Goal: Task Accomplishment & Management: Use online tool/utility

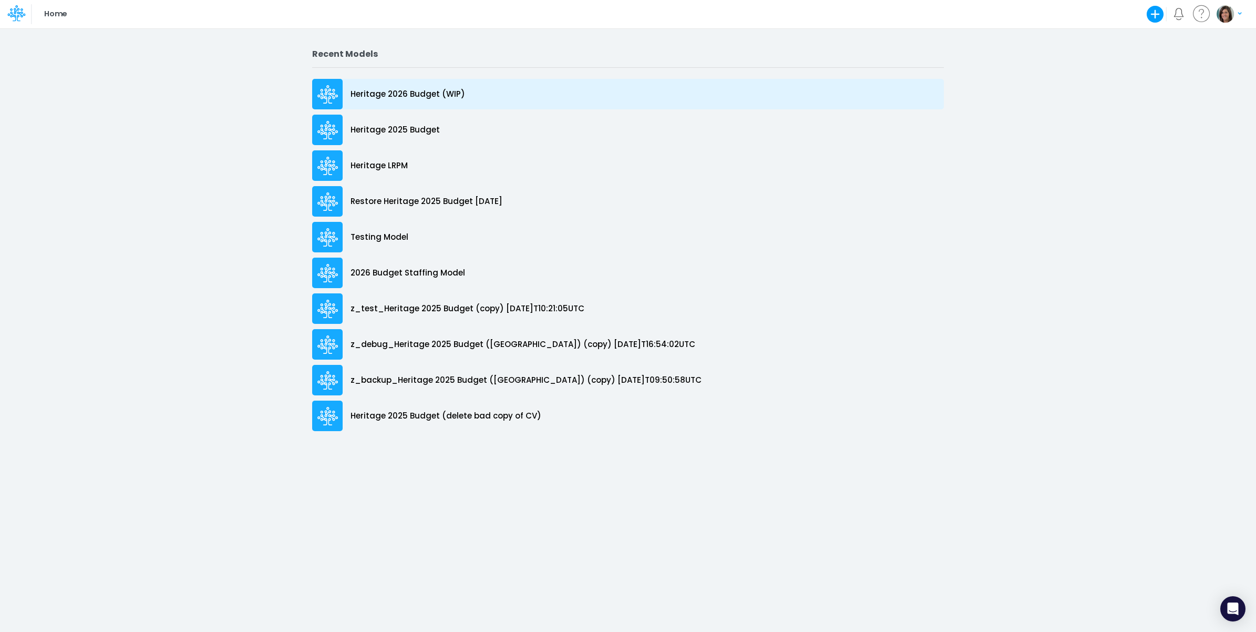
click at [426, 93] on p "Heritage 2026 Budget (WIP)" at bounding box center [407, 94] width 115 height 12
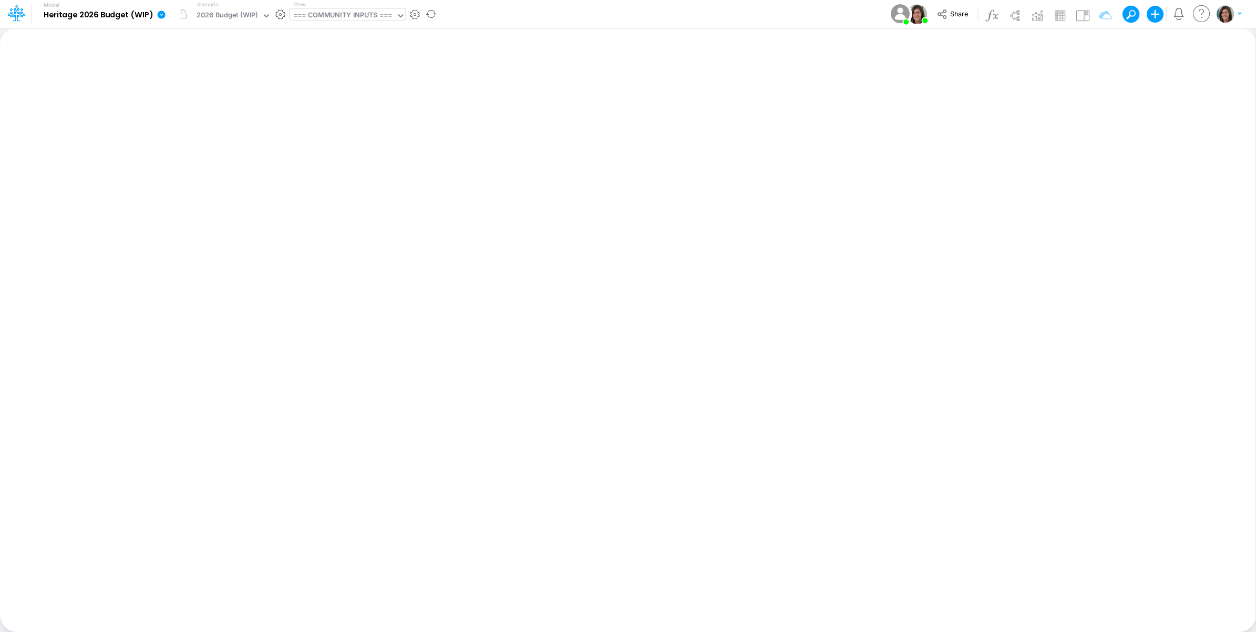
click at [318, 11] on div "=== COMMUNITY INPUTS ===" at bounding box center [342, 16] width 99 height 12
type input "template"
click at [327, 71] on div "Headcount (template)" at bounding box center [361, 69] width 142 height 17
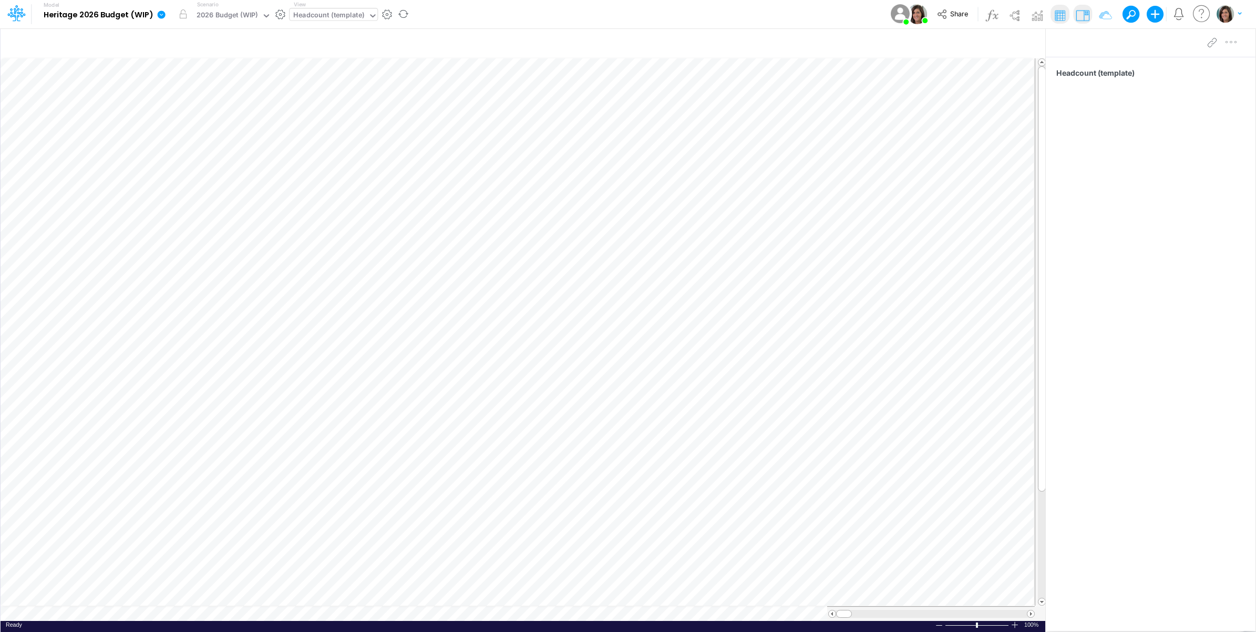
scroll to position [0, 1]
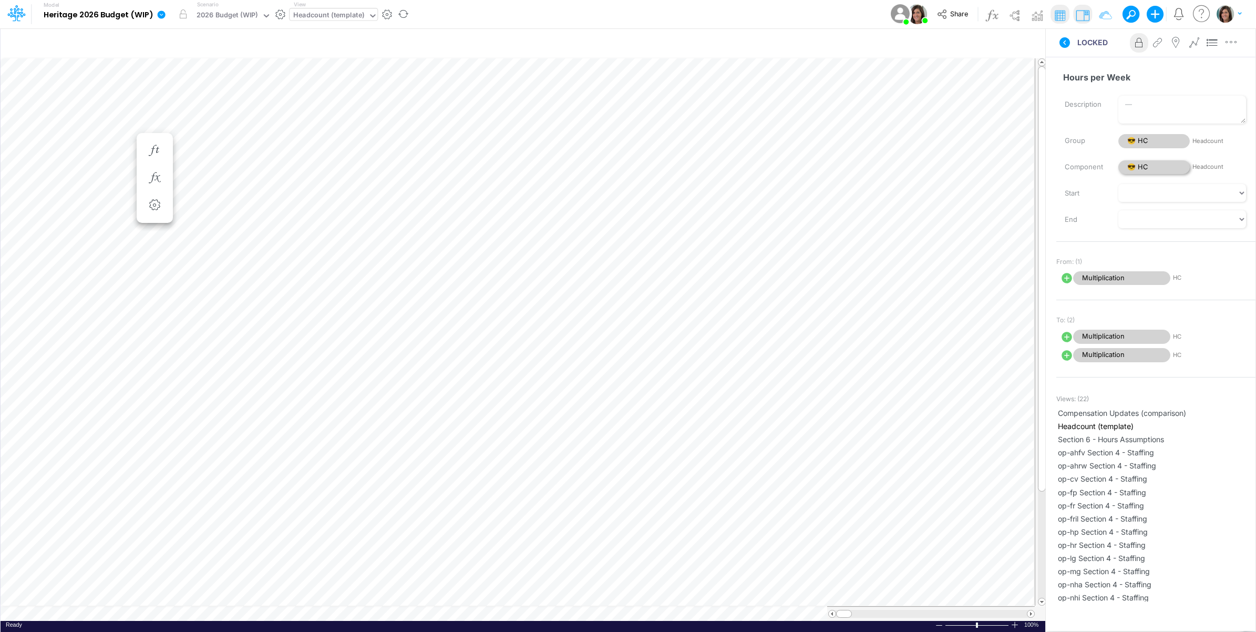
click at [1158, 167] on span "😎 HC" at bounding box center [1153, 167] width 71 height 14
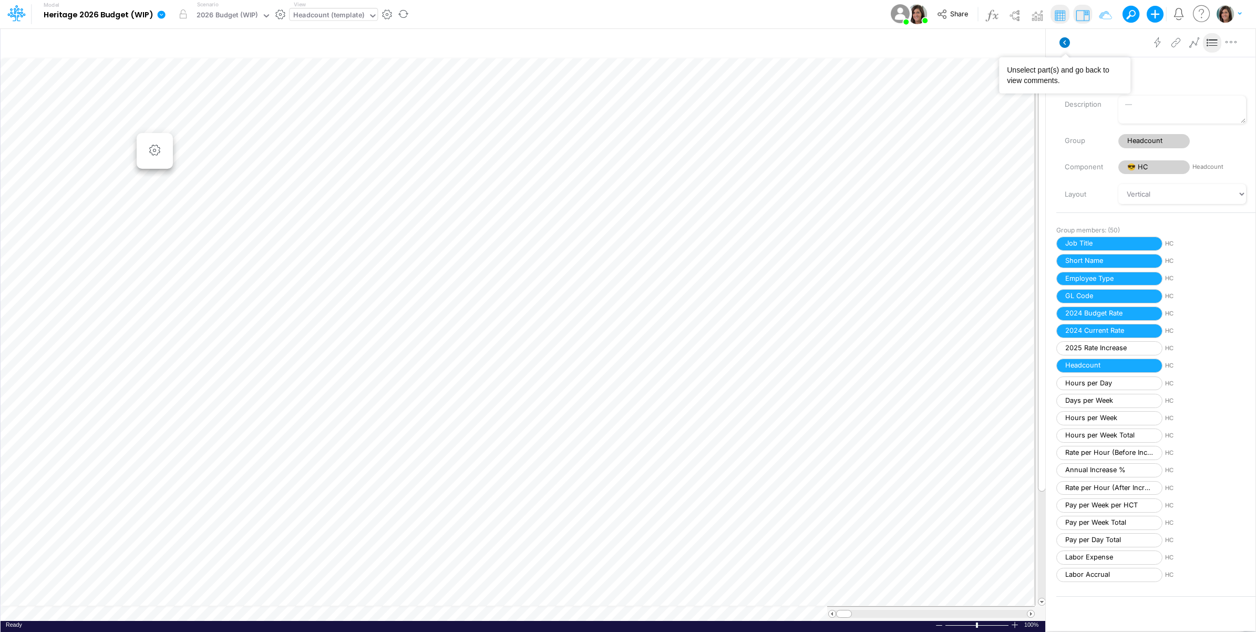
click at [1066, 45] on icon at bounding box center [1064, 42] width 11 height 11
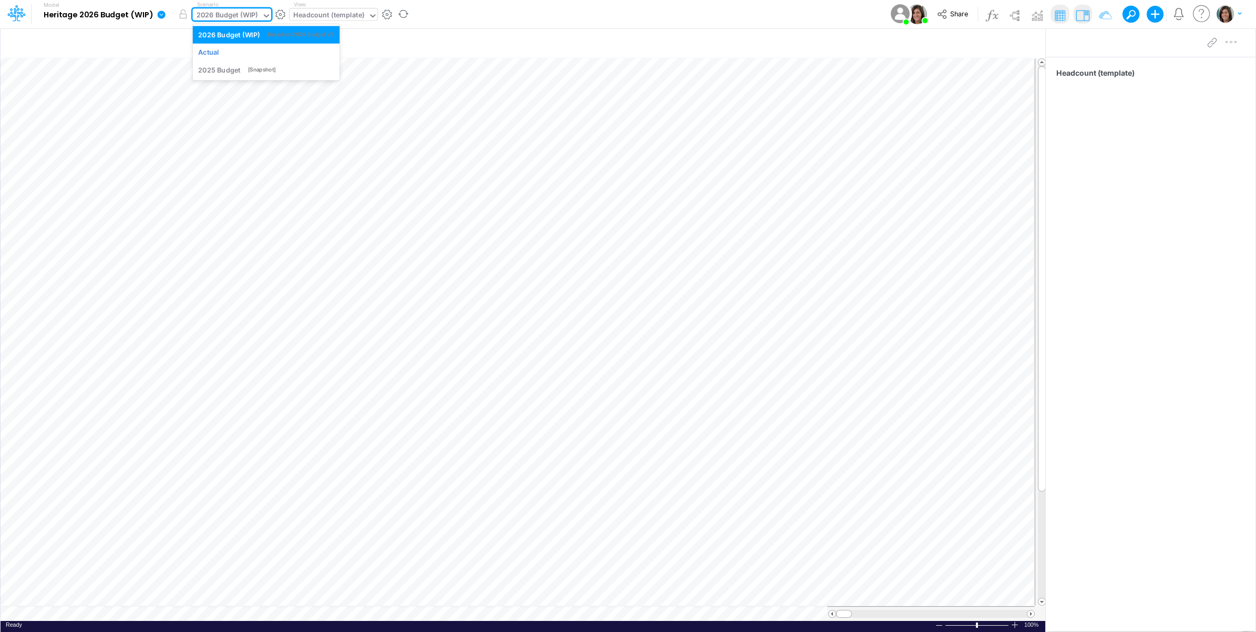
click at [227, 14] on div "2026 Budget (WIP)" at bounding box center [227, 16] width 61 height 12
click at [233, 56] on div "Actual" at bounding box center [266, 52] width 136 height 10
click at [182, 16] on button "button" at bounding box center [183, 14] width 19 height 19
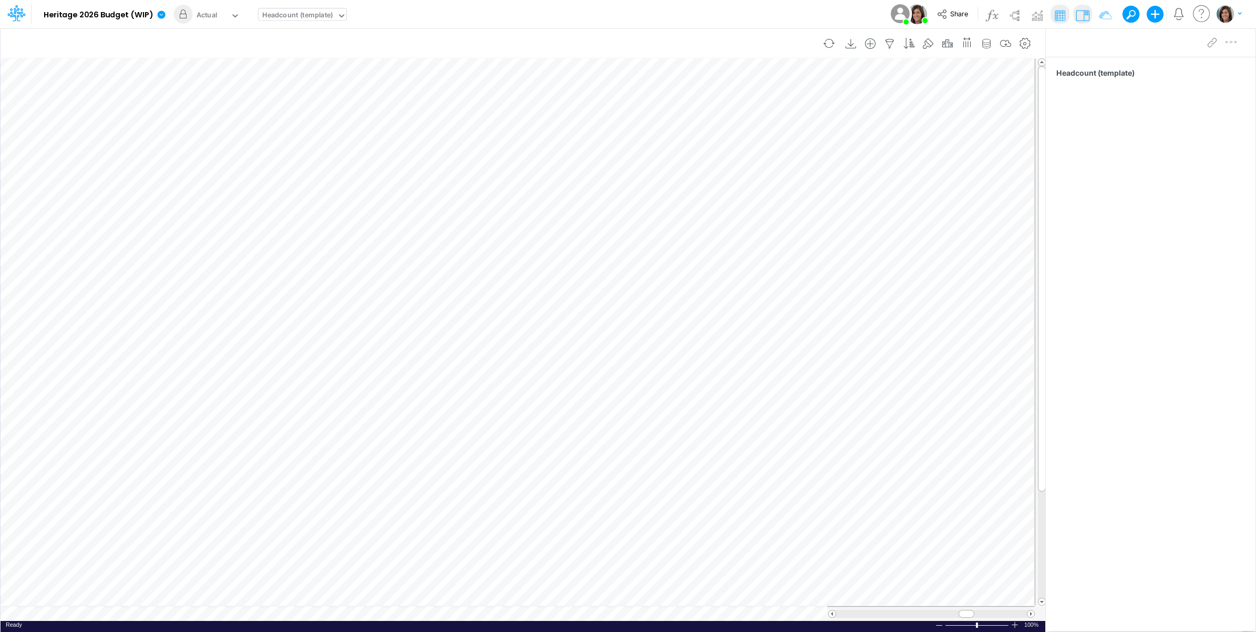
scroll to position [0, 1]
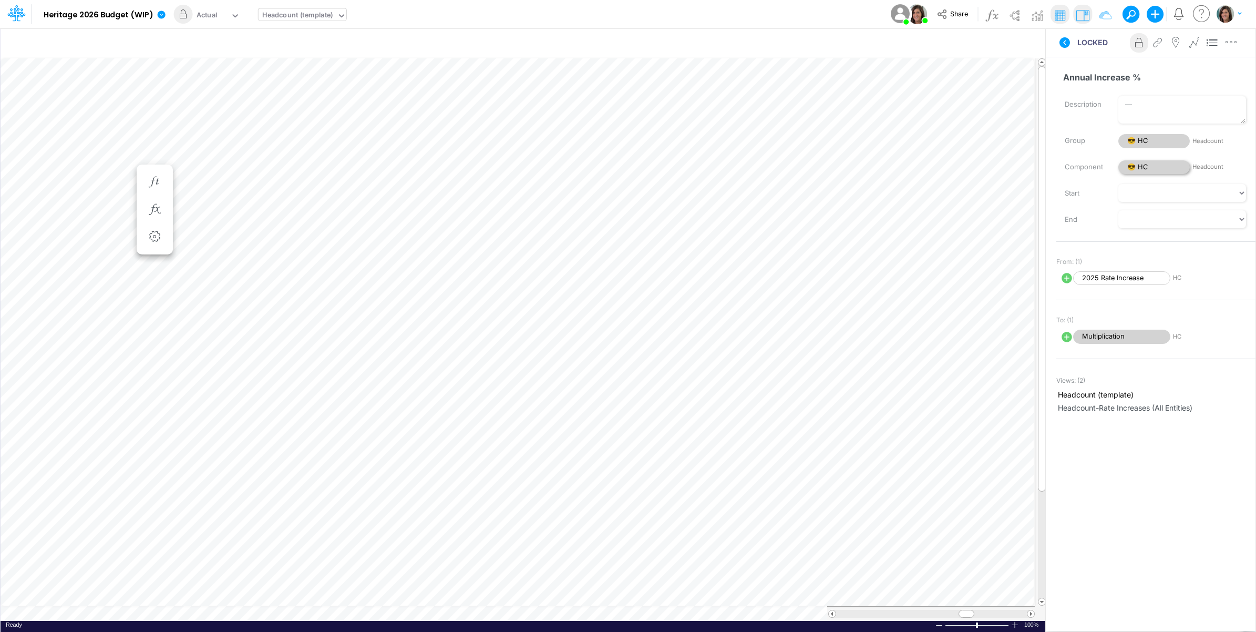
click at [1152, 166] on span "😎 HC" at bounding box center [1153, 167] width 71 height 14
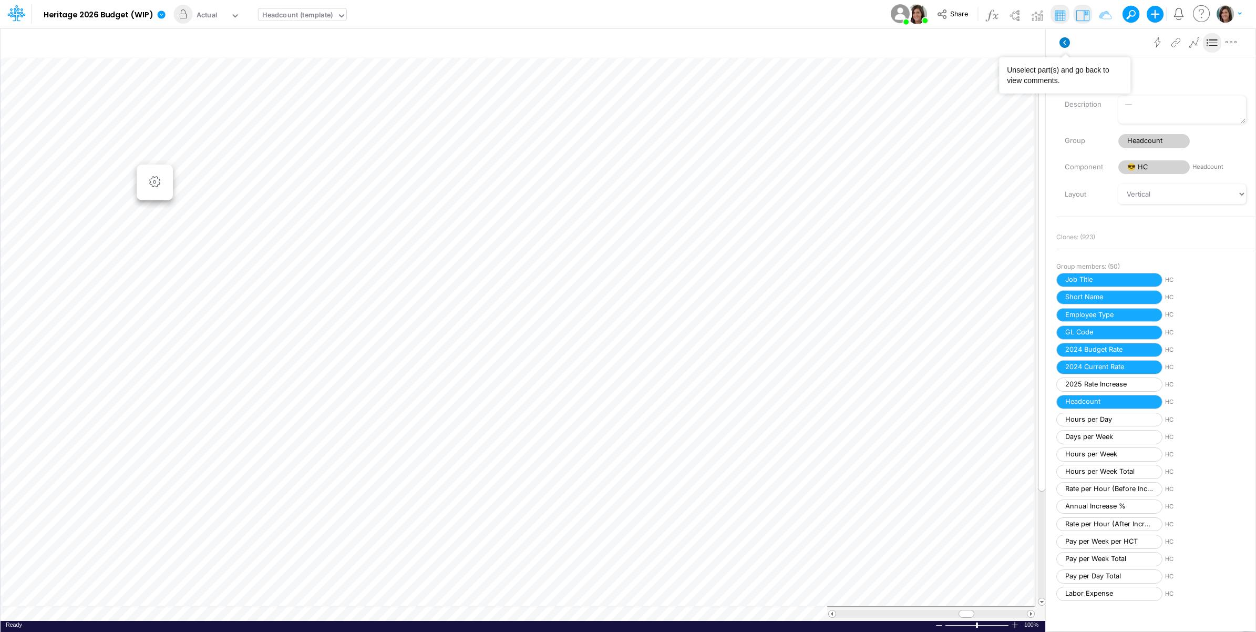
click at [1064, 39] on icon at bounding box center [1064, 42] width 11 height 11
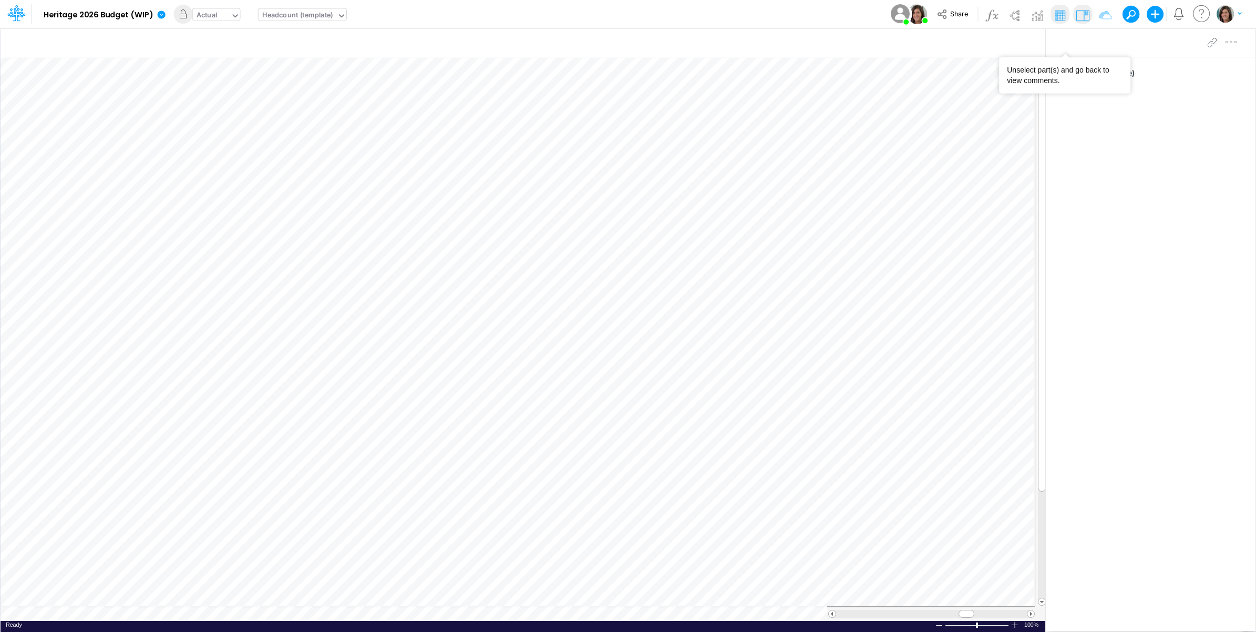
click at [213, 18] on div "Actual" at bounding box center [207, 16] width 21 height 12
click at [219, 34] on div "2026 Budget (WIP)" at bounding box center [228, 34] width 61 height 10
click at [455, 12] on div "Model Heritage 2026 Budget (WIP) Edit model settings Duplicate Import QuickBook…" at bounding box center [628, 14] width 1130 height 28
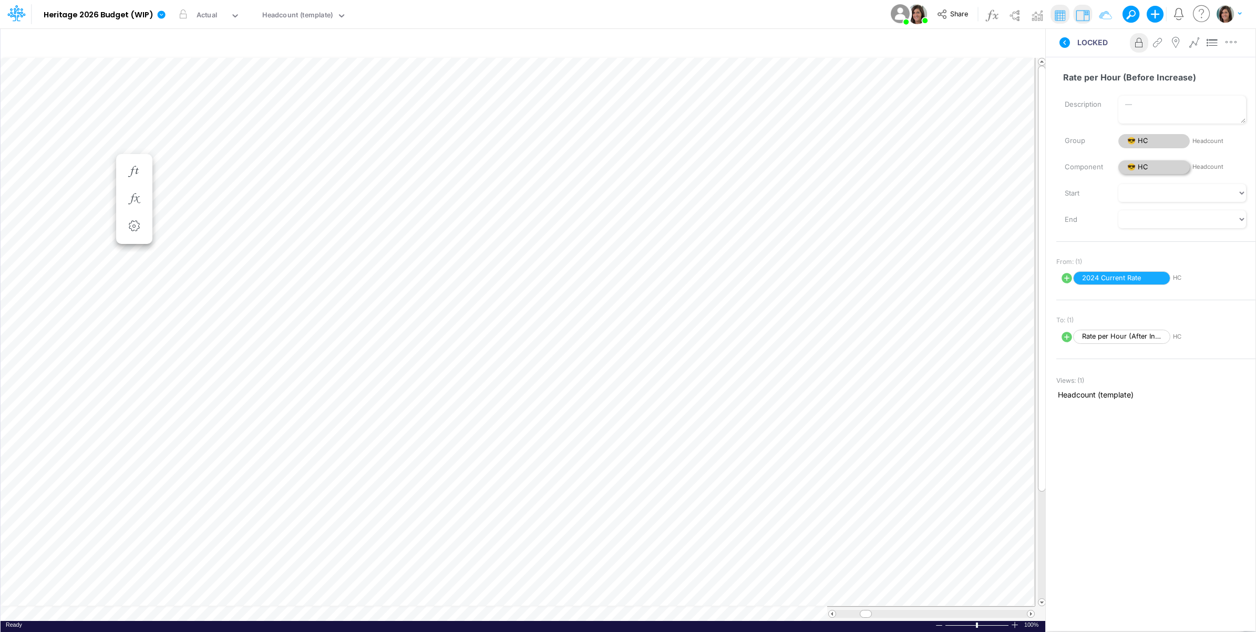
click at [1147, 169] on span "😎 HC" at bounding box center [1153, 167] width 71 height 14
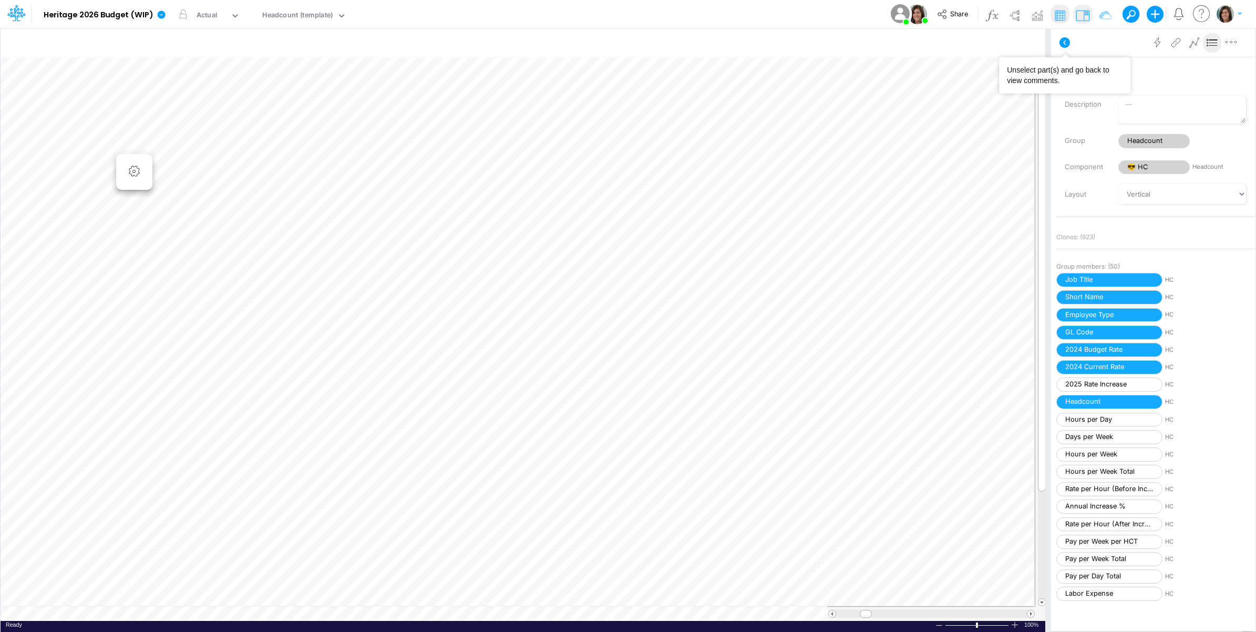
click at [1062, 38] on icon at bounding box center [1064, 42] width 11 height 11
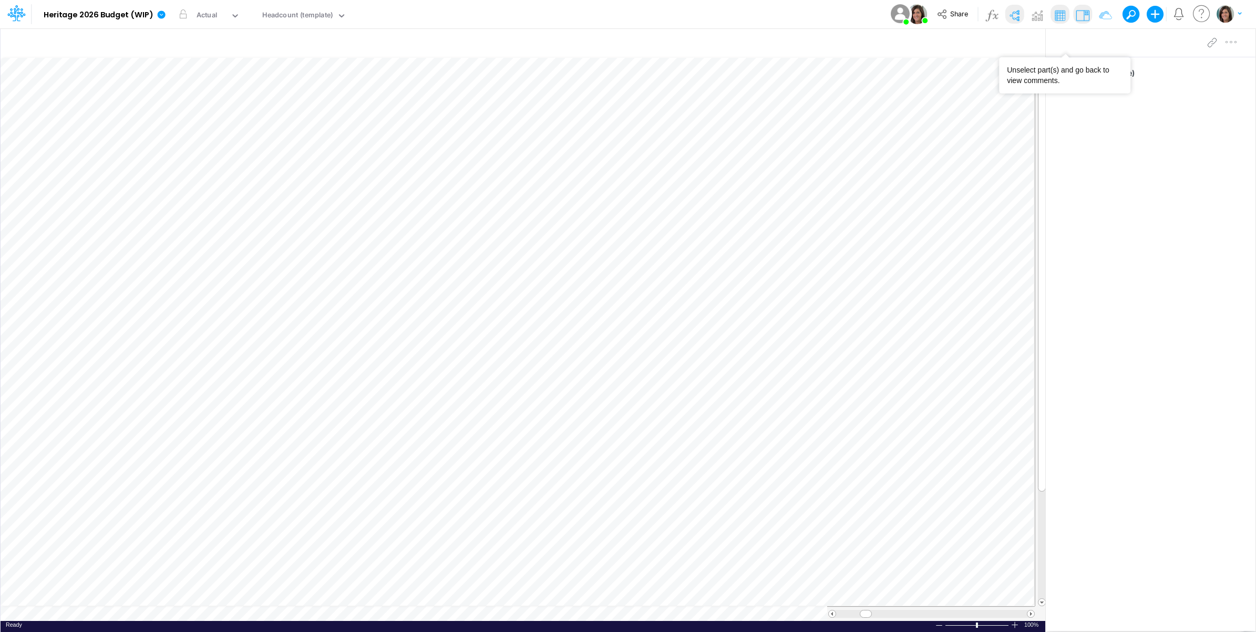
click at [1020, 15] on img at bounding box center [1014, 15] width 17 height 17
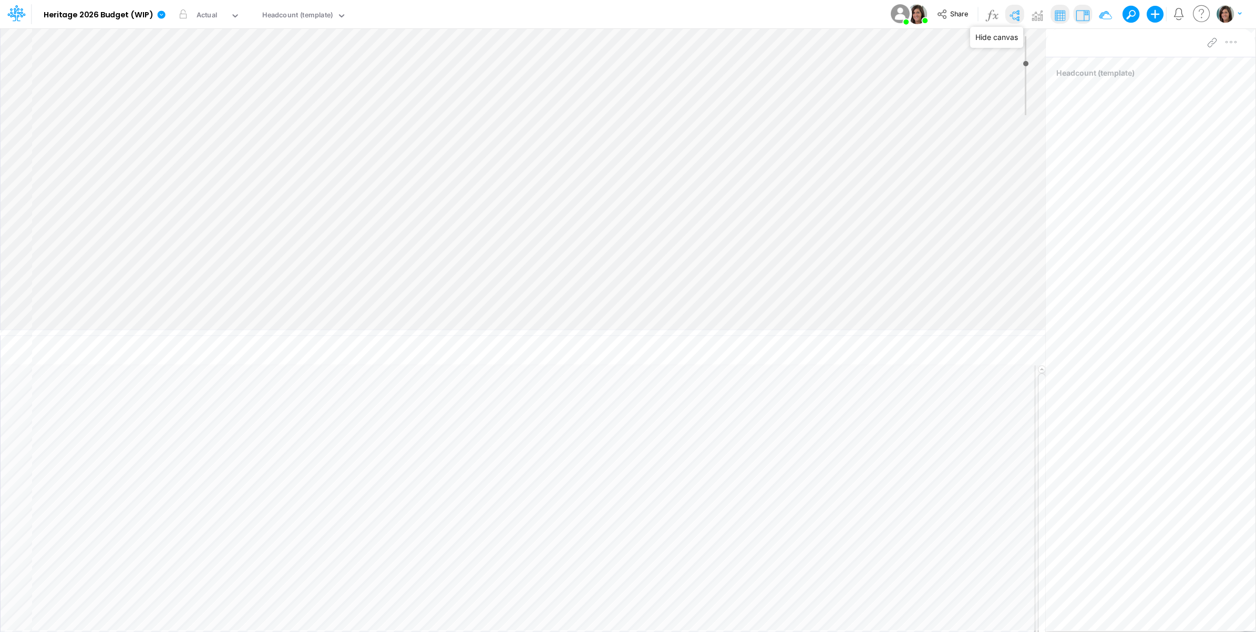
type input "0"
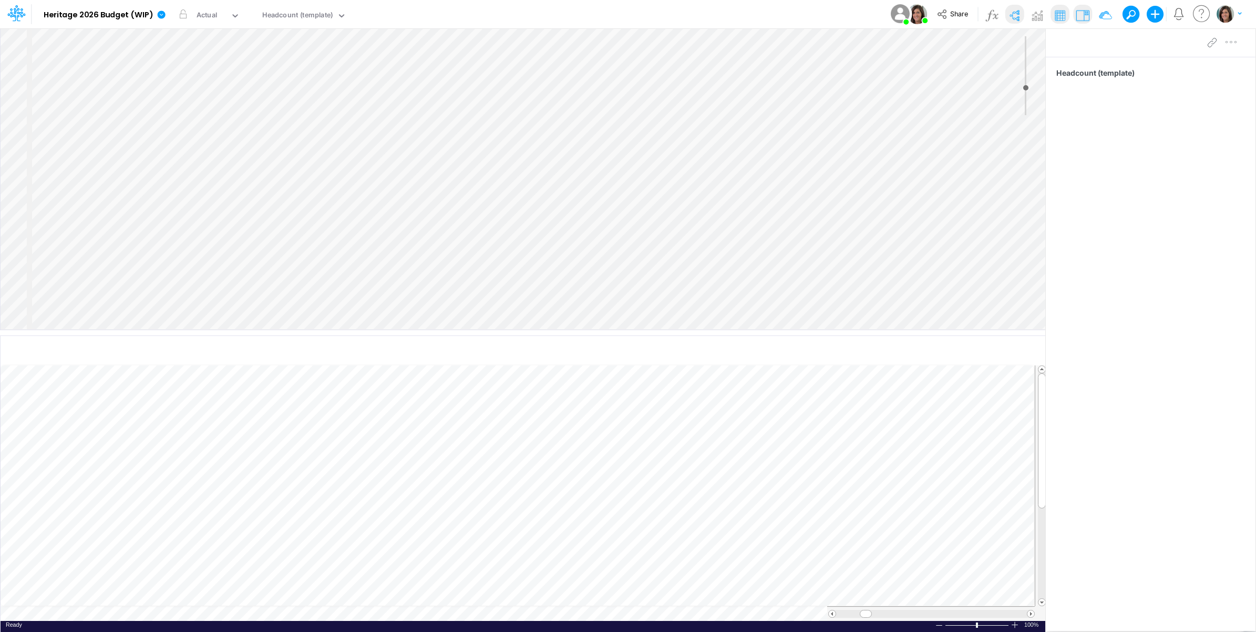
select select "Horizontal"
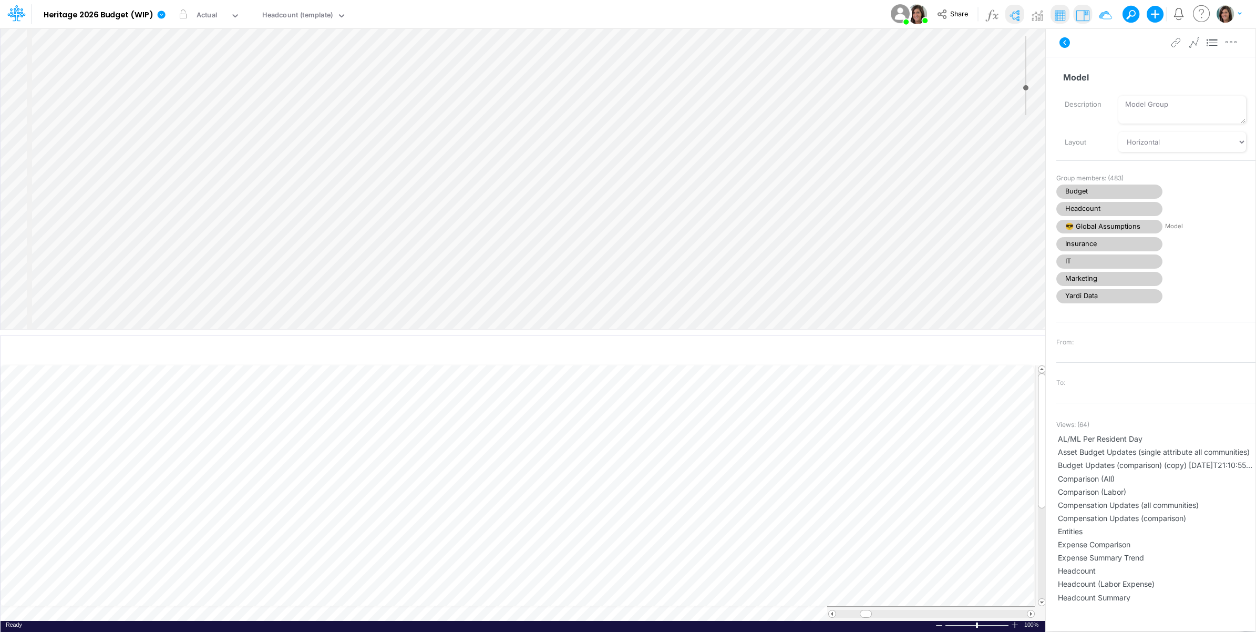
select select "Horizontal"
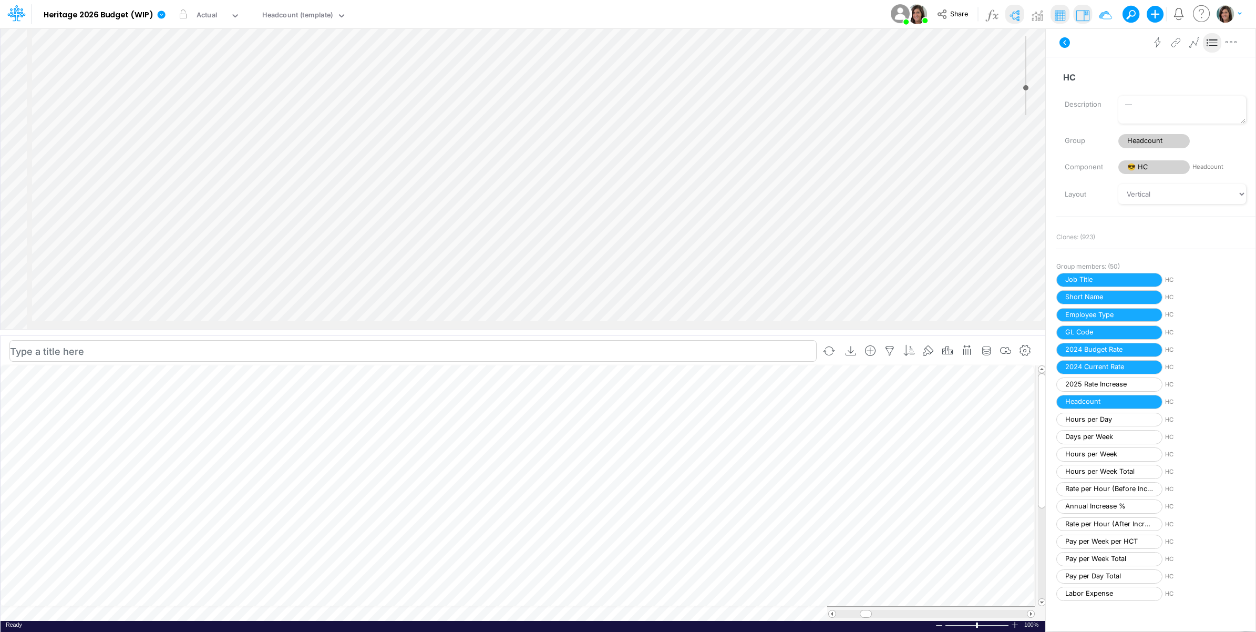
scroll to position [0, 1]
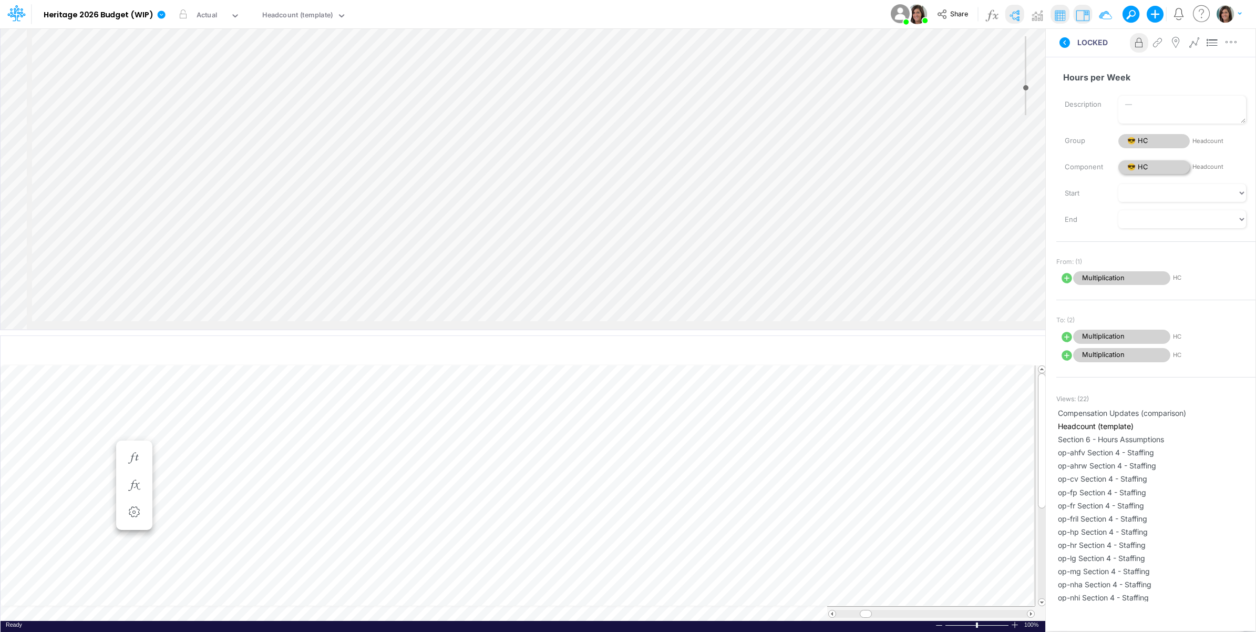
click at [1128, 163] on span "😎 HC" at bounding box center [1153, 167] width 71 height 14
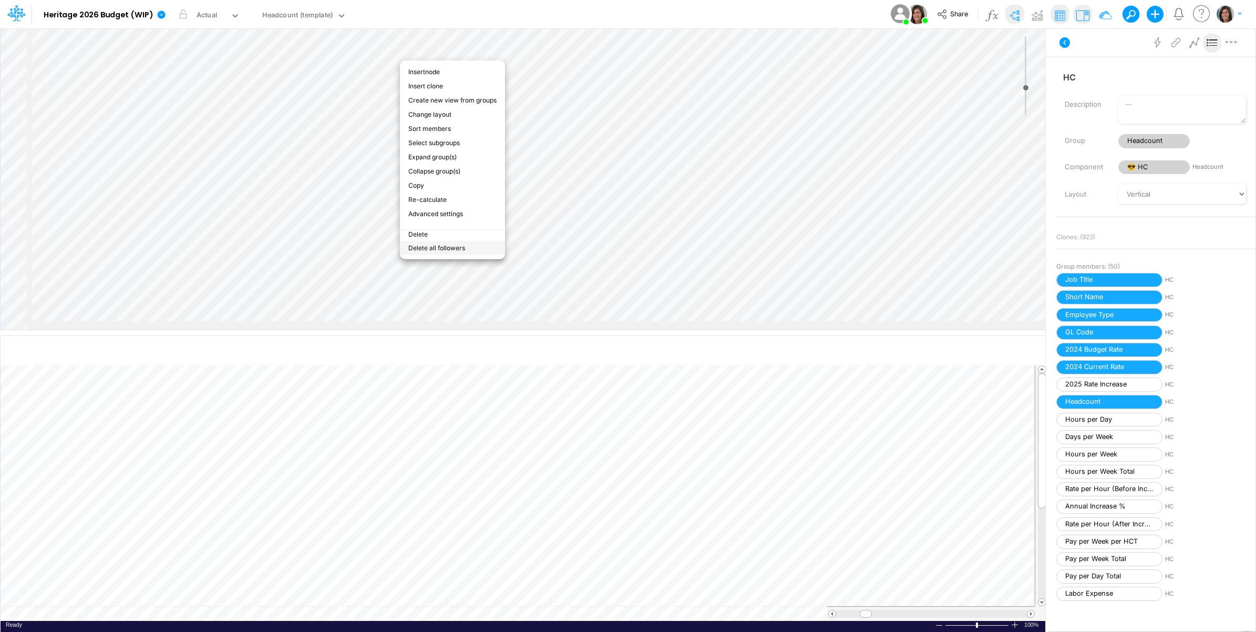
click at [455, 241] on li "Delete all followers" at bounding box center [452, 248] width 105 height 14
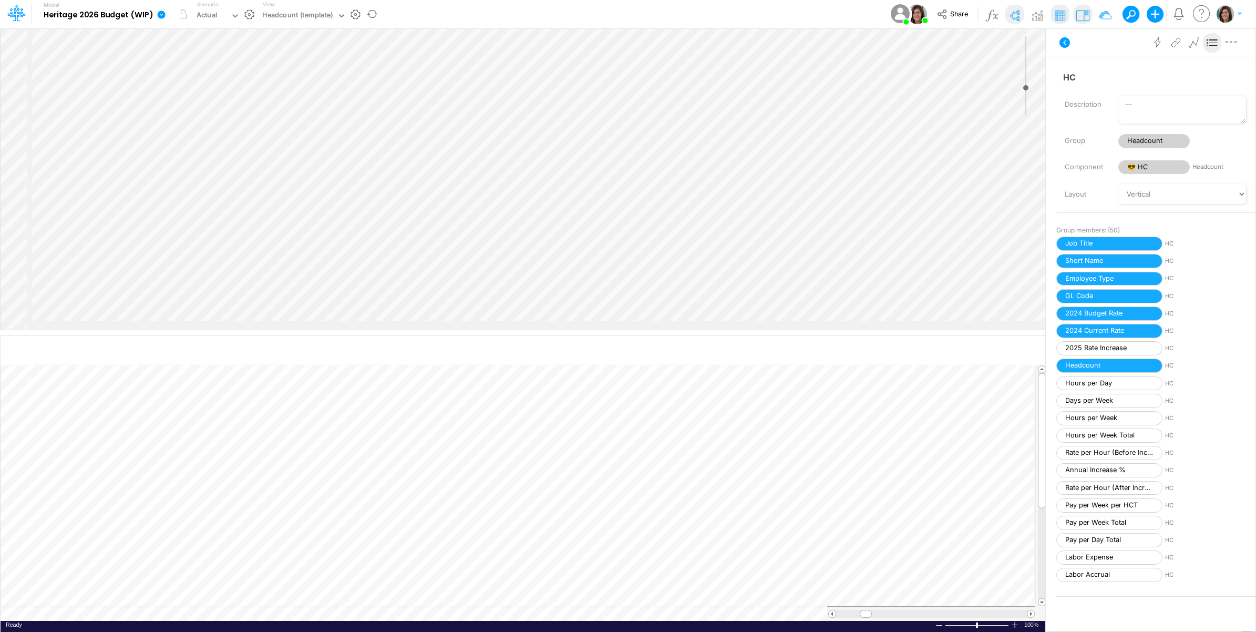
click at [159, 13] on icon at bounding box center [162, 15] width 8 height 8
click at [177, 107] on button "View model info" at bounding box center [214, 109] width 112 height 16
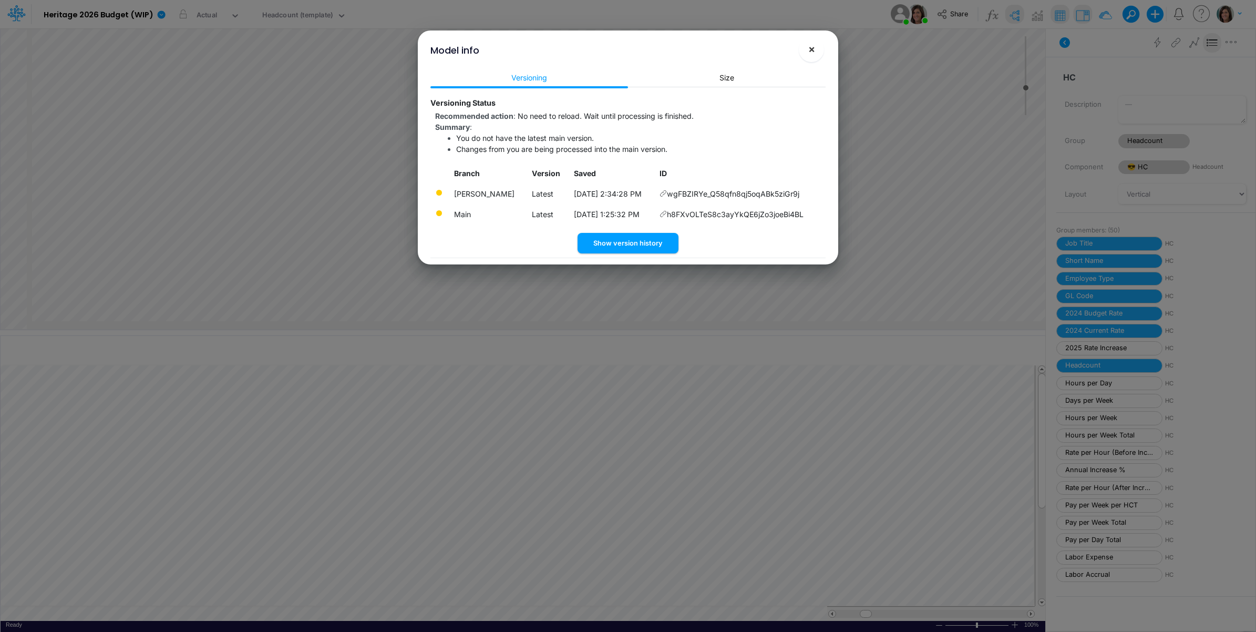
click at [810, 50] on span "×" at bounding box center [811, 49] width 7 height 13
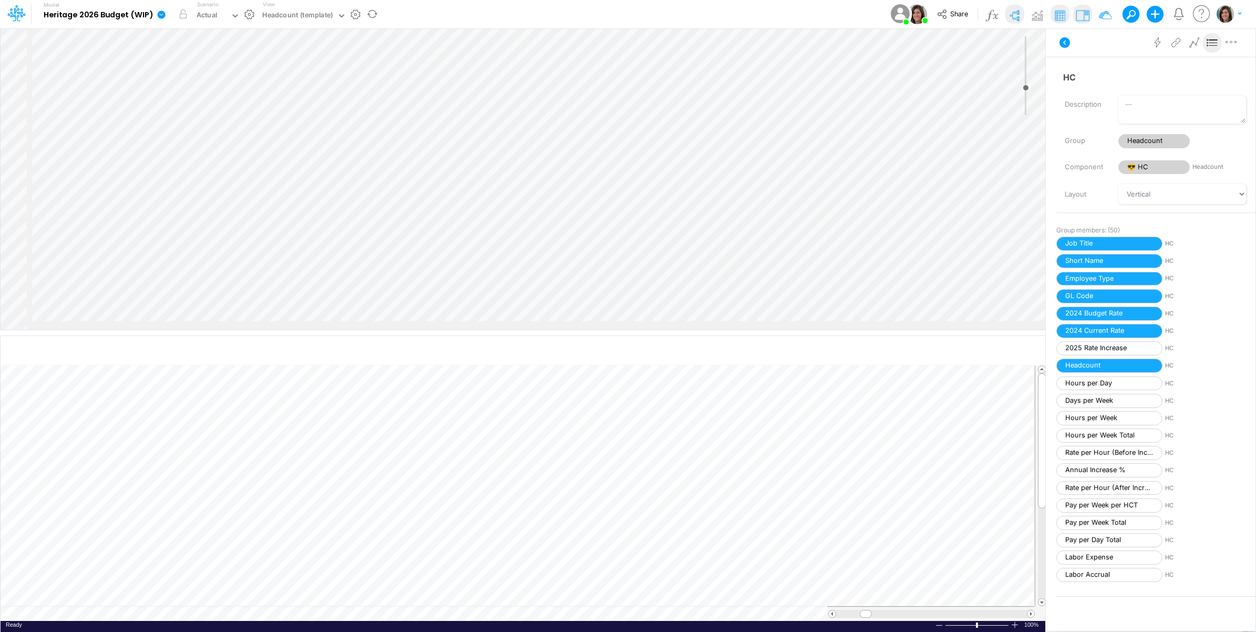
click at [166, 13] on link at bounding box center [163, 14] width 21 height 27
click at [181, 104] on button "View model info" at bounding box center [214, 109] width 112 height 16
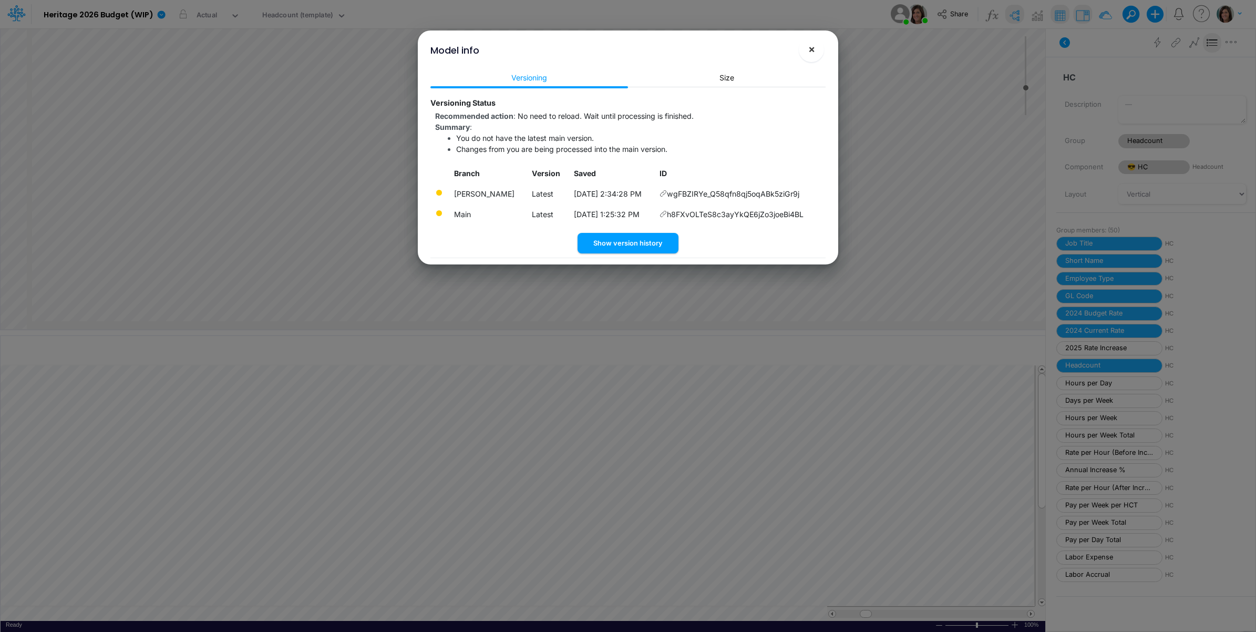
click at [816, 48] on button "×" at bounding box center [811, 49] width 25 height 25
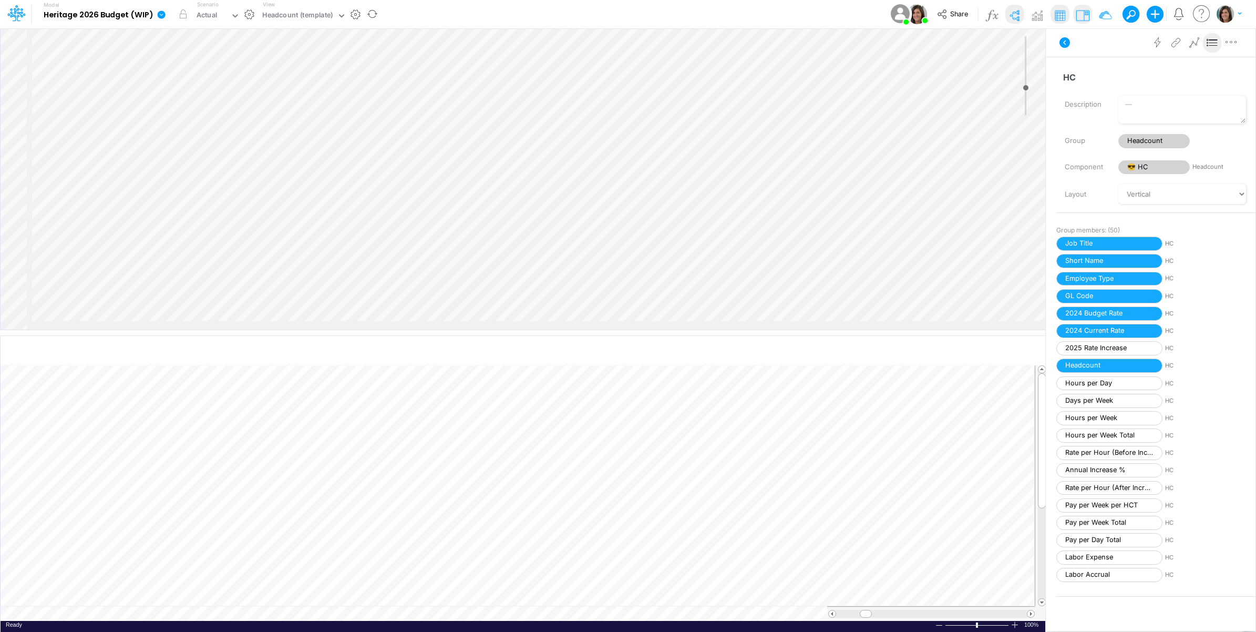
click at [162, 16] on icon at bounding box center [162, 15] width 8 height 8
click at [183, 108] on button "View model info" at bounding box center [214, 109] width 112 height 16
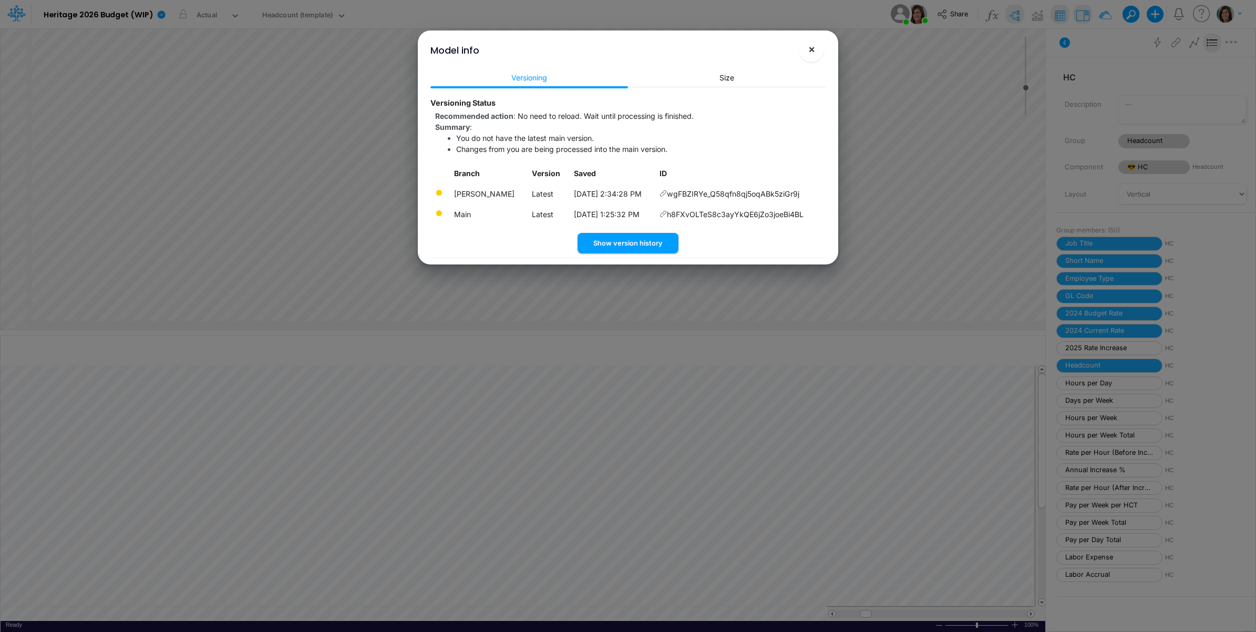
click at [810, 50] on span "×" at bounding box center [811, 49] width 7 height 13
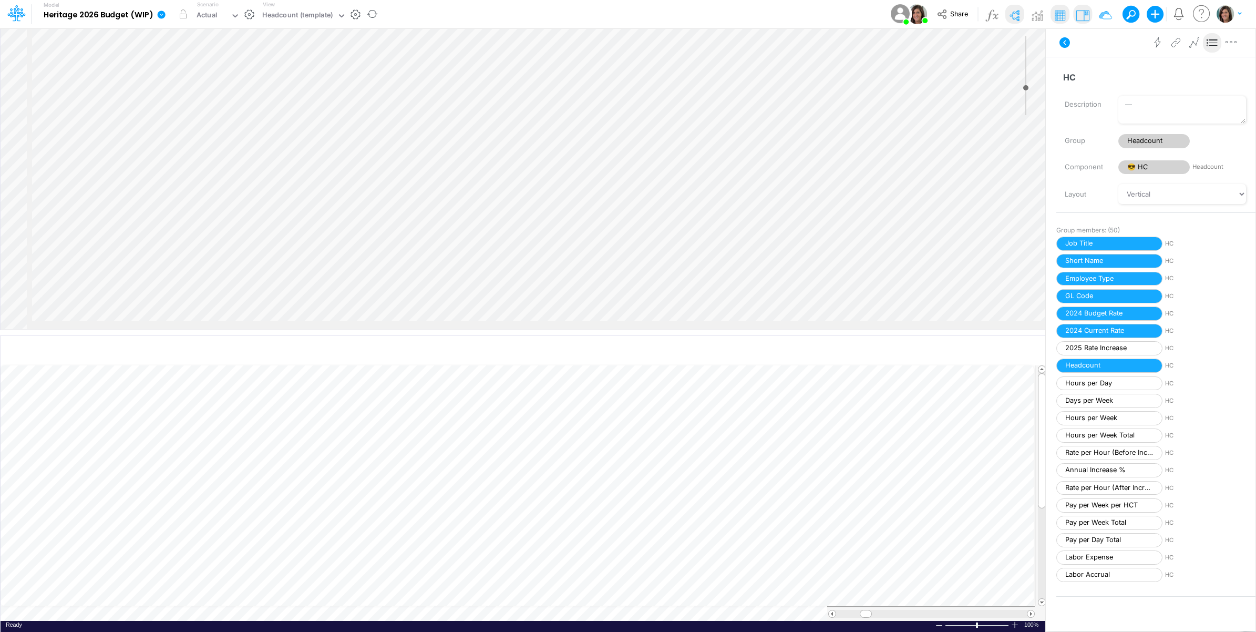
click at [158, 16] on icon at bounding box center [162, 15] width 8 height 8
click at [191, 108] on button "View model info" at bounding box center [214, 109] width 112 height 16
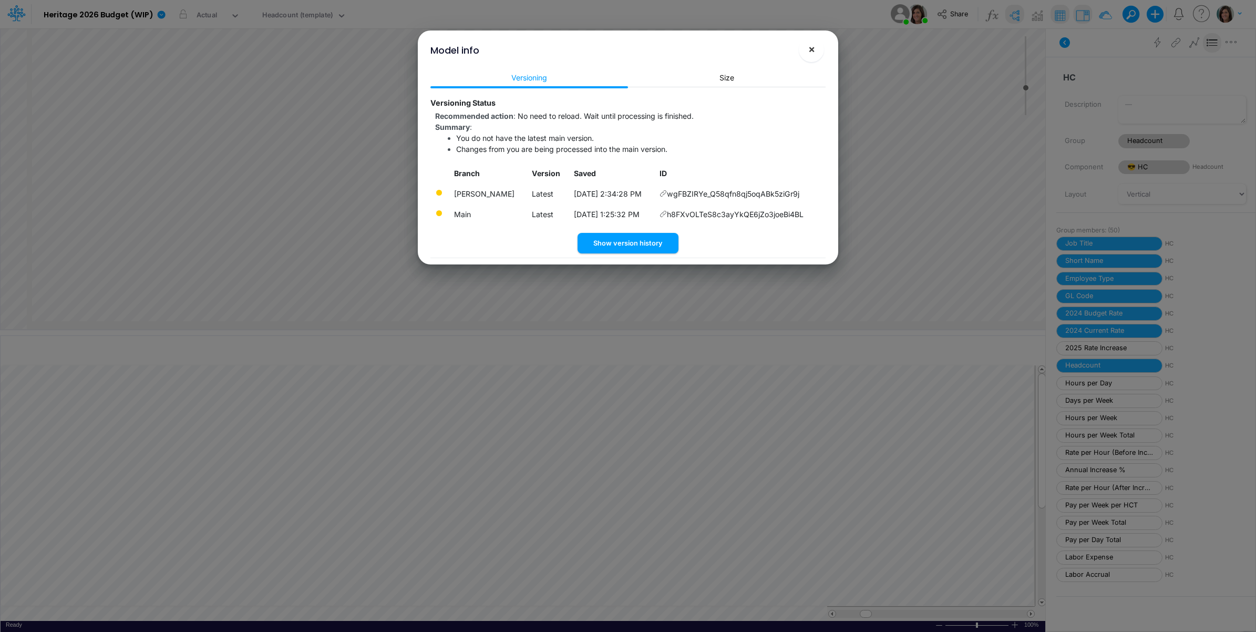
click at [815, 53] on button "×" at bounding box center [811, 49] width 25 height 25
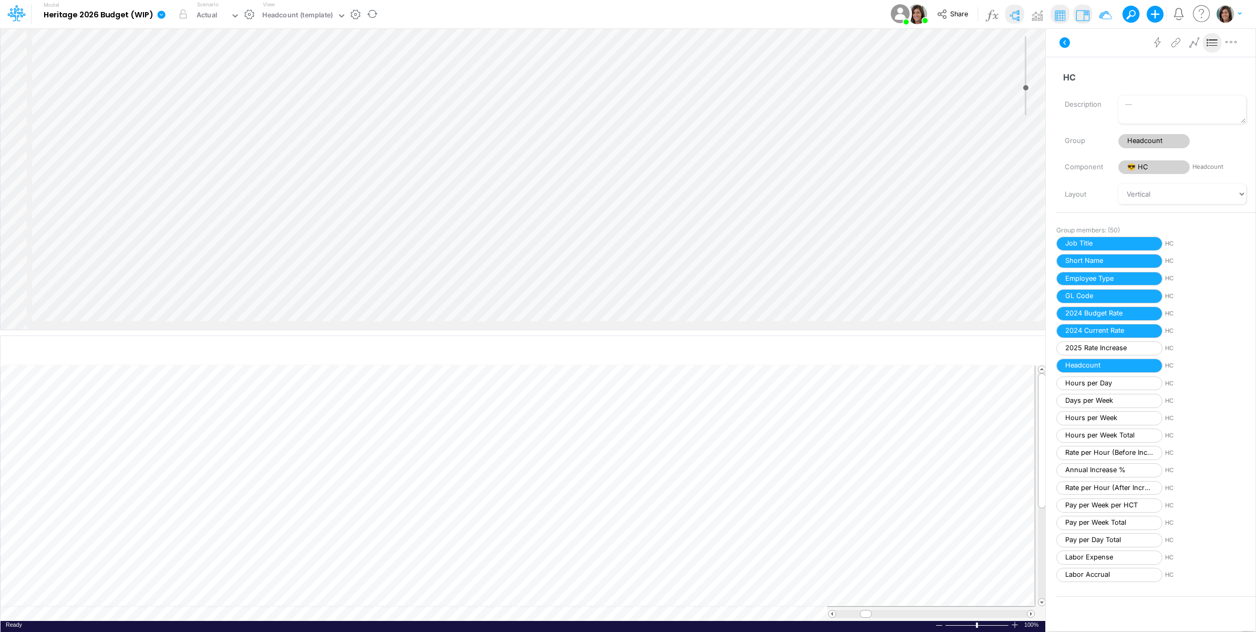
click at [160, 14] on icon at bounding box center [162, 15] width 8 height 8
click at [176, 104] on button "View model info" at bounding box center [214, 109] width 112 height 16
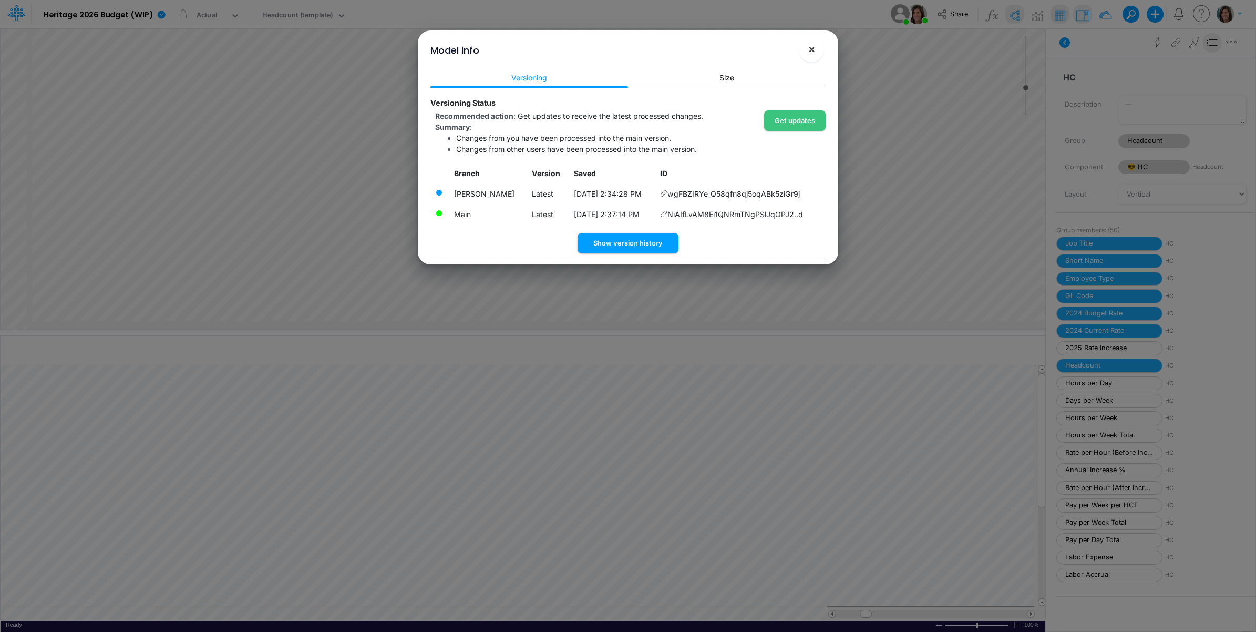
click at [813, 54] on span "×" at bounding box center [811, 49] width 7 height 13
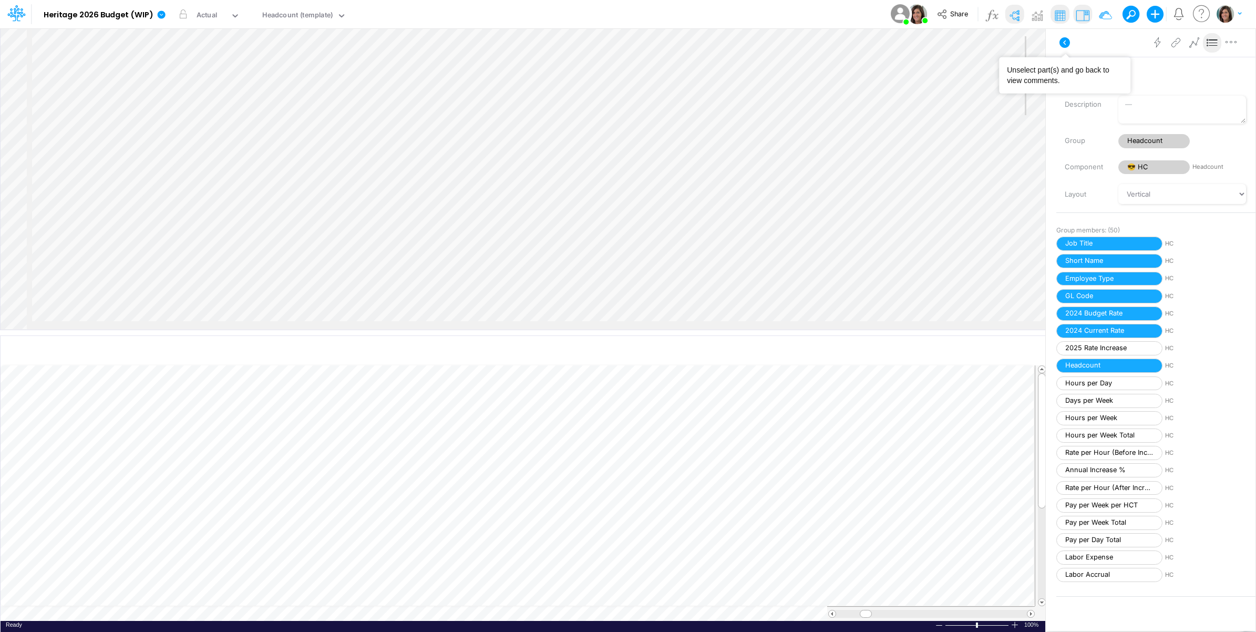
drag, startPoint x: 1065, startPoint y: 42, endPoint x: 1056, endPoint y: 40, distance: 8.6
click at [1064, 42] on icon at bounding box center [1064, 42] width 13 height 13
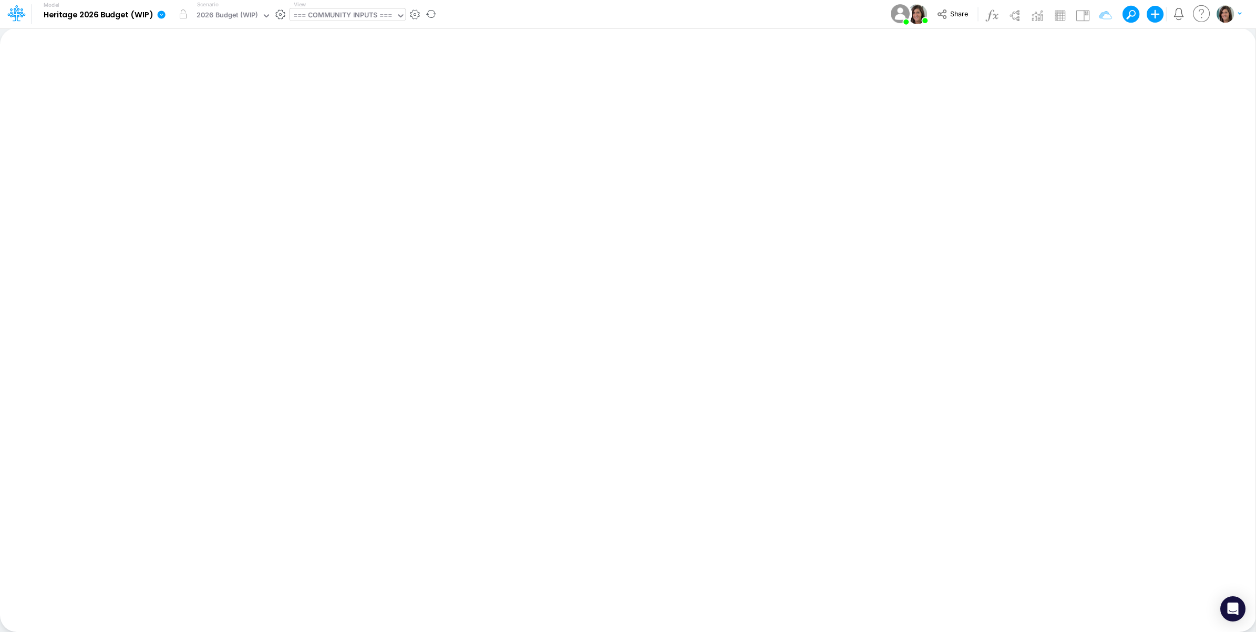
click at [346, 14] on div "=== COMMUNITY INPUTS ===" at bounding box center [342, 16] width 99 height 12
type input "template"
click at [353, 68] on div "Headcount (template)" at bounding box center [361, 69] width 142 height 17
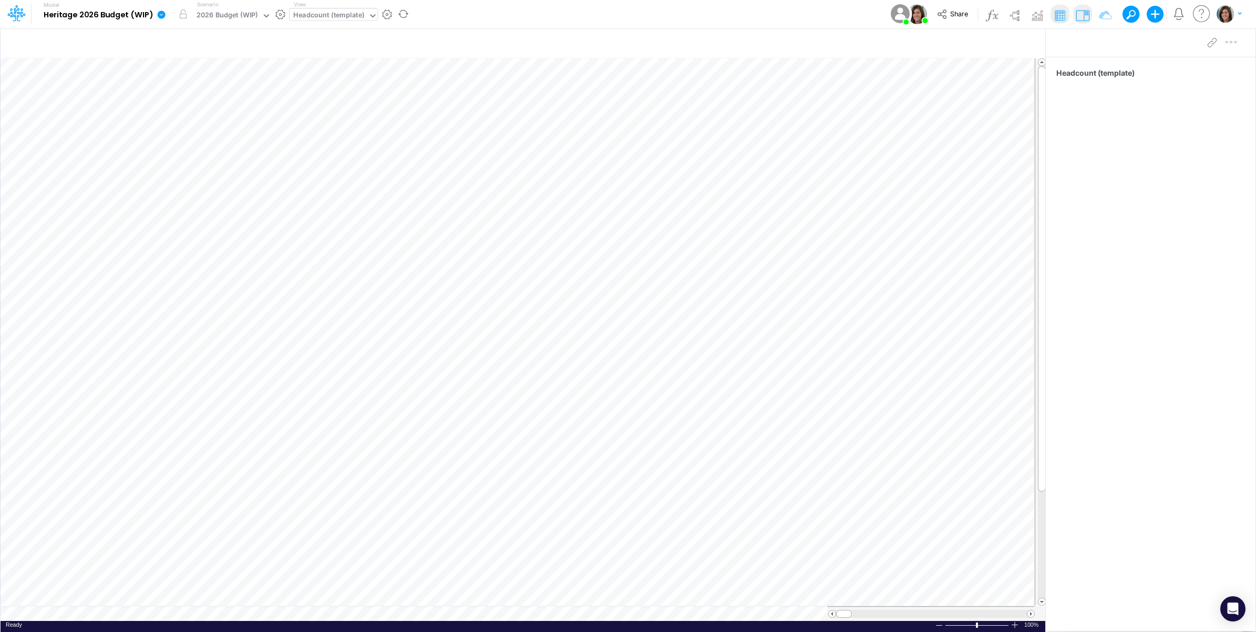
scroll to position [0, 1]
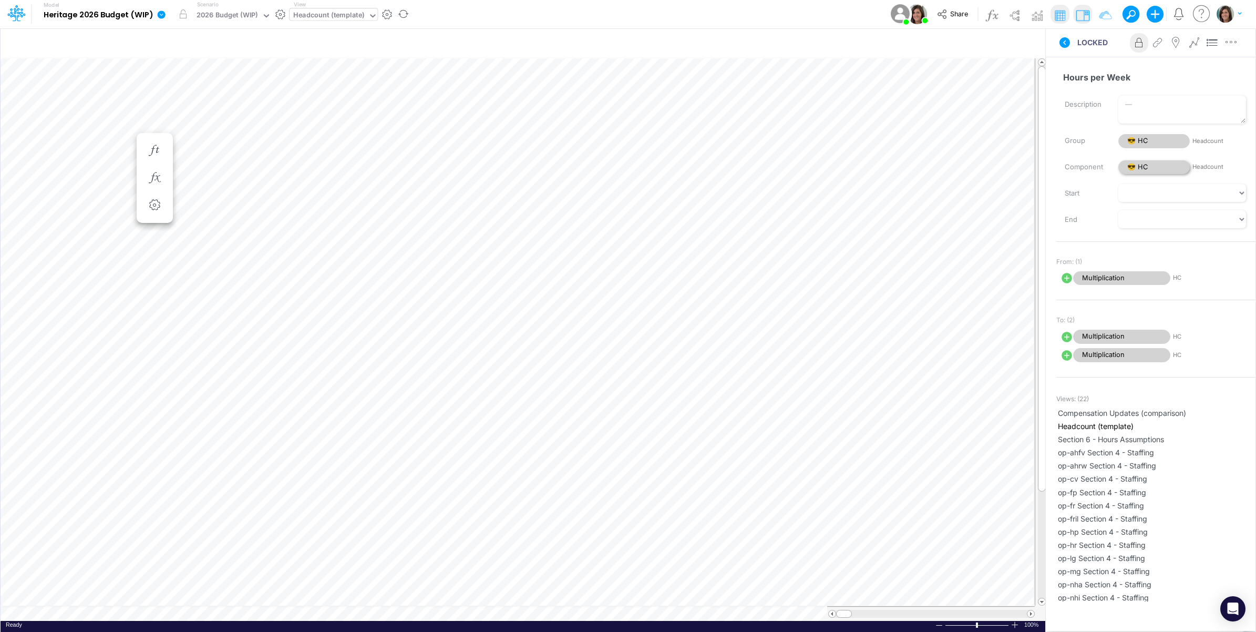
click at [1157, 167] on span "😎 HC" at bounding box center [1153, 167] width 71 height 14
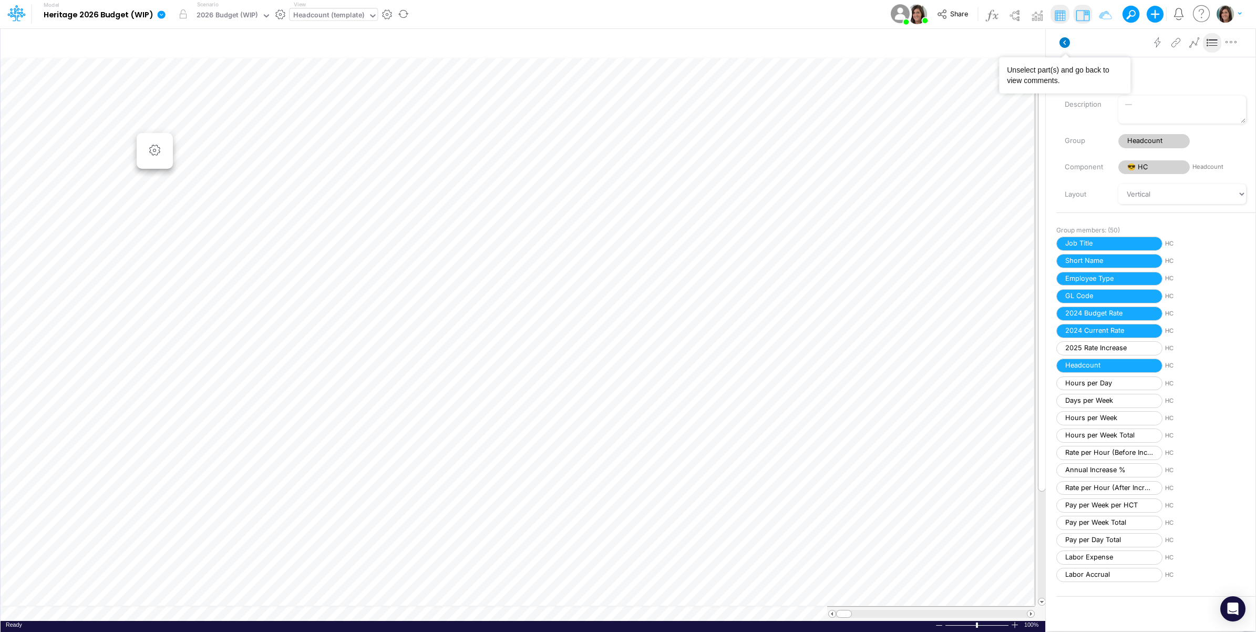
click at [1062, 44] on icon at bounding box center [1064, 42] width 11 height 11
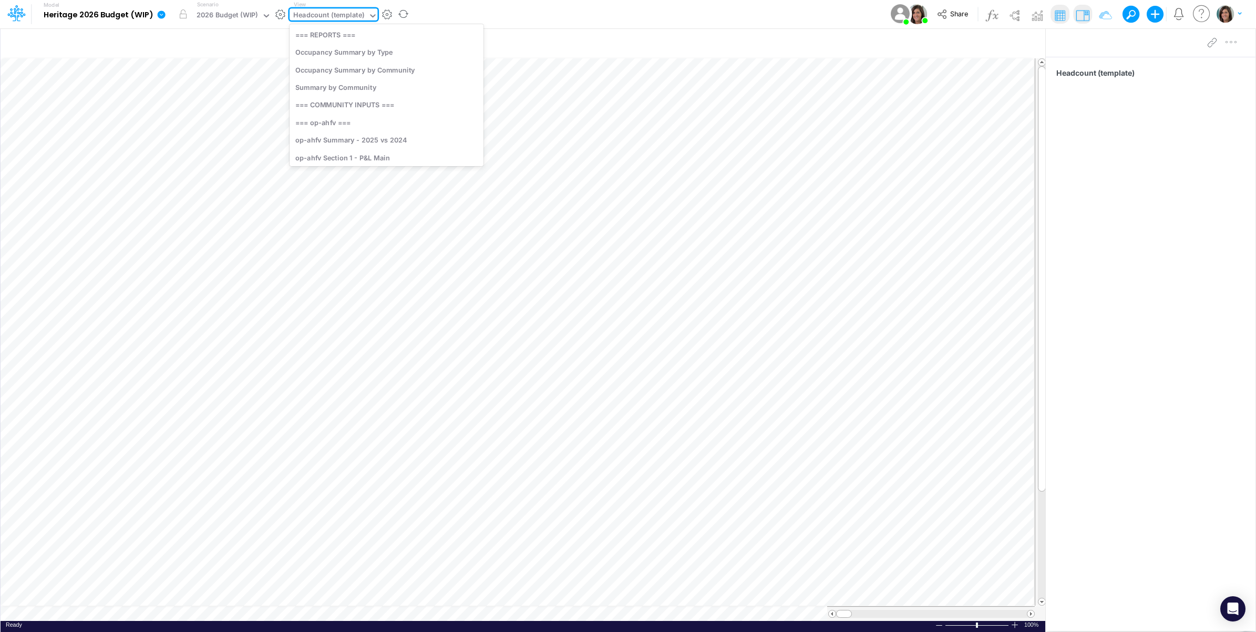
click at [343, 17] on div "Headcount (template)" at bounding box center [328, 16] width 71 height 12
type input "crk"
click at [396, 123] on div "op-crk Section 4 - Staffing" at bounding box center [373, 121] width 167 height 17
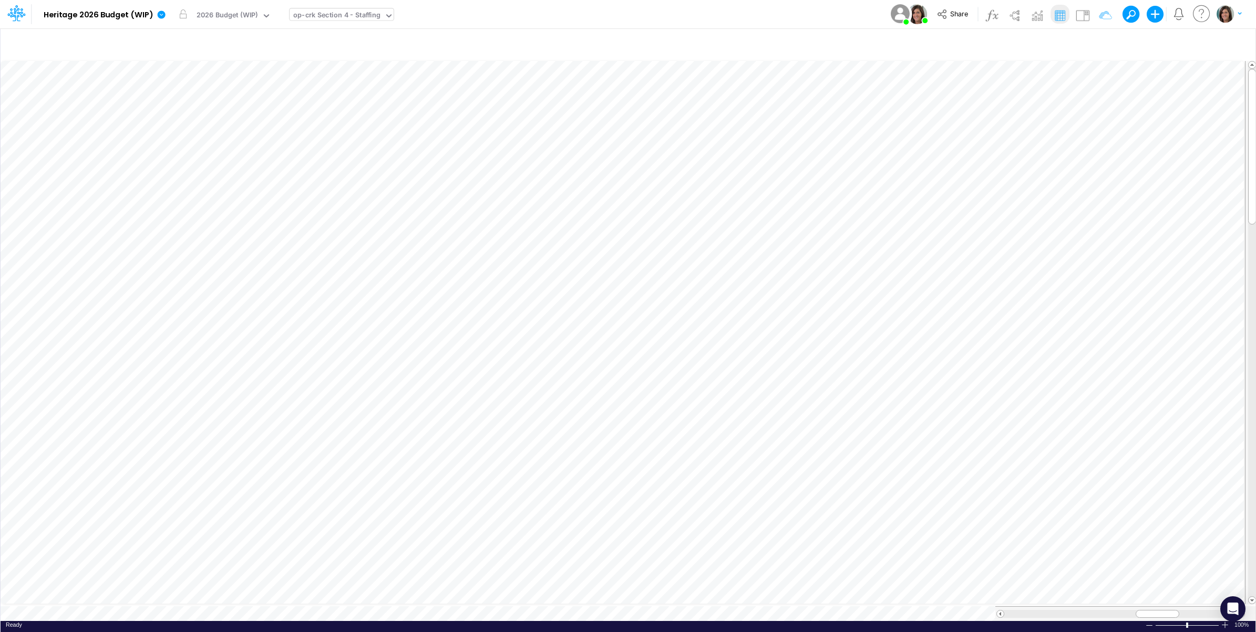
click at [489, 11] on div "Model Heritage 2026 Budget (WIP) Edit model settings Duplicate Import QuickBook…" at bounding box center [628, 14] width 1130 height 28
click at [506, 0] on div "Model Heritage 2026 Budget (WIP) Edit model settings Duplicate Import QuickBook…" at bounding box center [628, 14] width 1130 height 28
click at [334, 17] on div "op-crk Section 4 - Staffing" at bounding box center [336, 16] width 87 height 12
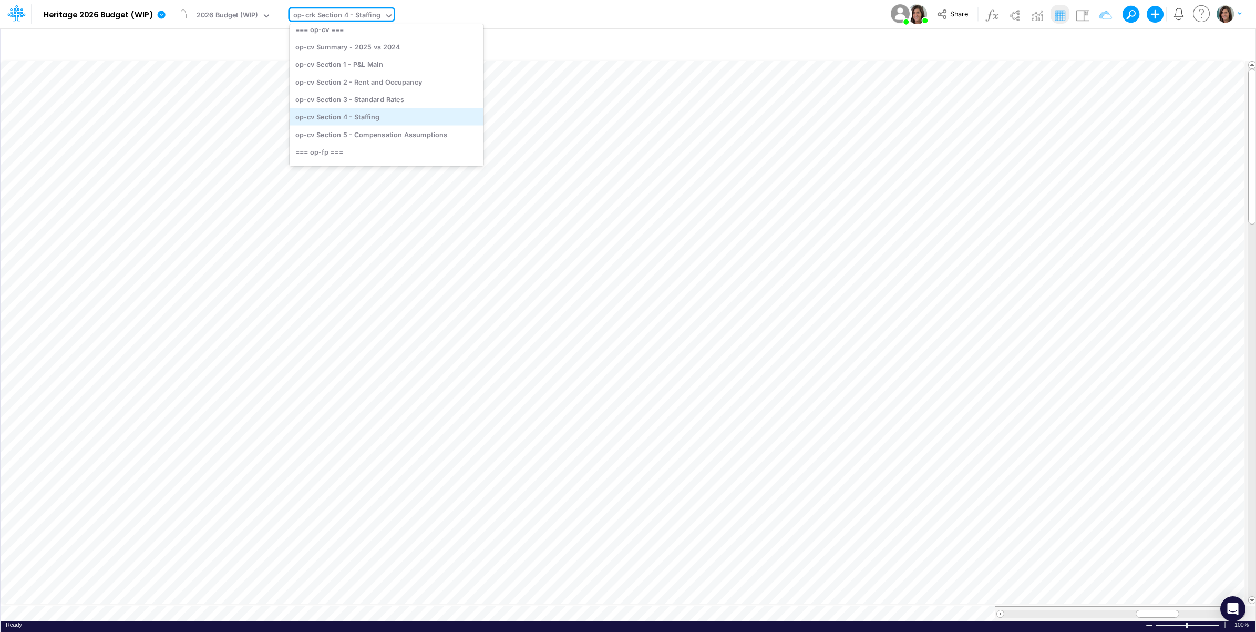
click at [389, 118] on div "op-cv Section 4 - Staffing" at bounding box center [387, 116] width 194 height 17
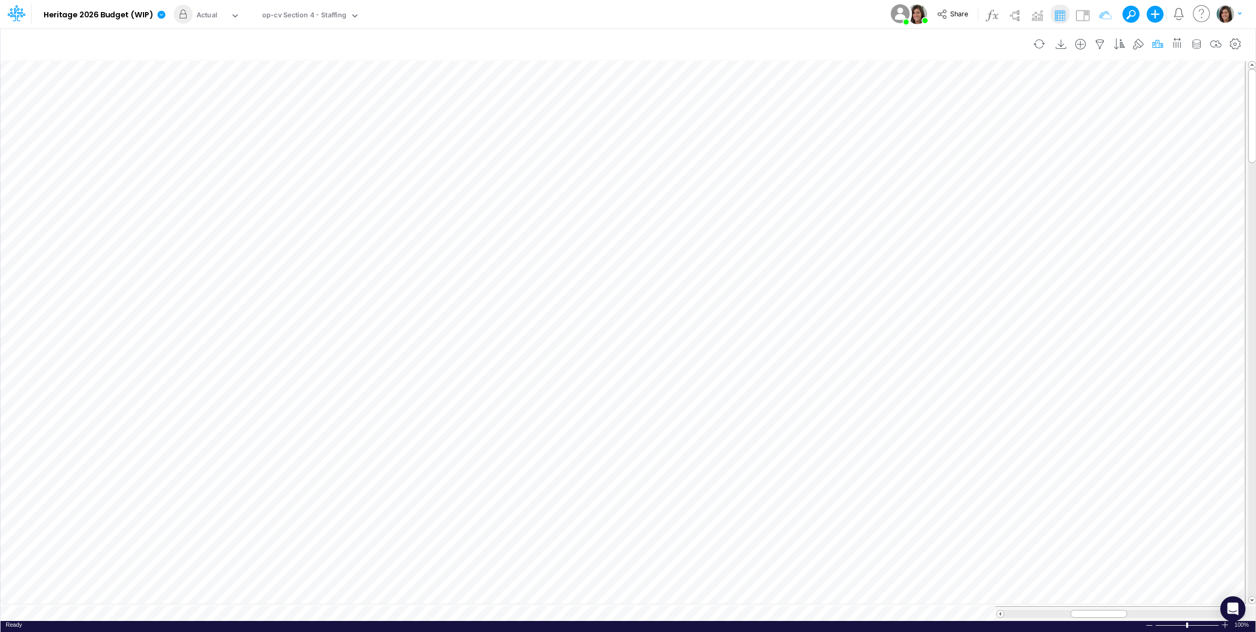
click at [1154, 43] on icon "button" at bounding box center [1158, 44] width 16 height 11
click at [951, 151] on div "Actual" at bounding box center [985, 152] width 281 height 17
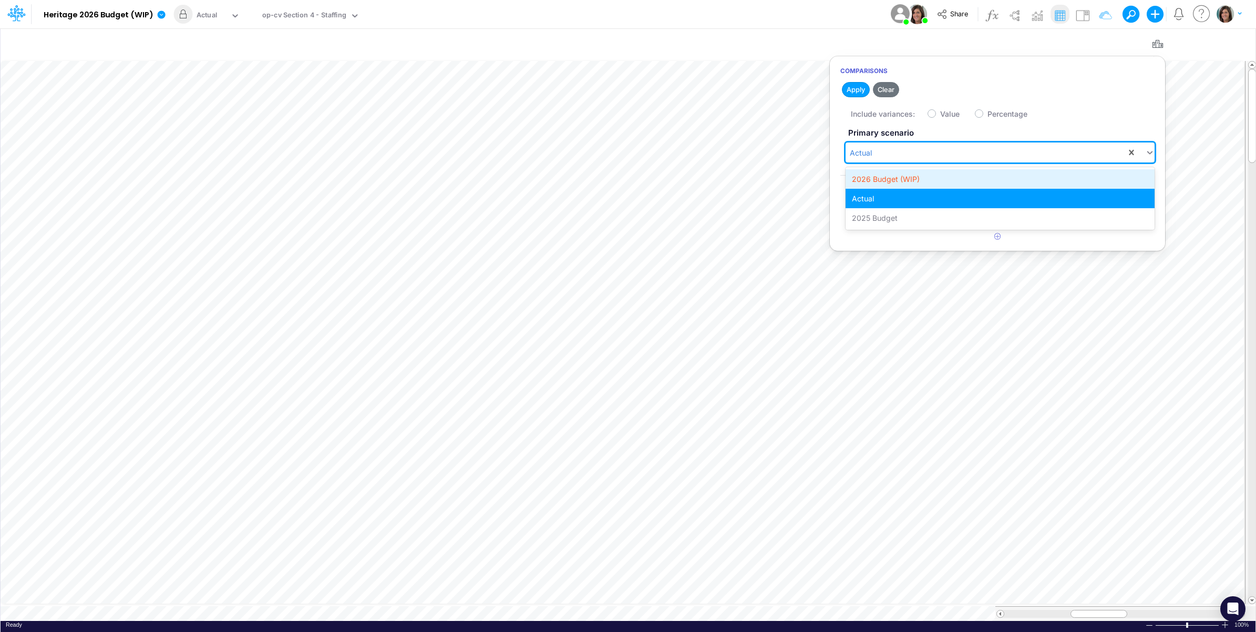
click at [925, 182] on div "2026 Budget (WIP)" at bounding box center [999, 178] width 309 height 19
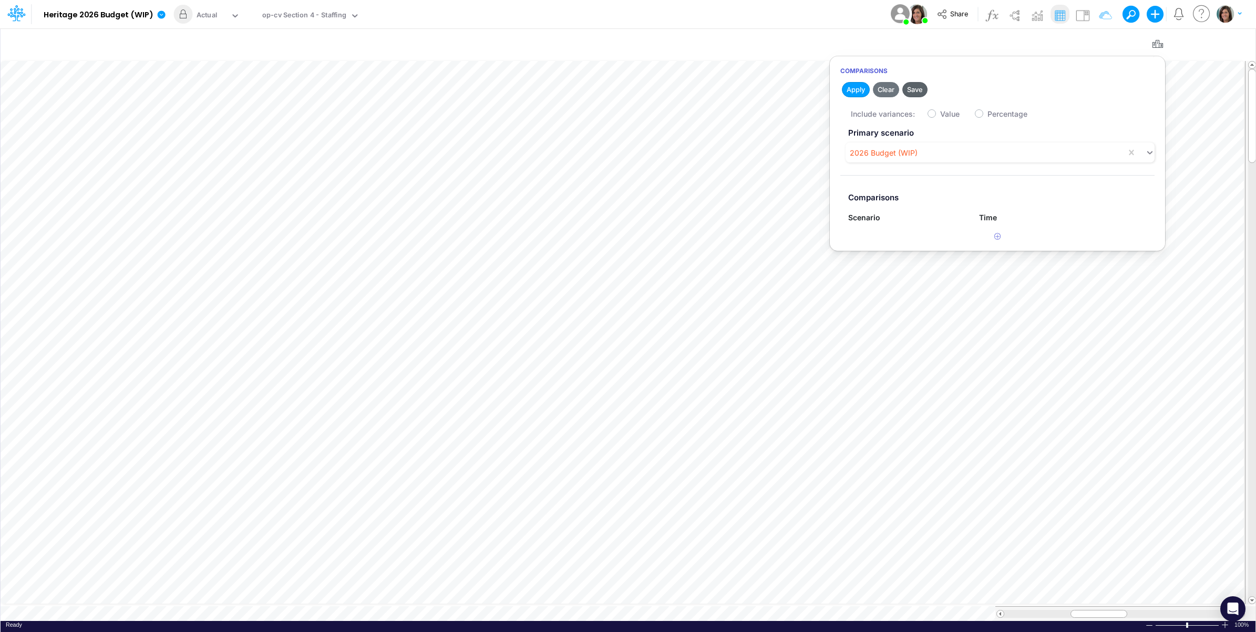
click at [914, 89] on button "Save" at bounding box center [914, 89] width 25 height 15
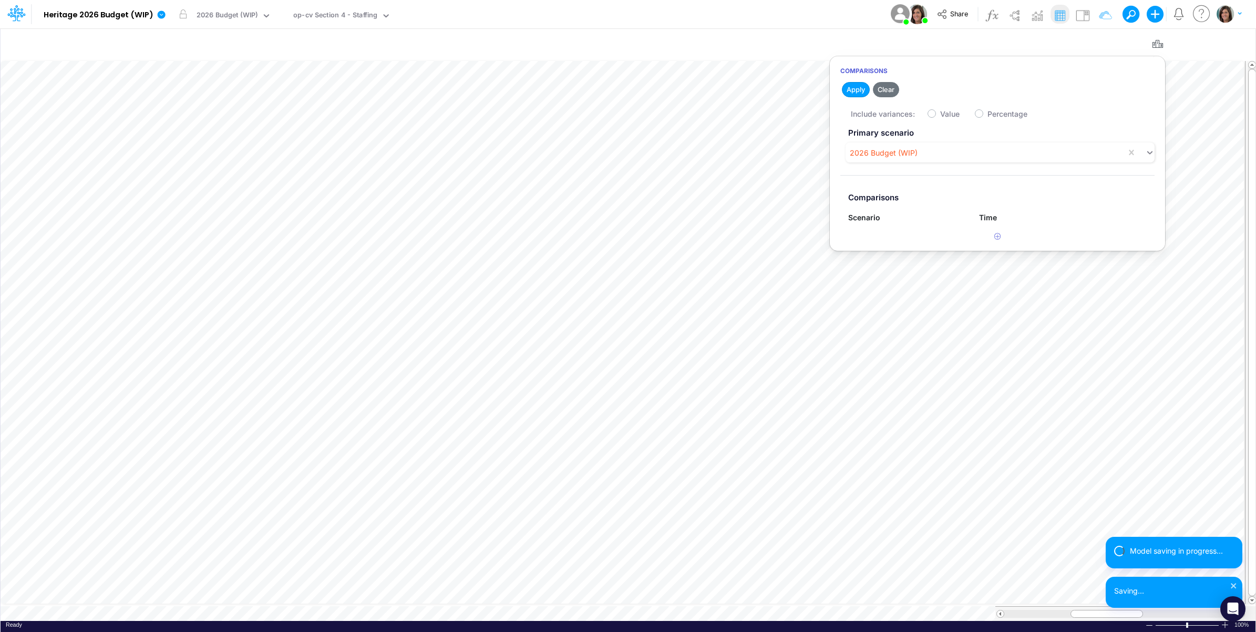
click at [455, 14] on div "Model Heritage 2026 Budget (WIP) Edit model settings Duplicate Import QuickBook…" at bounding box center [628, 14] width 1130 height 28
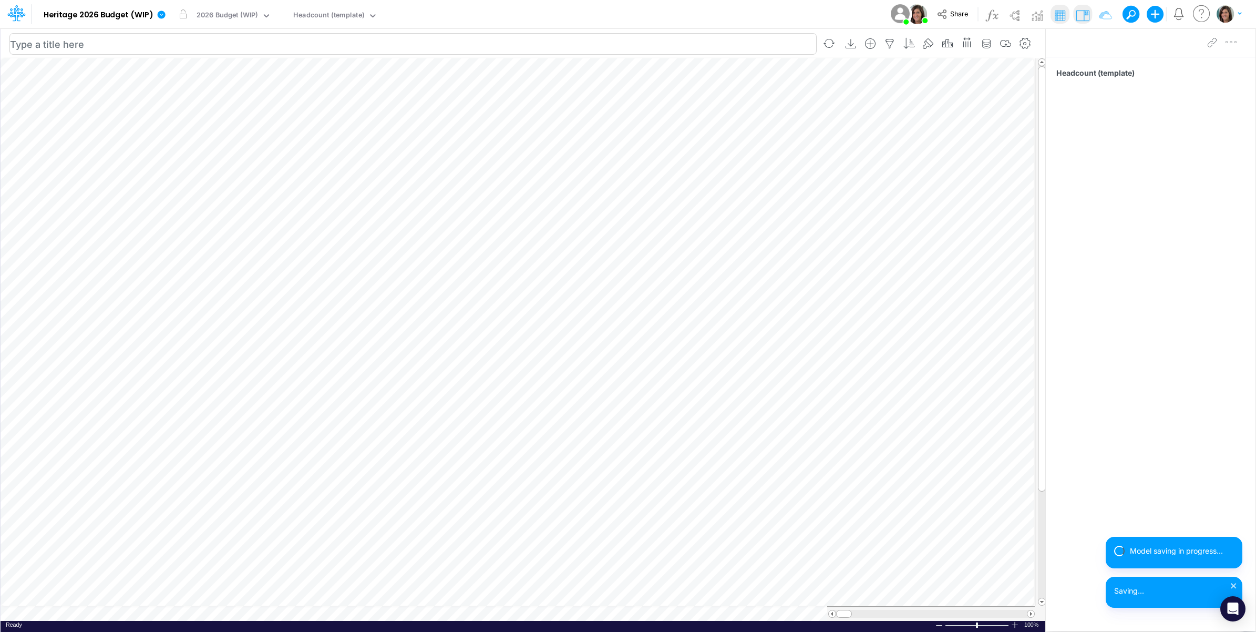
scroll to position [0, 1]
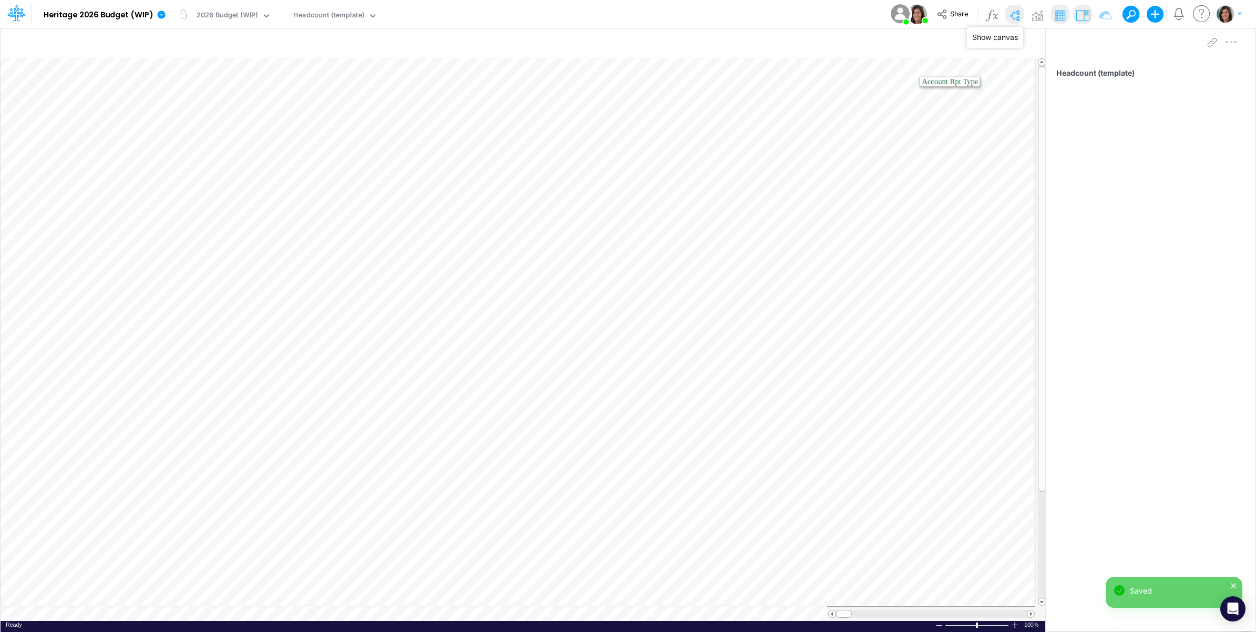
click at [1013, 16] on img at bounding box center [1014, 15] width 17 height 17
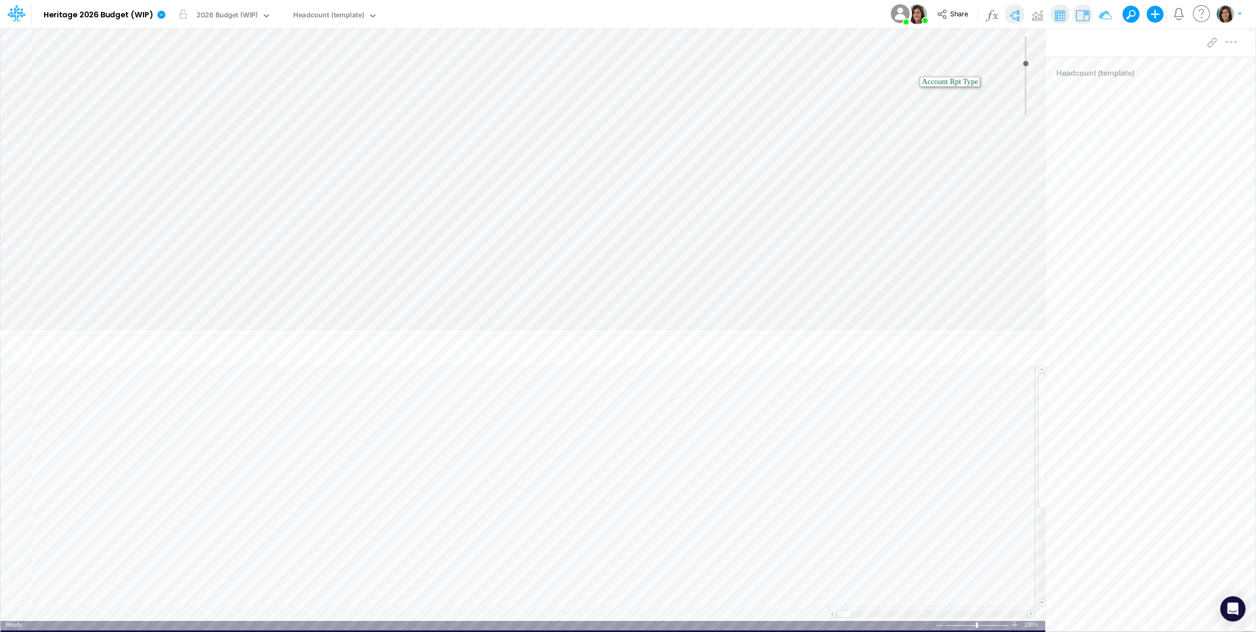
type input "0"
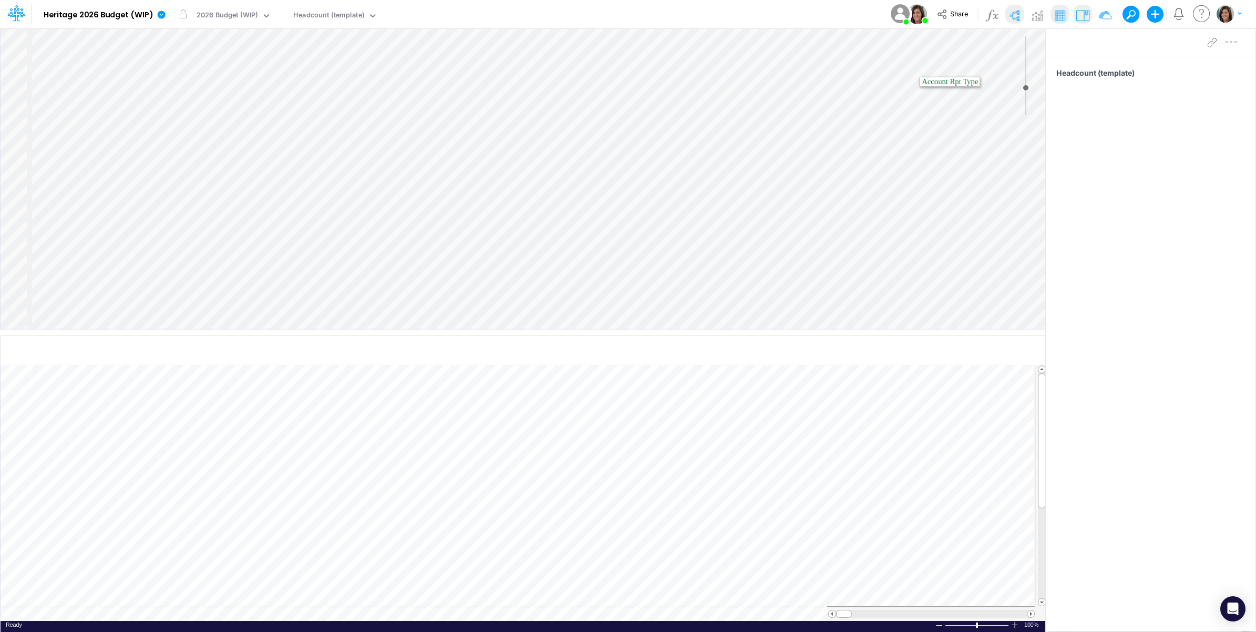
select select "Horizontal"
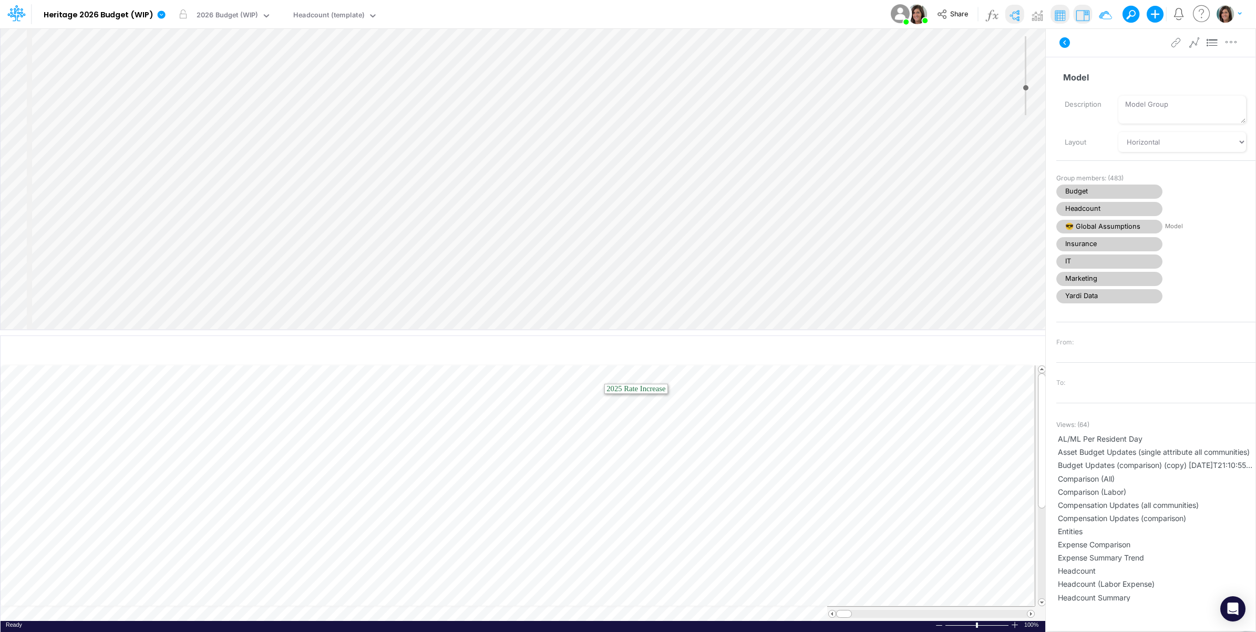
select select "Horizontal"
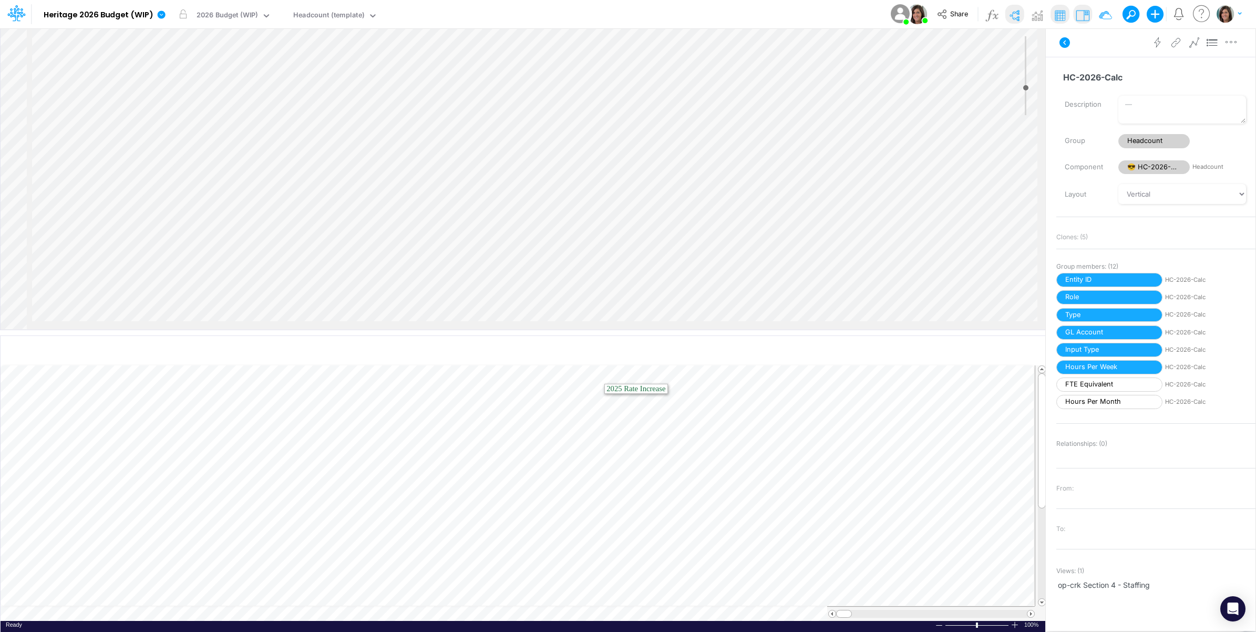
select select "Horizontal"
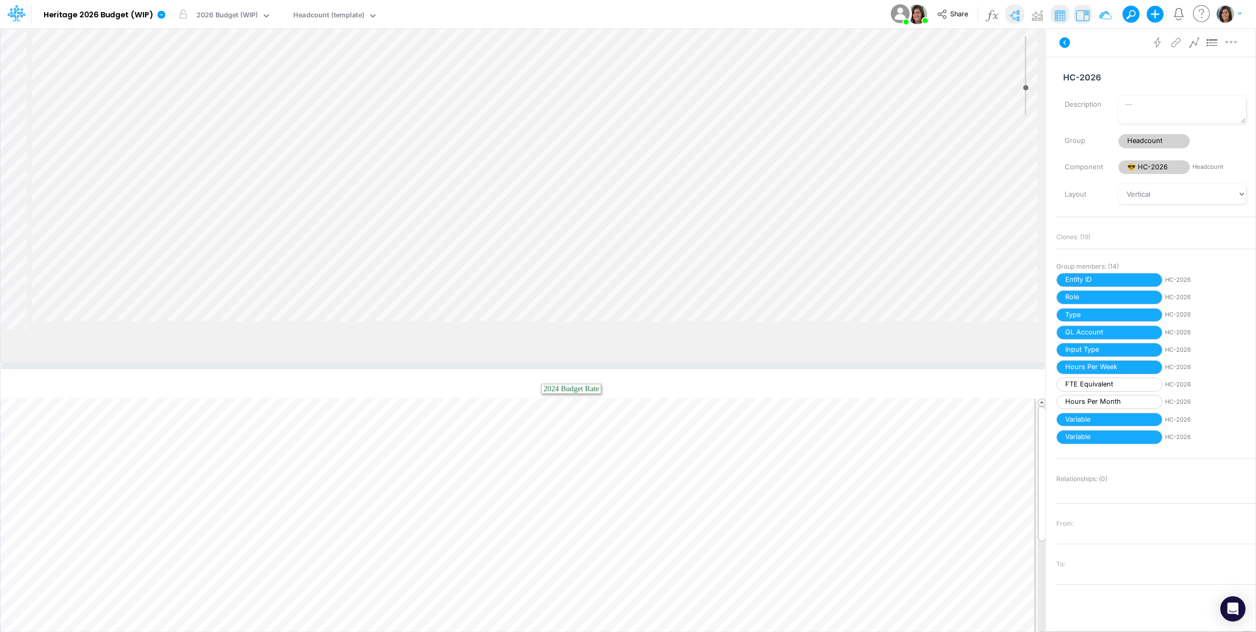
drag, startPoint x: 494, startPoint y: 331, endPoint x: 497, endPoint y: 364, distance: 33.3
click at [497, 364] on div at bounding box center [522, 365] width 1045 height 5
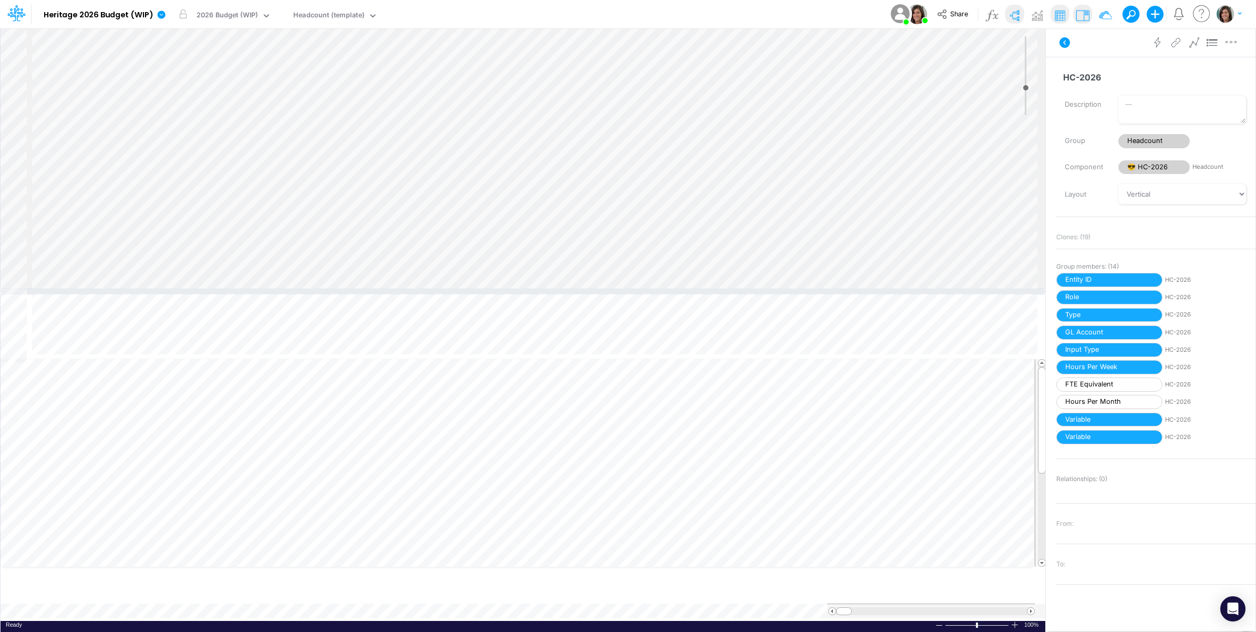
drag, startPoint x: 148, startPoint y: 365, endPoint x: 164, endPoint y: 284, distance: 83.1
click at [164, 288] on div at bounding box center [522, 290] width 1045 height 5
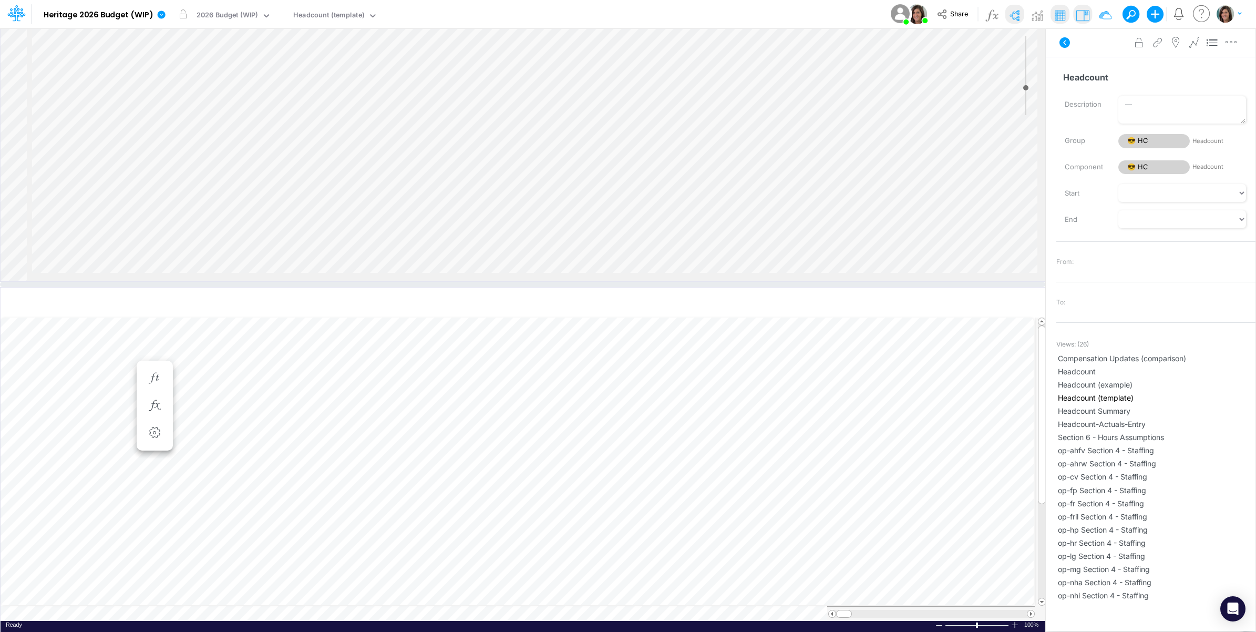
scroll to position [0, 1]
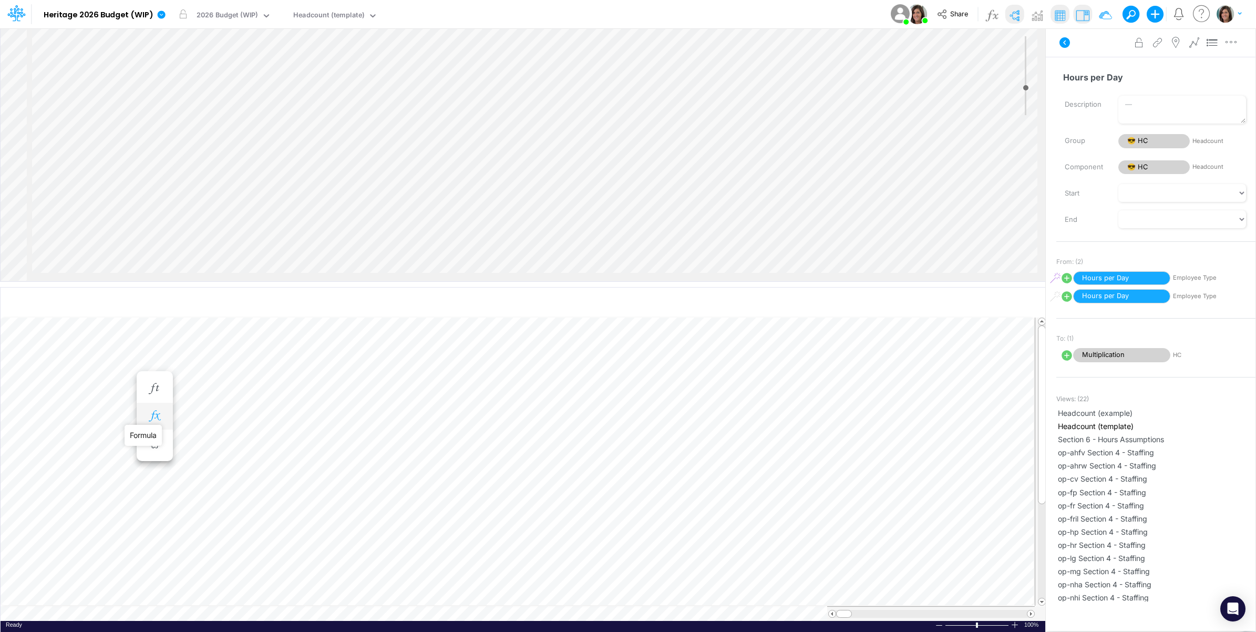
click at [159, 418] on icon "button" at bounding box center [155, 415] width 16 height 11
click at [309, 445] on icon at bounding box center [309, 443] width 16 height 11
click at [309, 445] on div at bounding box center [628, 318] width 1256 height 626
click at [193, 444] on icon at bounding box center [193, 444] width 15 height 15
select select "1"
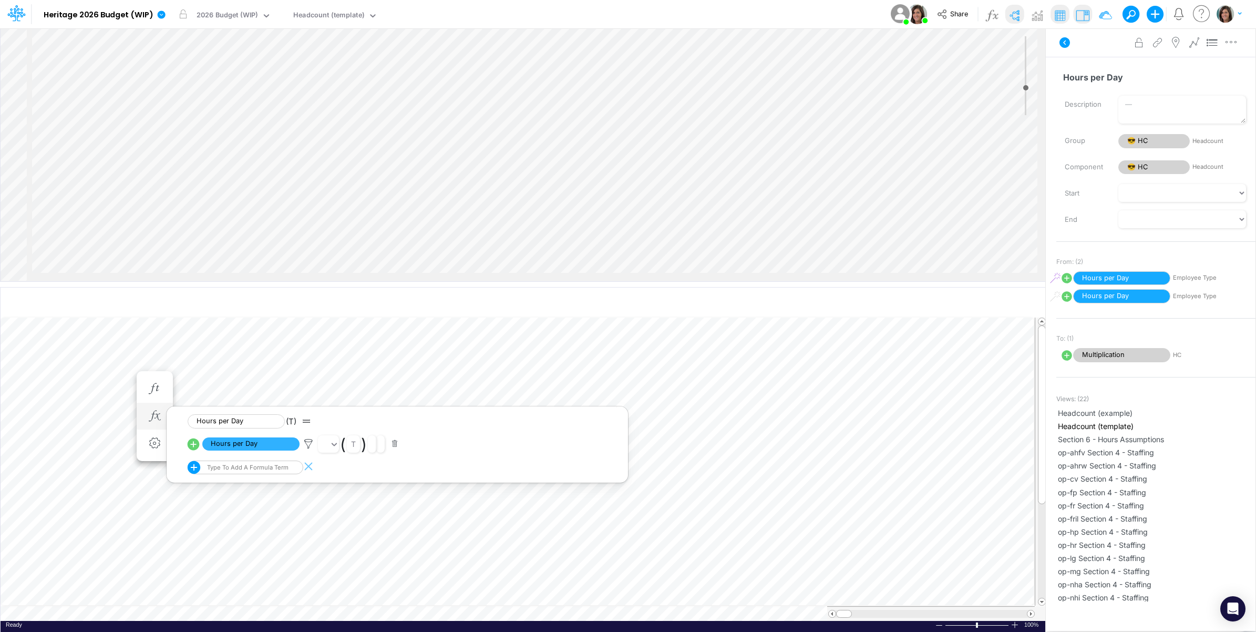
select select "Multiply"
select select "Add"
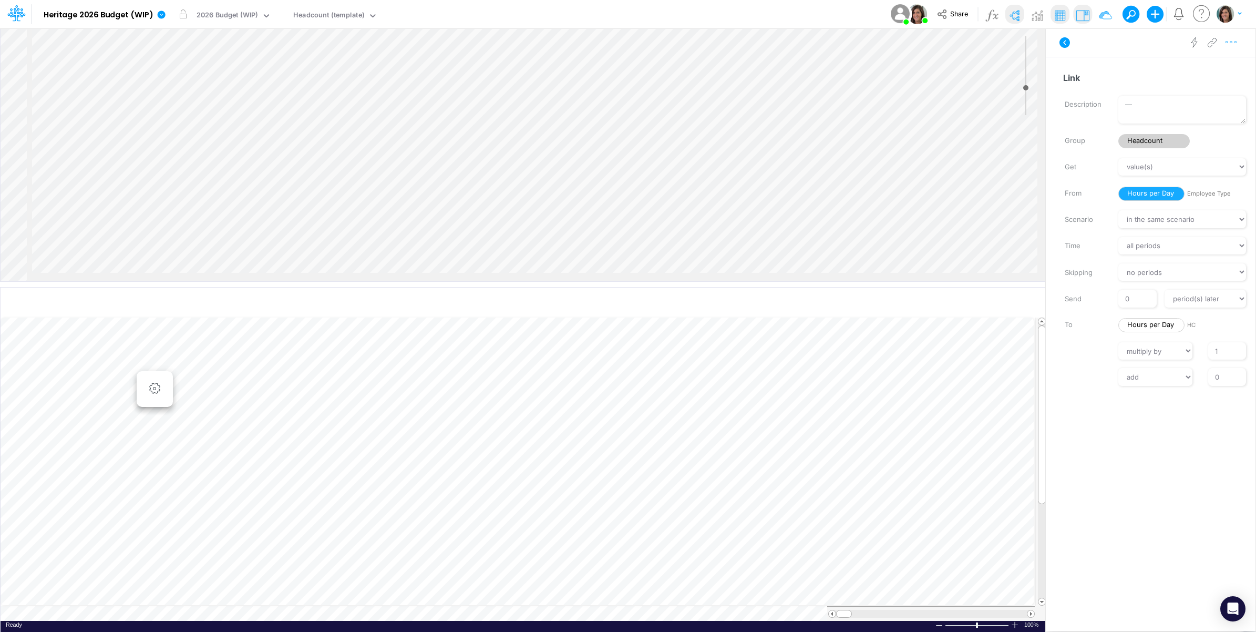
click at [1232, 42] on icon "button" at bounding box center [1231, 42] width 16 height 11
click at [1175, 85] on button "Delete" at bounding box center [1176, 87] width 125 height 18
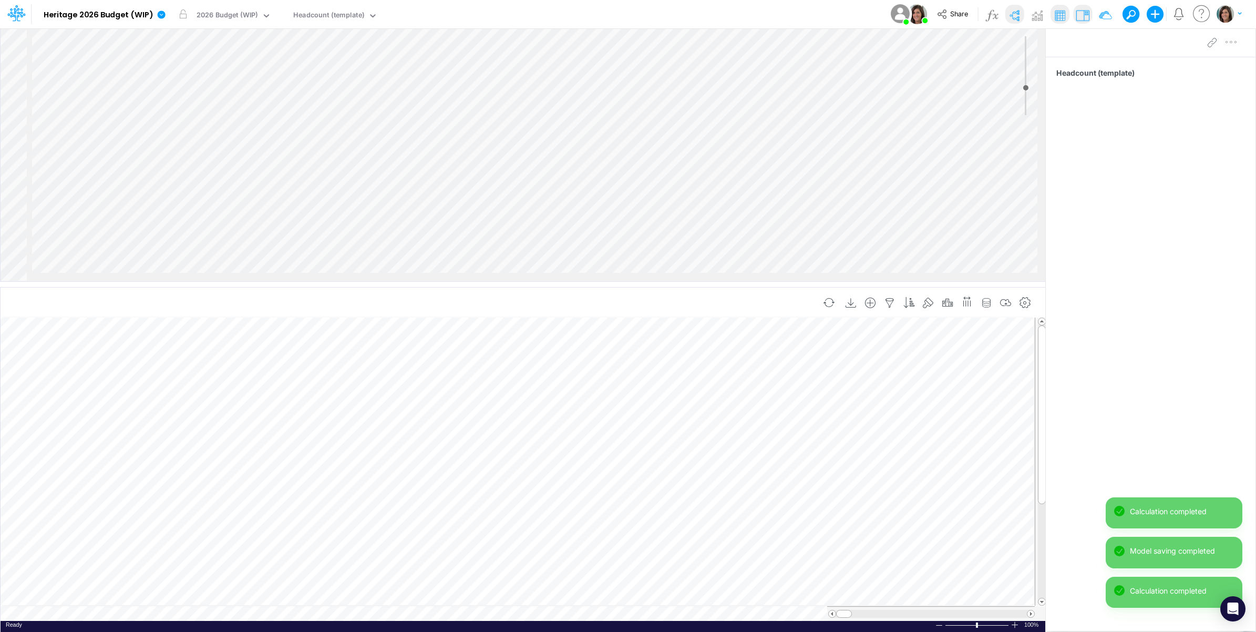
scroll to position [0, 1]
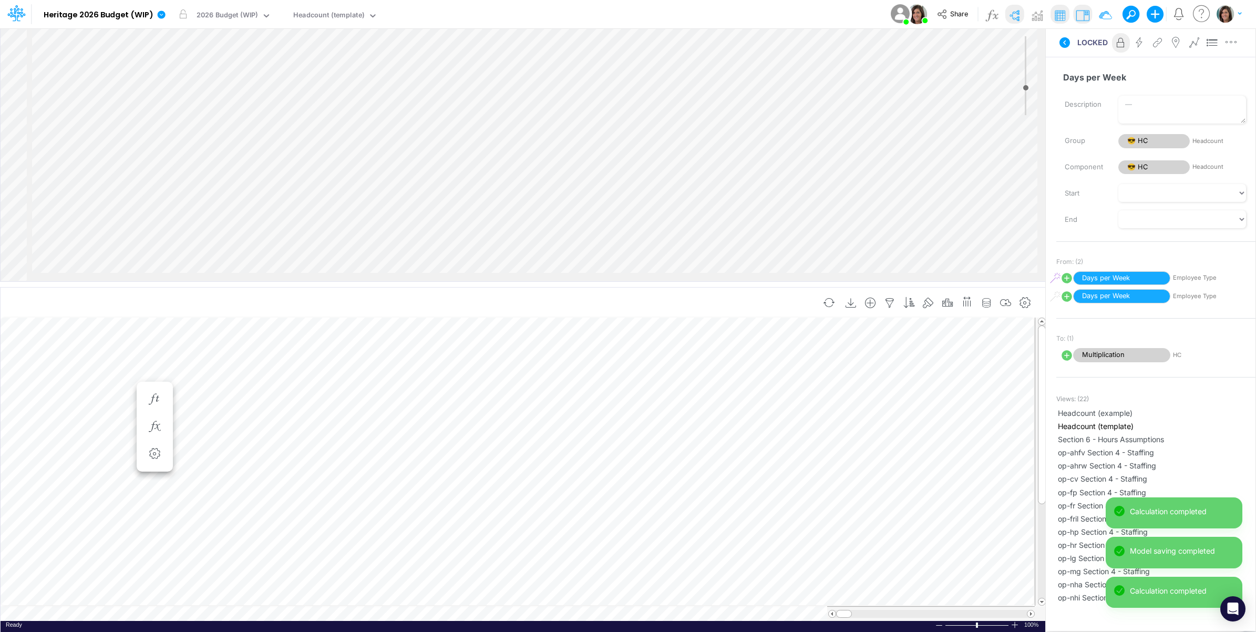
scroll to position [0, 1]
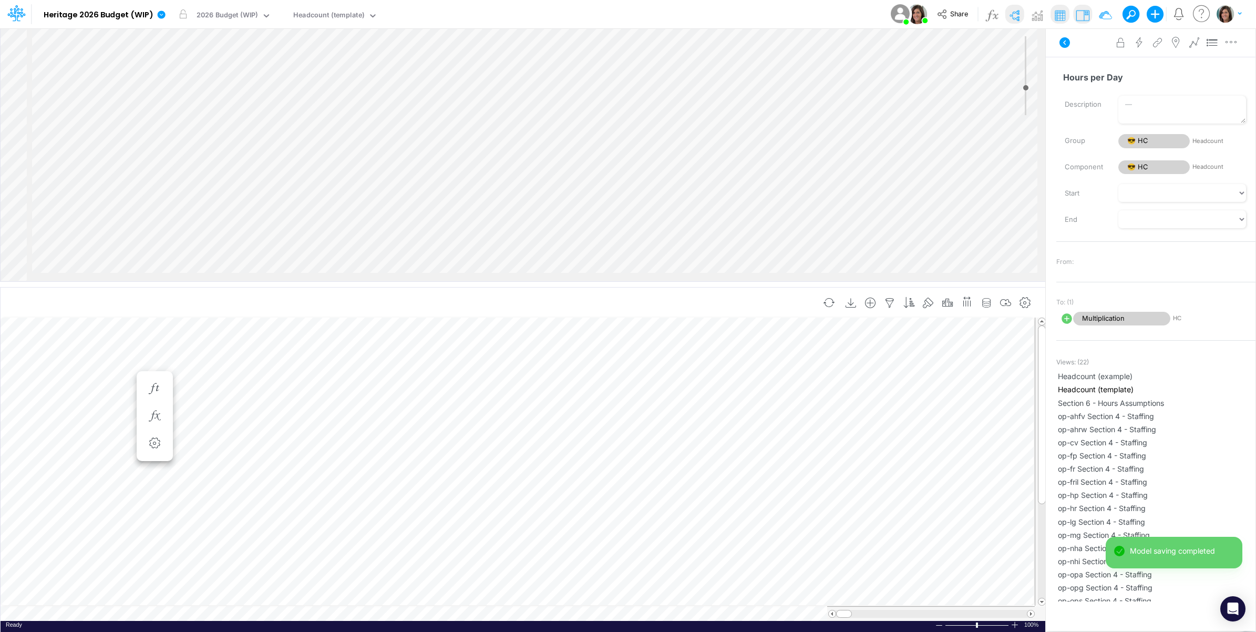
scroll to position [0, 1]
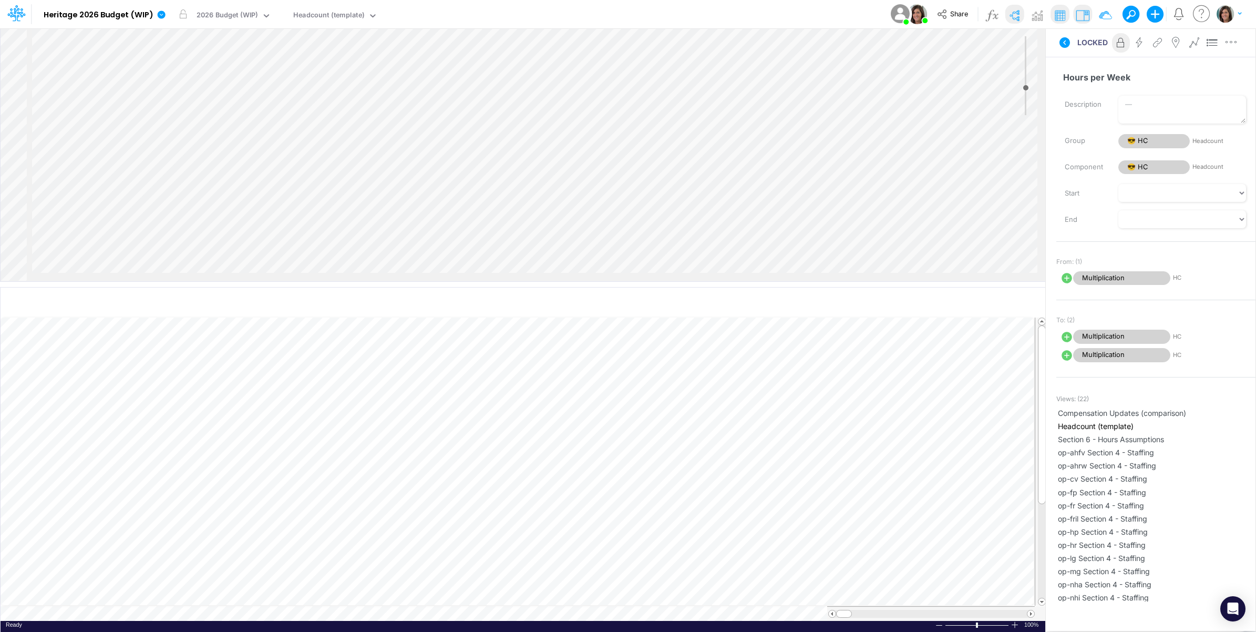
scroll to position [0, 1]
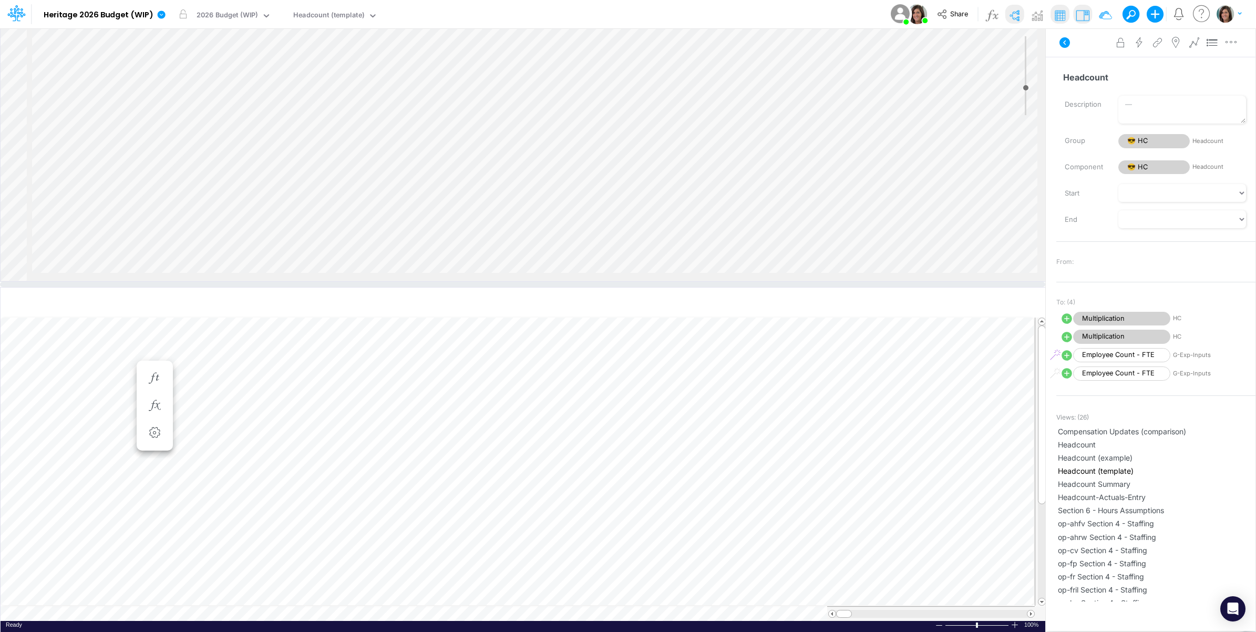
scroll to position [87, 0]
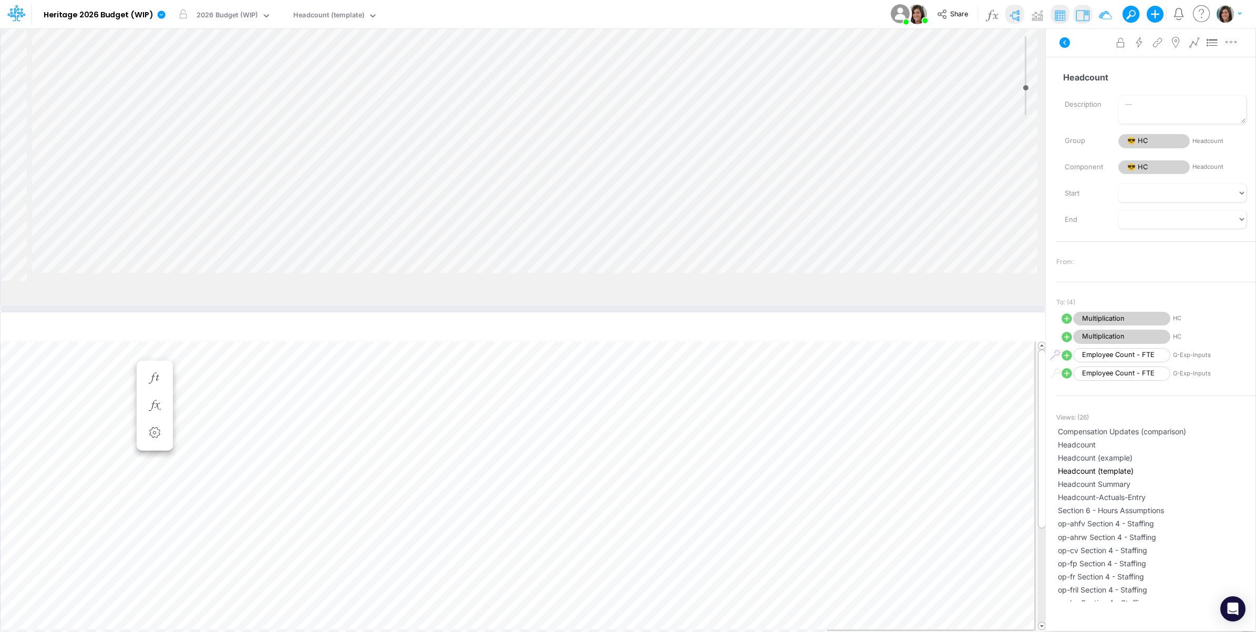
drag, startPoint x: 455, startPoint y: 283, endPoint x: 450, endPoint y: 316, distance: 33.4
click at [450, 312] on div at bounding box center [522, 308] width 1045 height 5
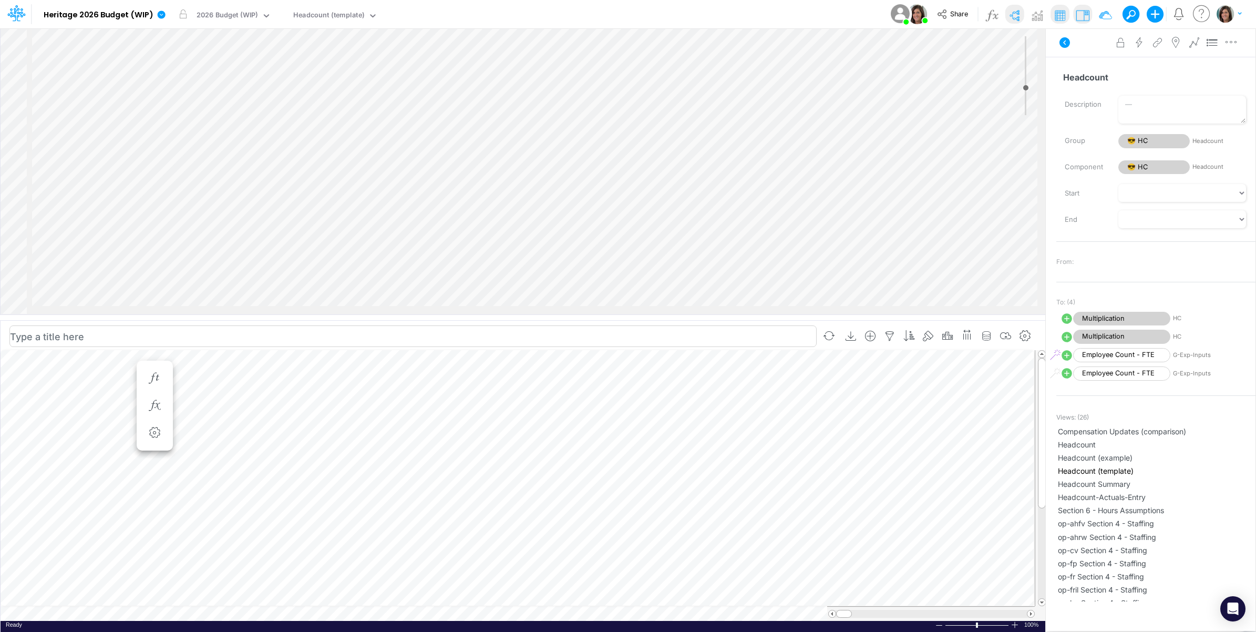
scroll to position [235, 0]
click at [396, 246] on div "Insert child node Variable Constant Group Addition Subtraction Multiplication D…" at bounding box center [523, 171] width 1045 height 286
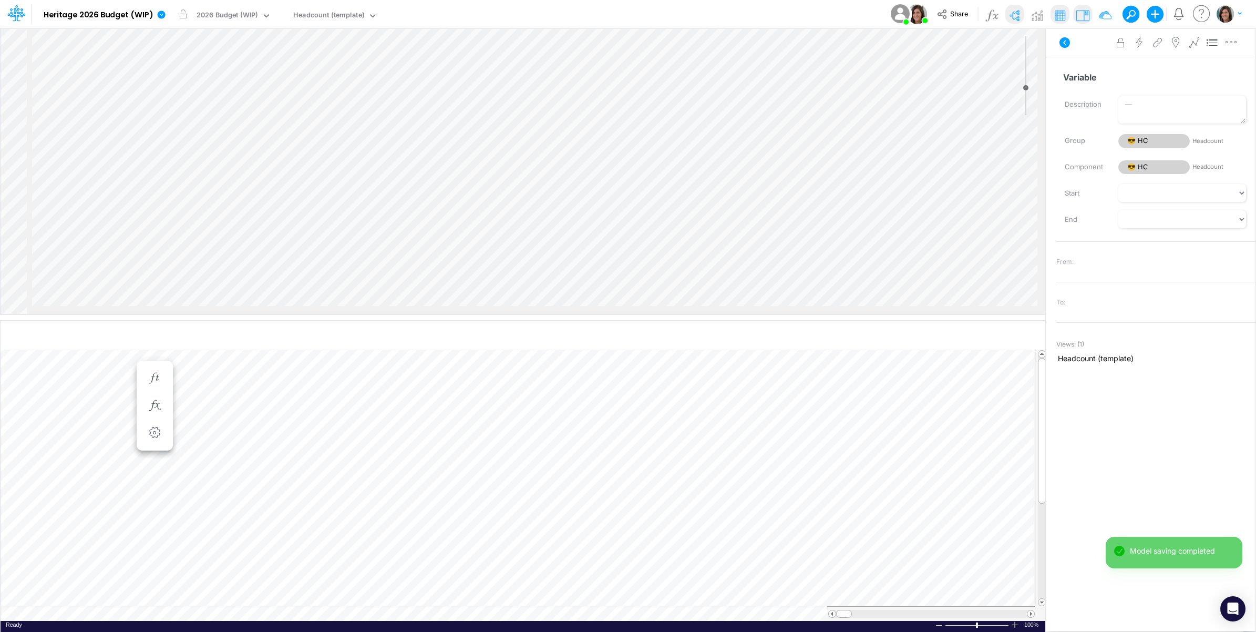
scroll to position [126, 0]
click at [1097, 82] on input "Variable" at bounding box center [1151, 77] width 190 height 20
paste input "FTE Equivalent"
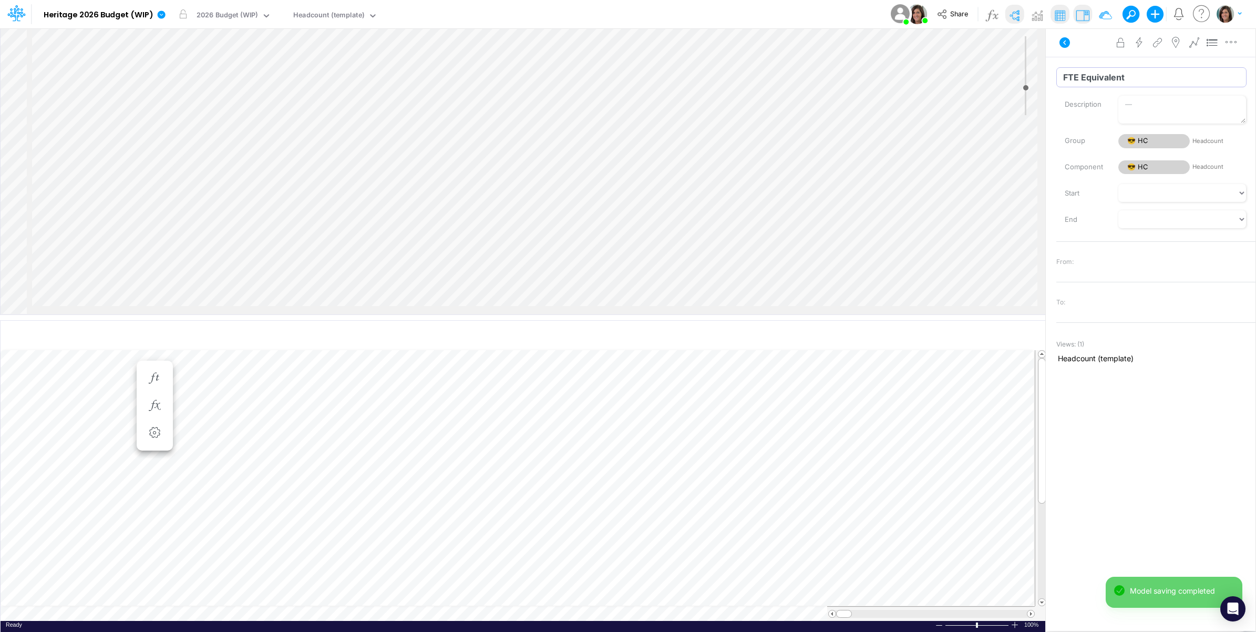
type input "FTE Equivalent"
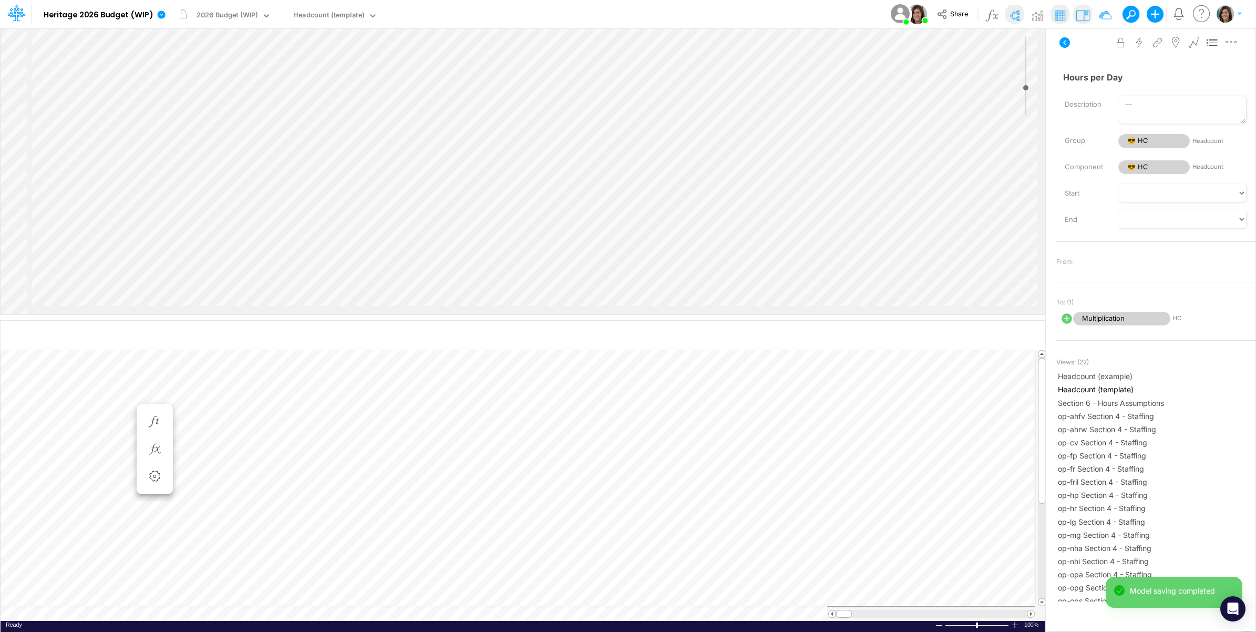
scroll to position [0, 1]
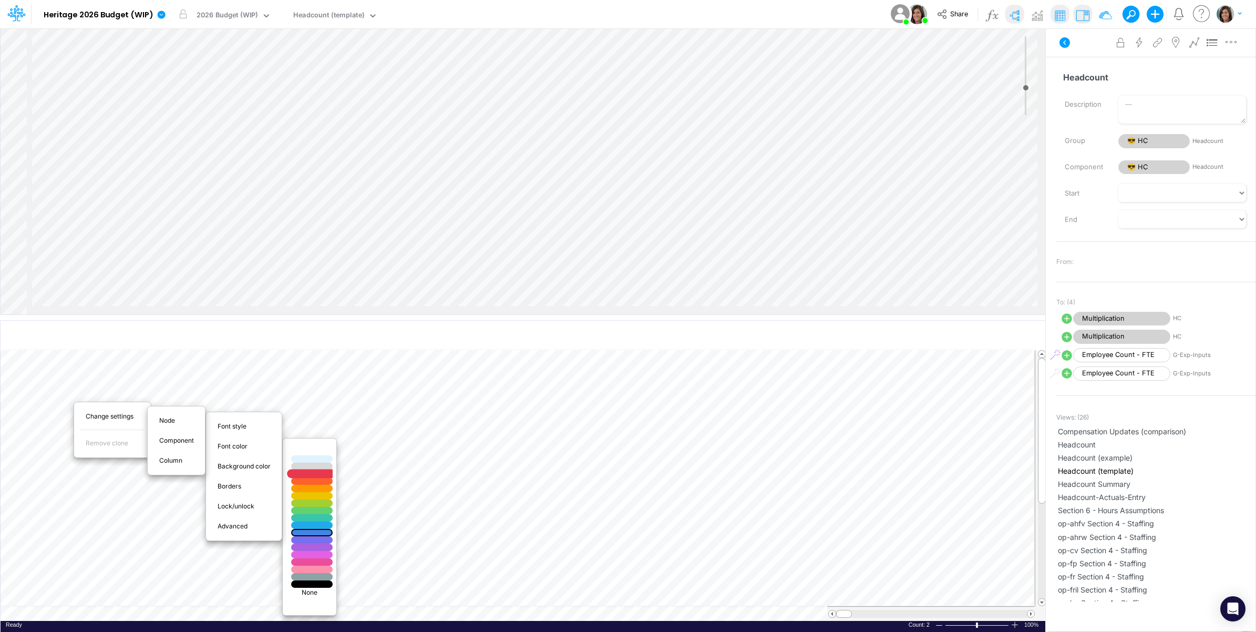
click at [318, 474] on div at bounding box center [311, 473] width 49 height 9
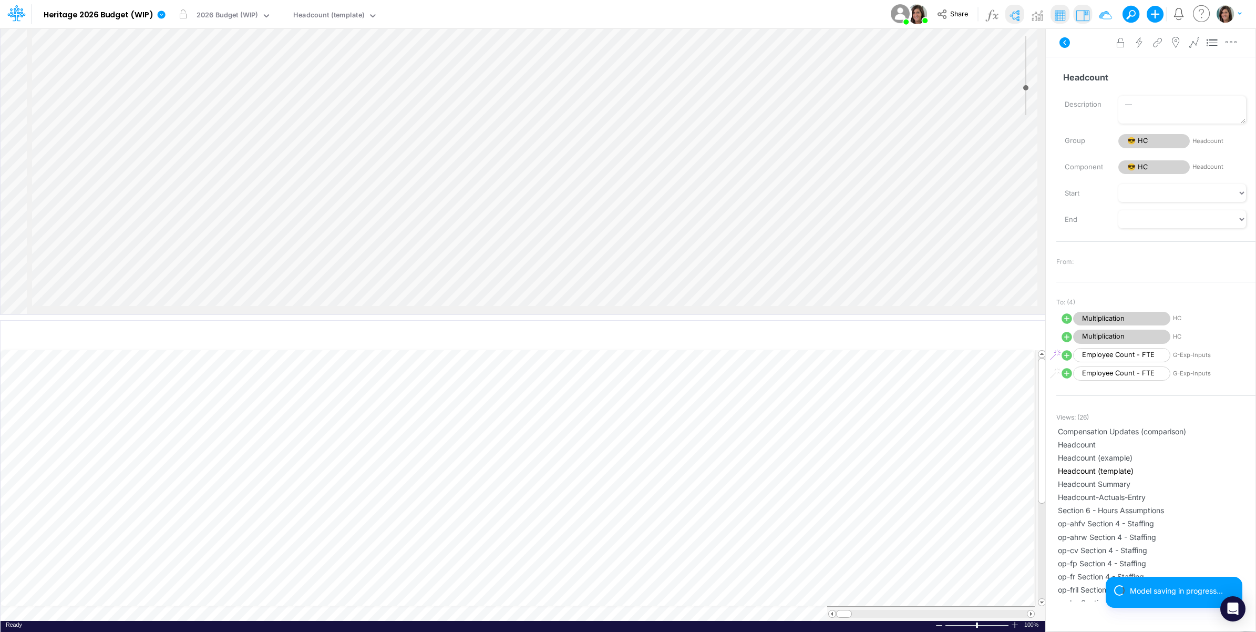
scroll to position [0, 1]
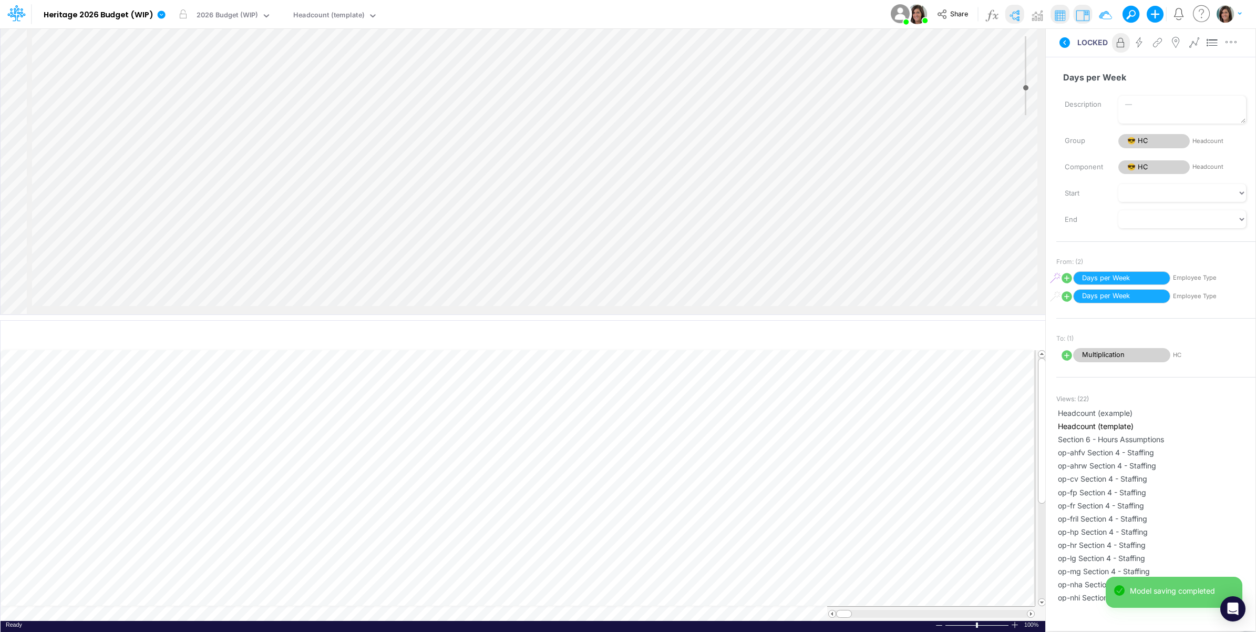
scroll to position [0, 1]
click at [158, 460] on icon "button" at bounding box center [155, 459] width 16 height 11
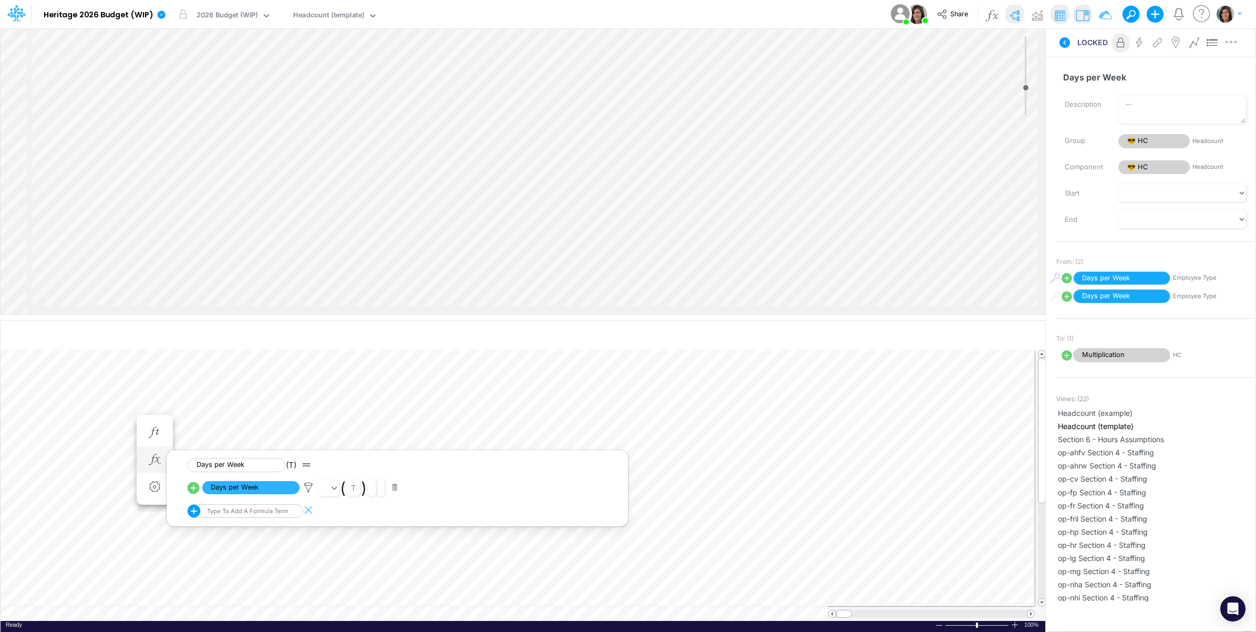
click at [195, 488] on icon at bounding box center [193, 487] width 15 height 15
select select "1"
select select "Multiply"
select select "Add"
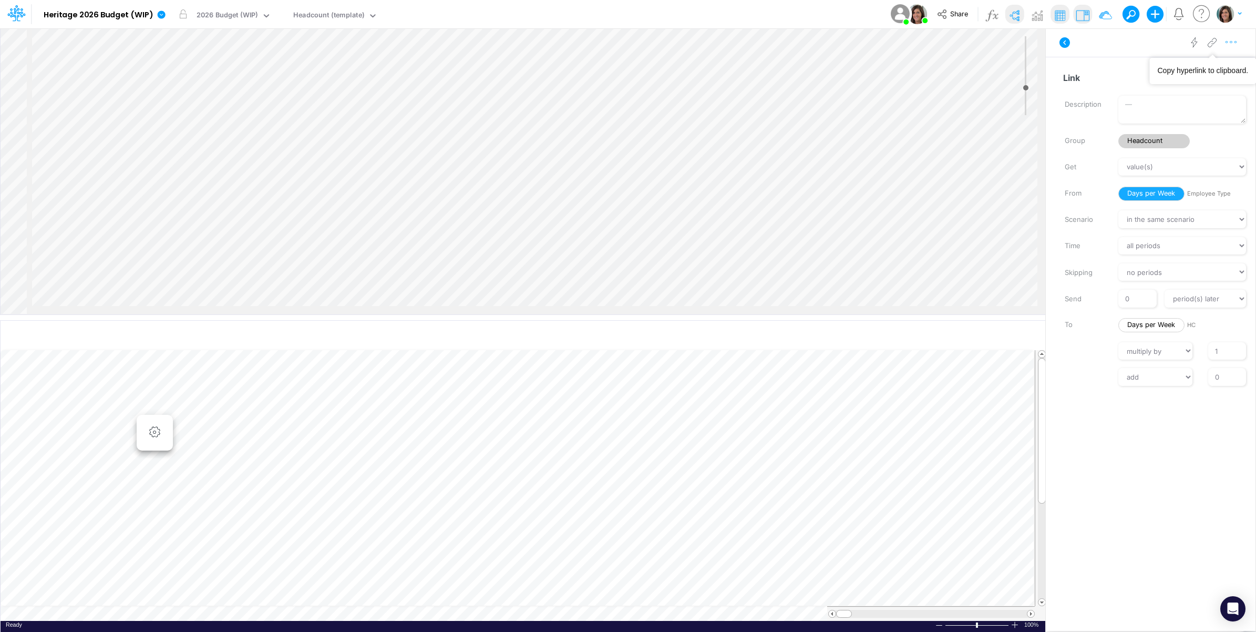
click at [1234, 38] on icon "button" at bounding box center [1231, 42] width 16 height 11
click at [1176, 90] on button "Delete" at bounding box center [1176, 87] width 125 height 18
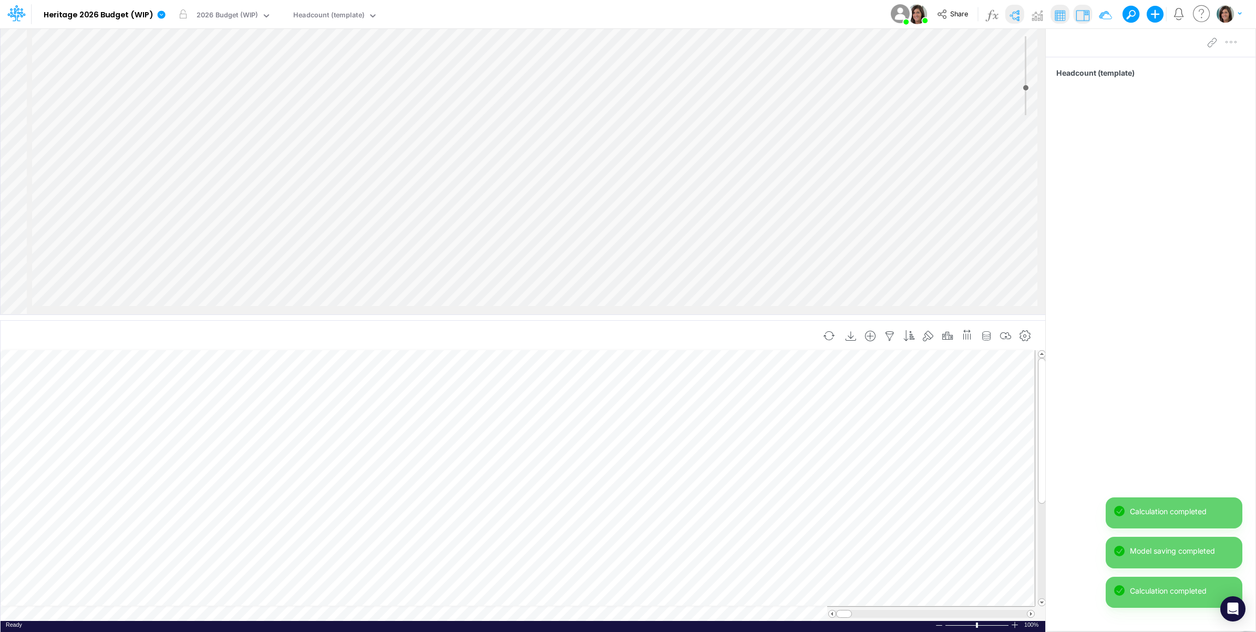
scroll to position [0, 1]
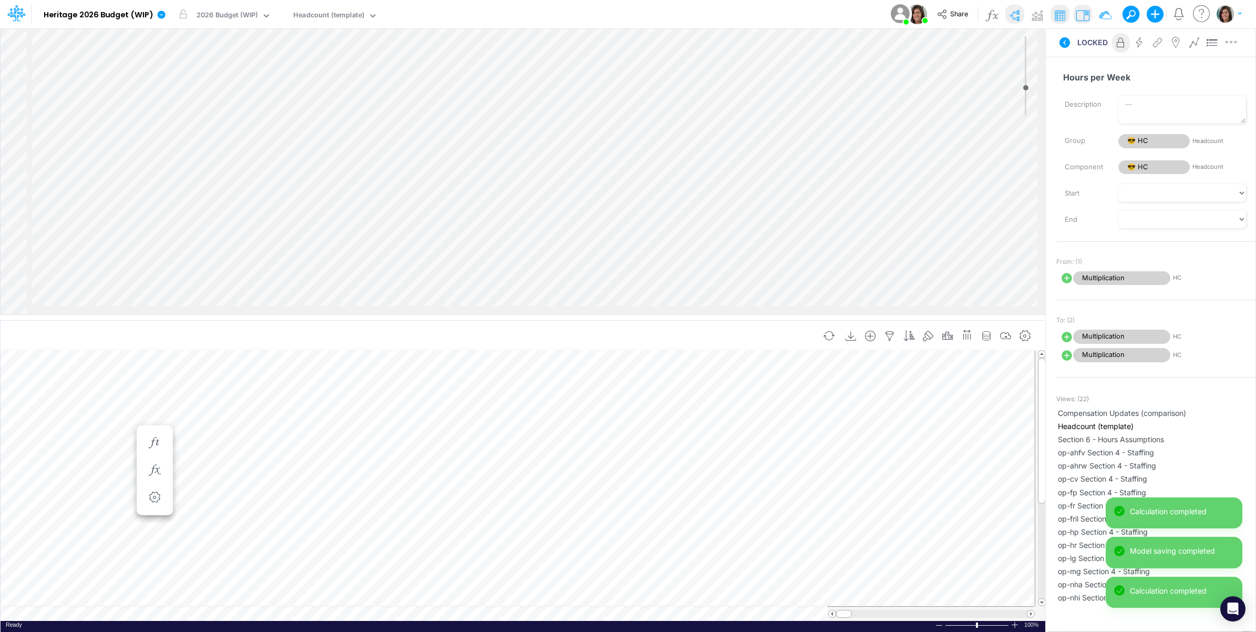
scroll to position [0, 1]
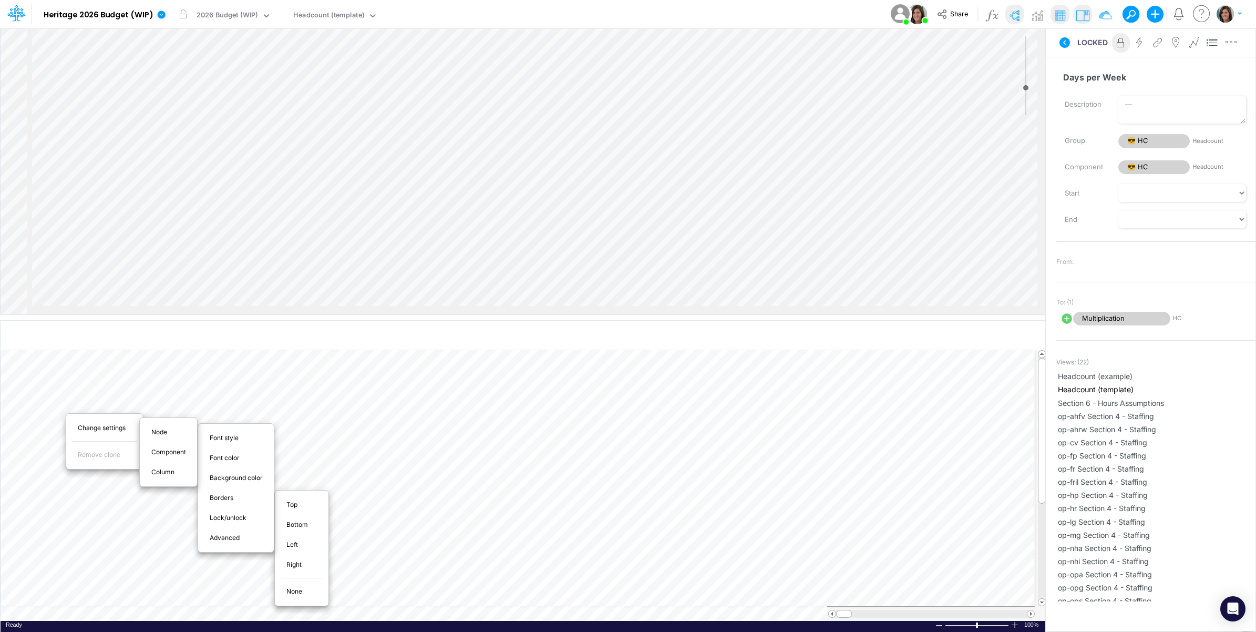
click at [308, 592] on span "None" at bounding box center [300, 590] width 28 height 9
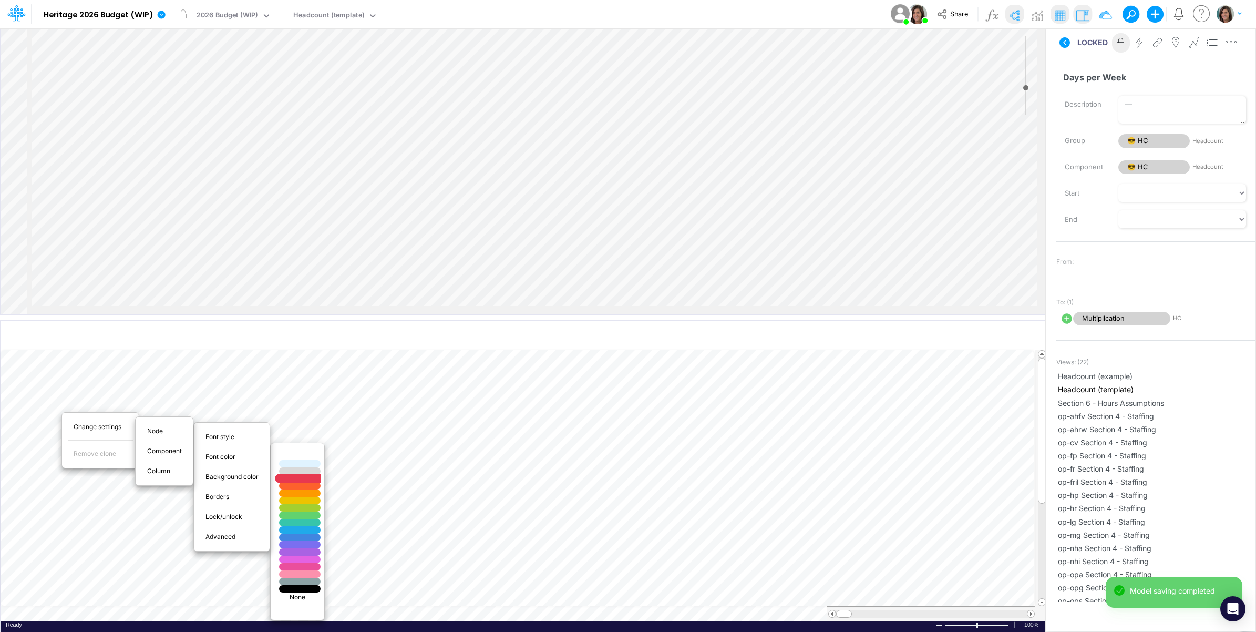
click at [306, 479] on div at bounding box center [299, 478] width 49 height 9
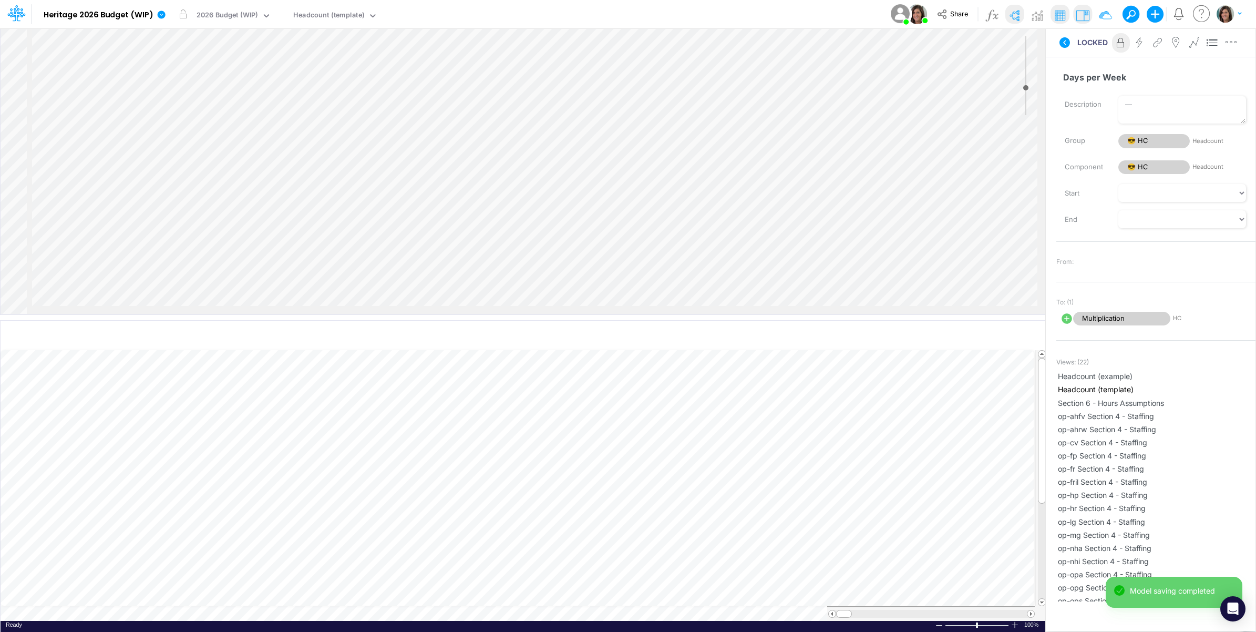
scroll to position [0, 1]
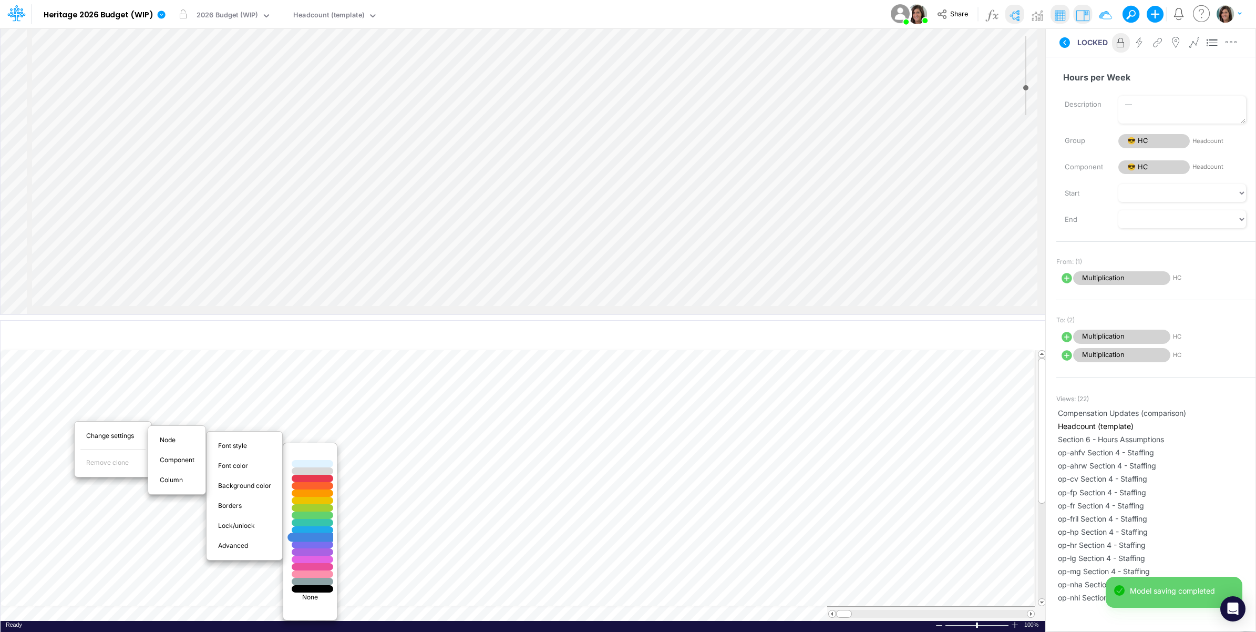
click at [318, 539] on div at bounding box center [312, 537] width 49 height 9
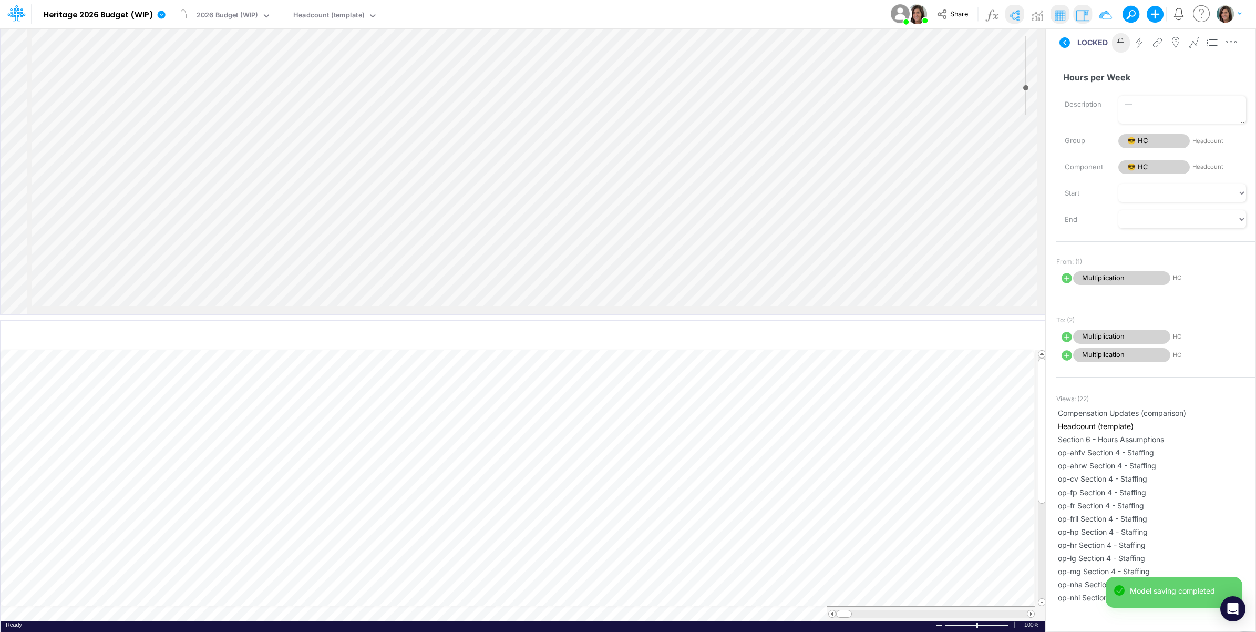
scroll to position [0, 1]
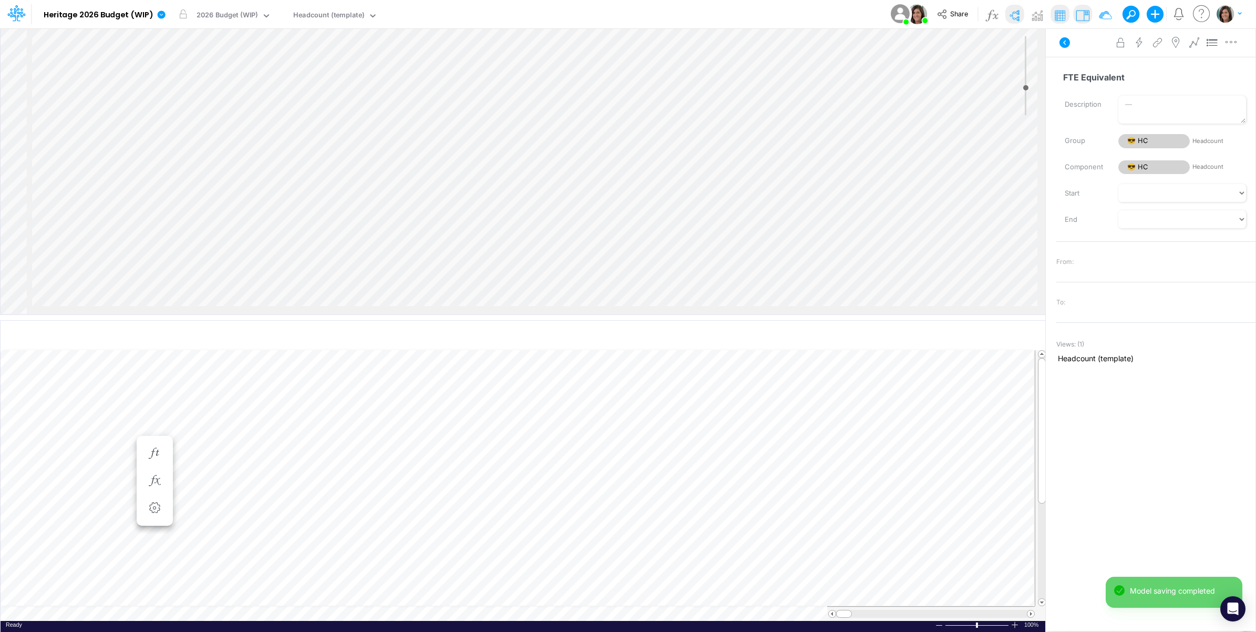
scroll to position [0, 1]
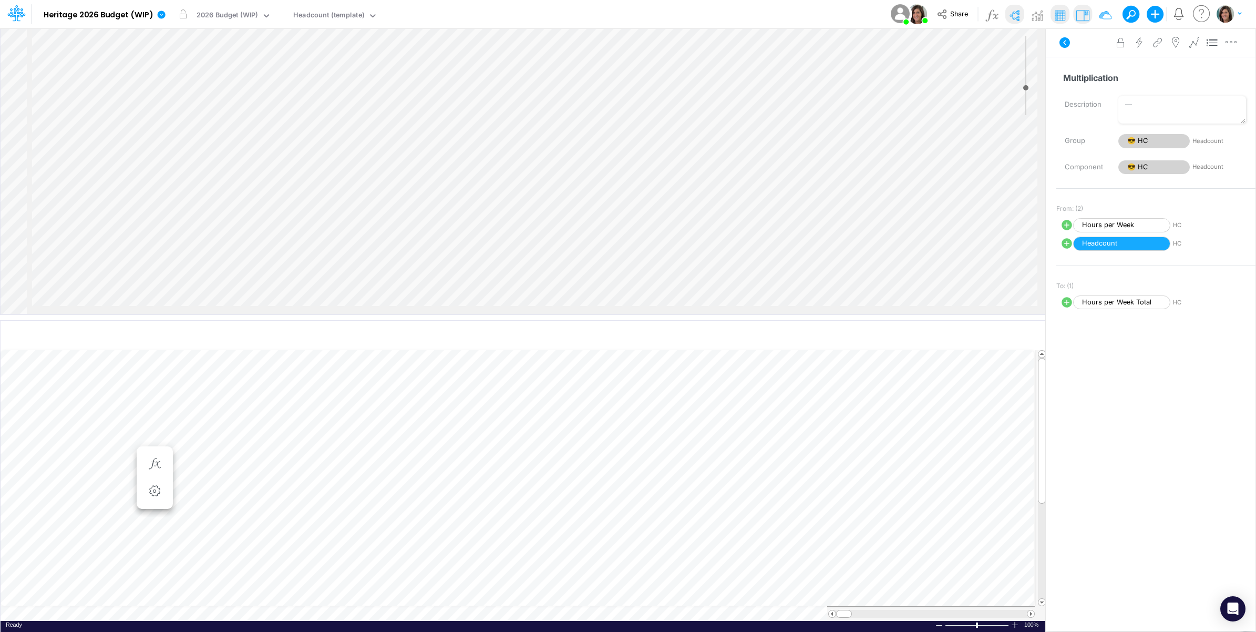
scroll to position [0, 1]
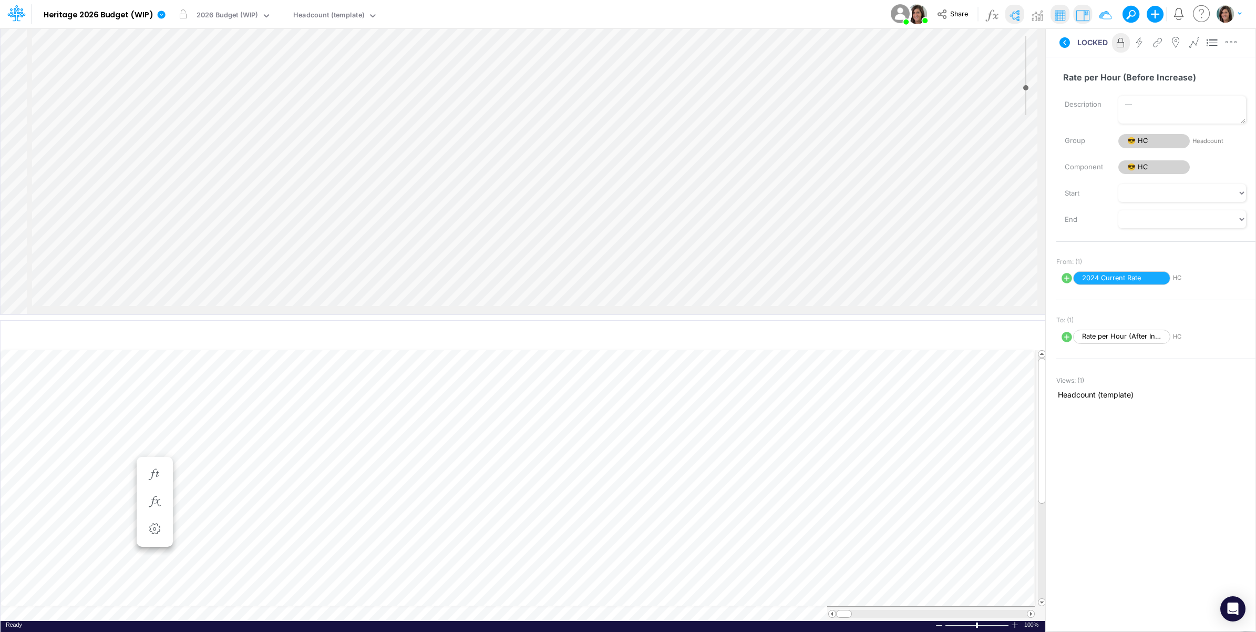
scroll to position [0, 1]
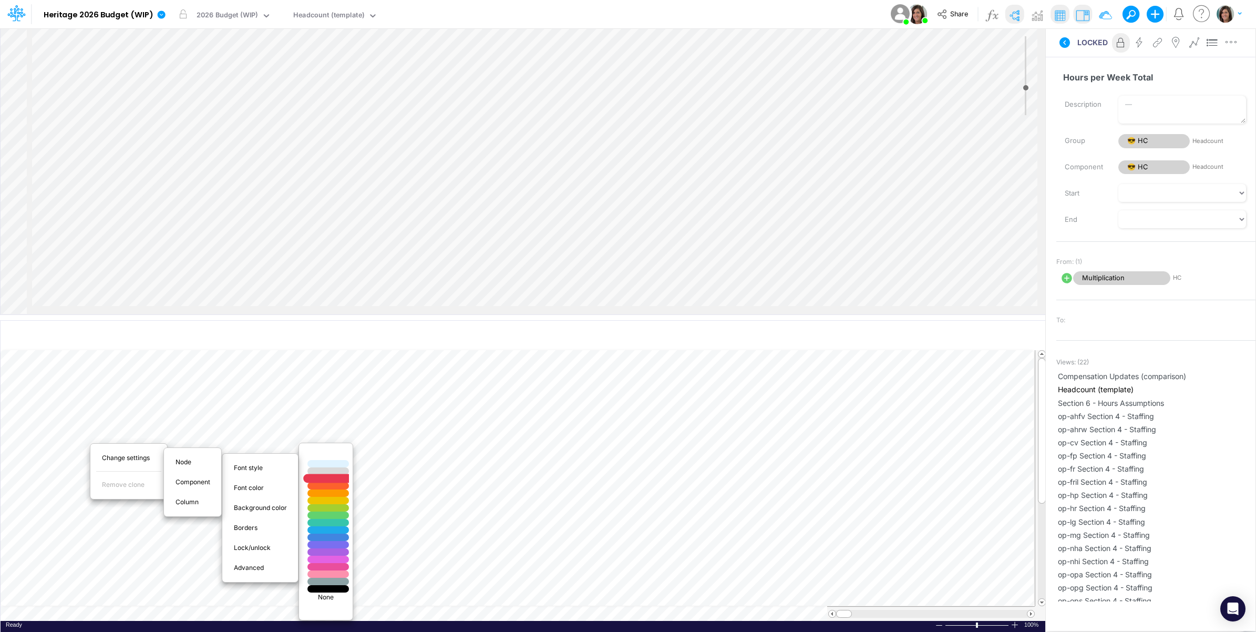
click at [342, 478] on div at bounding box center [328, 478] width 49 height 9
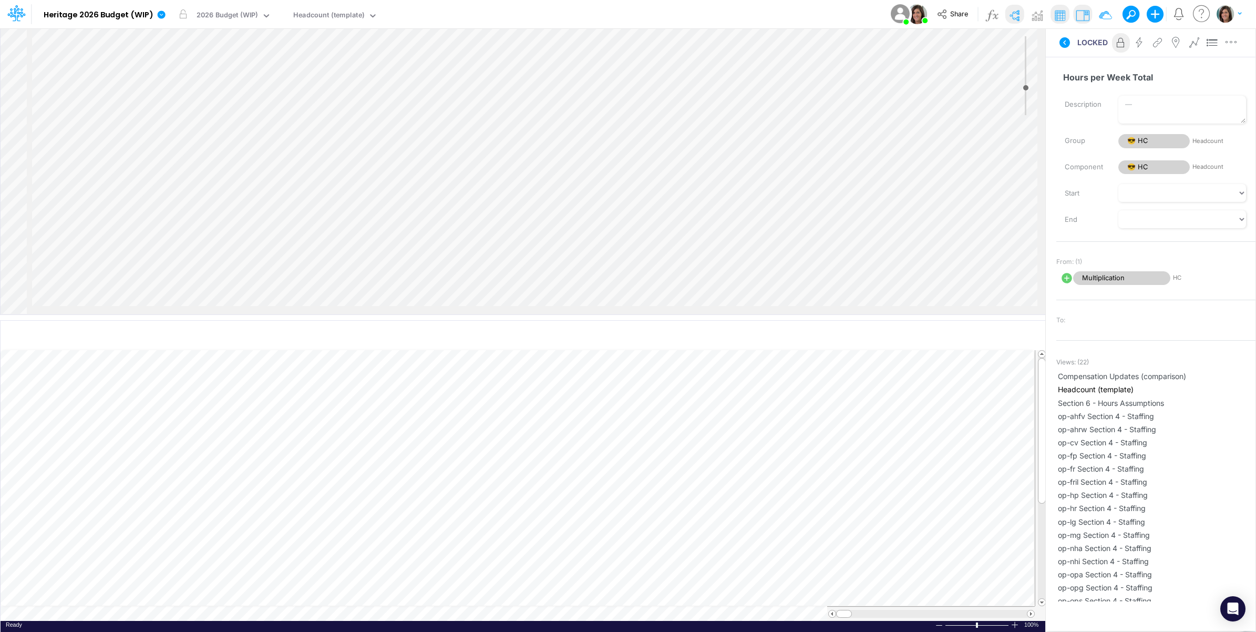
scroll to position [87, 0]
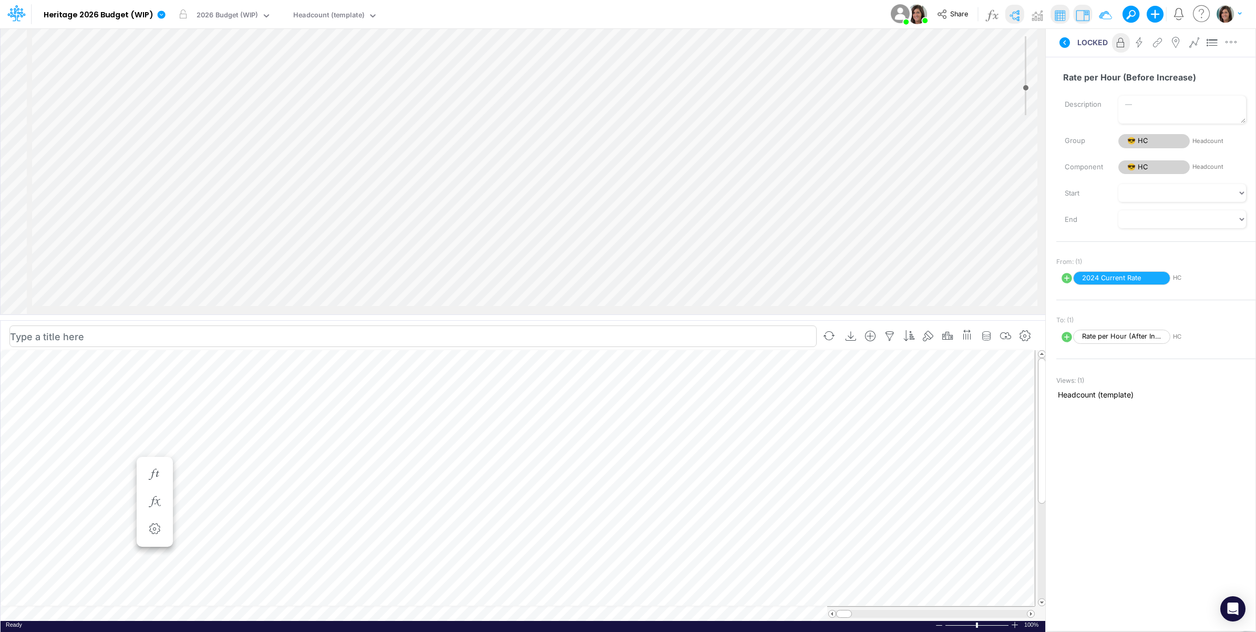
scroll to position [0, 1]
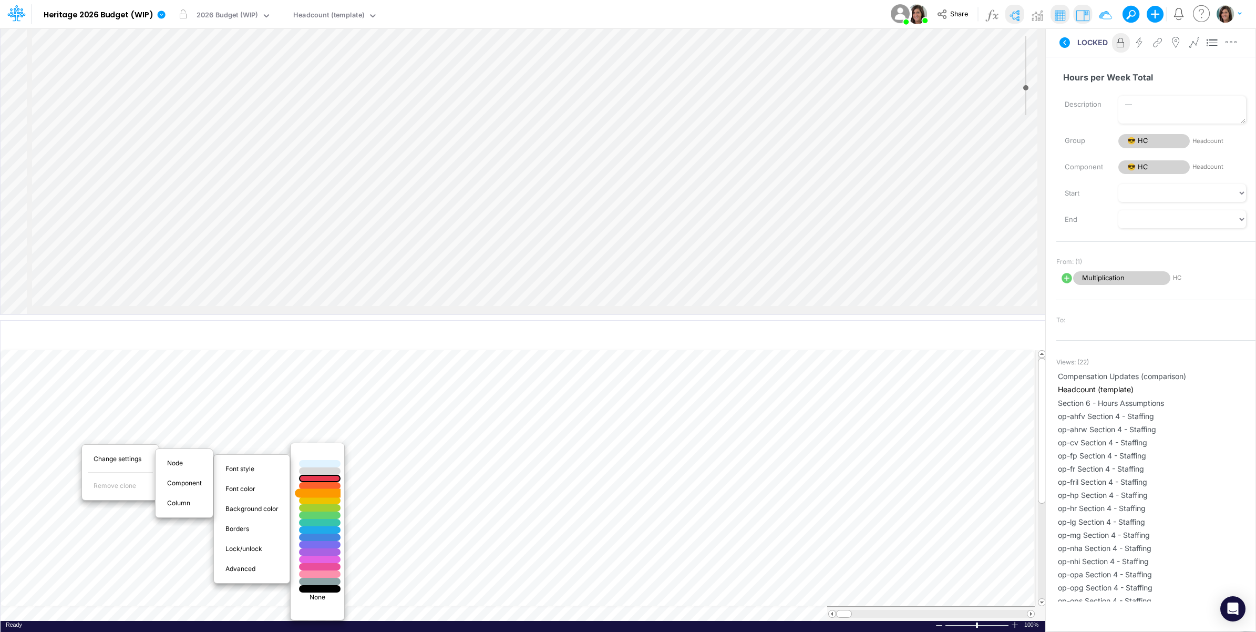
click at [328, 494] on div at bounding box center [319, 493] width 49 height 9
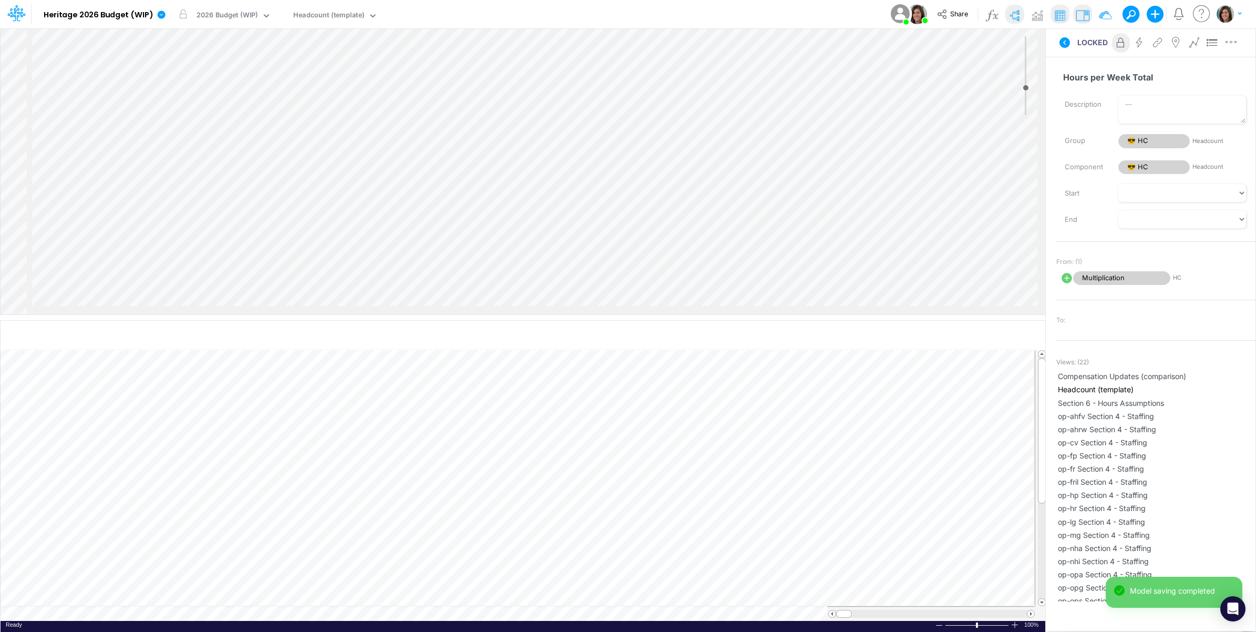
scroll to position [0, 1]
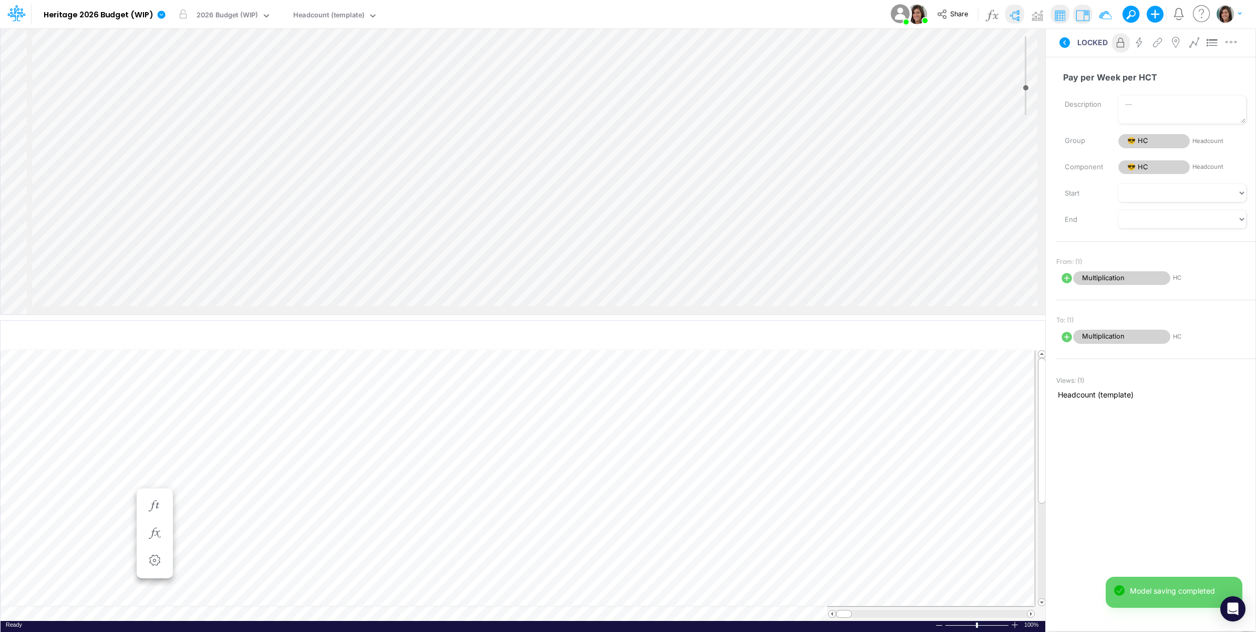
scroll to position [175, 0]
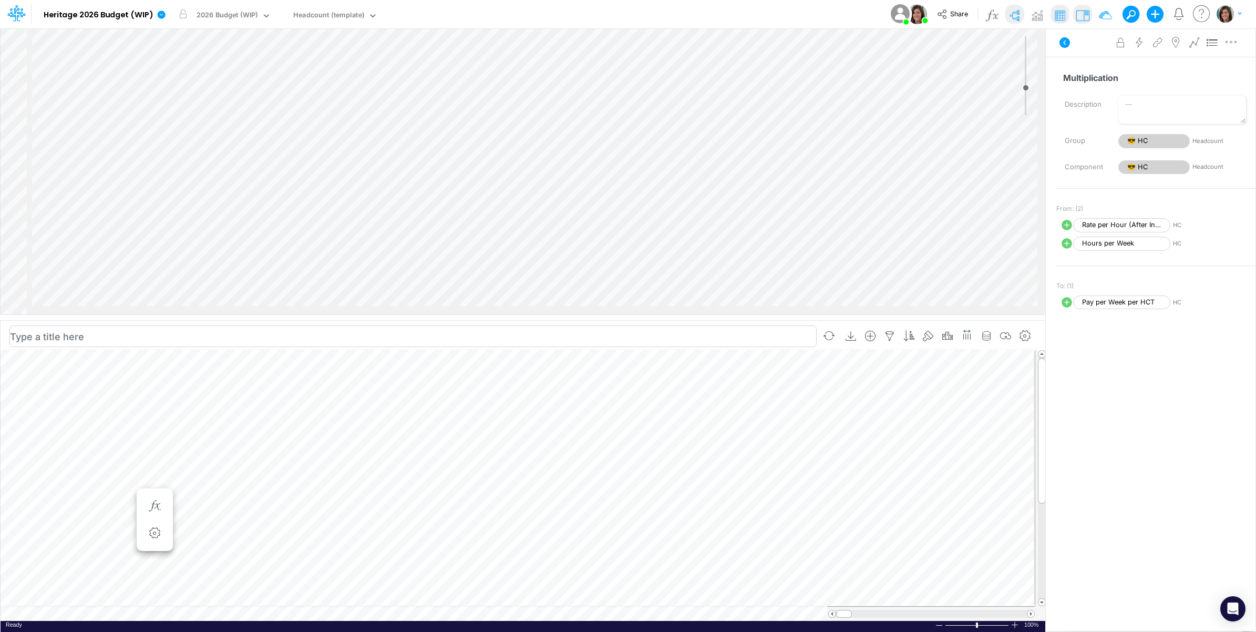
scroll to position [0, 1]
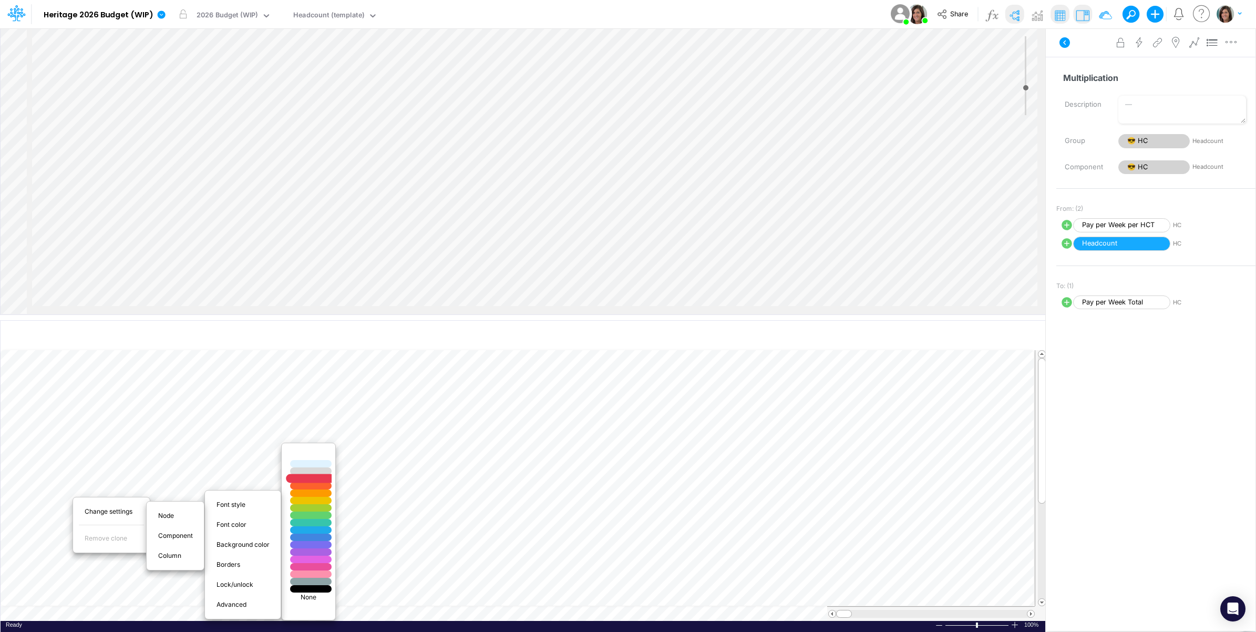
click at [316, 478] on div at bounding box center [310, 478] width 49 height 9
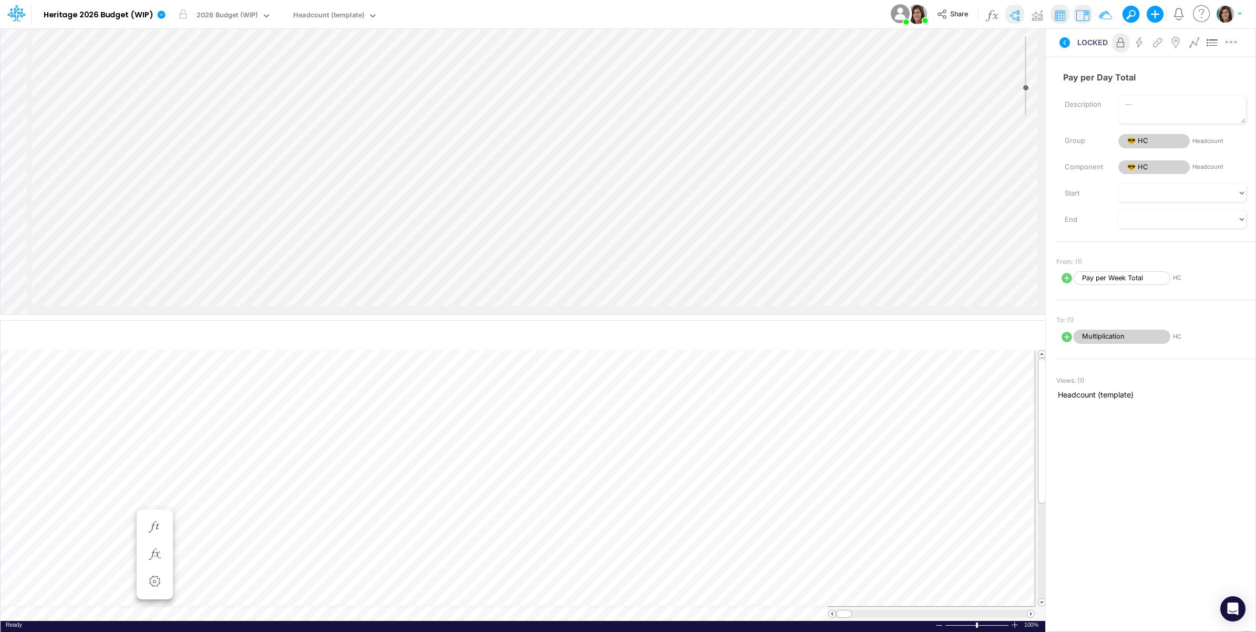
scroll to position [0, 1]
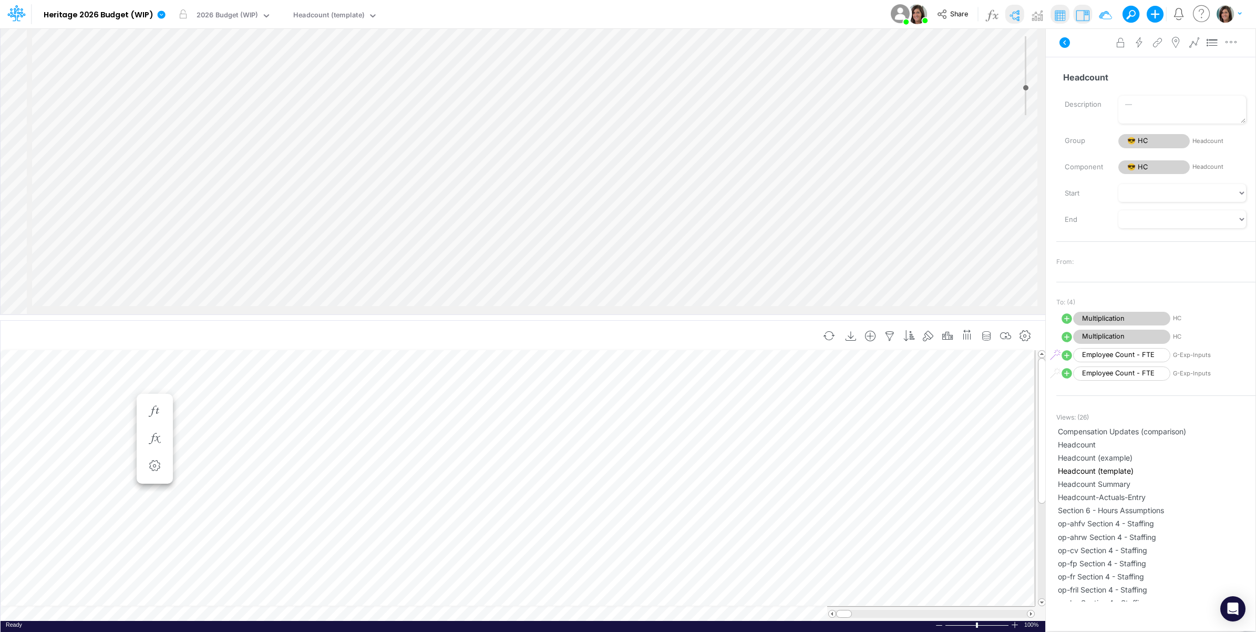
scroll to position [0, 1]
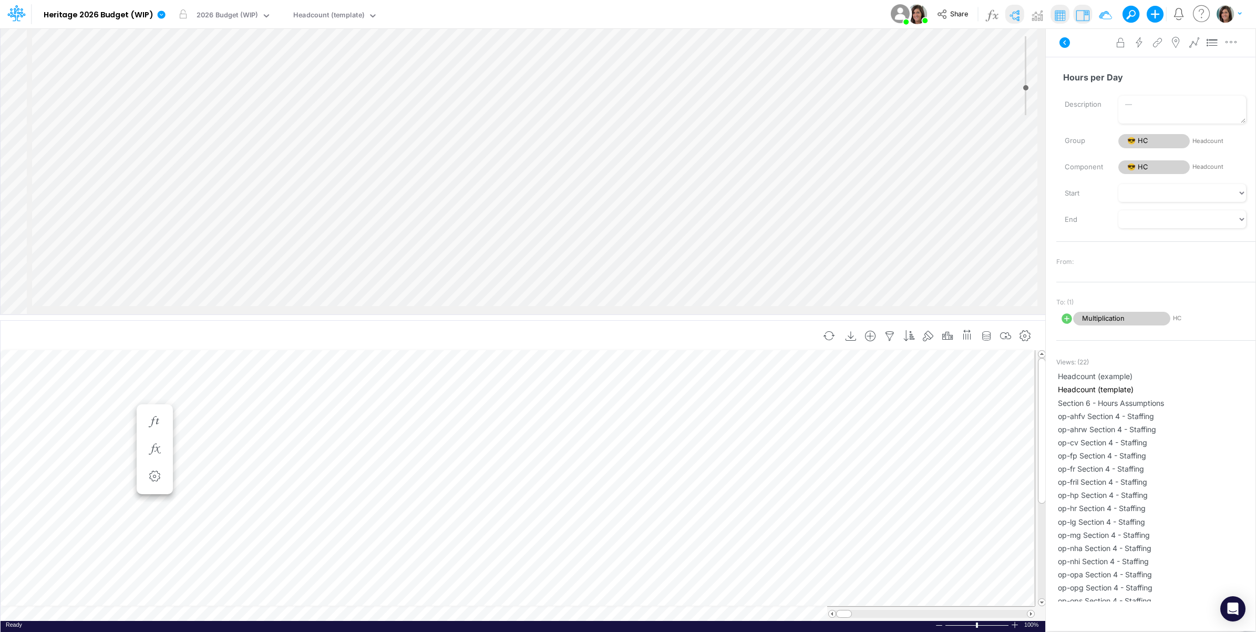
scroll to position [0, 1]
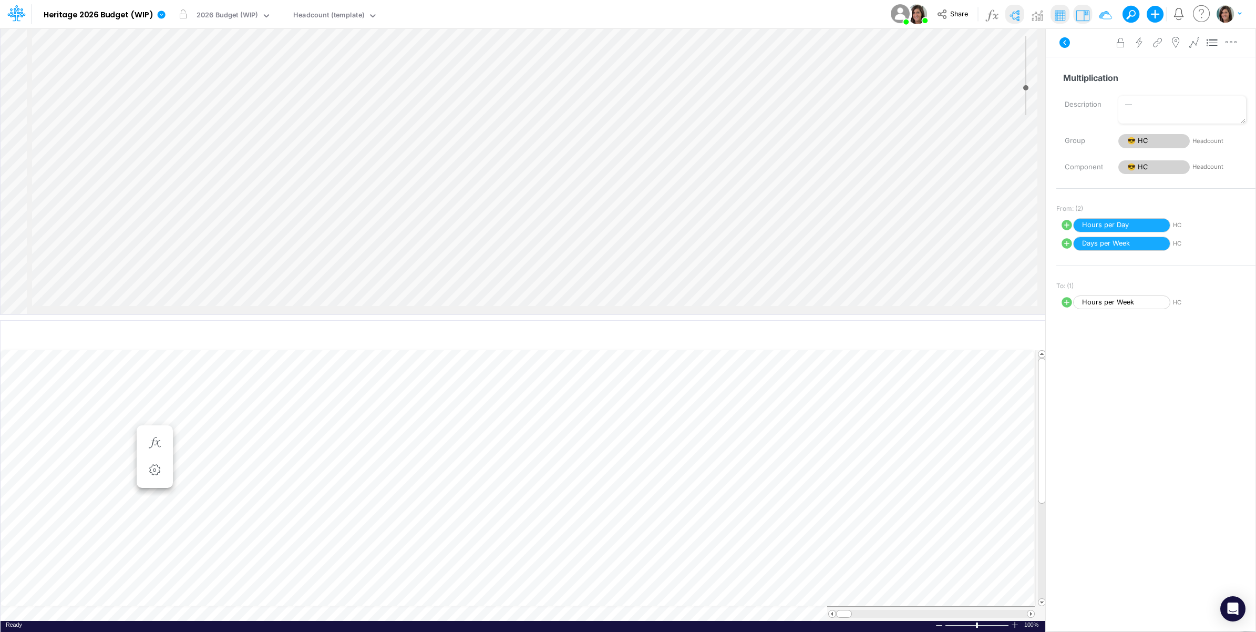
scroll to position [75, 0]
click at [1229, 48] on button "button" at bounding box center [1230, 42] width 19 height 21
select select "1"
select select "Multiply"
select select "Add"
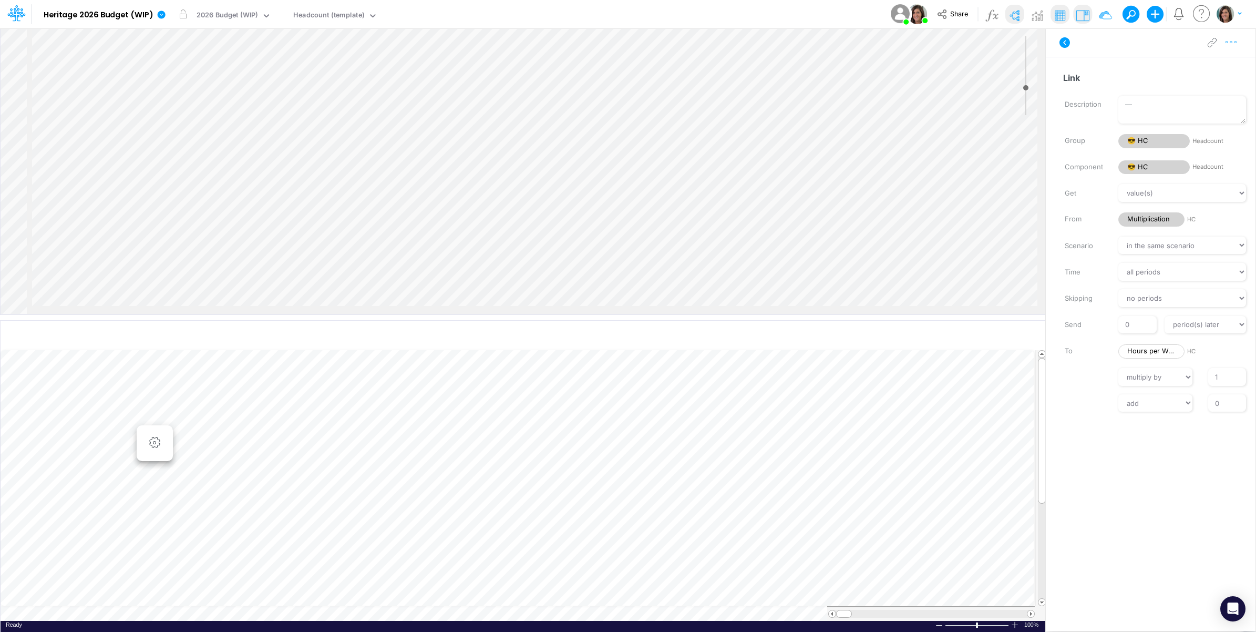
click at [1235, 43] on icon "button" at bounding box center [1231, 42] width 16 height 11
click at [1193, 89] on button "Delete" at bounding box center [1176, 87] width 125 height 18
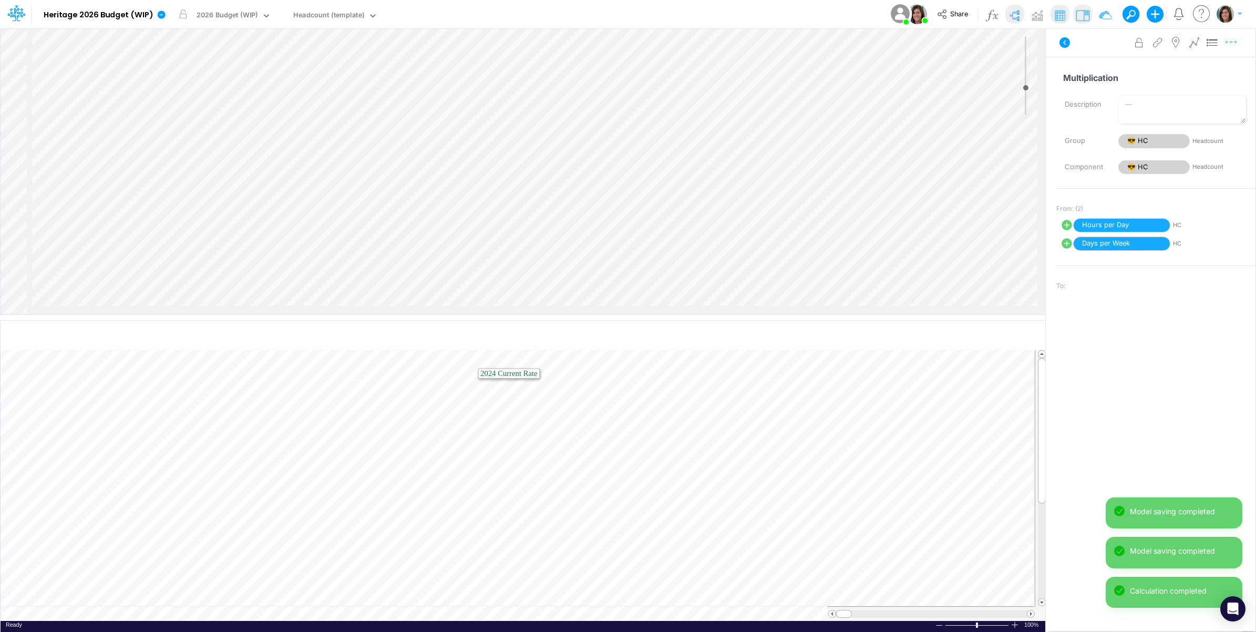
click at [1234, 42] on icon "button" at bounding box center [1231, 42] width 16 height 11
click at [1196, 87] on button "Delete" at bounding box center [1176, 87] width 125 height 18
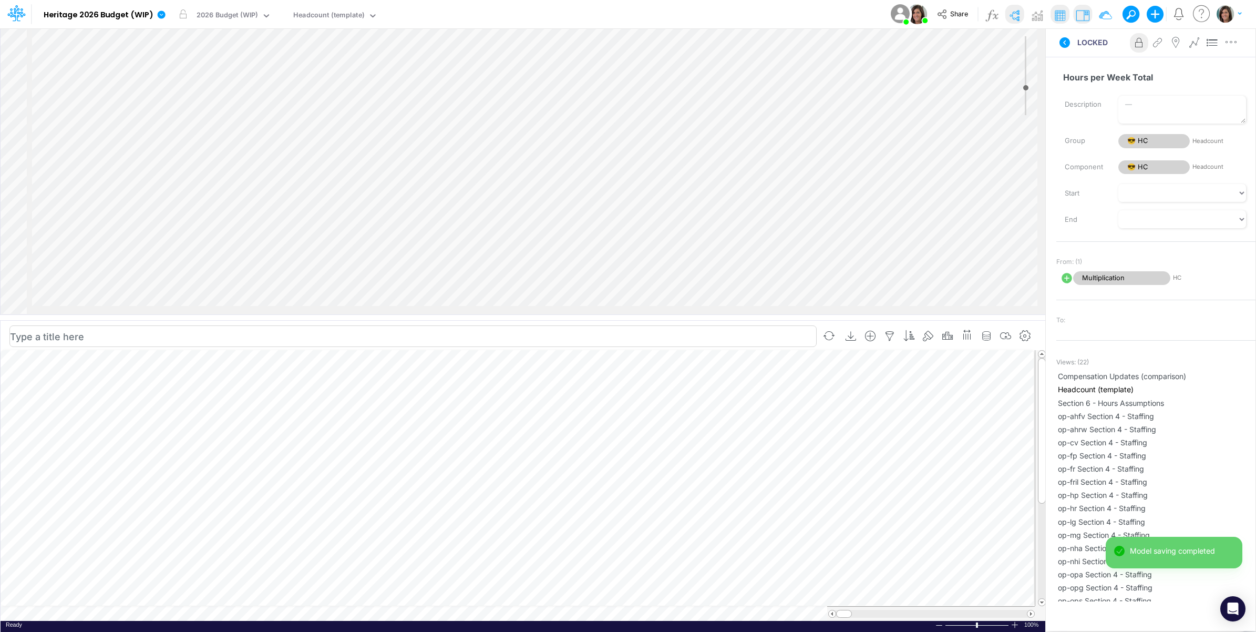
scroll to position [0, 1]
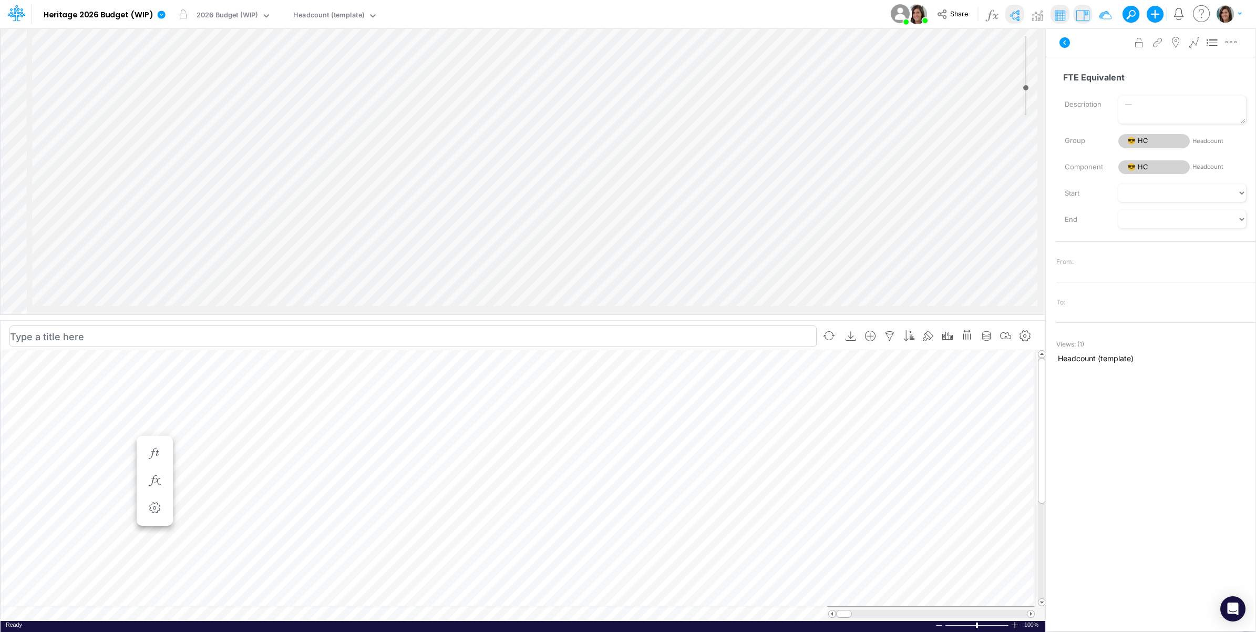
scroll to position [0, 1]
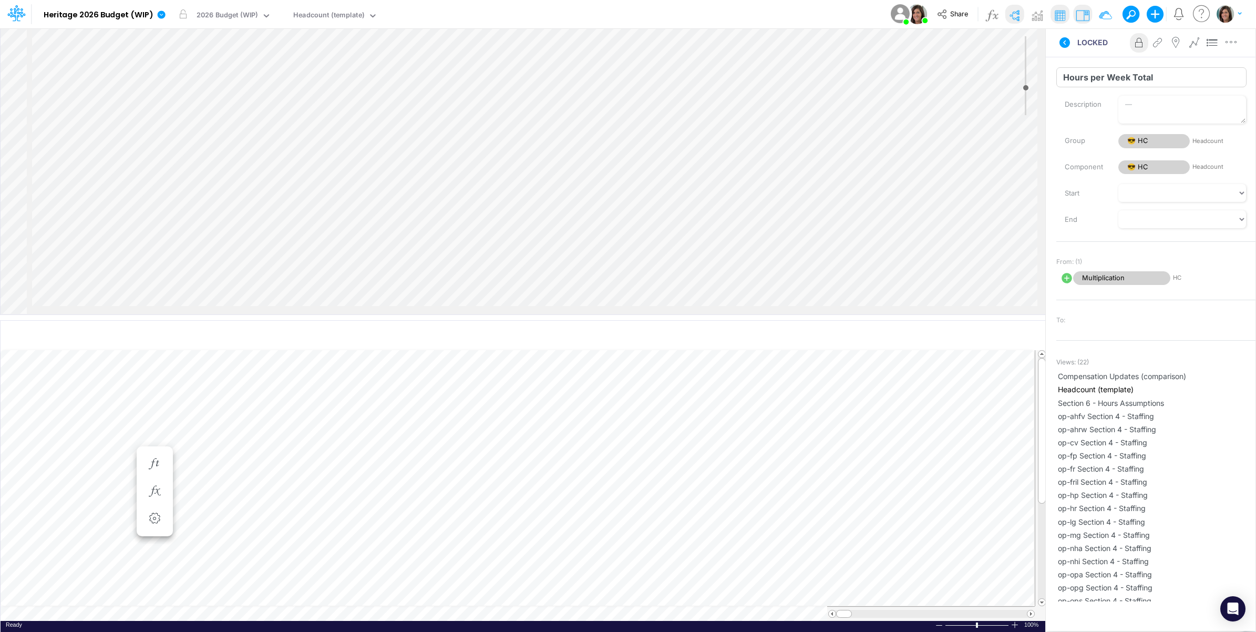
drag, startPoint x: 1107, startPoint y: 75, endPoint x: 1202, endPoint y: 75, distance: 94.6
click at [1202, 75] on input "Hours per Week Total" at bounding box center [1151, 77] width 190 height 20
type input "Hours per Month"
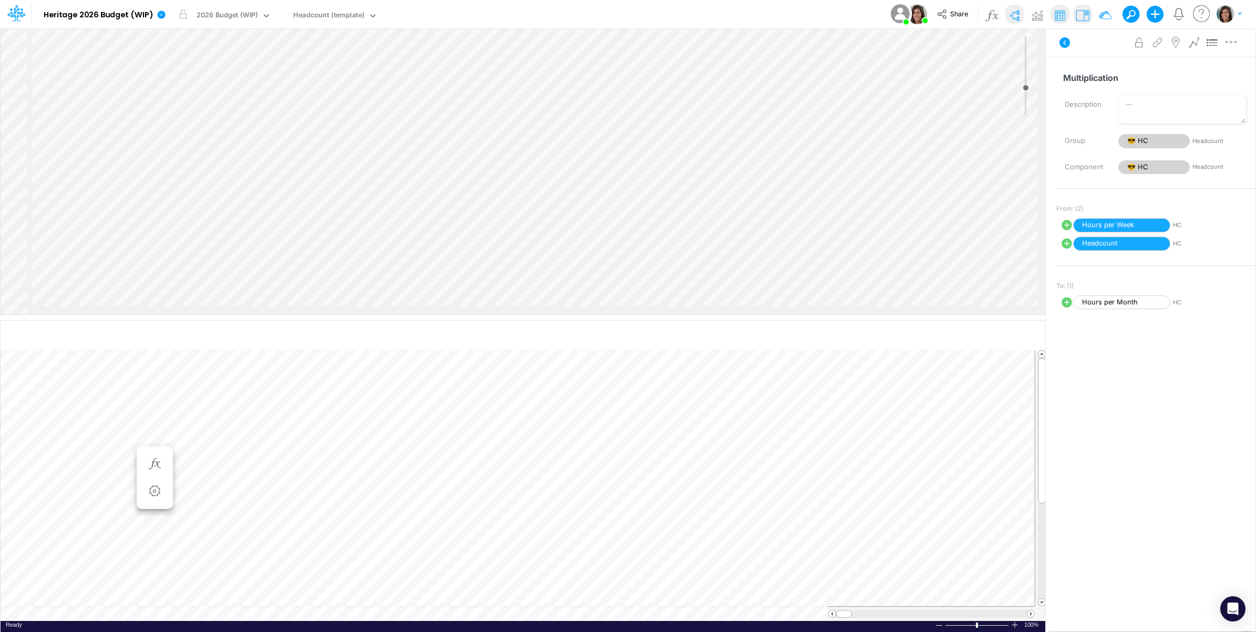
click at [308, 314] on div at bounding box center [538, 171] width 1013 height 286
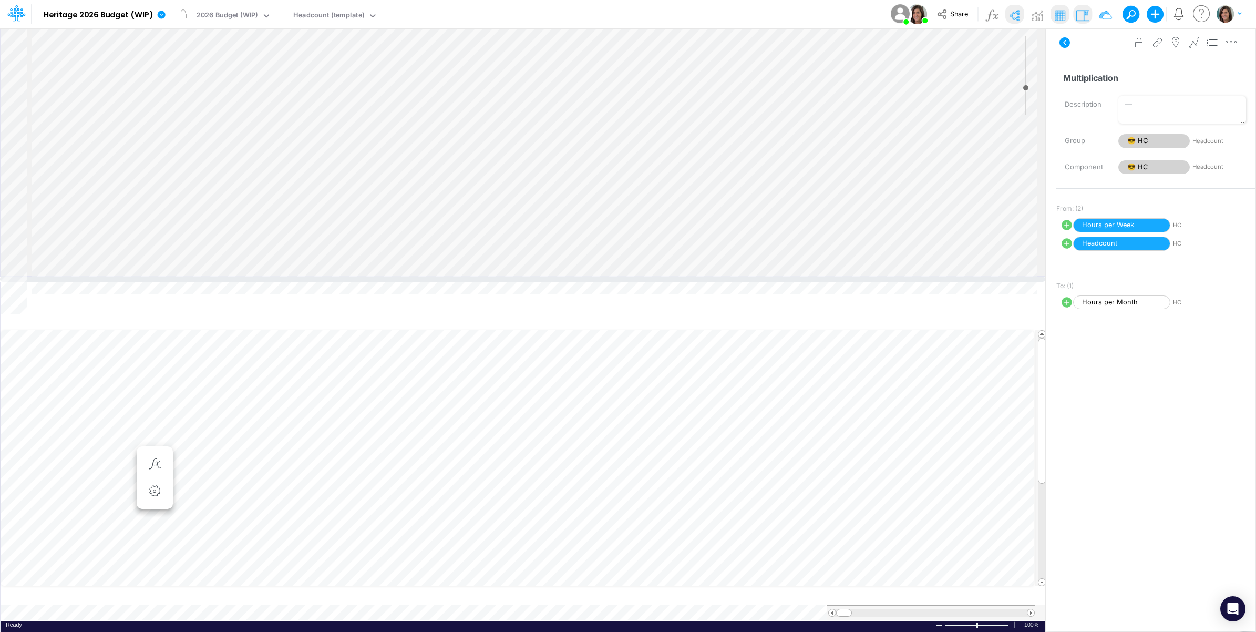
drag, startPoint x: 308, startPoint y: 316, endPoint x: 316, endPoint y: 271, distance: 45.4
click at [316, 276] on div at bounding box center [522, 278] width 1045 height 5
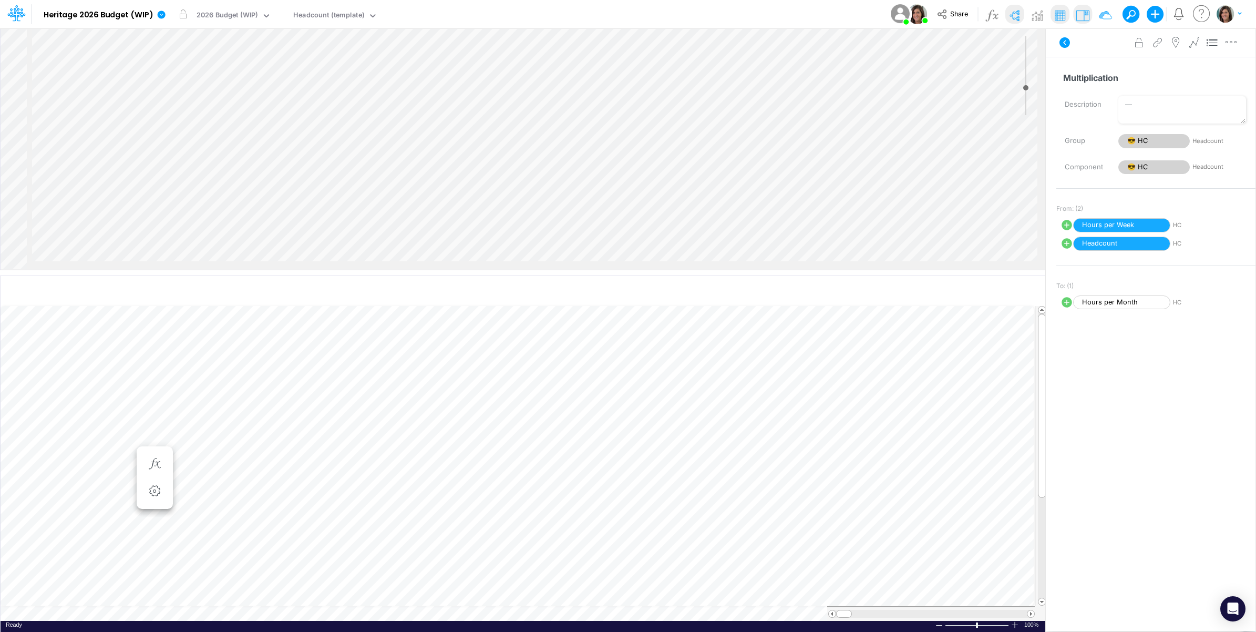
select select "1"
select select "Multiply"
select select "Add"
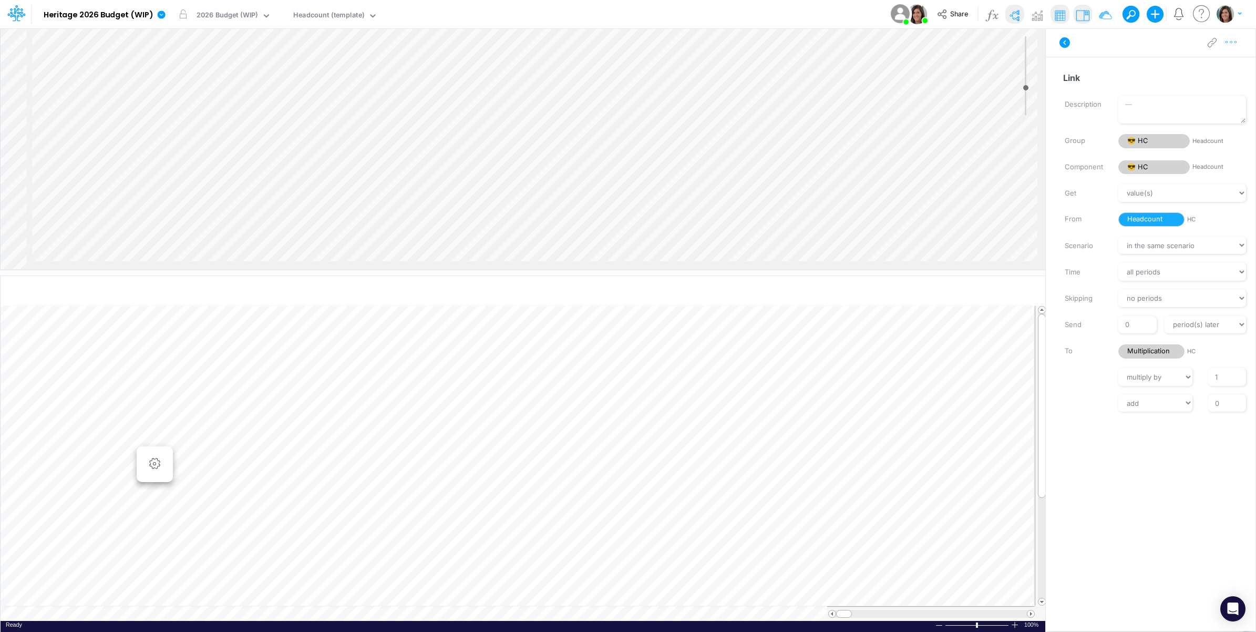
click at [1233, 46] on icon "button" at bounding box center [1231, 42] width 16 height 11
click at [1193, 86] on button "Delete" at bounding box center [1176, 87] width 125 height 18
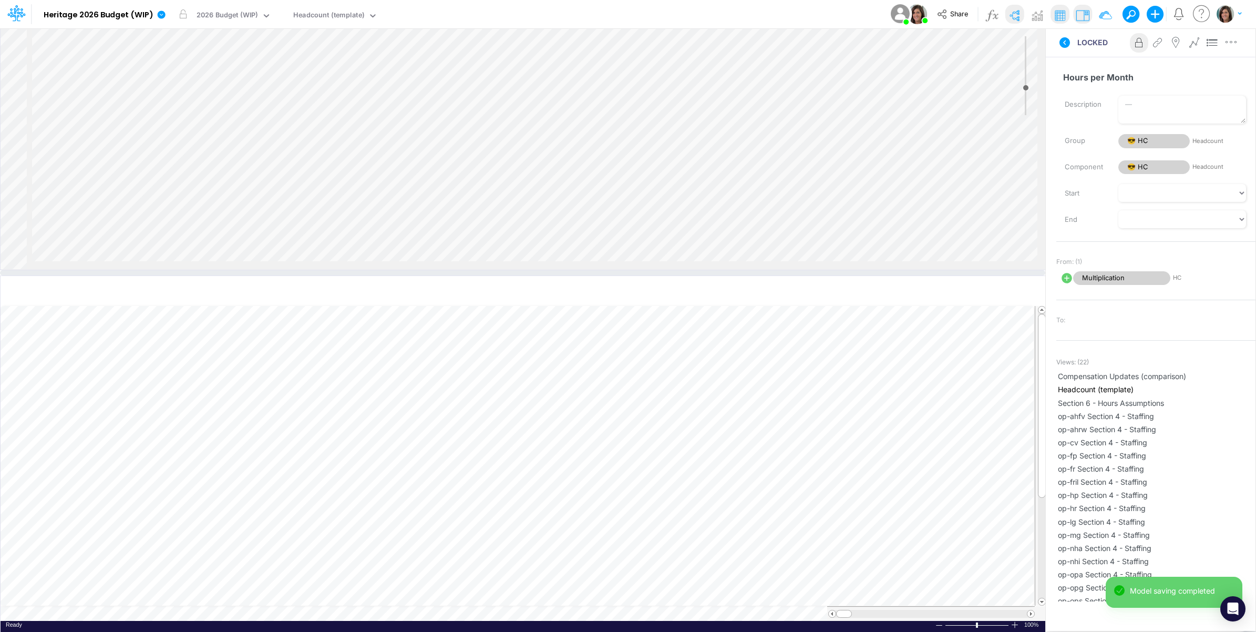
scroll to position [163, 0]
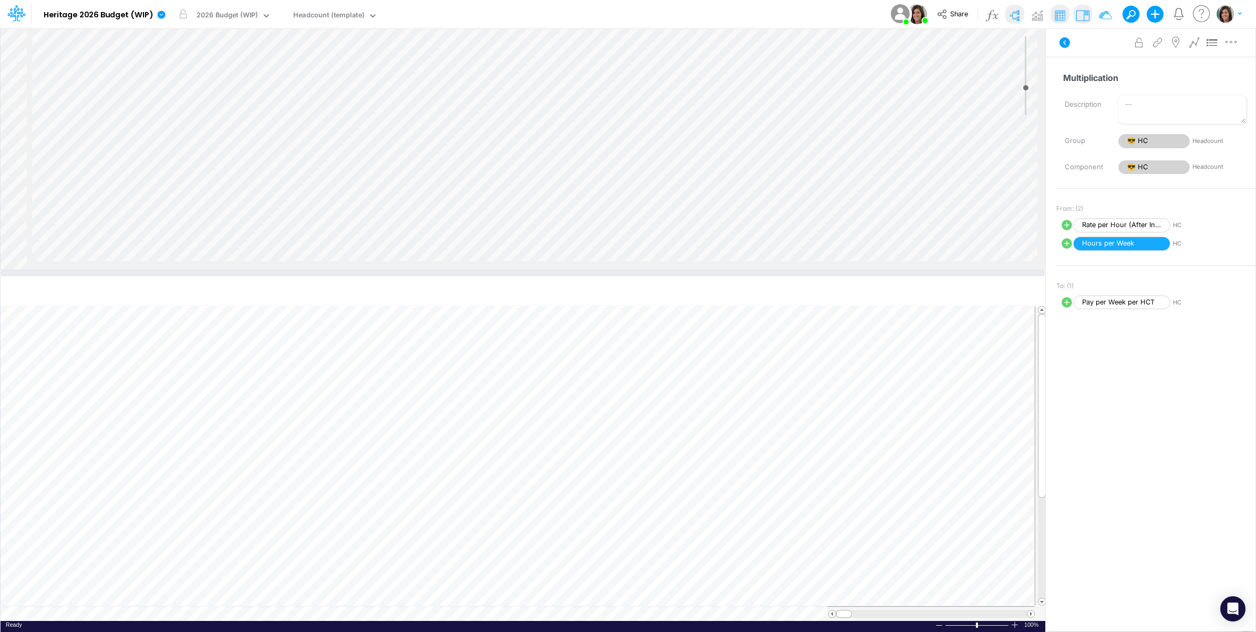
scroll to position [251, 0]
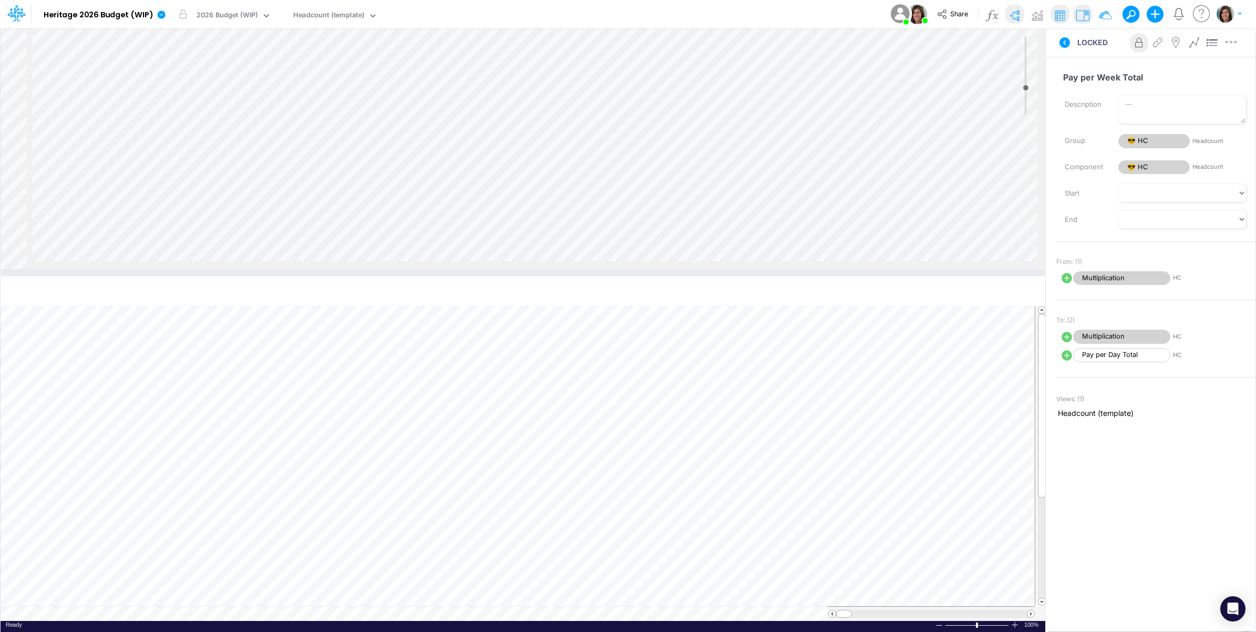
select select "1"
select select "Multiply"
select select "Add"
select select "Divide"
select select "Add"
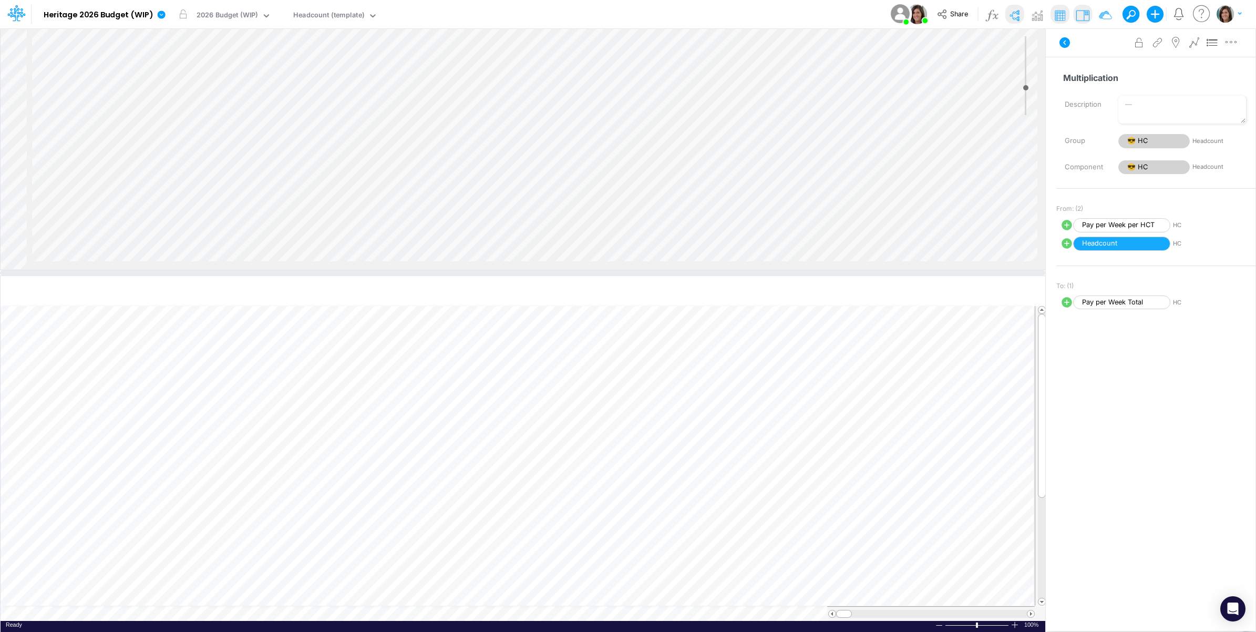
select select "1"
select select "Multiply"
select select "Add"
click at [1234, 39] on icon "button" at bounding box center [1231, 42] width 16 height 11
click at [1173, 83] on button "Delete" at bounding box center [1176, 87] width 125 height 18
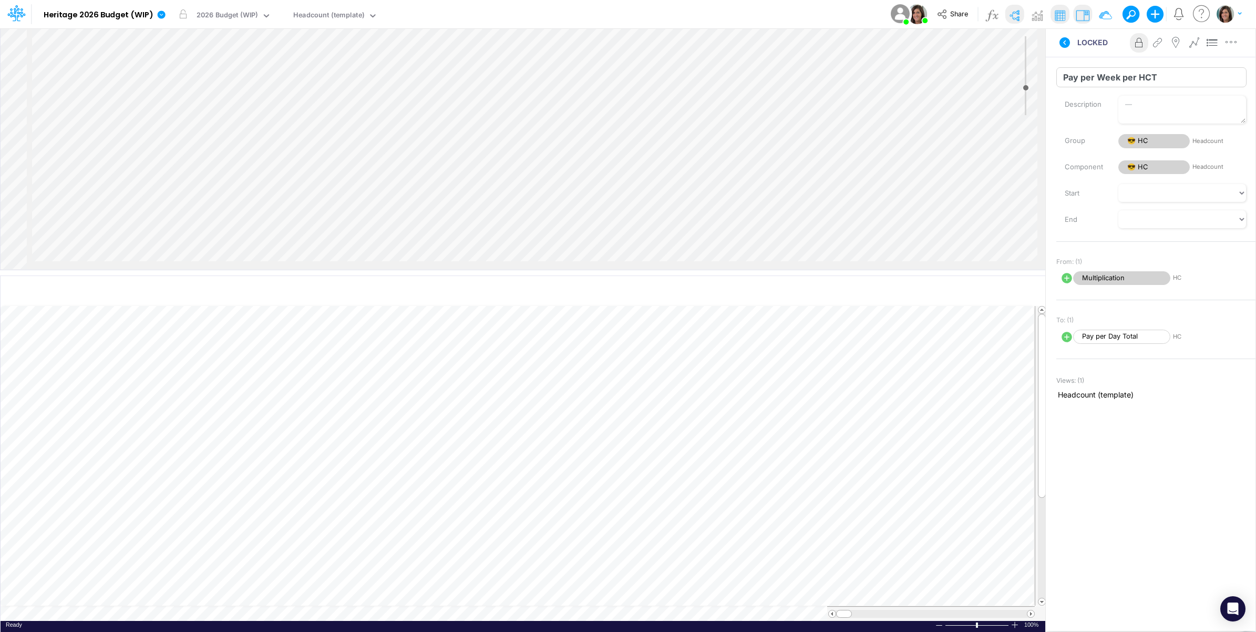
drag, startPoint x: 1121, startPoint y: 77, endPoint x: 1183, endPoint y: 76, distance: 62.5
click at [1183, 76] on input "Pay per Week per HCT" at bounding box center [1151, 77] width 190 height 20
type input "Pay per Week"
select select "1"
select select "Multiply"
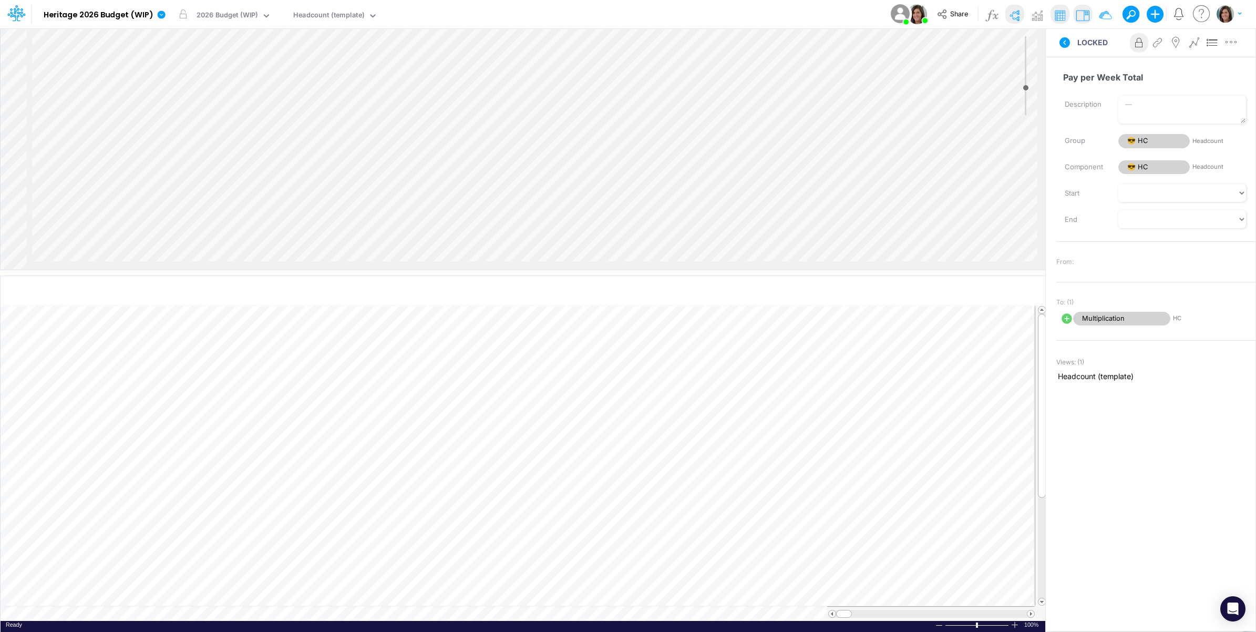
select select "Add"
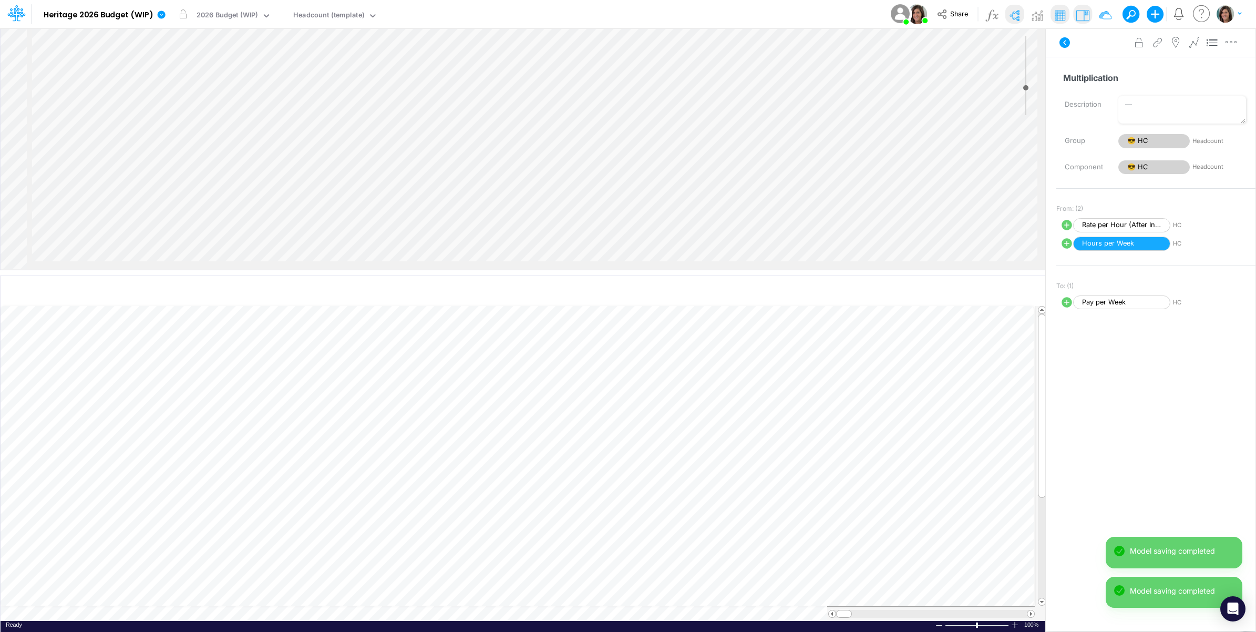
scroll to position [251, 0]
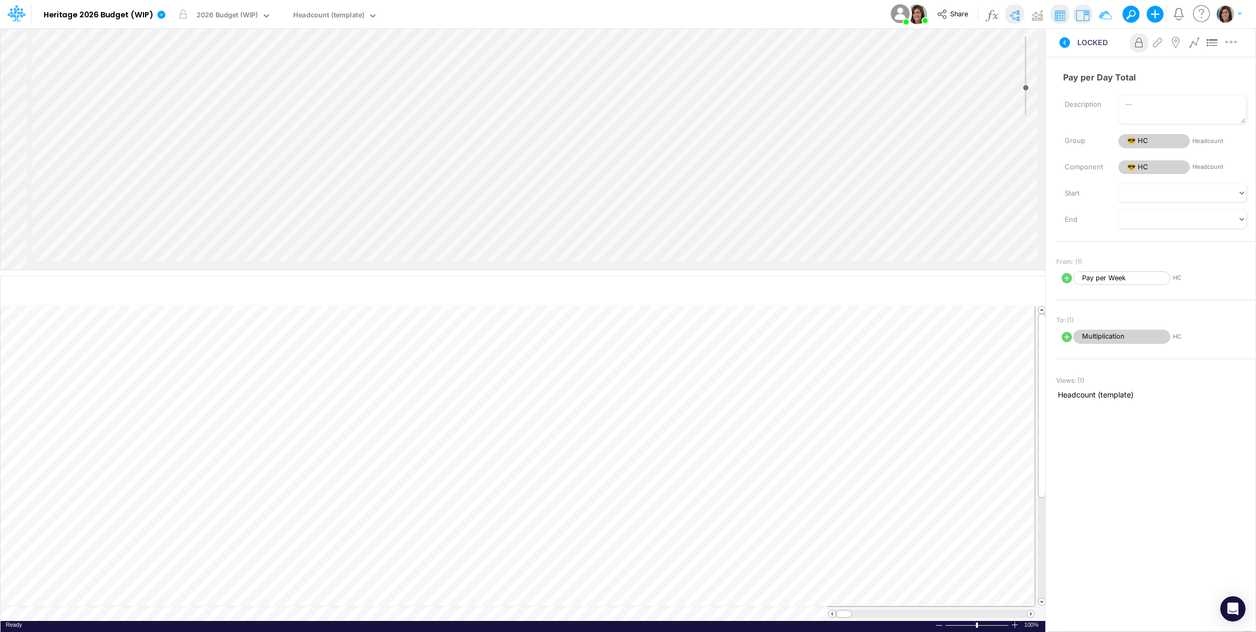
select select "Divide"
select select "Add"
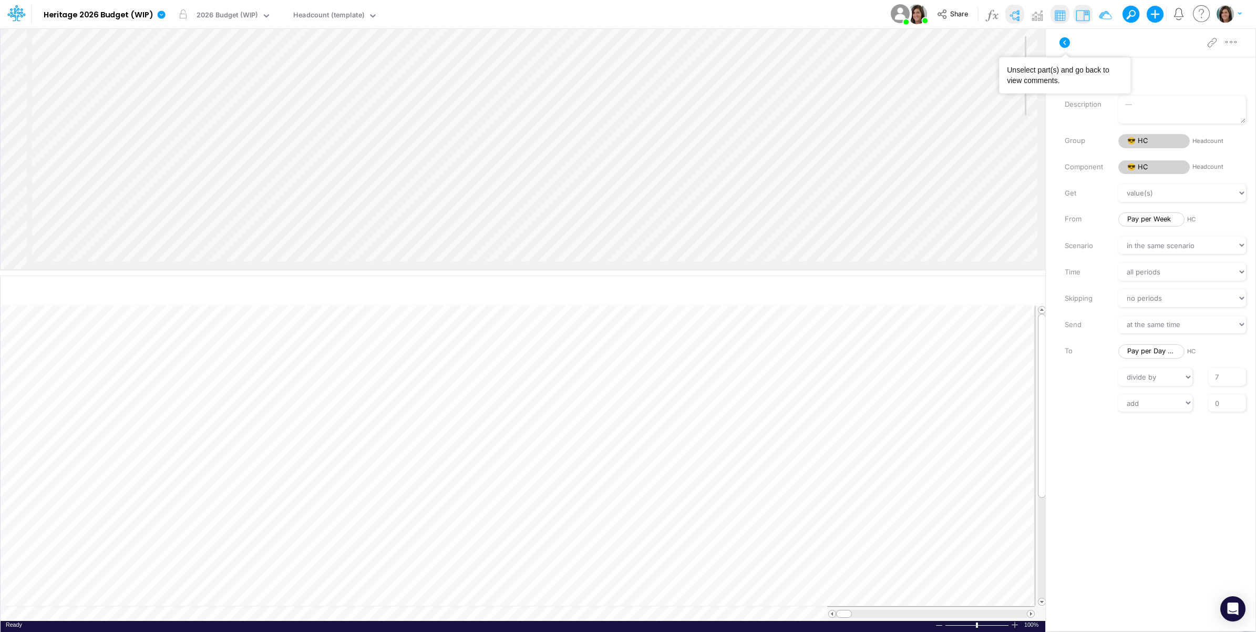
click at [1067, 37] on icon at bounding box center [1064, 42] width 11 height 11
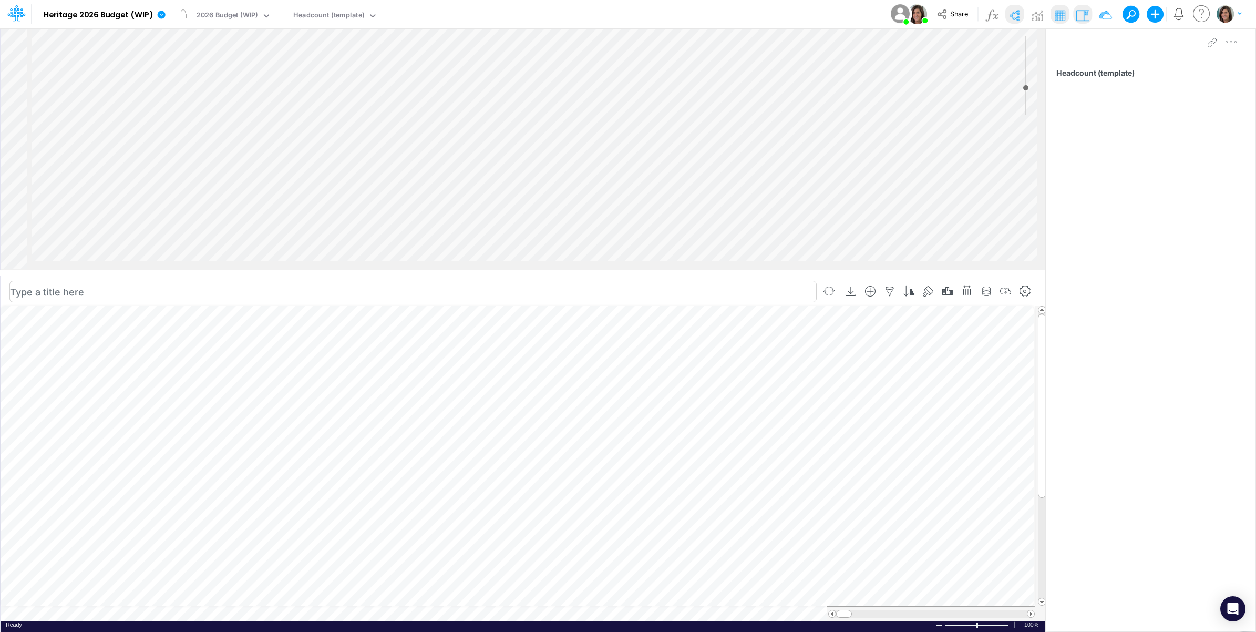
scroll to position [0, 1]
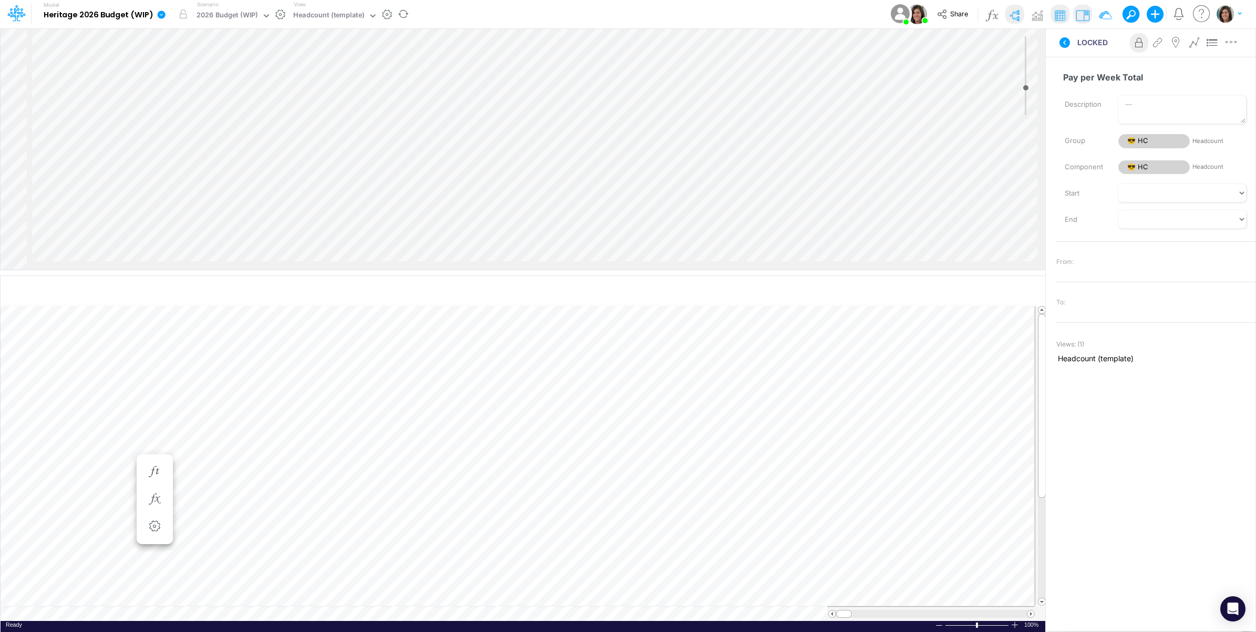
click at [159, 13] on icon at bounding box center [162, 15] width 8 height 8
click at [185, 104] on button "View model info" at bounding box center [214, 109] width 112 height 16
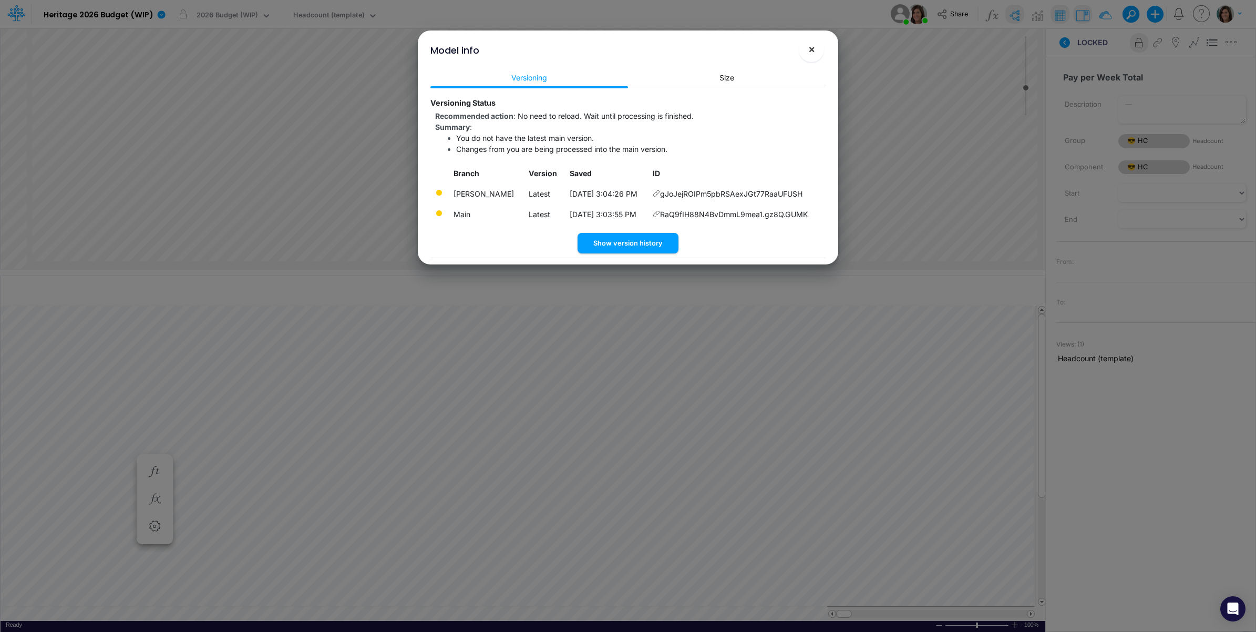
click at [811, 46] on span "×" at bounding box center [811, 49] width 7 height 13
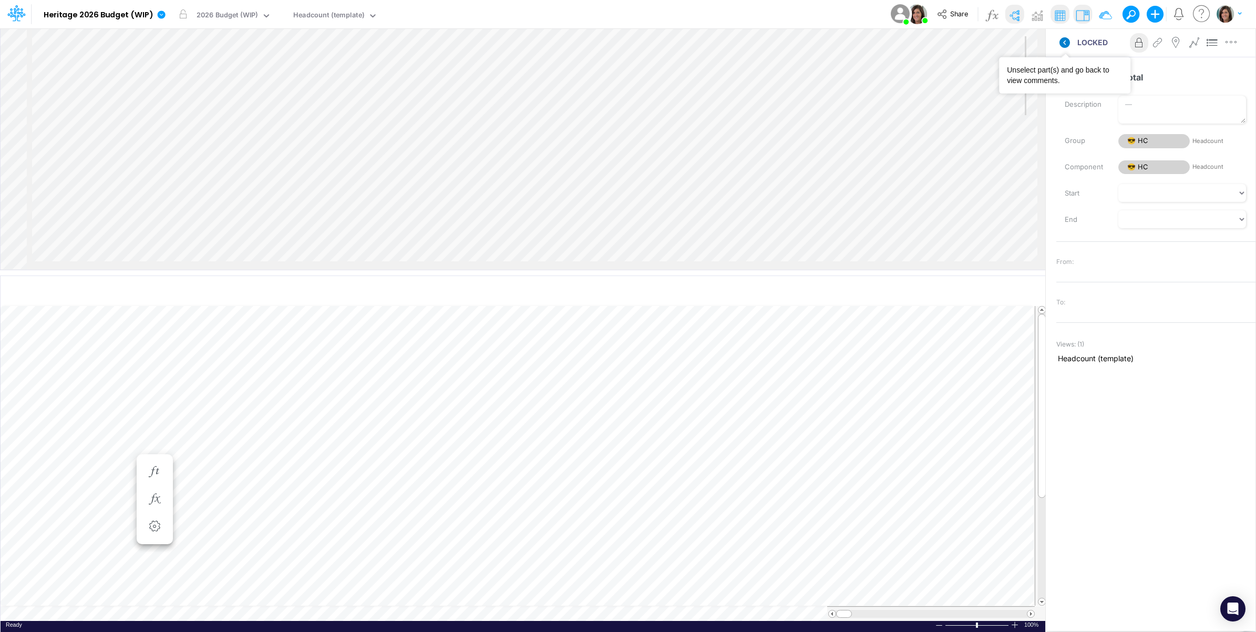
click at [1065, 43] on icon at bounding box center [1064, 42] width 11 height 11
click at [161, 16] on icon at bounding box center [162, 15] width 8 height 8
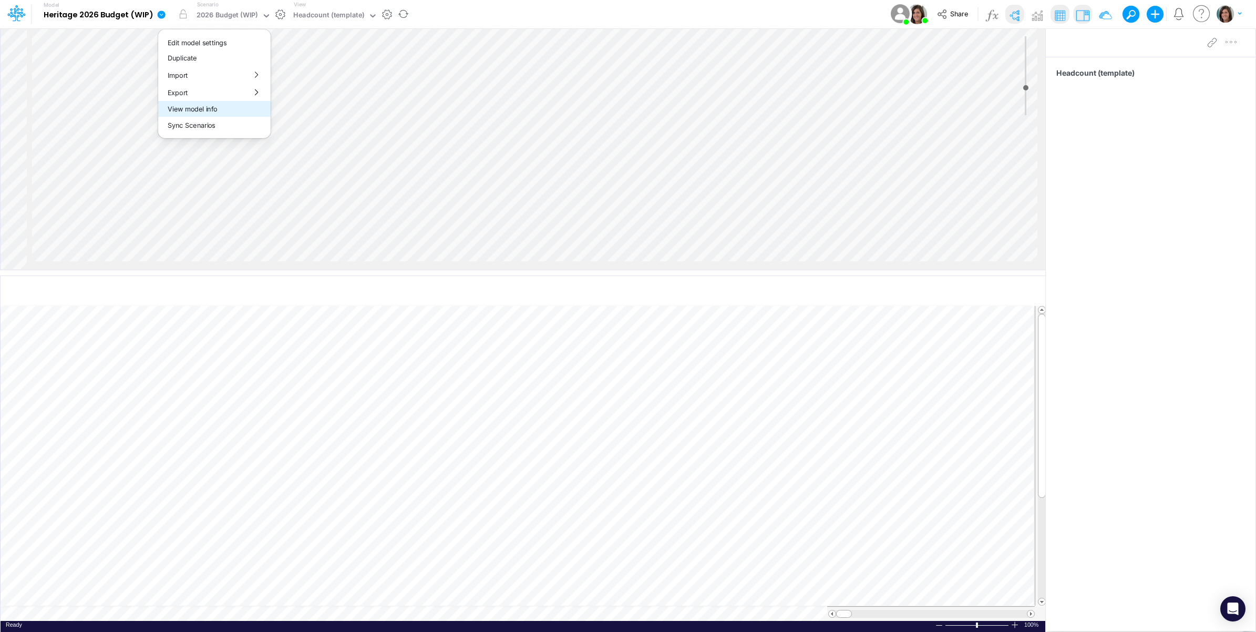
click at [194, 108] on button "View model info" at bounding box center [214, 109] width 112 height 16
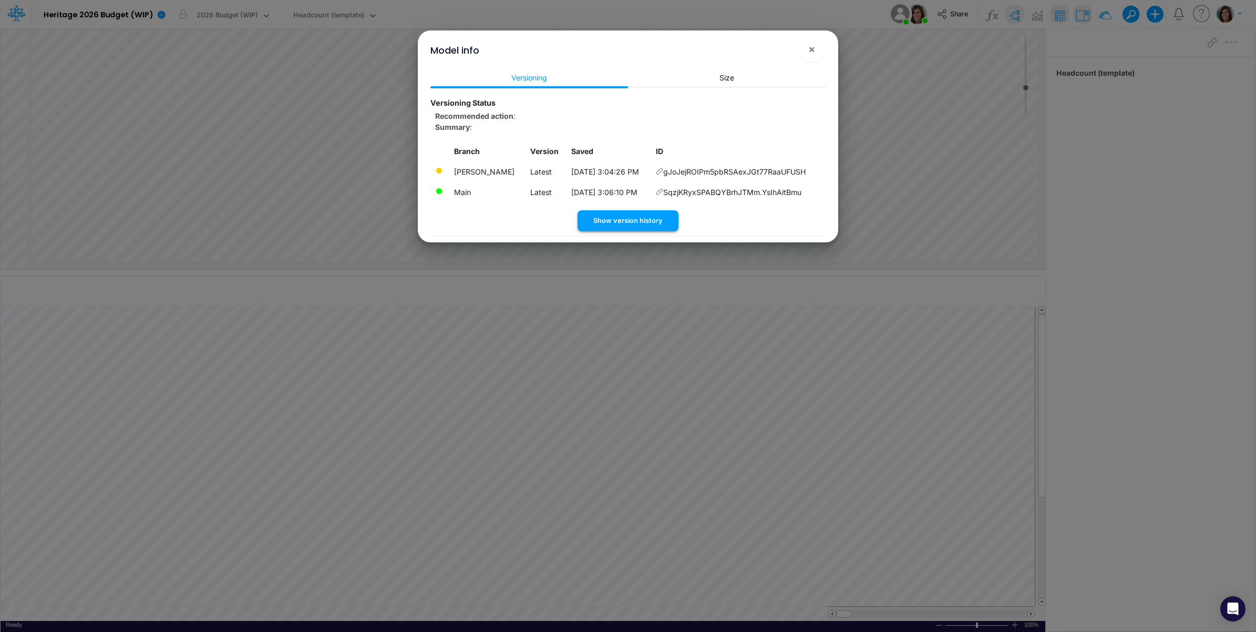
click at [636, 221] on button "Show version history" at bounding box center [627, 220] width 101 height 20
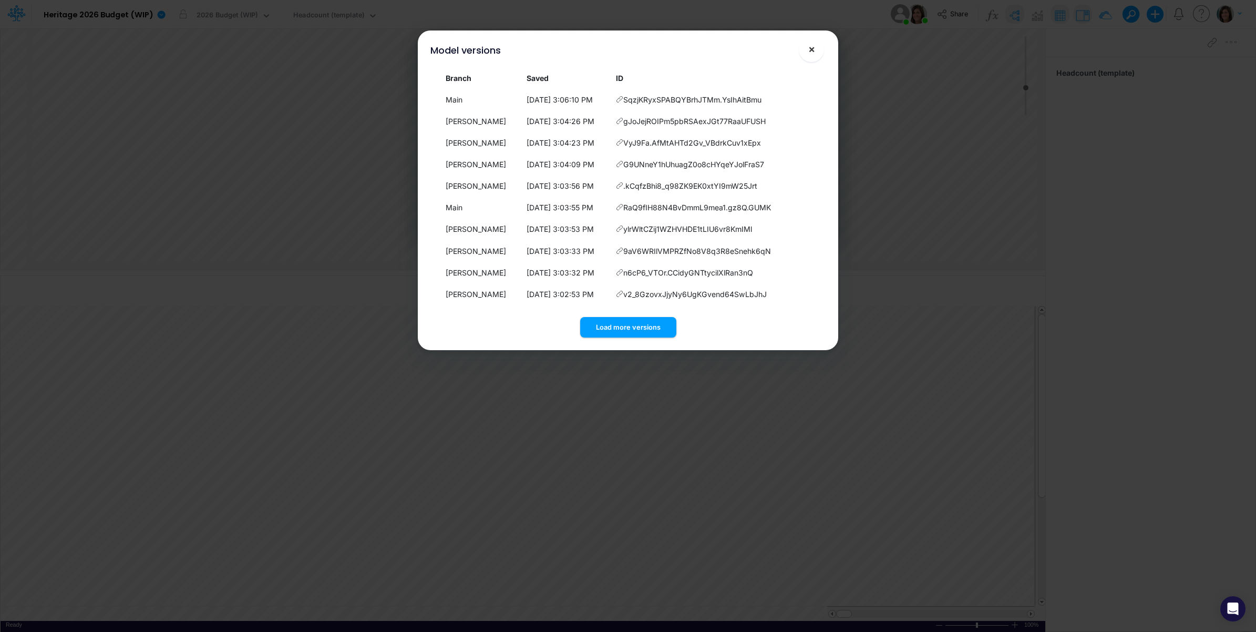
click at [816, 50] on button "×" at bounding box center [811, 49] width 25 height 25
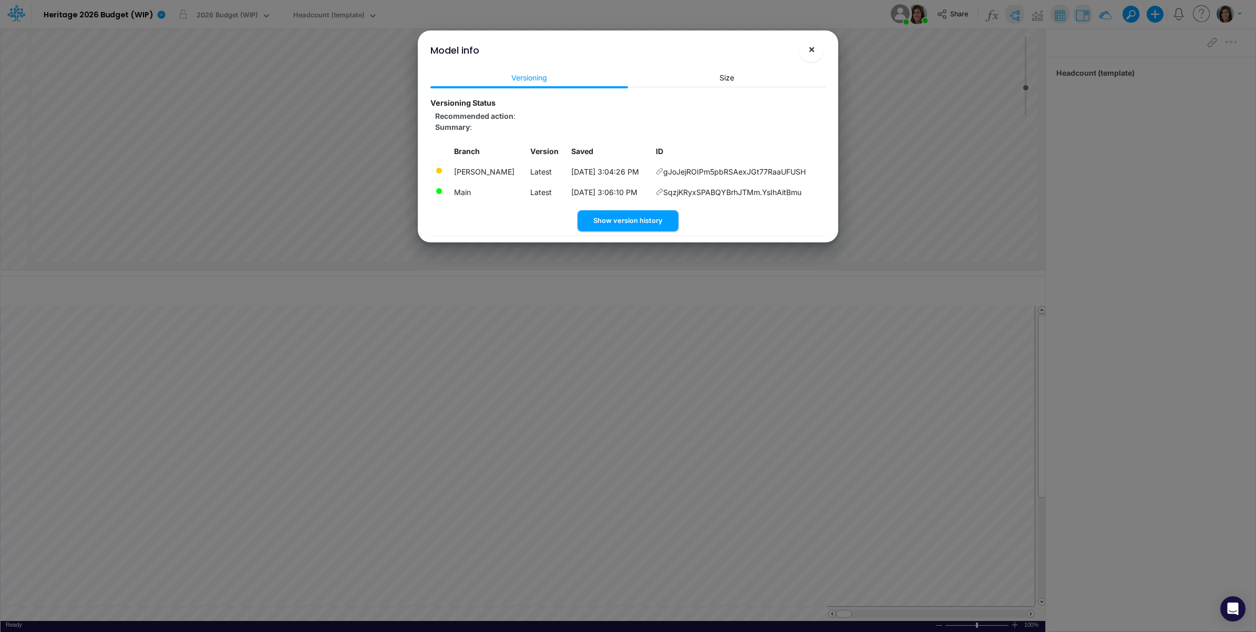
click at [814, 51] on span "×" at bounding box center [811, 49] width 7 height 13
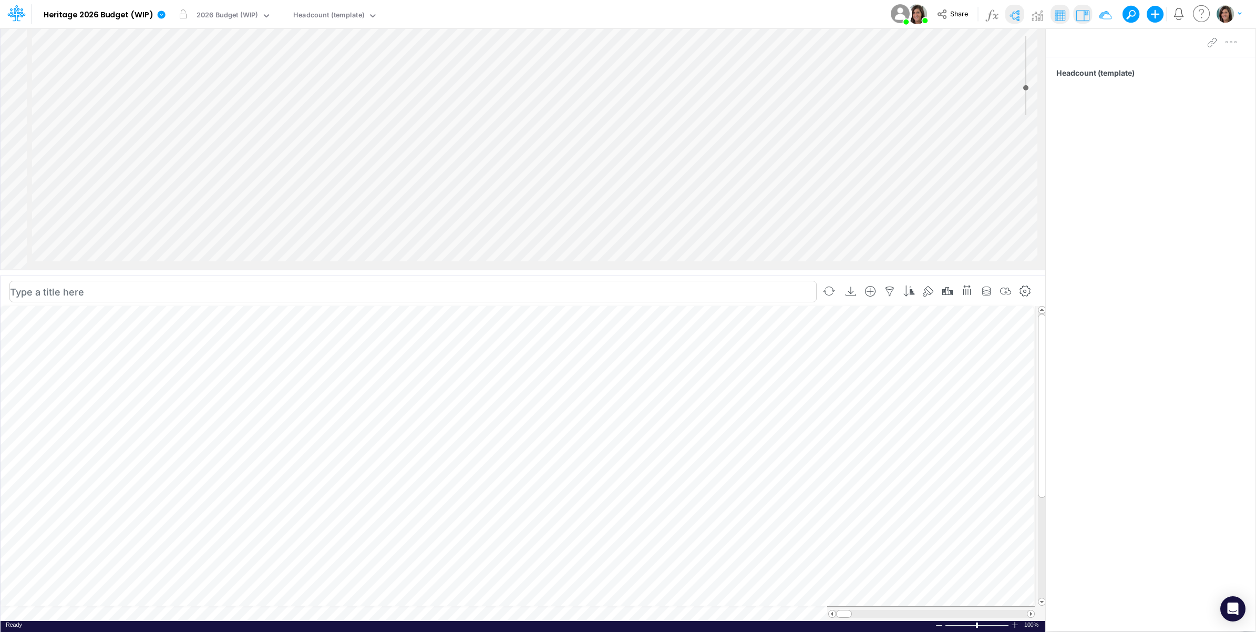
scroll to position [263, 0]
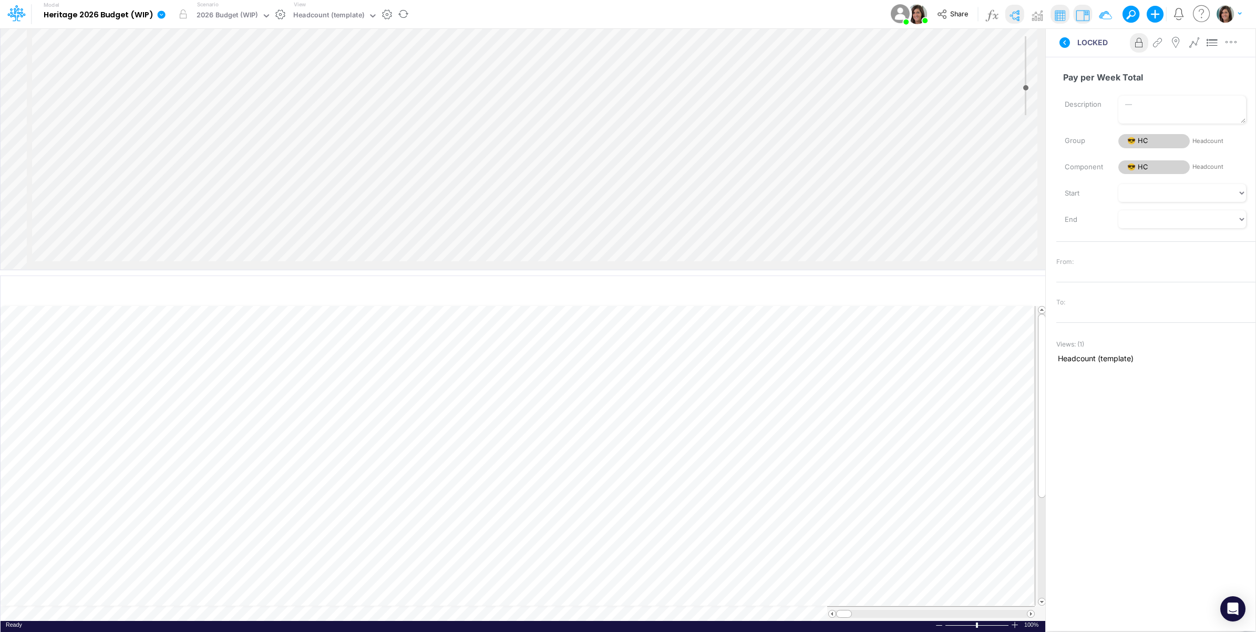
click at [161, 16] on icon at bounding box center [162, 15] width 8 height 8
click at [190, 112] on button "View model info" at bounding box center [214, 109] width 112 height 16
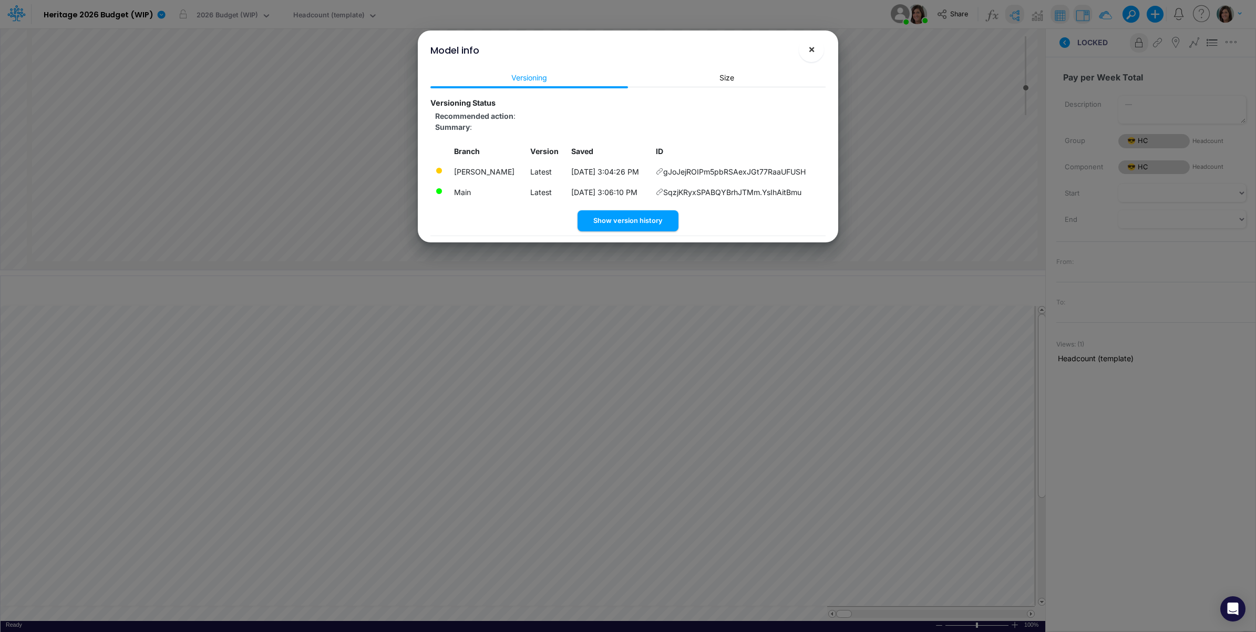
click at [816, 48] on button "×" at bounding box center [811, 49] width 25 height 25
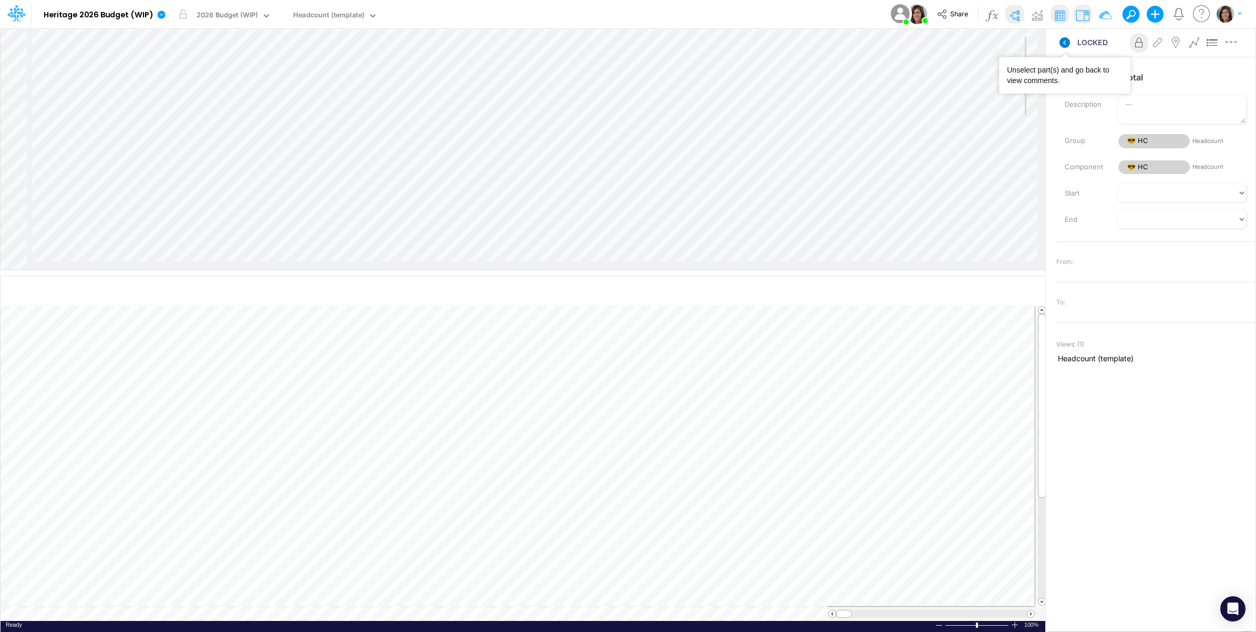
click at [1066, 43] on icon at bounding box center [1064, 42] width 11 height 11
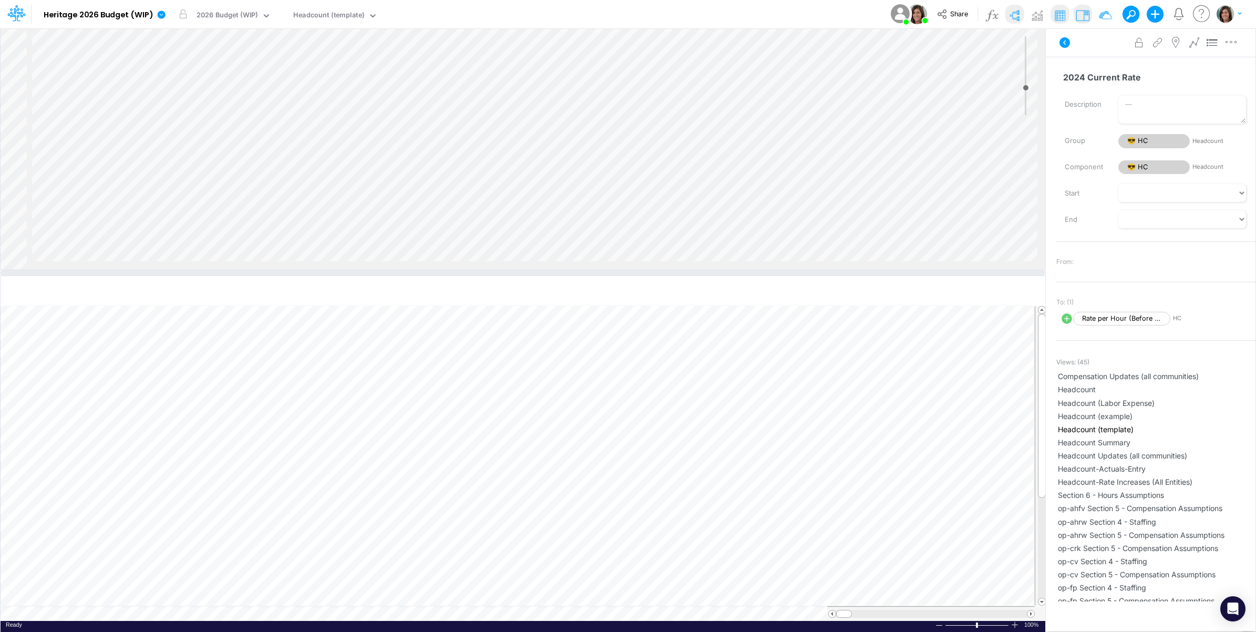
scroll to position [0, 1]
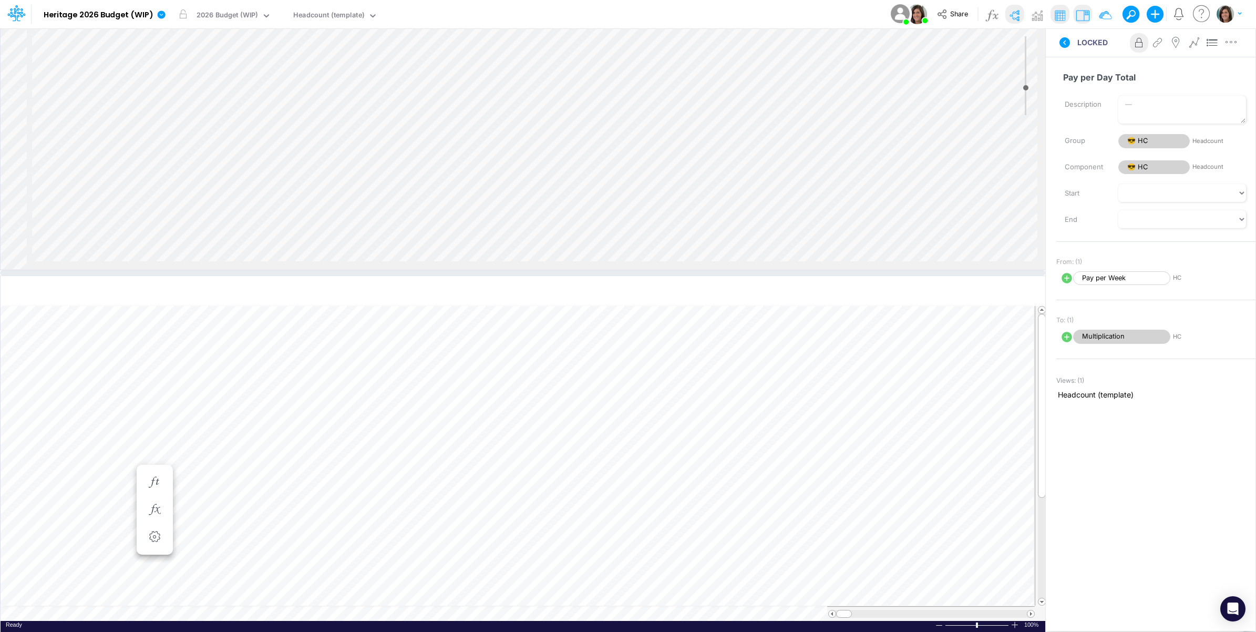
scroll to position [0, 1]
click at [1061, 38] on icon at bounding box center [1064, 42] width 11 height 11
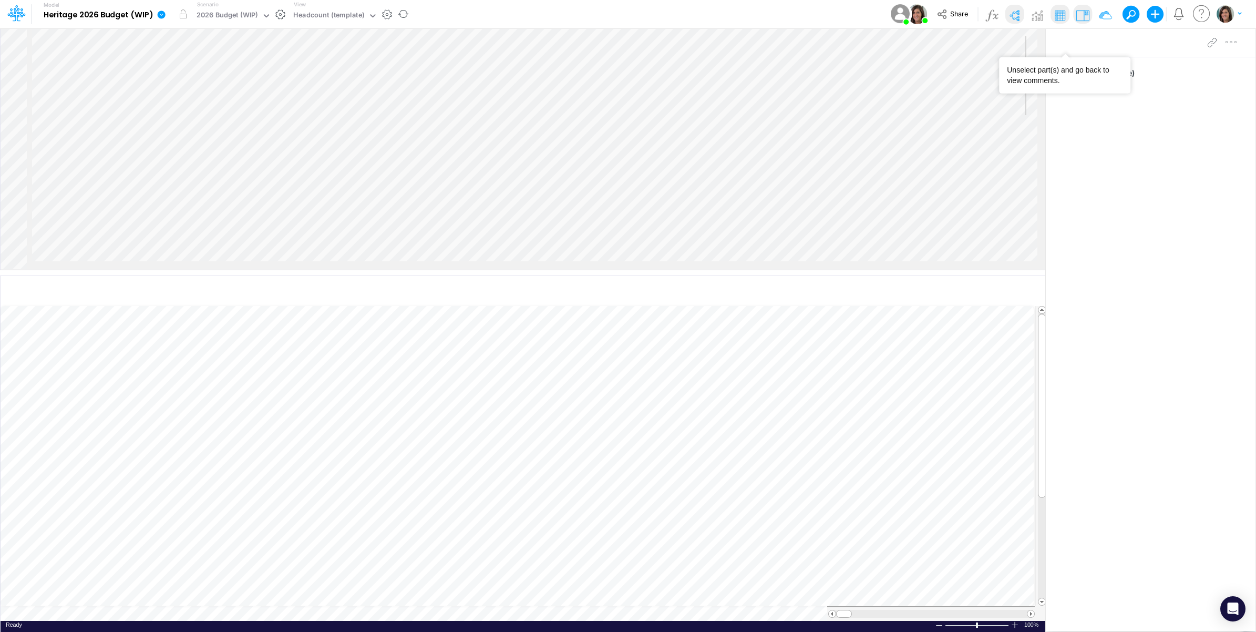
click at [164, 16] on icon at bounding box center [161, 14] width 9 height 9
click at [198, 106] on button "View model info" at bounding box center [214, 109] width 112 height 16
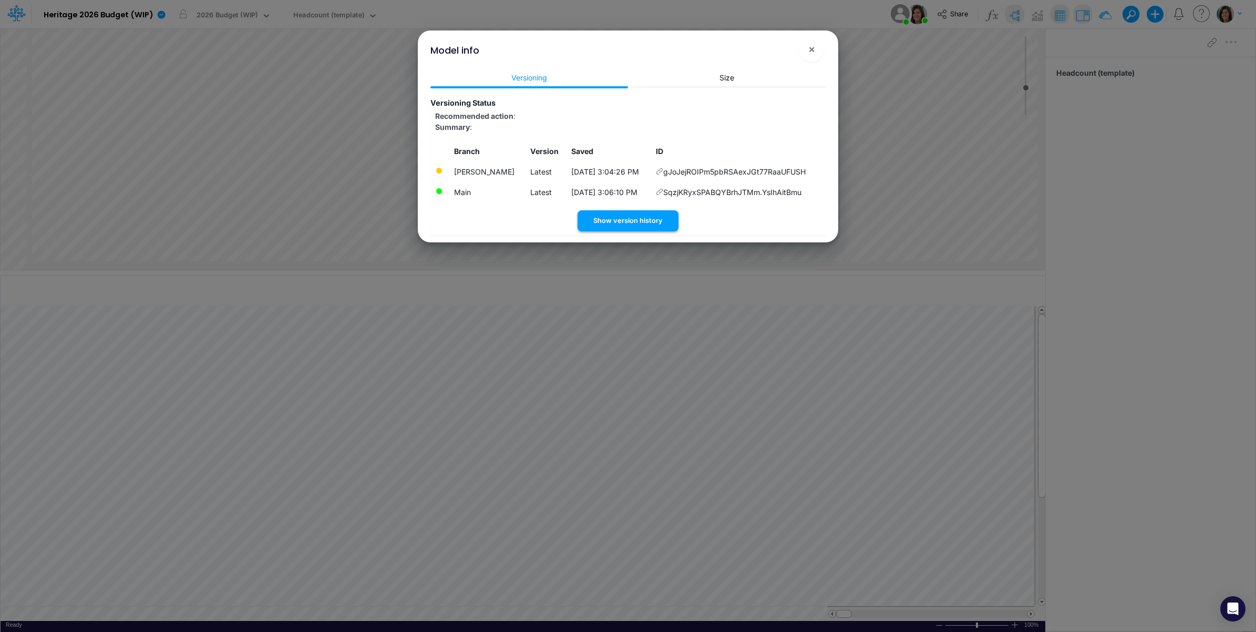
click at [638, 214] on button "Show version history" at bounding box center [627, 220] width 101 height 20
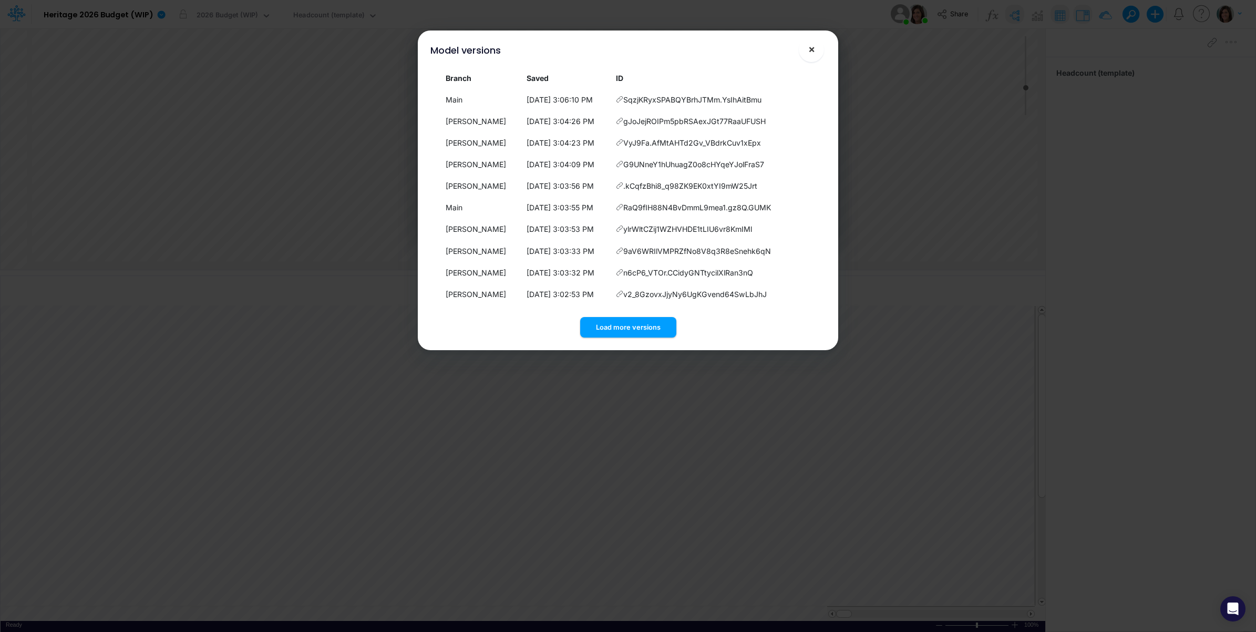
click at [816, 51] on button "×" at bounding box center [811, 49] width 25 height 25
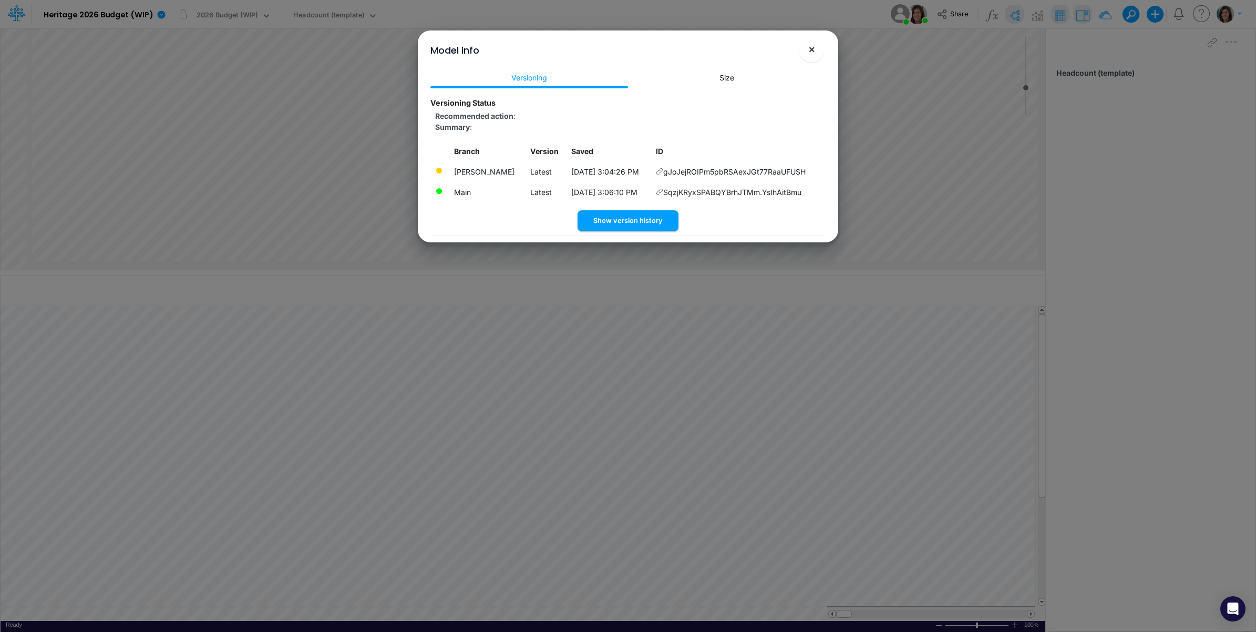
click at [820, 53] on button "×" at bounding box center [811, 49] width 25 height 25
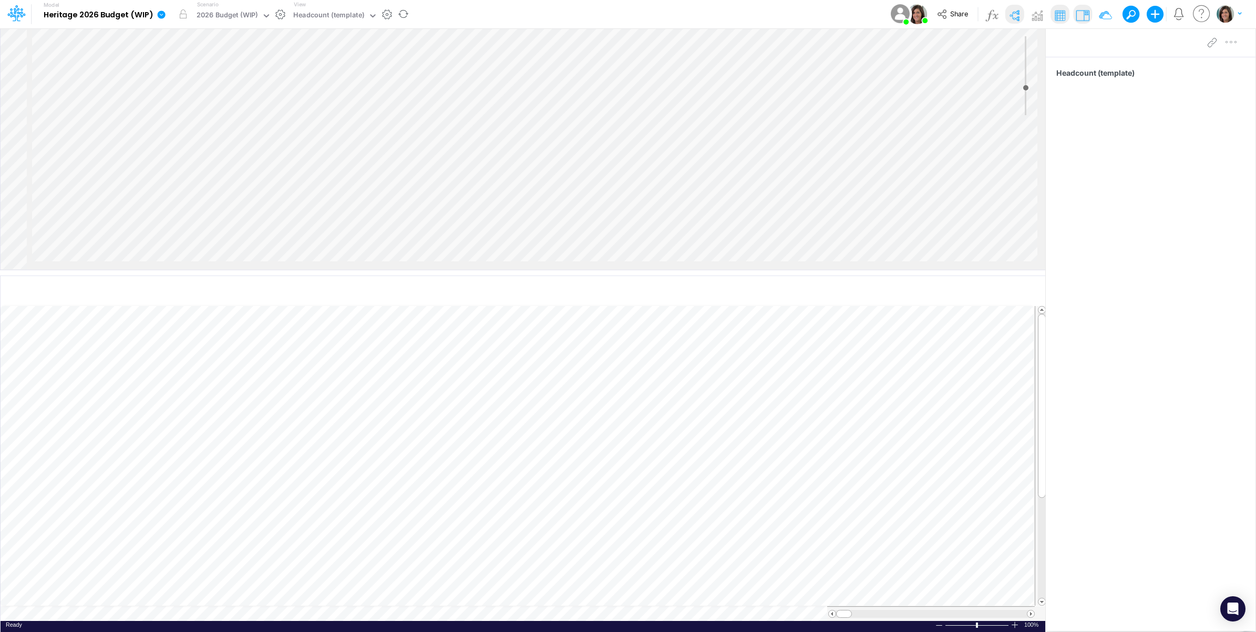
click at [167, 27] on link at bounding box center [163, 14] width 21 height 27
click at [188, 111] on button "View model info" at bounding box center [214, 109] width 112 height 16
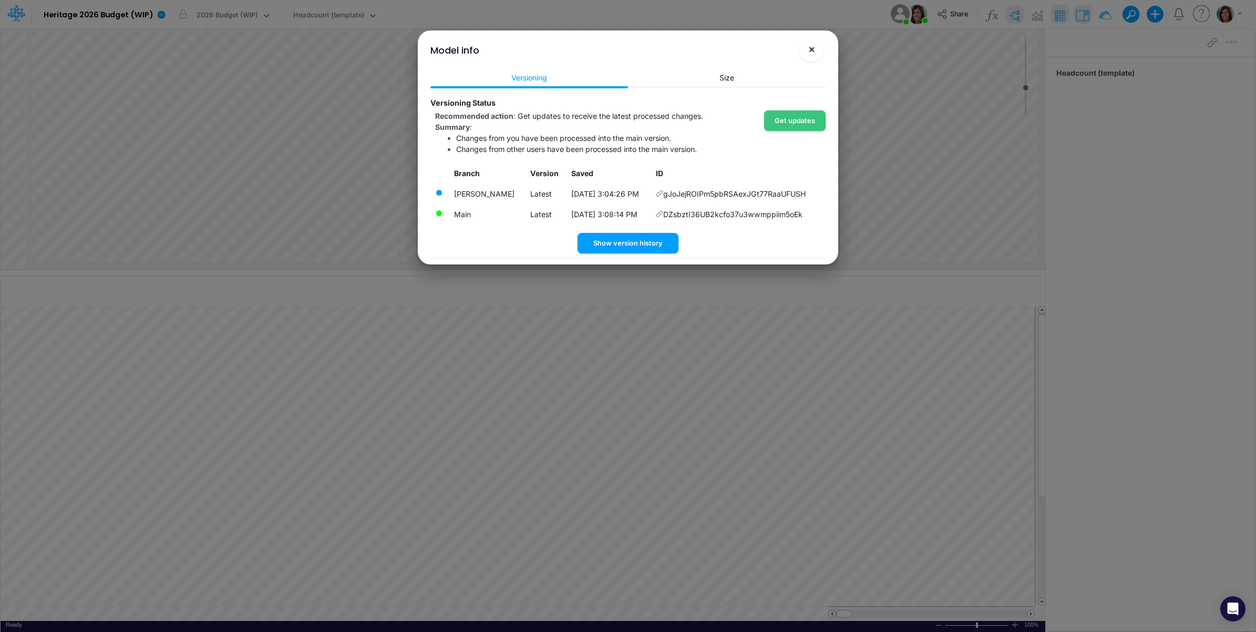
click at [812, 46] on span "×" at bounding box center [811, 49] width 7 height 13
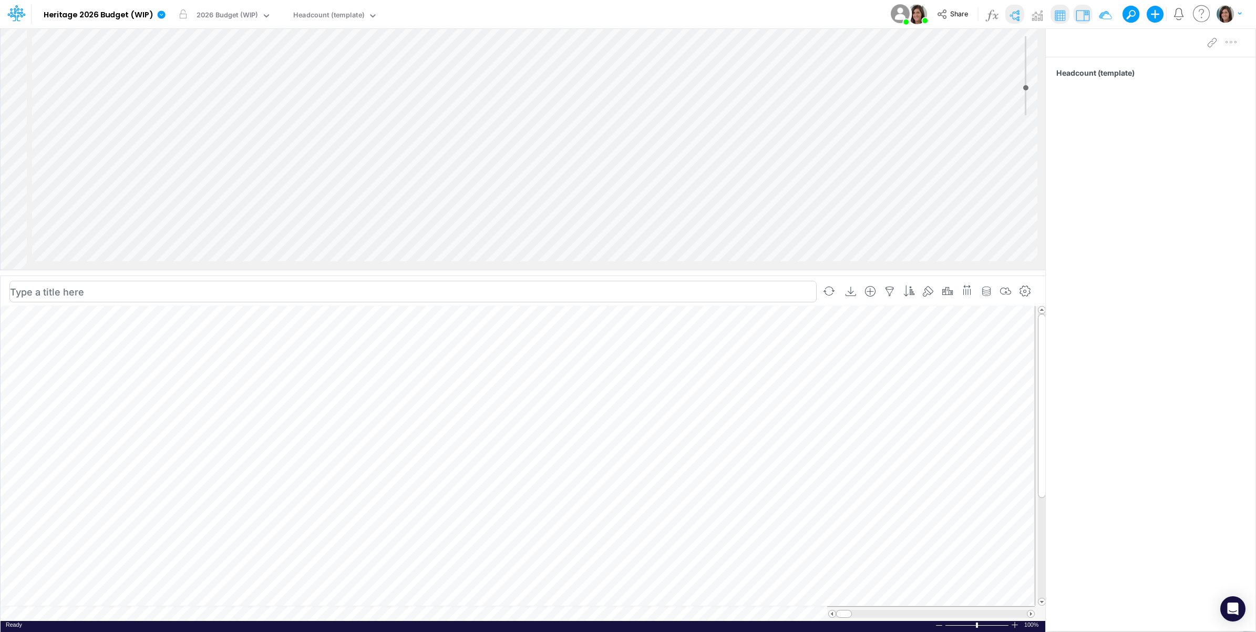
scroll to position [0, 1]
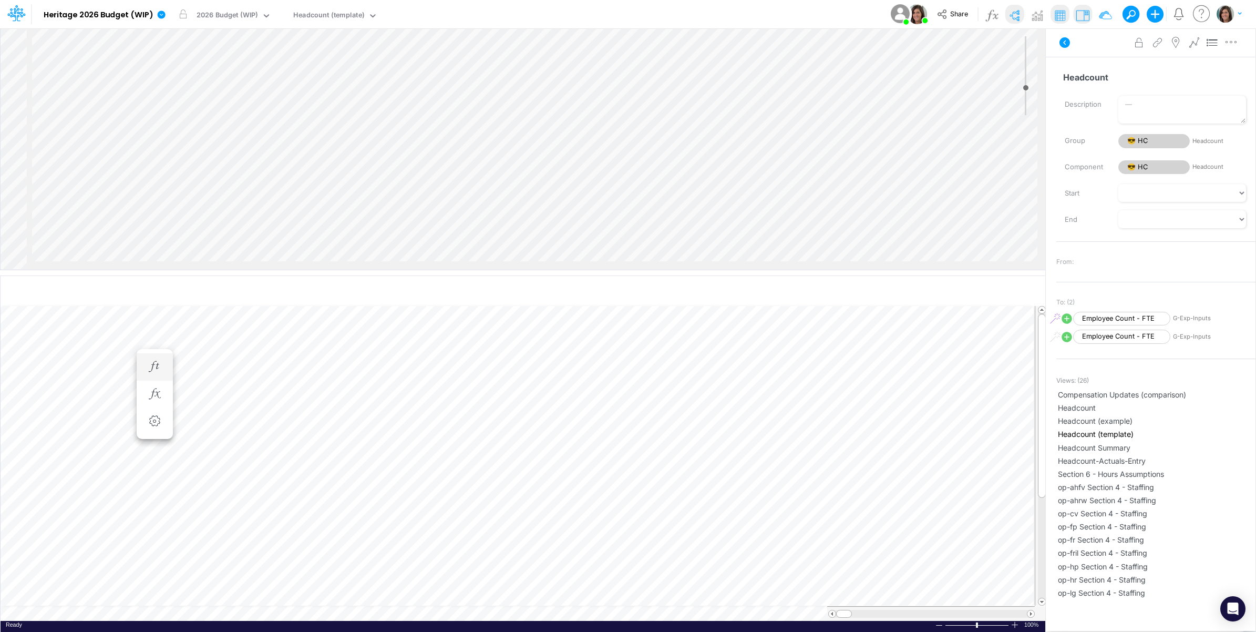
scroll to position [0, 1]
click at [1234, 45] on icon "button" at bounding box center [1231, 42] width 16 height 11
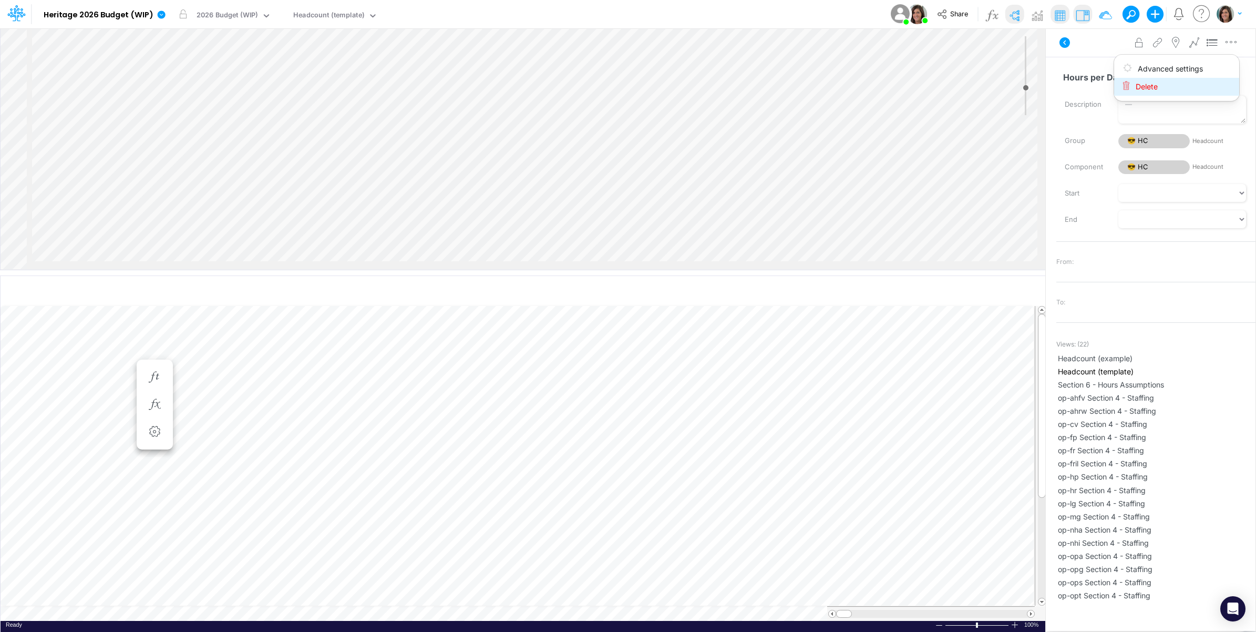
click at [1189, 90] on button "Delete" at bounding box center [1176, 87] width 125 height 18
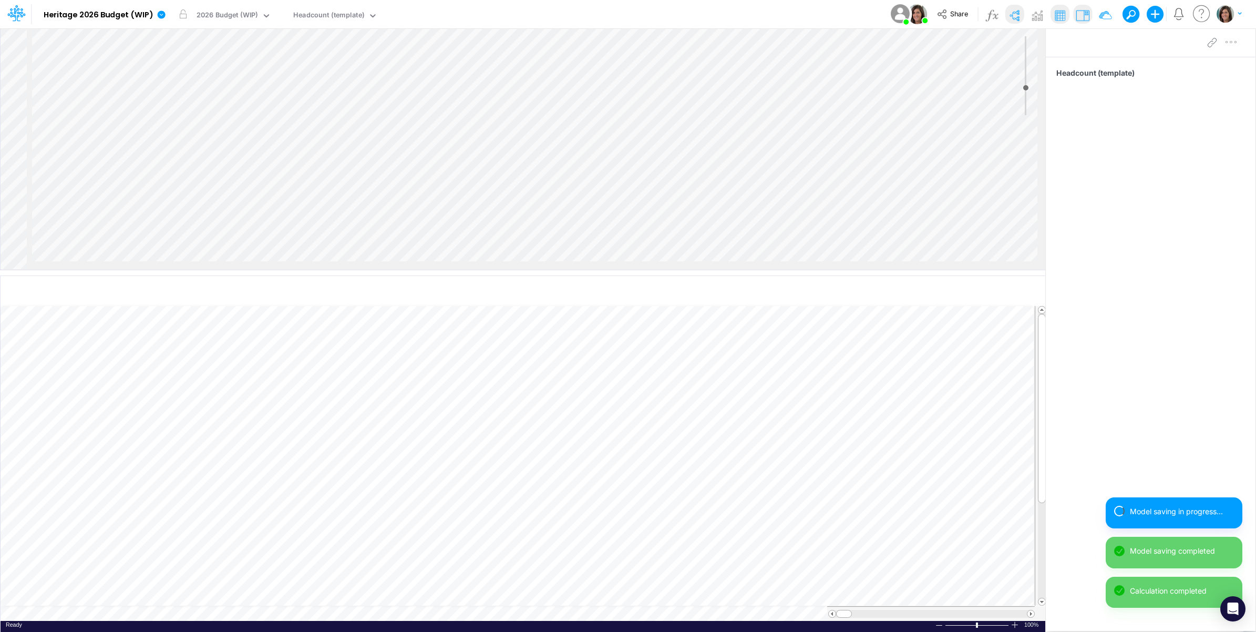
scroll to position [0, 1]
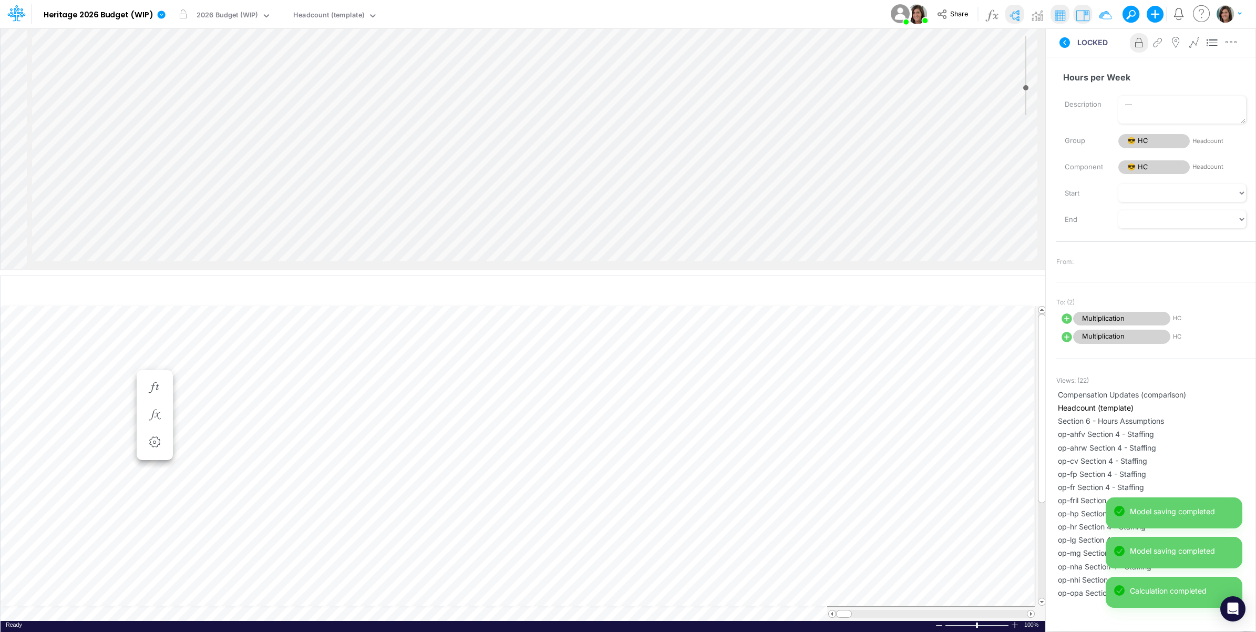
scroll to position [0, 1]
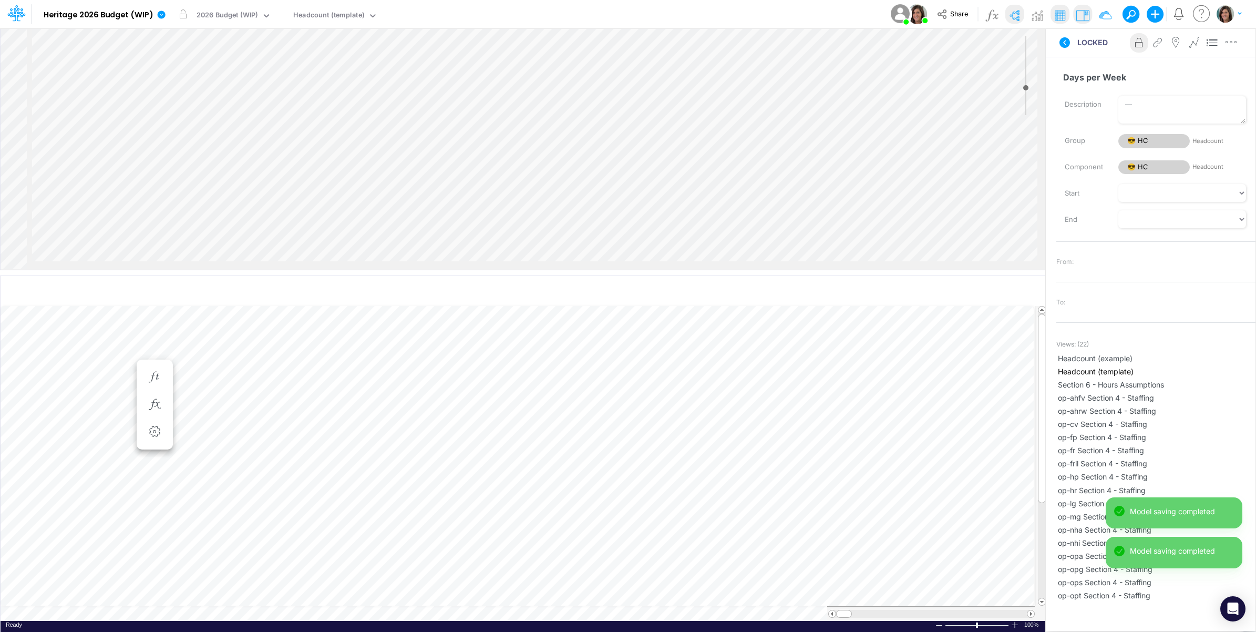
scroll to position [87, 0]
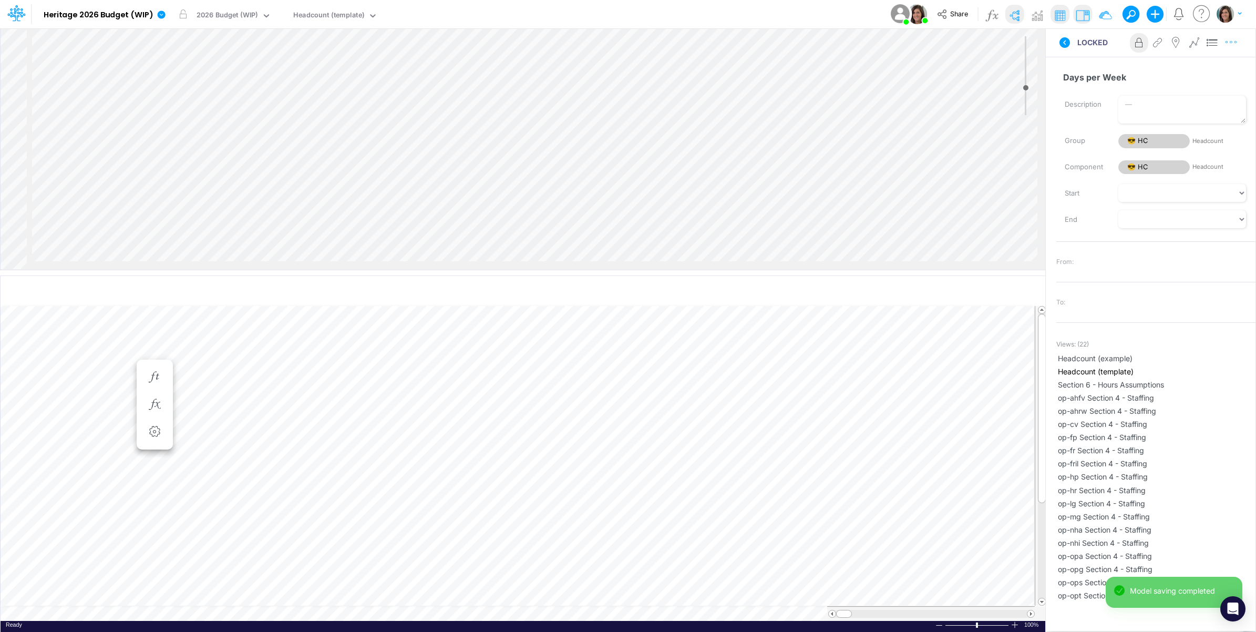
click at [1231, 45] on icon "button" at bounding box center [1231, 42] width 16 height 11
click at [1202, 90] on button "Delete" at bounding box center [1176, 87] width 125 height 18
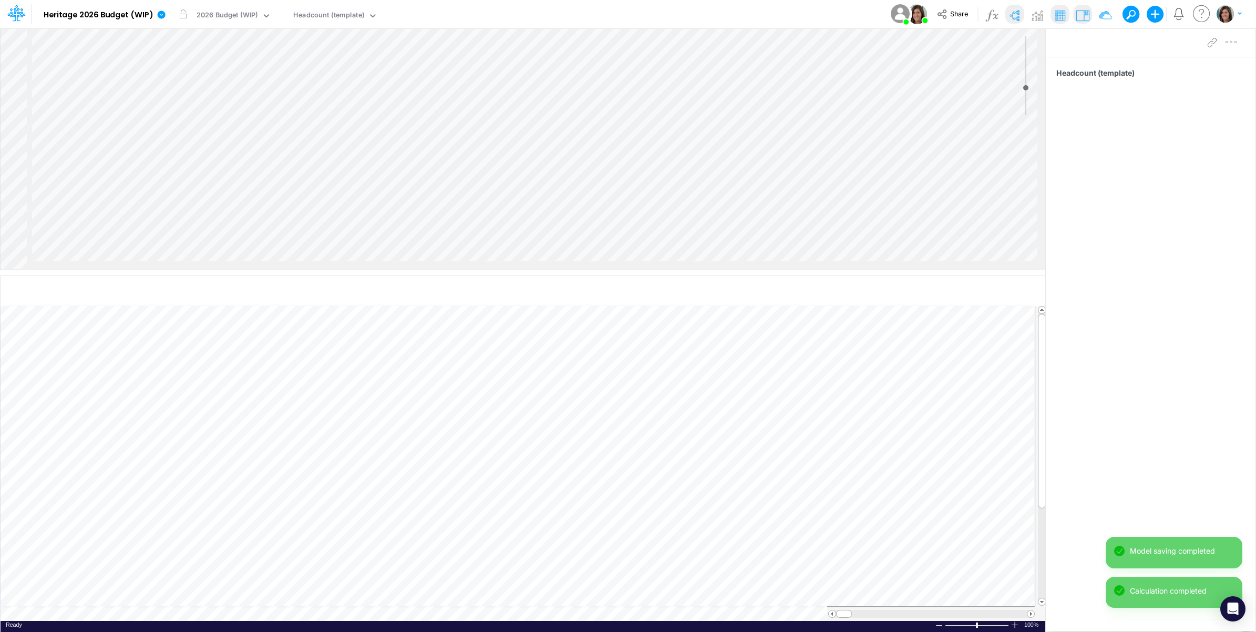
scroll to position [0, 1]
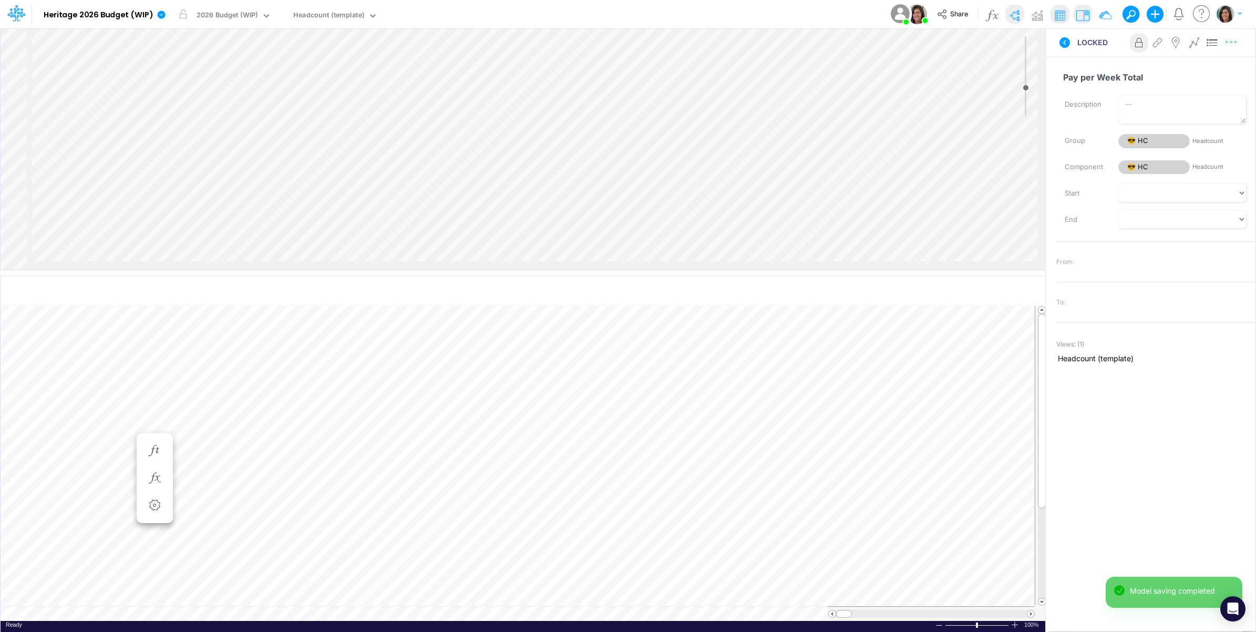
click at [1233, 44] on icon "button" at bounding box center [1231, 42] width 16 height 11
click at [1196, 85] on button "Delete" at bounding box center [1176, 87] width 125 height 18
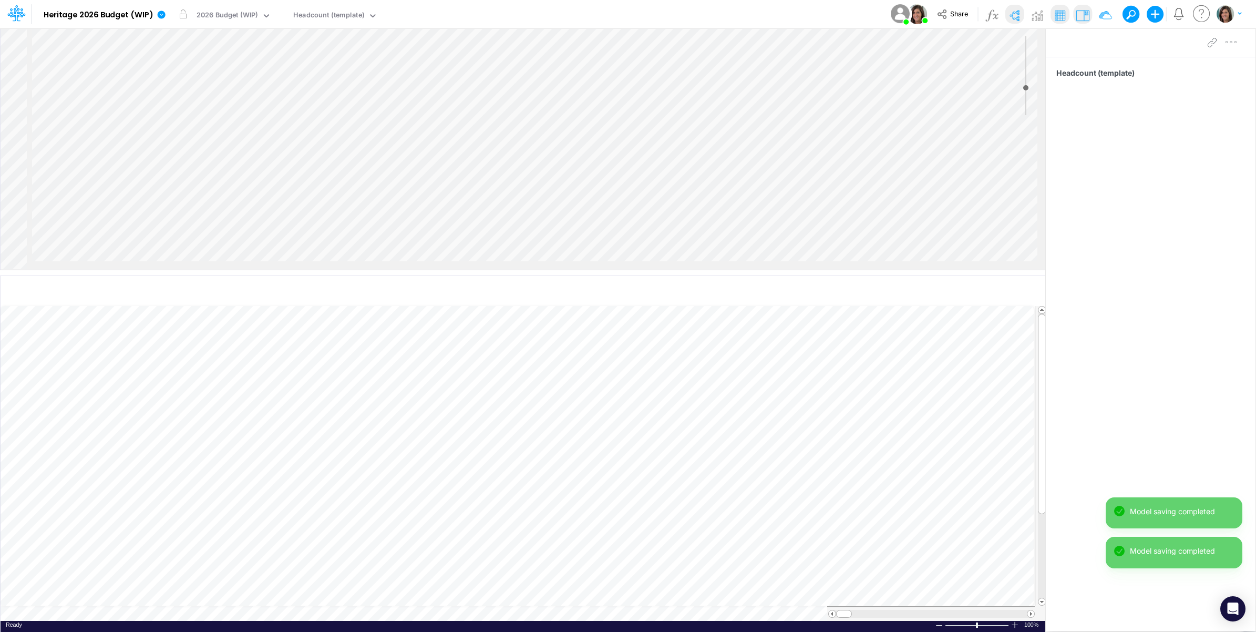
scroll to position [0, 1]
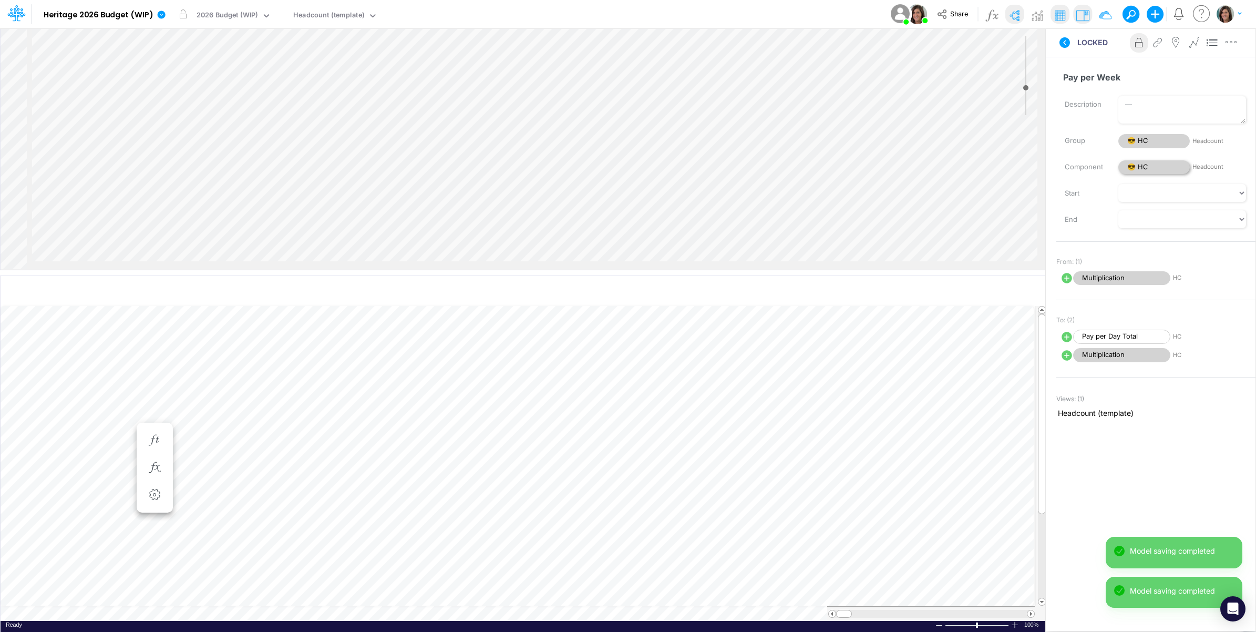
scroll to position [0, 1]
click at [1130, 71] on input "Pay per Day Total" at bounding box center [1151, 77] width 190 height 20
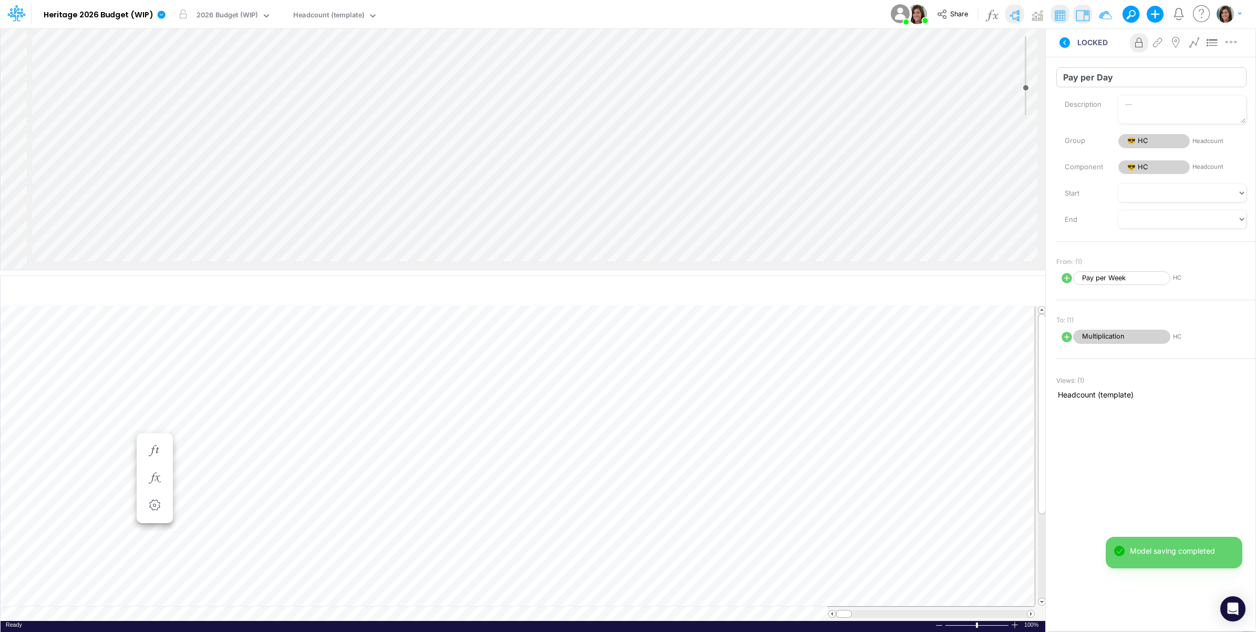
type input "Pay per Day"
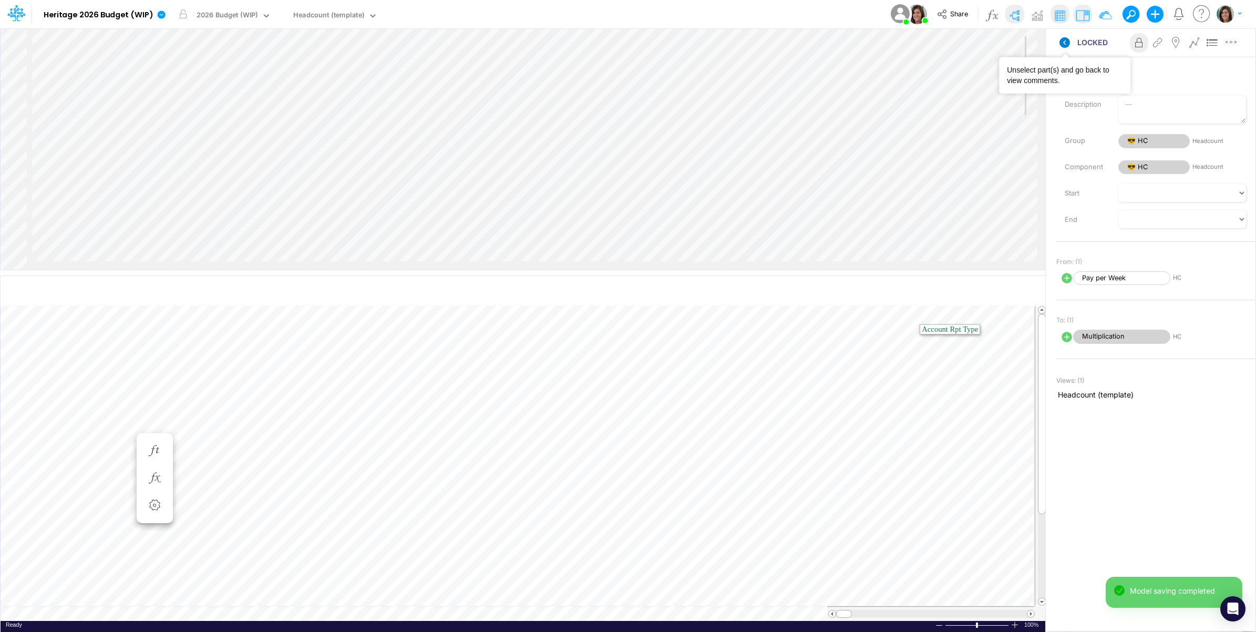
click at [1067, 40] on icon at bounding box center [1064, 42] width 11 height 11
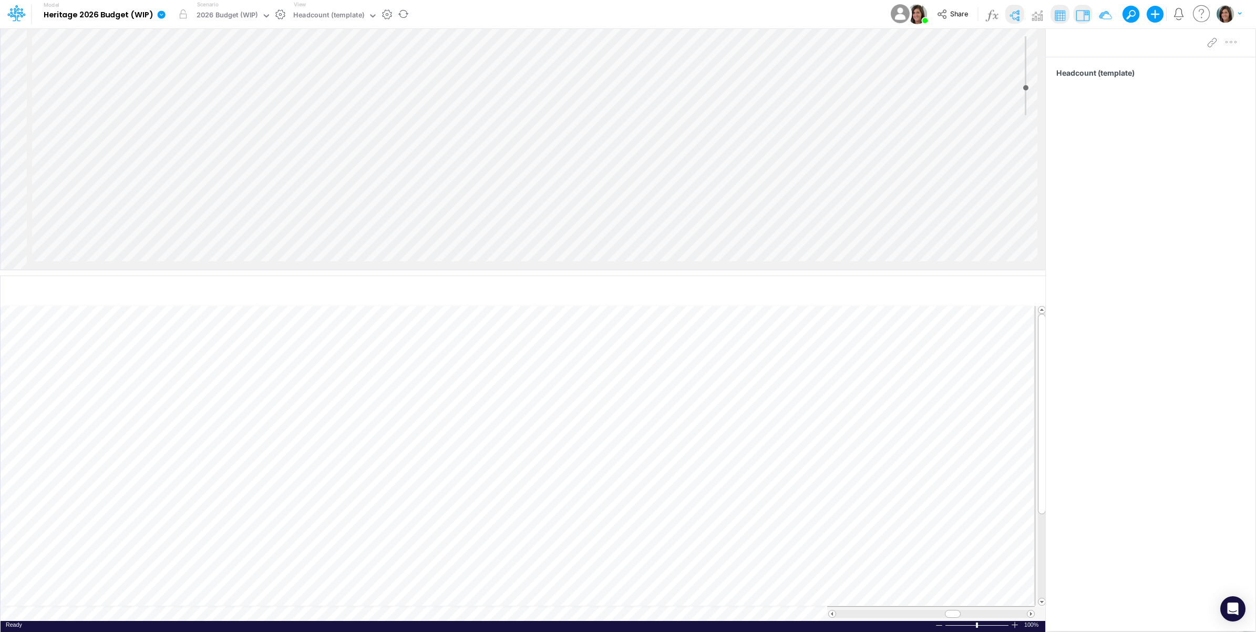
click at [161, 14] on icon at bounding box center [161, 14] width 9 height 9
click at [185, 111] on button "View model info" at bounding box center [214, 109] width 112 height 16
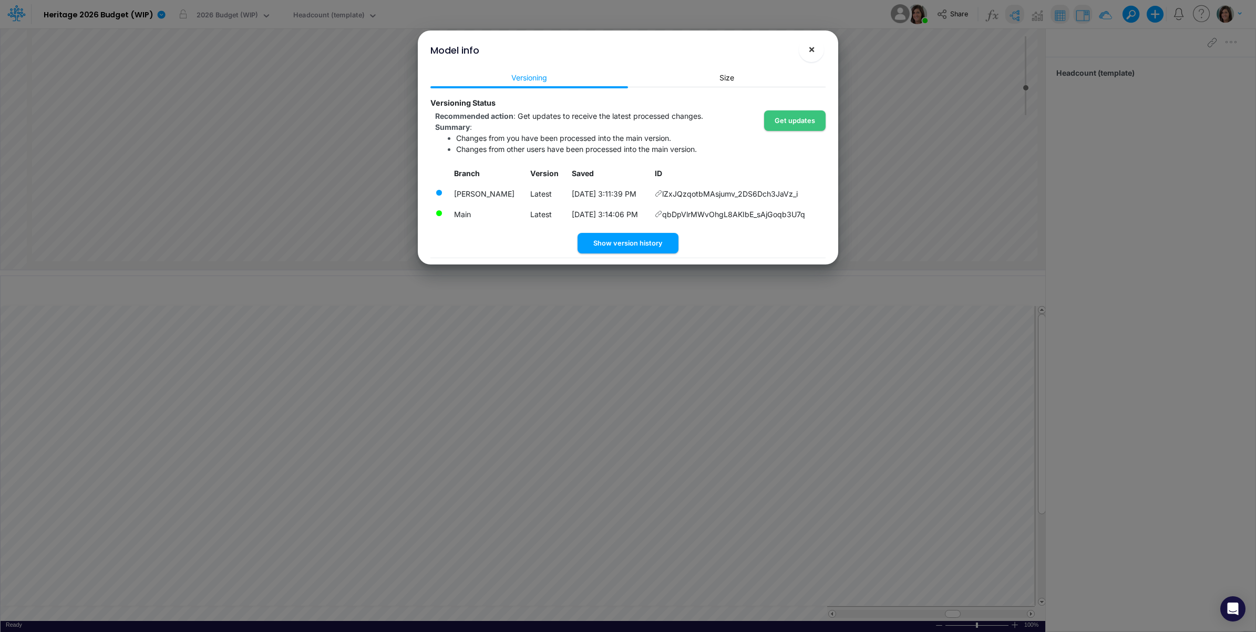
click at [809, 51] on span "×" at bounding box center [811, 49] width 7 height 13
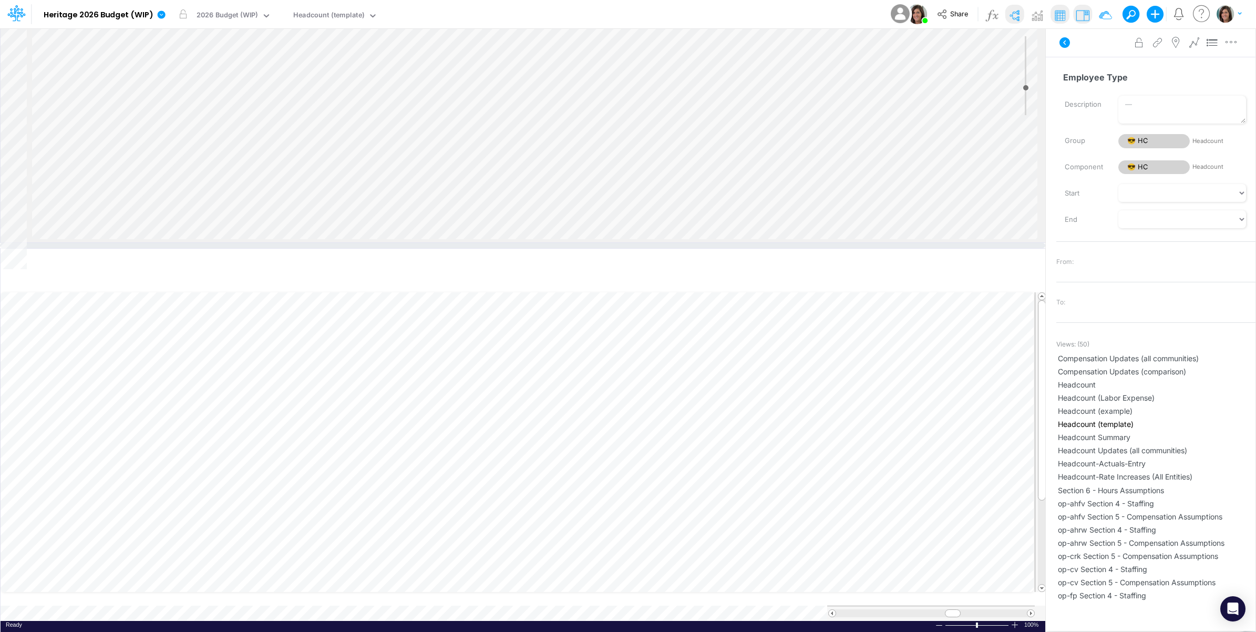
drag, startPoint x: 473, startPoint y: 273, endPoint x: 487, endPoint y: 242, distance: 34.6
click at [487, 243] on div at bounding box center [522, 245] width 1045 height 5
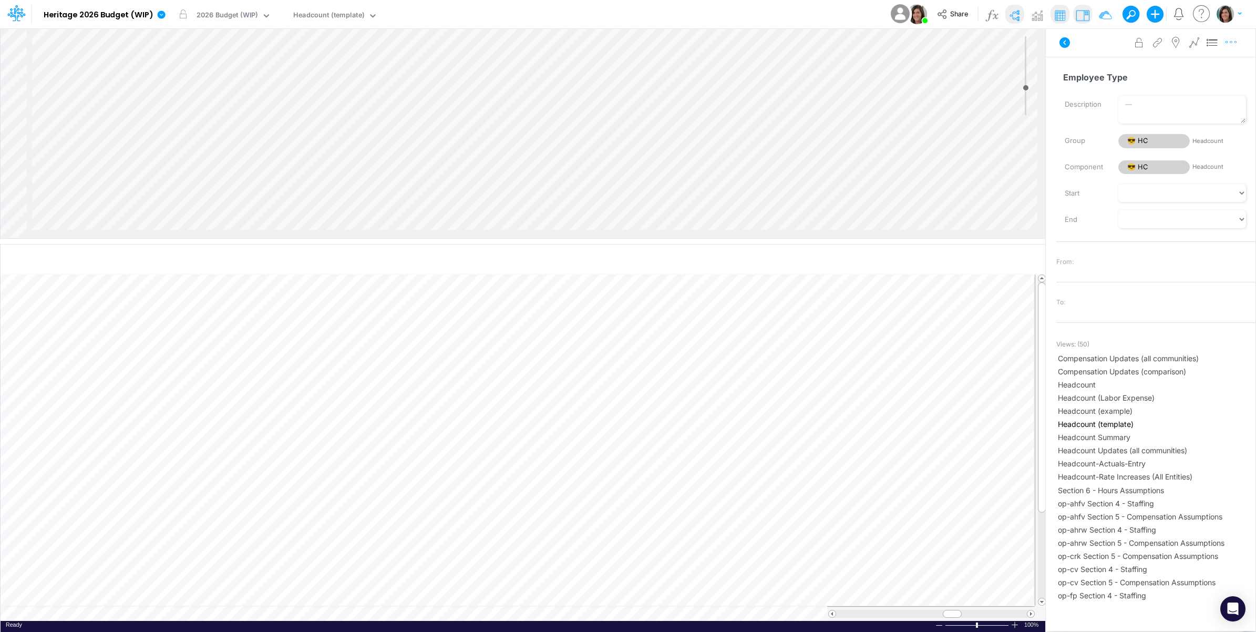
click at [1236, 44] on icon "button" at bounding box center [1231, 42] width 16 height 11
click at [1233, 44] on icon "button" at bounding box center [1231, 42] width 16 height 11
click at [1234, 44] on icon "button" at bounding box center [1231, 42] width 16 height 11
click at [1194, 85] on button "Delete" at bounding box center [1176, 87] width 125 height 18
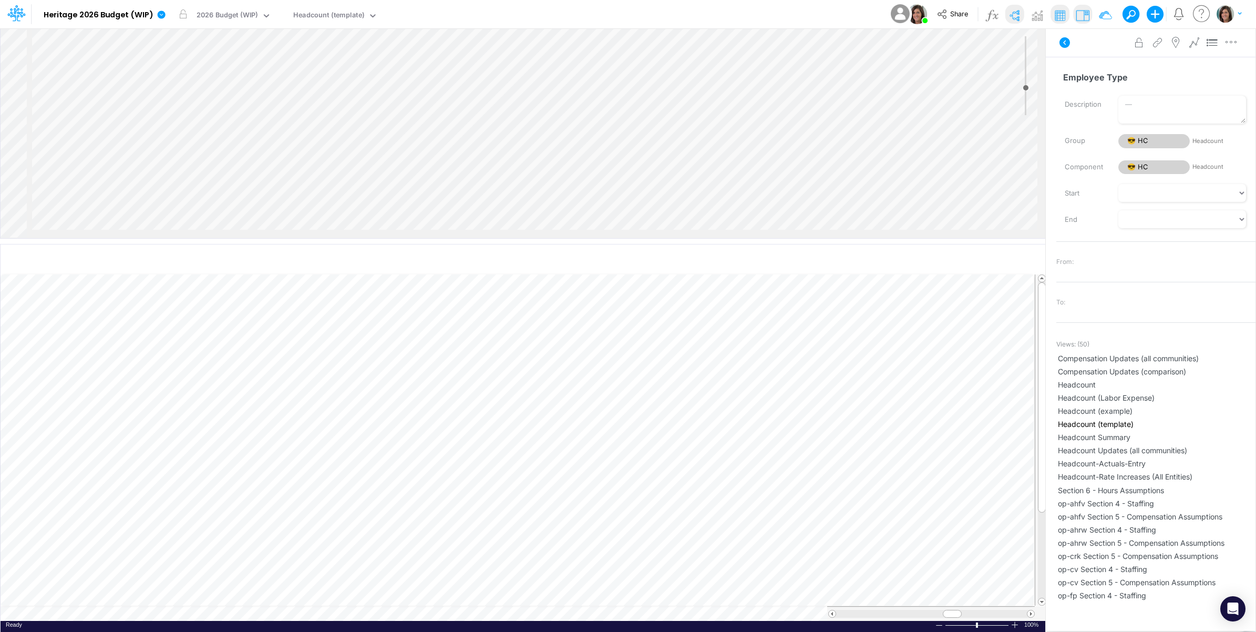
click at [402, 187] on div "Insert child node Variable Constant Group Addition Subtraction Multiplication D…" at bounding box center [523, 133] width 1045 height 210
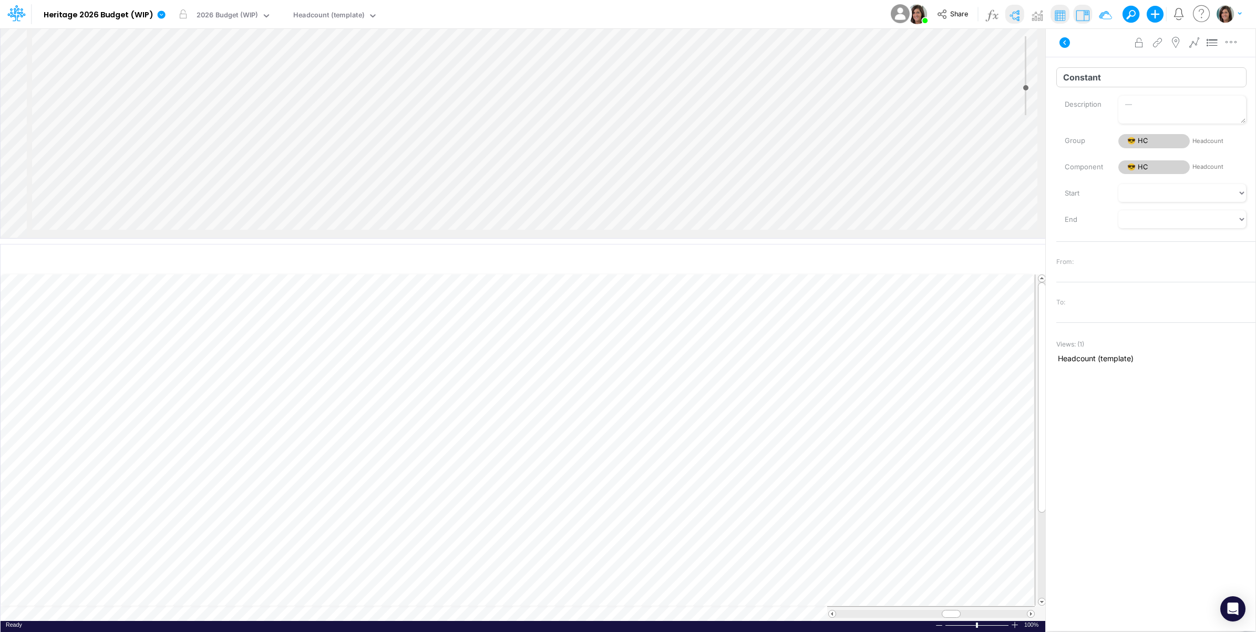
click at [1123, 79] on input "Constant" at bounding box center [1151, 77] width 190 height 20
type input "Grouping Order"
click at [1233, 38] on icon "button" at bounding box center [1231, 42] width 16 height 11
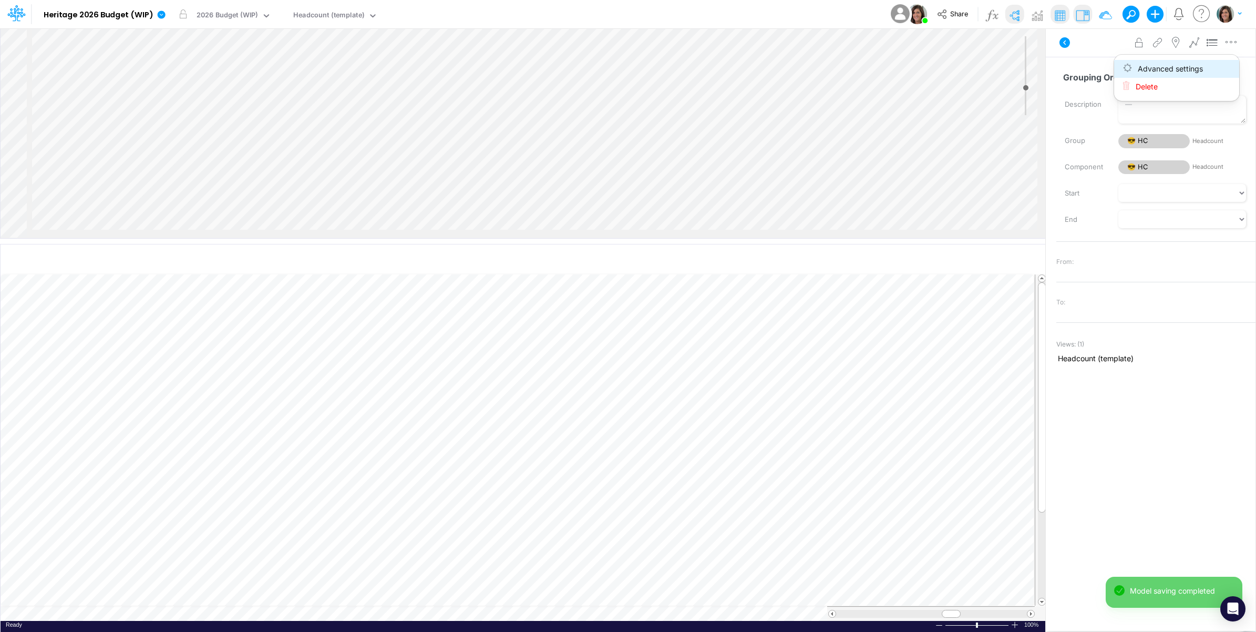
click at [1209, 61] on button "Advanced settings" at bounding box center [1176, 69] width 125 height 18
select select "field"
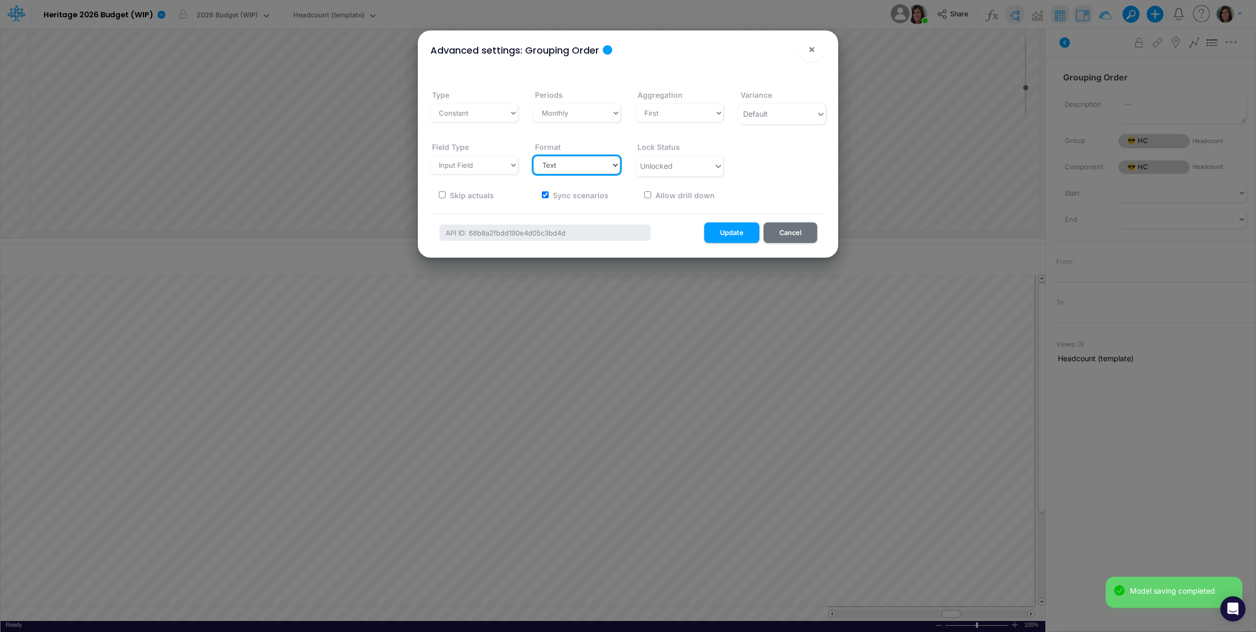
click at [565, 159] on select "Select a type # Number $ USD % Percentage Boolean Text Date Period" at bounding box center [576, 165] width 87 height 18
click at [533, 156] on select "Select a type # Number $ USD % Percentage Boolean Text Date Period" at bounding box center [576, 165] width 87 height 18
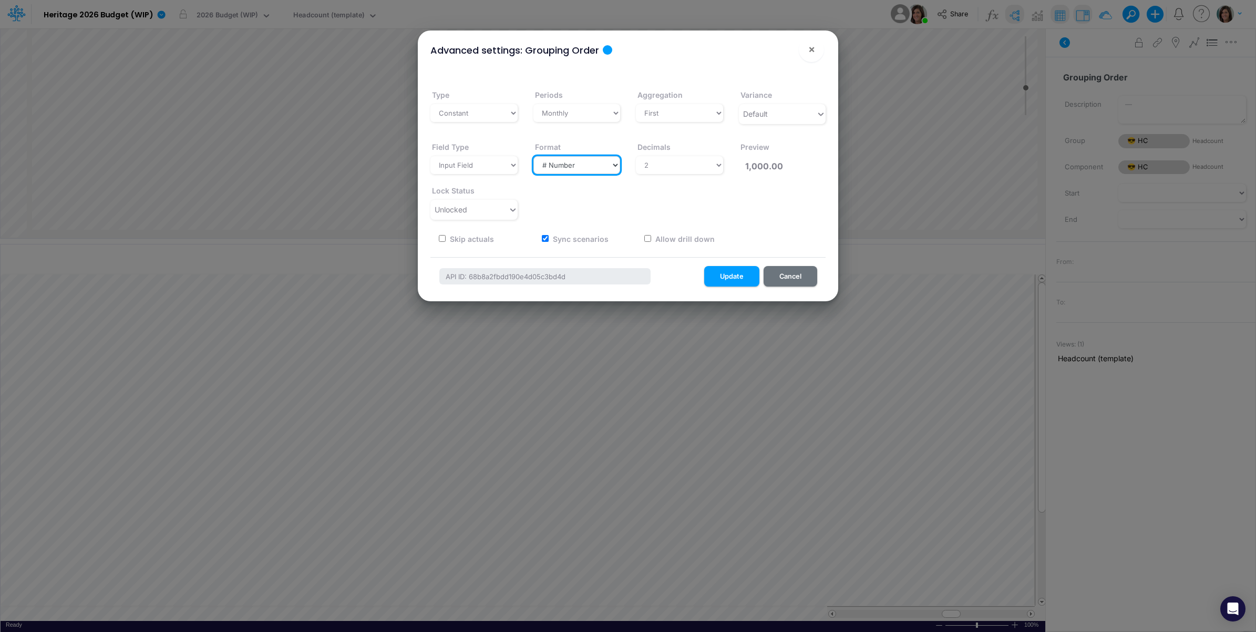
click at [591, 171] on select "Select a type # Number $ USD % Percentage Boolean Text Date Period" at bounding box center [576, 165] width 87 height 18
select select "Text"
click at [533, 156] on select "Select a type # Number $ USD % Percentage Boolean Text Date Period" at bounding box center [576, 165] width 87 height 18
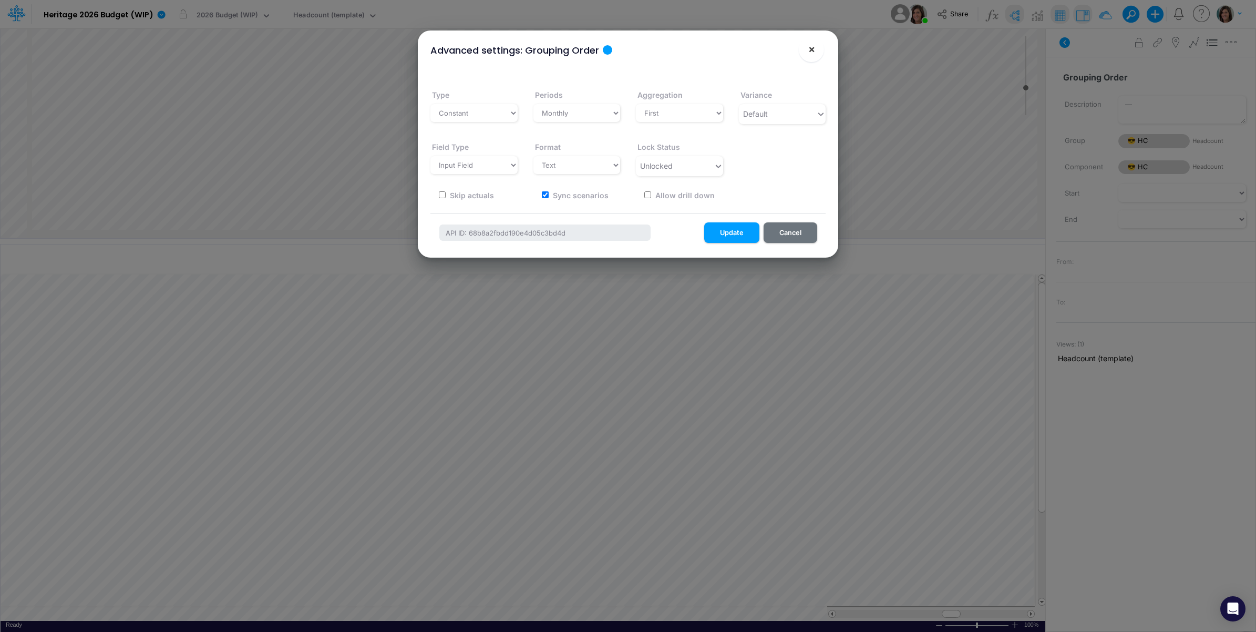
click at [809, 53] on span "×" at bounding box center [811, 49] width 7 height 13
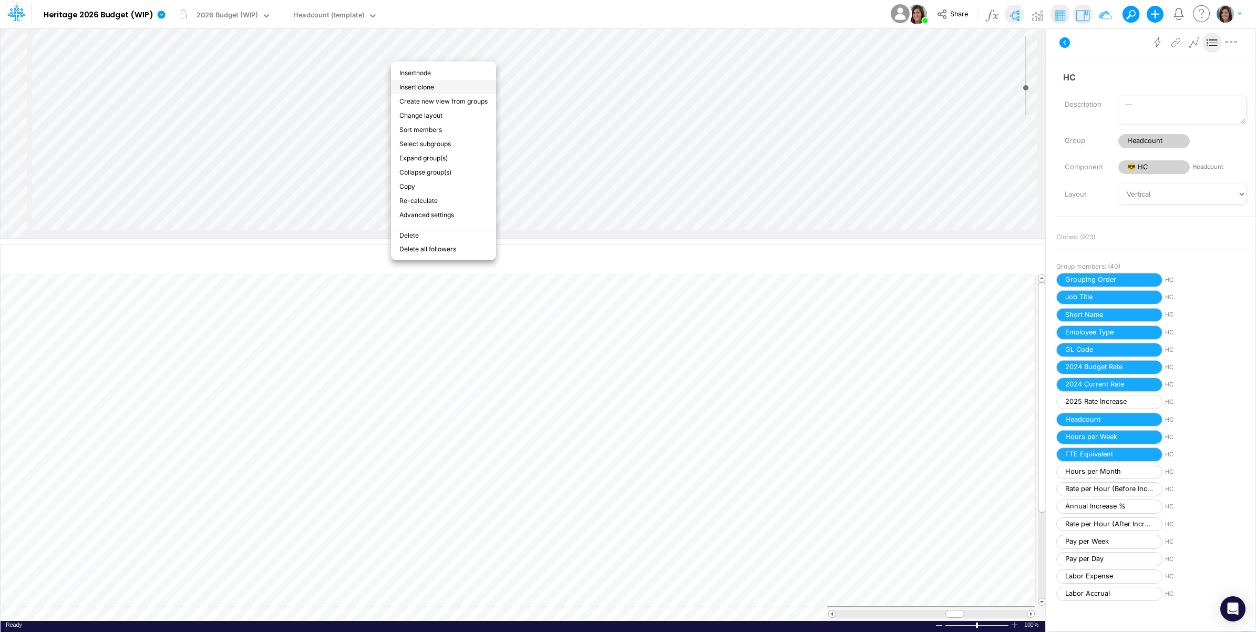
click at [437, 85] on li "Insert clone" at bounding box center [443, 87] width 105 height 14
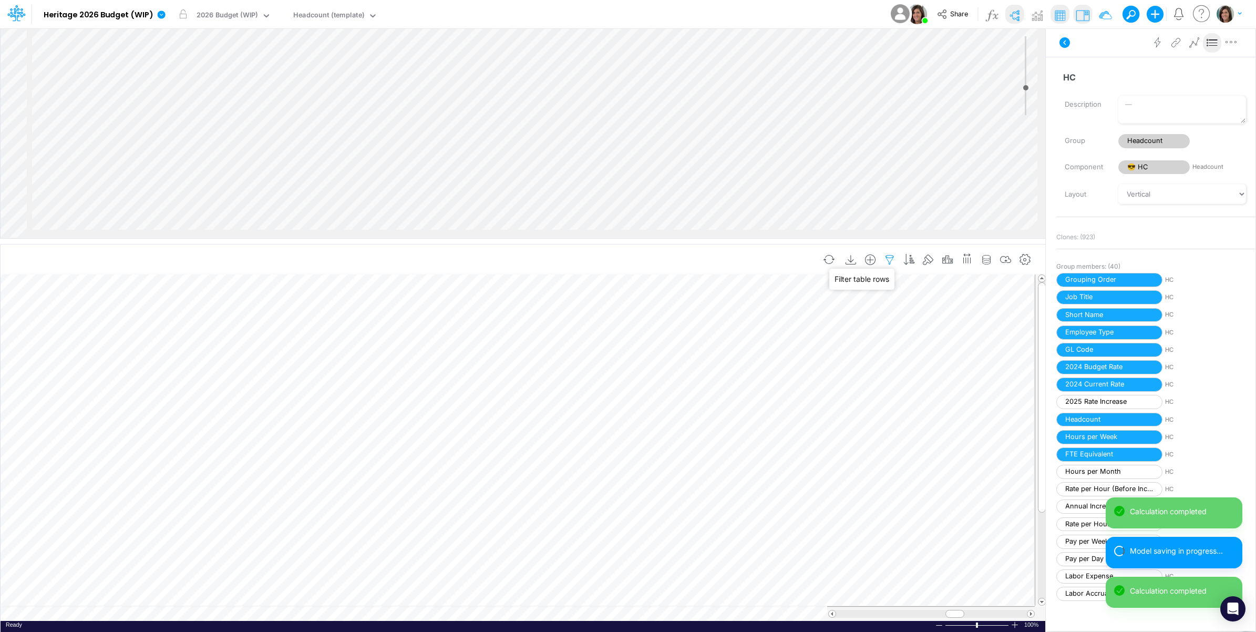
click at [887, 257] on icon "button" at bounding box center [890, 259] width 16 height 11
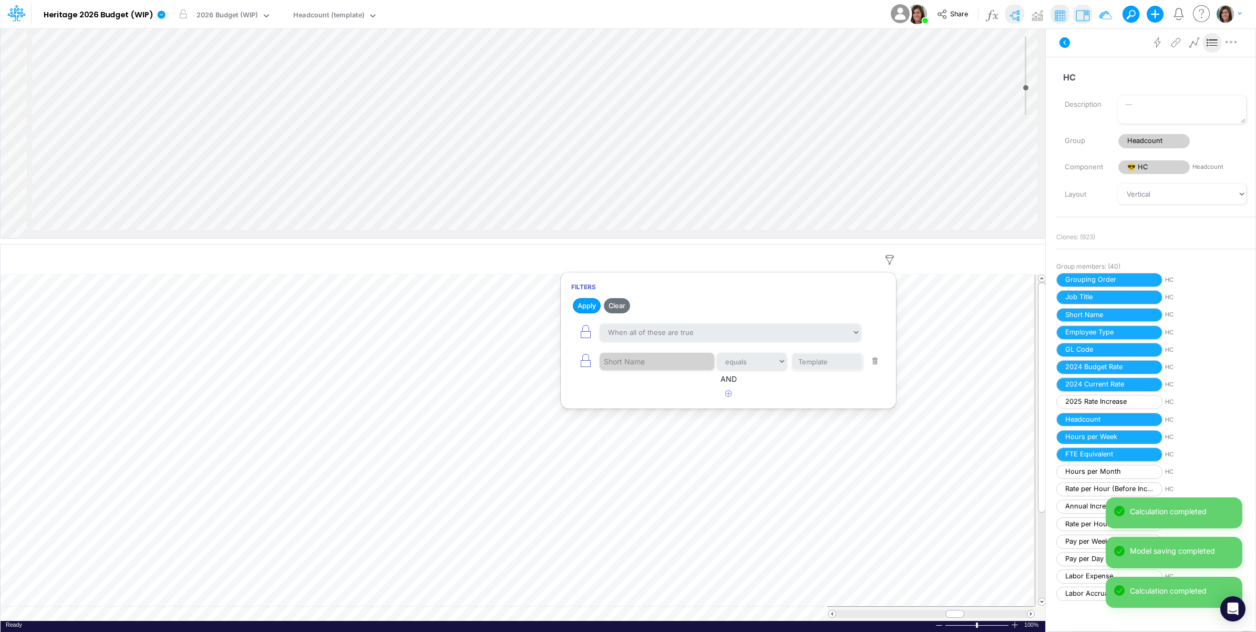
scroll to position [0, 1]
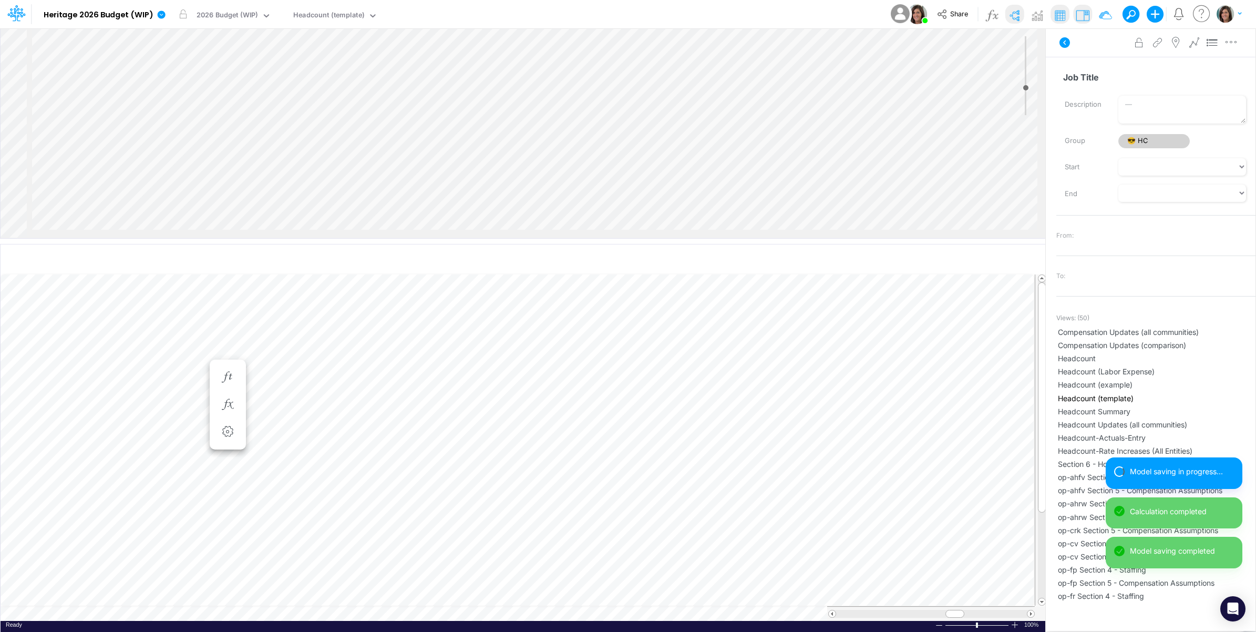
scroll to position [0, 1]
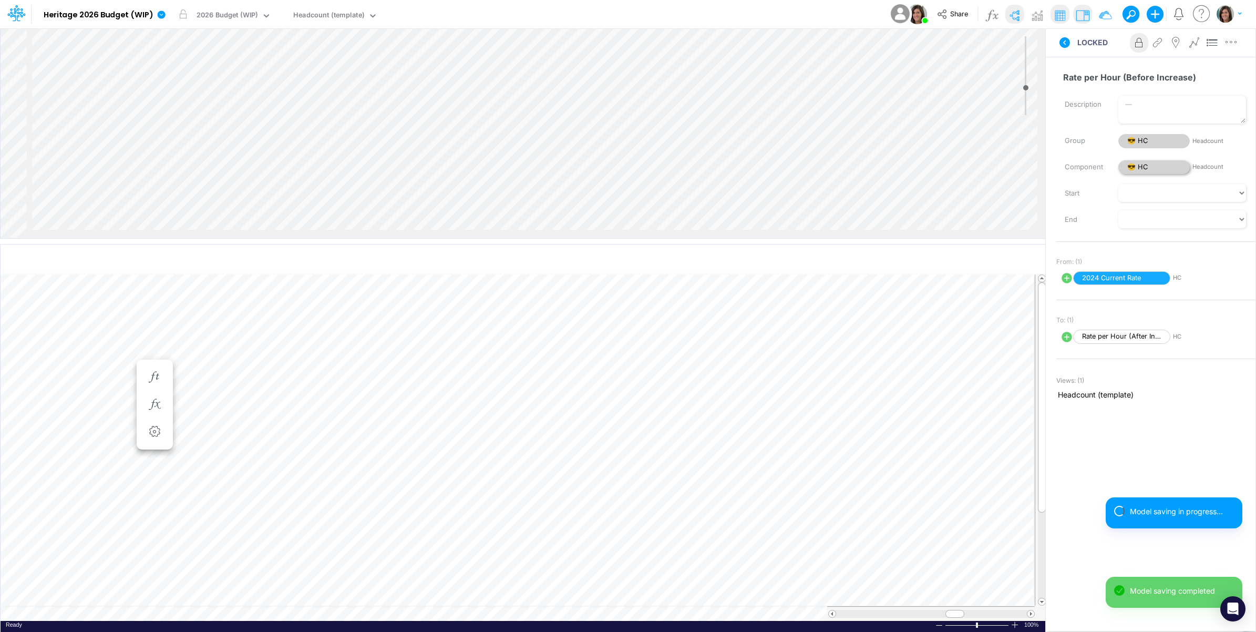
click at [1141, 167] on span "😎 HC" at bounding box center [1153, 167] width 71 height 14
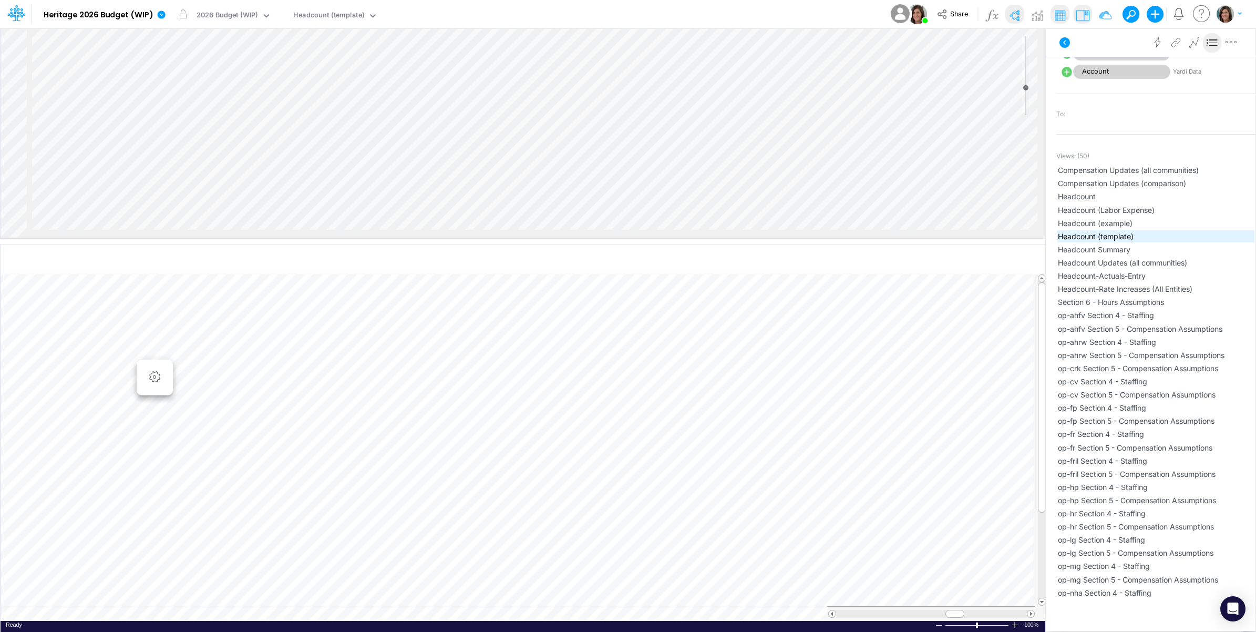
scroll to position [700, 0]
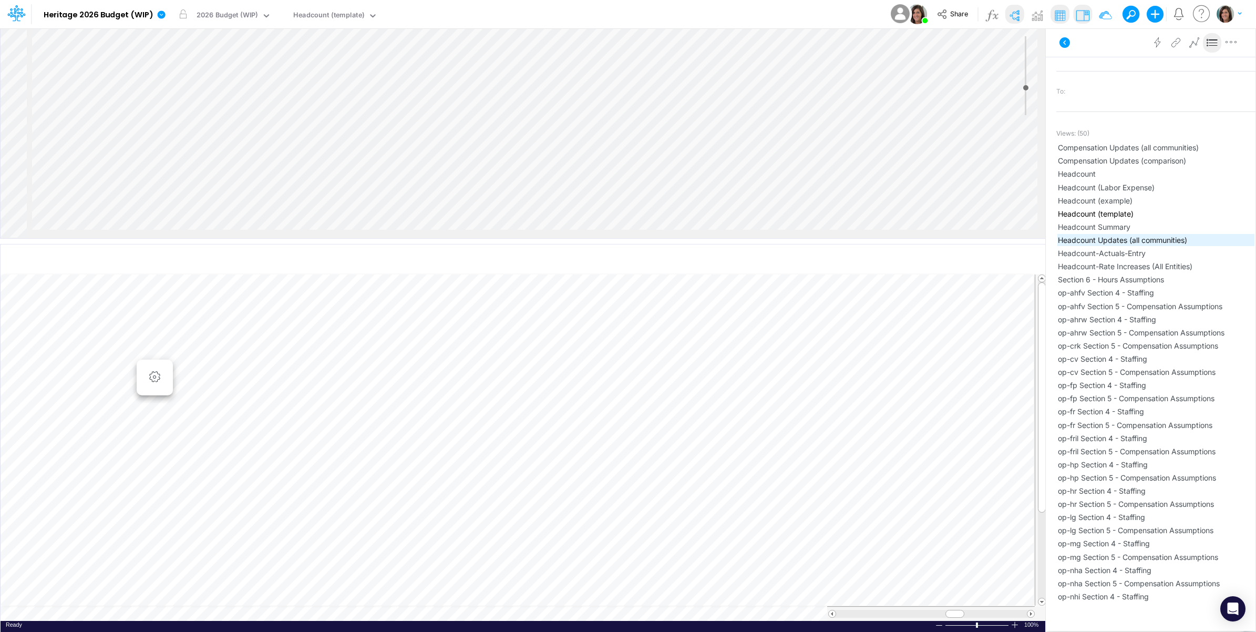
click at [1154, 242] on span "Headcount Updates (all communities)" at bounding box center [1156, 239] width 196 height 11
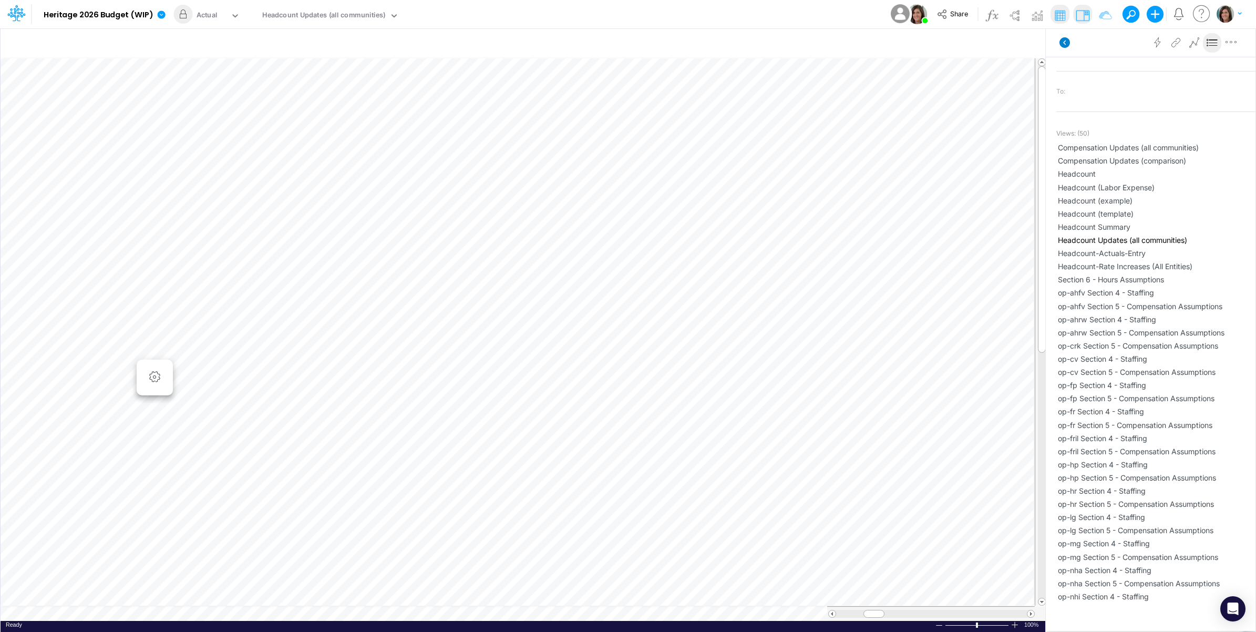
click at [1061, 38] on icon at bounding box center [1064, 42] width 11 height 11
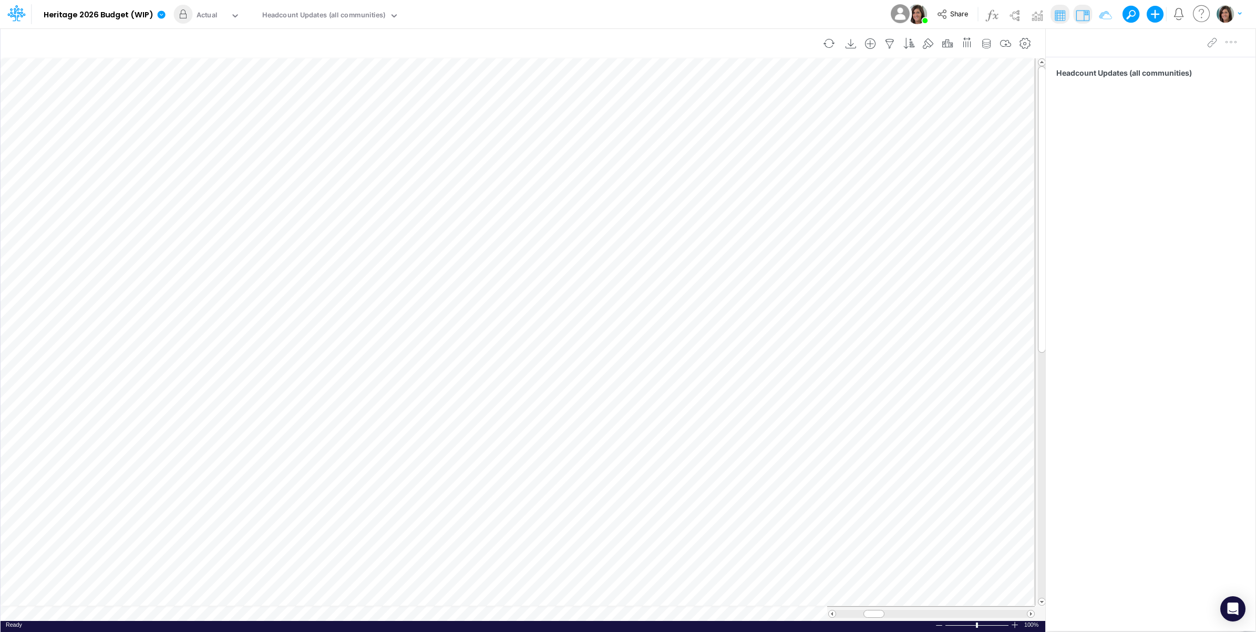
scroll to position [0, 1]
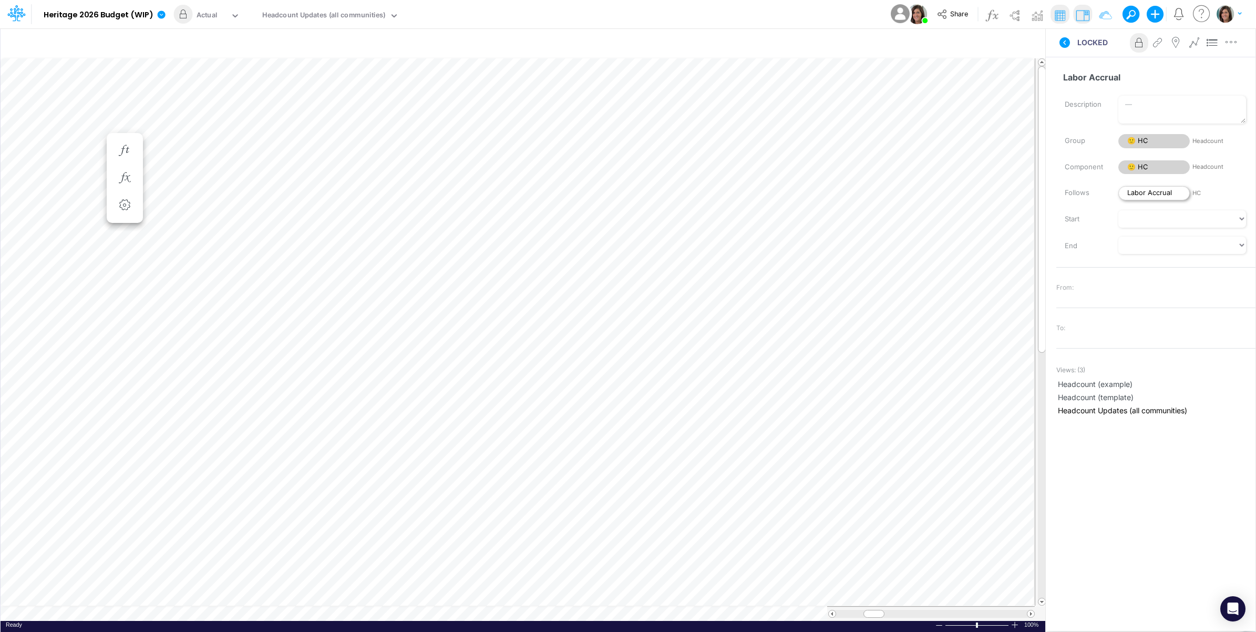
click at [1152, 195] on span "Labor Accrual" at bounding box center [1153, 193] width 71 height 14
click at [1150, 188] on span "Labor Accrual" at bounding box center [1153, 193] width 71 height 14
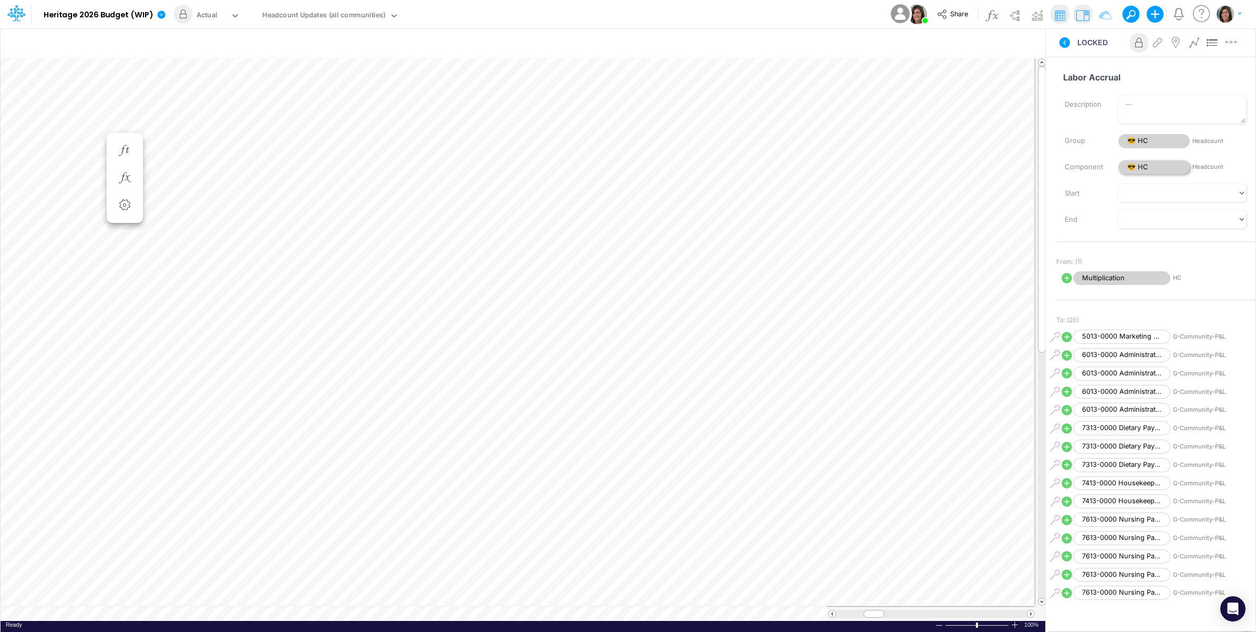
click at [1160, 164] on span "😎 HC" at bounding box center [1153, 167] width 71 height 14
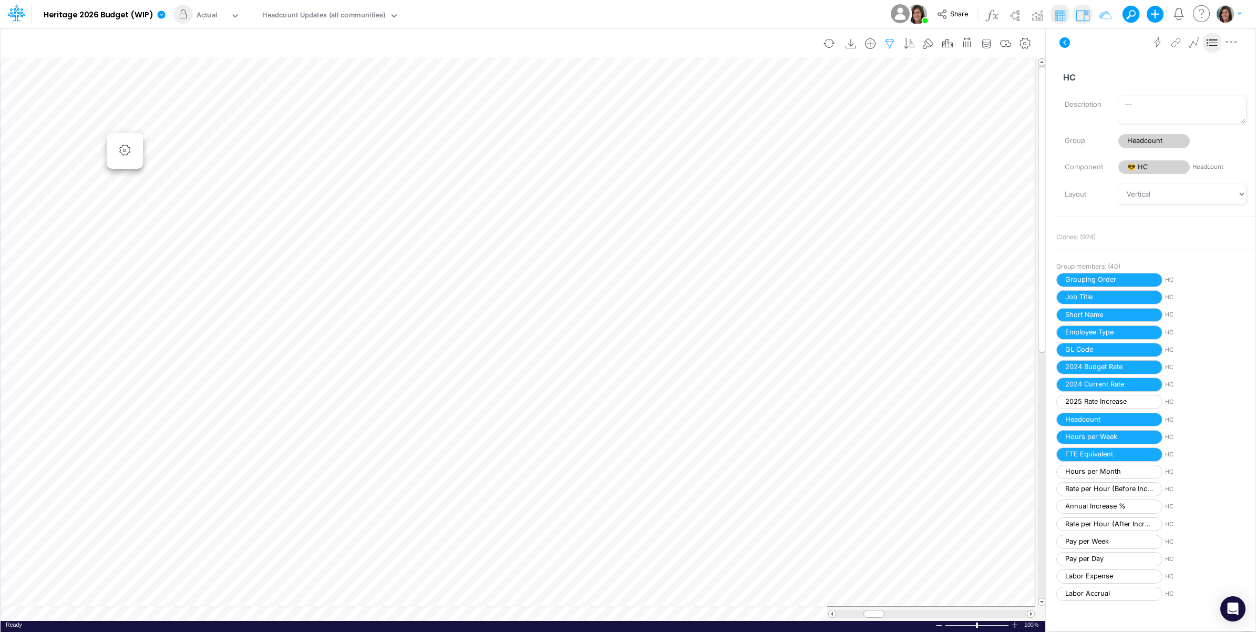
click at [887, 46] on icon "button" at bounding box center [890, 43] width 16 height 11
select select "notEqual"
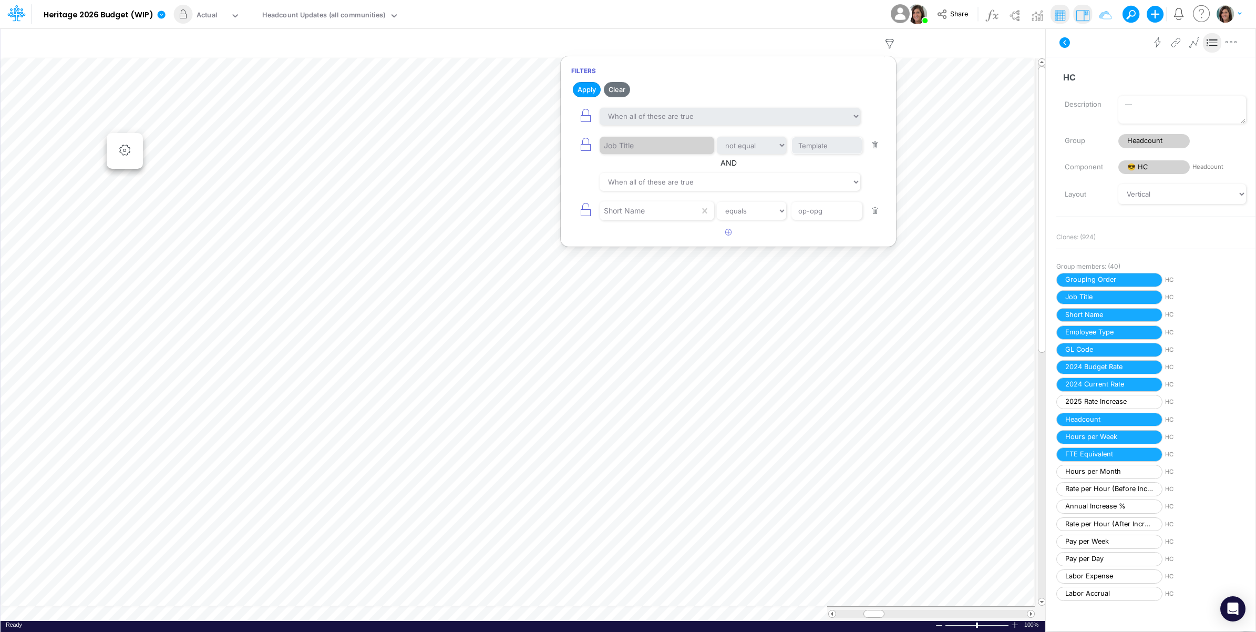
click at [836, 11] on div "Model Heritage 2026 Budget (WIP) Edit model settings Duplicate Import QuickBook…" at bounding box center [628, 14] width 1130 height 28
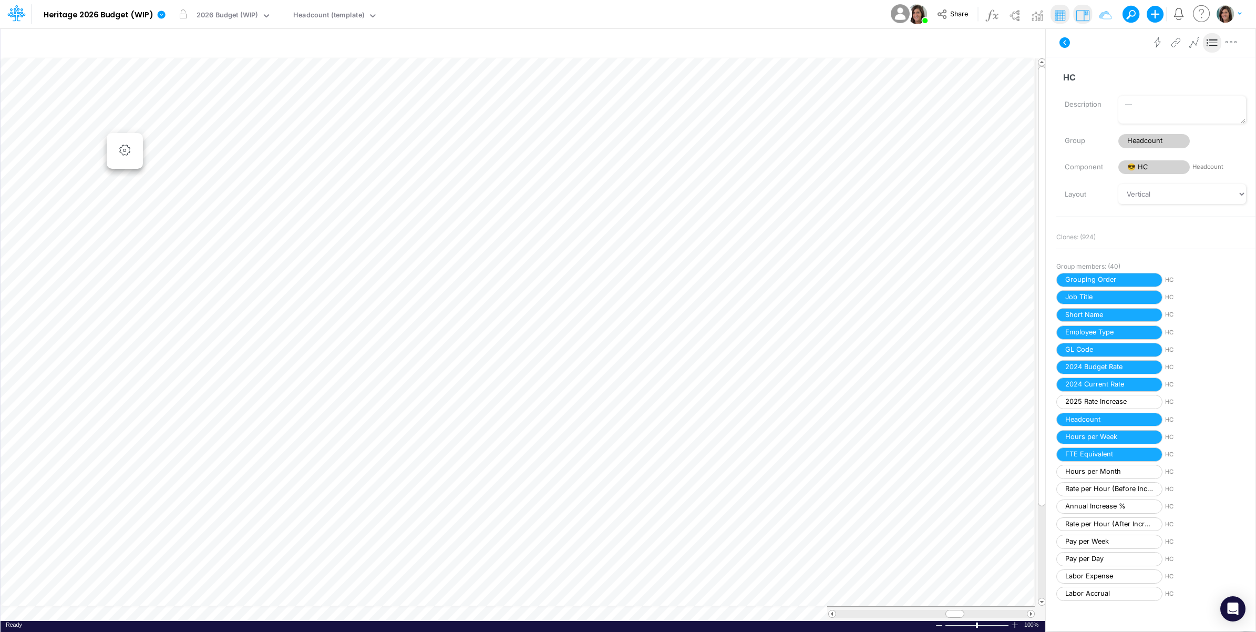
scroll to position [0, 1]
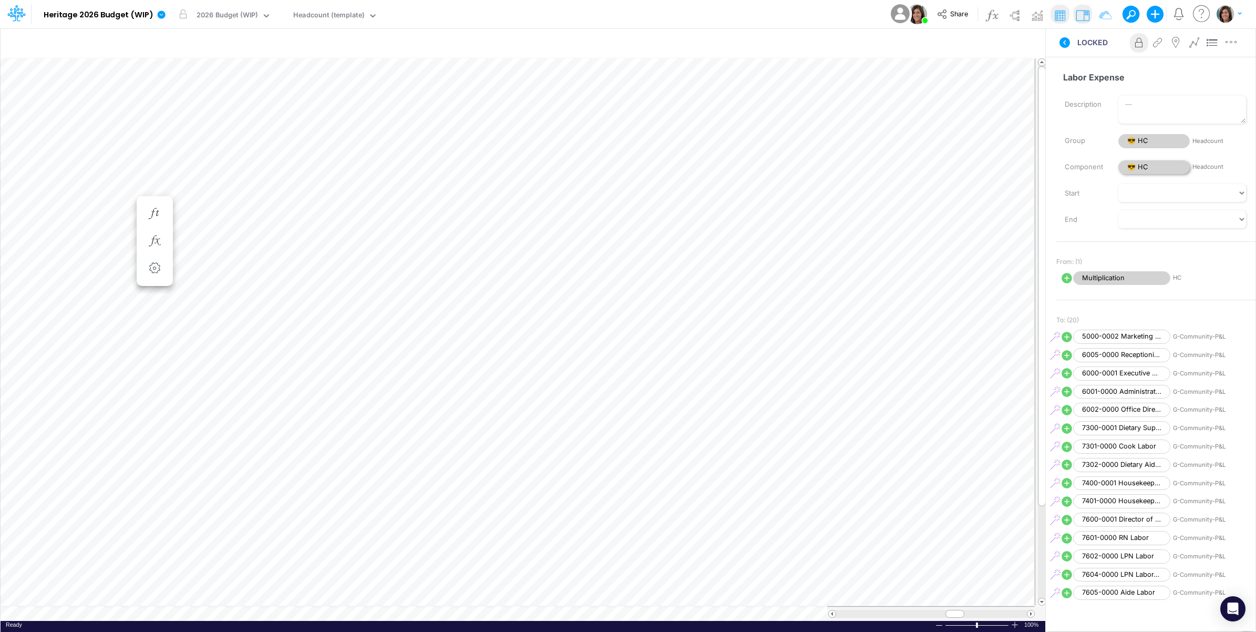
click at [1147, 166] on span "😎 HC" at bounding box center [1153, 167] width 71 height 14
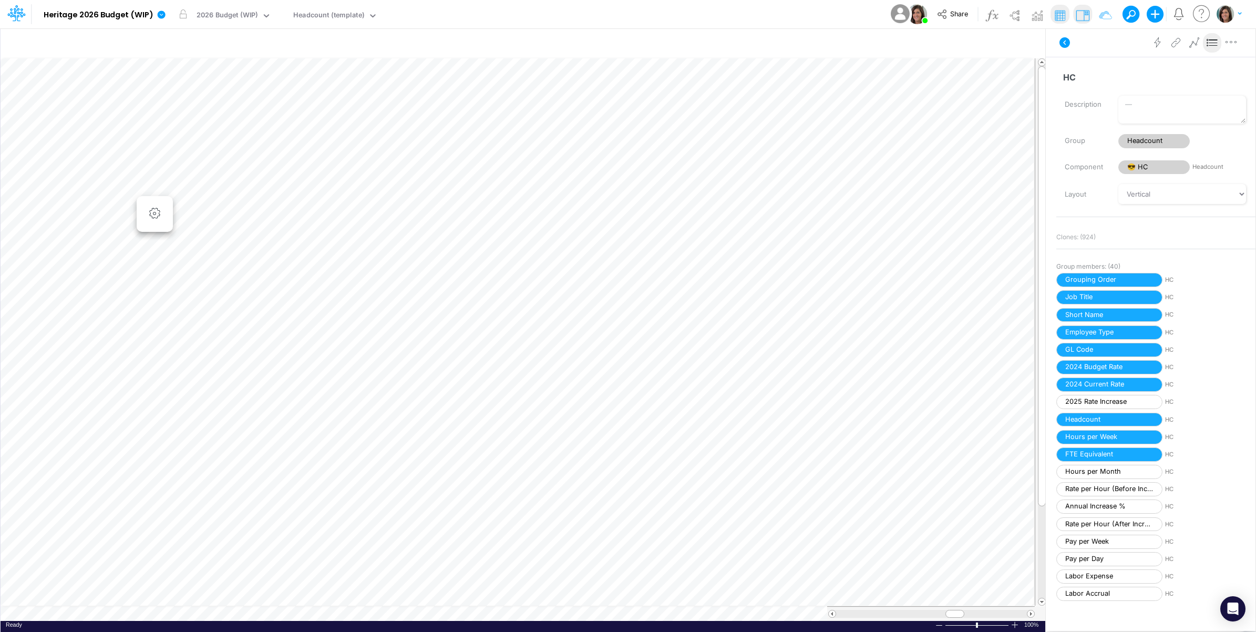
click at [535, 14] on div "Model Heritage 2026 Budget (WIP) Edit model settings Duplicate Import QuickBook…" at bounding box center [628, 14] width 1130 height 28
click at [1173, 167] on span "😎 HC" at bounding box center [1153, 167] width 71 height 14
click at [1149, 161] on span "😎 HC" at bounding box center [1153, 167] width 71 height 14
click at [1152, 166] on span "😎 HC" at bounding box center [1153, 167] width 71 height 14
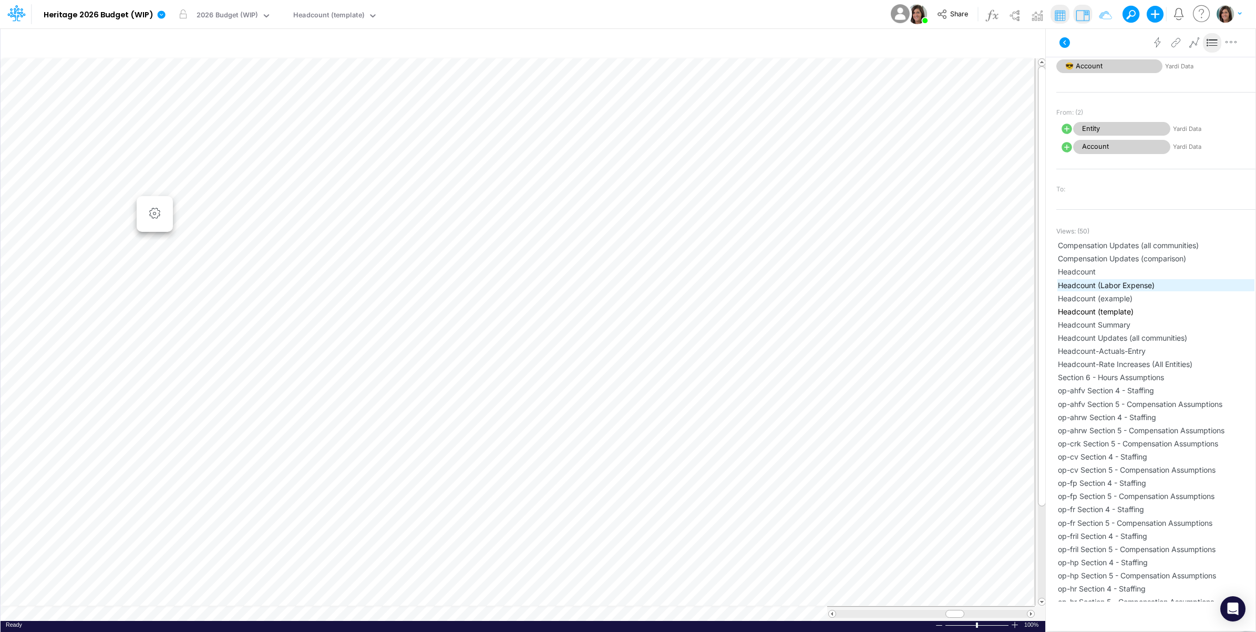
scroll to position [613, 0]
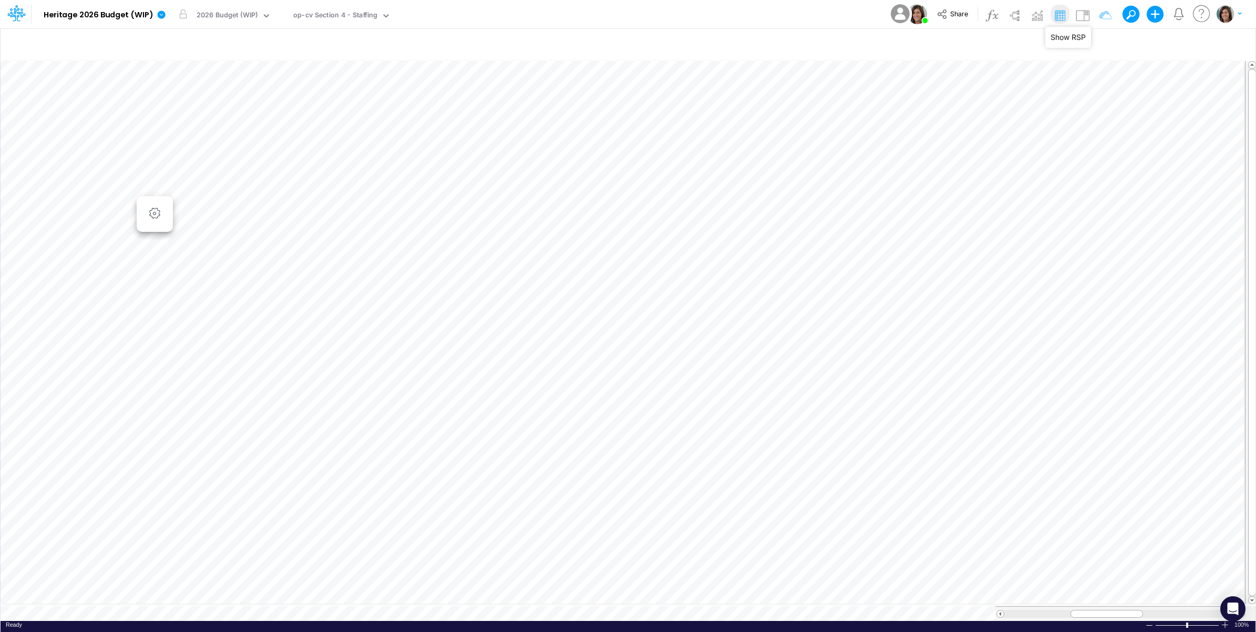
click at [1068, 12] on button at bounding box center [1059, 14] width 19 height 19
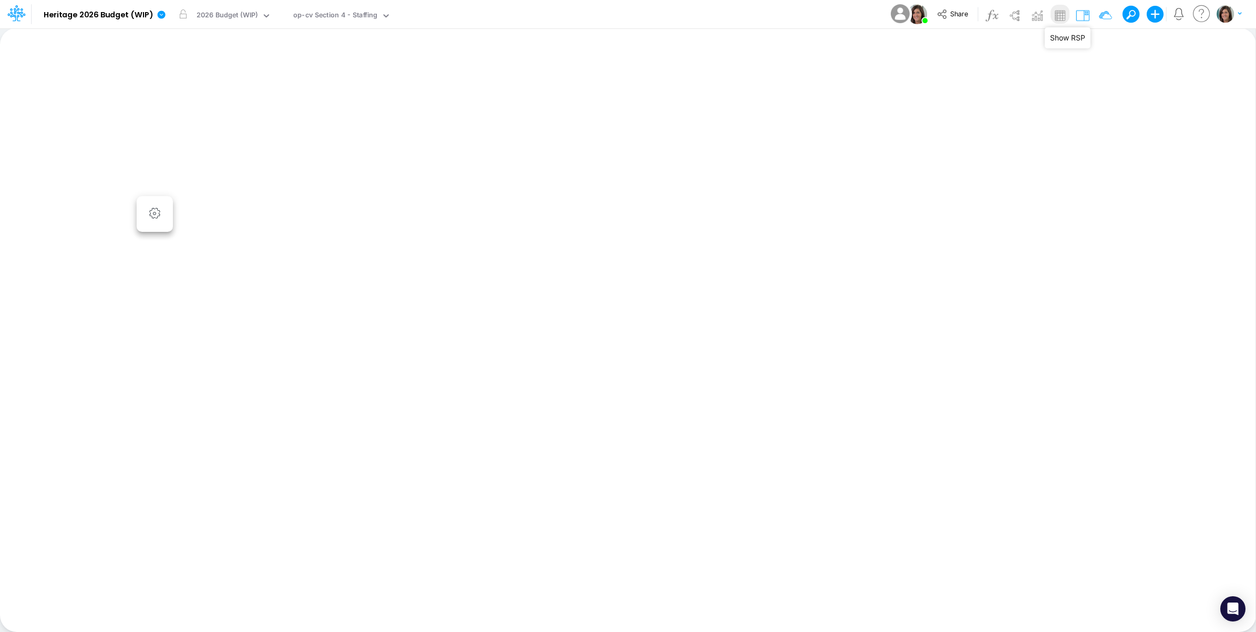
click at [1054, 16] on img at bounding box center [1059, 15] width 17 height 17
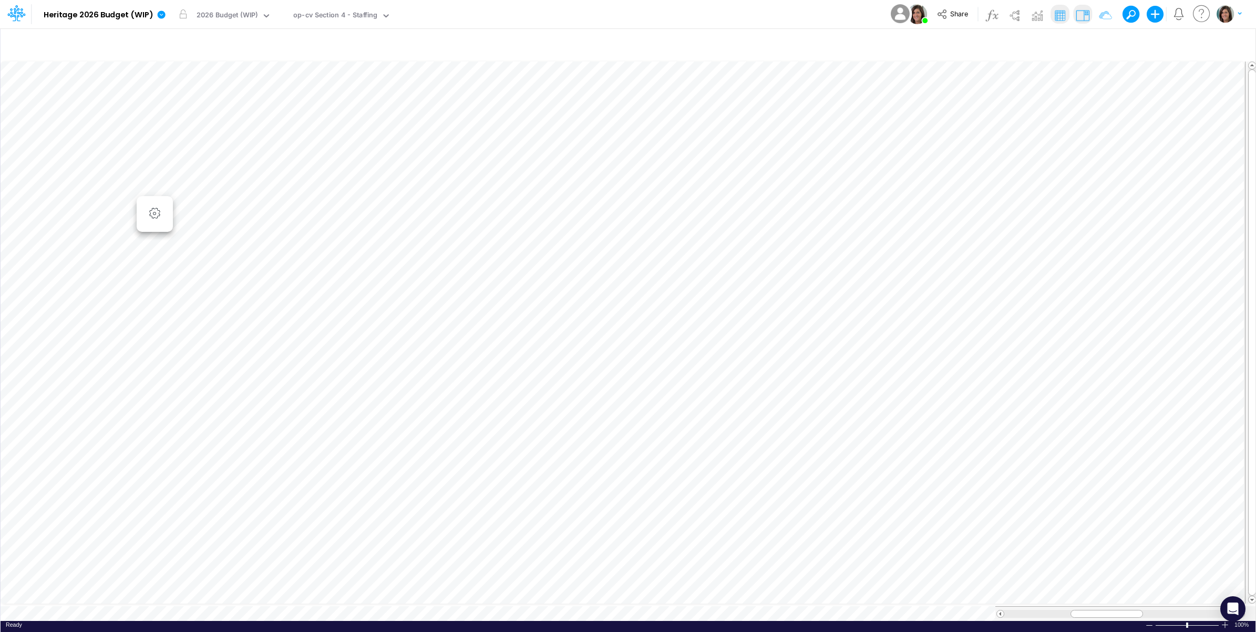
click at [1081, 14] on img at bounding box center [1082, 15] width 17 height 17
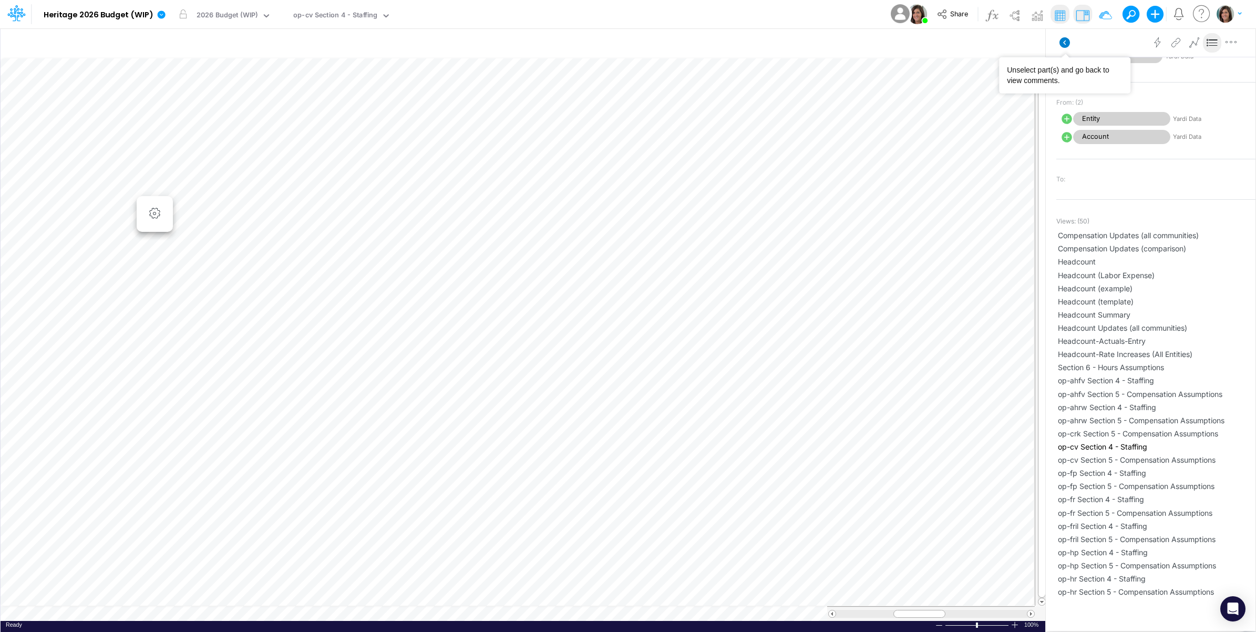
click at [1066, 40] on icon at bounding box center [1064, 42] width 11 height 11
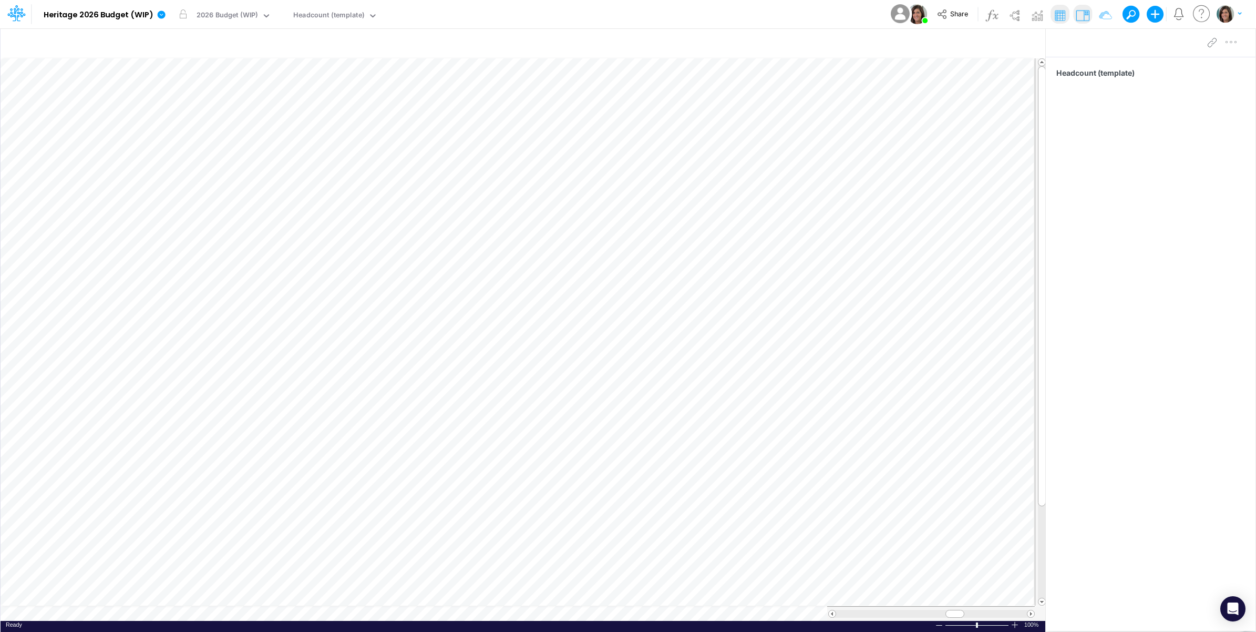
scroll to position [0, 1]
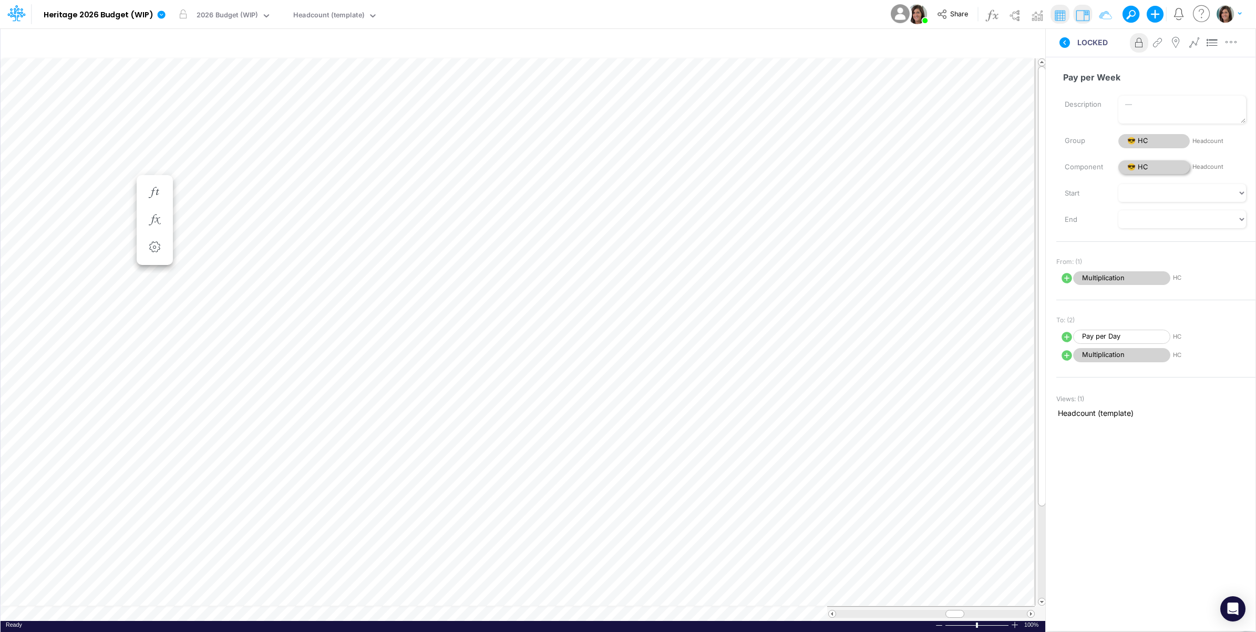
click at [1155, 162] on span "😎 HC" at bounding box center [1153, 167] width 71 height 14
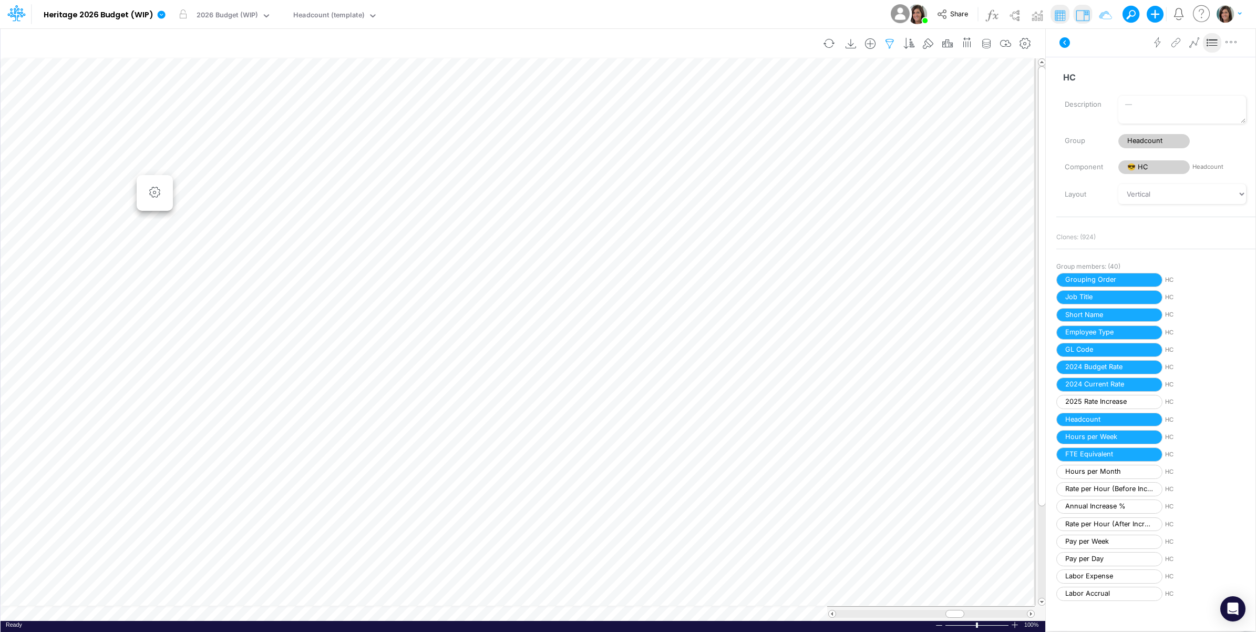
click at [891, 43] on icon "button" at bounding box center [890, 43] width 16 height 11
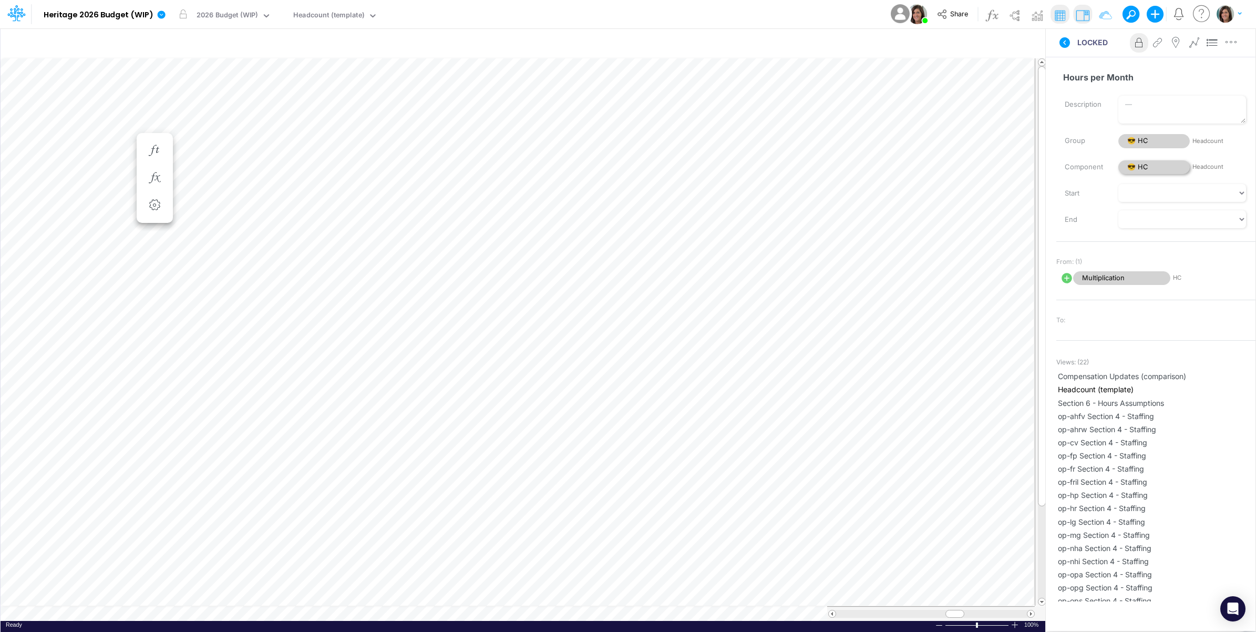
click at [1162, 161] on span "😎 HC" at bounding box center [1153, 167] width 71 height 14
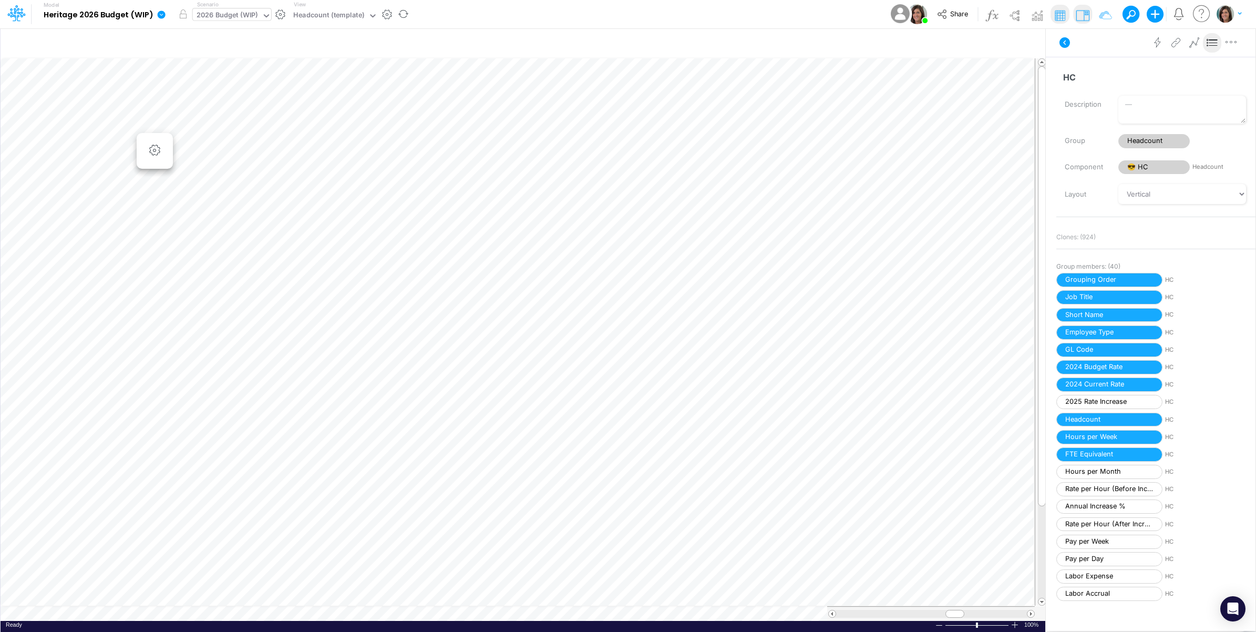
click at [236, 12] on div "2026 Budget (WIP)" at bounding box center [227, 16] width 61 height 12
click at [519, 13] on div "Model Heritage 2026 Budget (WIP) Edit model settings Duplicate Import QuickBook…" at bounding box center [628, 14] width 1130 height 28
click at [1064, 44] on icon at bounding box center [1064, 42] width 11 height 11
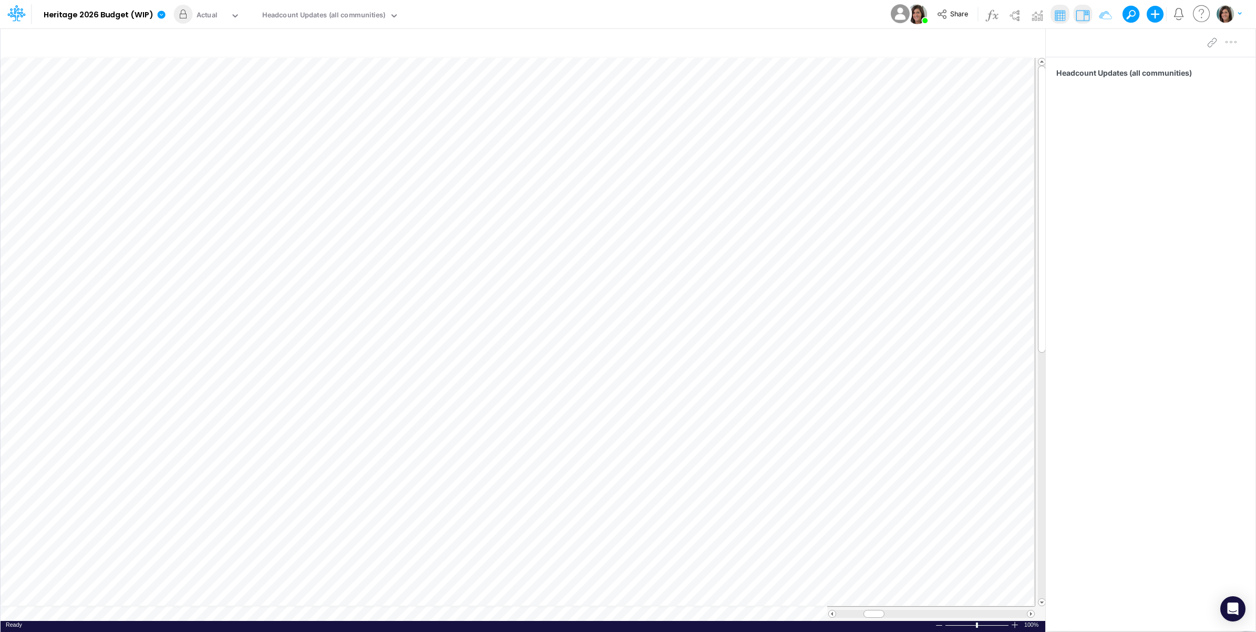
scroll to position [0, 1]
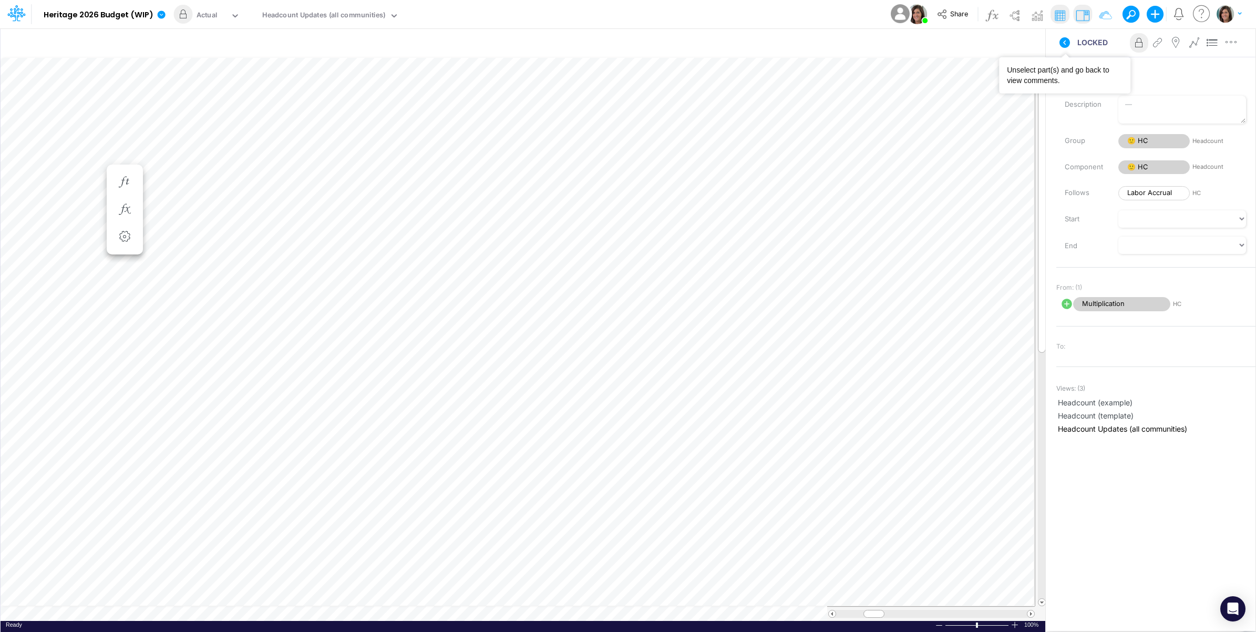
click at [1065, 44] on icon at bounding box center [1064, 42] width 13 height 13
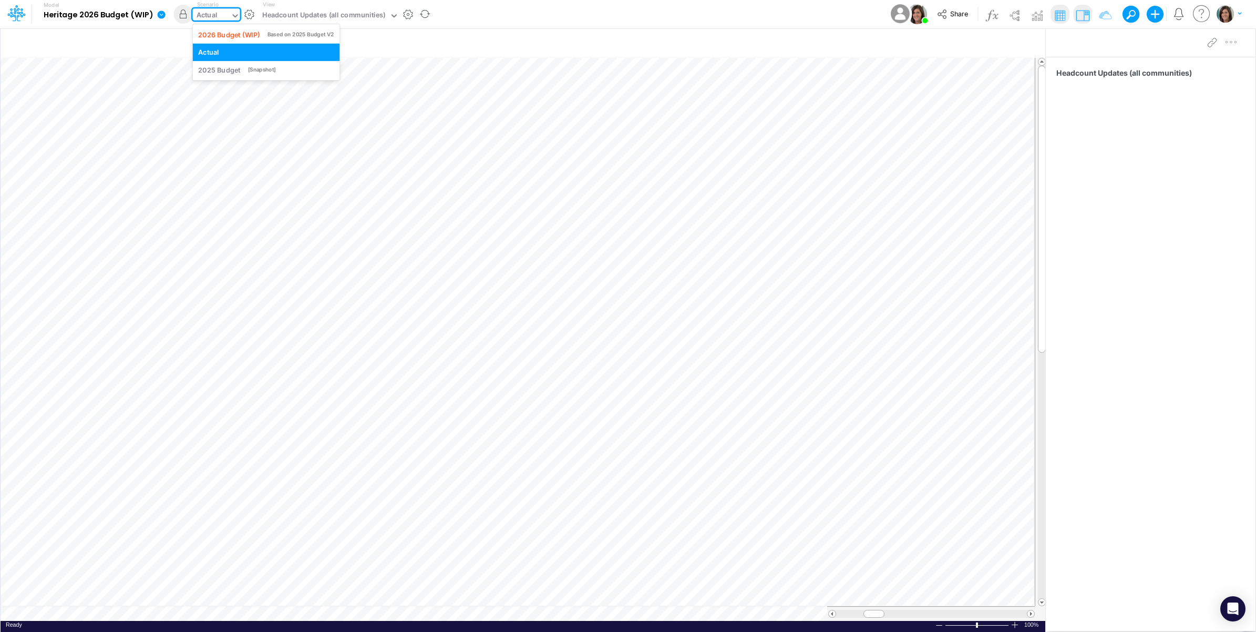
click at [223, 16] on div "Actual" at bounding box center [212, 16] width 38 height 16
drag, startPoint x: 528, startPoint y: 11, endPoint x: 492, endPoint y: 11, distance: 36.3
click at [529, 11] on div "Model Heritage 2026 Budget (WIP) Edit model settings Duplicate Import QuickBook…" at bounding box center [628, 14] width 1130 height 28
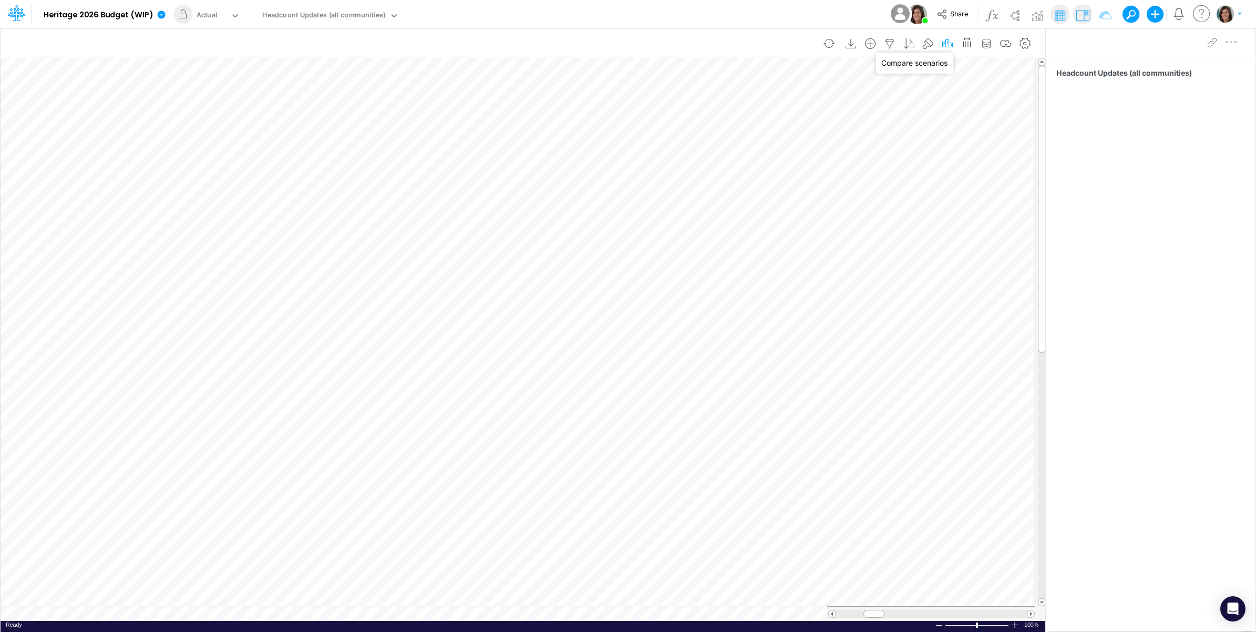
click at [944, 45] on icon "button" at bounding box center [948, 43] width 16 height 11
click at [125, 614] on div "Insert new Conditional formatting Paste Cut Copy AutoFill Labor Accrual Ready 1…" at bounding box center [522, 330] width 1045 height 604
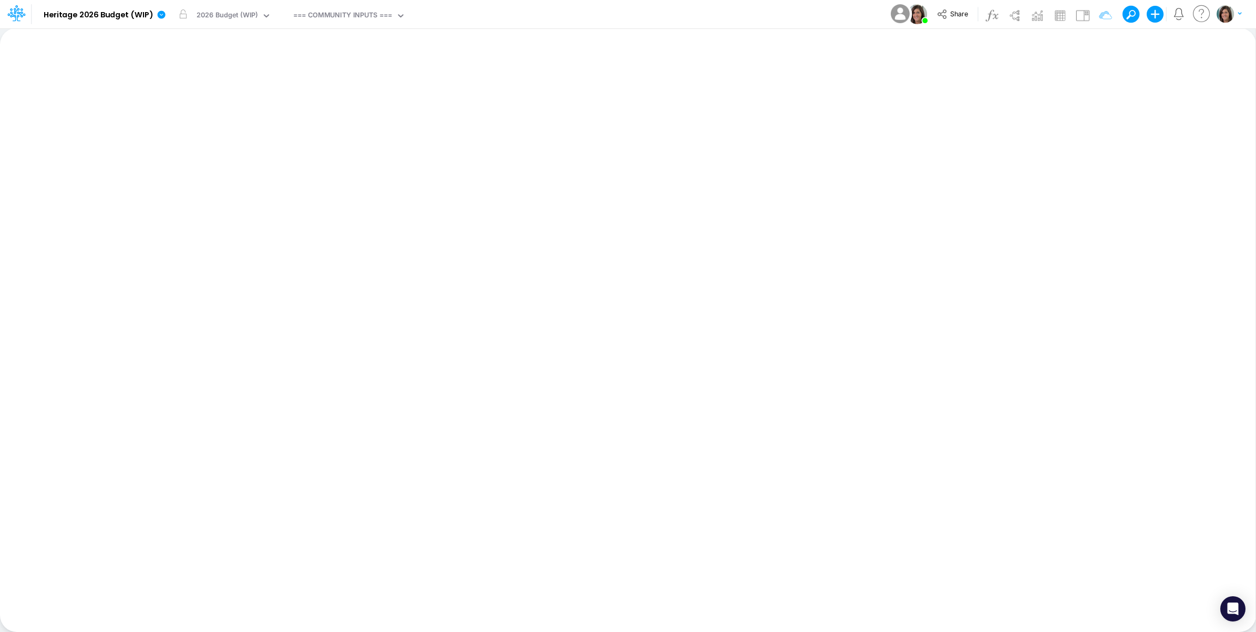
click at [536, 4] on div "Model Heritage 2026 Budget (WIP) Edit model settings Duplicate Import QuickBook…" at bounding box center [628, 14] width 1130 height 28
click at [364, 11] on input "text" at bounding box center [363, 16] width 1 height 10
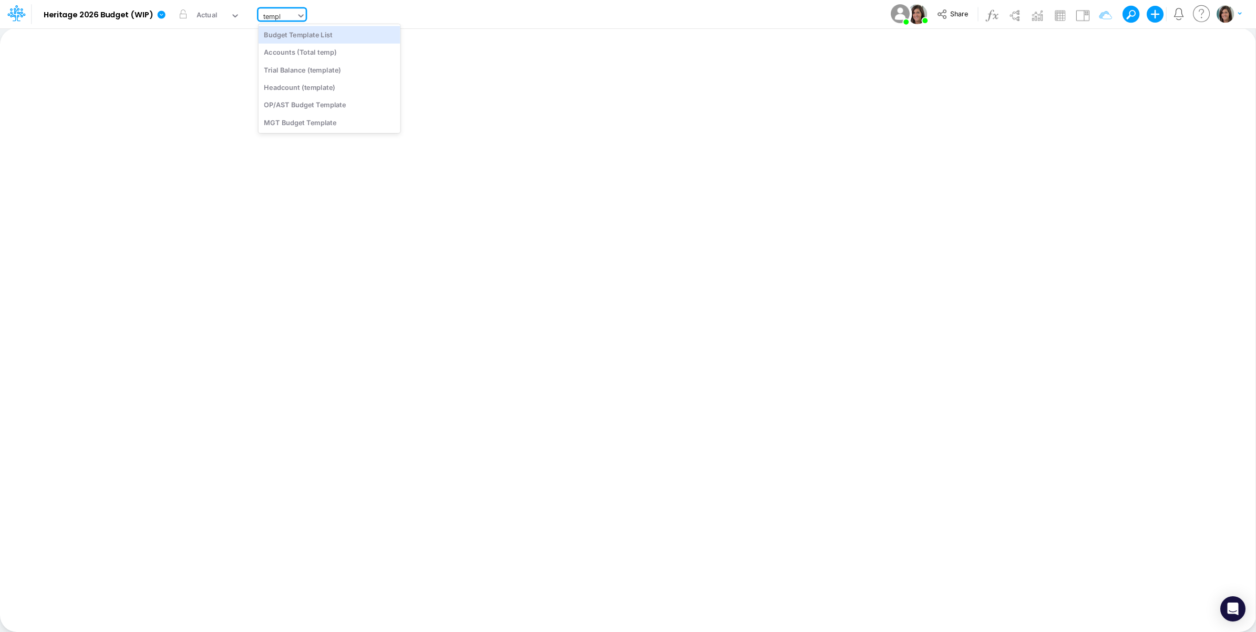
type input "template"
click at [309, 74] on div "Headcount (template)" at bounding box center [330, 69] width 142 height 17
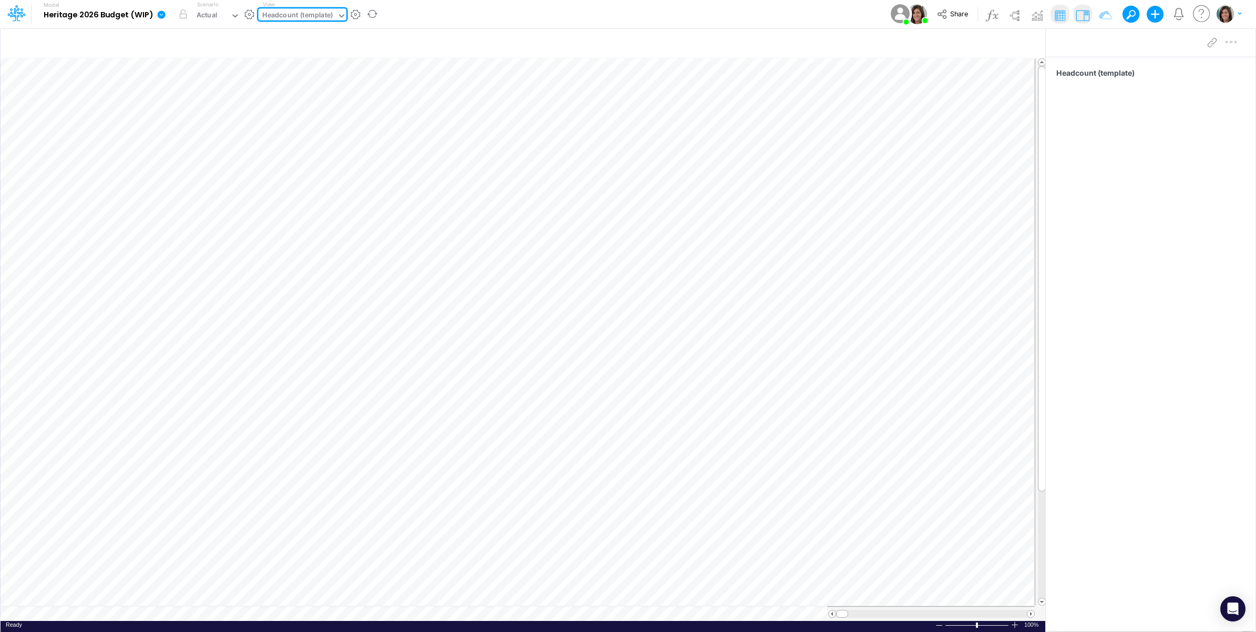
click at [471, 15] on div "Model Heritage 2026 Budget (WIP) Edit model settings Duplicate Import QuickBook…" at bounding box center [628, 14] width 1130 height 28
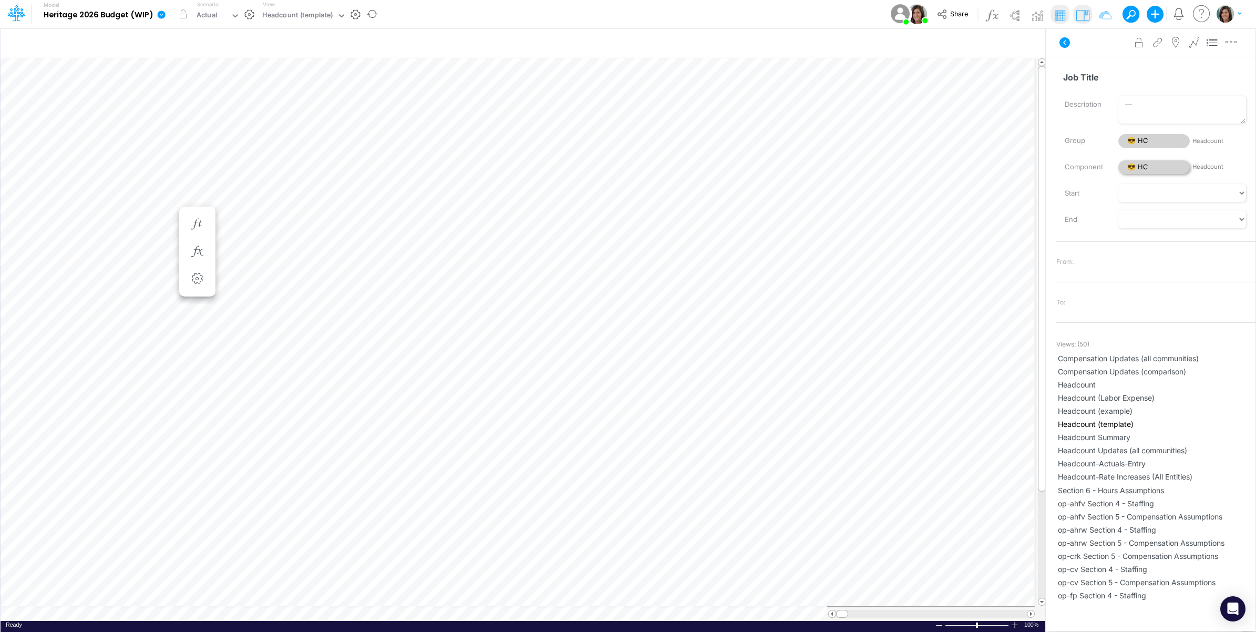
click at [1147, 168] on span "😎 HC" at bounding box center [1153, 167] width 71 height 14
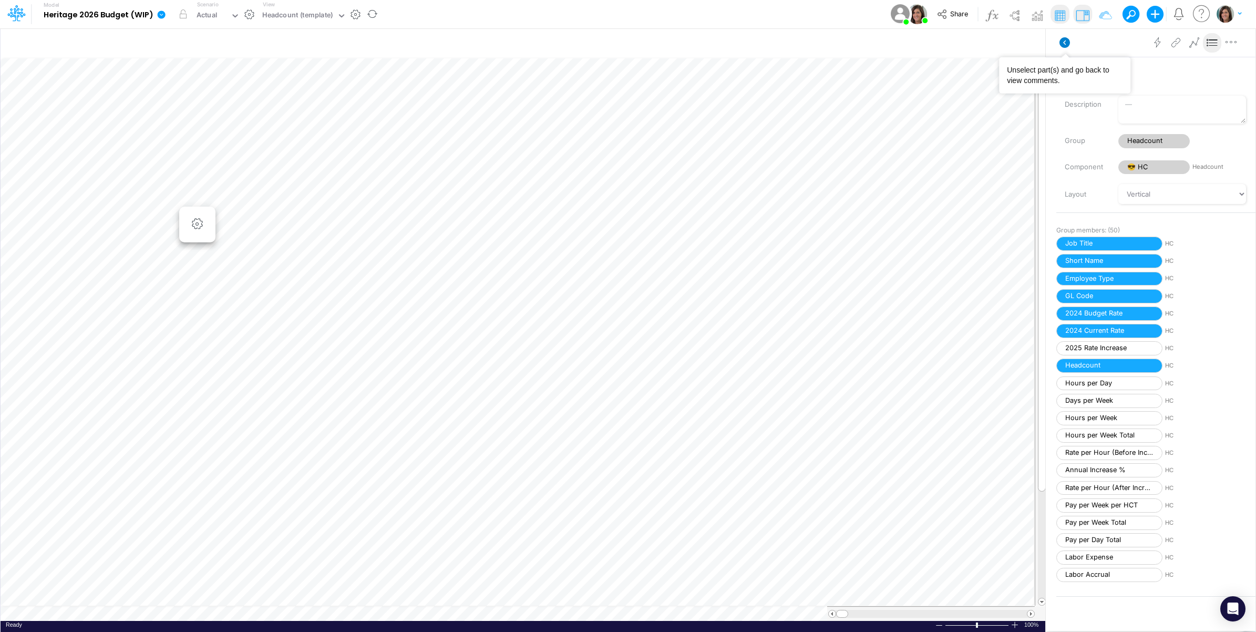
click at [1067, 41] on icon at bounding box center [1064, 42] width 11 height 11
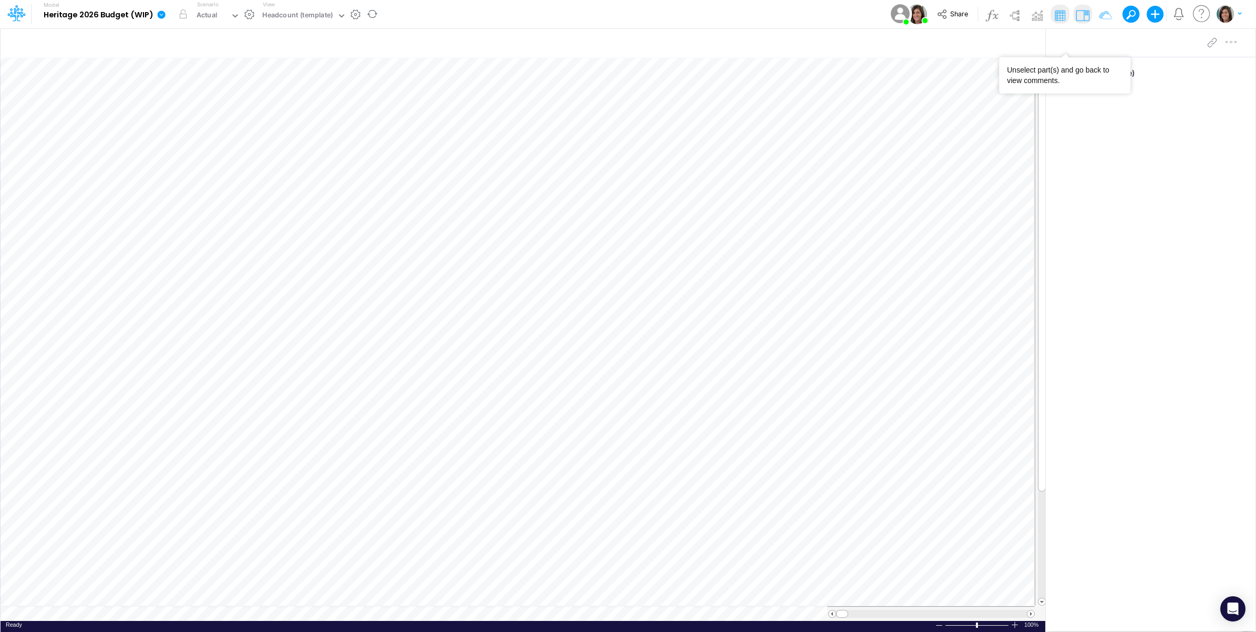
click at [445, 19] on div "Model Heritage 2026 Budget (WIP) Edit model settings Duplicate Import QuickBook…" at bounding box center [628, 14] width 1130 height 28
click at [157, 12] on icon at bounding box center [161, 14] width 9 height 9
click at [198, 121] on button "Sync Scenarios" at bounding box center [214, 125] width 112 height 16
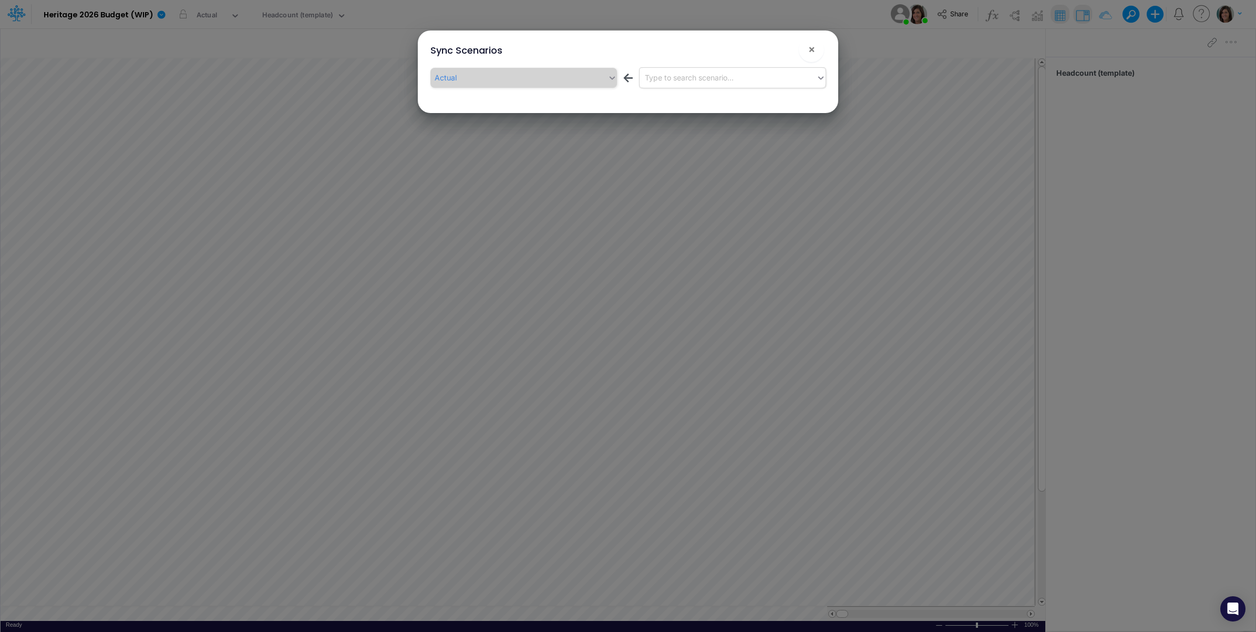
click at [717, 75] on div "Type to search scenario..." at bounding box center [689, 77] width 89 height 11
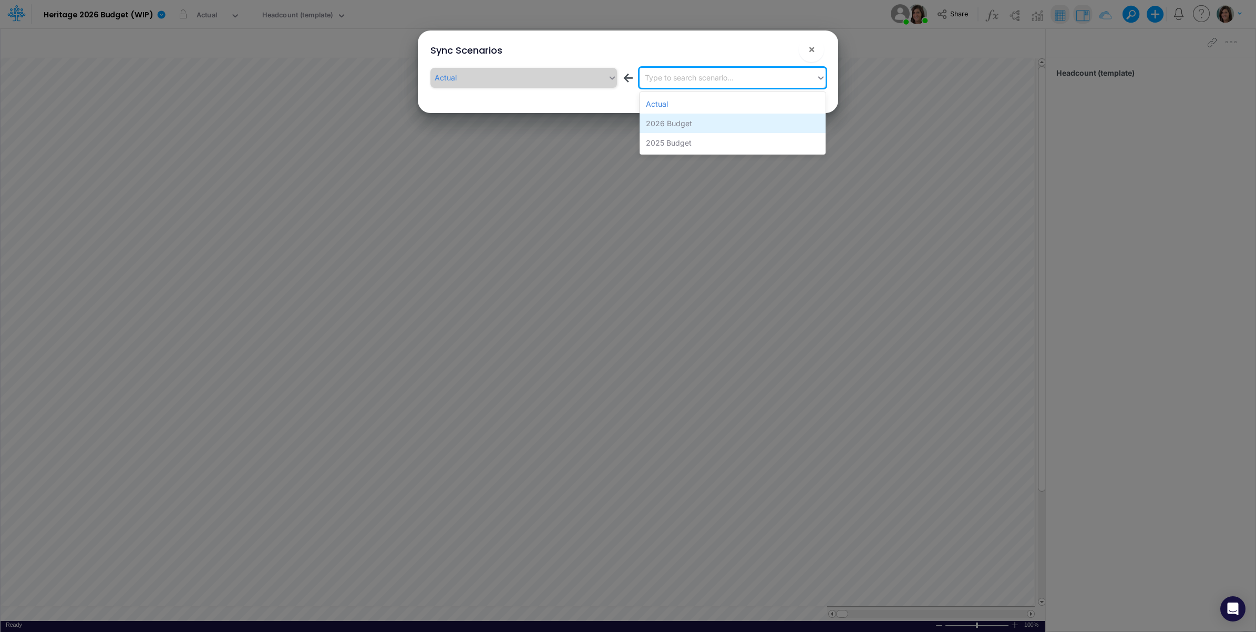
click at [714, 125] on div "2026 Budget" at bounding box center [732, 122] width 186 height 19
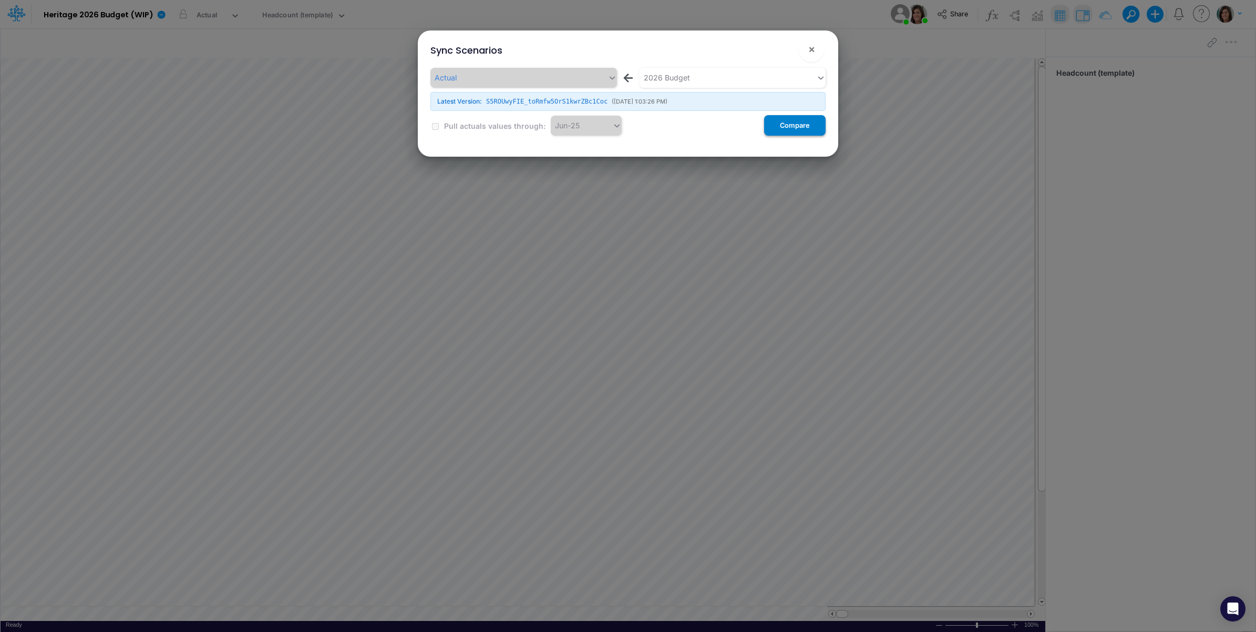
click at [795, 124] on button "Compare" at bounding box center [794, 125] width 61 height 20
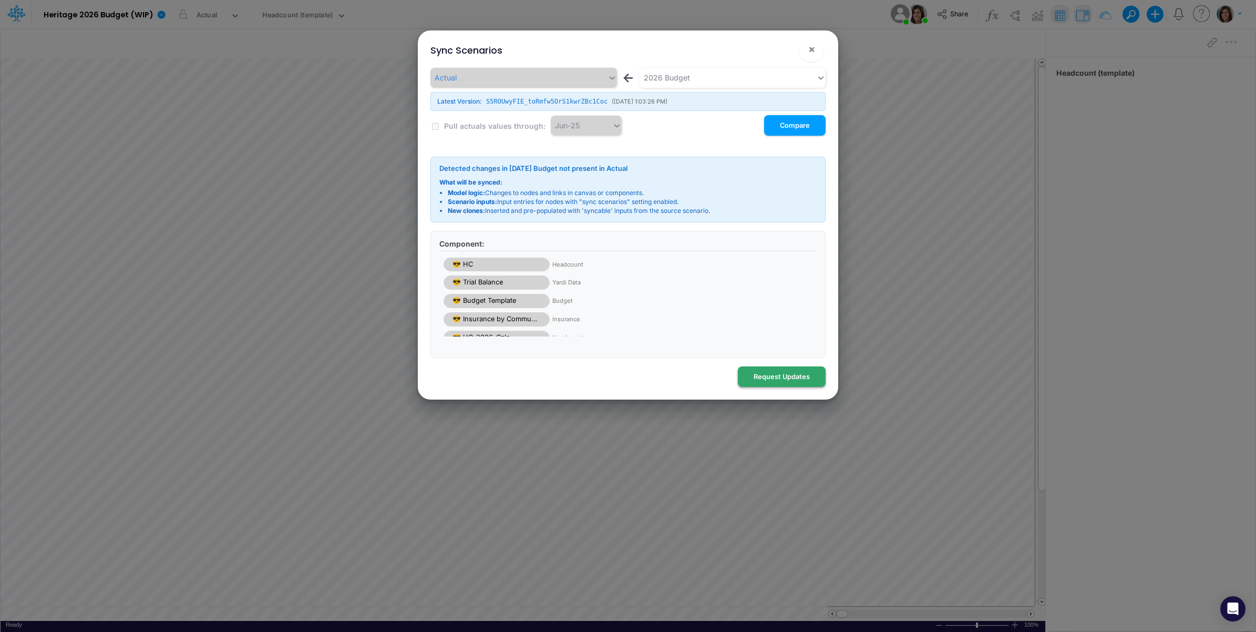
click at [791, 381] on button "Request Updates" at bounding box center [782, 376] width 88 height 20
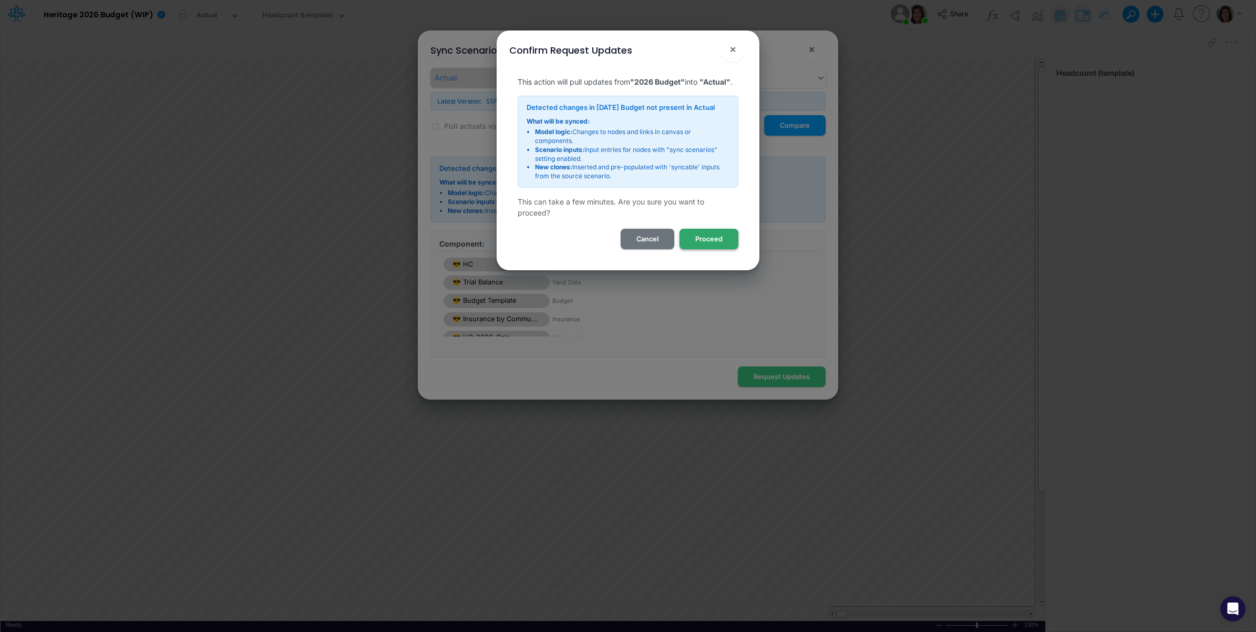
click at [708, 249] on button "Proceed" at bounding box center [708, 239] width 59 height 20
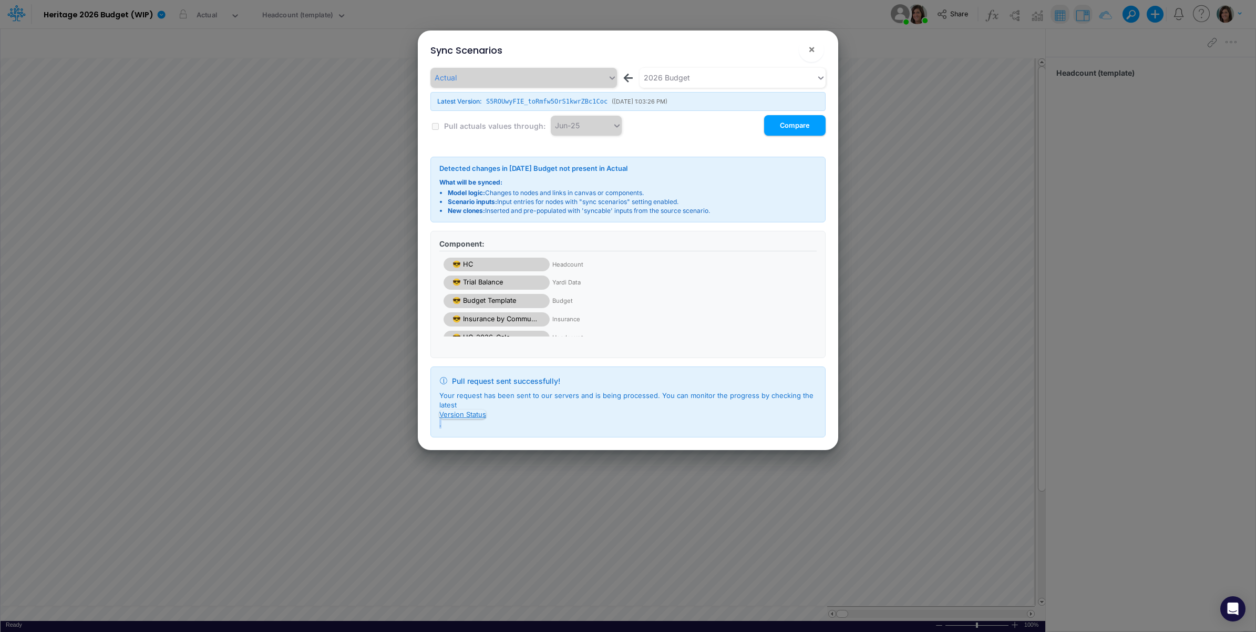
click at [445, 426] on p "Your request has been sent to our servers and is being processed. You can monit…" at bounding box center [627, 409] width 377 height 38
drag, startPoint x: 445, startPoint y: 426, endPoint x: 500, endPoint y: 426, distance: 55.7
click at [500, 426] on p "Your request has been sent to our servers and is being processed. You can monit…" at bounding box center [627, 409] width 377 height 38
click at [477, 416] on button "Version Status" at bounding box center [462, 413] width 47 height 9
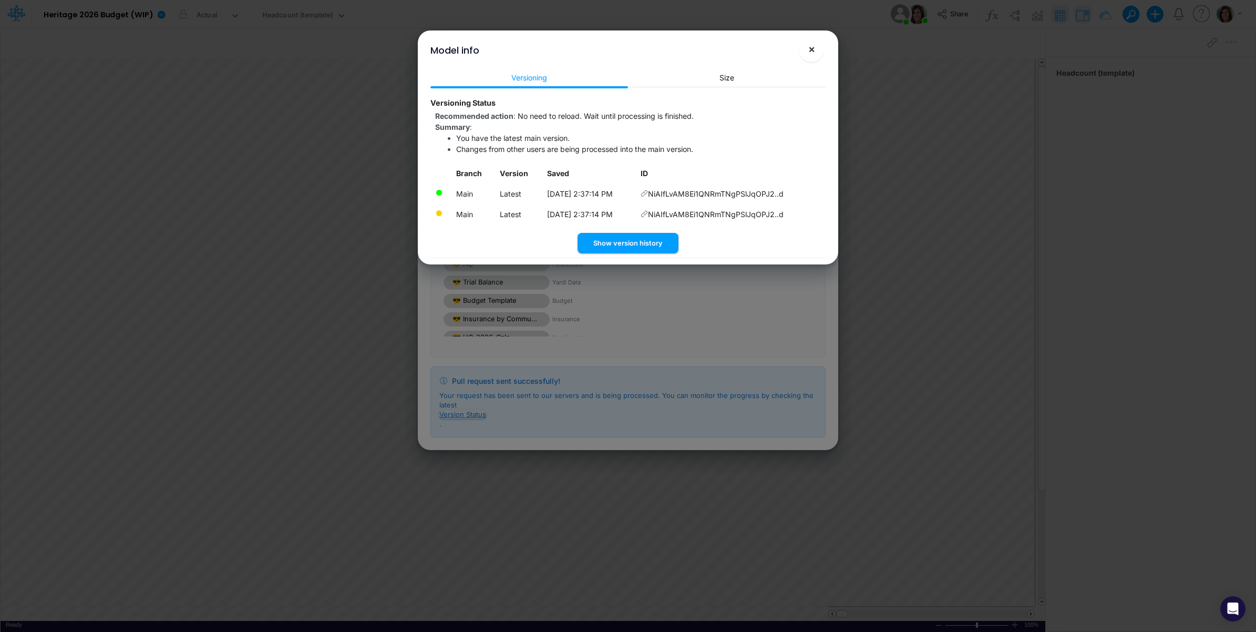
click at [810, 48] on span "×" at bounding box center [811, 49] width 7 height 13
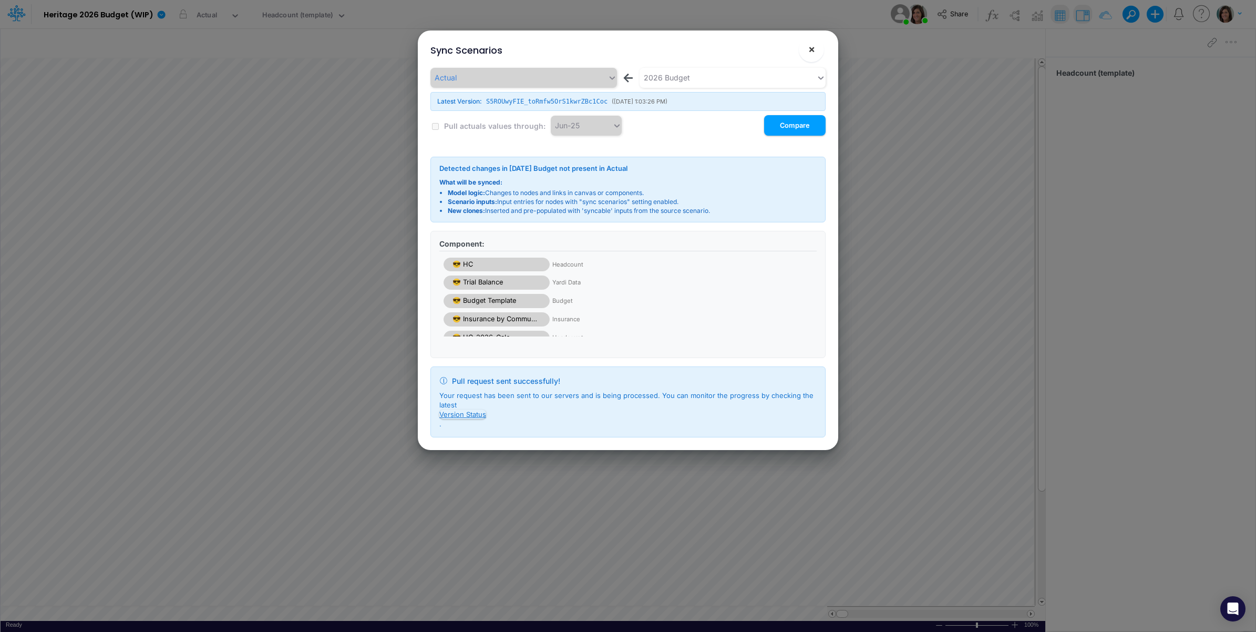
click at [813, 51] on span "×" at bounding box center [811, 49] width 7 height 13
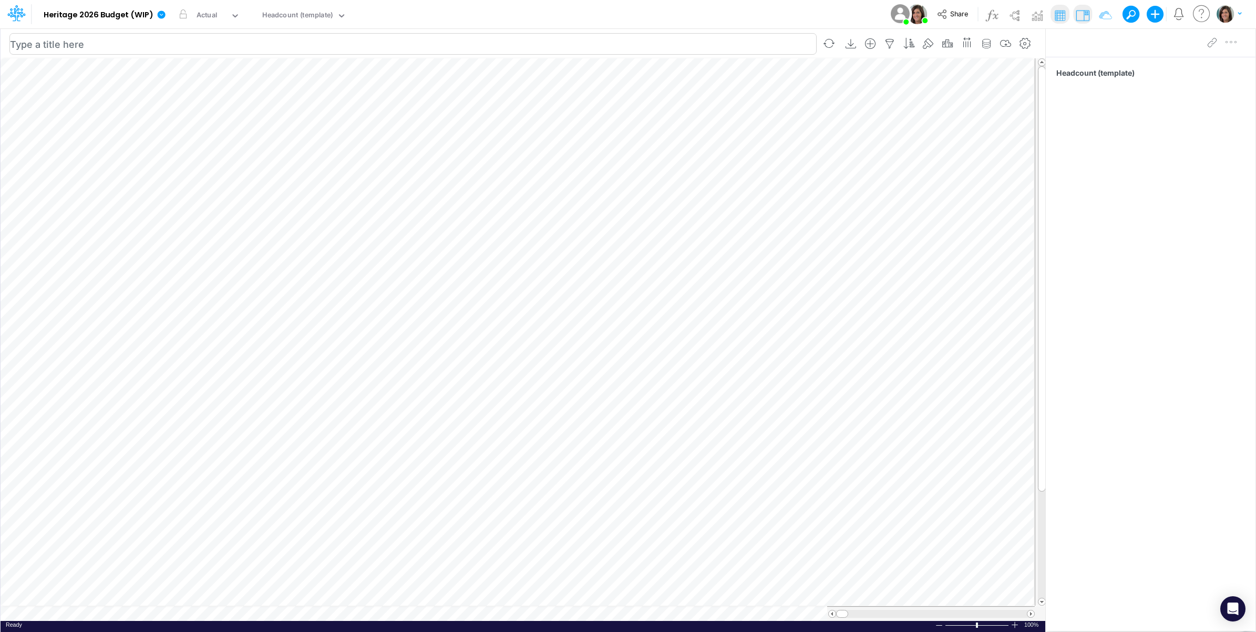
scroll to position [0, 1]
click at [164, 17] on icon at bounding box center [161, 14] width 9 height 9
click at [181, 106] on button "View model info" at bounding box center [214, 109] width 112 height 16
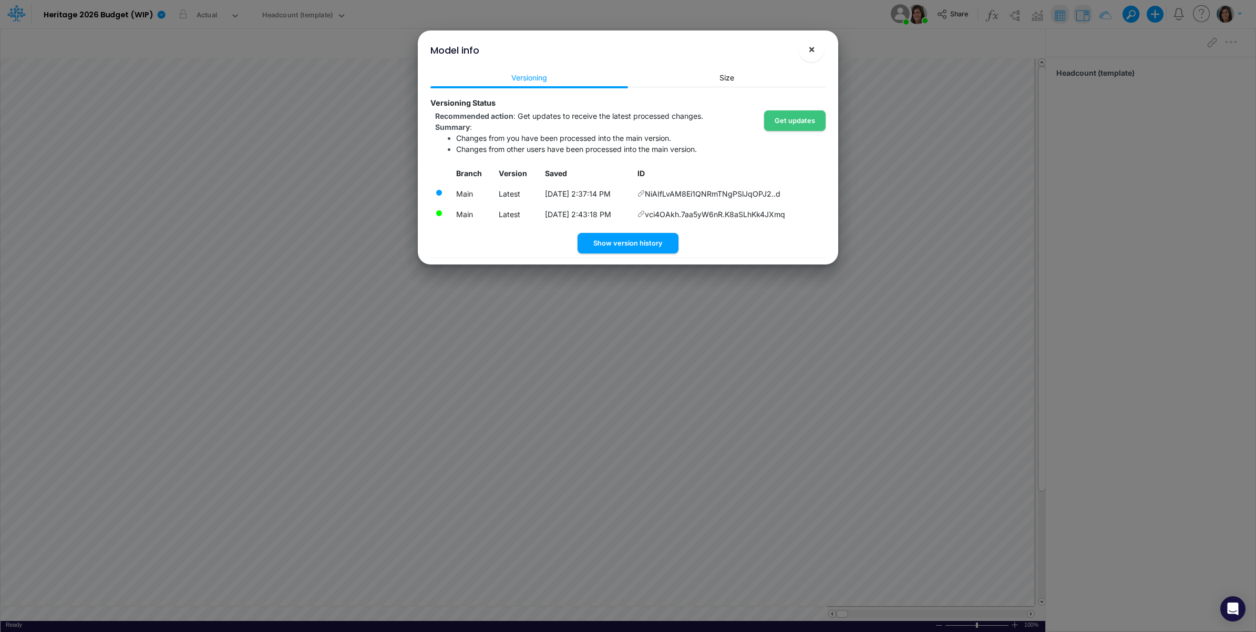
click at [812, 46] on span "×" at bounding box center [811, 49] width 7 height 13
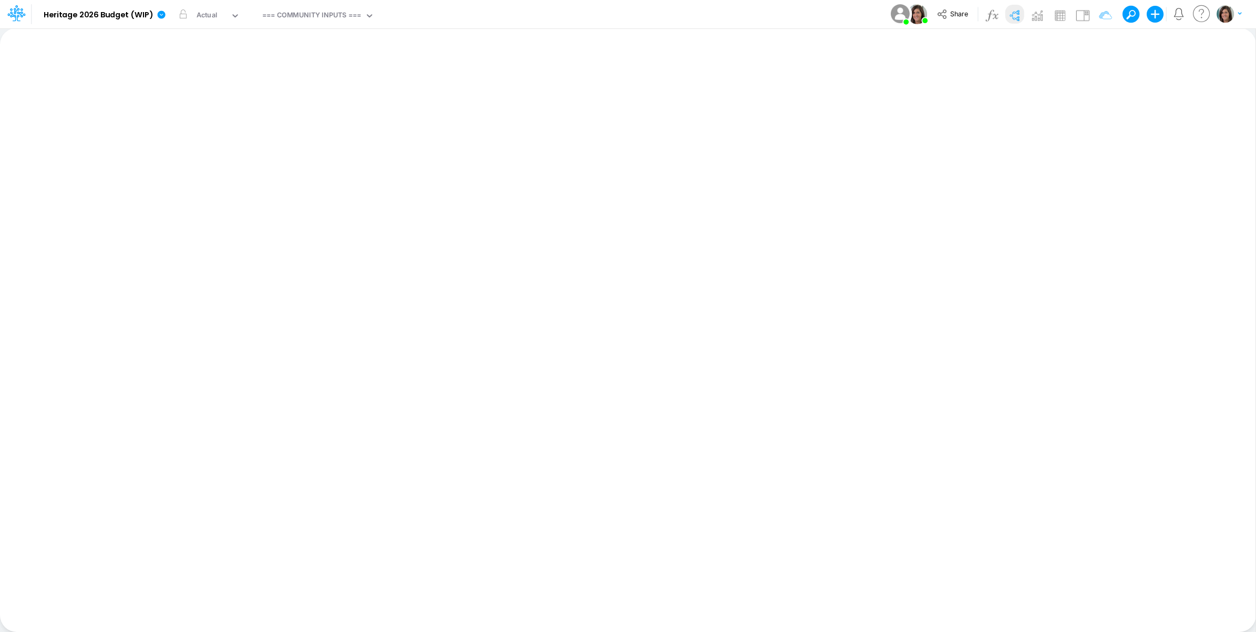
click at [1015, 14] on img at bounding box center [1014, 15] width 17 height 17
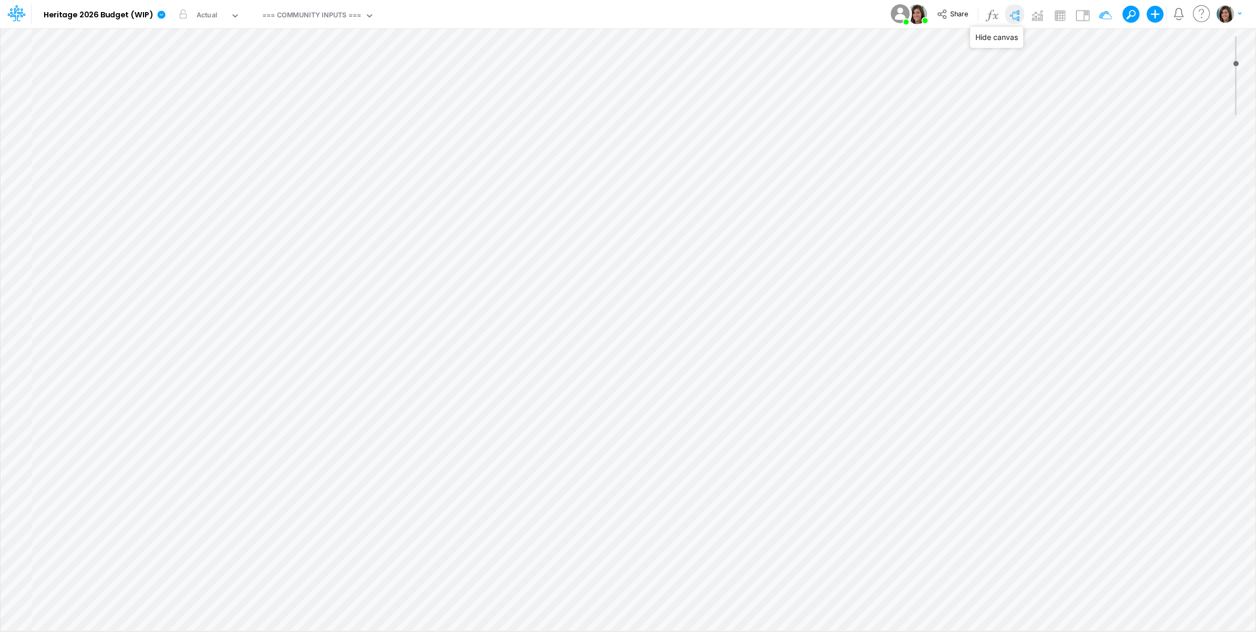
type input "0"
click at [1085, 12] on img at bounding box center [1082, 15] width 17 height 17
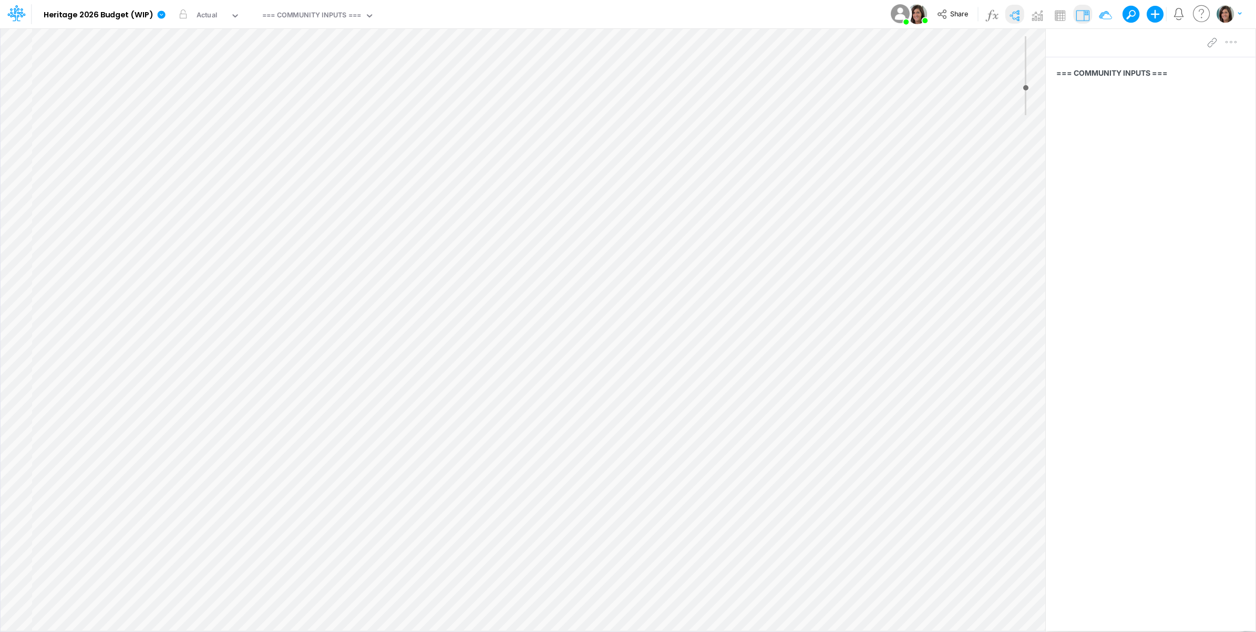
select select "Horizontal"
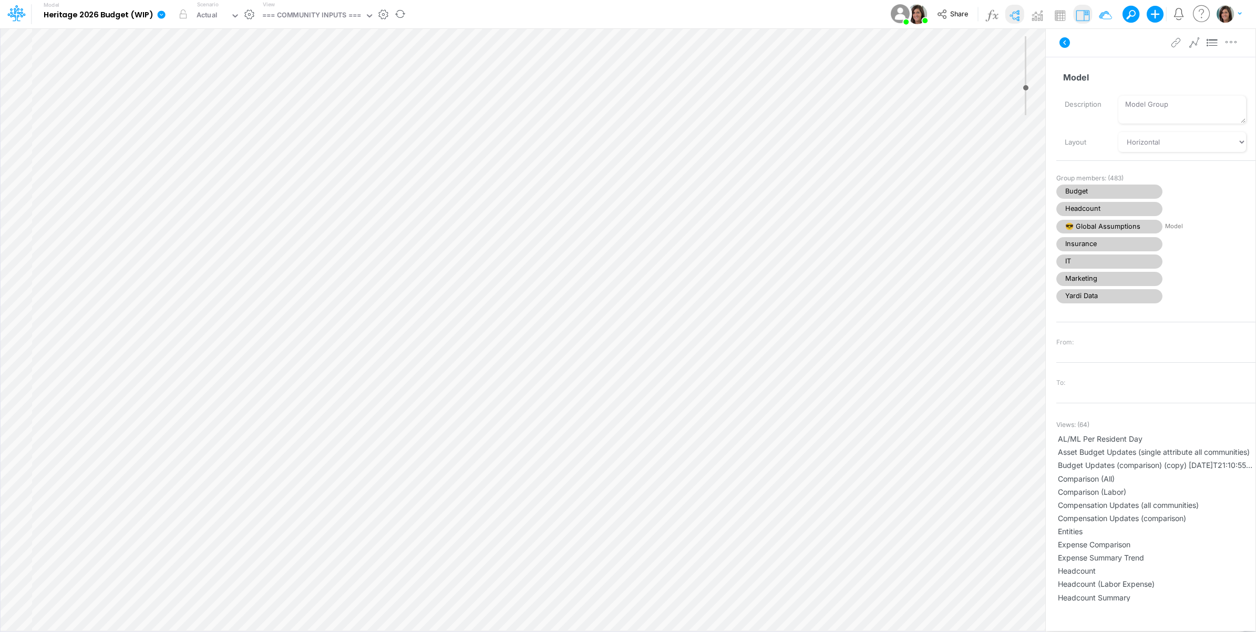
select select "Horizontal"
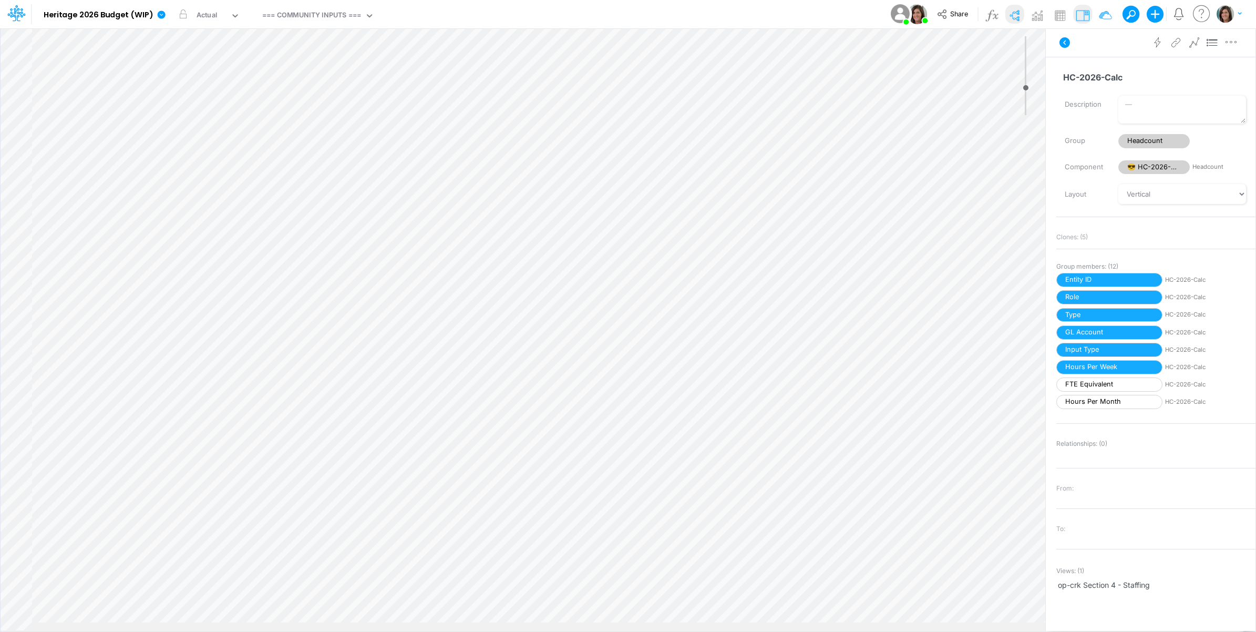
scroll to position [163, 0]
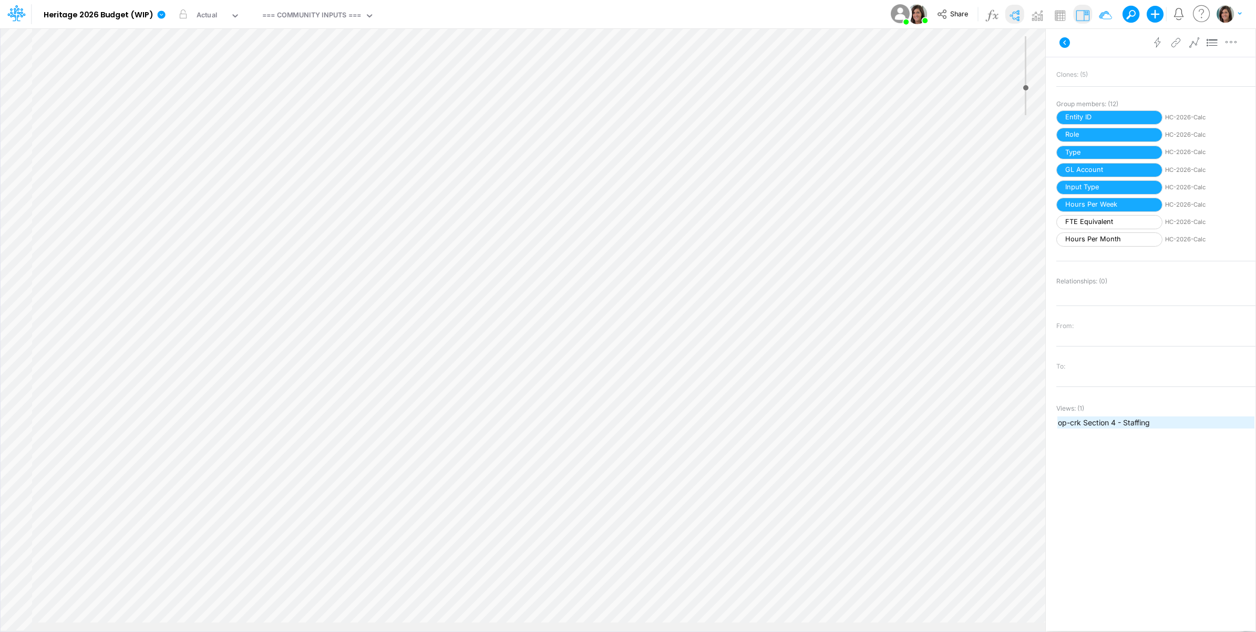
click at [1114, 421] on span "op-crk Section 4 - Staffing" at bounding box center [1156, 422] width 196 height 11
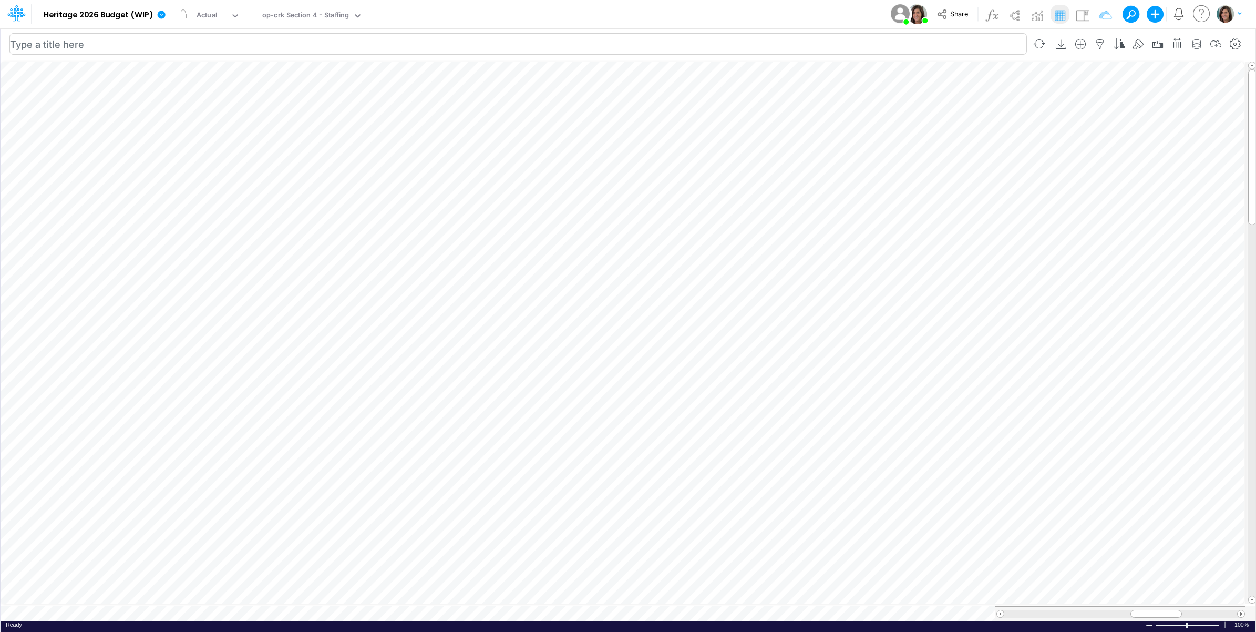
scroll to position [0, 1]
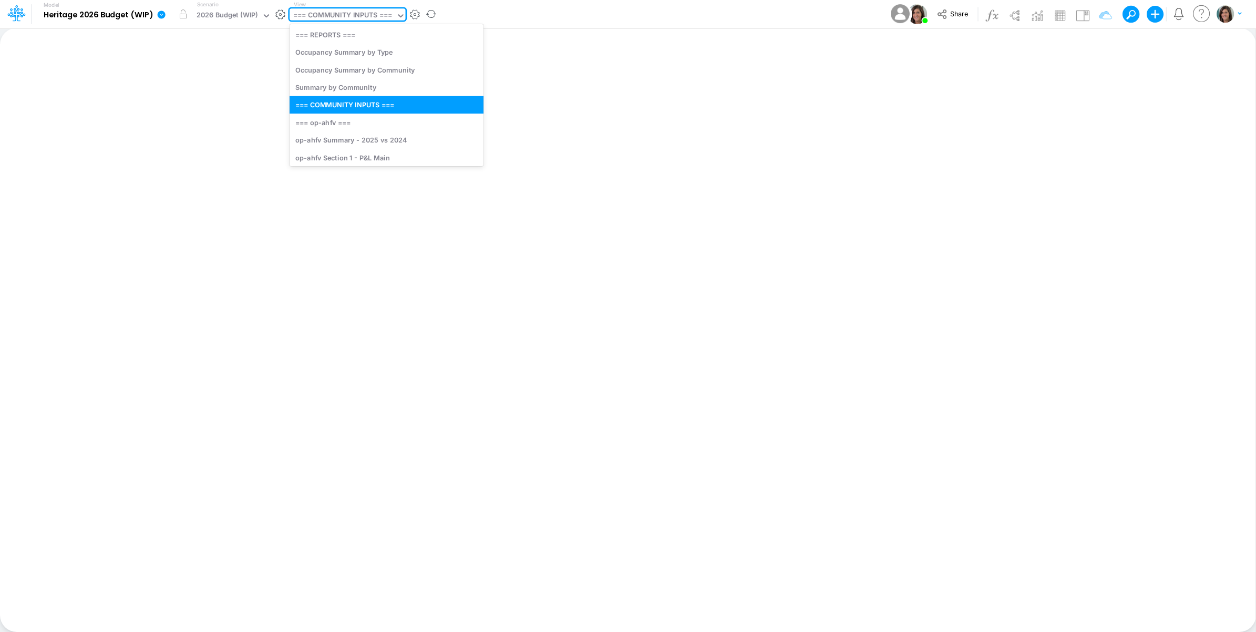
click at [347, 14] on div "=== COMMUNITY INPUTS ===" at bounding box center [342, 16] width 99 height 12
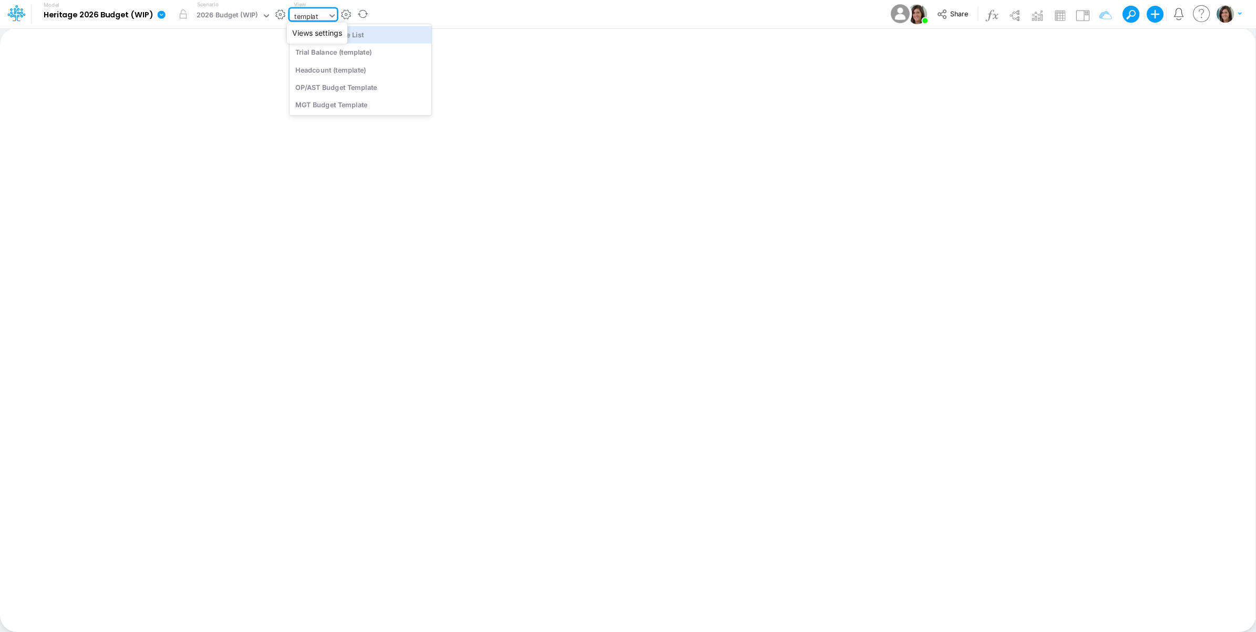
type input "template"
click at [358, 74] on div "Headcount (template)" at bounding box center [361, 69] width 142 height 17
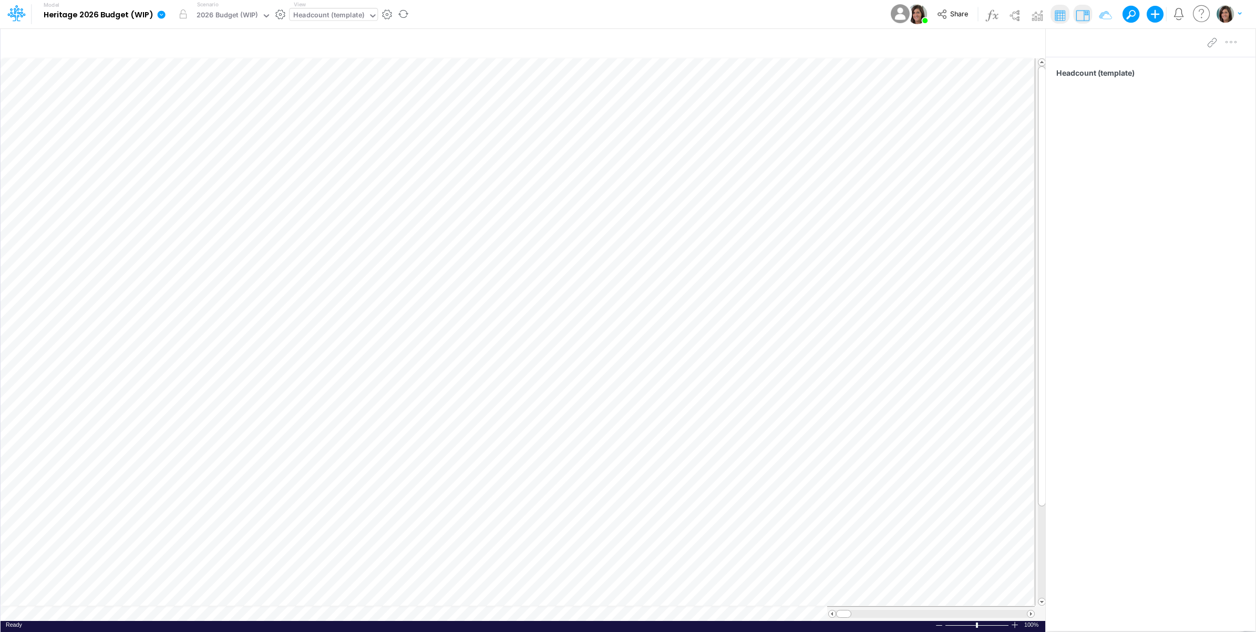
scroll to position [0, 1]
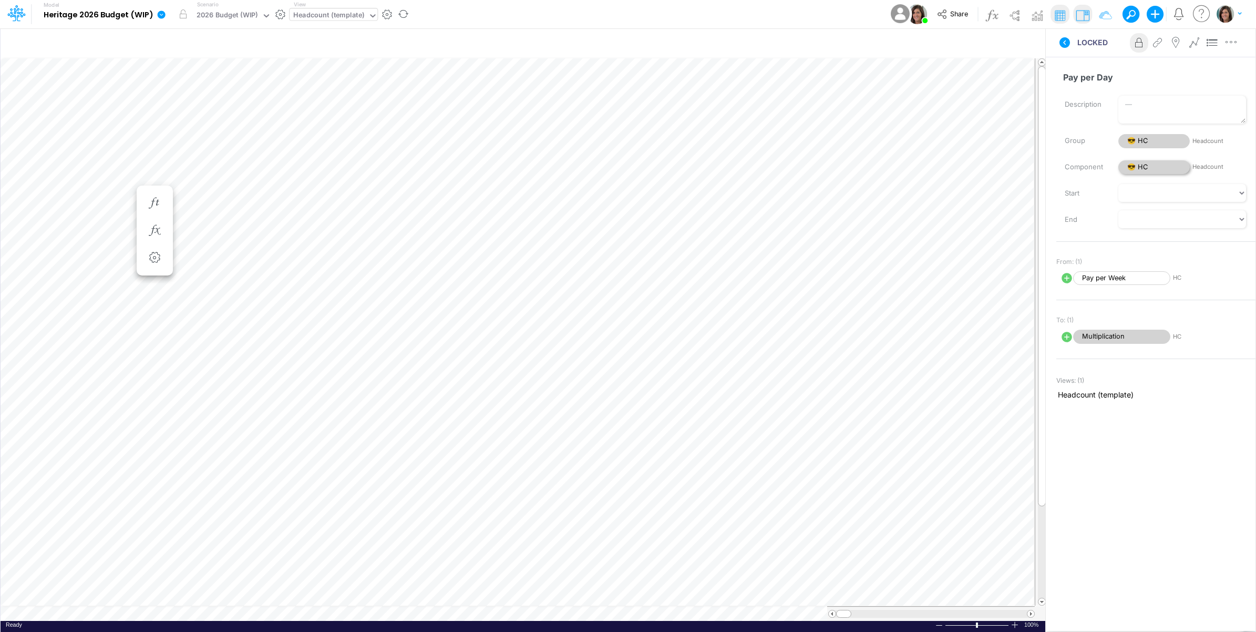
click at [1151, 167] on span "😎 HC" at bounding box center [1153, 167] width 71 height 14
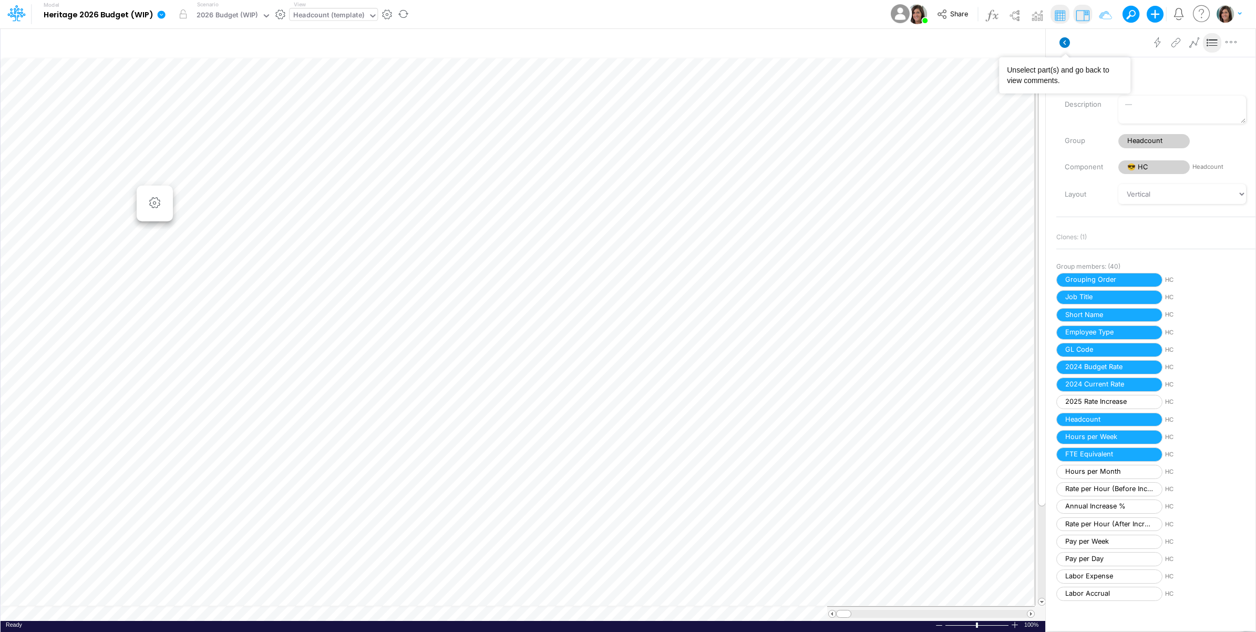
click at [1062, 40] on icon at bounding box center [1064, 42] width 11 height 11
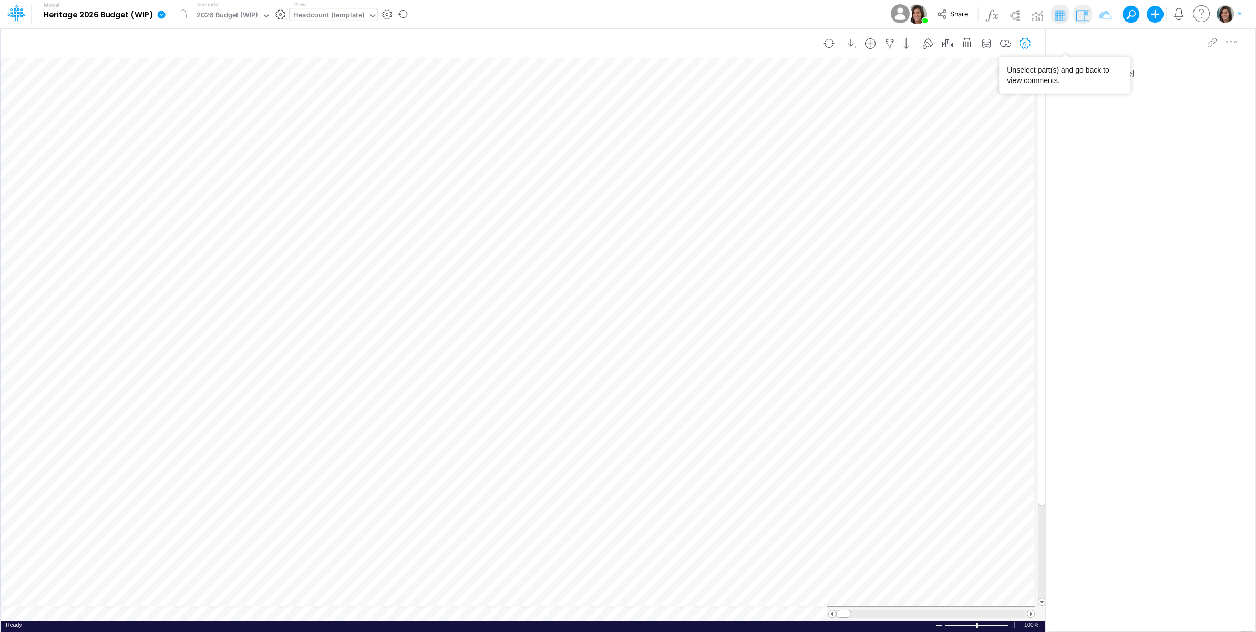
scroll to position [0, 1]
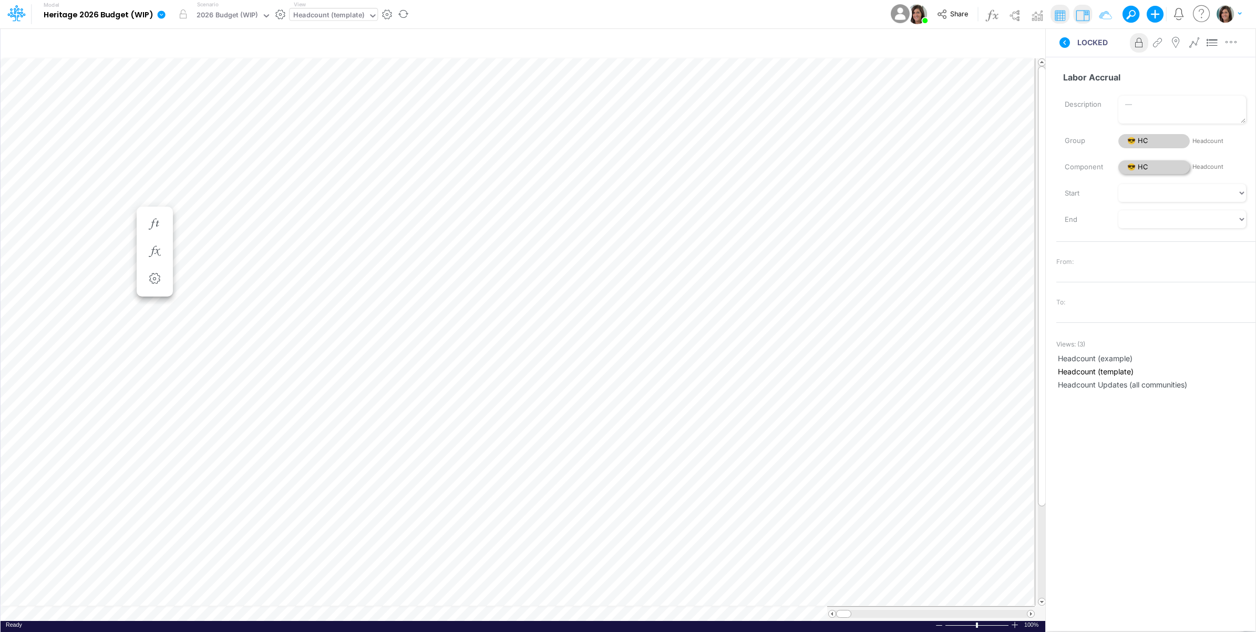
click at [1147, 167] on span "😎 HC" at bounding box center [1153, 167] width 71 height 14
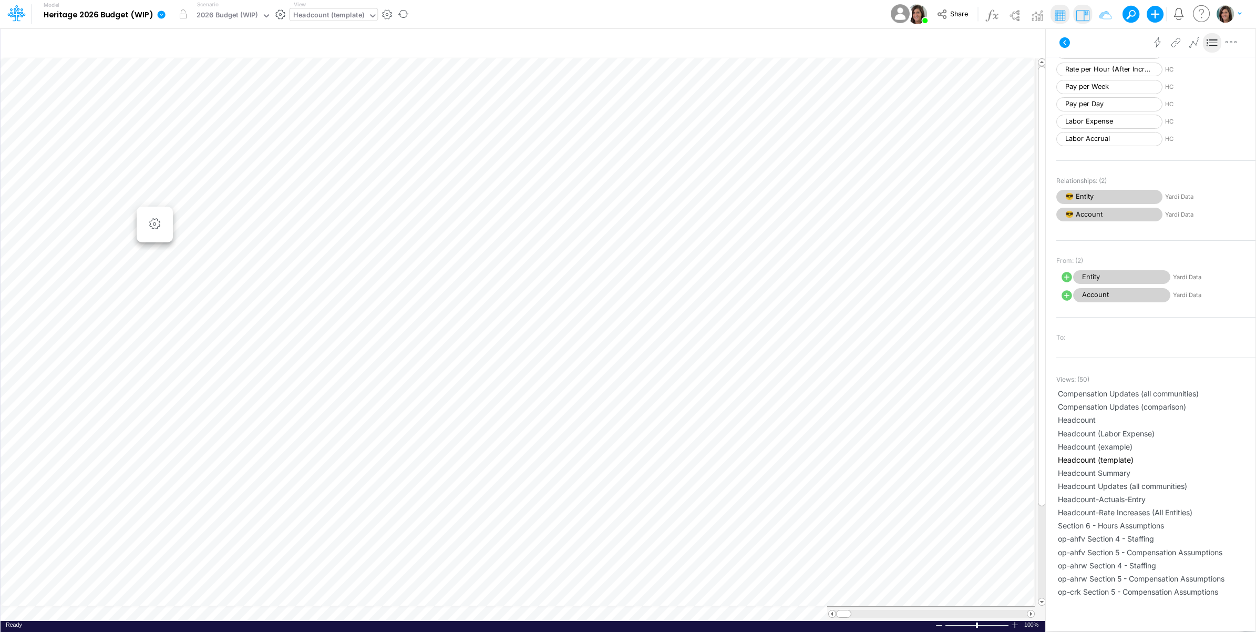
scroll to position [445, 0]
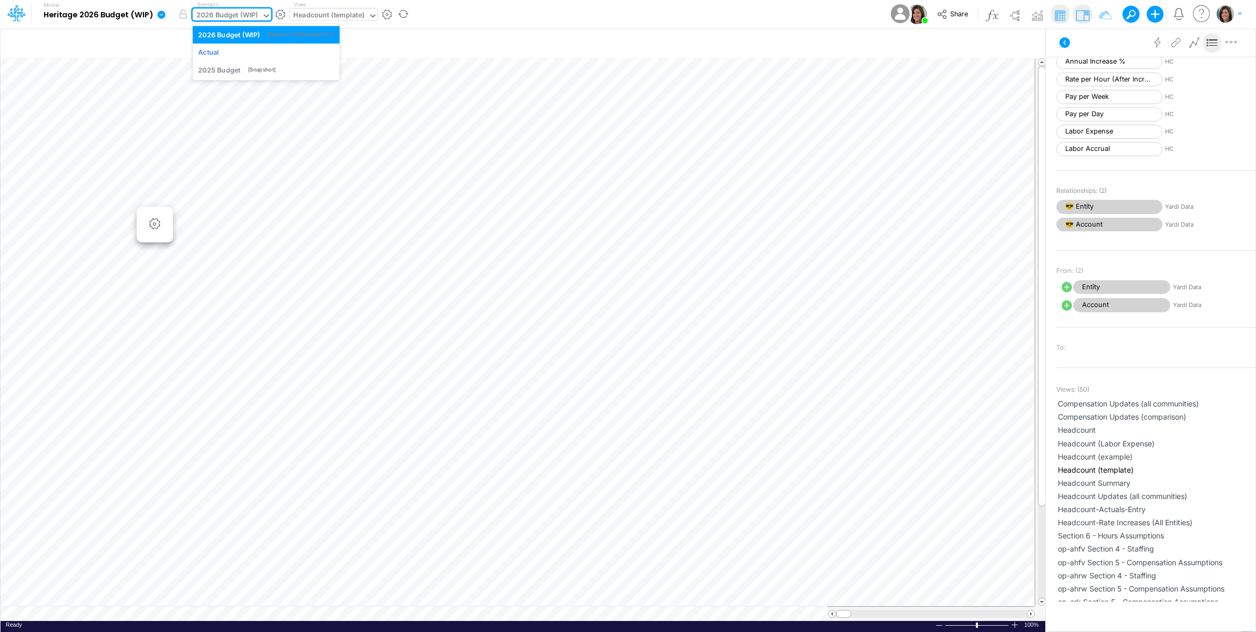
click at [229, 14] on div "2026 Budget (WIP)" at bounding box center [227, 16] width 61 height 12
click at [492, 13] on div "Model Heritage 2026 Budget (WIP) Edit model settings Duplicate Import QuickBook…" at bounding box center [628, 14] width 1130 height 28
click at [211, 8] on label "Scenario" at bounding box center [208, 5] width 22 height 8
click at [219, 11] on div "2026 Budget (WIP)" at bounding box center [227, 16] width 61 height 12
click at [463, 17] on div "Model Heritage 2026 Budget (WIP) Edit model settings Duplicate Import QuickBook…" at bounding box center [628, 14] width 1130 height 28
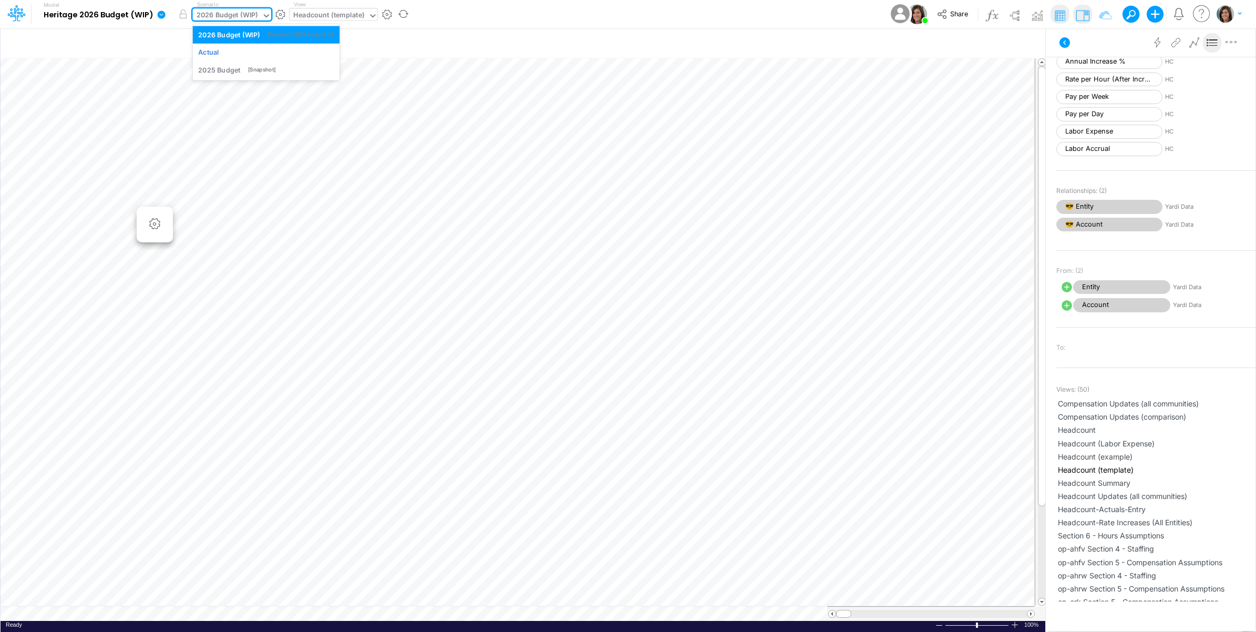
click at [222, 15] on div "2026 Budget (WIP)" at bounding box center [227, 16] width 61 height 12
click at [222, 48] on div "Actual" at bounding box center [266, 52] width 136 height 10
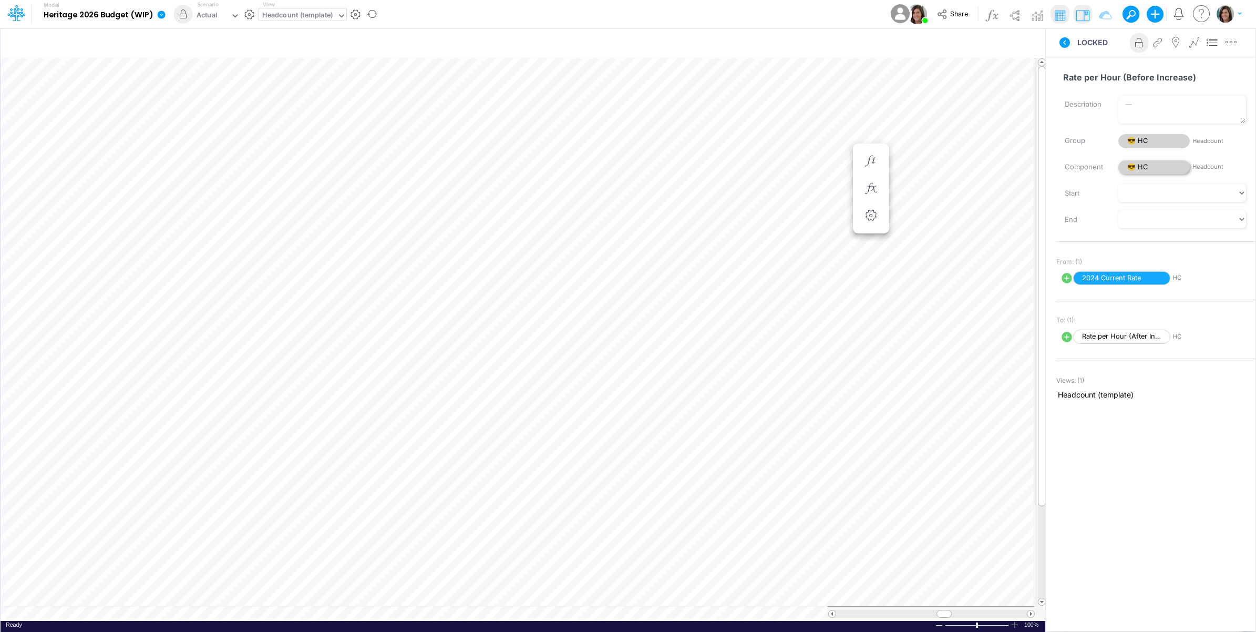
click at [1169, 166] on span "😎 HC" at bounding box center [1153, 167] width 71 height 14
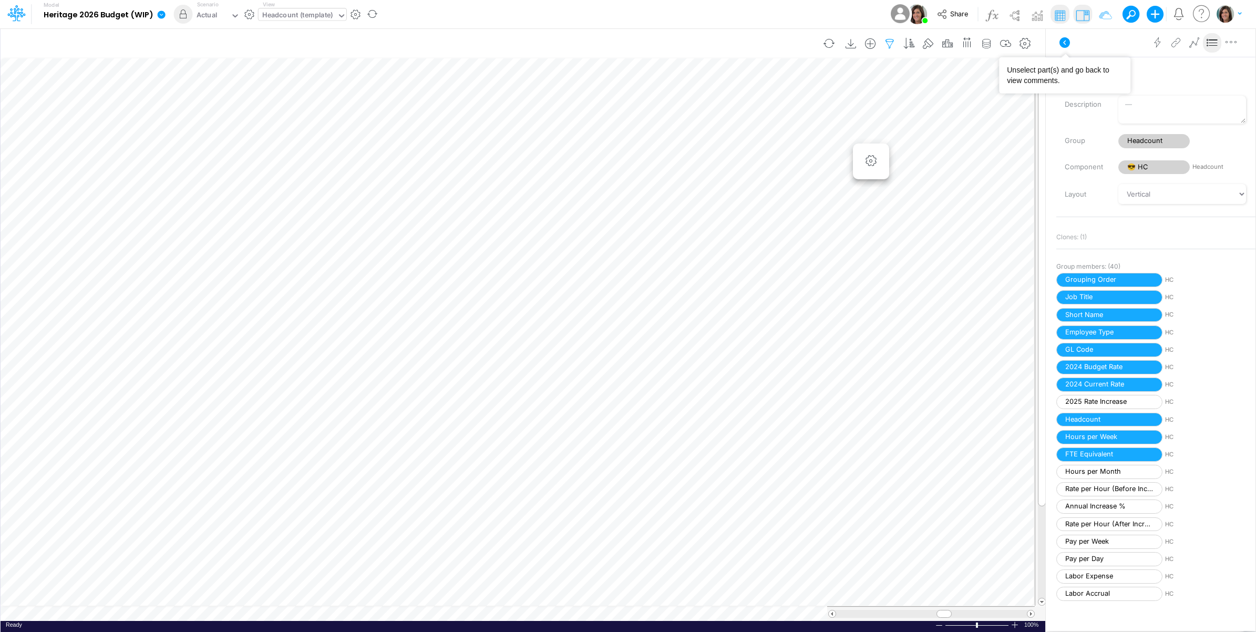
click at [1060, 43] on icon at bounding box center [1064, 42] width 11 height 11
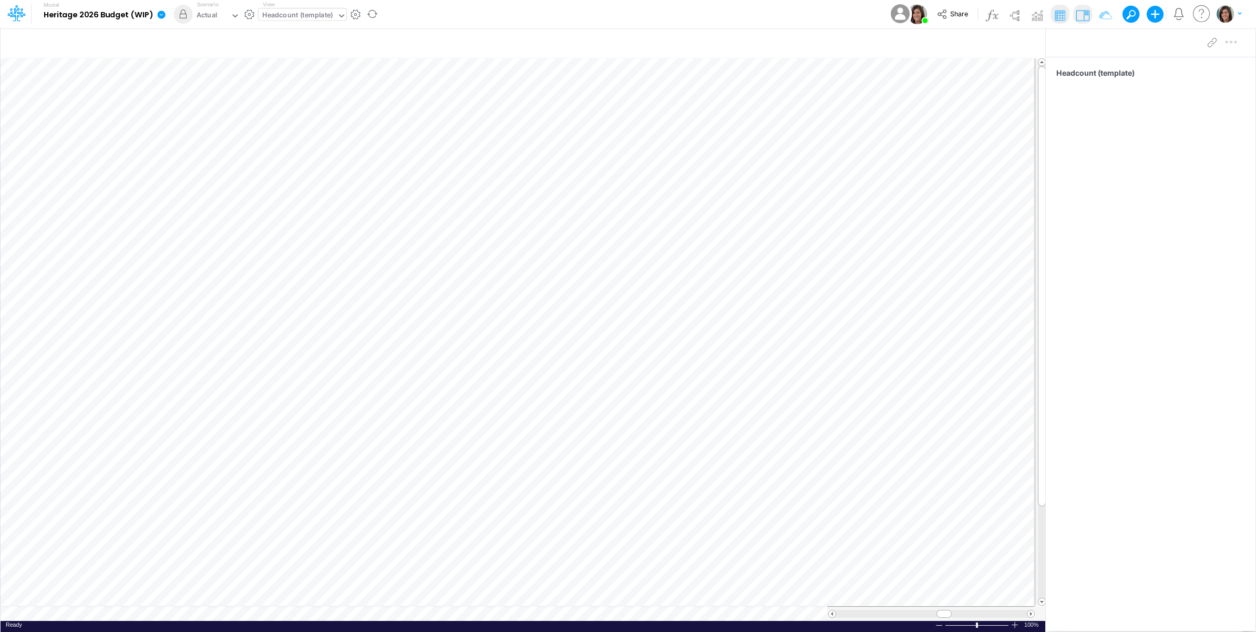
click at [301, 15] on div "Headcount (template)" at bounding box center [297, 16] width 71 height 12
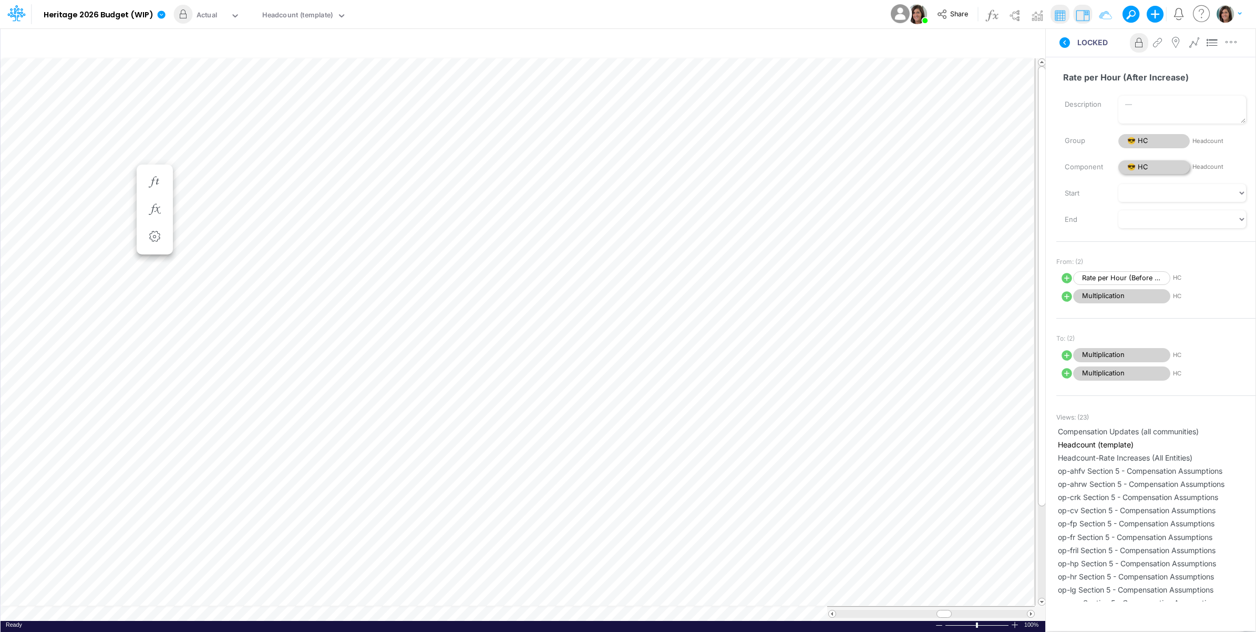
click at [1141, 171] on span "😎 HC" at bounding box center [1153, 167] width 71 height 14
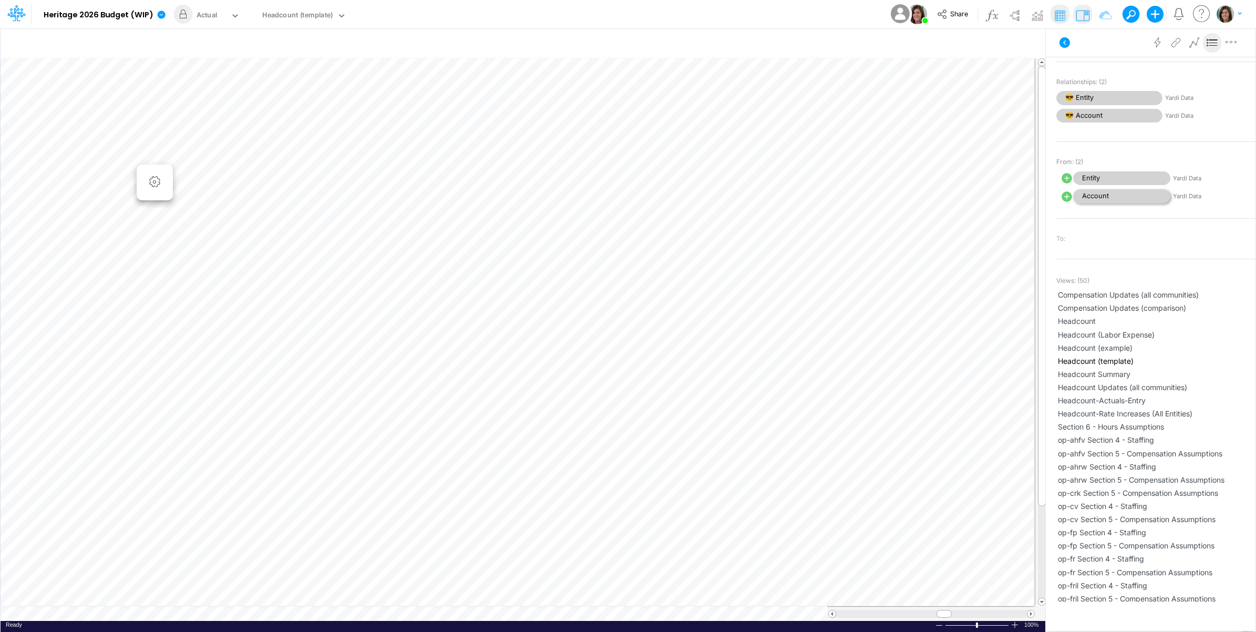
scroll to position [700, 0]
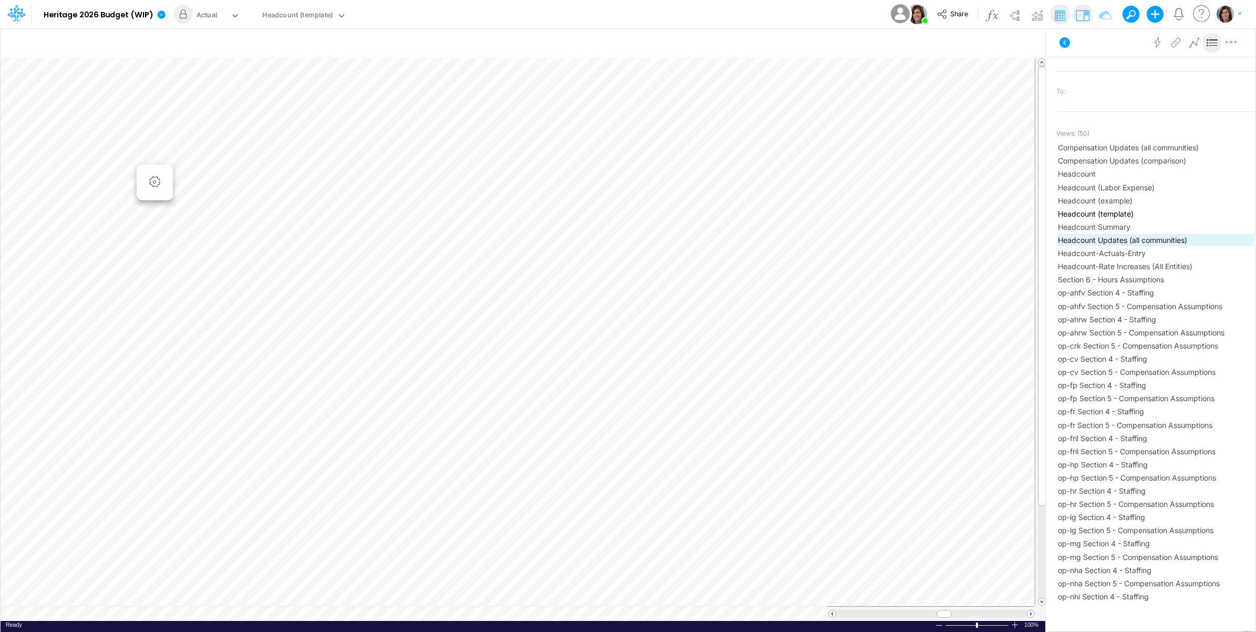
click at [1162, 241] on span "Headcount Updates (all communities)" at bounding box center [1156, 239] width 196 height 11
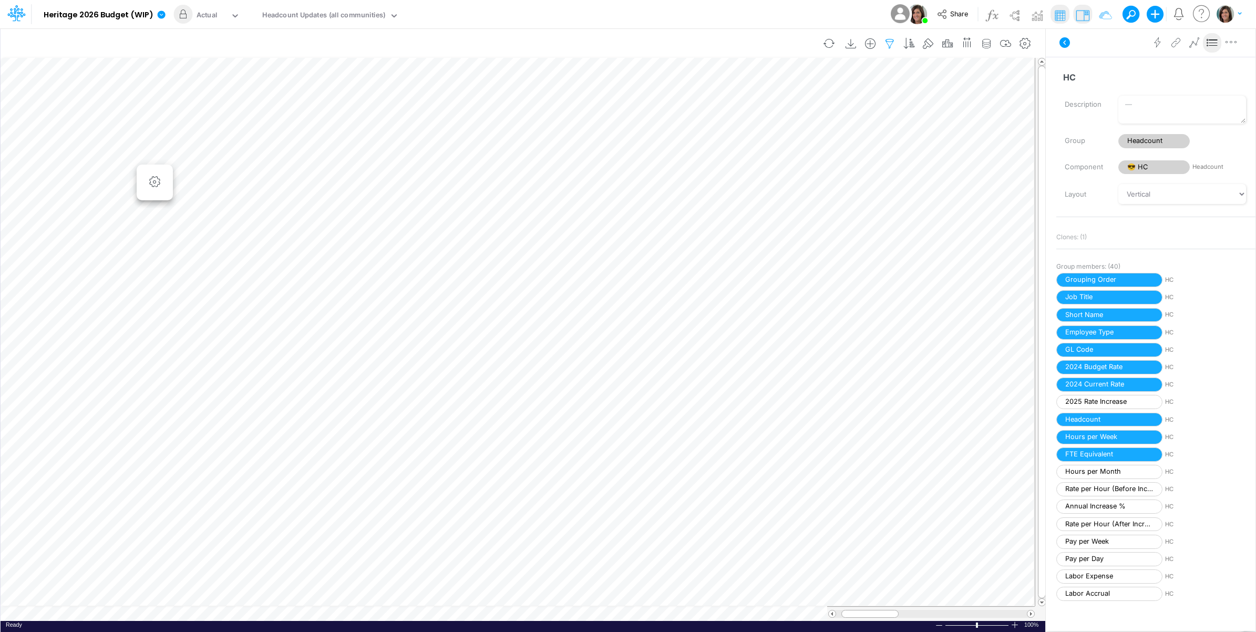
click at [884, 38] on icon "button" at bounding box center [890, 43] width 16 height 11
select select "notEqual"
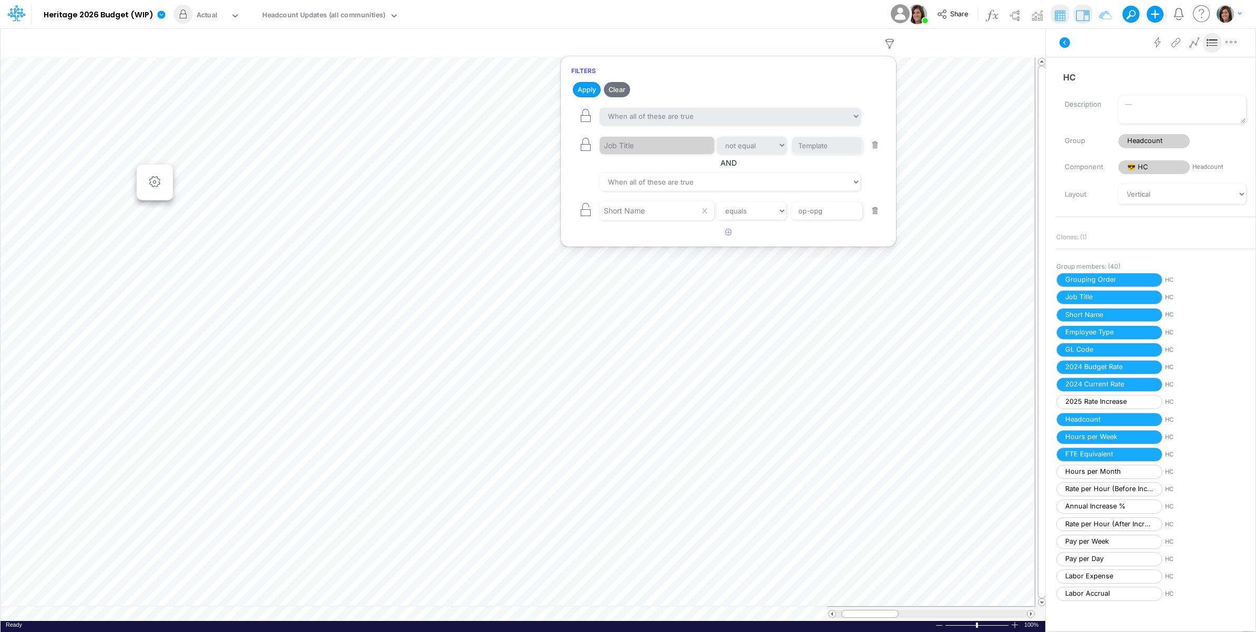
click at [870, 211] on button "button" at bounding box center [875, 211] width 20 height 14
click at [589, 88] on button "Apply" at bounding box center [587, 89] width 28 height 15
click at [726, 12] on div "Model Heritage 2026 Budget (WIP) Edit model settings Duplicate Import QuickBook…" at bounding box center [628, 14] width 1130 height 28
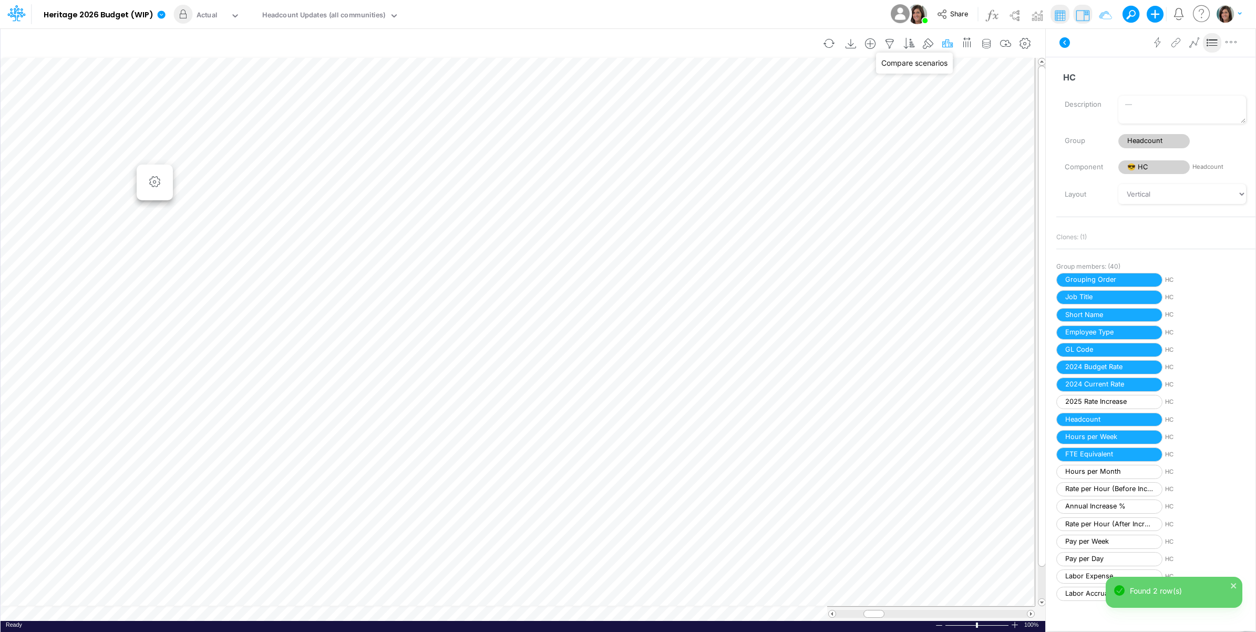
click at [949, 44] on icon "button" at bounding box center [948, 43] width 16 height 11
click at [755, 151] on div "Actual" at bounding box center [775, 152] width 281 height 17
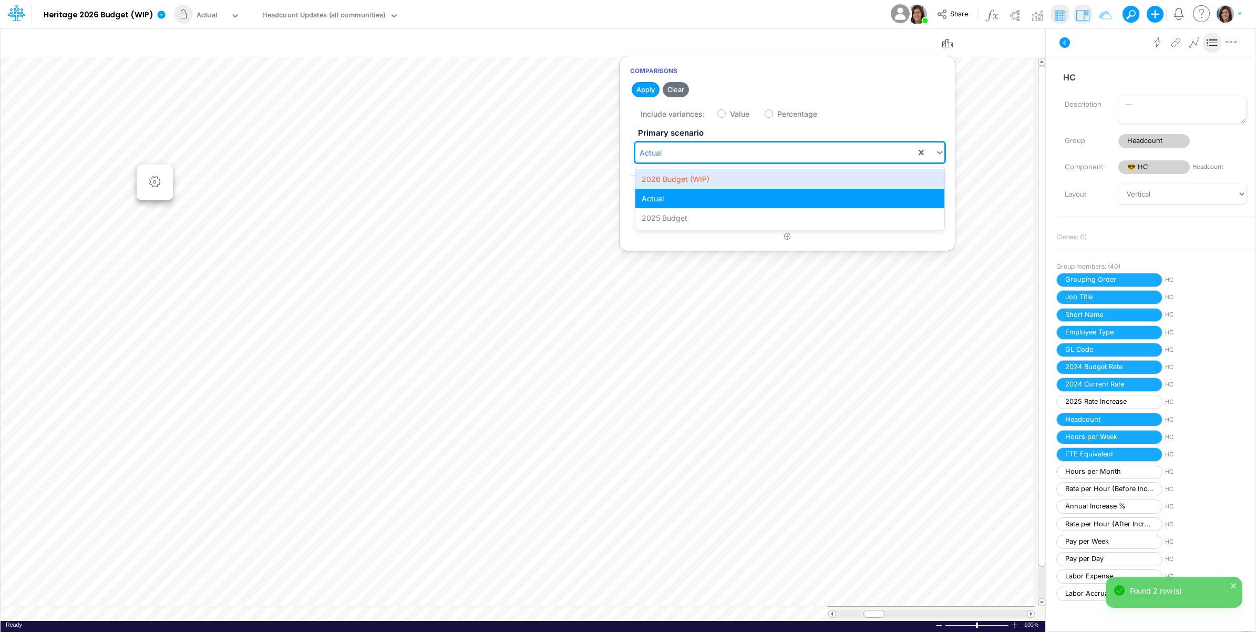
click at [718, 179] on div "2026 Budget (WIP)" at bounding box center [789, 178] width 309 height 19
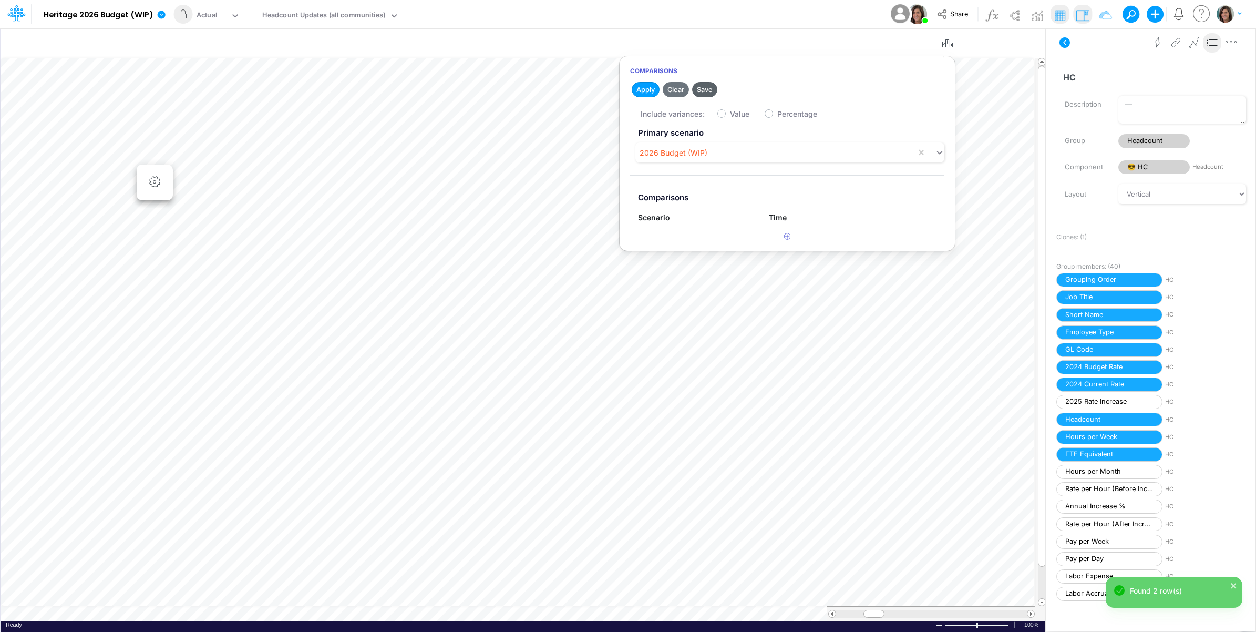
click at [707, 90] on button "Save" at bounding box center [704, 89] width 25 height 15
click at [742, 16] on div "Model Heritage 2026 Budget (WIP) Edit model settings Duplicate Import QuickBook…" at bounding box center [628, 14] width 1130 height 28
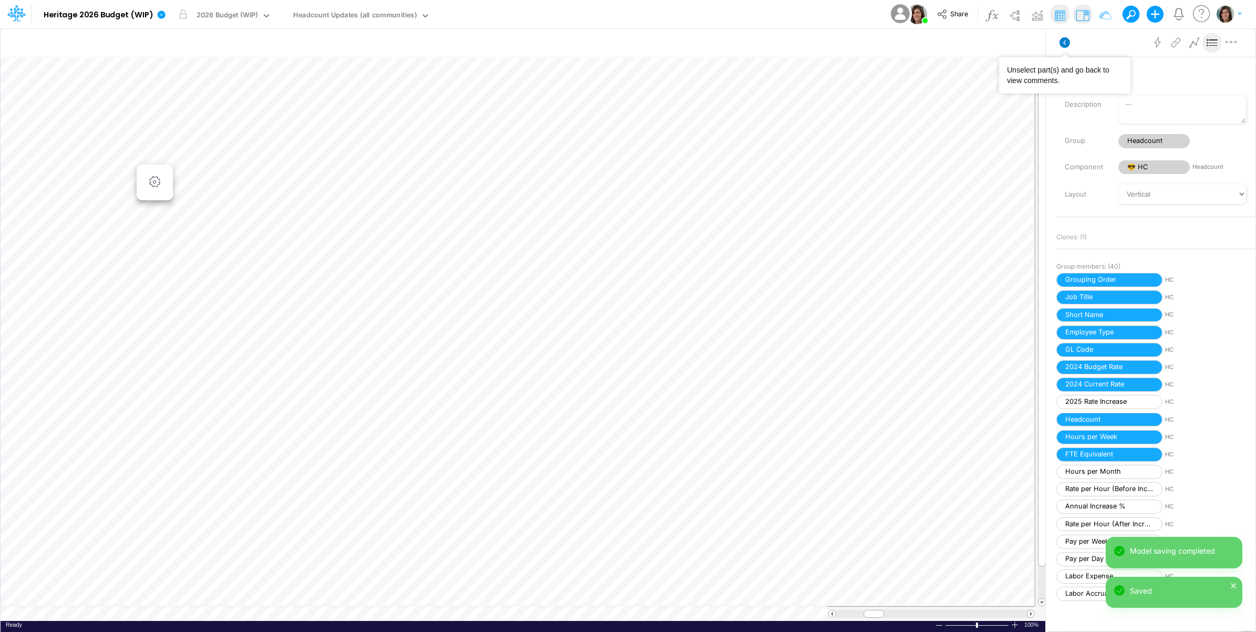
click at [1063, 40] on icon at bounding box center [1064, 42] width 11 height 11
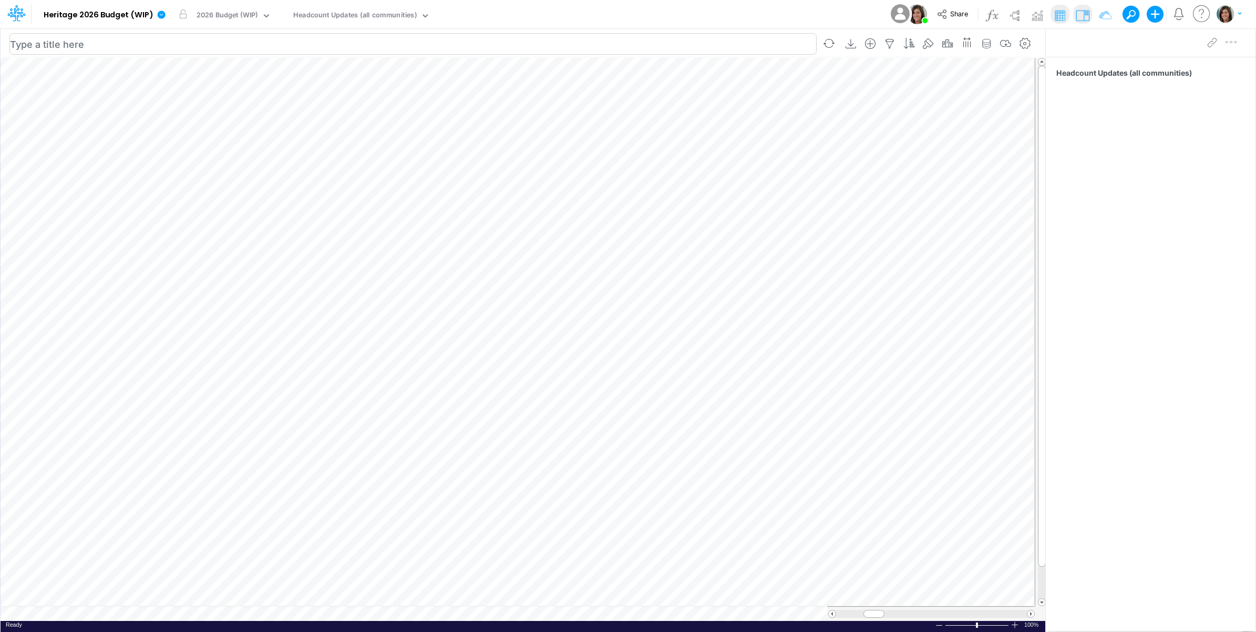
scroll to position [0, 1]
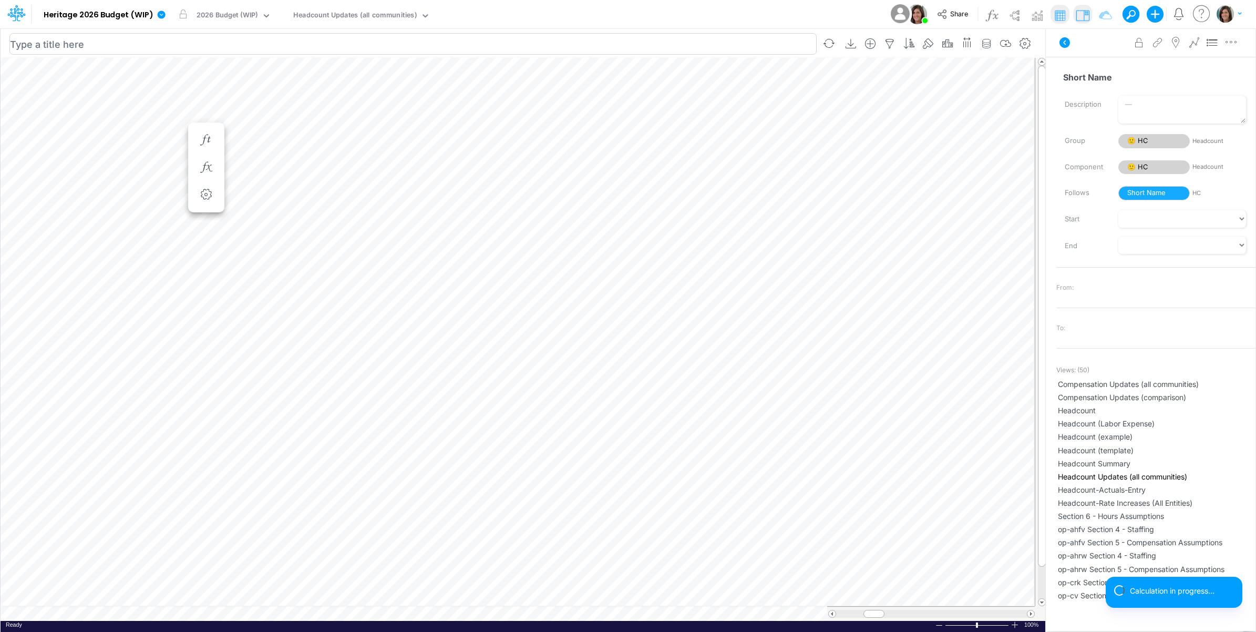
scroll to position [0, 1]
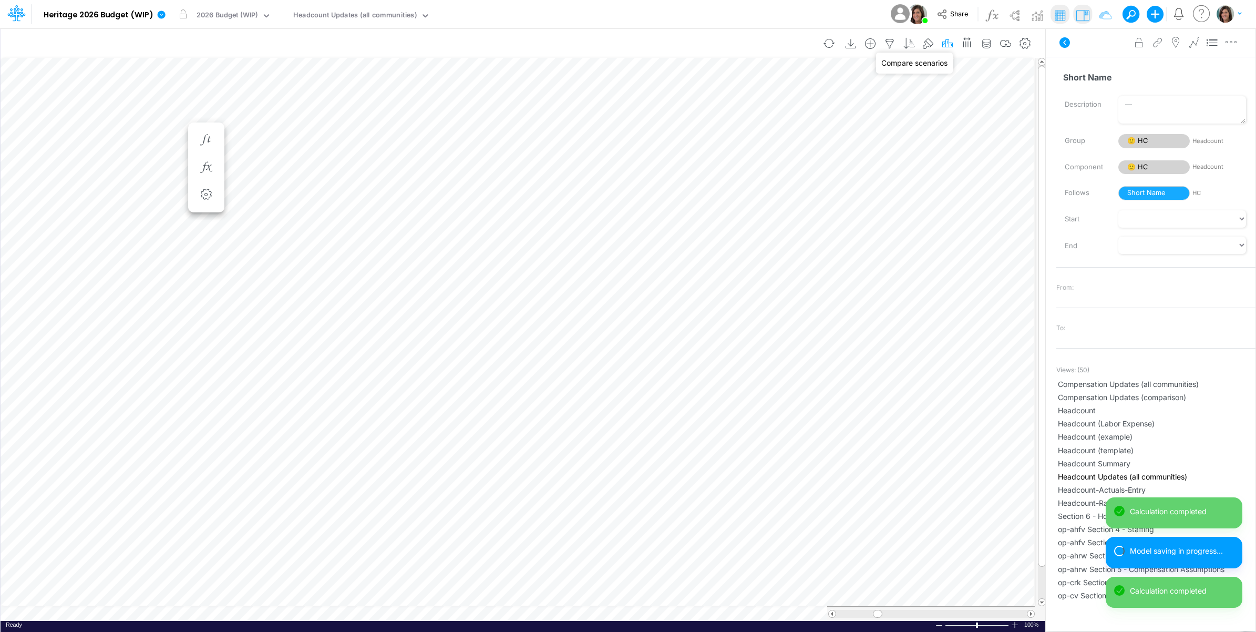
click at [951, 43] on icon "button" at bounding box center [948, 43] width 16 height 11
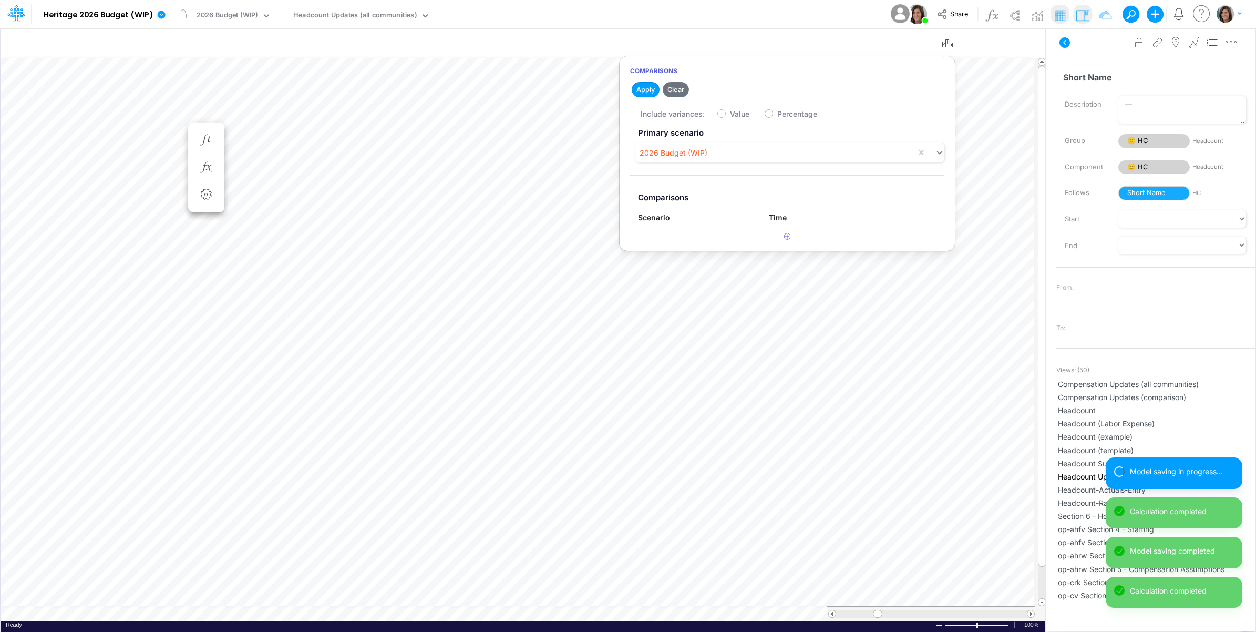
click at [822, 13] on div "Model Heritage 2026 Budget (WIP) Edit model settings Duplicate Import QuickBook…" at bounding box center [628, 14] width 1130 height 28
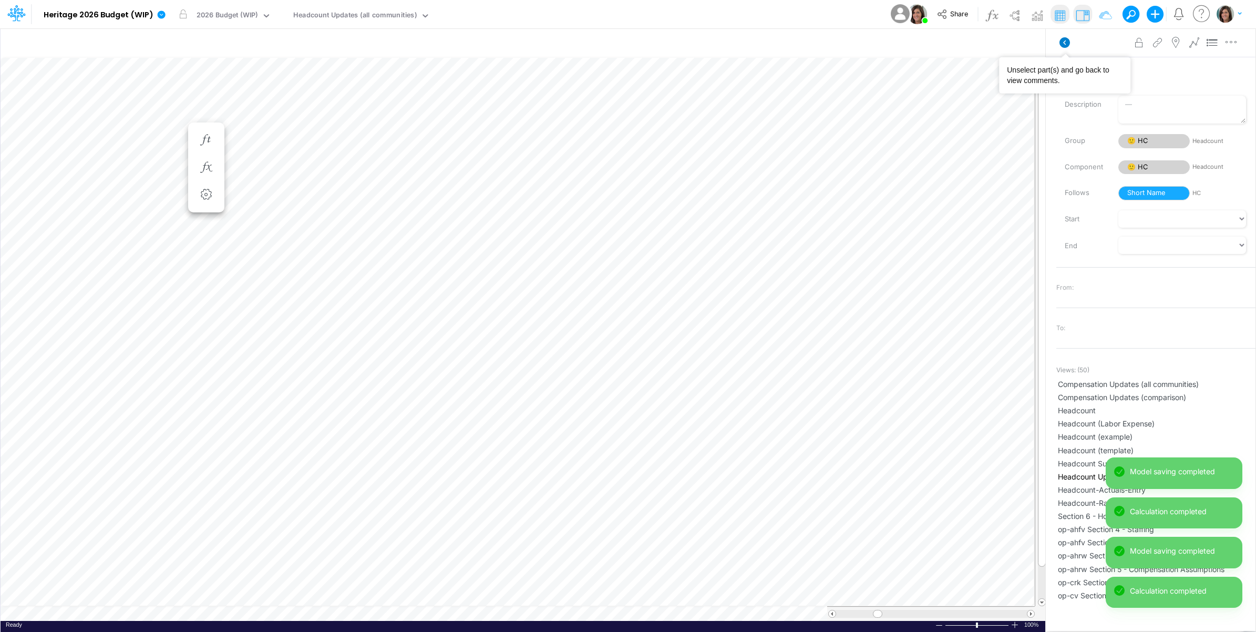
click at [1068, 44] on icon at bounding box center [1064, 42] width 11 height 11
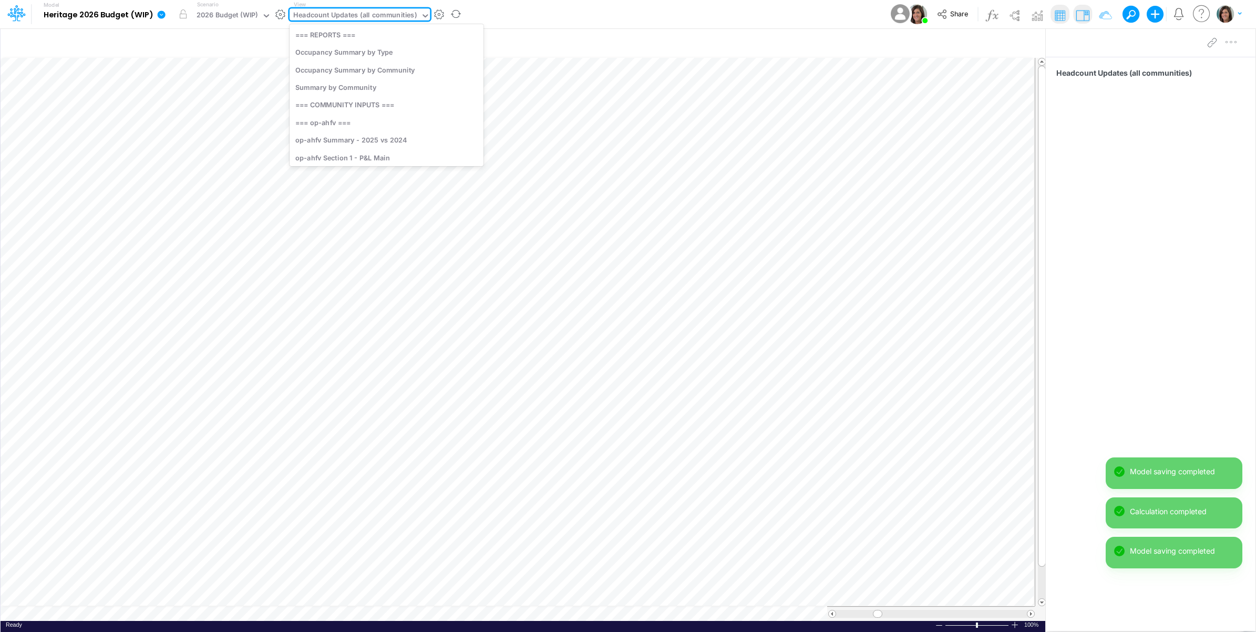
click at [347, 11] on div "Headcount Updates (all communities)" at bounding box center [354, 16] width 123 height 12
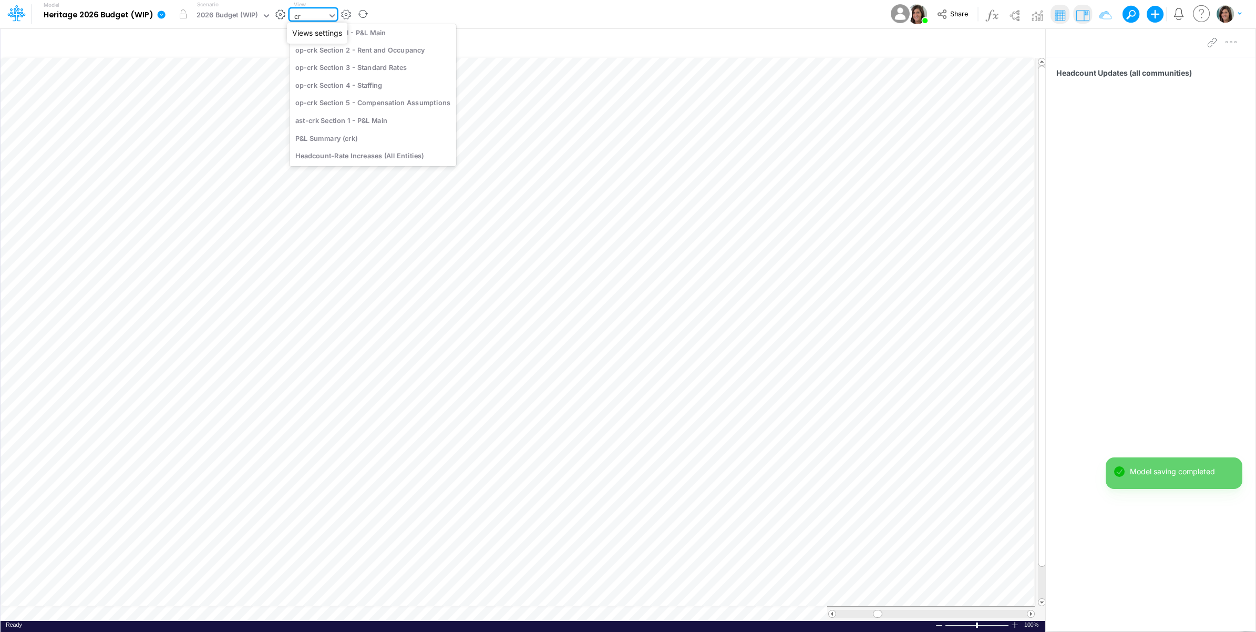
scroll to position [41, 0]
type input "cr"
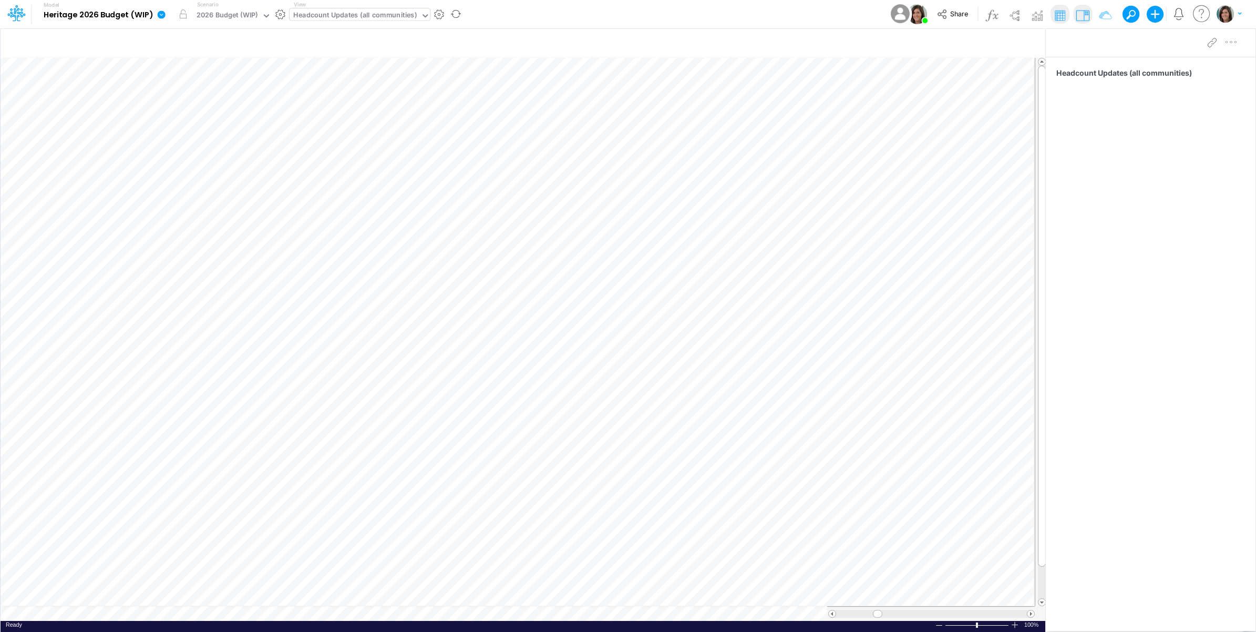
click at [477, 9] on div "Model Heritage 2026 Budget (WIP) Edit model settings Duplicate Import QuickBook…" at bounding box center [628, 14] width 1130 height 28
click at [525, 12] on div "Model Heritage 2026 Budget (WIP) Edit model settings Duplicate Import QuickBook…" at bounding box center [628, 14] width 1130 height 28
click at [366, 13] on div "Headcount Updates (all communities)" at bounding box center [354, 16] width 123 height 12
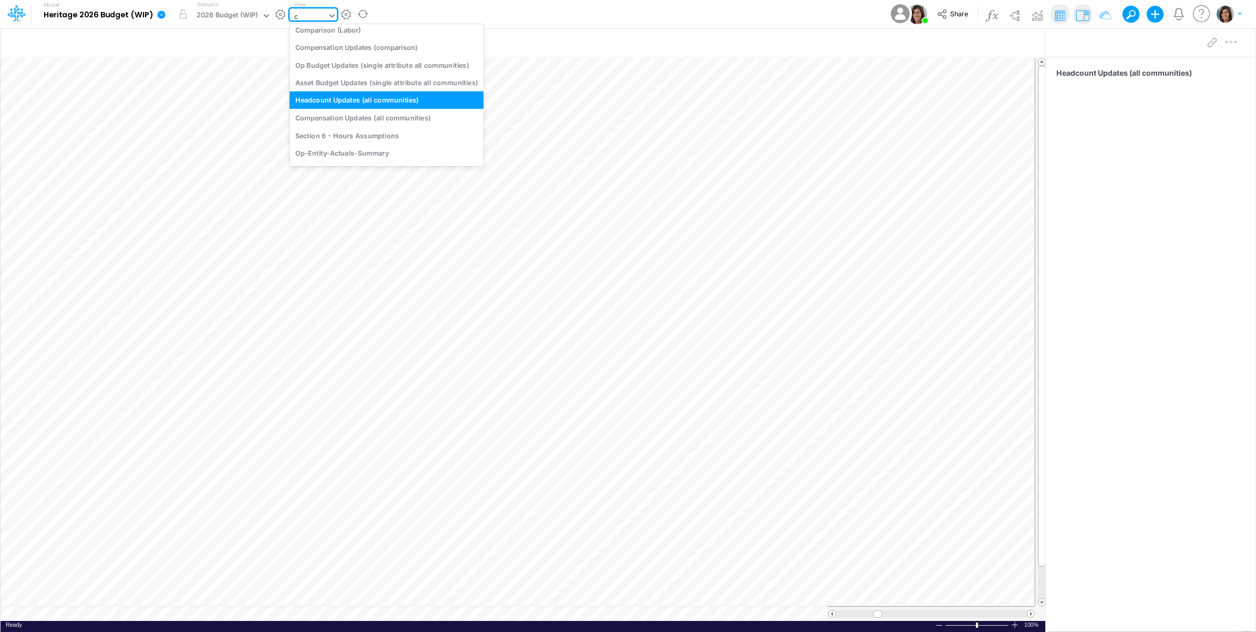
type input "cr"
click at [377, 91] on div "op-crk Section 4 - Staffing" at bounding box center [373, 85] width 167 height 17
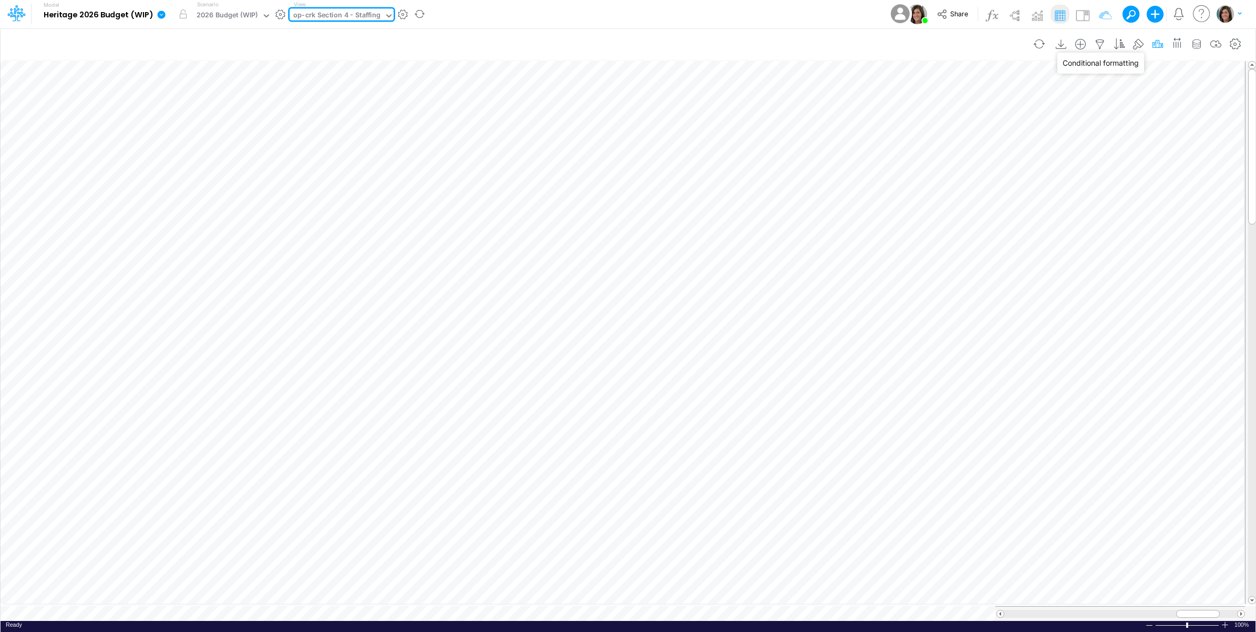
click at [1152, 41] on icon "button" at bounding box center [1158, 44] width 16 height 11
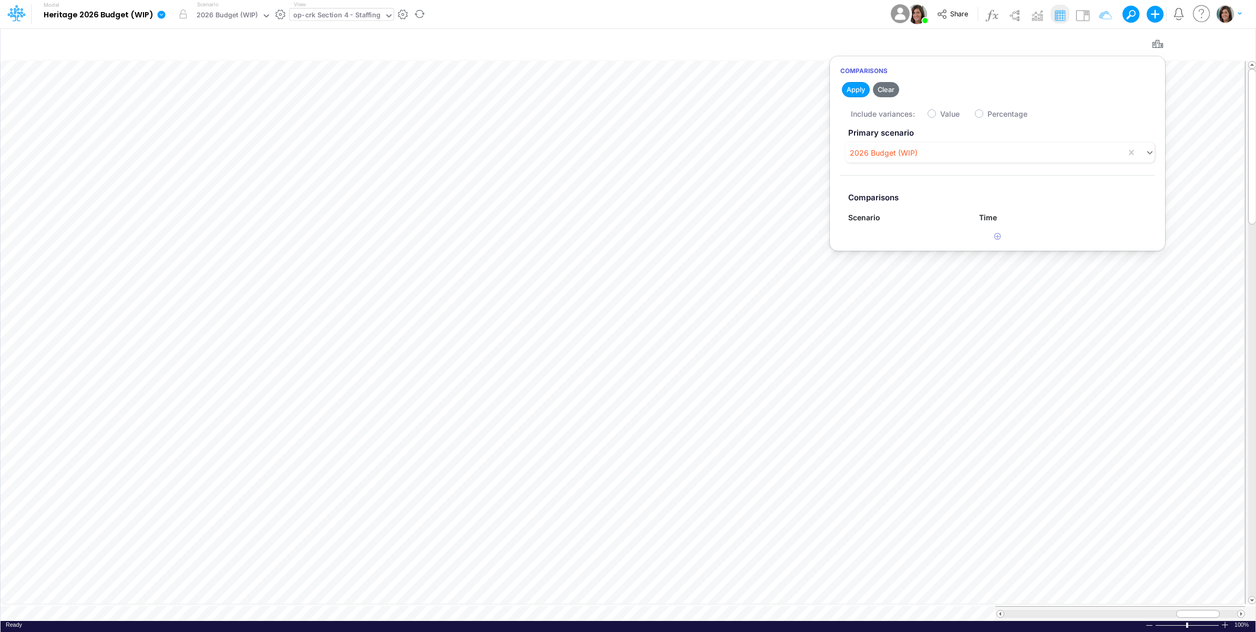
click at [830, 13] on div "Model Heritage 2026 Budget (WIP) Edit model settings Duplicate Import QuickBook…" at bounding box center [628, 14] width 1130 height 28
click at [1017, 12] on img at bounding box center [1014, 15] width 17 height 17
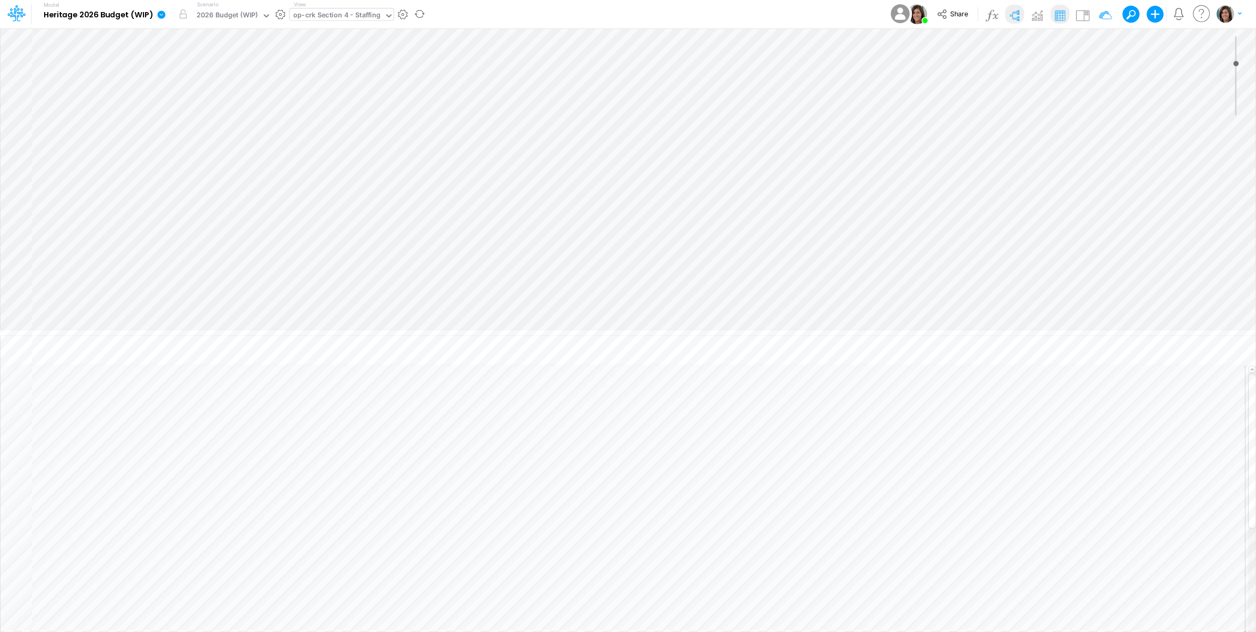
type input "0"
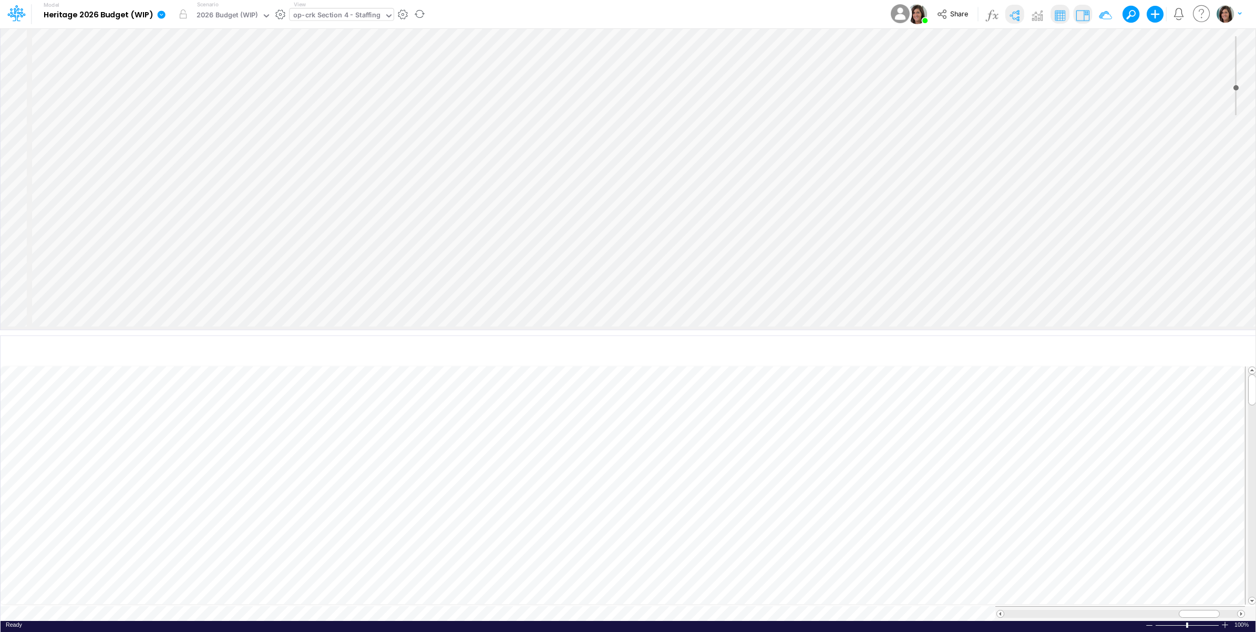
click at [1081, 11] on img at bounding box center [1082, 15] width 17 height 17
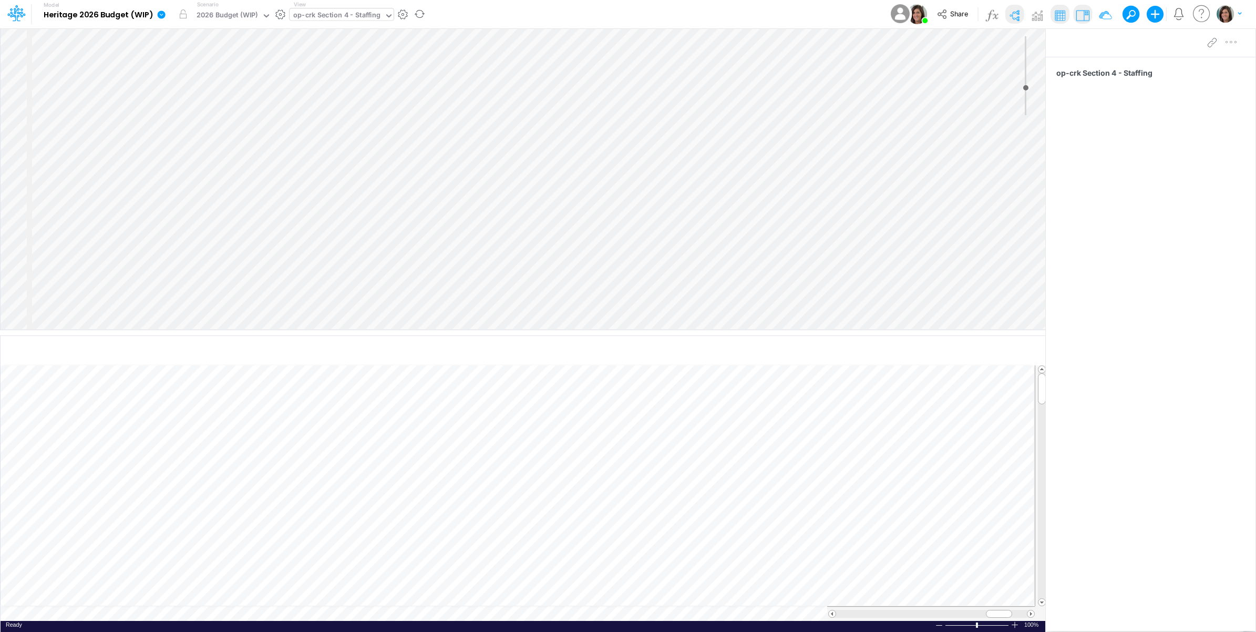
select select "Horizontal"
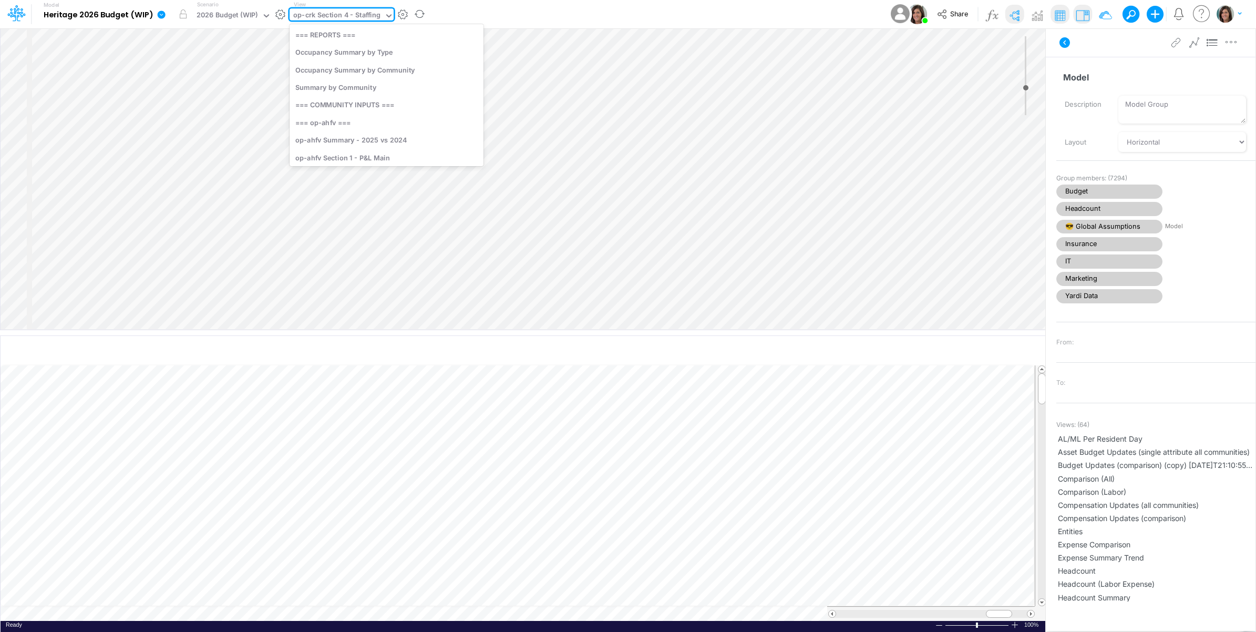
click at [326, 12] on div "op-crk Section 4 - Staffing" at bounding box center [336, 16] width 87 height 12
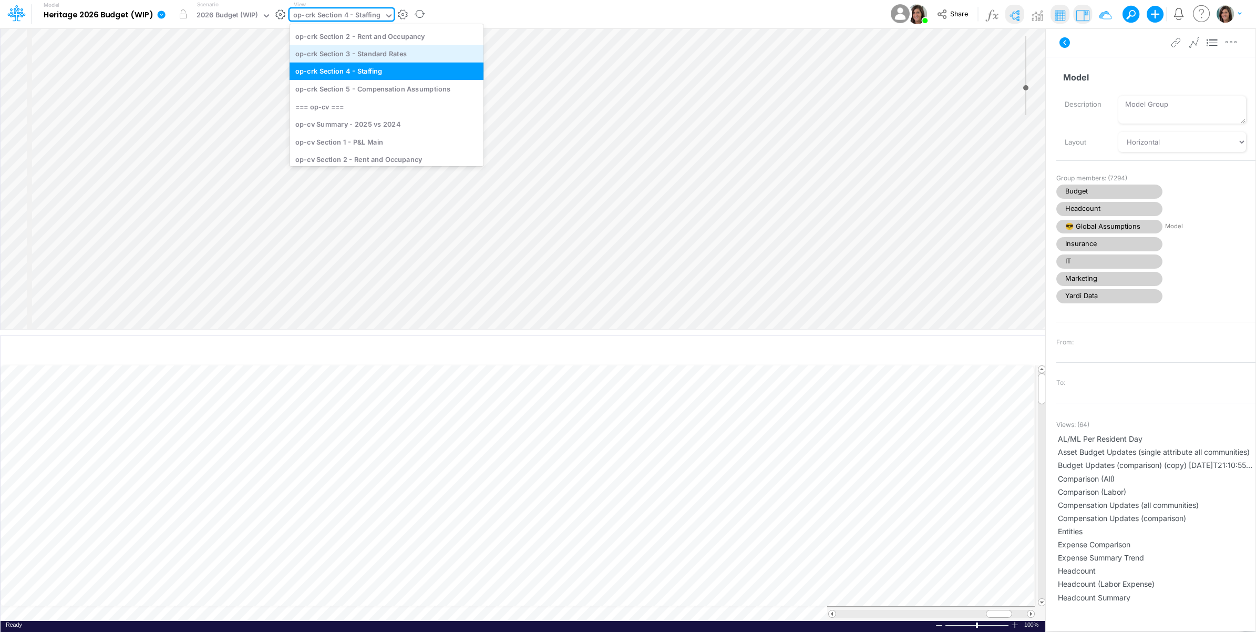
scroll to position [426, 0]
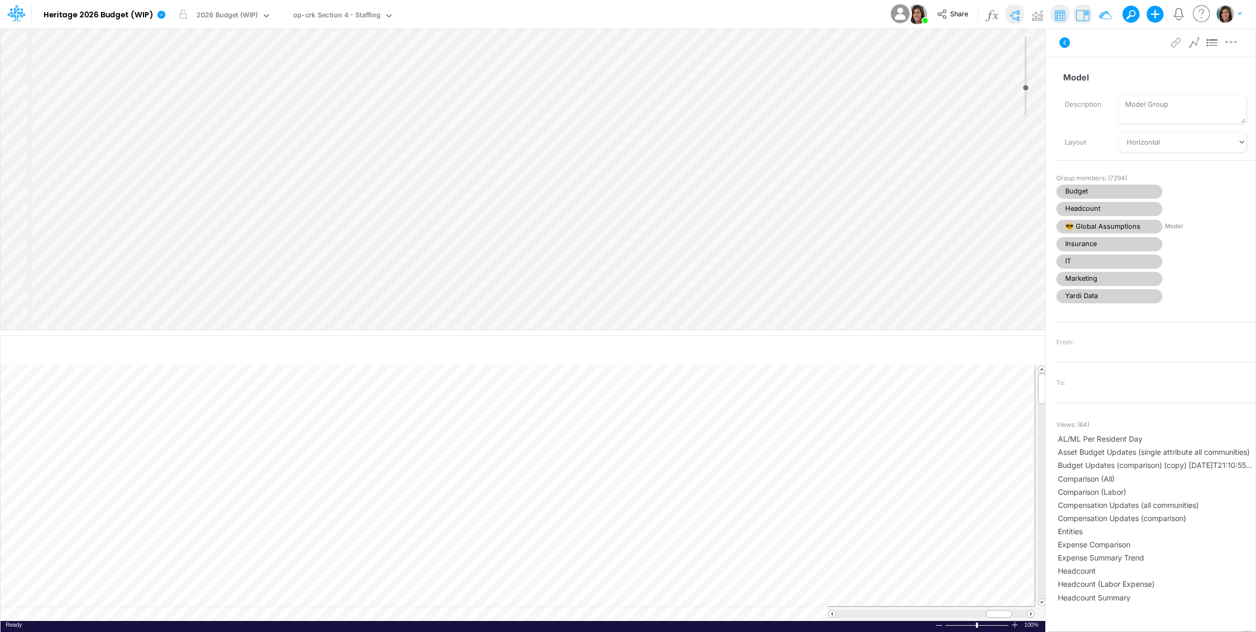
click at [517, 17] on div "Model Heritage 2026 Budget (WIP) Edit model settings Duplicate Import QuickBook…" at bounding box center [628, 14] width 1130 height 28
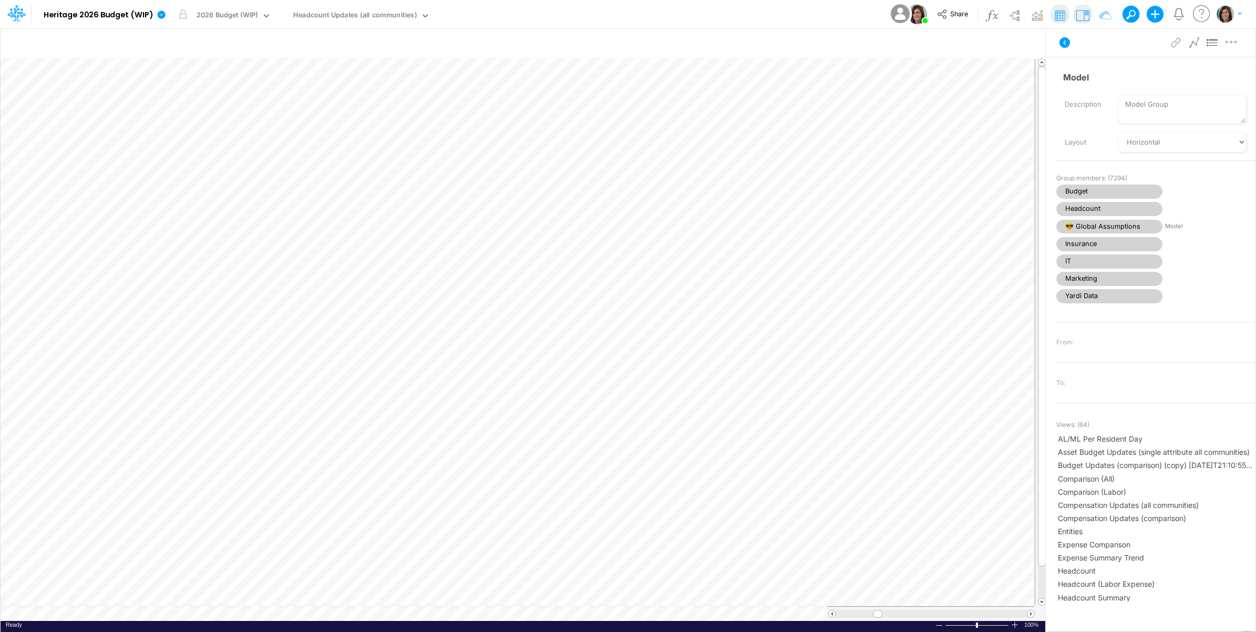
scroll to position [0, 1]
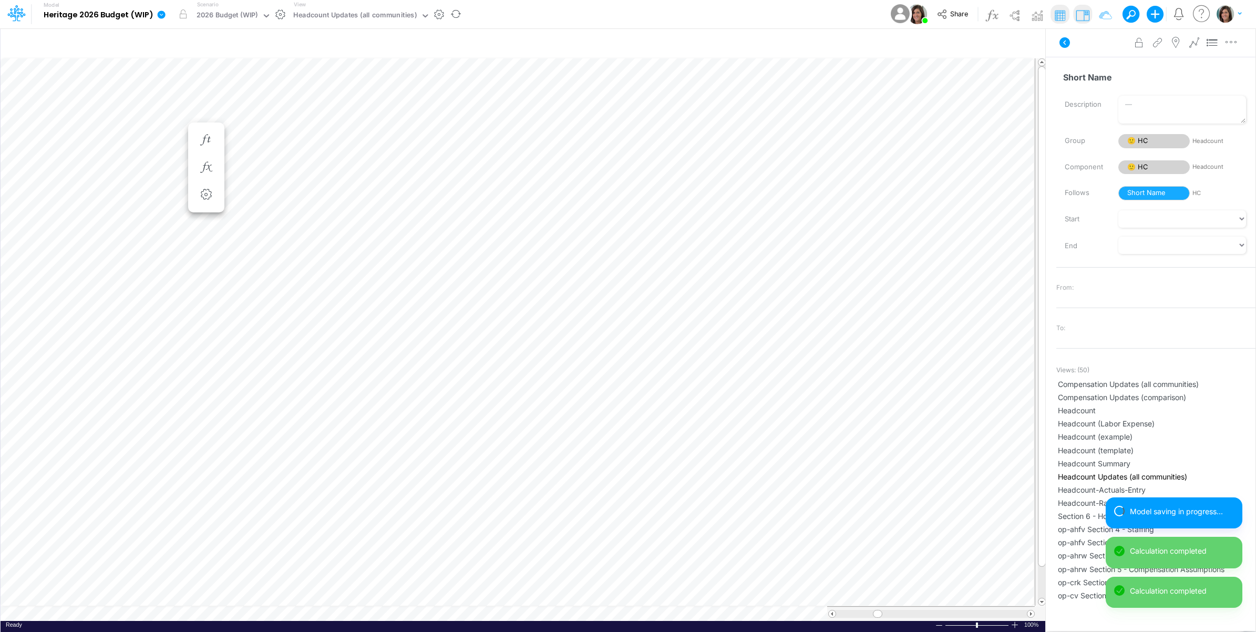
scroll to position [0, 1]
click at [356, 19] on div "Headcount Updates (all communities)" at bounding box center [354, 16] width 123 height 12
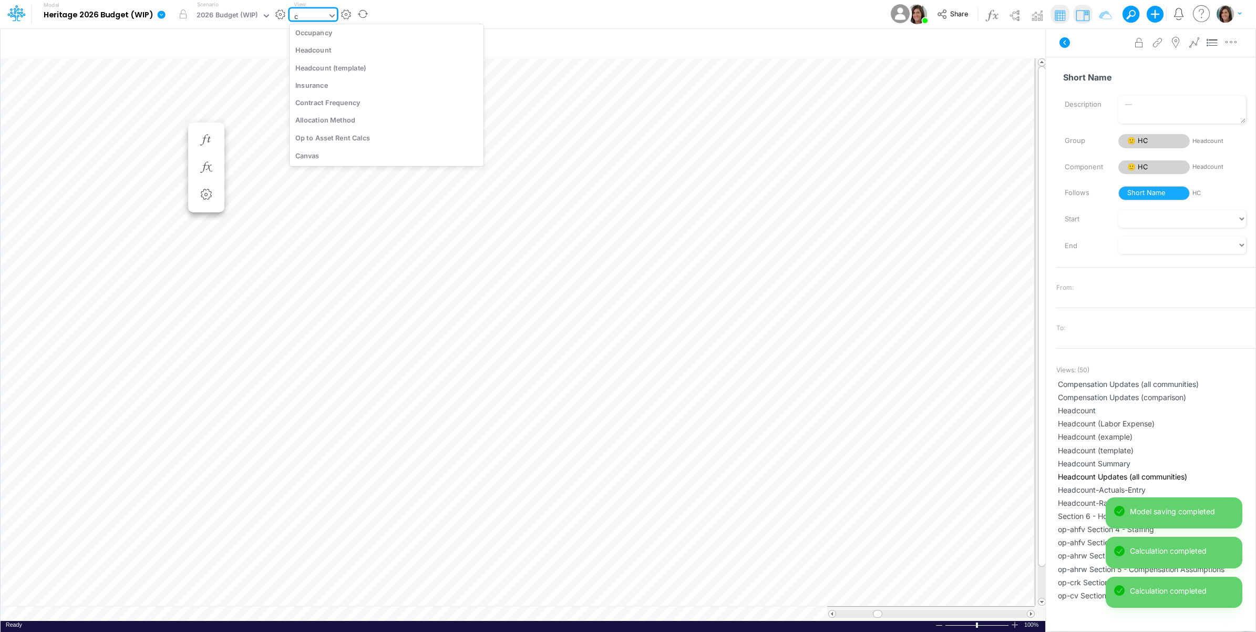
scroll to position [22, 0]
type input "cv"
click at [387, 104] on div "op-cv Section 4 - Staffing" at bounding box center [371, 102] width 163 height 17
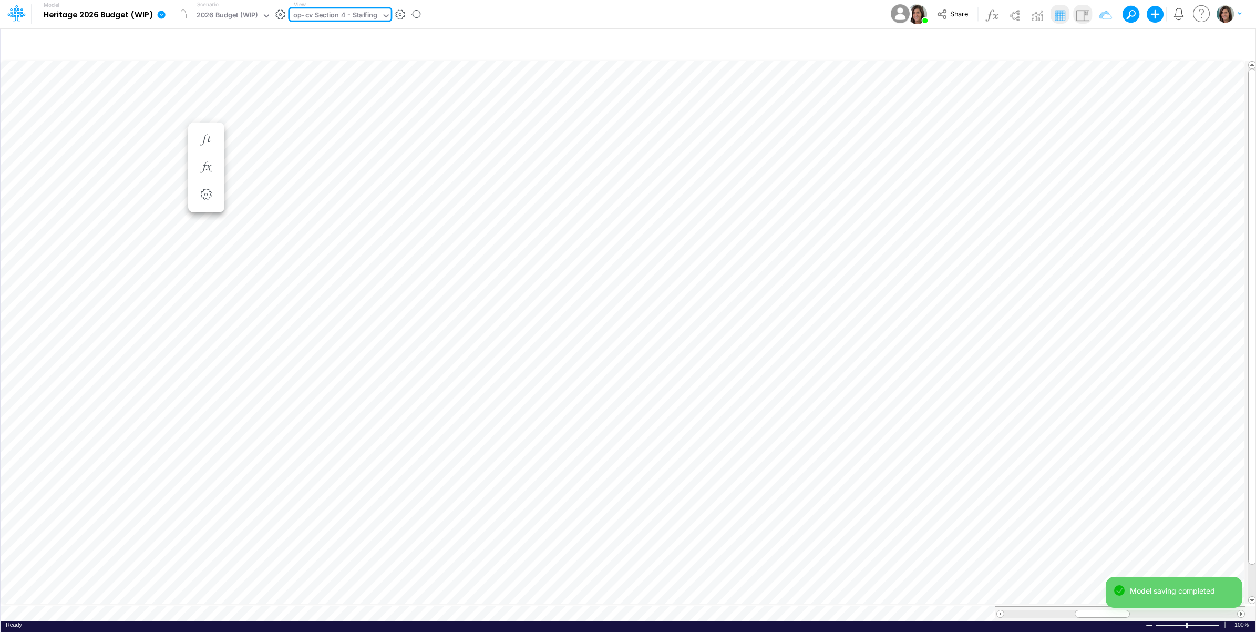
click at [1077, 13] on img at bounding box center [1082, 15] width 17 height 17
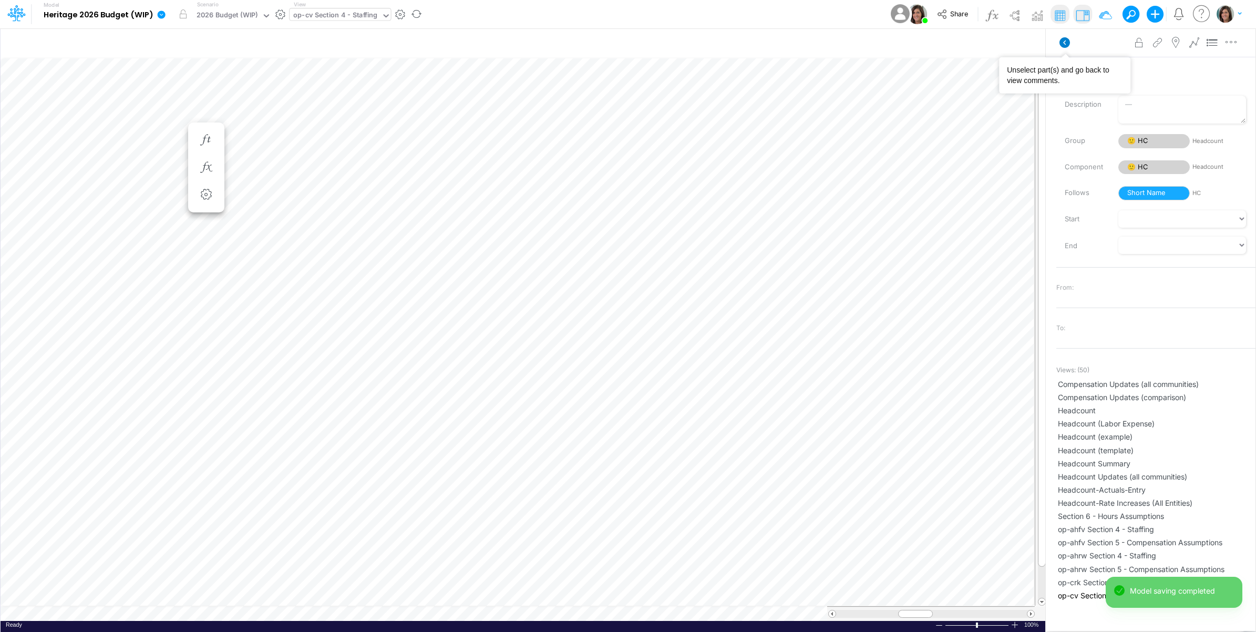
click at [1060, 40] on icon at bounding box center [1064, 42] width 11 height 11
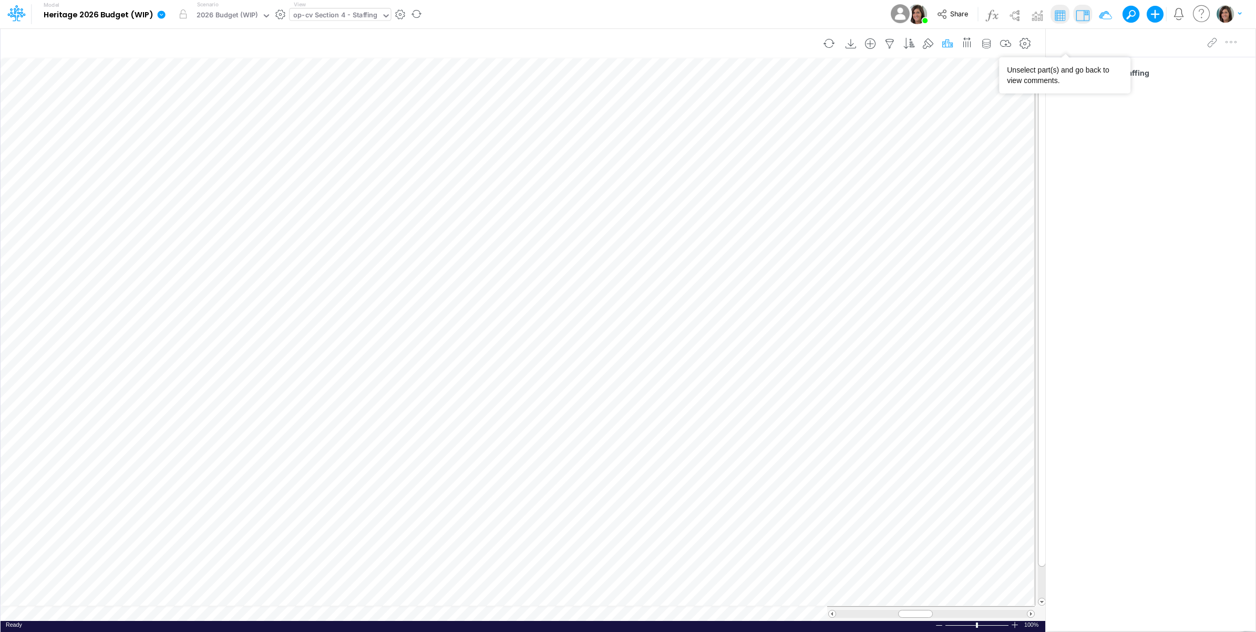
click at [944, 42] on icon "button" at bounding box center [948, 43] width 16 height 11
click at [778, 150] on div "2026 Budget (WIP)" at bounding box center [775, 152] width 281 height 17
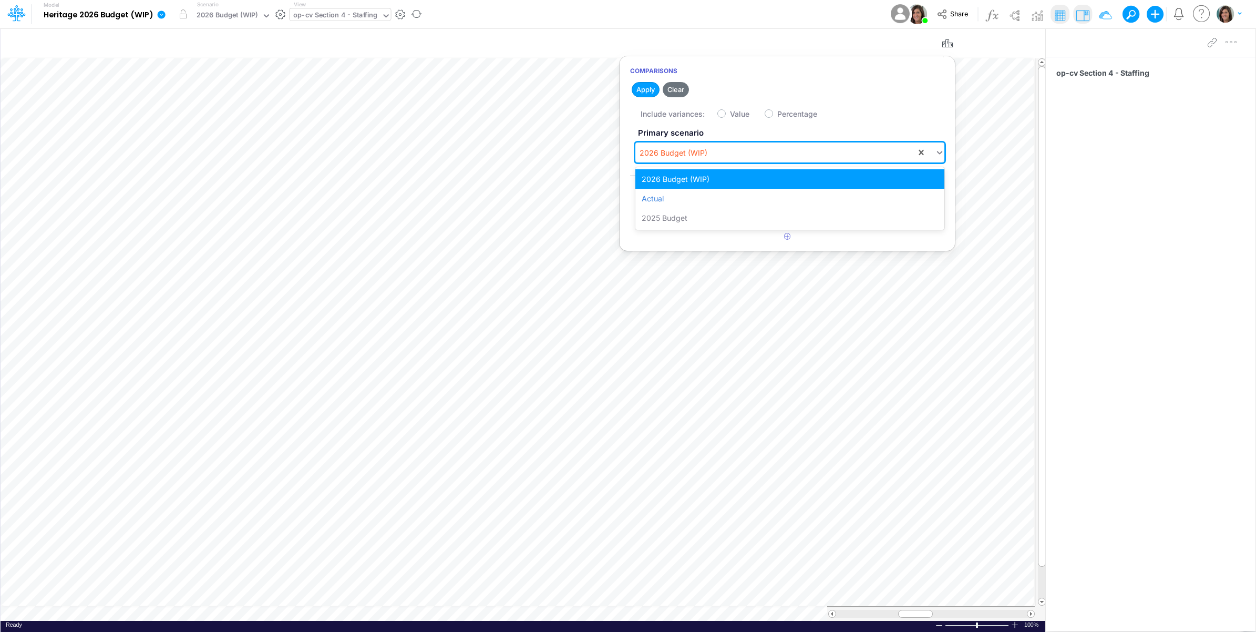
click at [741, 17] on div "Model Heritage 2026 Budget (WIP) Edit model settings Duplicate Import QuickBook…" at bounding box center [628, 14] width 1130 height 28
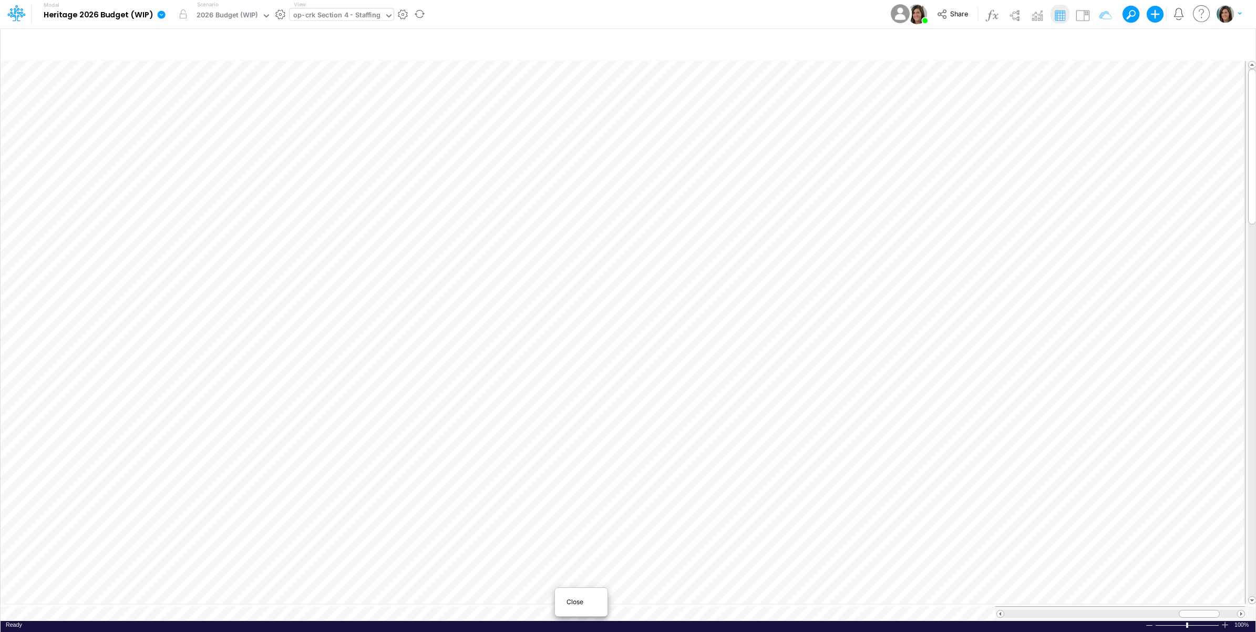
click at [580, 603] on span "Close" at bounding box center [580, 601] width 29 height 9
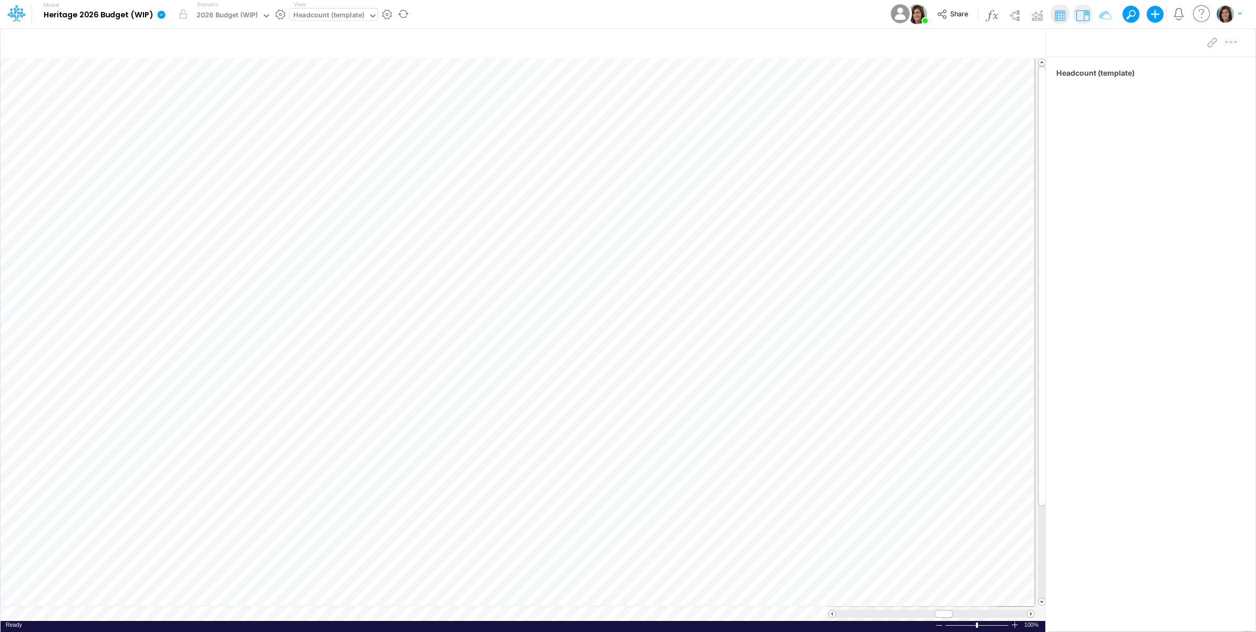
scroll to position [0, 1]
click at [1011, 15] on img at bounding box center [1014, 15] width 17 height 17
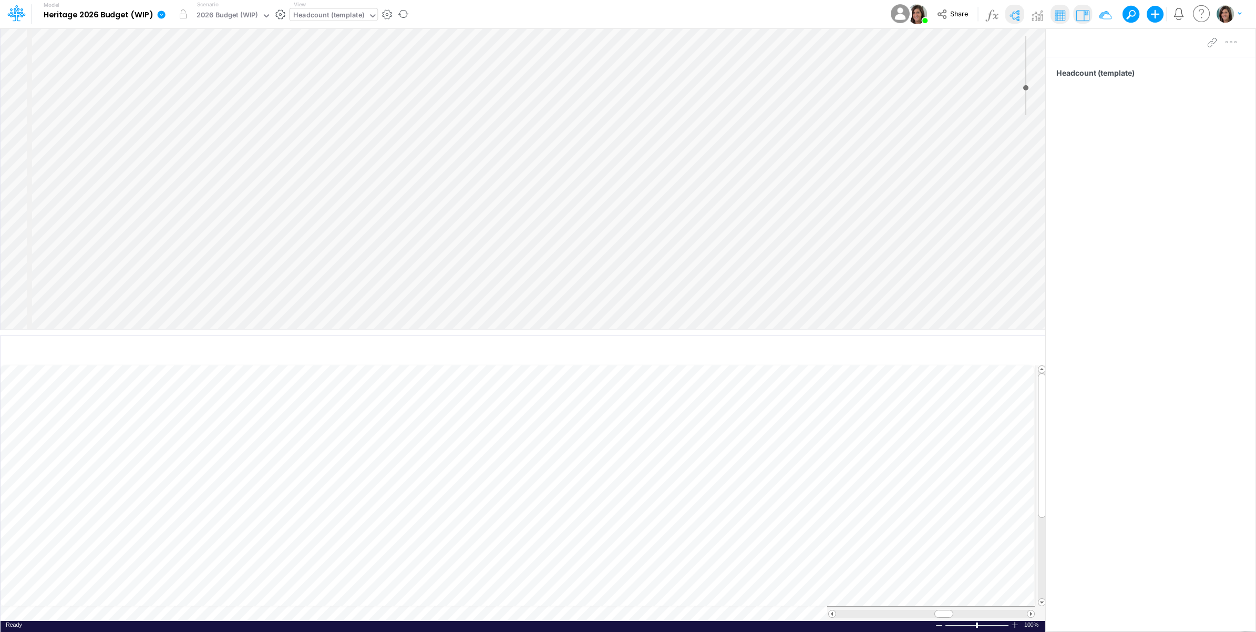
click at [1019, 9] on img at bounding box center [1014, 15] width 17 height 17
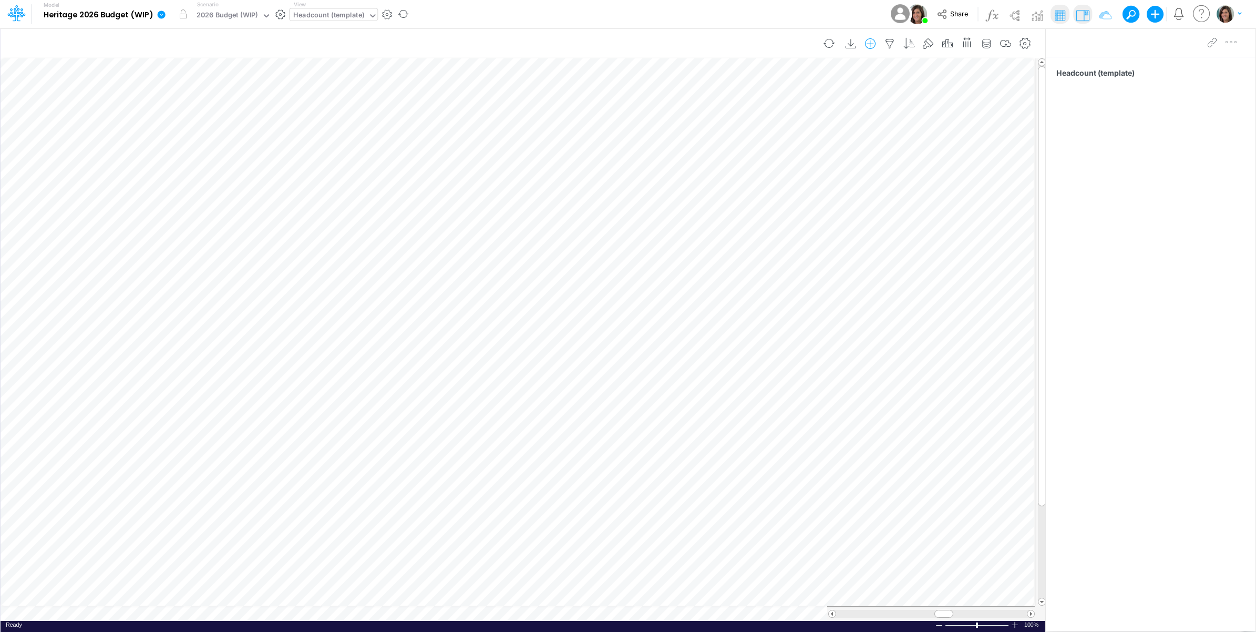
click at [873, 43] on icon "button" at bounding box center [870, 43] width 16 height 11
click at [780, 13] on div "Model Heritage 2026 Budget (WIP) Edit model settings Duplicate Import QuickBook…" at bounding box center [628, 14] width 1130 height 28
click at [867, 42] on icon "button" at bounding box center [870, 43] width 16 height 11
click at [808, 88] on li "HC" at bounding box center [817, 88] width 123 height 12
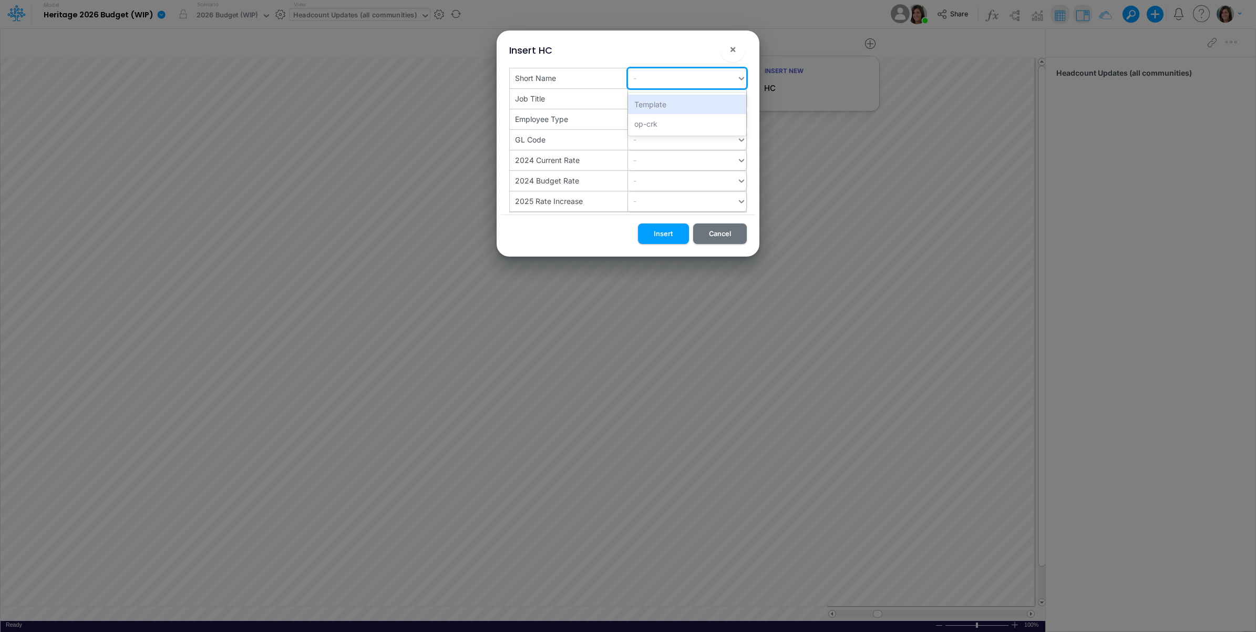
click at [676, 80] on div "-" at bounding box center [682, 77] width 109 height 17
click at [660, 129] on div "op-crk" at bounding box center [687, 123] width 118 height 19
click at [678, 85] on div "op-crk" at bounding box center [673, 77] width 90 height 17
type input "op-cv"
click at [686, 101] on div "Create "op-cv"" at bounding box center [687, 104] width 118 height 19
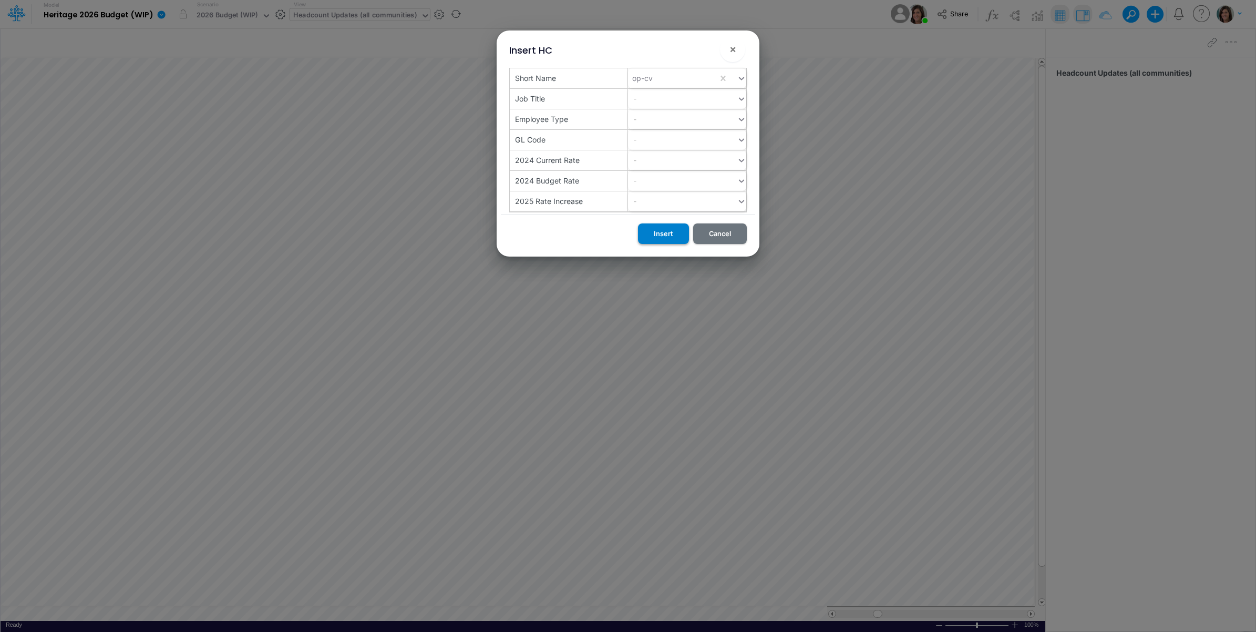
click at [657, 229] on button "Insert" at bounding box center [663, 233] width 51 height 20
click at [734, 43] on span "×" at bounding box center [732, 49] width 7 height 13
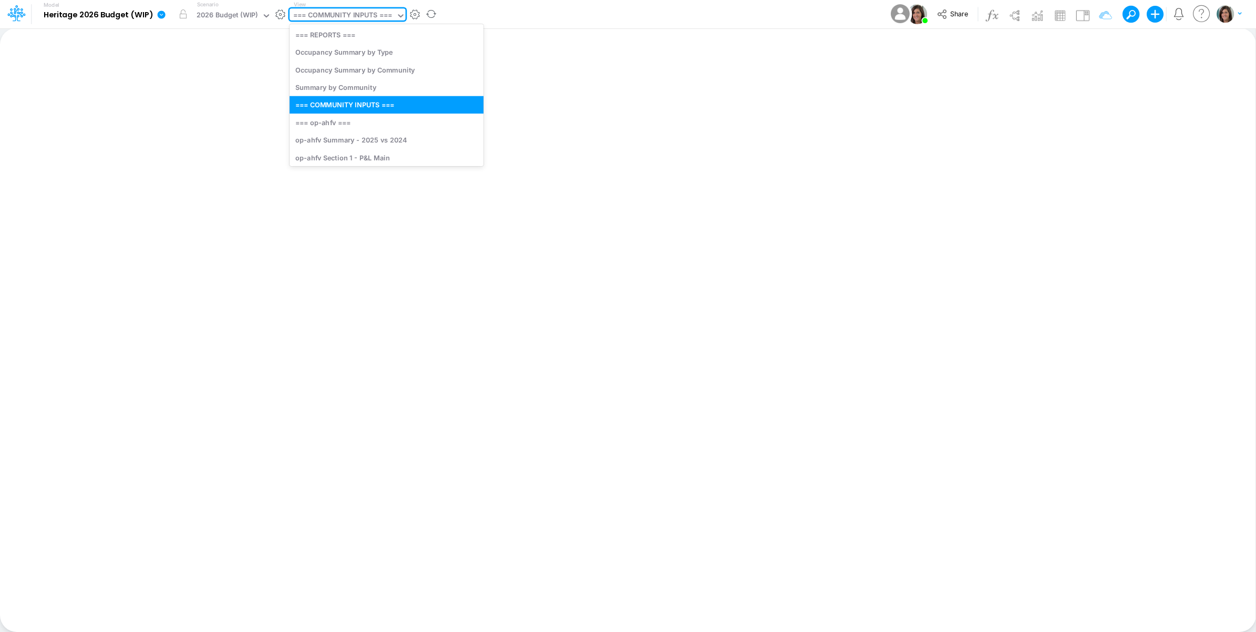
click at [384, 13] on div "=== COMMUNITY INPUTS ===" at bounding box center [342, 16] width 99 height 12
type input "p"
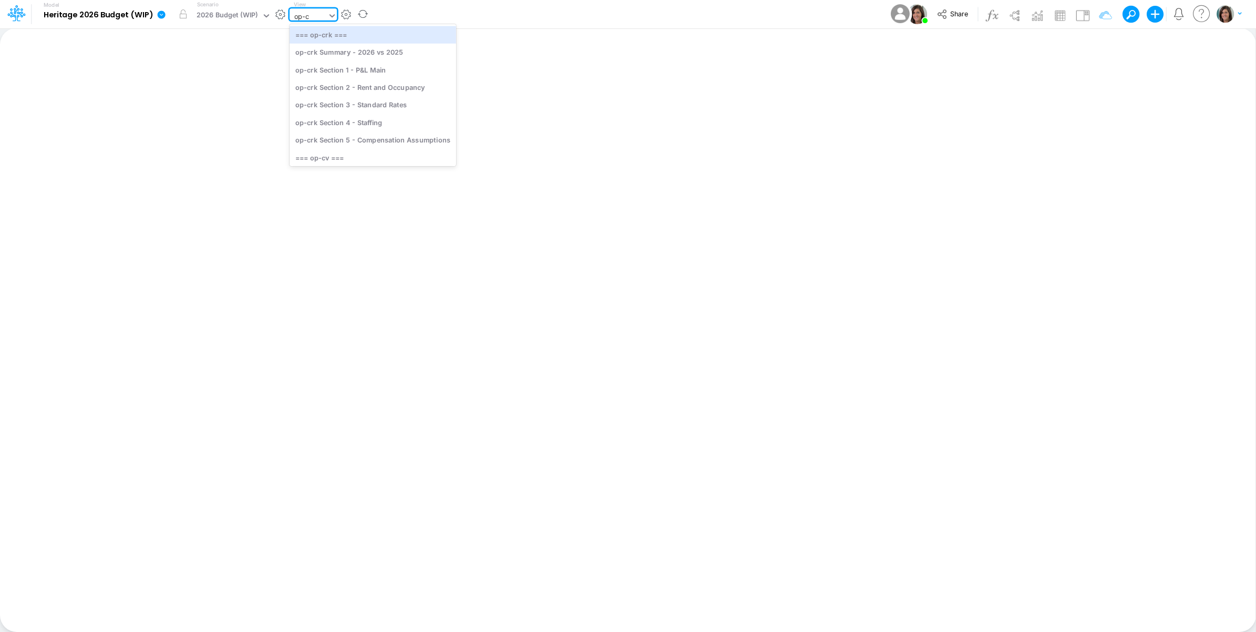
type input "op-cv"
click at [378, 124] on div "op-cv Section 4 - Staffing" at bounding box center [371, 121] width 163 height 17
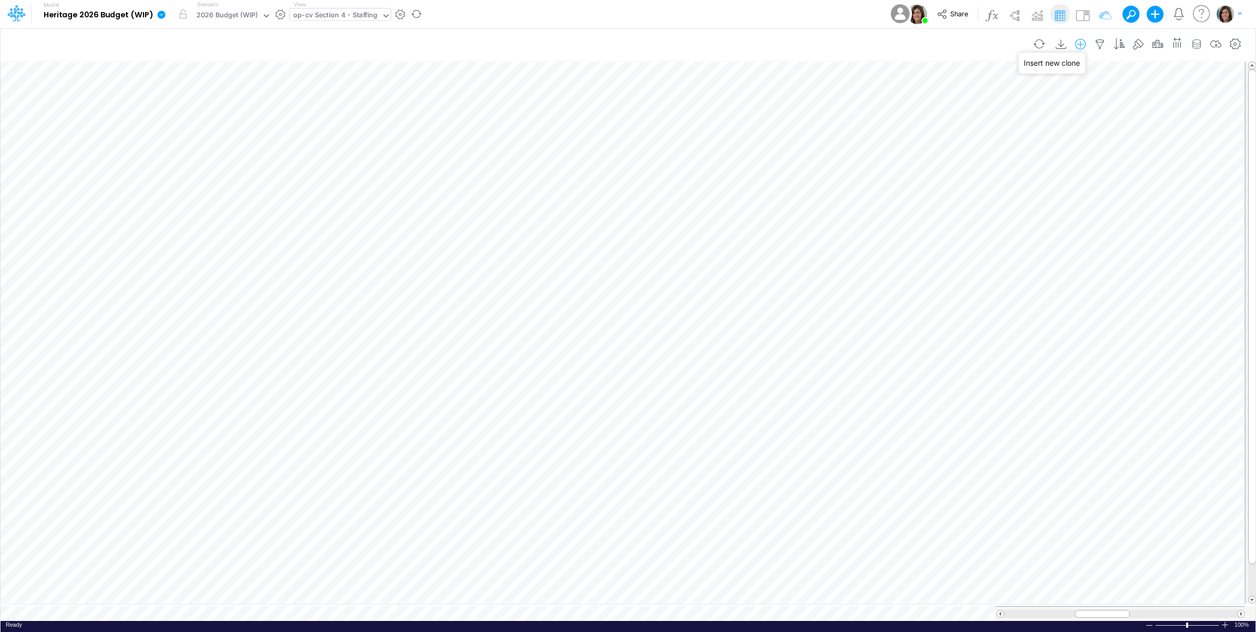
click at [1077, 42] on icon "button" at bounding box center [1080, 44] width 16 height 11
click at [1025, 88] on li "HC" at bounding box center [1027, 89] width 123 height 12
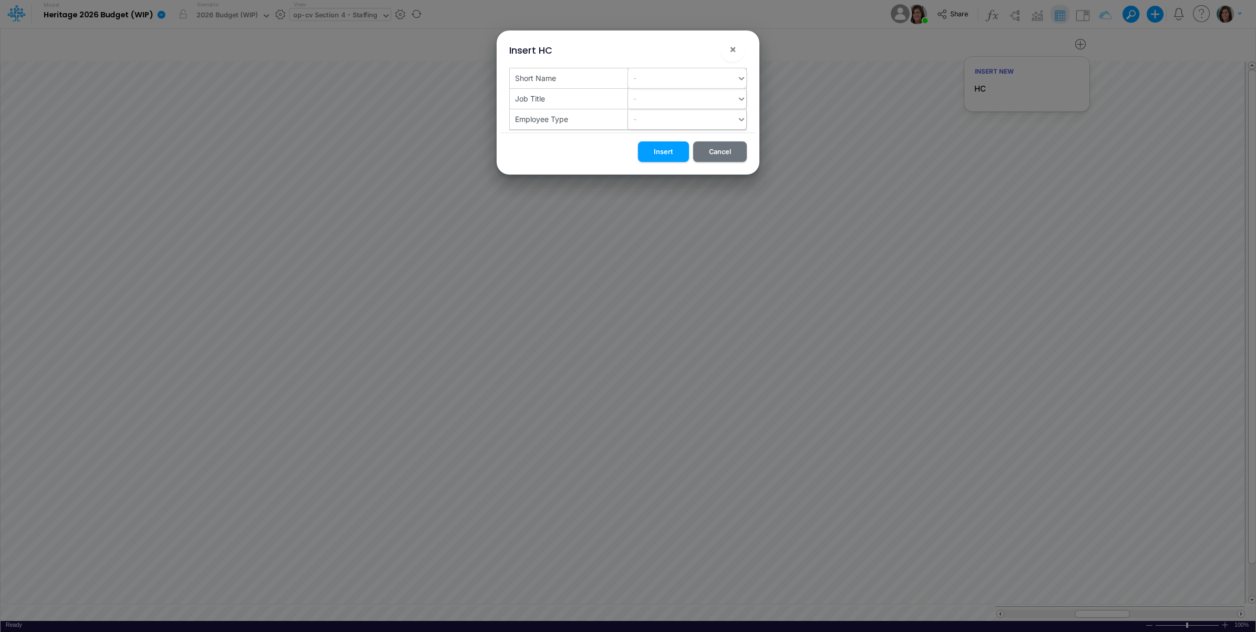
click at [667, 73] on div "-" at bounding box center [682, 77] width 109 height 17
click at [660, 119] on div "op-cv" at bounding box center [687, 123] width 118 height 19
click at [675, 98] on div "-" at bounding box center [682, 98] width 109 height 17
click at [660, 95] on div "-" at bounding box center [682, 98] width 109 height 17
click at [665, 151] on button "Insert" at bounding box center [663, 151] width 51 height 20
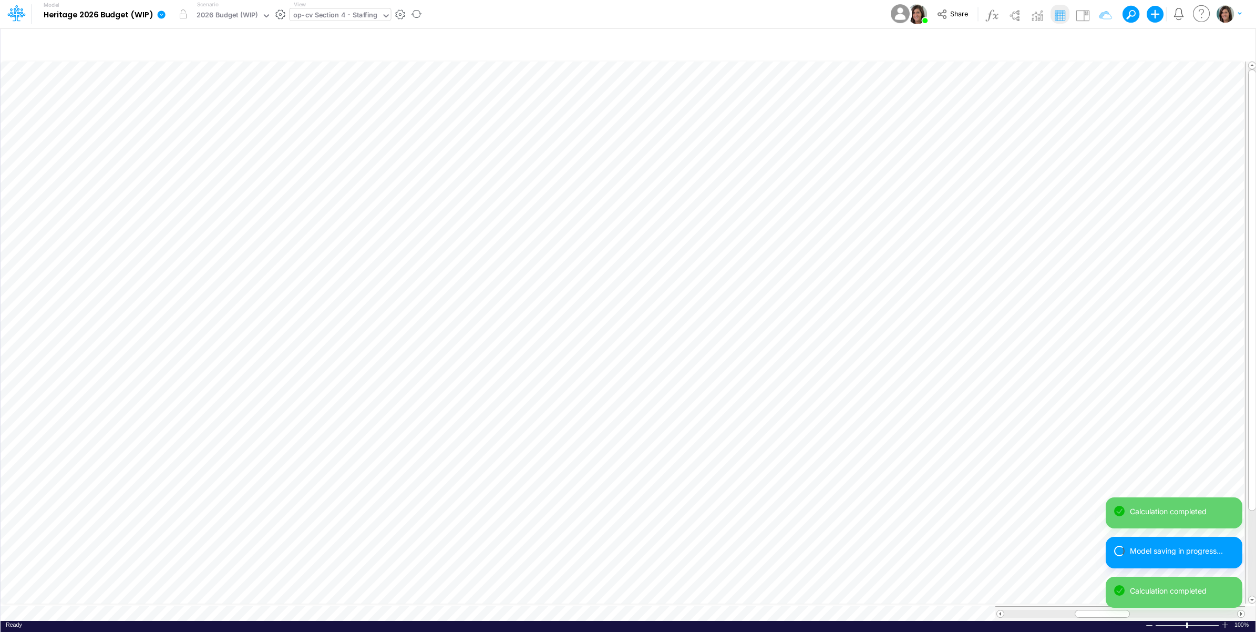
drag, startPoint x: 327, startPoint y: 23, endPoint x: 332, endPoint y: 18, distance: 5.9
click at [328, 22] on div "op-cv Section 4 - Staffing" at bounding box center [336, 16] width 92 height 16
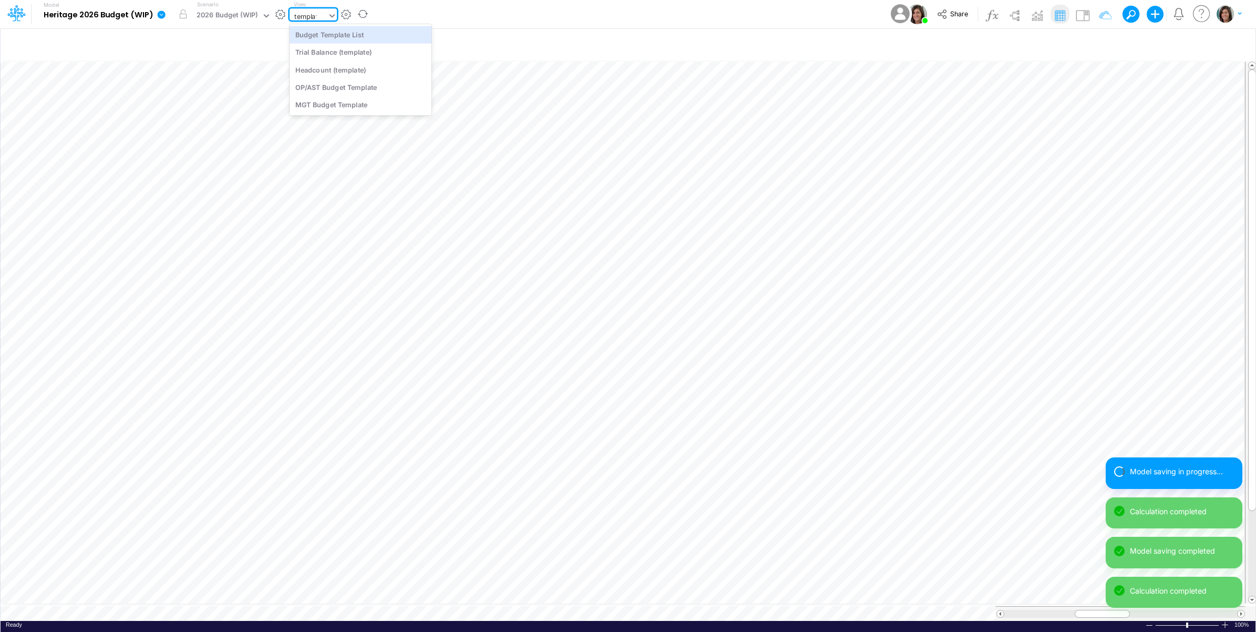
type input "template"
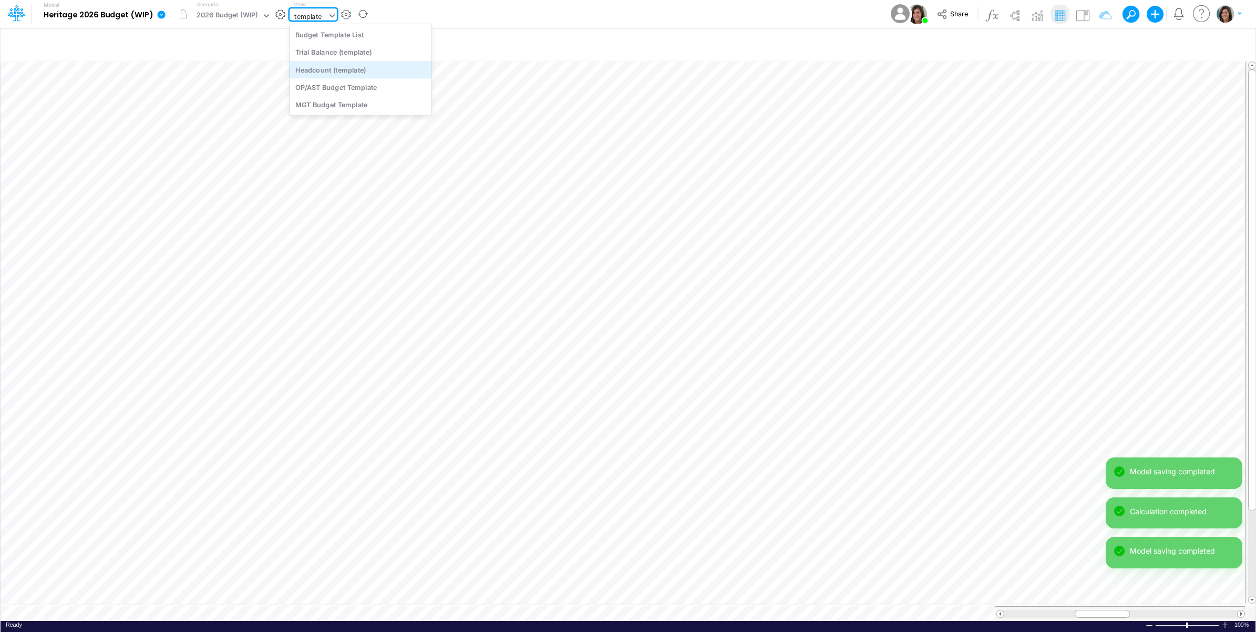
click at [358, 67] on div "Headcount (template)" at bounding box center [361, 69] width 142 height 17
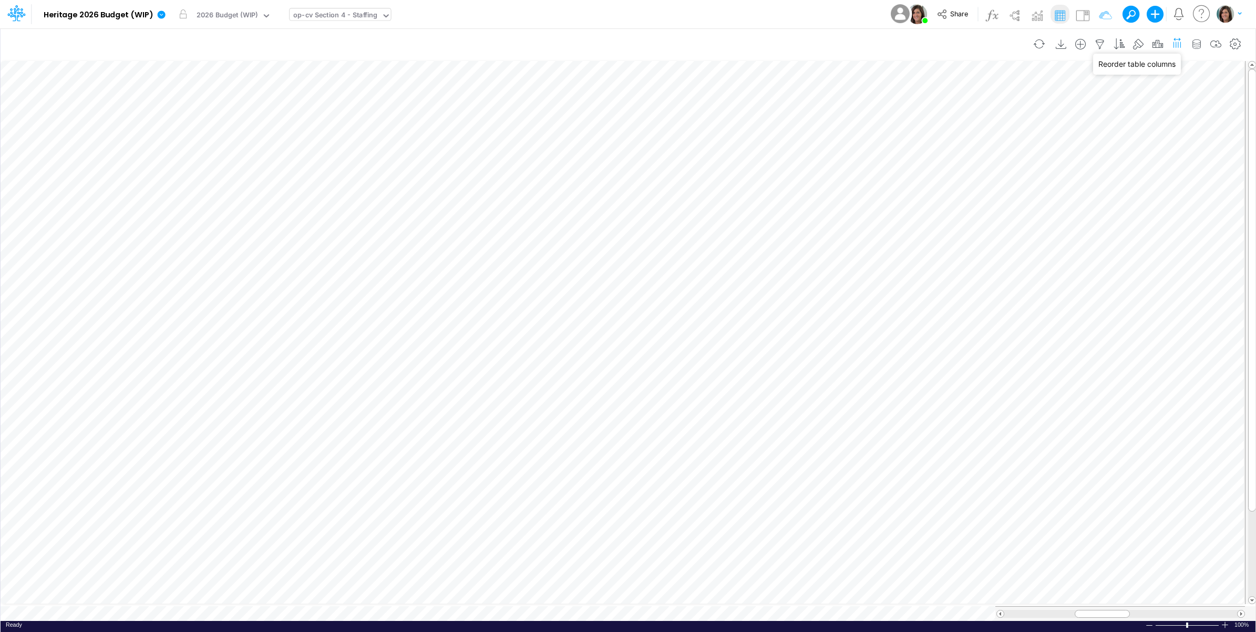
click at [1175, 40] on icon "button" at bounding box center [1177, 43] width 11 height 16
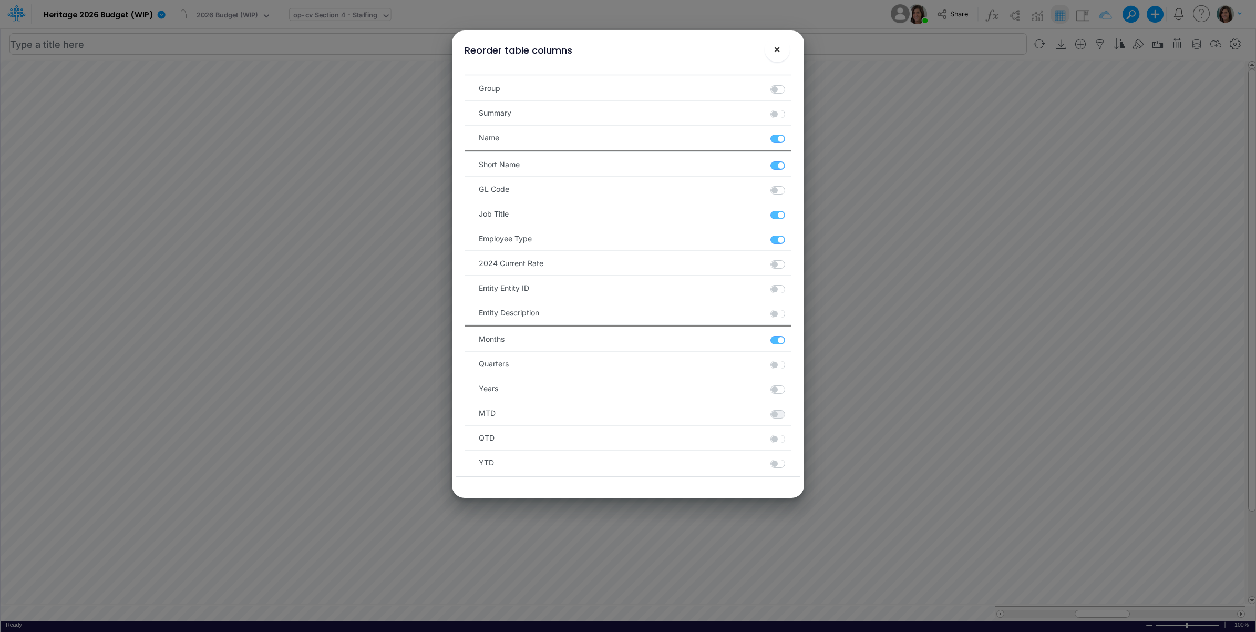
drag, startPoint x: 782, startPoint y: 49, endPoint x: 849, endPoint y: 40, distance: 67.3
click at [781, 48] on button "×" at bounding box center [777, 49] width 25 height 25
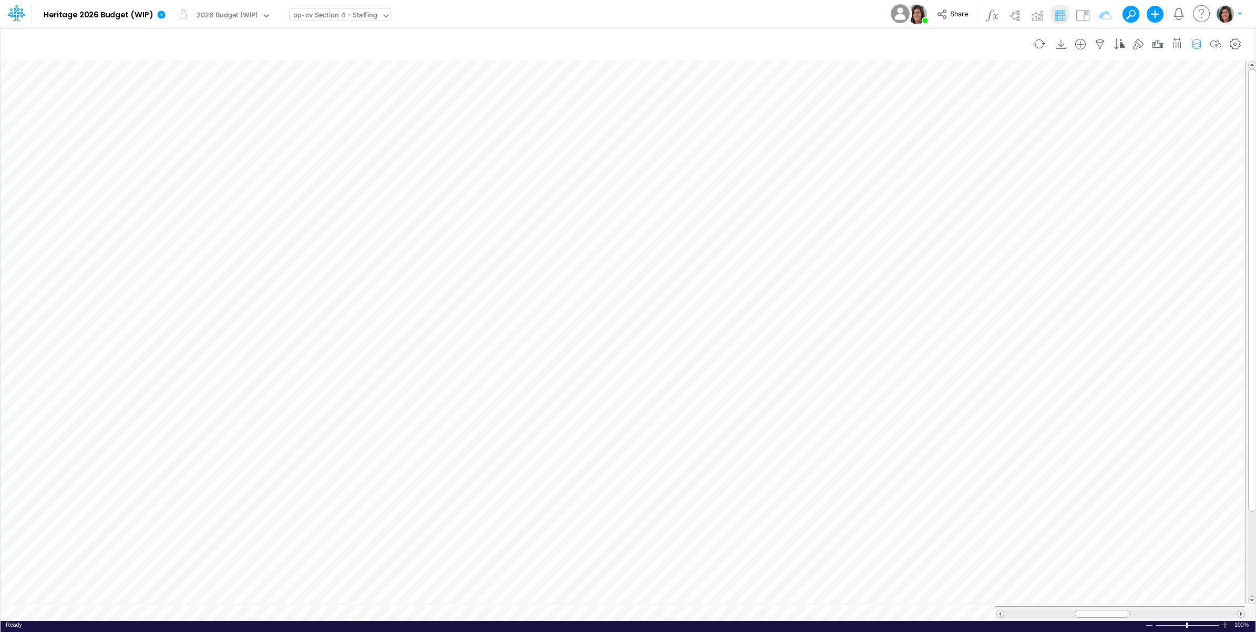
click at [1202, 40] on icon "button" at bounding box center [1197, 44] width 16 height 11
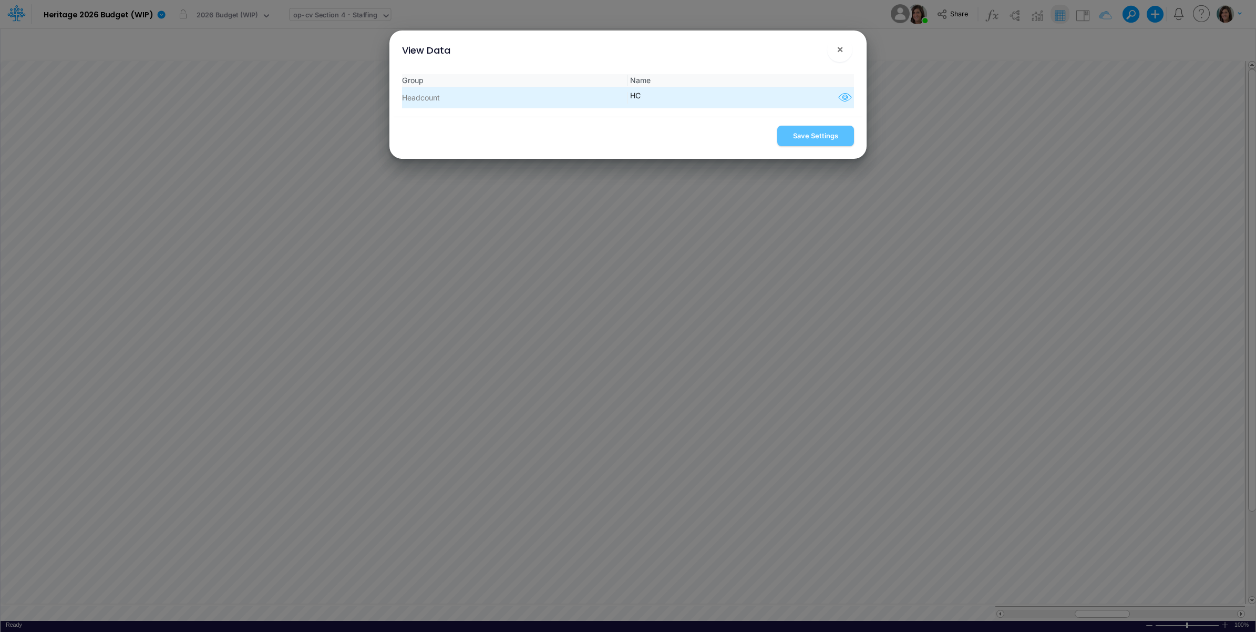
click at [837, 98] on icon "button" at bounding box center [845, 98] width 16 height 14
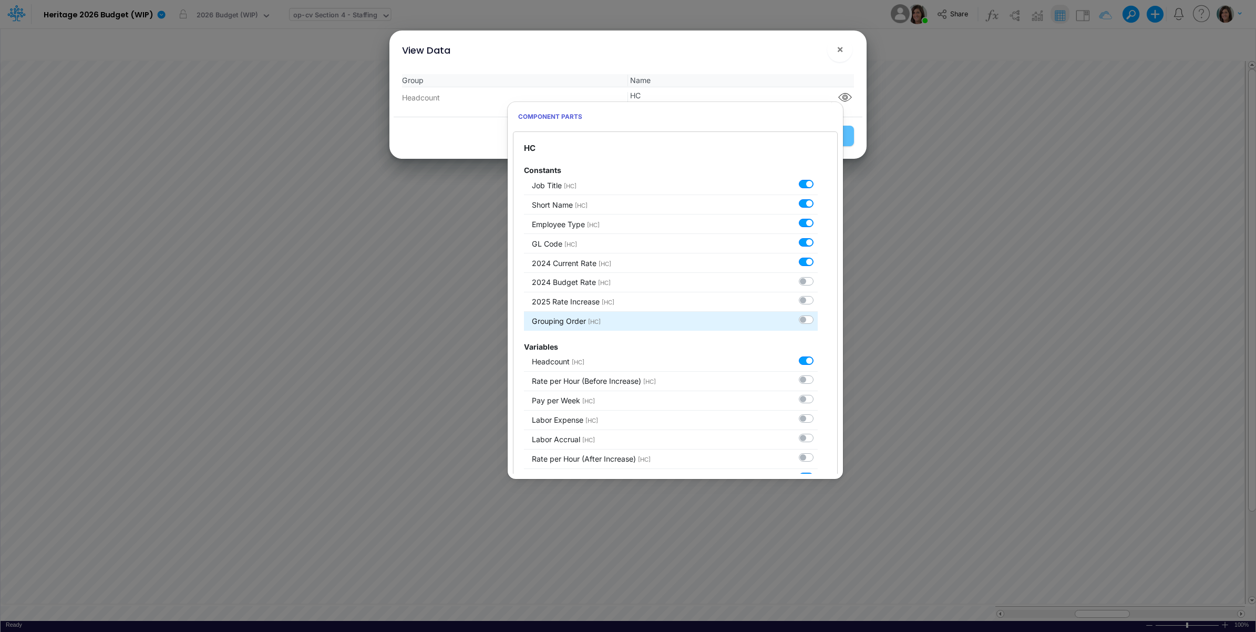
click at [818, 314] on label at bounding box center [818, 314] width 0 height 0
click at [818, 319] on input "checkbox" at bounding box center [821, 317] width 7 height 7
checkbox input "true"
click at [789, 51] on div "View Data ×" at bounding box center [628, 47] width 469 height 35
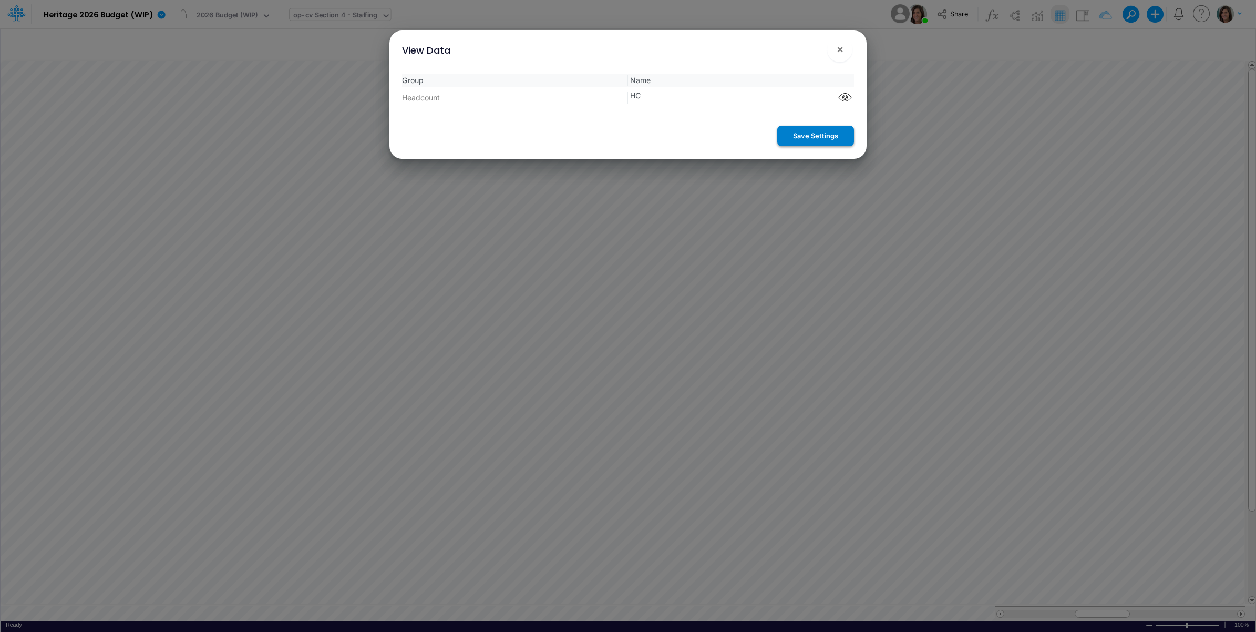
click at [818, 134] on button "Save Settings" at bounding box center [815, 136] width 77 height 20
click at [839, 50] on span "×" at bounding box center [840, 49] width 7 height 13
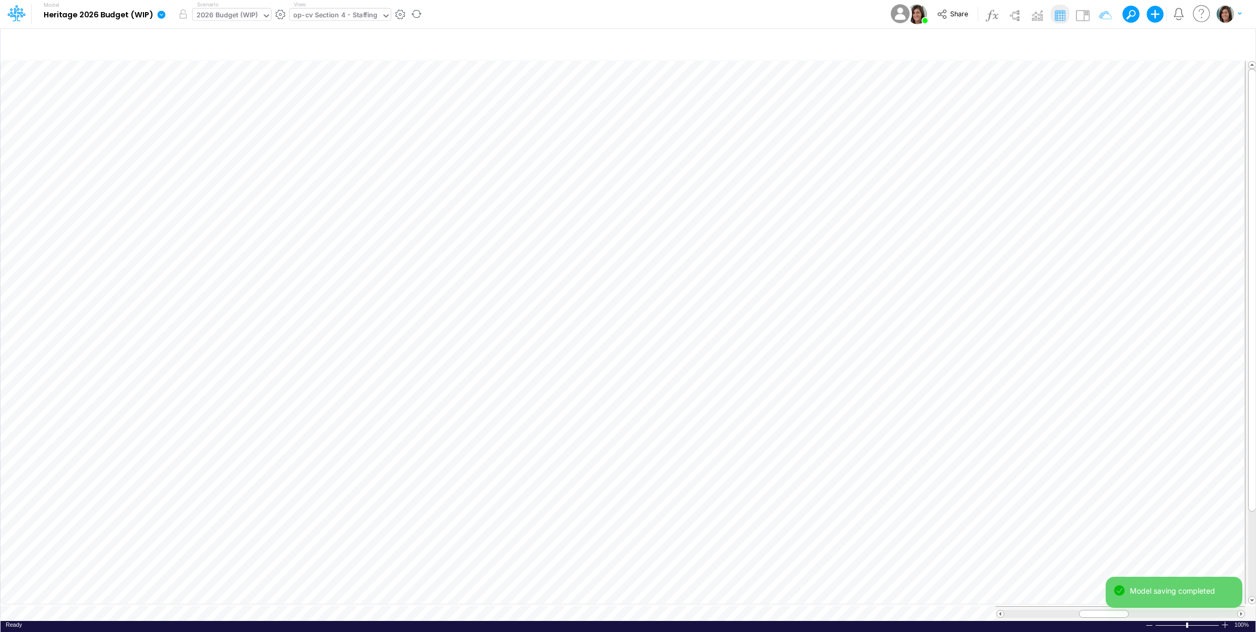
click at [242, 17] on div "2026 Budget (WIP)" at bounding box center [227, 16] width 61 height 12
click at [508, 11] on div "Model Heritage 2026 Budget (WIP) Edit model settings Duplicate Import QuickBook…" at bounding box center [628, 14] width 1130 height 28
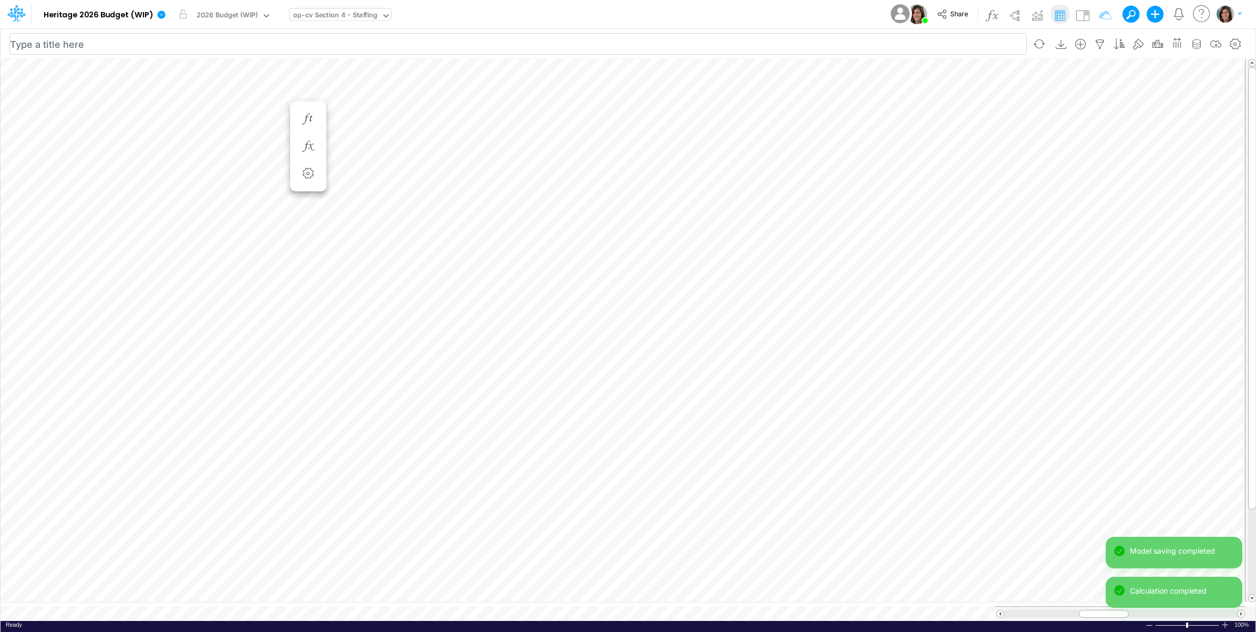
scroll to position [0, 1]
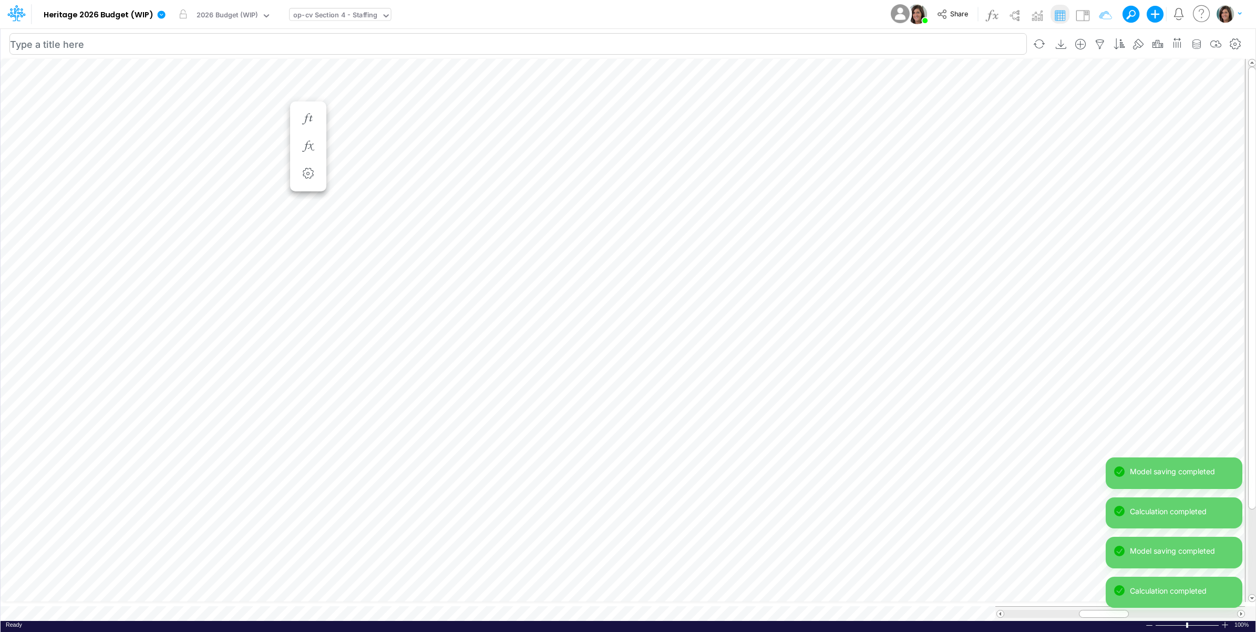
scroll to position [0, 1]
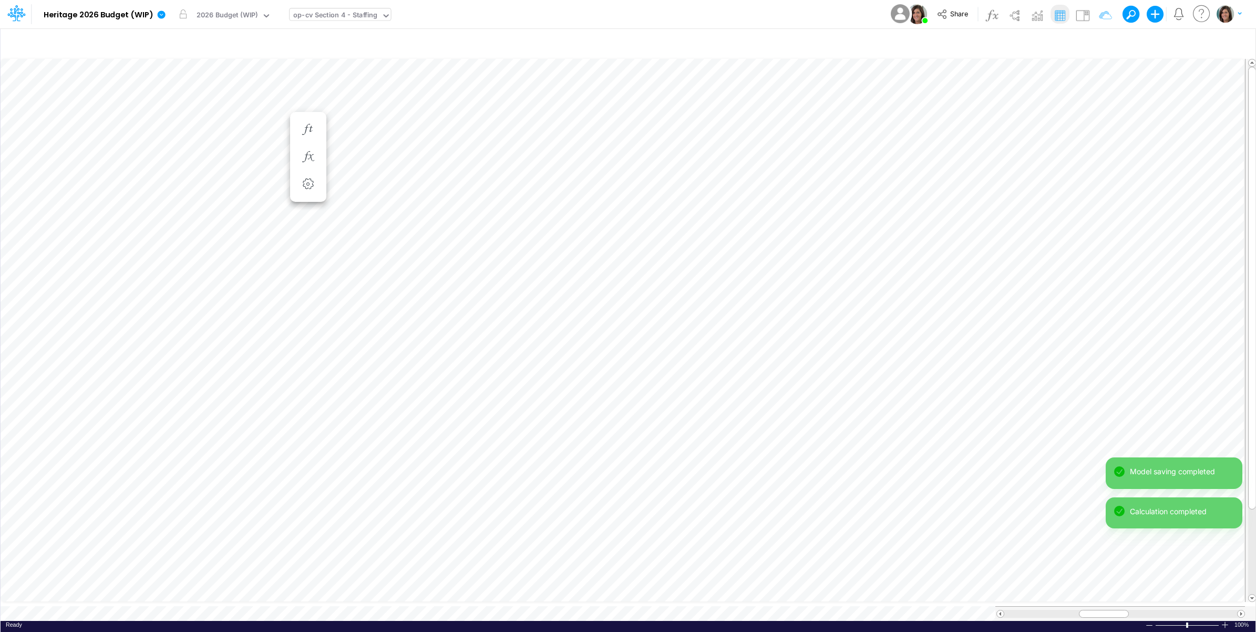
scroll to position [0, 1]
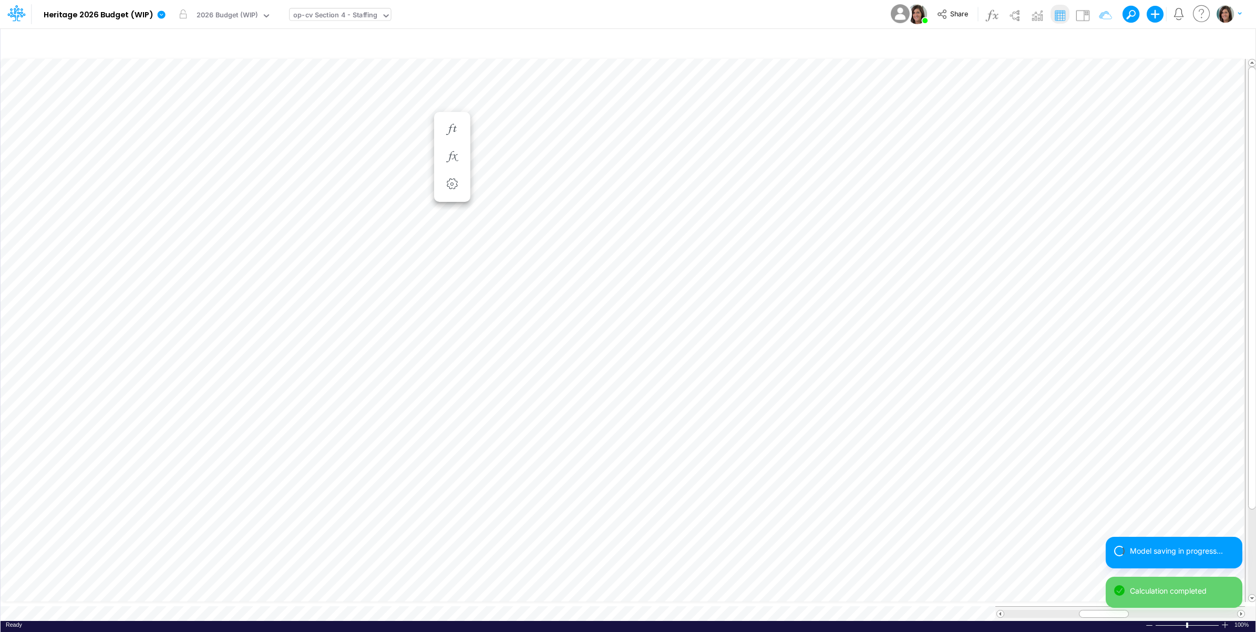
scroll to position [0, 1]
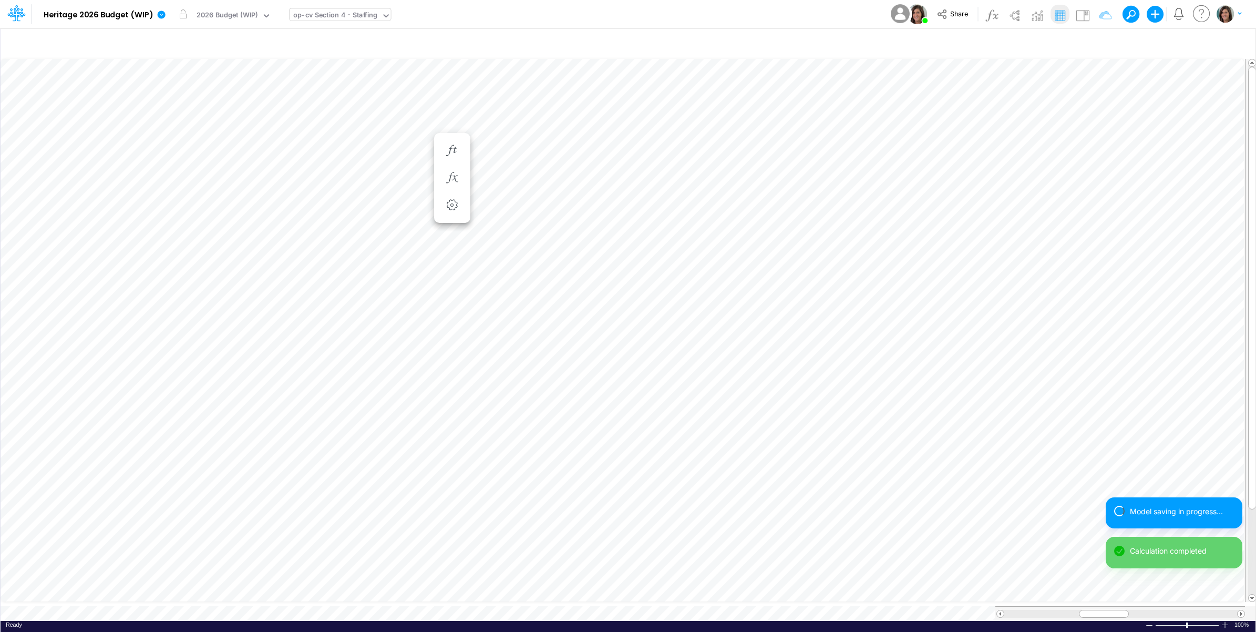
scroll to position [0, 1]
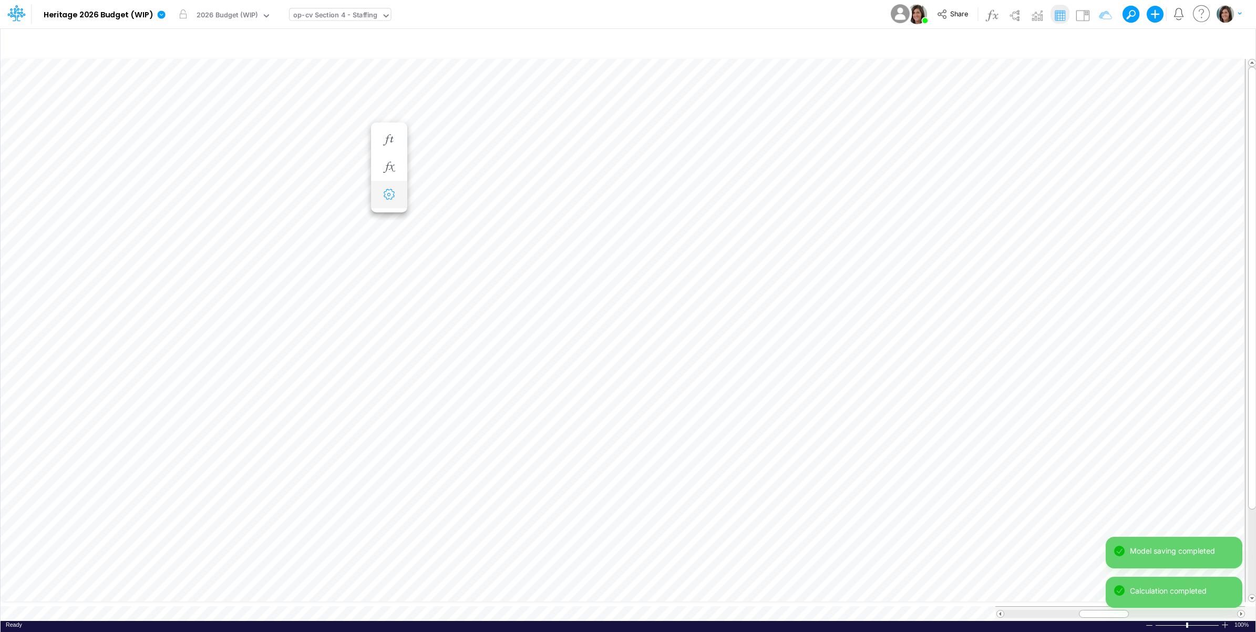
click at [397, 195] on icon "button" at bounding box center [389, 194] width 16 height 11
select select "field"
select select "Text"
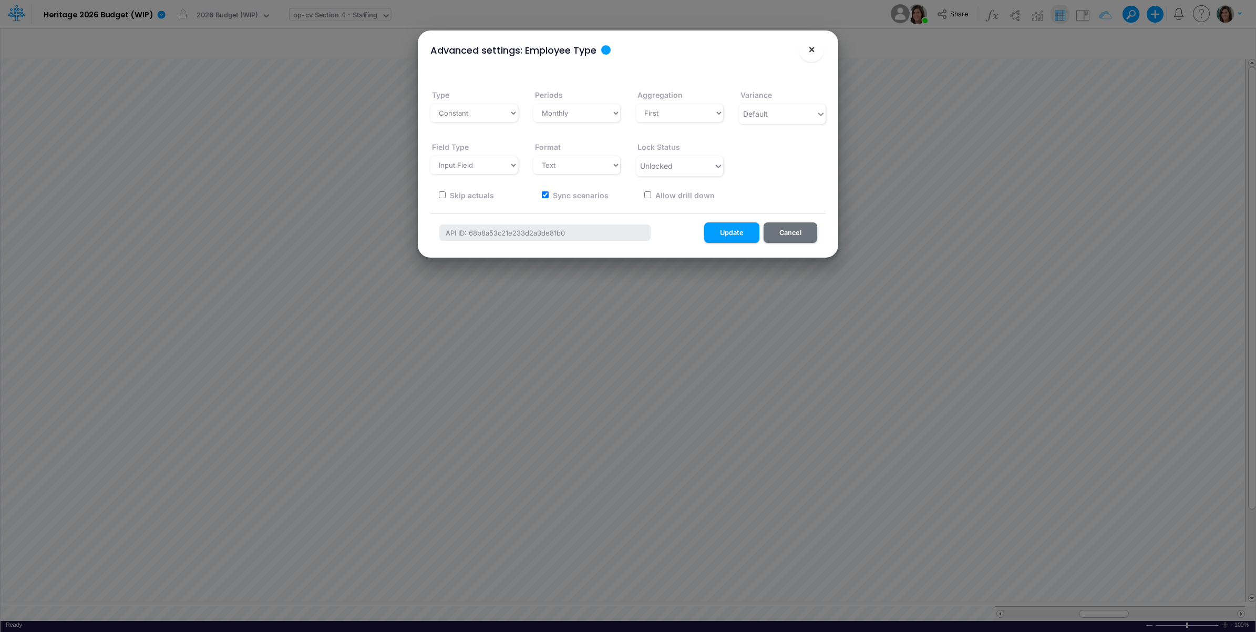
click at [804, 49] on button "×" at bounding box center [811, 49] width 25 height 25
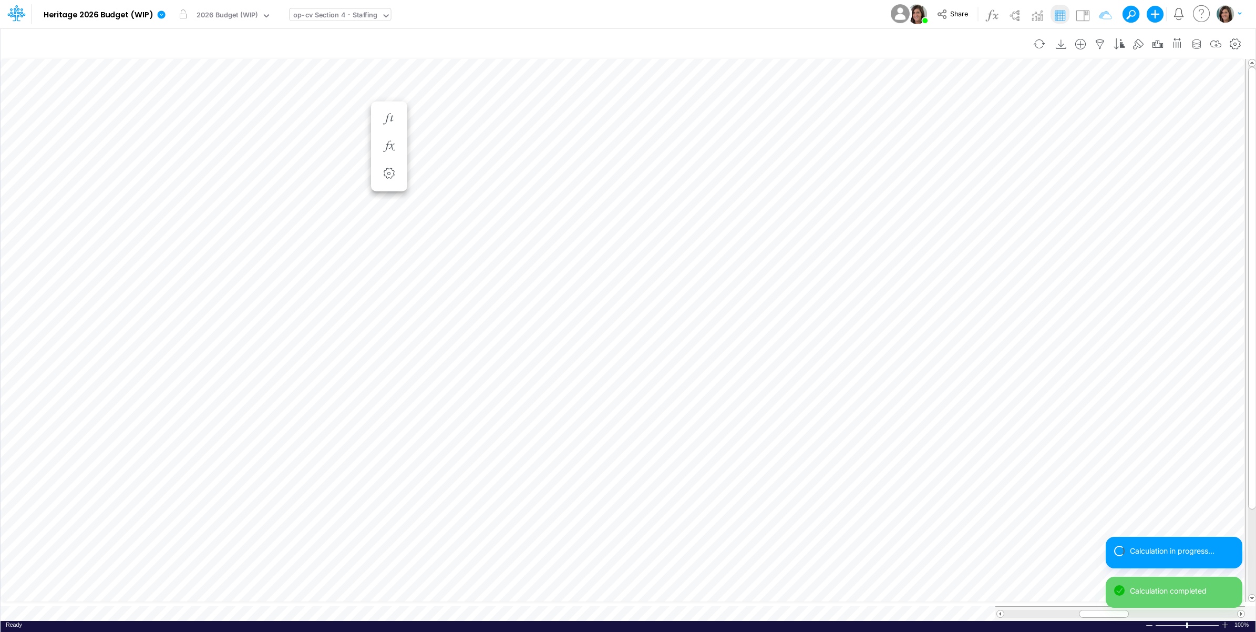
scroll to position [0, 1]
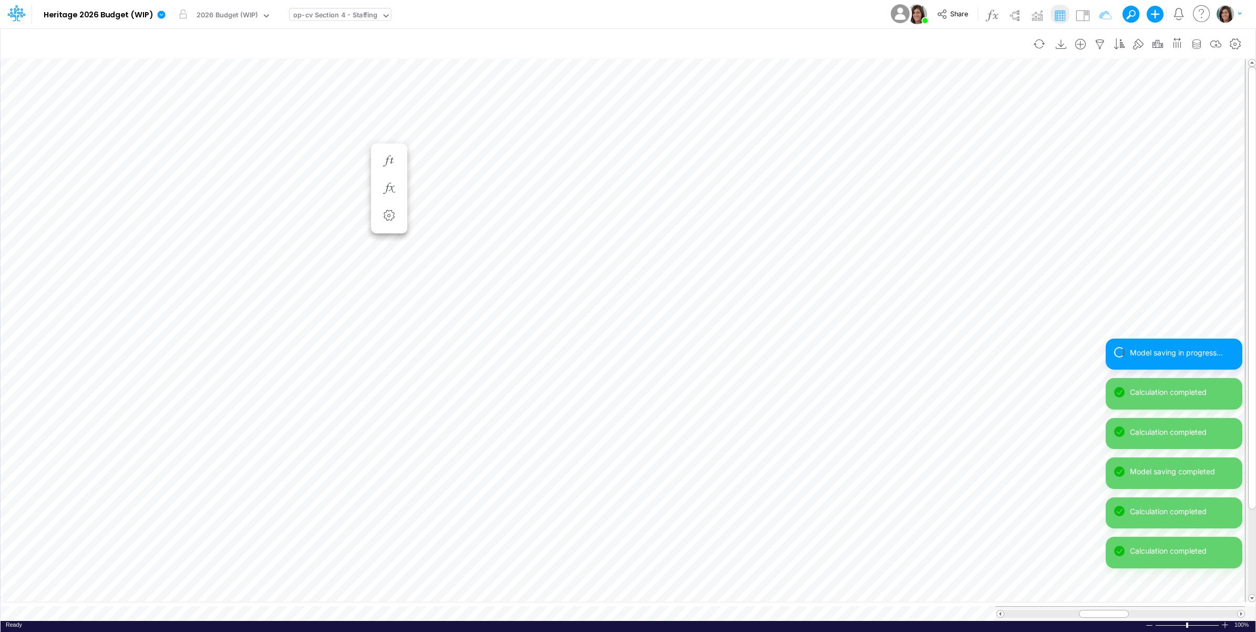
scroll to position [0, 1]
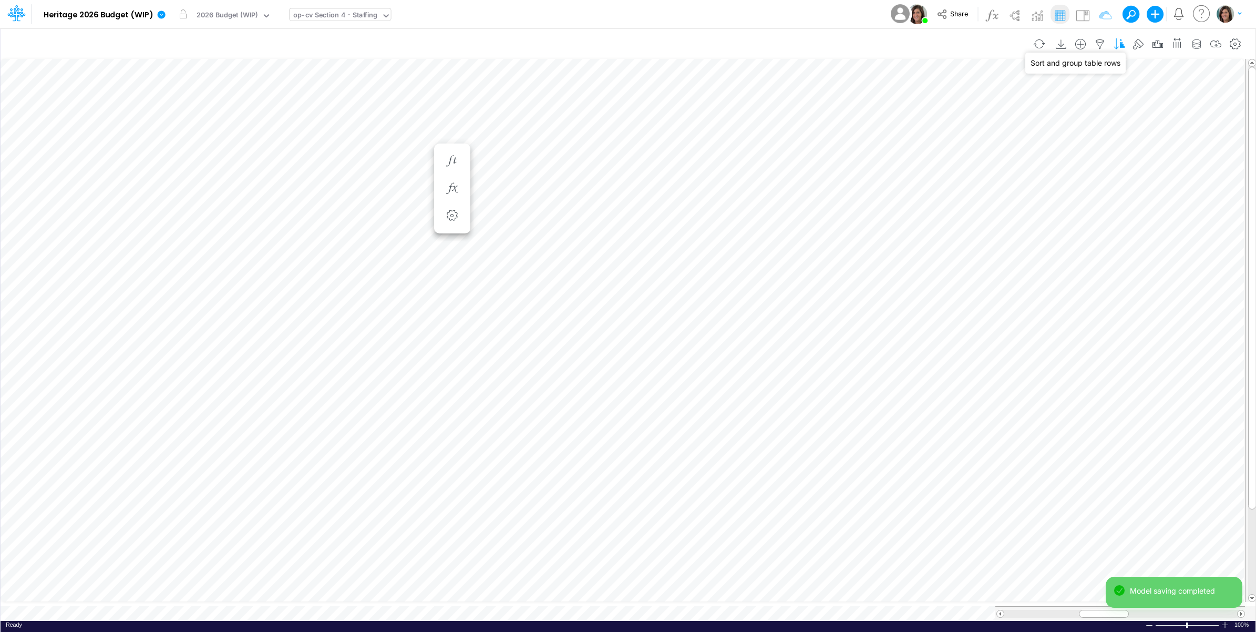
click at [1121, 42] on icon "button" at bounding box center [1119, 44] width 16 height 11
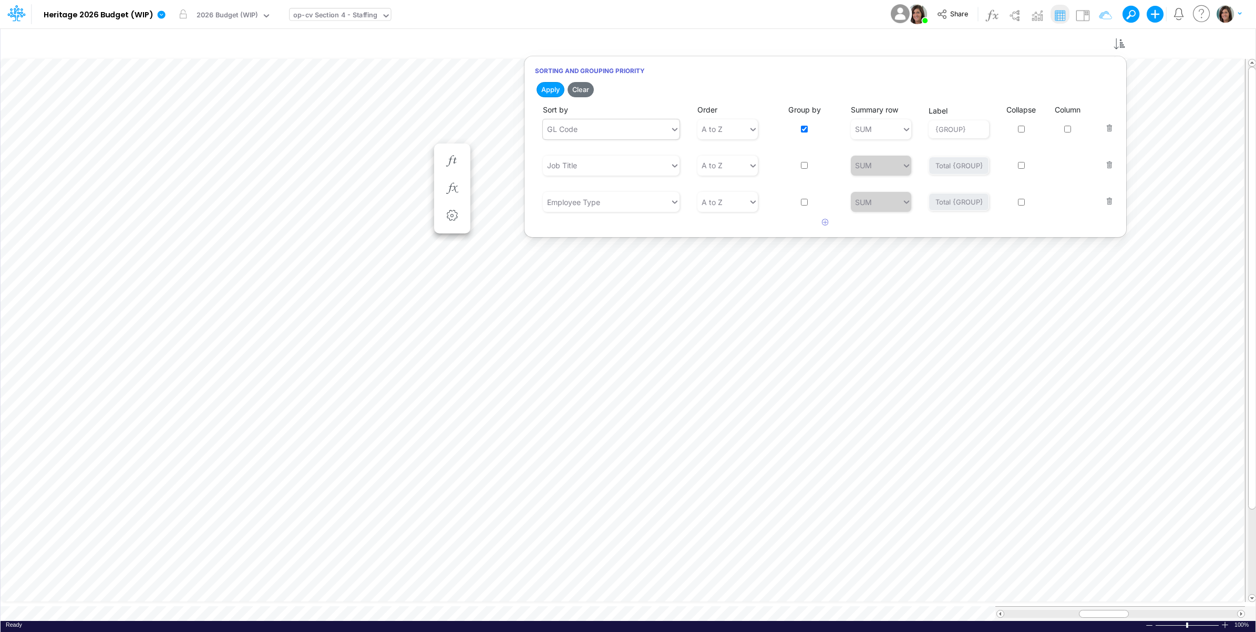
click at [618, 126] on div "GL Code" at bounding box center [606, 128] width 127 height 17
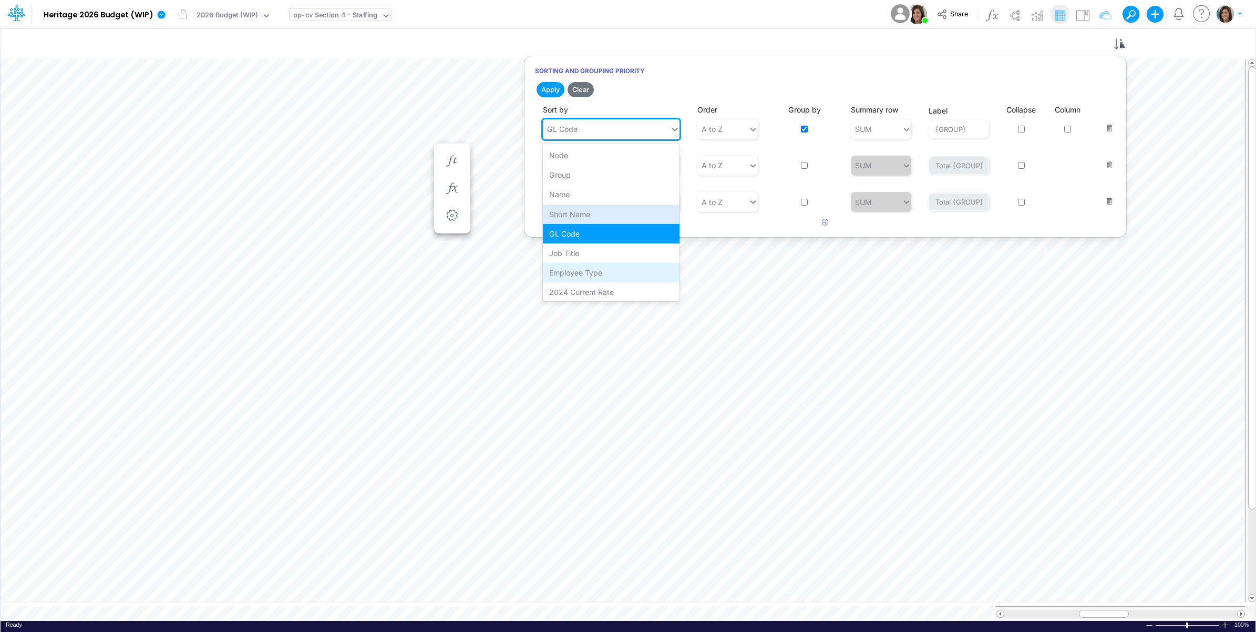
scroll to position [61, 0]
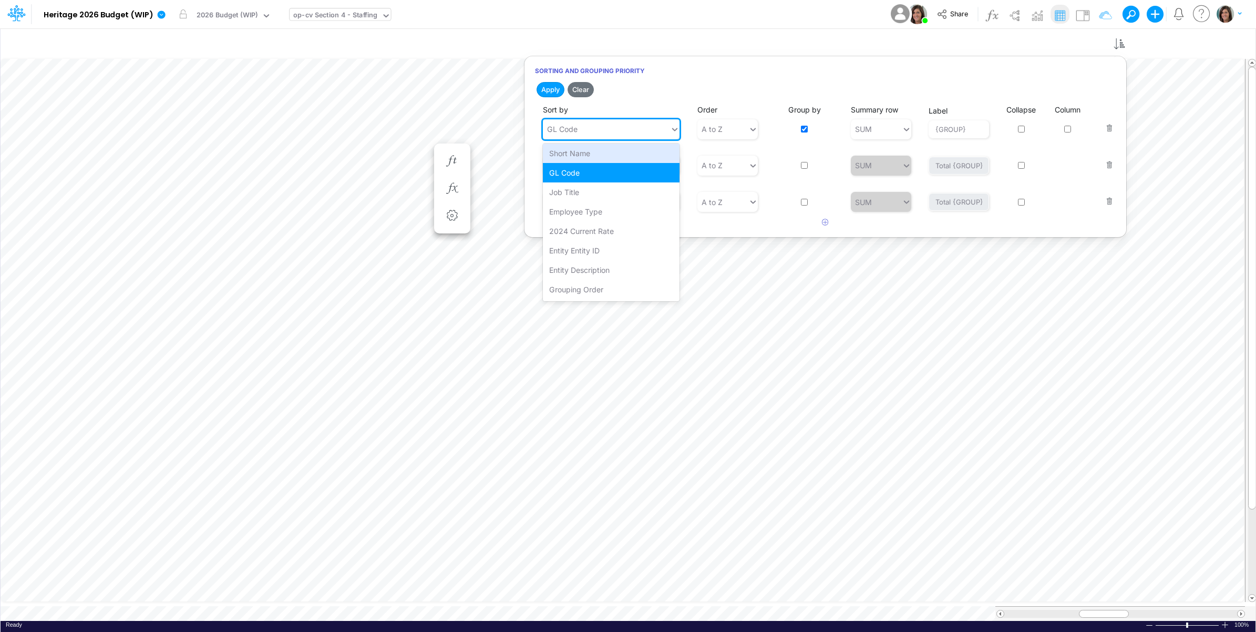
click at [726, 16] on div "Model Heritage 2026 Budget (WIP) Edit model settings Duplicate Import QuickBook…" at bounding box center [628, 14] width 1130 height 28
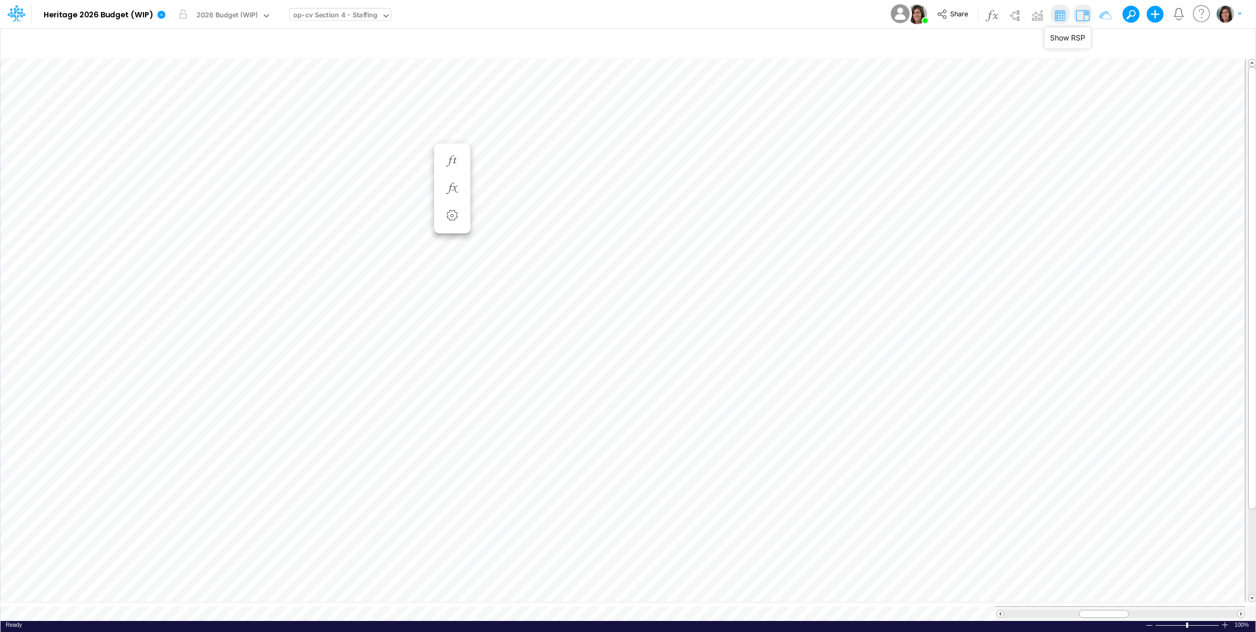
click at [1081, 12] on img at bounding box center [1082, 15] width 17 height 17
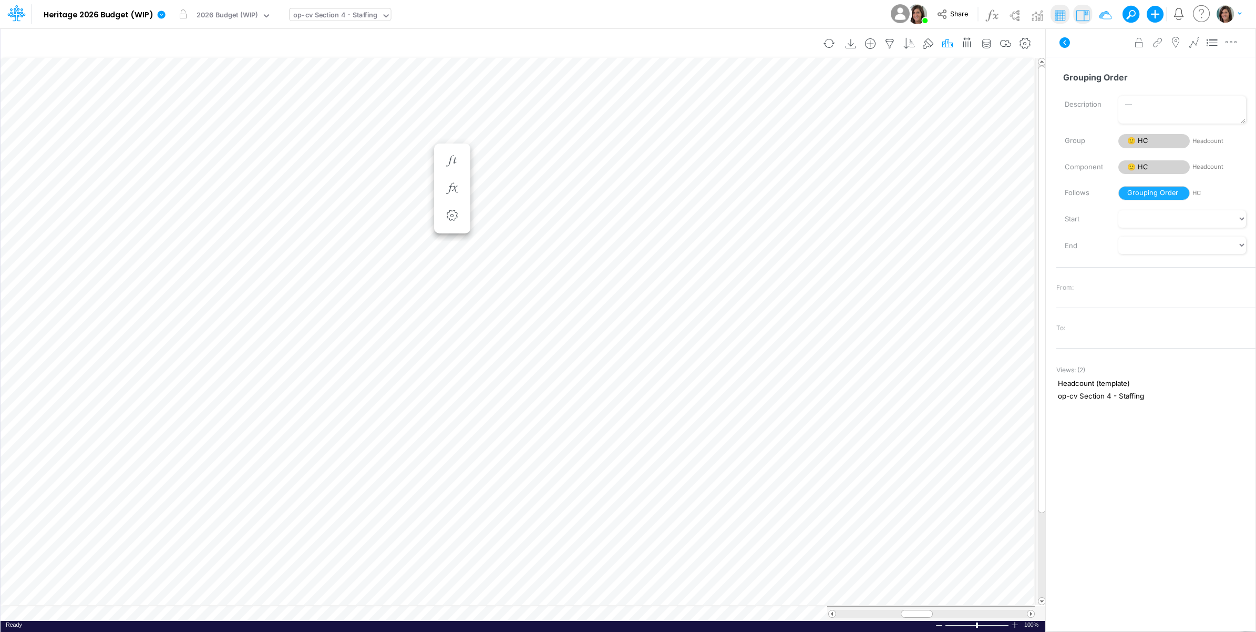
scroll to position [0, 1]
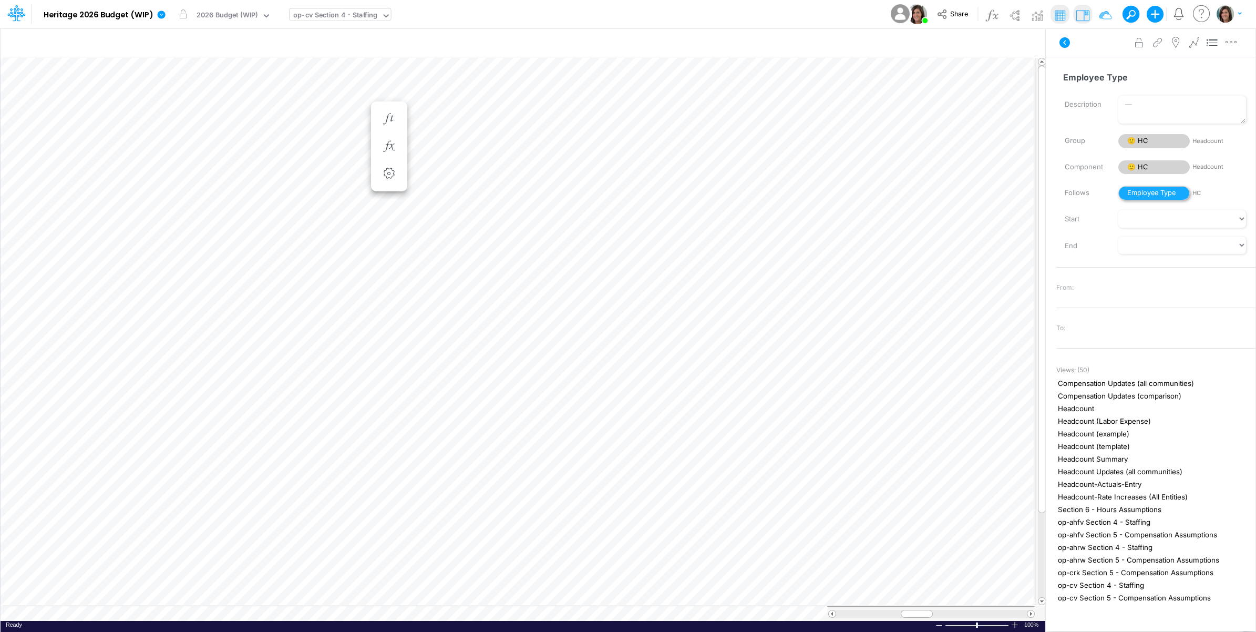
click at [1139, 194] on span "Employee Type" at bounding box center [1153, 193] width 71 height 14
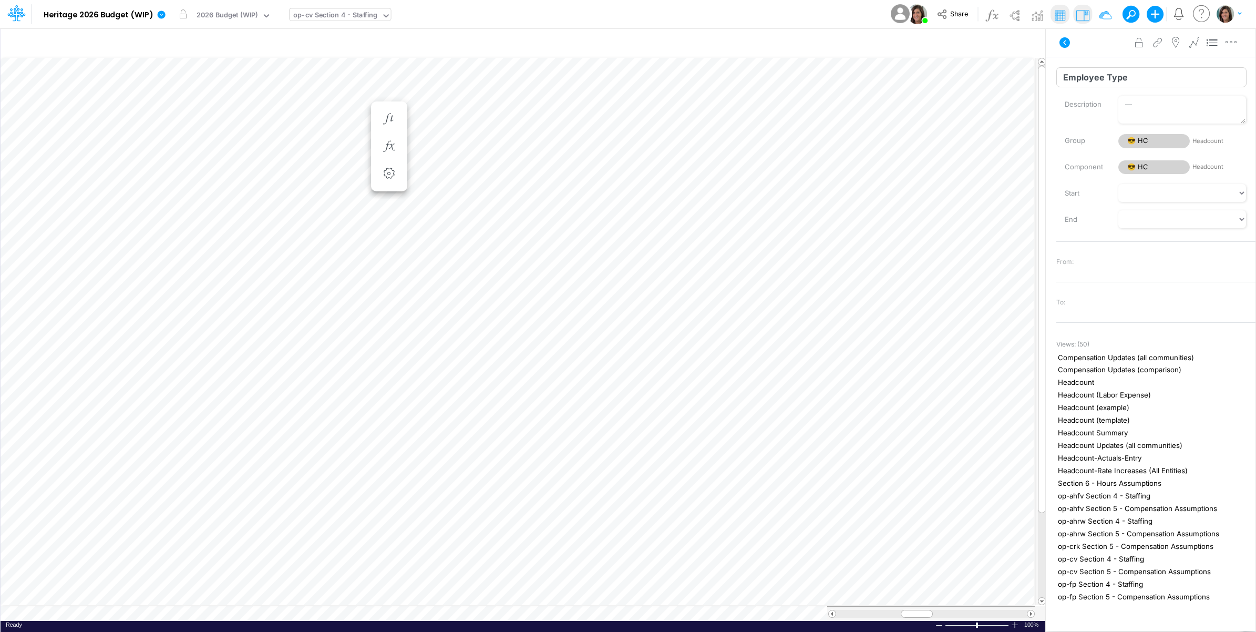
click at [1119, 70] on input "Employee Type" at bounding box center [1151, 77] width 190 height 20
type input "Employee Group"
click at [806, 17] on div "Model Heritage 2026 Budget (WIP) Edit model settings Duplicate Import QuickBook…" at bounding box center [628, 14] width 1130 height 28
click at [1065, 42] on icon at bounding box center [1064, 42] width 11 height 11
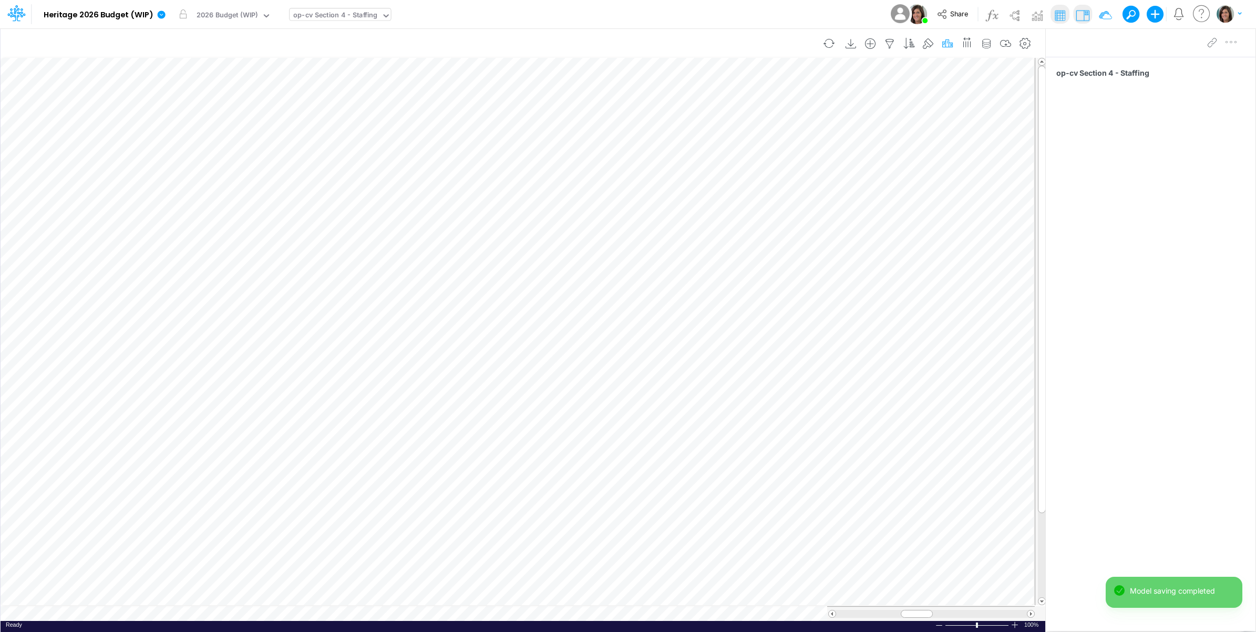
click at [947, 39] on icon "button" at bounding box center [948, 43] width 16 height 11
click at [907, 42] on icon "button" at bounding box center [909, 43] width 16 height 11
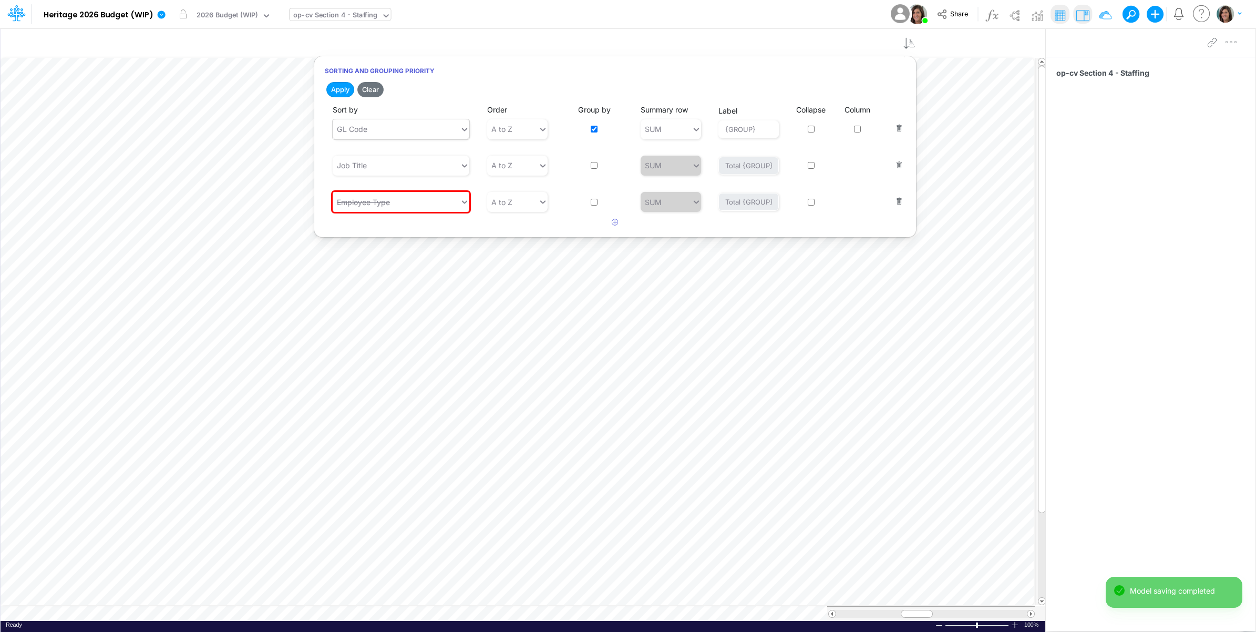
click at [442, 122] on div "GL Code" at bounding box center [396, 128] width 127 height 17
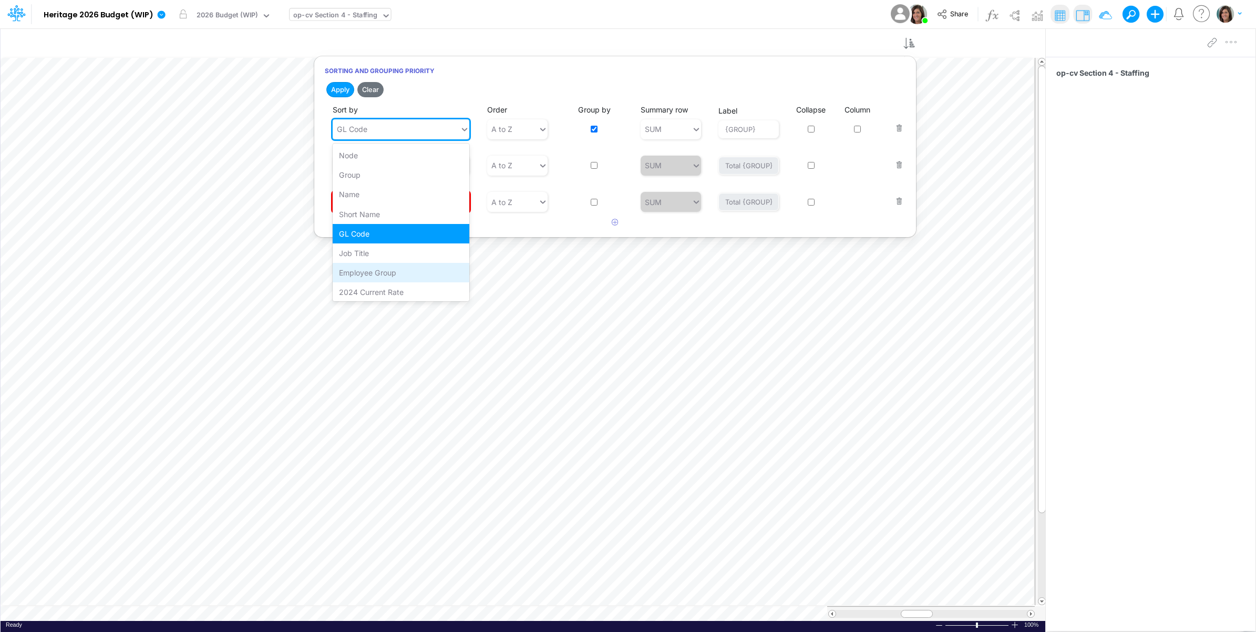
click at [388, 269] on div "Employee Group" at bounding box center [401, 272] width 137 height 19
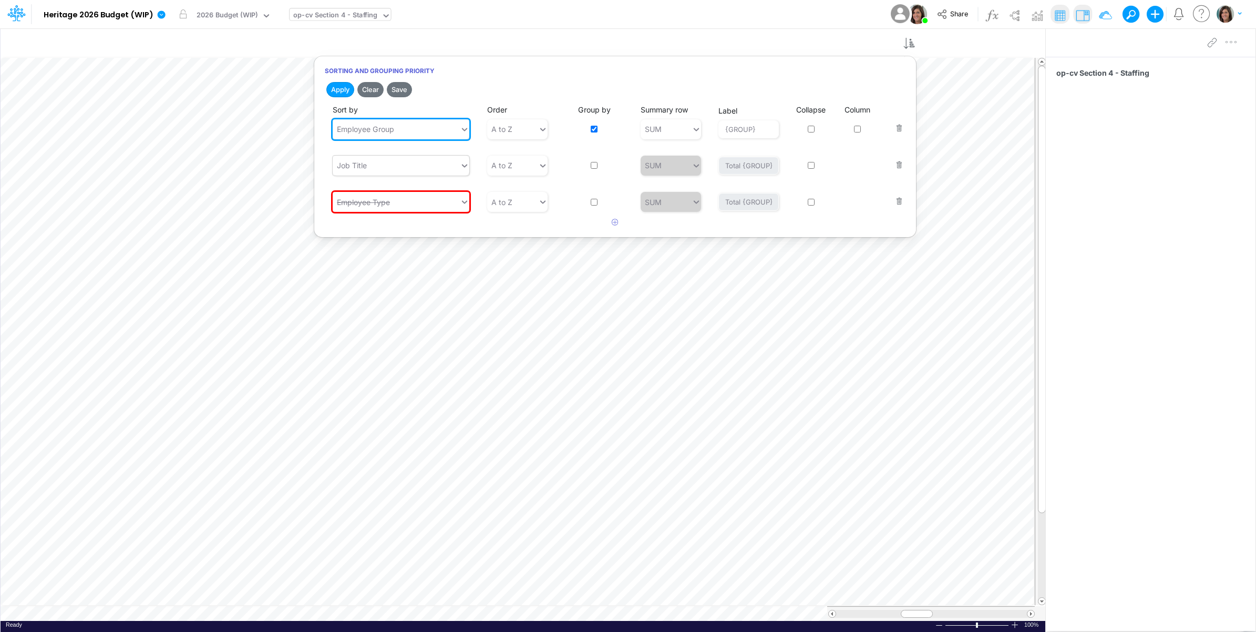
click at [406, 167] on div "Job Title" at bounding box center [396, 165] width 127 height 17
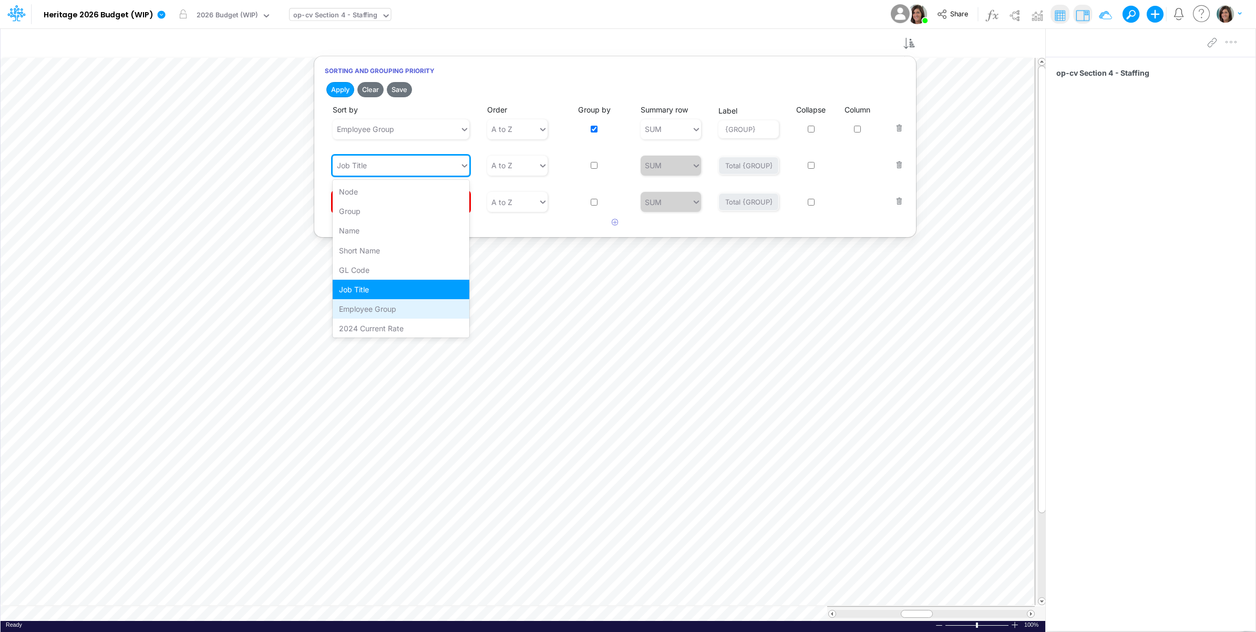
scroll to position [61, 0]
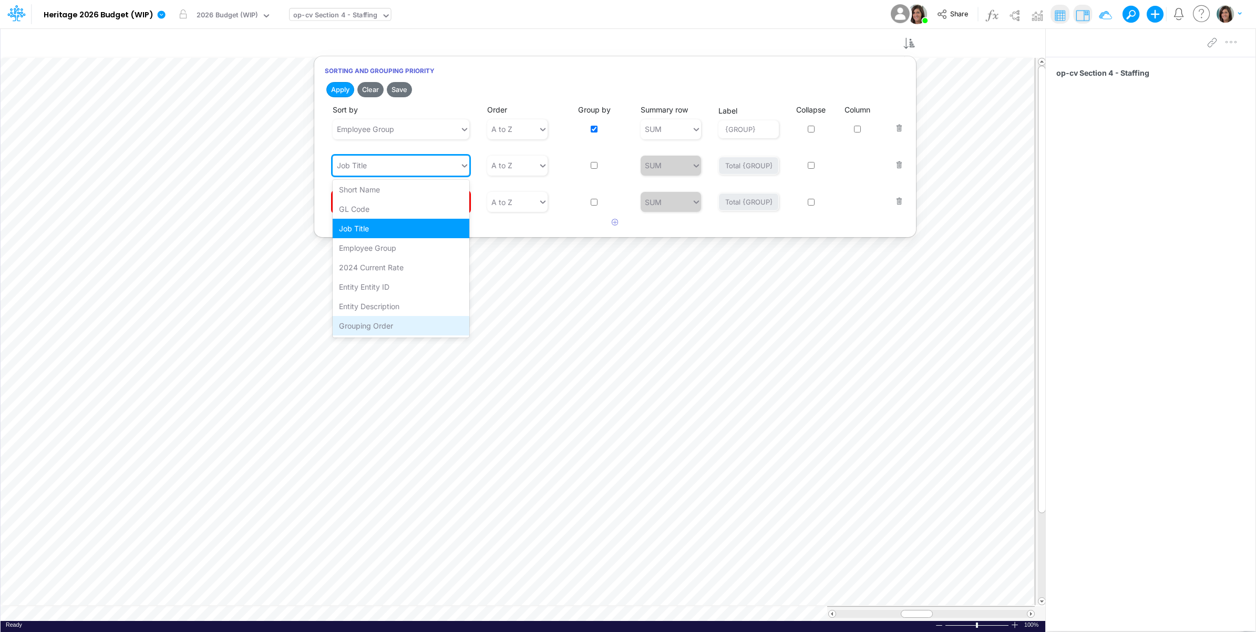
click at [398, 325] on div "Grouping Order" at bounding box center [401, 325] width 137 height 19
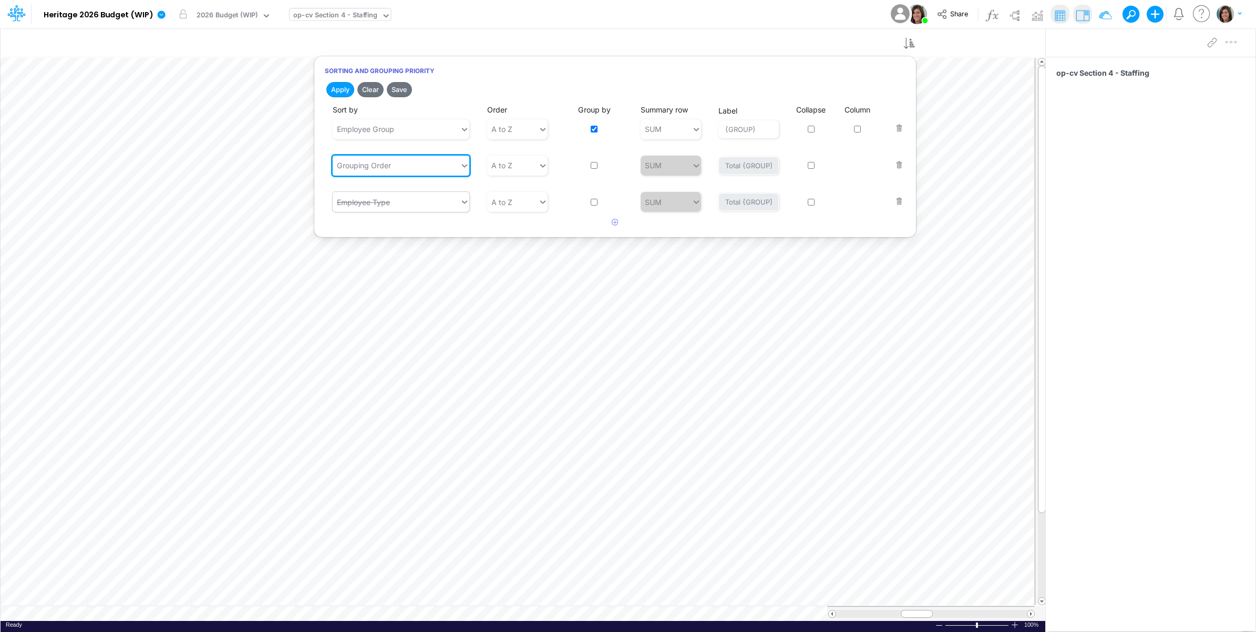
click at [419, 207] on div "Employee Type" at bounding box center [396, 201] width 127 height 17
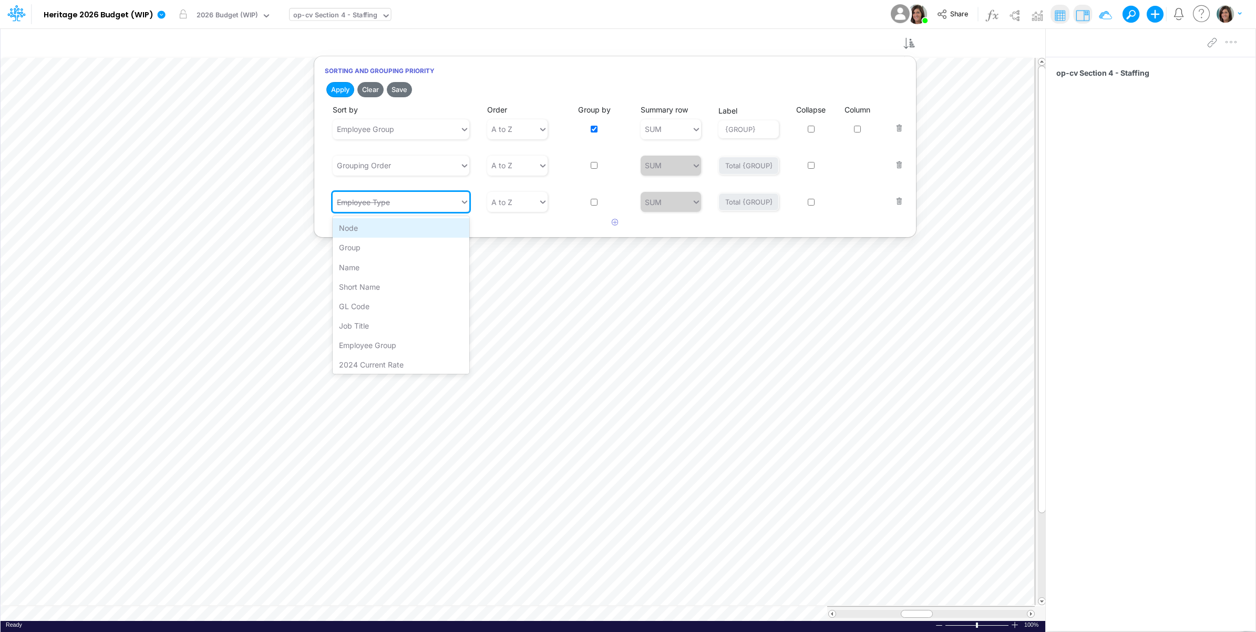
click at [391, 233] on div "Node" at bounding box center [401, 227] width 137 height 19
click at [398, 88] on button "Save" at bounding box center [399, 89] width 25 height 15
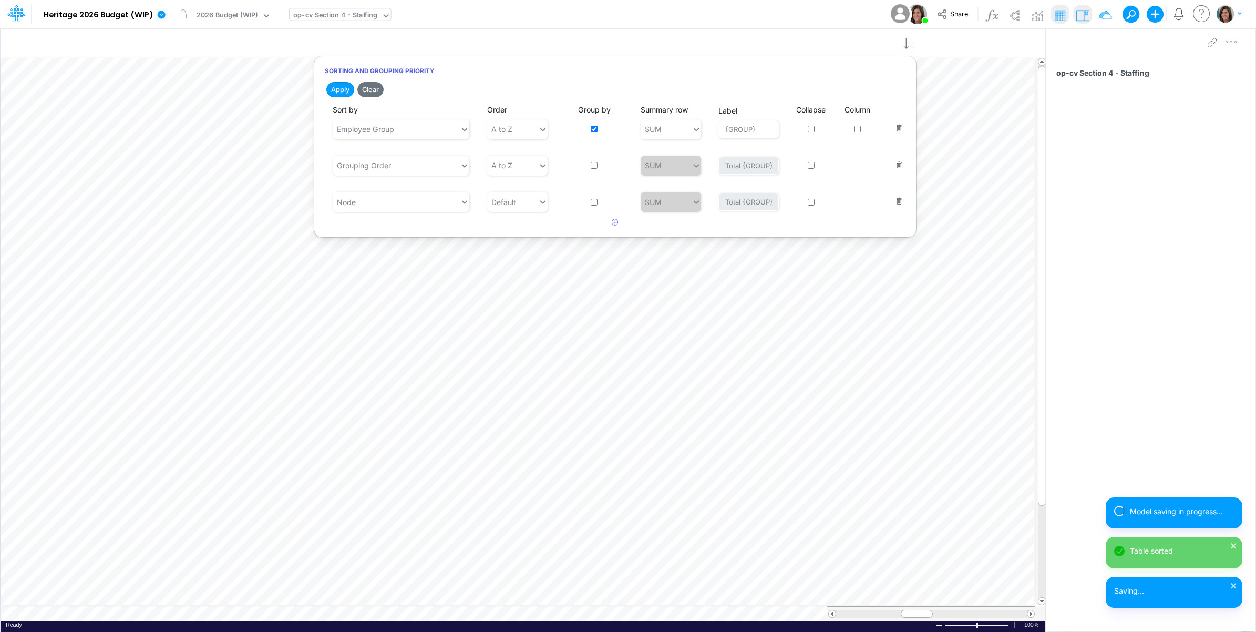
click at [645, 14] on div "Model Heritage 2026 Budget (WIP) Edit model settings Duplicate Import QuickBook…" at bounding box center [628, 14] width 1130 height 28
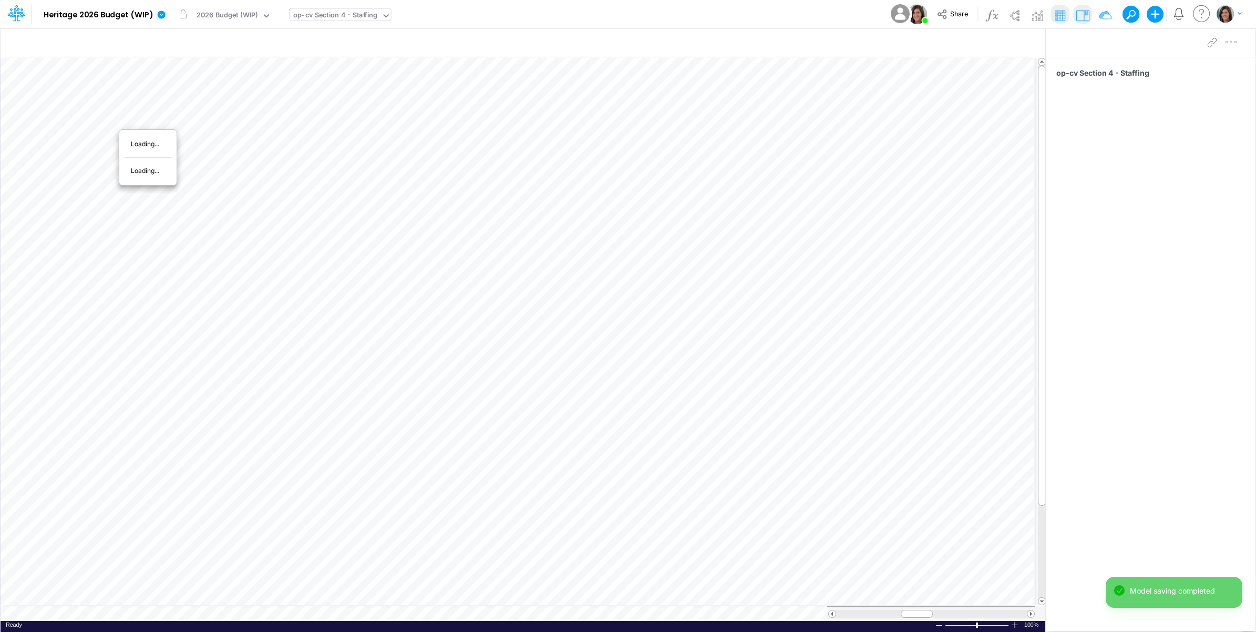
click at [750, 8] on div "Model Heritage 2026 Budget (WIP) Edit model settings Duplicate Import QuickBook…" at bounding box center [628, 14] width 1130 height 28
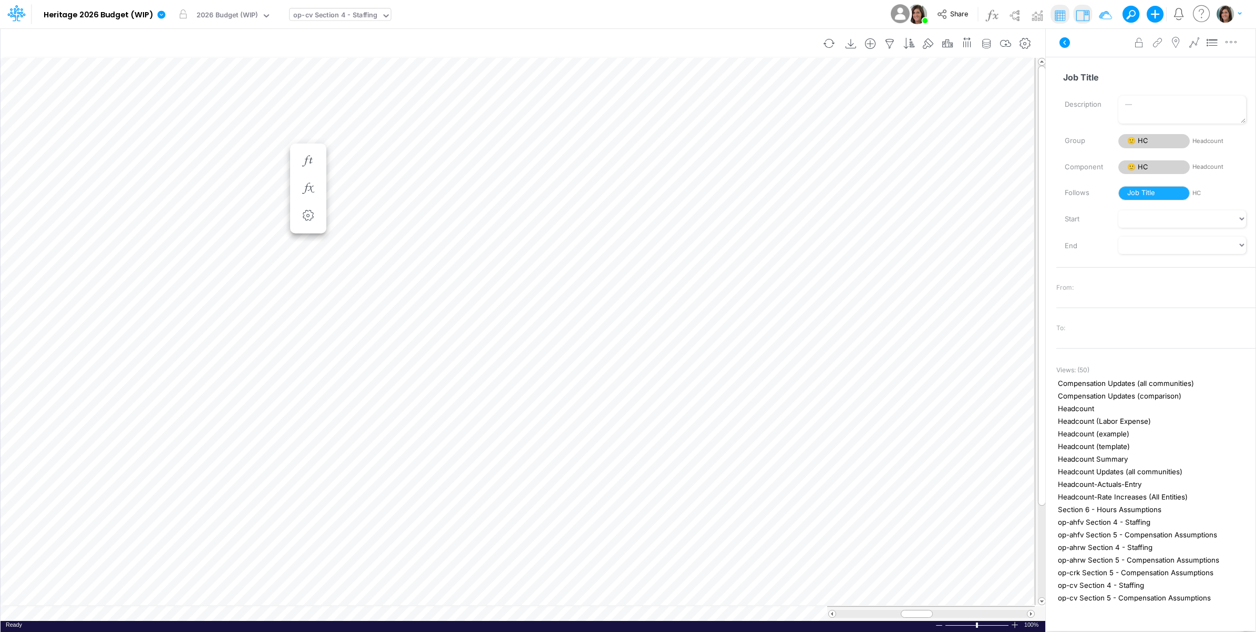
scroll to position [0, 1]
click at [1063, 41] on icon at bounding box center [1064, 42] width 11 height 11
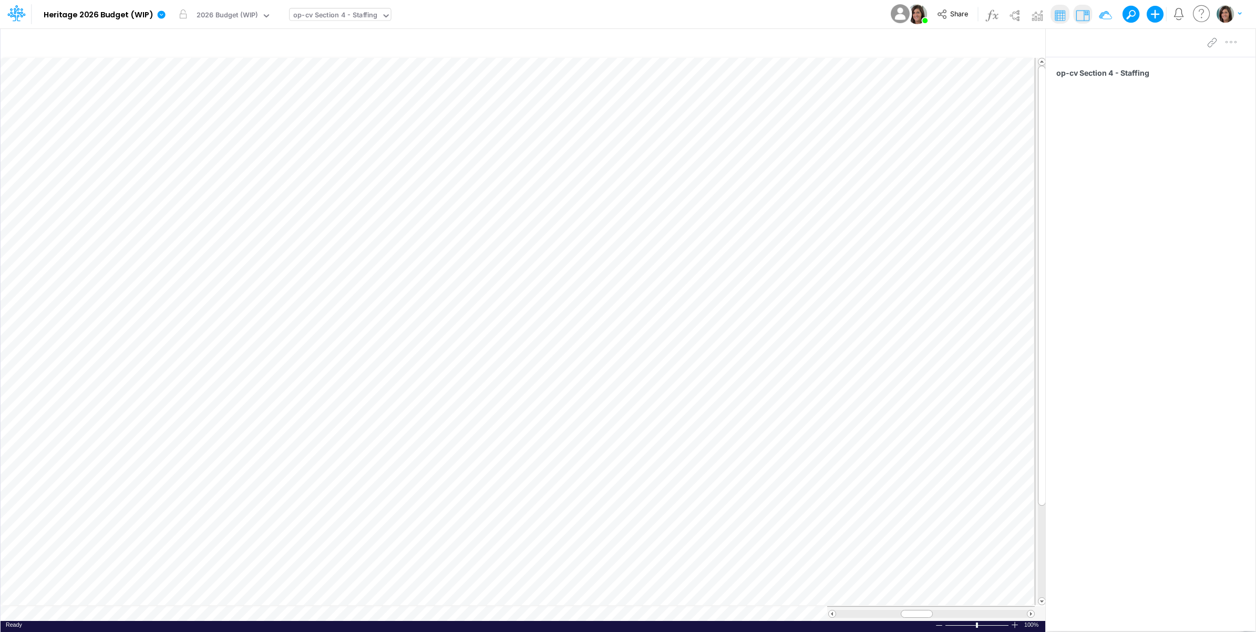
scroll to position [0, 1]
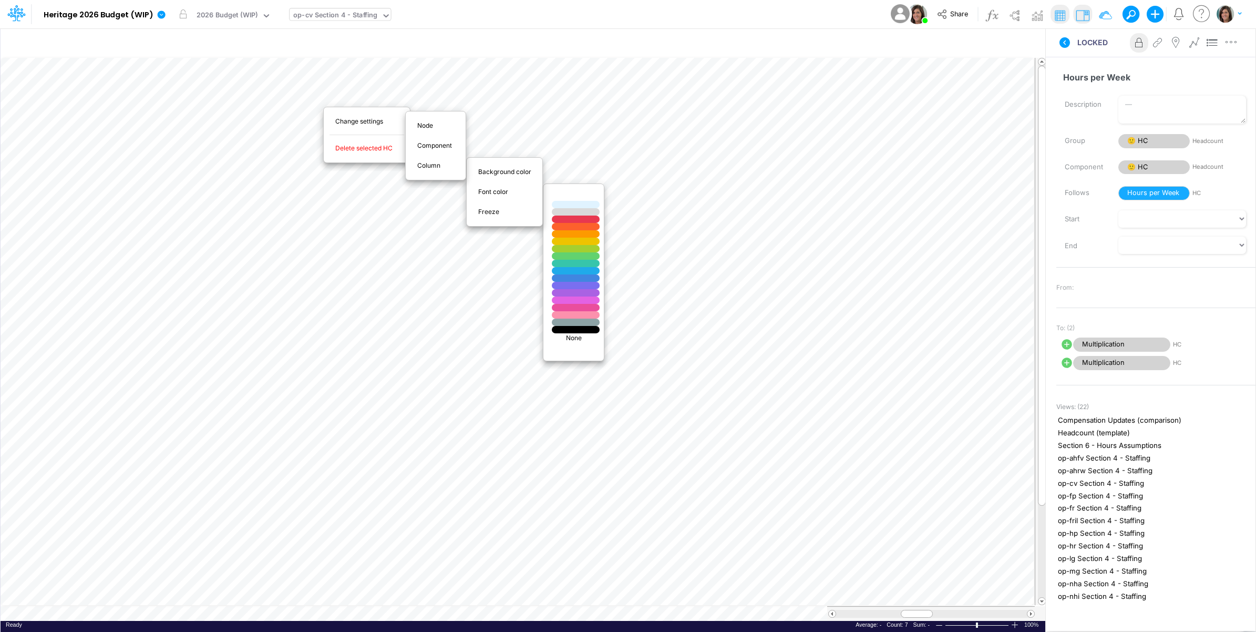
click at [580, 337] on p "None" at bounding box center [573, 337] width 49 height 9
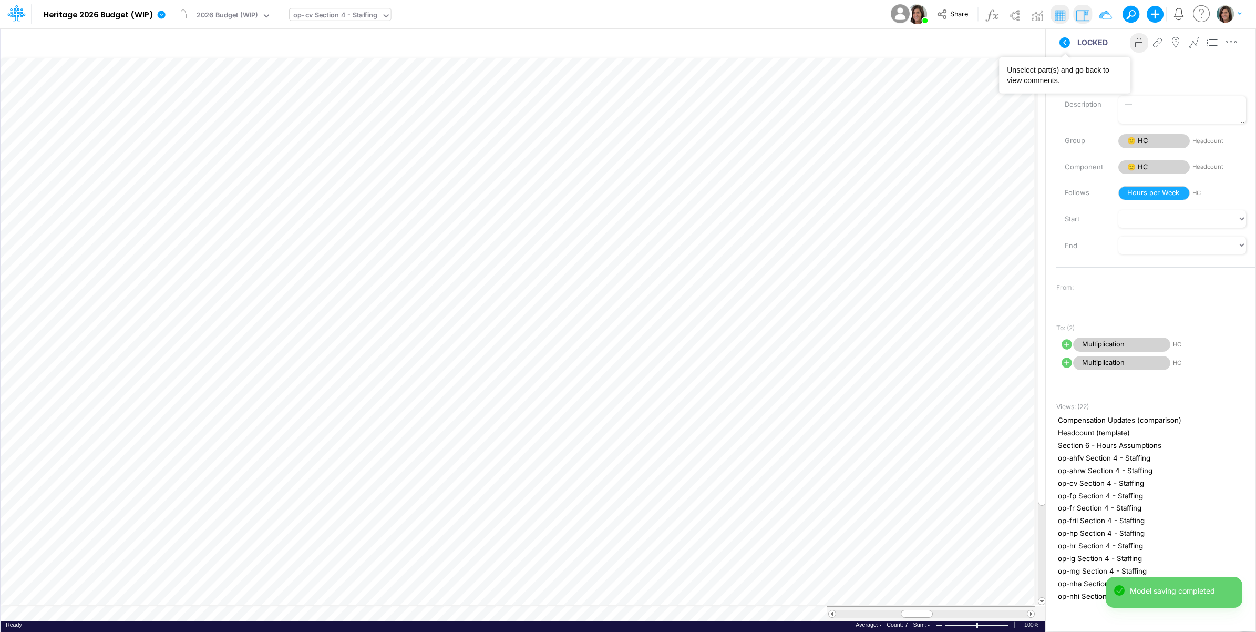
click at [1065, 37] on icon at bounding box center [1064, 42] width 13 height 13
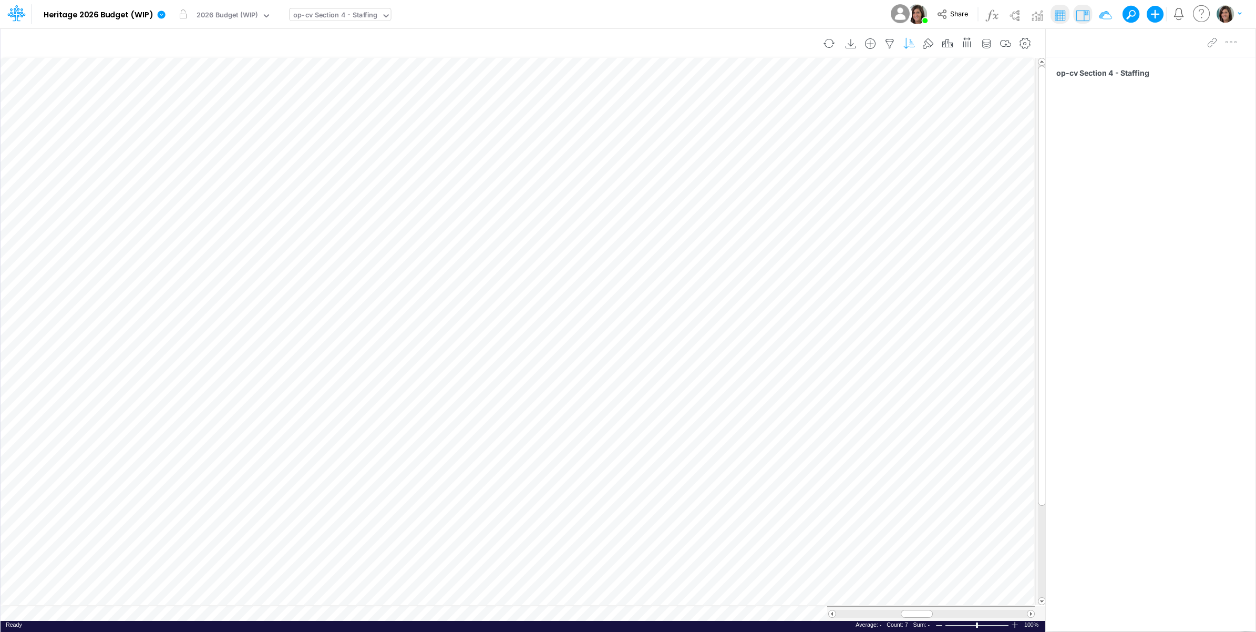
click at [913, 42] on icon "button" at bounding box center [909, 43] width 16 height 11
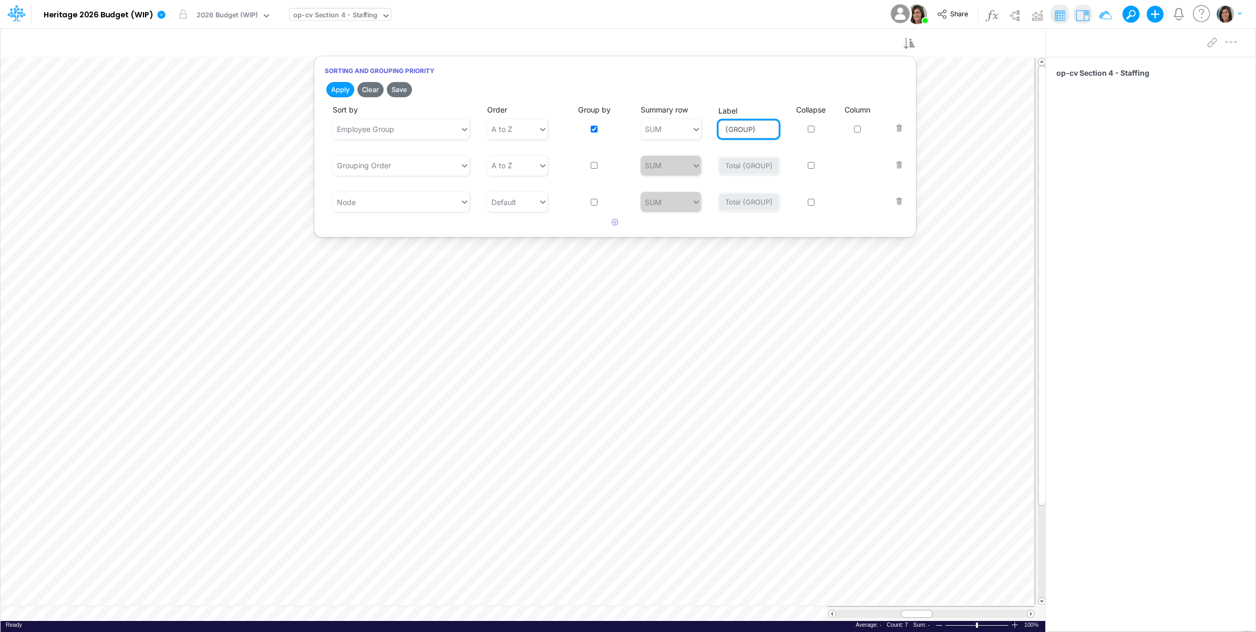
click at [733, 127] on input "{GROUP}" at bounding box center [748, 129] width 60 height 18
click at [400, 85] on button "Save" at bounding box center [399, 89] width 25 height 15
click at [750, 129] on input "Label" at bounding box center [748, 129] width 60 height 18
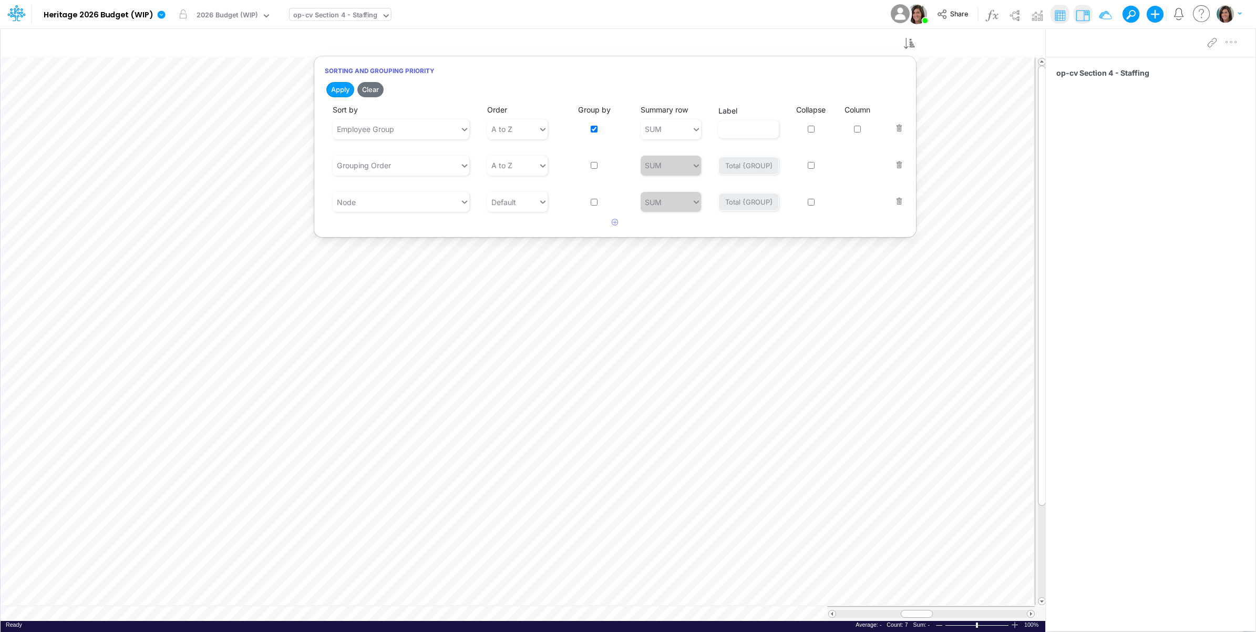
click at [772, 21] on div "Model Heritage 2026 Budget (WIP) Edit model settings Duplicate Import QuickBook…" at bounding box center [628, 14] width 1130 height 28
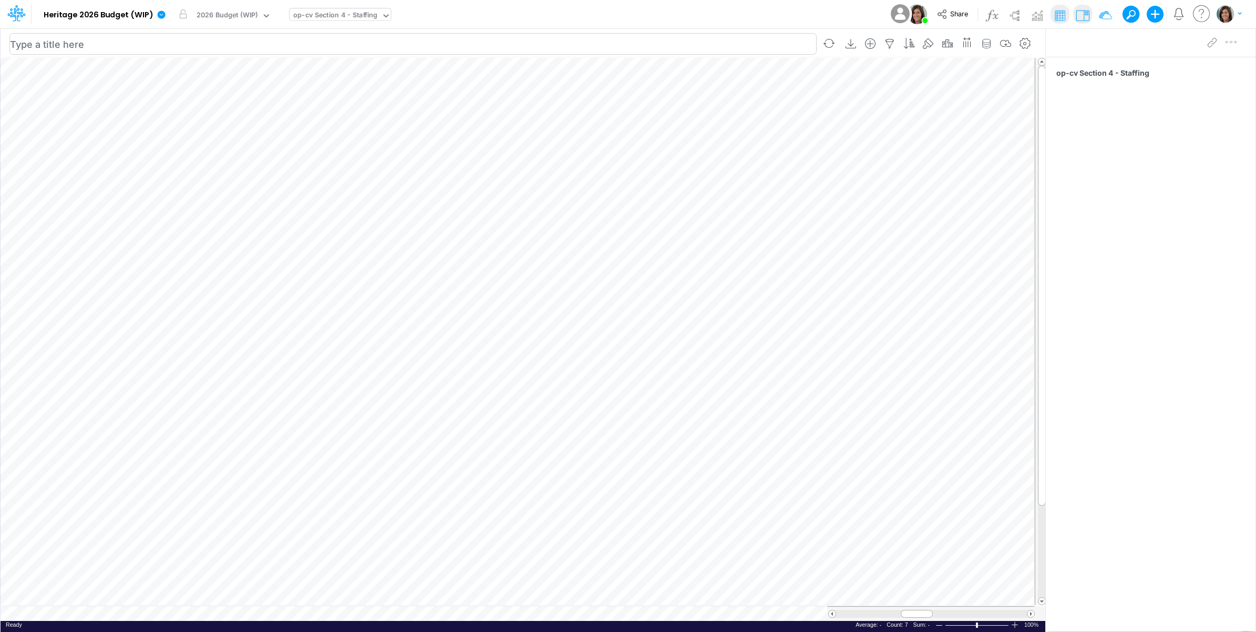
scroll to position [0, 1]
click at [983, 40] on icon "button" at bounding box center [986, 43] width 16 height 11
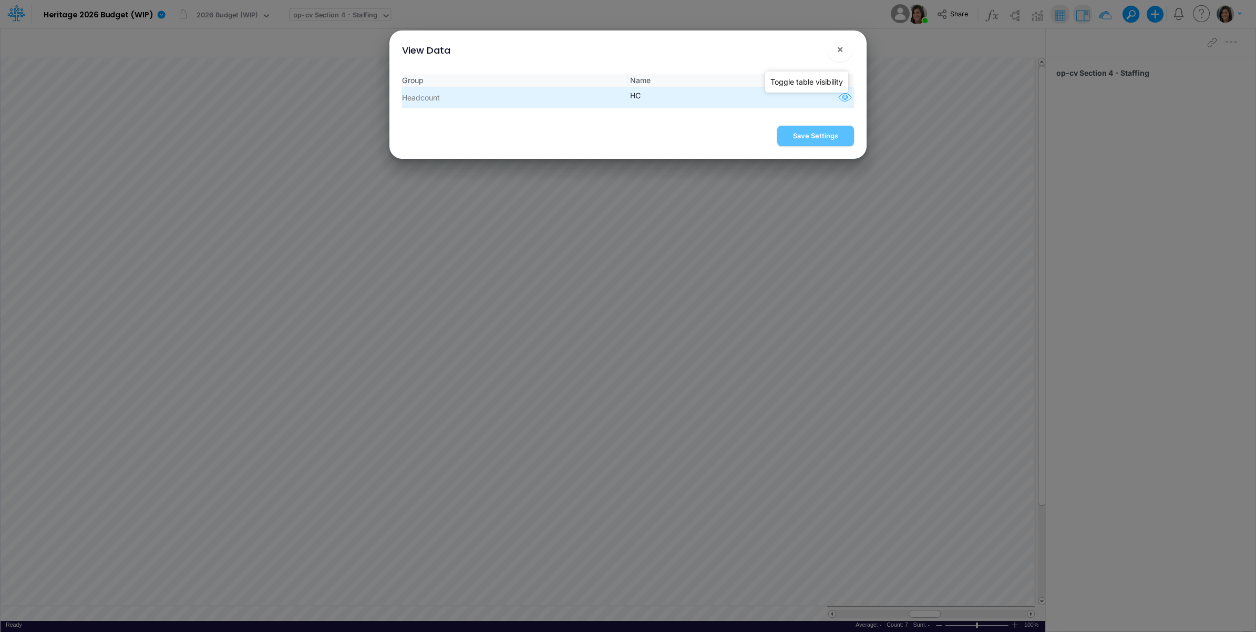
click at [841, 97] on icon "button" at bounding box center [845, 98] width 16 height 14
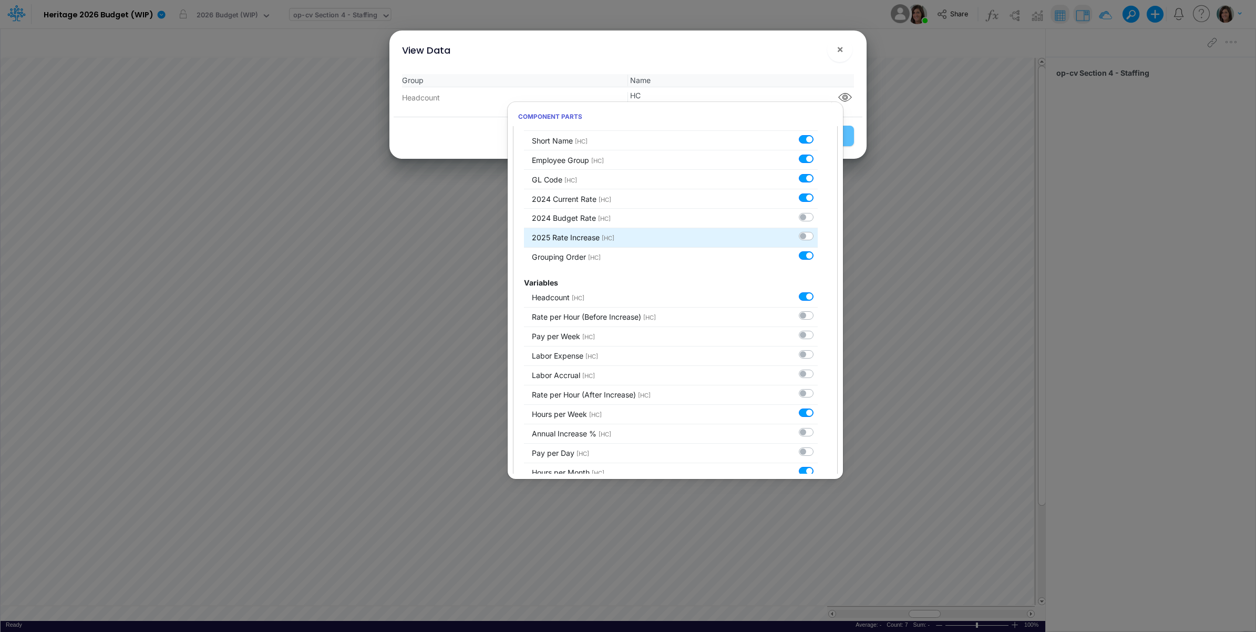
scroll to position [87, 0]
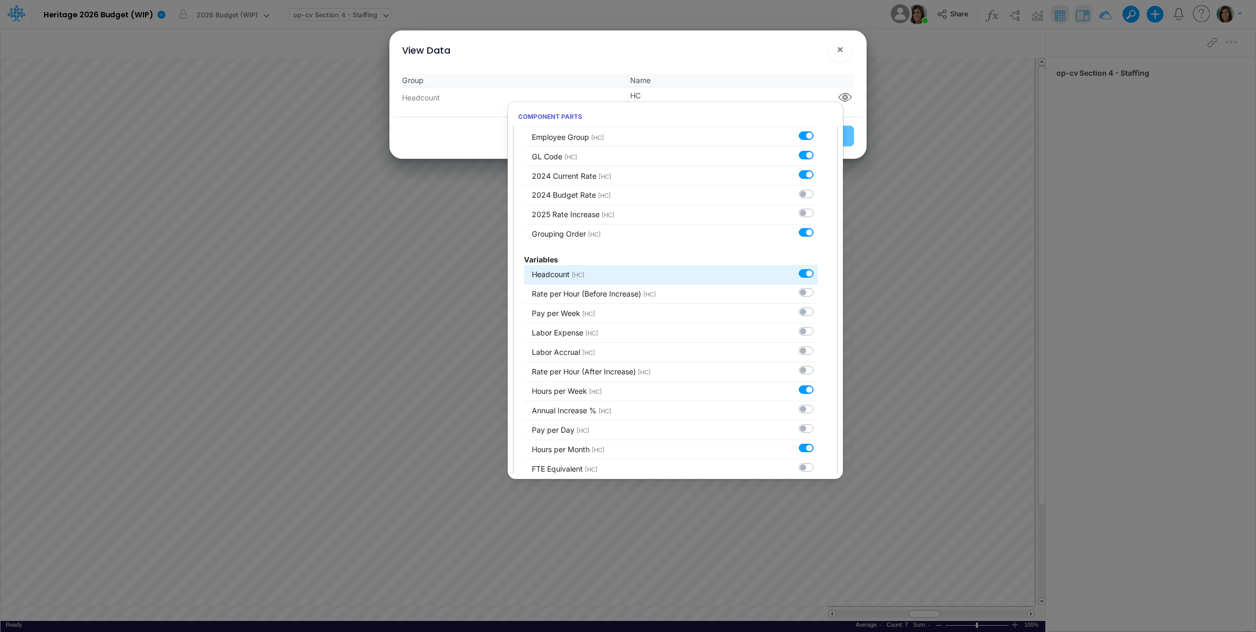
click at [818, 267] on label at bounding box center [818, 267] width 0 height 0
click at [818, 274] on input "checkbox" at bounding box center [821, 270] width 7 height 7
checkbox input "false"
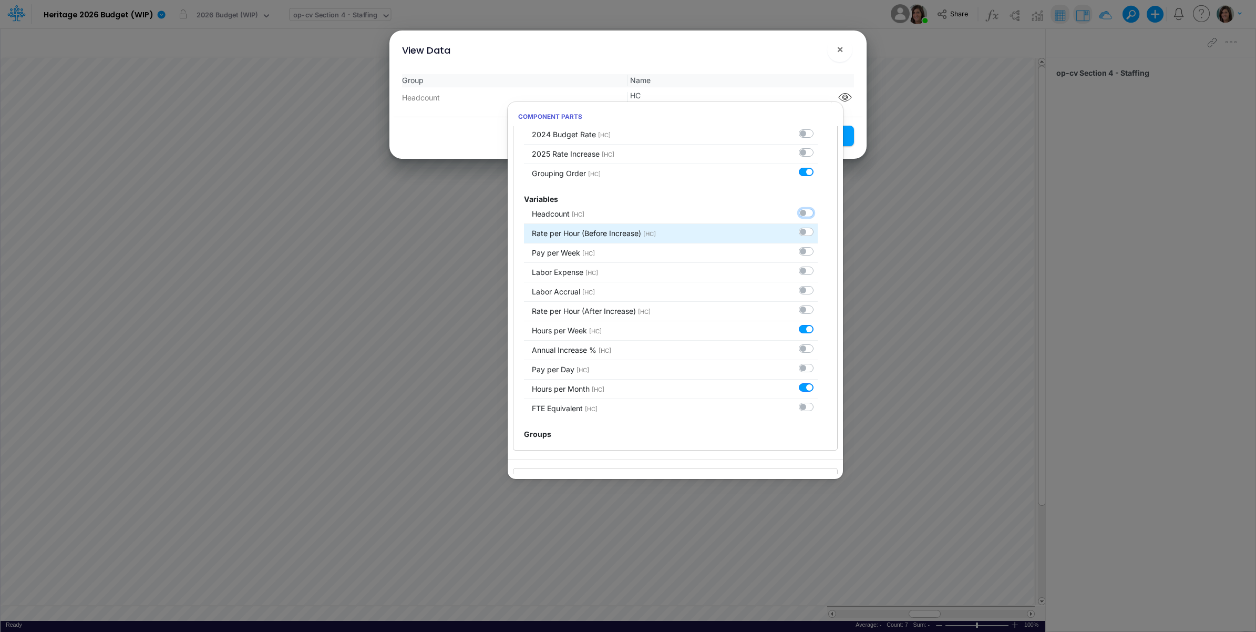
scroll to position [175, 0]
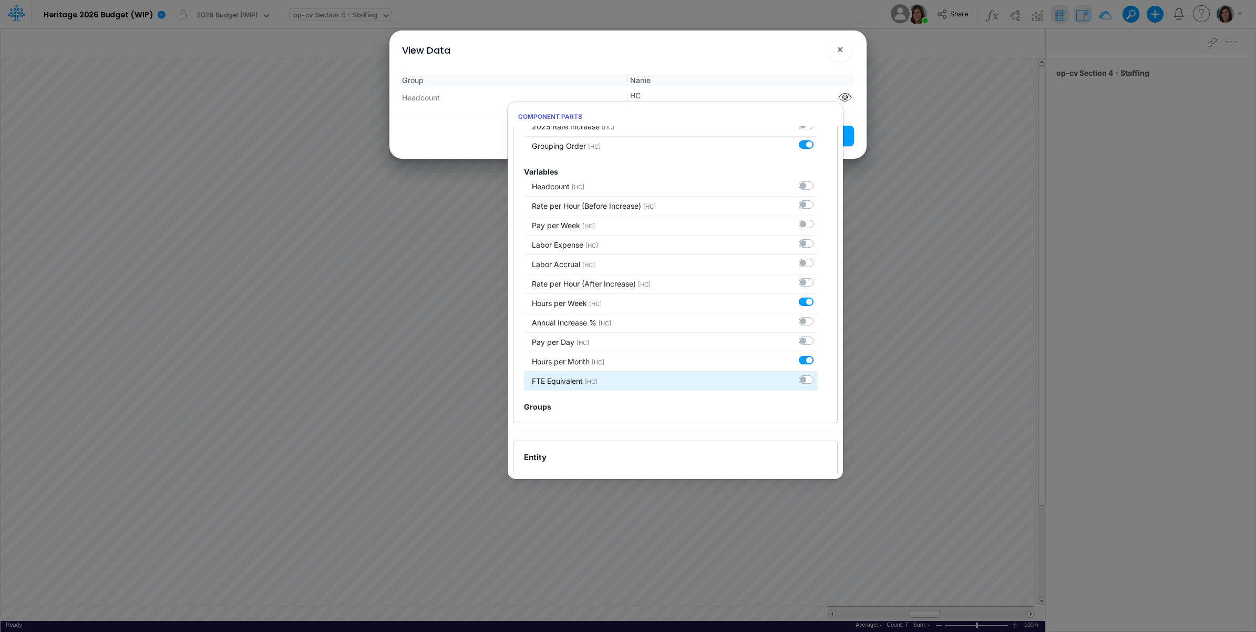
click at [818, 374] on label at bounding box center [818, 374] width 0 height 0
click at [818, 380] on input "checkbox" at bounding box center [821, 377] width 7 height 7
checkbox input "true"
click at [780, 64] on div "View Data ×" at bounding box center [628, 47] width 469 height 35
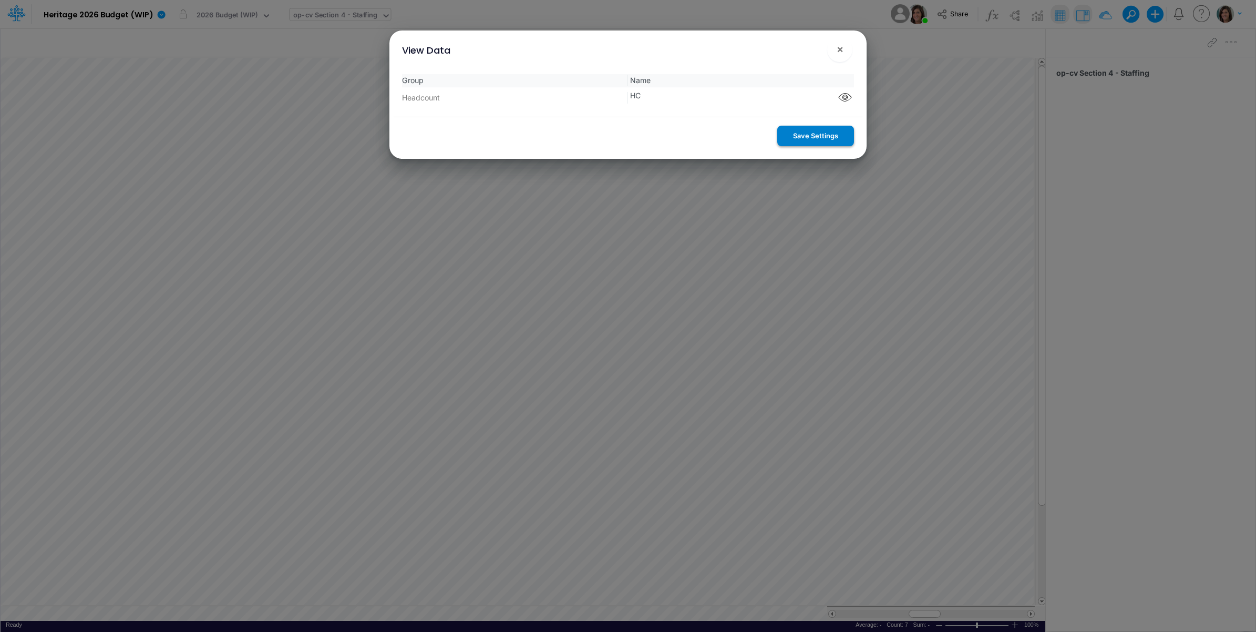
click at [810, 136] on button "Save Settings" at bounding box center [815, 136] width 77 height 20
click at [840, 50] on span "×" at bounding box center [840, 49] width 7 height 13
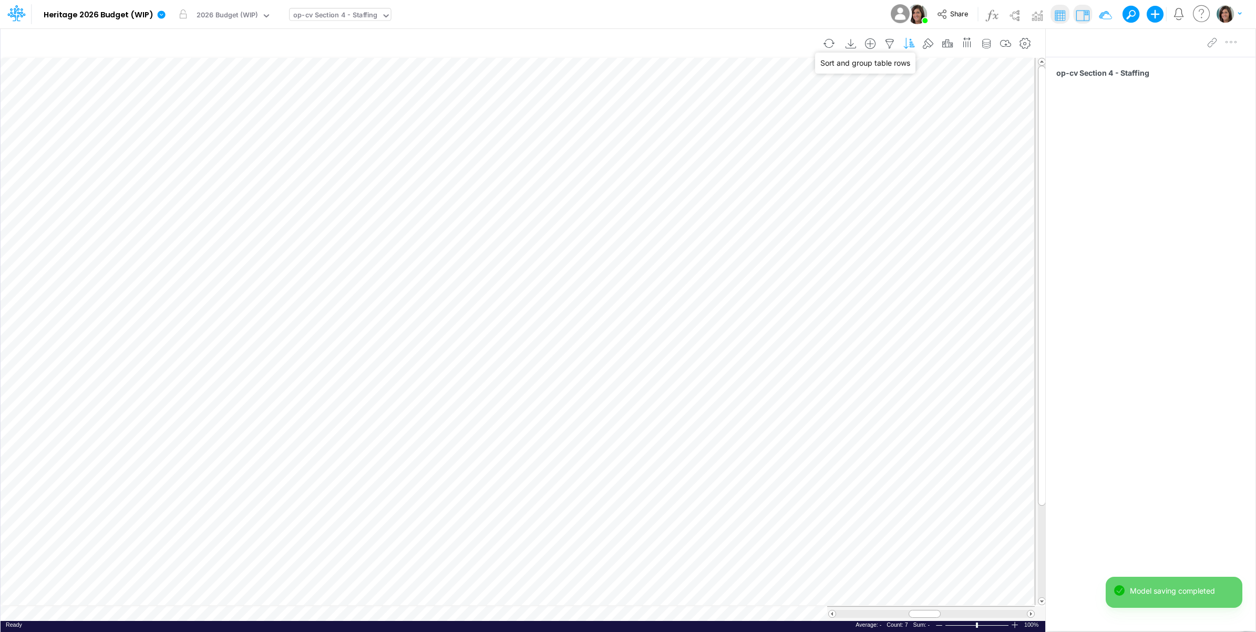
click at [914, 47] on icon "button" at bounding box center [909, 43] width 16 height 11
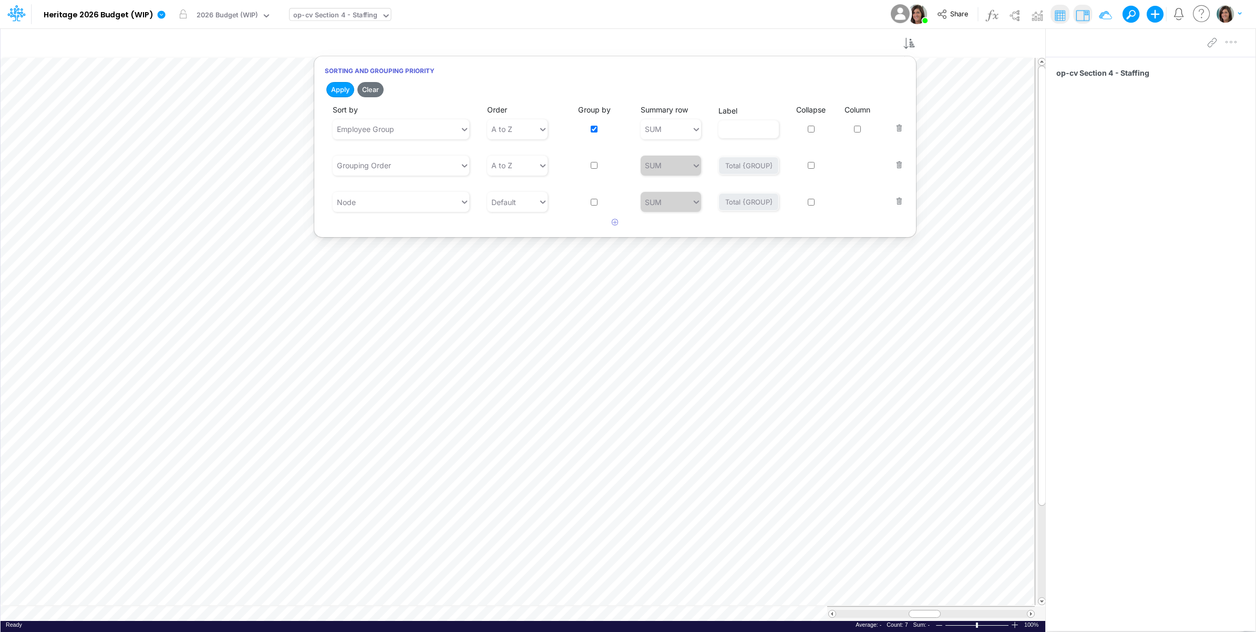
click at [897, 201] on button "button" at bounding box center [896, 194] width 14 height 28
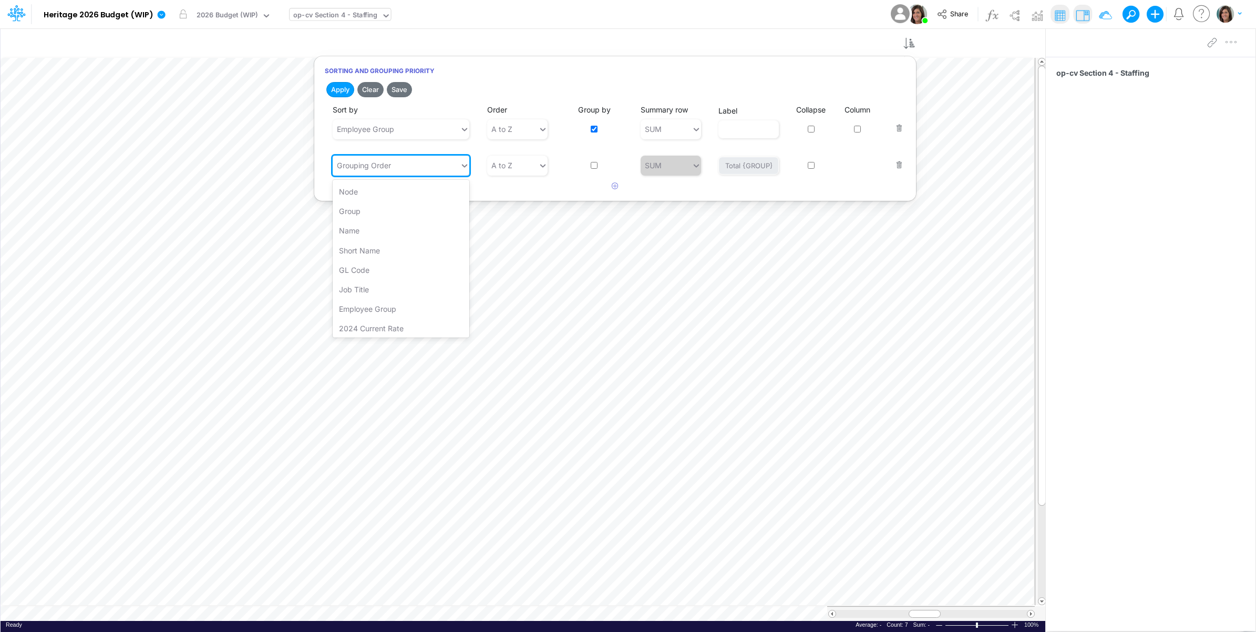
click at [375, 162] on div "Grouping Order" at bounding box center [364, 165] width 54 height 11
click at [362, 194] on div "Node" at bounding box center [401, 191] width 137 height 19
click at [345, 90] on button "Apply" at bounding box center [340, 89] width 28 height 15
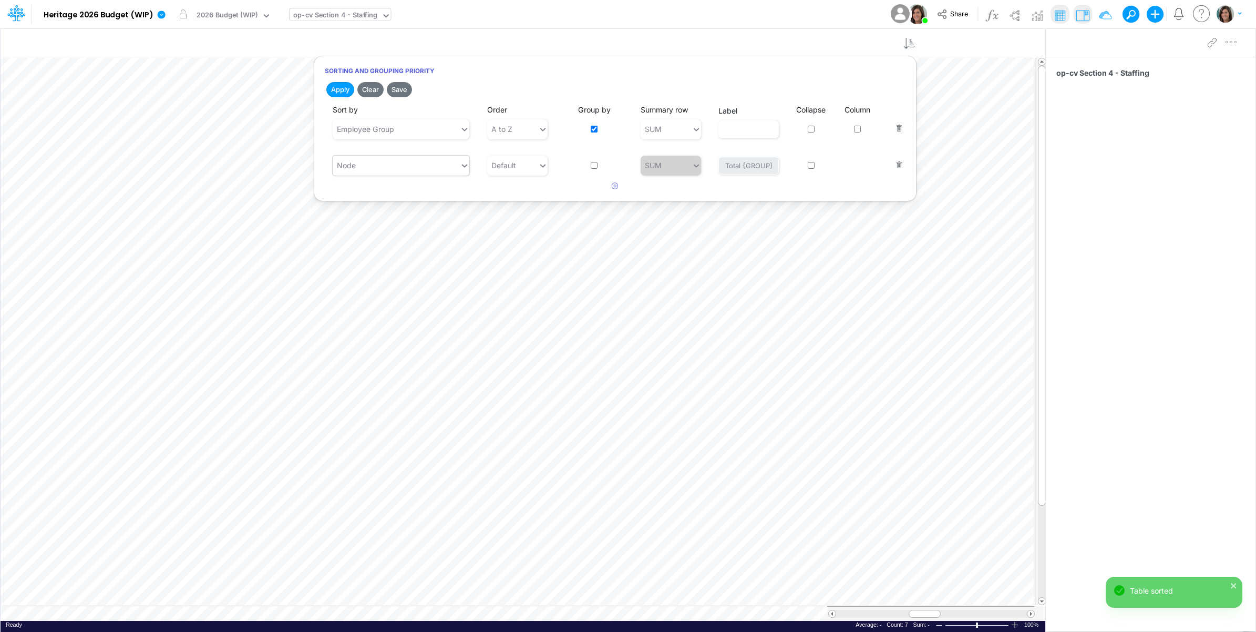
click at [385, 166] on div "Node" at bounding box center [396, 165] width 127 height 17
click at [527, 183] on article at bounding box center [615, 186] width 602 height 17
click at [350, 168] on div "Node" at bounding box center [346, 165] width 19 height 11
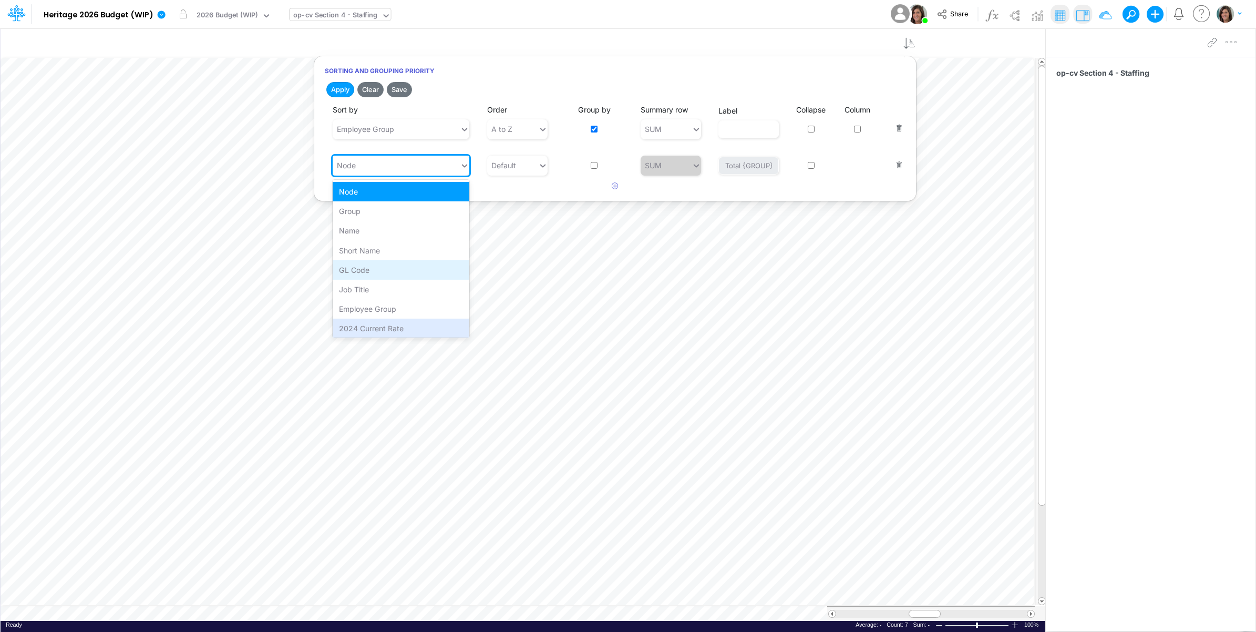
scroll to position [61, 0]
click at [392, 322] on div "Grouping Order" at bounding box center [401, 325] width 137 height 19
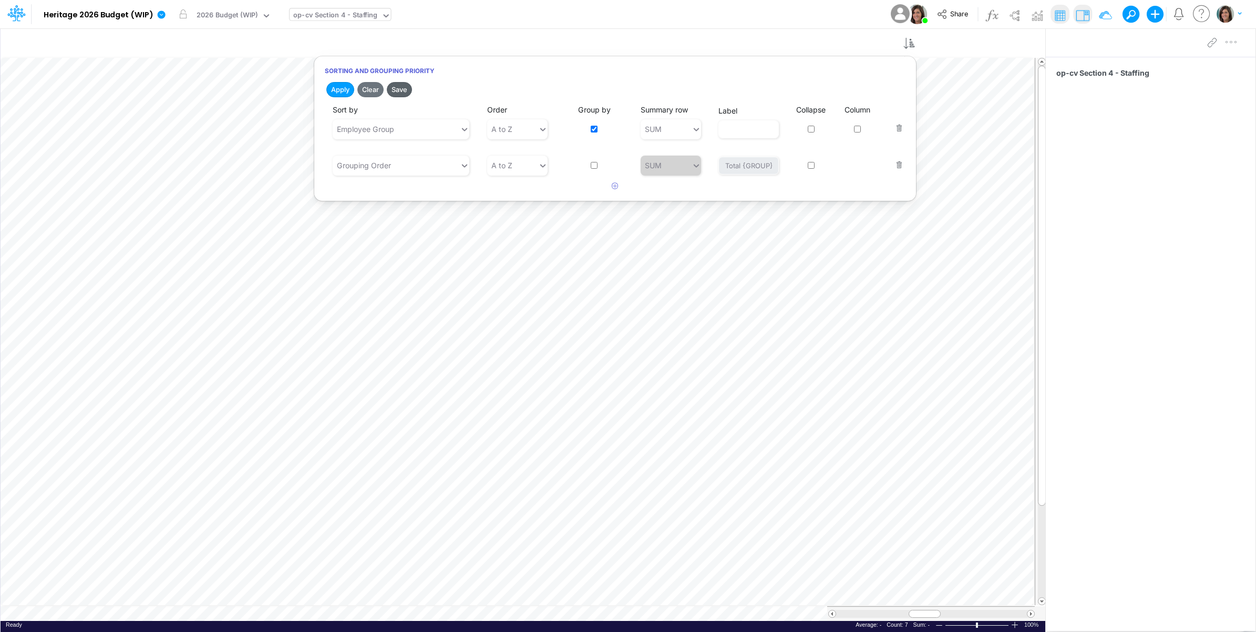
click at [404, 90] on button "Save" at bounding box center [399, 89] width 25 height 15
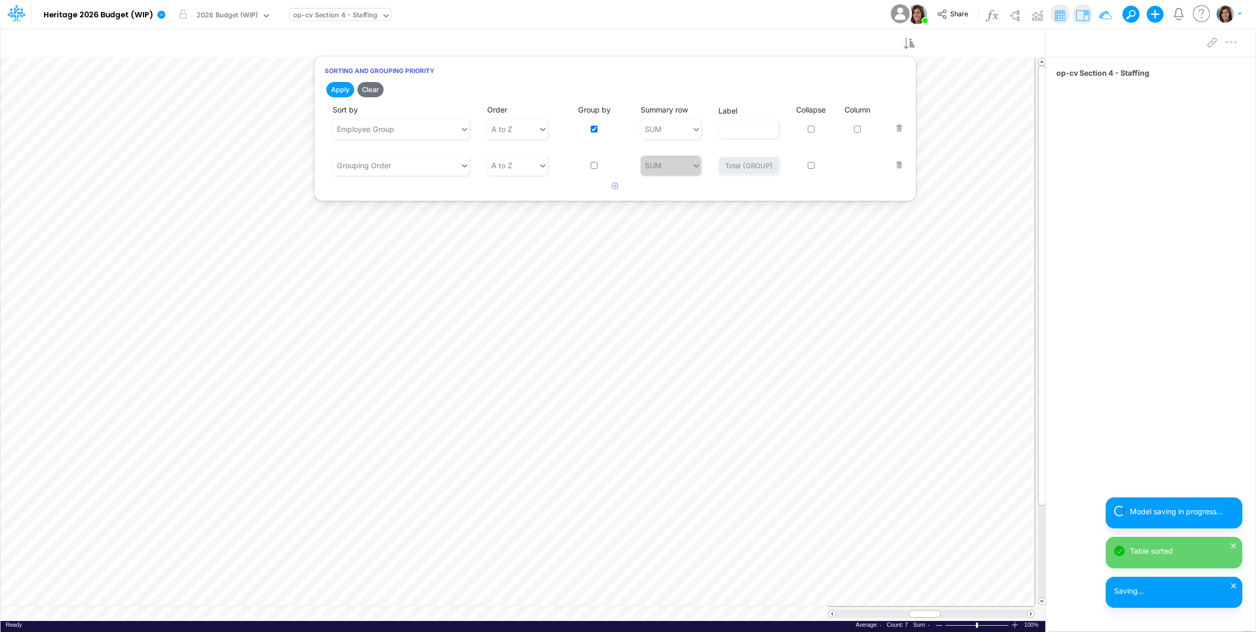
click at [587, 12] on div "Model Heritage 2026 Budget (WIP) Edit model settings Duplicate Import QuickBook…" at bounding box center [628, 14] width 1130 height 28
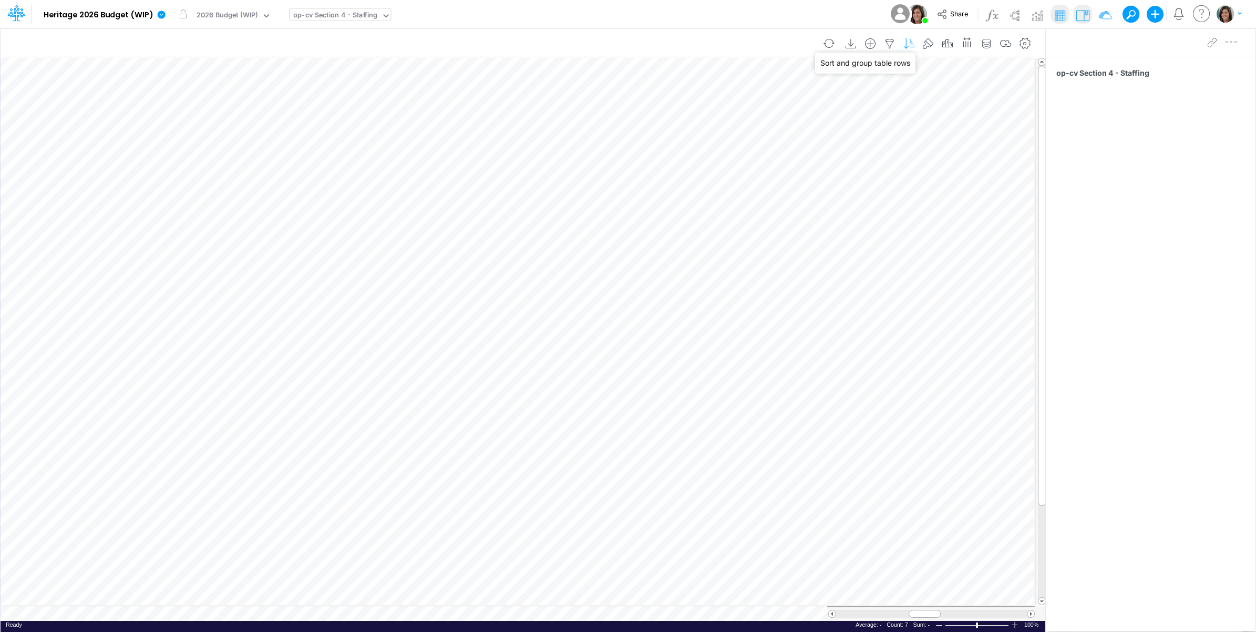
click at [907, 45] on icon "button" at bounding box center [909, 43] width 16 height 11
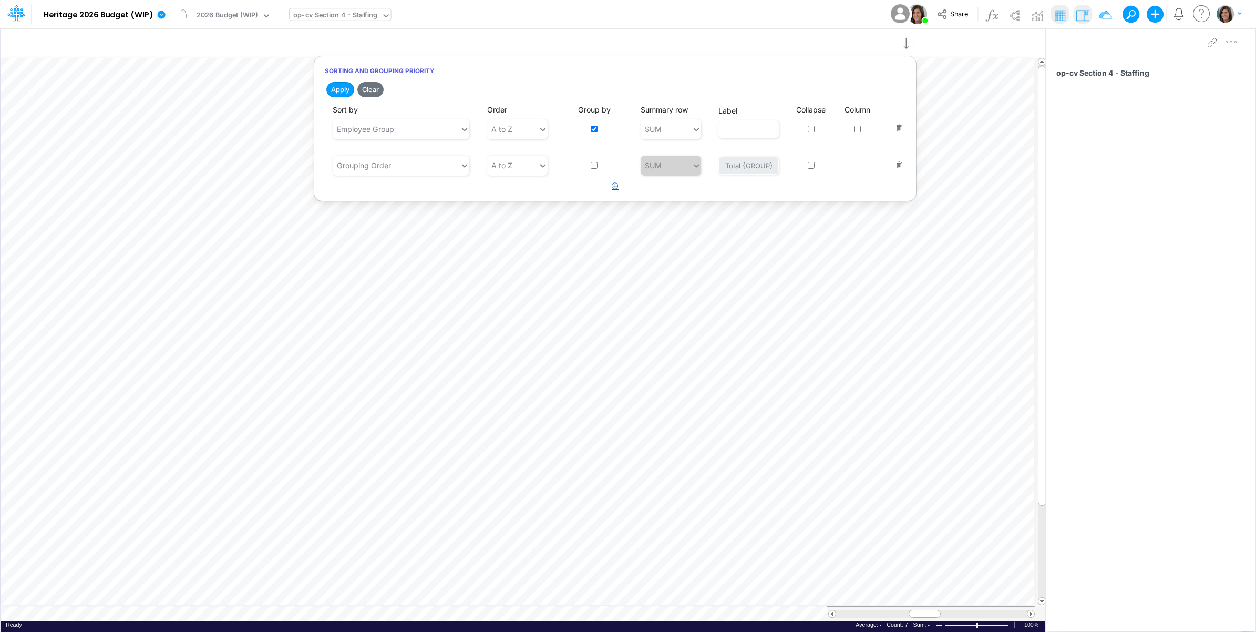
click at [611, 184] on button "button" at bounding box center [615, 186] width 20 height 17
click at [434, 203] on div "Type to search..." at bounding box center [396, 201] width 127 height 17
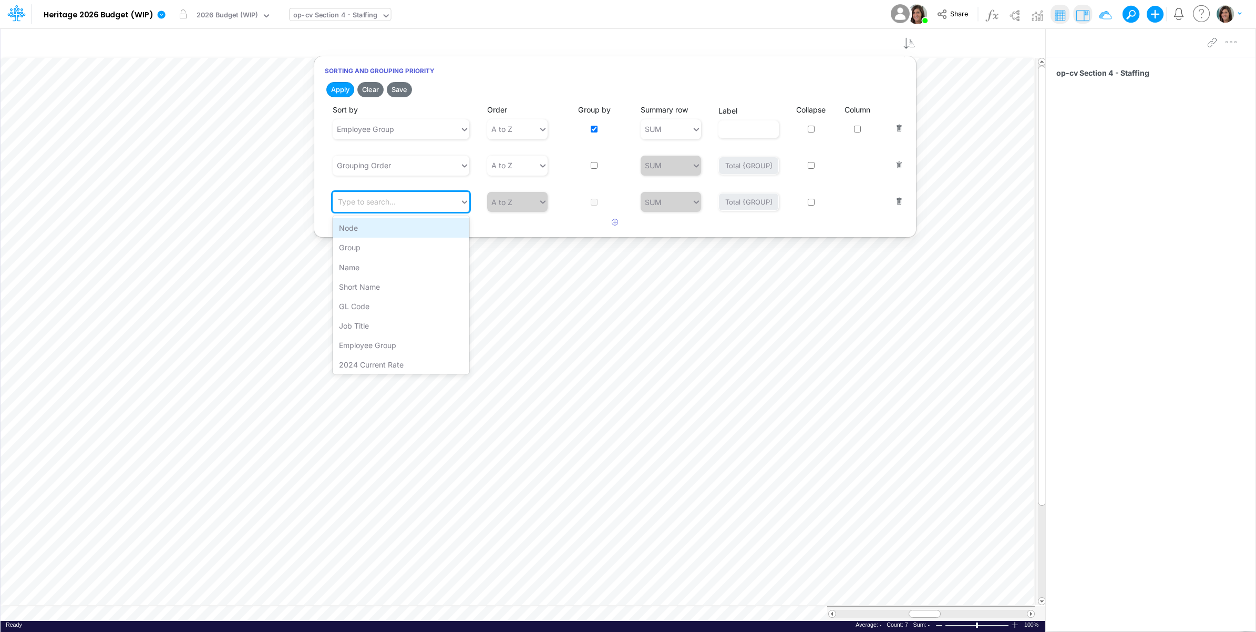
click at [408, 234] on div "Node" at bounding box center [401, 227] width 137 height 19
click at [400, 88] on button "Save" at bounding box center [399, 89] width 25 height 15
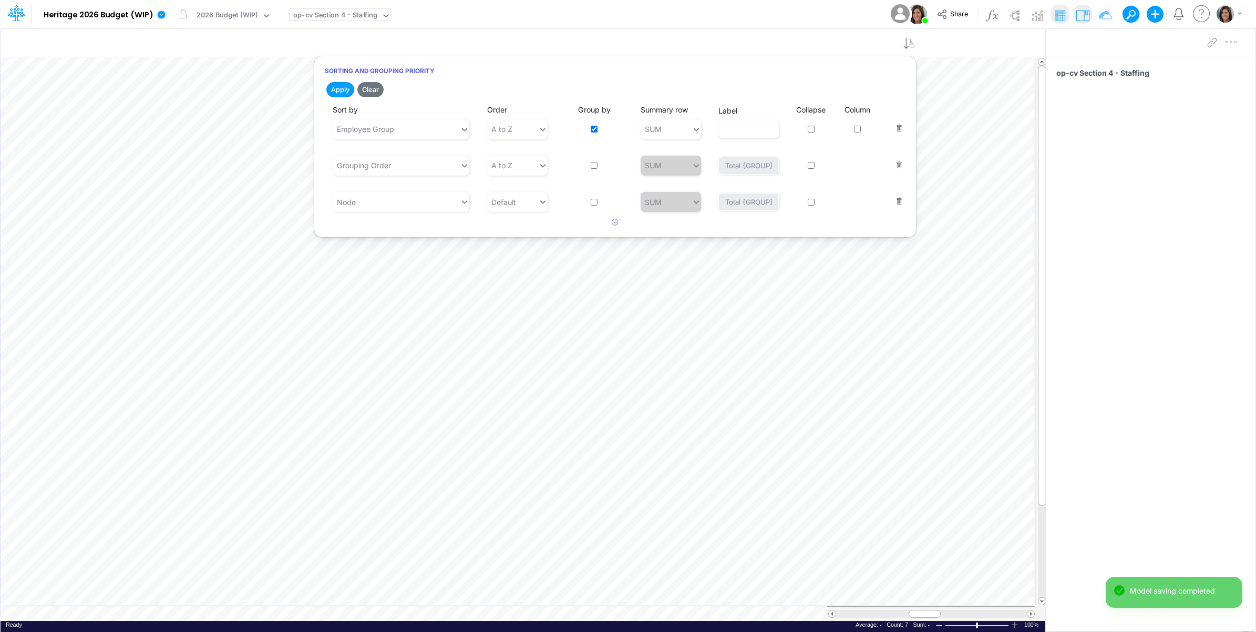
click at [594, 168] on input "checkbox" at bounding box center [594, 165] width 7 height 7
checkbox input "true"
click at [405, 86] on button "Save" at bounding box center [399, 89] width 25 height 15
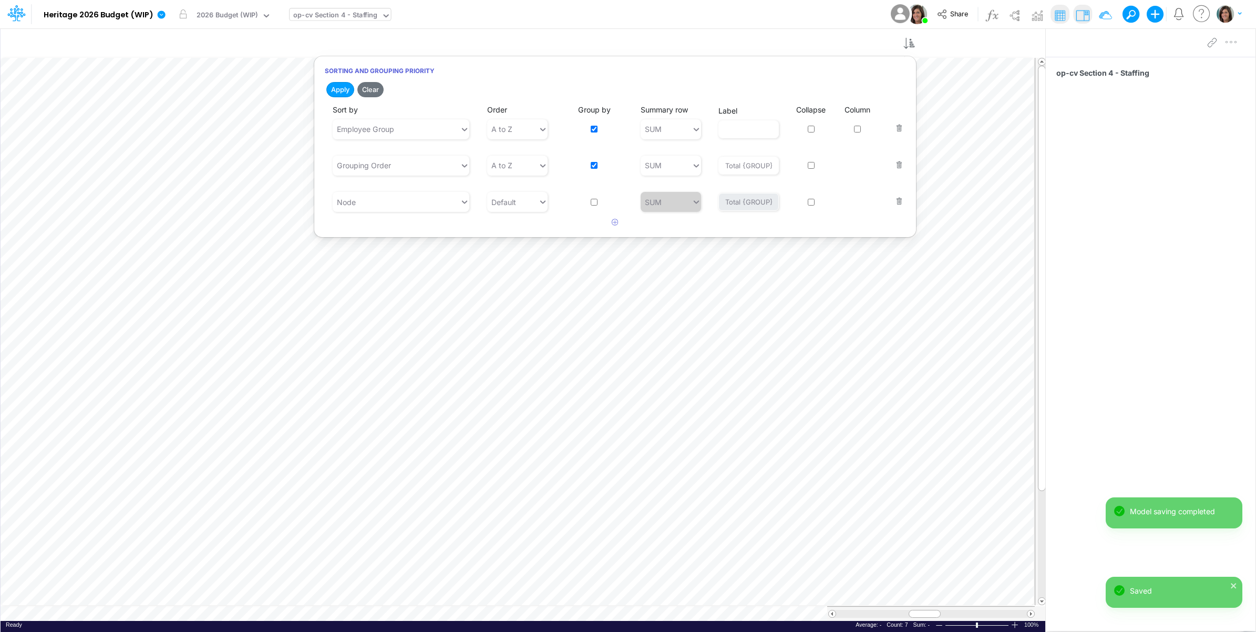
click at [528, 15] on div "Model Heritage 2026 Budget (WIP) Edit model settings Duplicate Import QuickBook…" at bounding box center [628, 14] width 1130 height 28
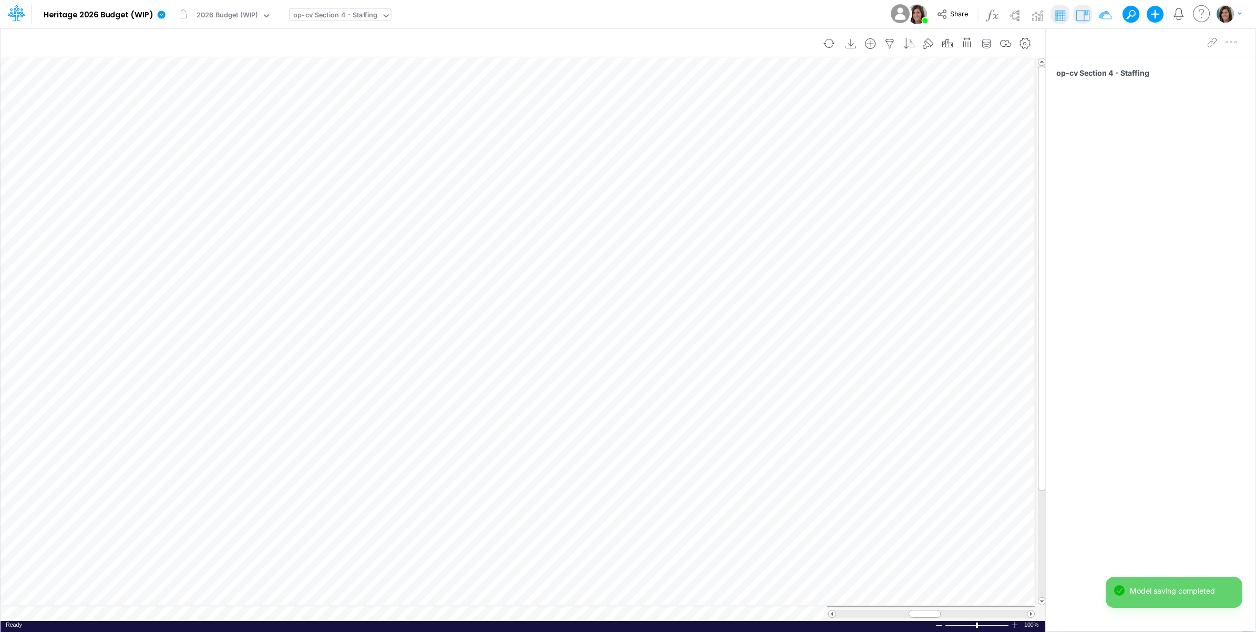
scroll to position [0, 1]
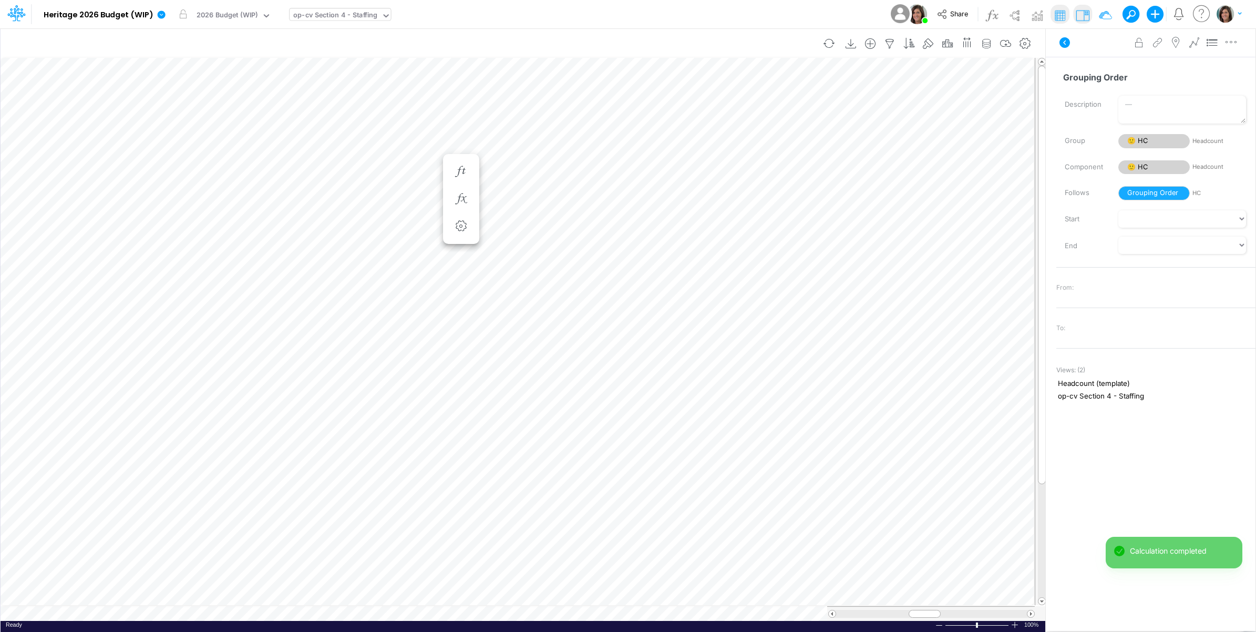
scroll to position [0, 1]
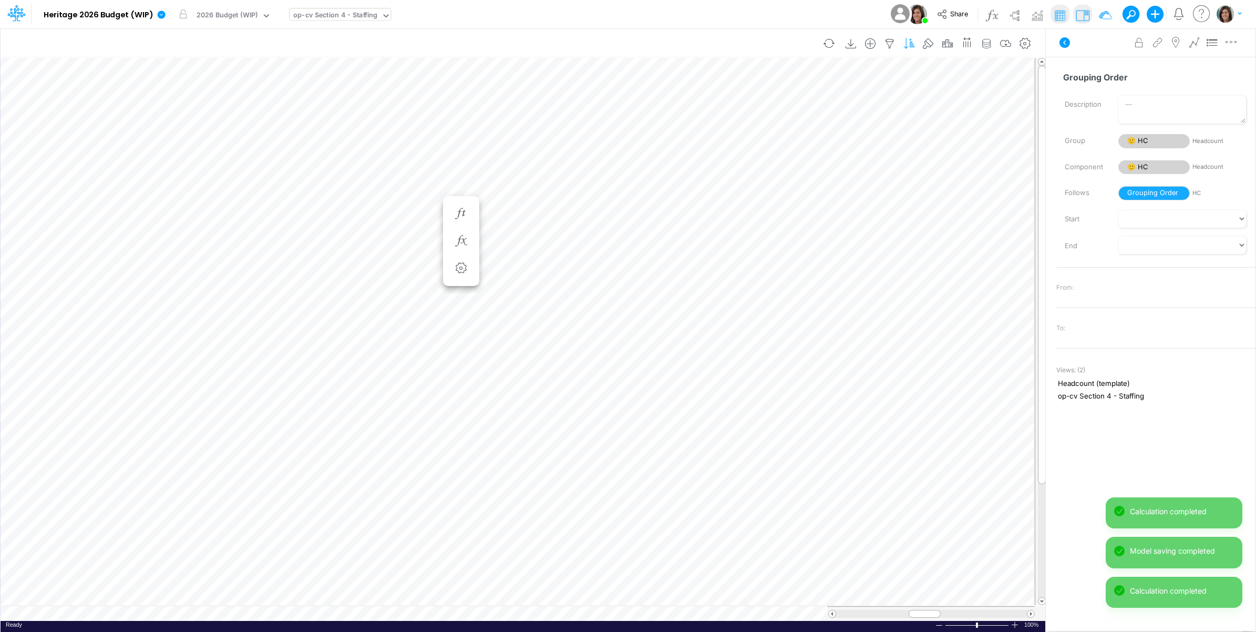
scroll to position [0, 1]
click at [905, 43] on icon "button" at bounding box center [909, 43] width 16 height 11
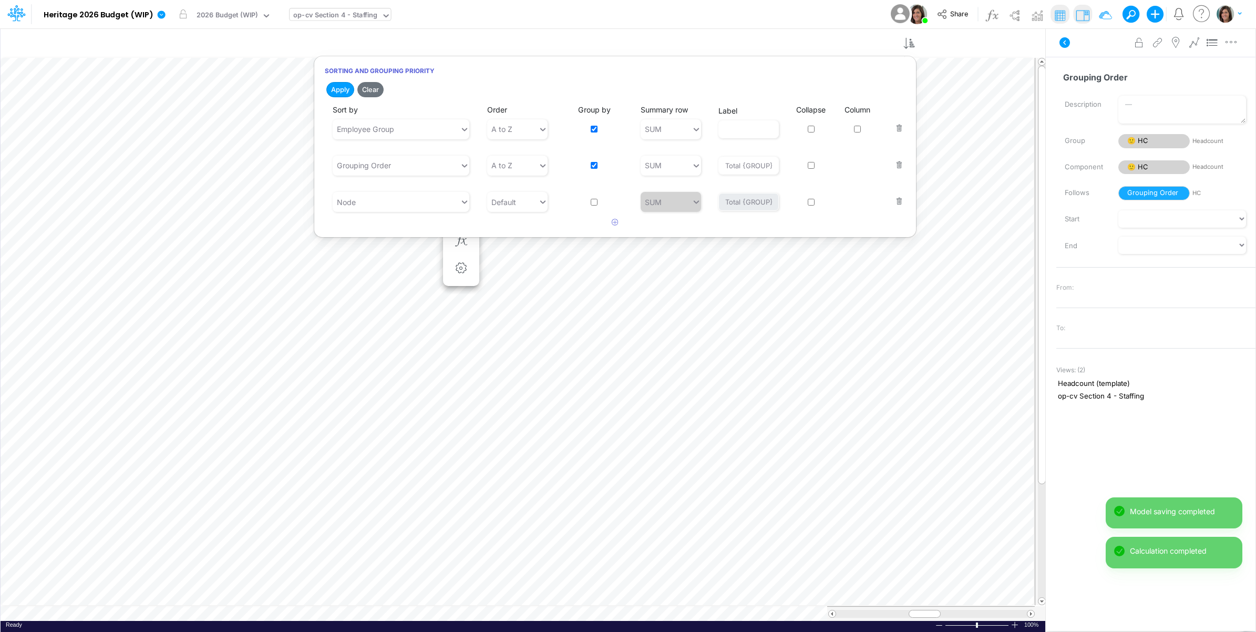
click at [594, 164] on input "checkbox" at bounding box center [594, 165] width 7 height 7
checkbox input "false"
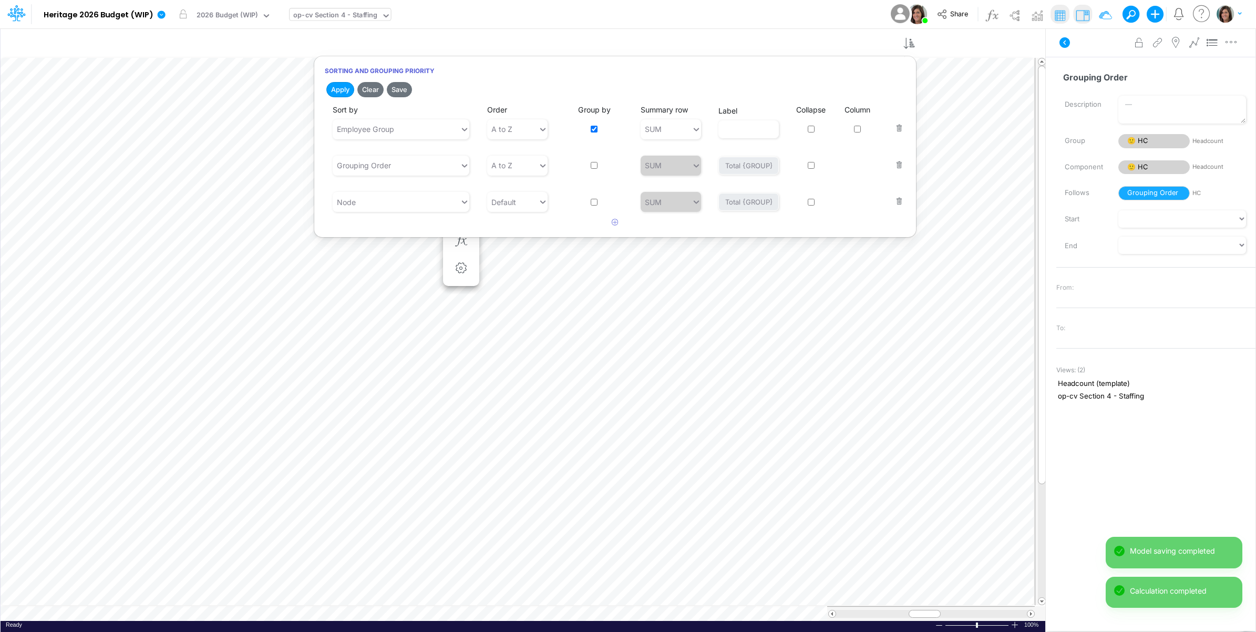
click at [405, 88] on button "Save" at bounding box center [399, 89] width 25 height 15
click at [485, 16] on div "Model Heritage 2026 Budget (WIP) Edit model settings Duplicate Import QuickBook…" at bounding box center [628, 14] width 1130 height 28
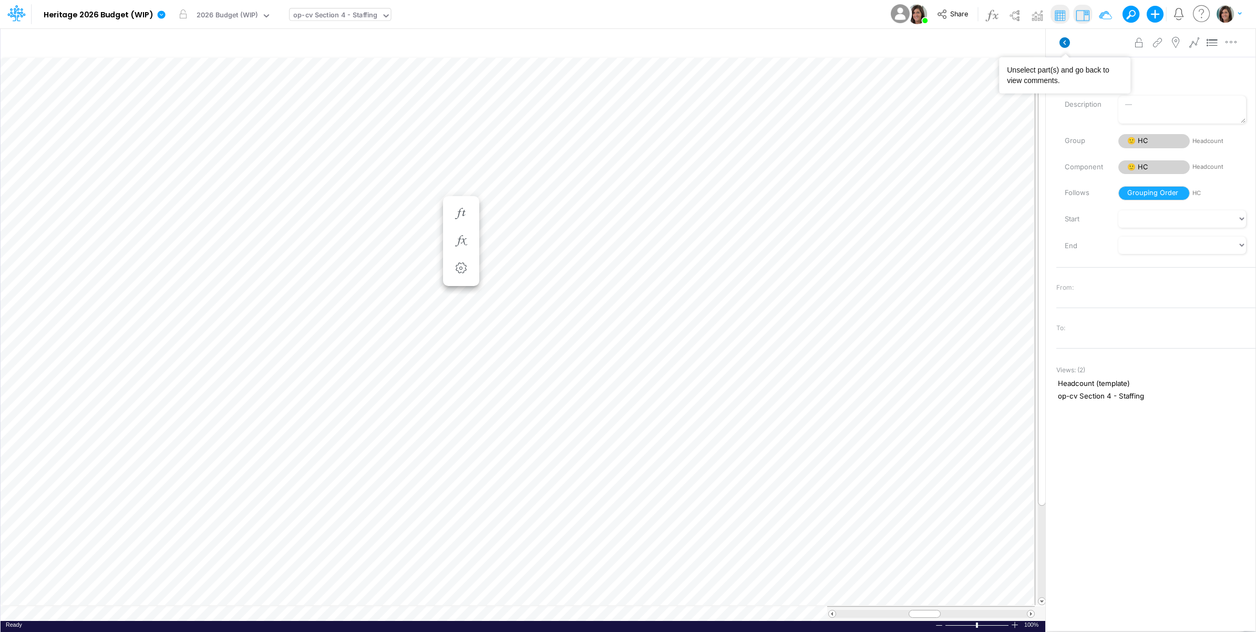
click at [1062, 40] on icon at bounding box center [1064, 42] width 11 height 11
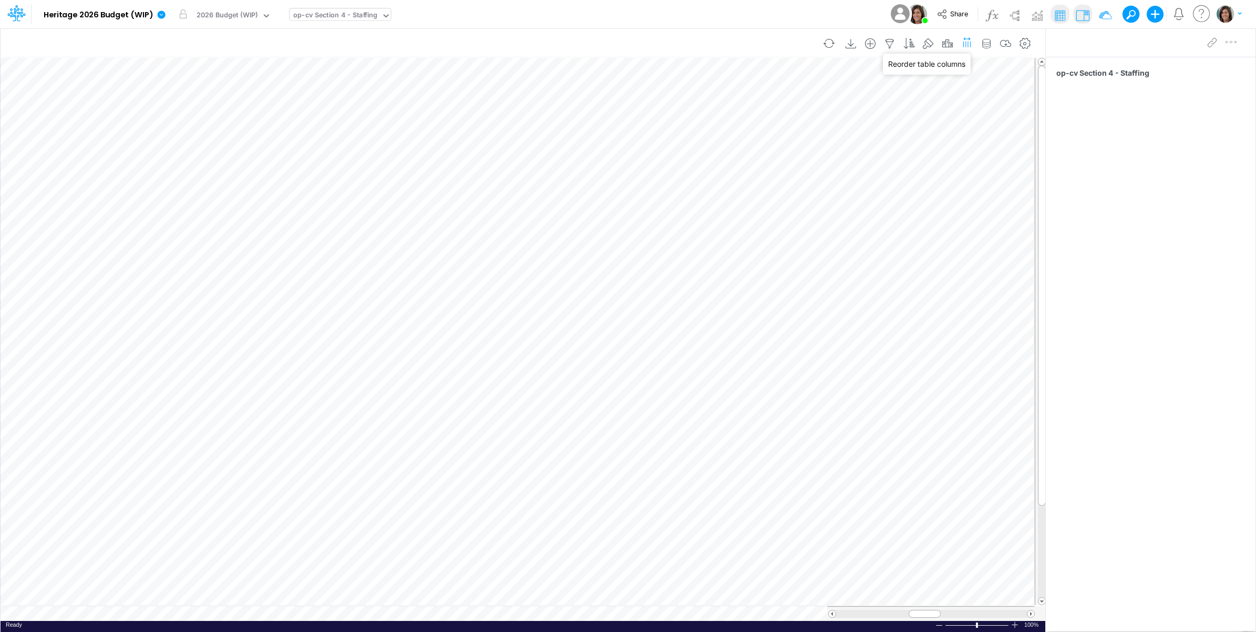
click at [968, 44] on icon "button" at bounding box center [967, 42] width 11 height 16
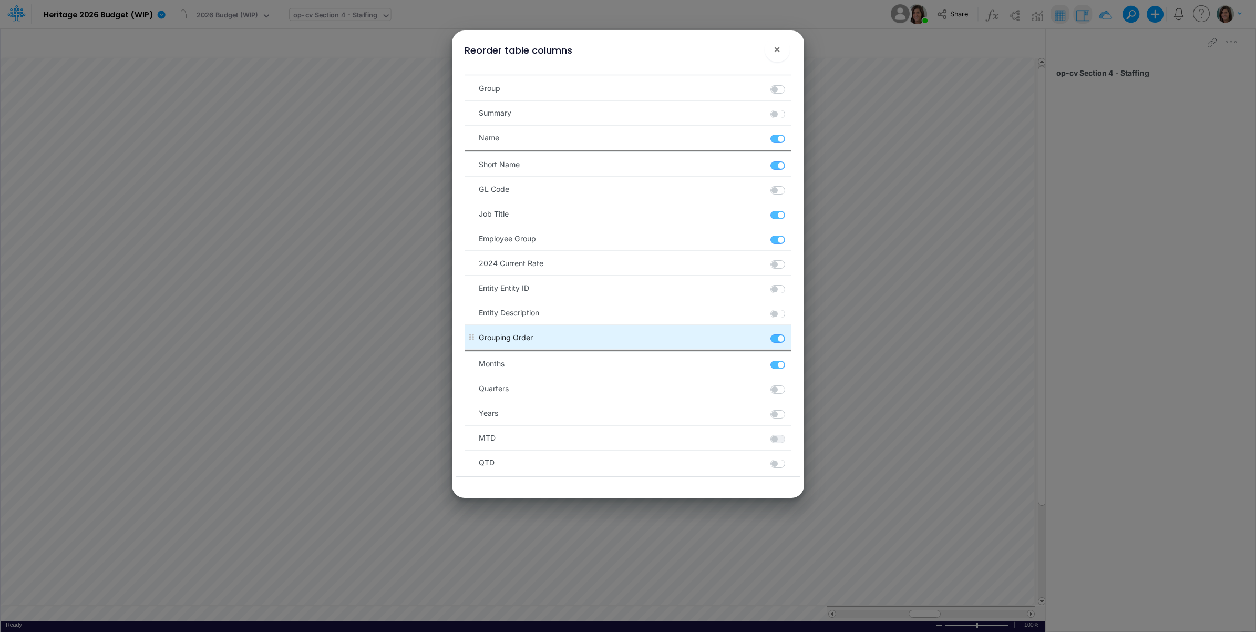
click at [789, 333] on label at bounding box center [790, 333] width 2 height 0
click at [789, 339] on Order "checkbox" at bounding box center [792, 336] width 7 height 7
checkbox Order "false"
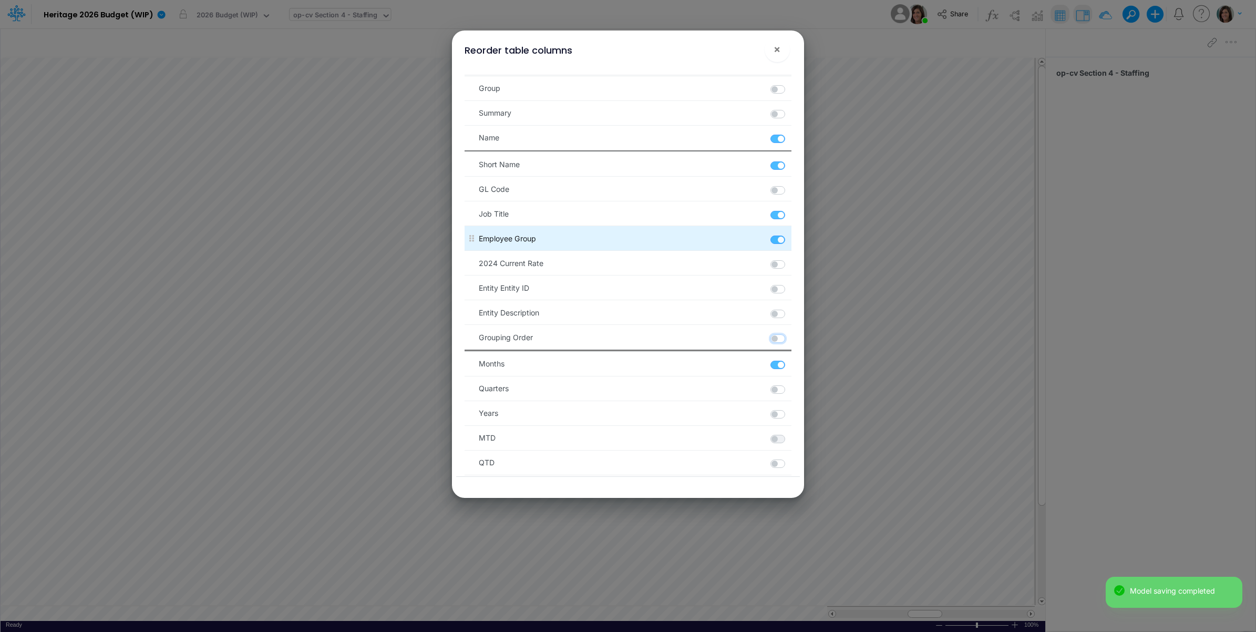
click at [789, 234] on label at bounding box center [790, 234] width 2 height 0
click at [789, 241] on Group "checkbox" at bounding box center [792, 237] width 7 height 7
checkbox Group "false"
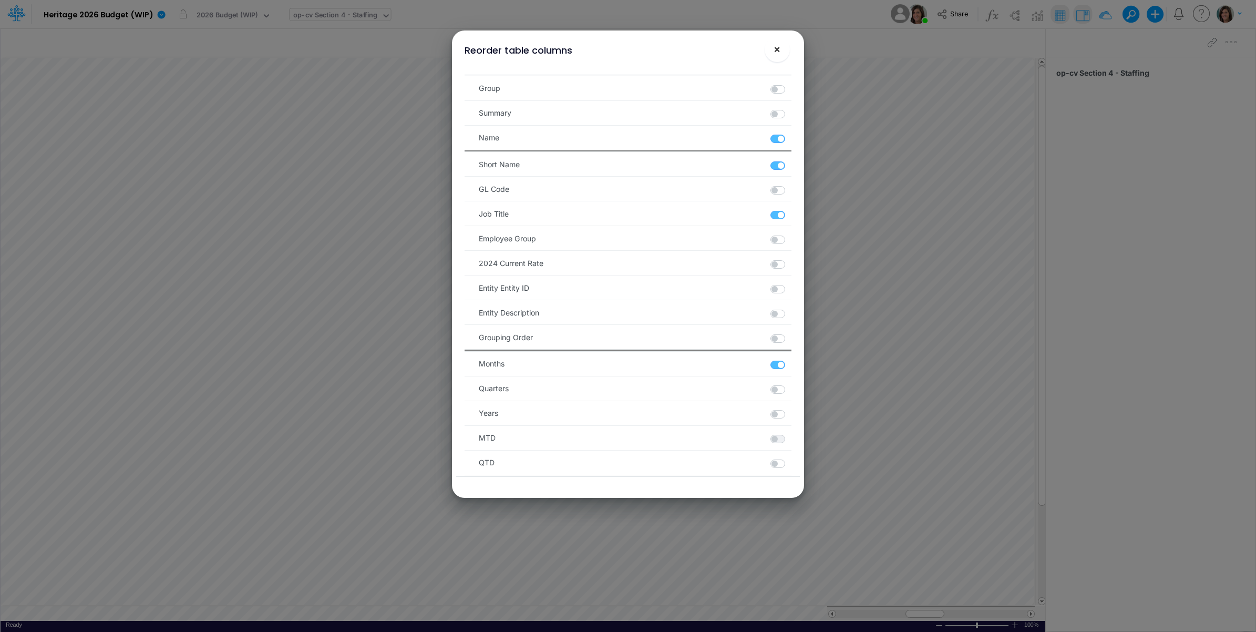
click at [774, 54] on span "×" at bounding box center [776, 49] width 7 height 13
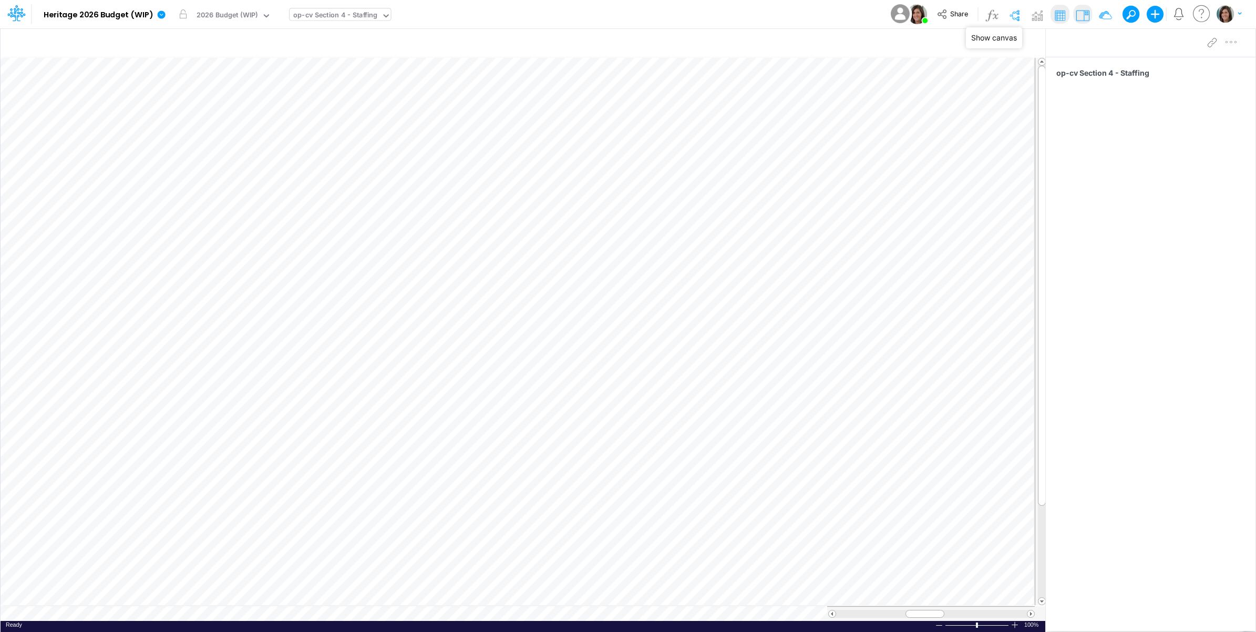
click at [1016, 17] on img at bounding box center [1014, 15] width 17 height 17
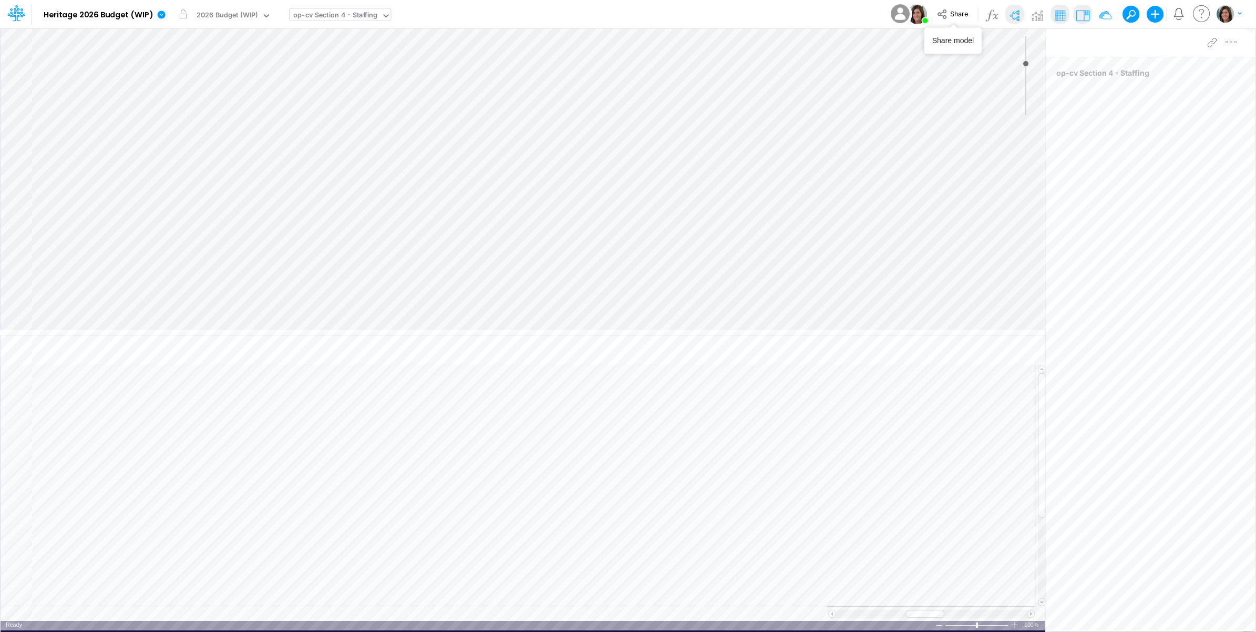
type input "0"
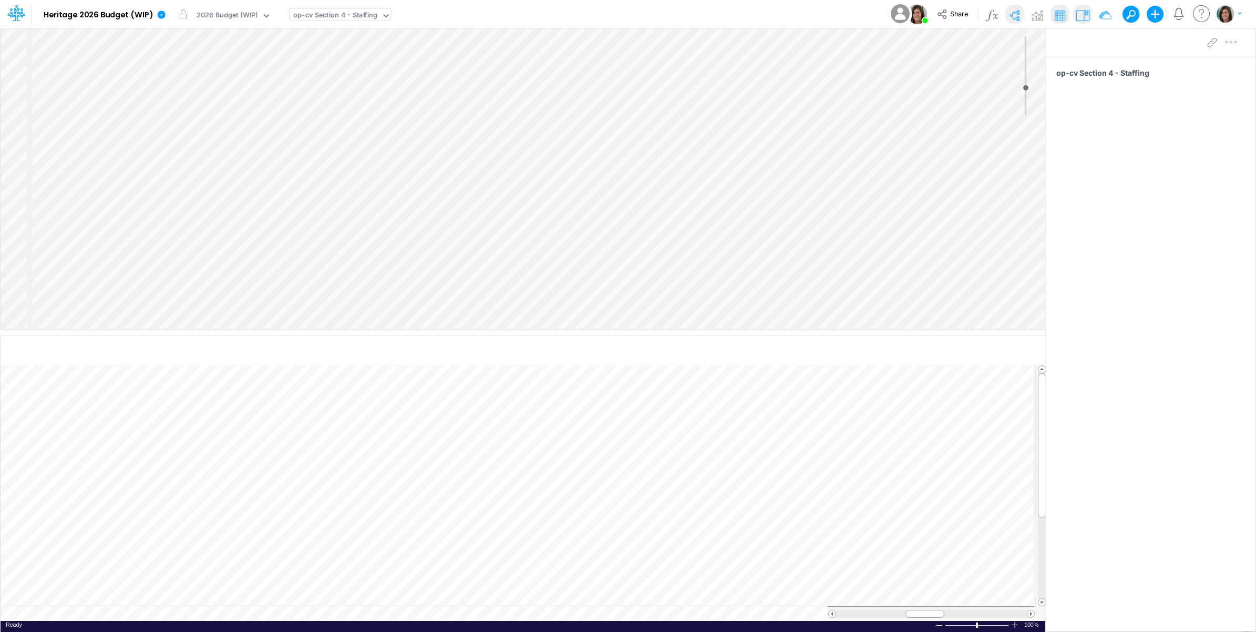
select select "Horizontal"
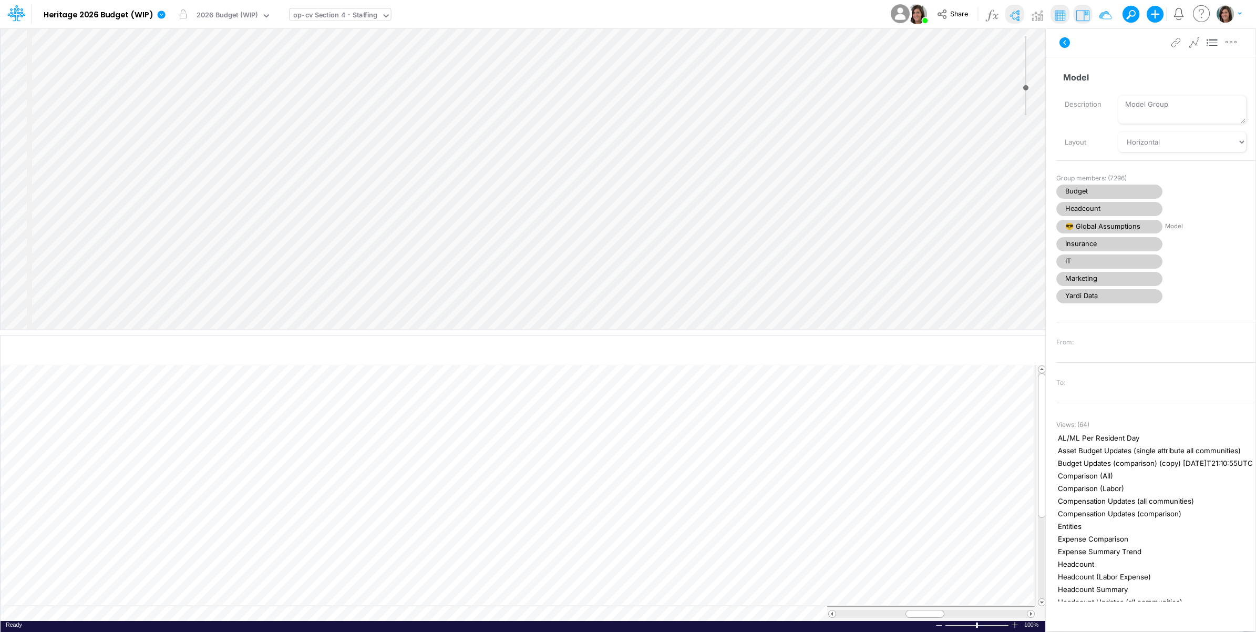
select select "Horizontal"
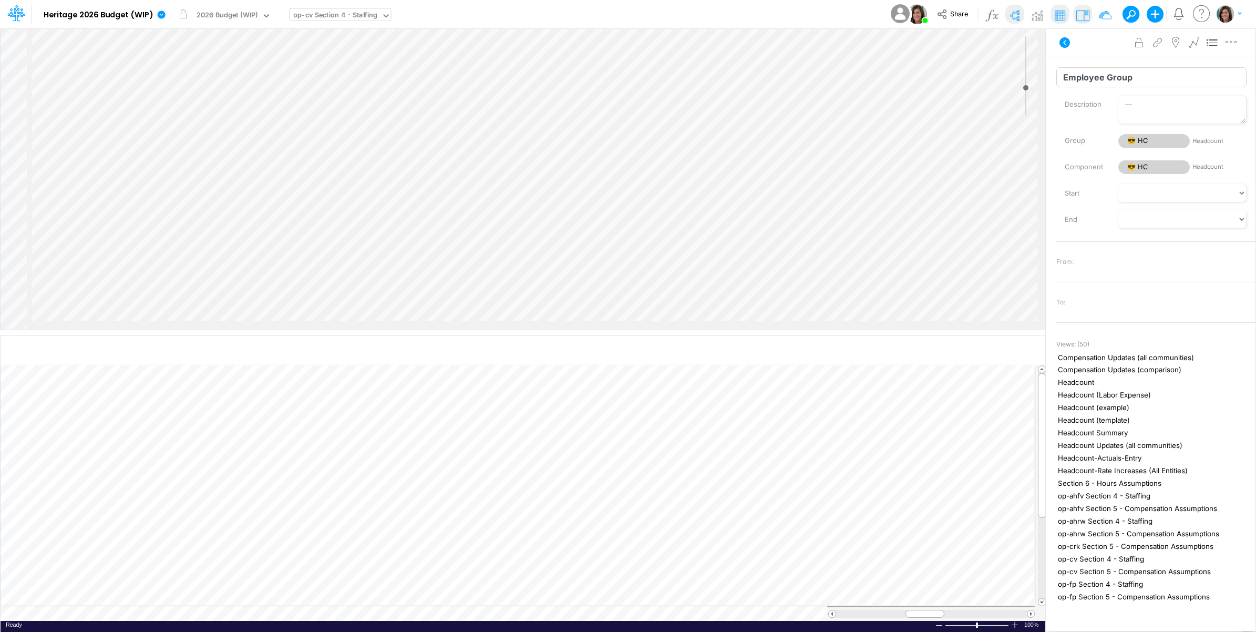
click at [1115, 77] on input "Employee Group" at bounding box center [1151, 77] width 190 height 20
type input "Employee Type"
click at [424, 231] on div "Insert child node Variable Constant Group Addition Subtraction Multiplication D…" at bounding box center [523, 178] width 1045 height 301
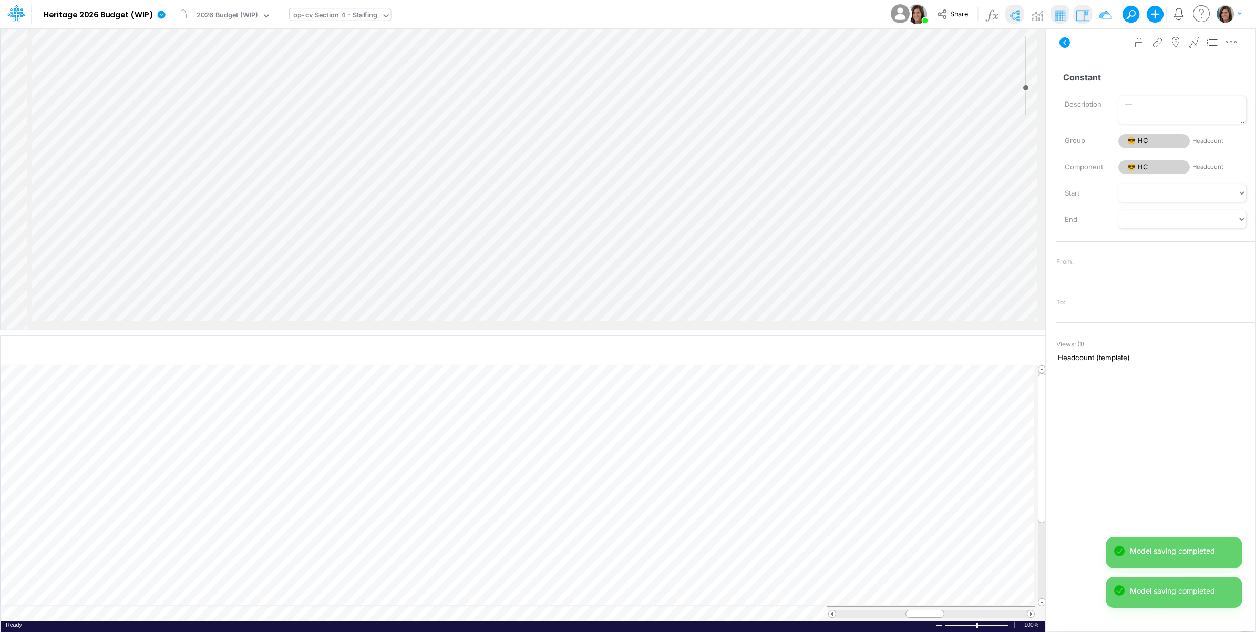
scroll to position [7, 0]
click at [1096, 83] on input "Constant" at bounding box center [1151, 77] width 190 height 20
type input "Grouping"
click at [1063, 37] on icon at bounding box center [1064, 42] width 11 height 11
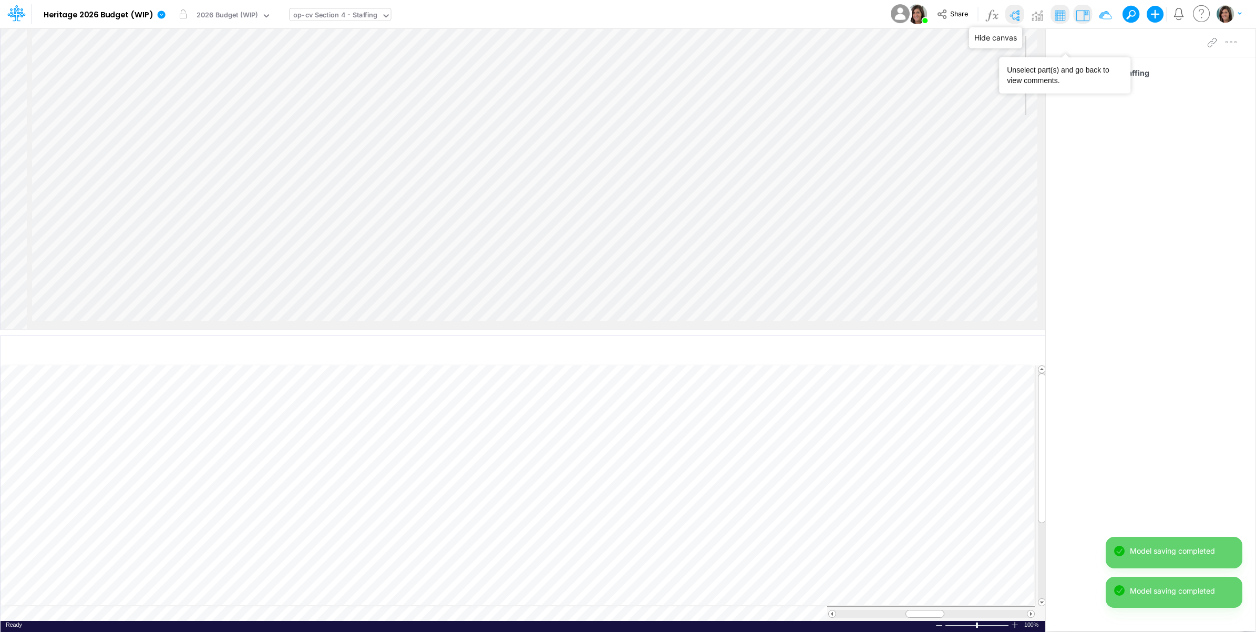
click at [1017, 12] on img at bounding box center [1014, 15] width 17 height 17
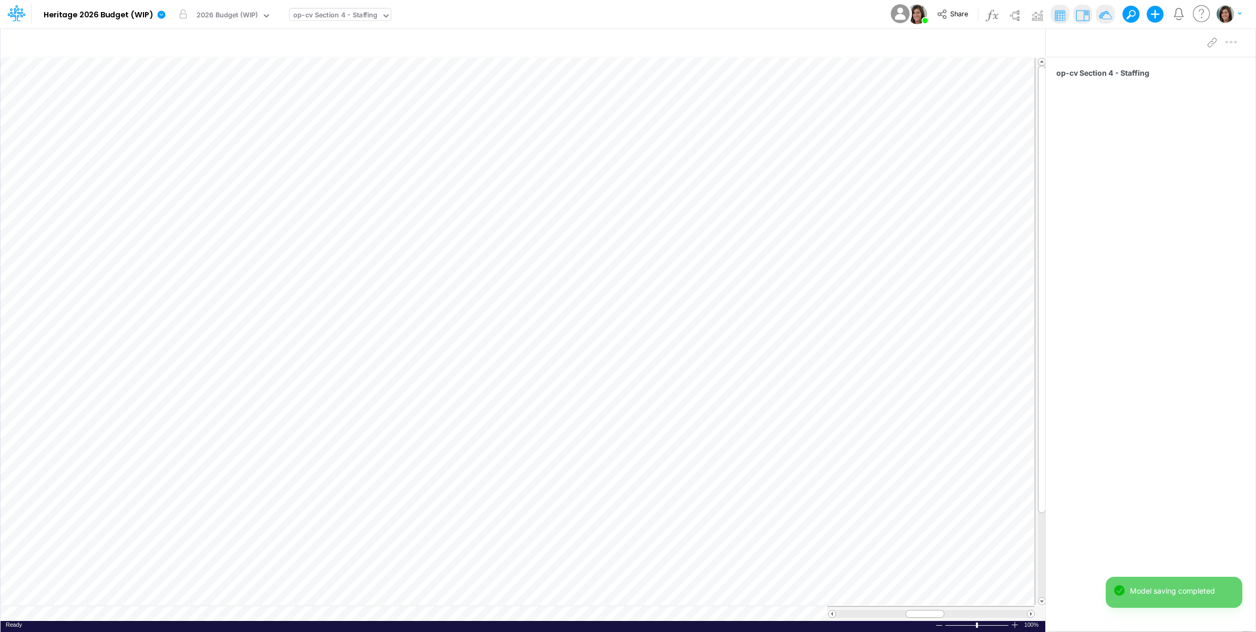
click at [1097, 12] on img at bounding box center [1105, 15] width 17 height 17
click at [985, 43] on icon "button" at bounding box center [986, 43] width 16 height 11
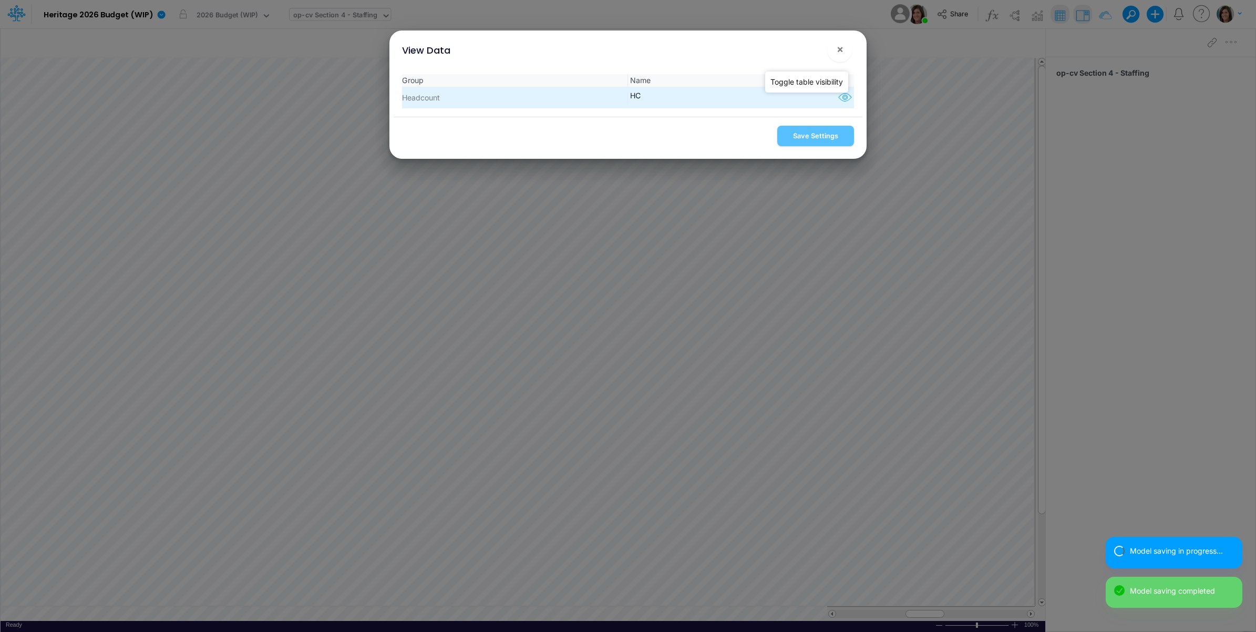
click at [840, 97] on icon "button" at bounding box center [845, 98] width 16 height 14
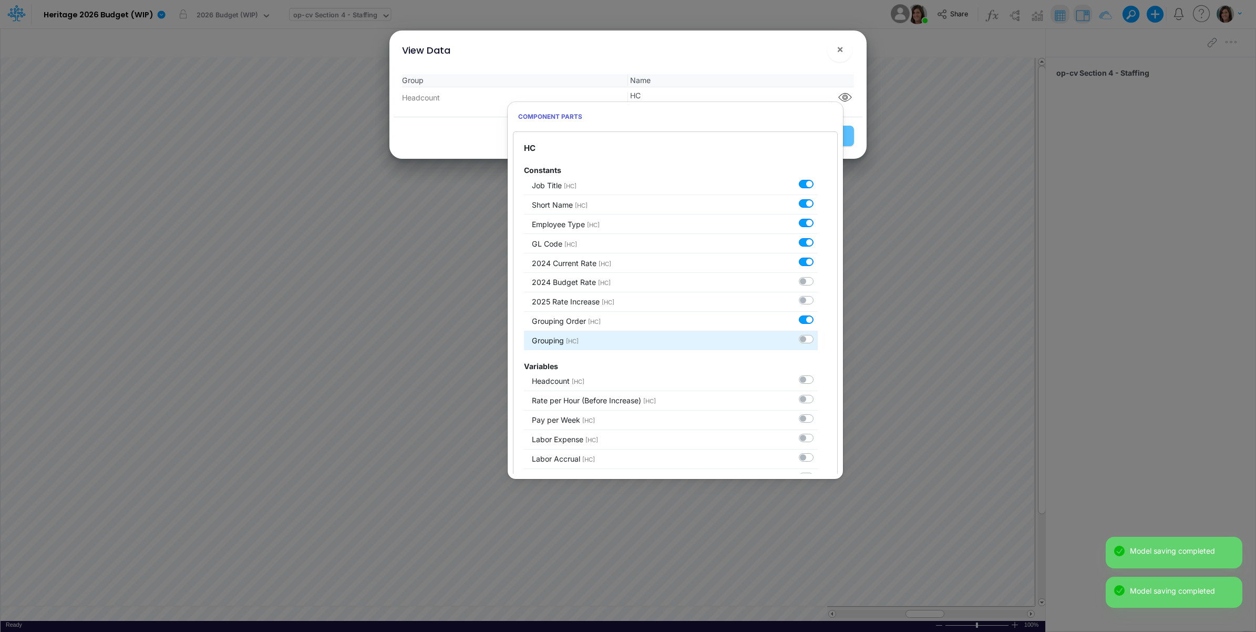
click at [818, 334] on label at bounding box center [818, 334] width 0 height 0
click at [818, 338] on input "checkbox" at bounding box center [821, 337] width 7 height 7
checkbox input "true"
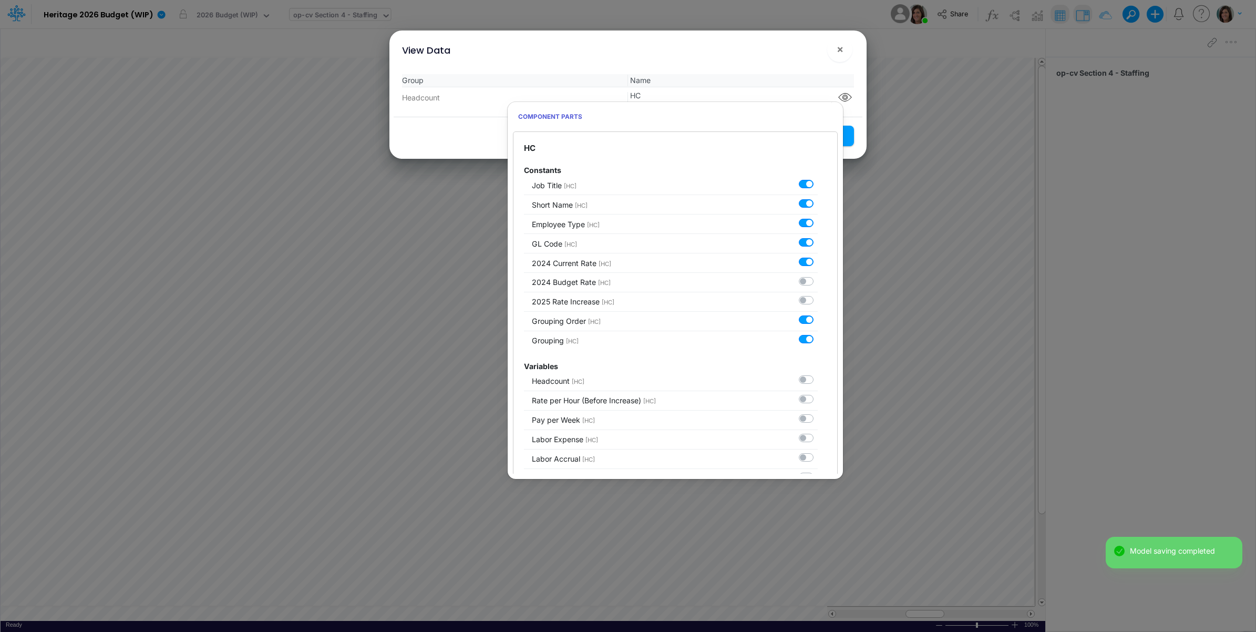
click at [786, 67] on div "Group Name Headcount HC" at bounding box center [628, 91] width 469 height 51
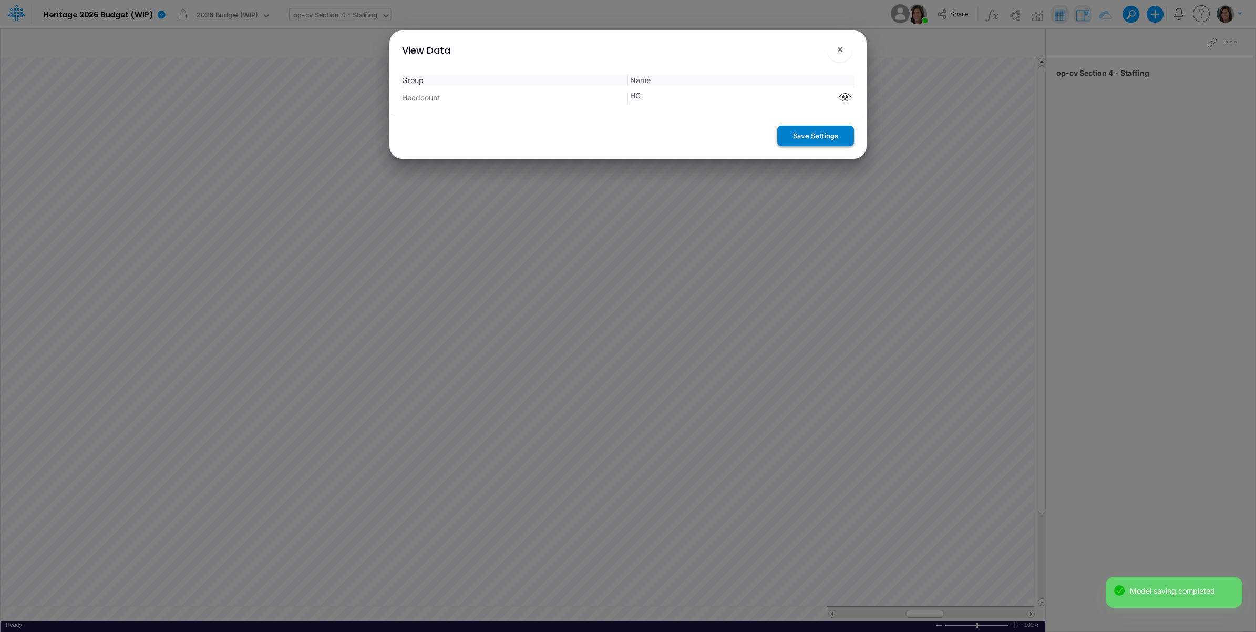
click at [821, 138] on button "Save Settings" at bounding box center [815, 136] width 77 height 20
drag, startPoint x: 839, startPoint y: 46, endPoint x: 834, endPoint y: 50, distance: 6.0
click at [839, 47] on span "×" at bounding box center [840, 49] width 7 height 13
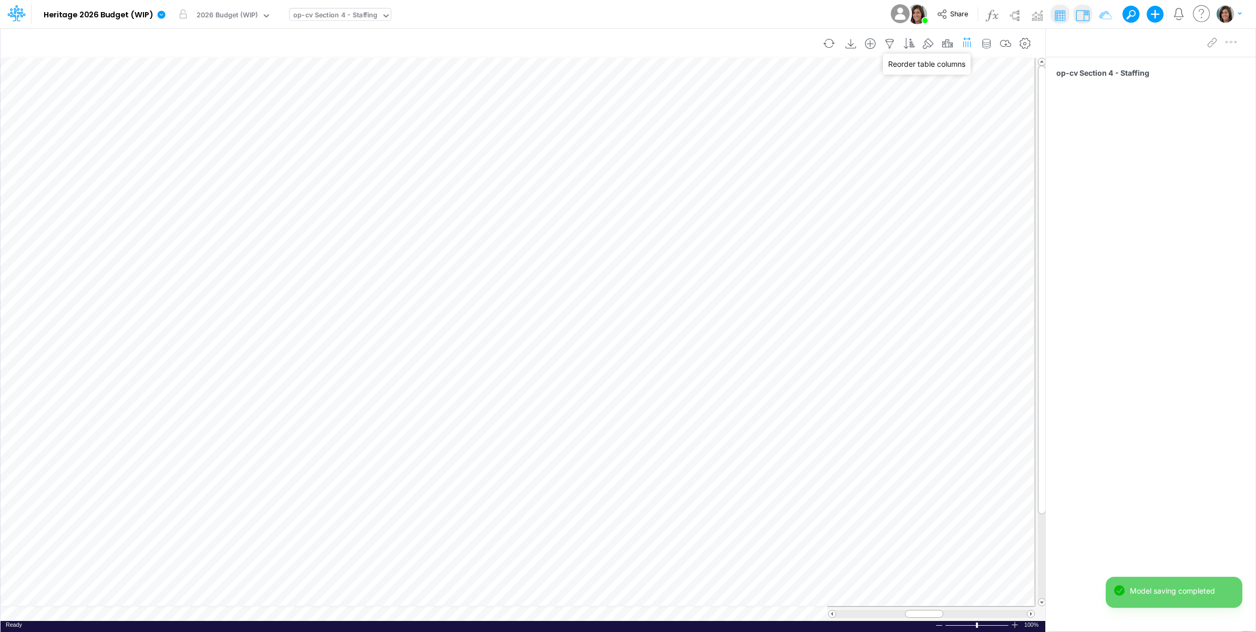
click at [965, 43] on icon "button" at bounding box center [967, 42] width 11 height 16
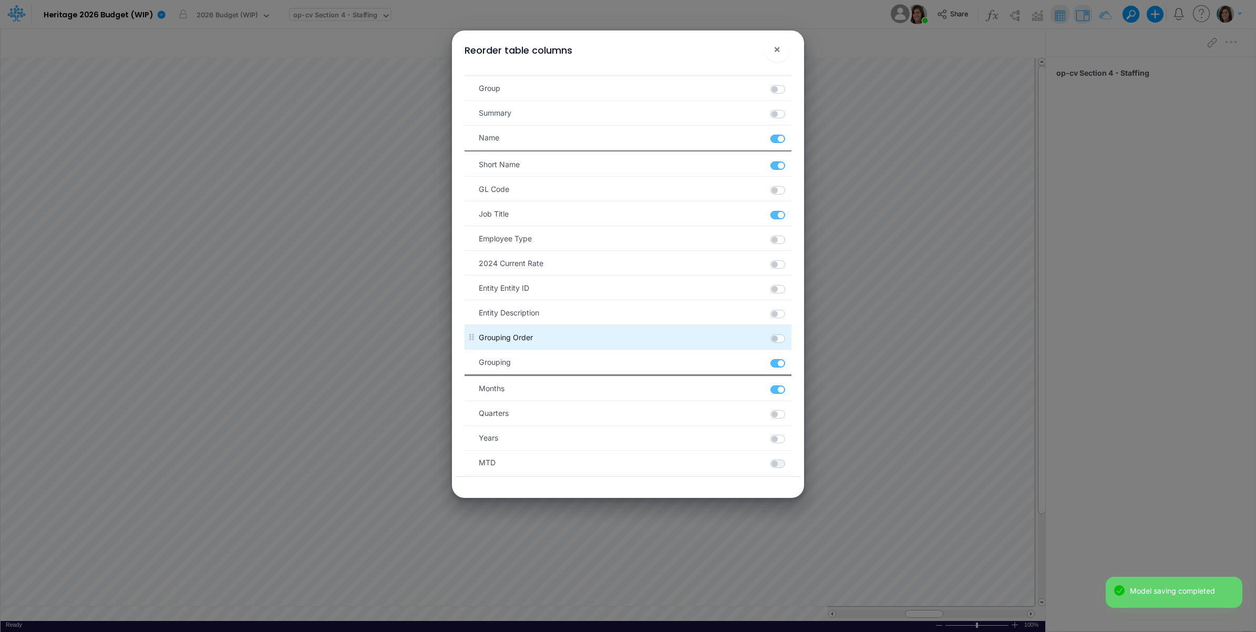
click at [789, 333] on label at bounding box center [790, 333] width 2 height 0
click at [789, 339] on Order "checkbox" at bounding box center [792, 336] width 7 height 7
checkbox Order "true"
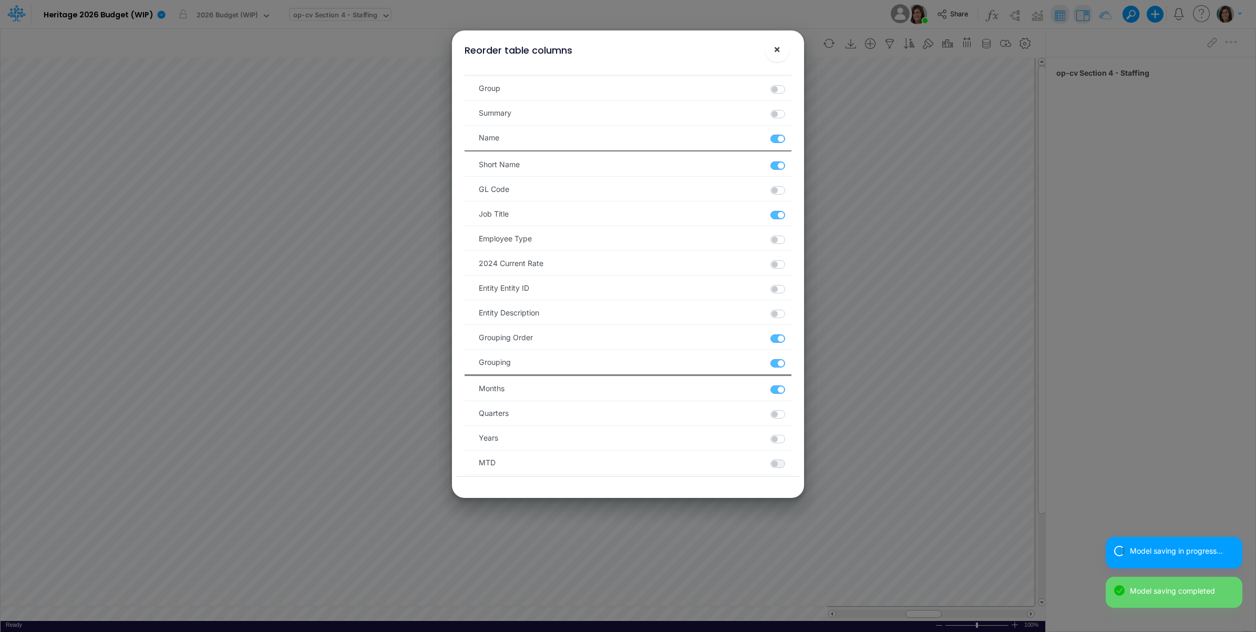
click at [773, 43] on span "×" at bounding box center [776, 49] width 7 height 13
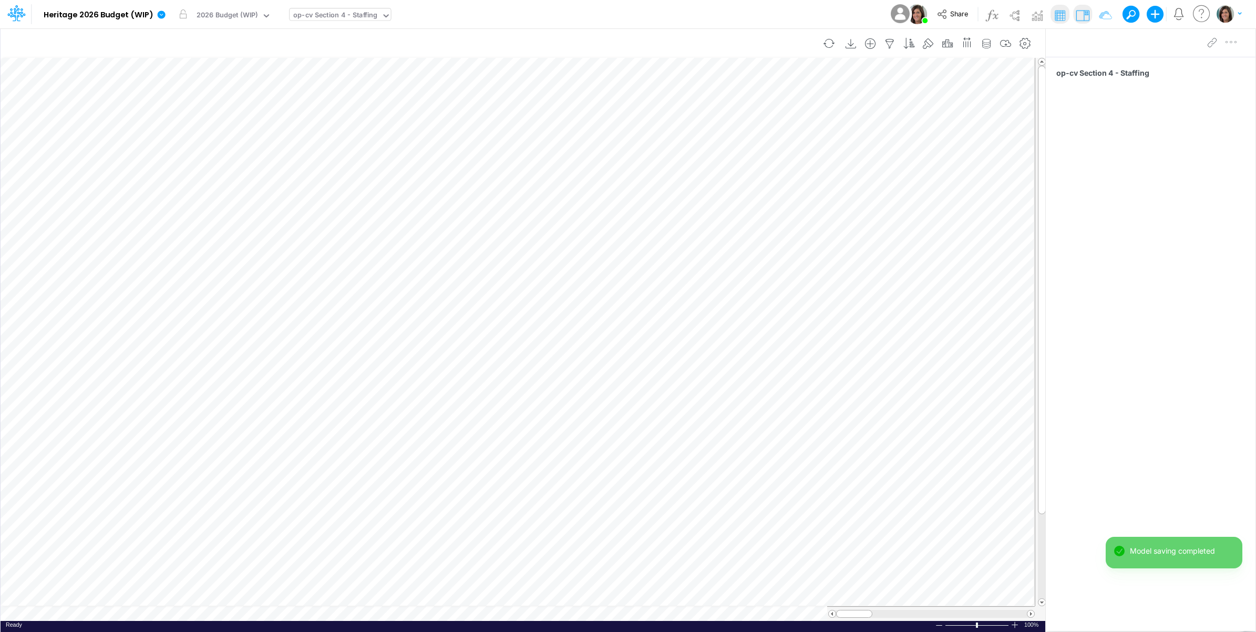
scroll to position [0, 1]
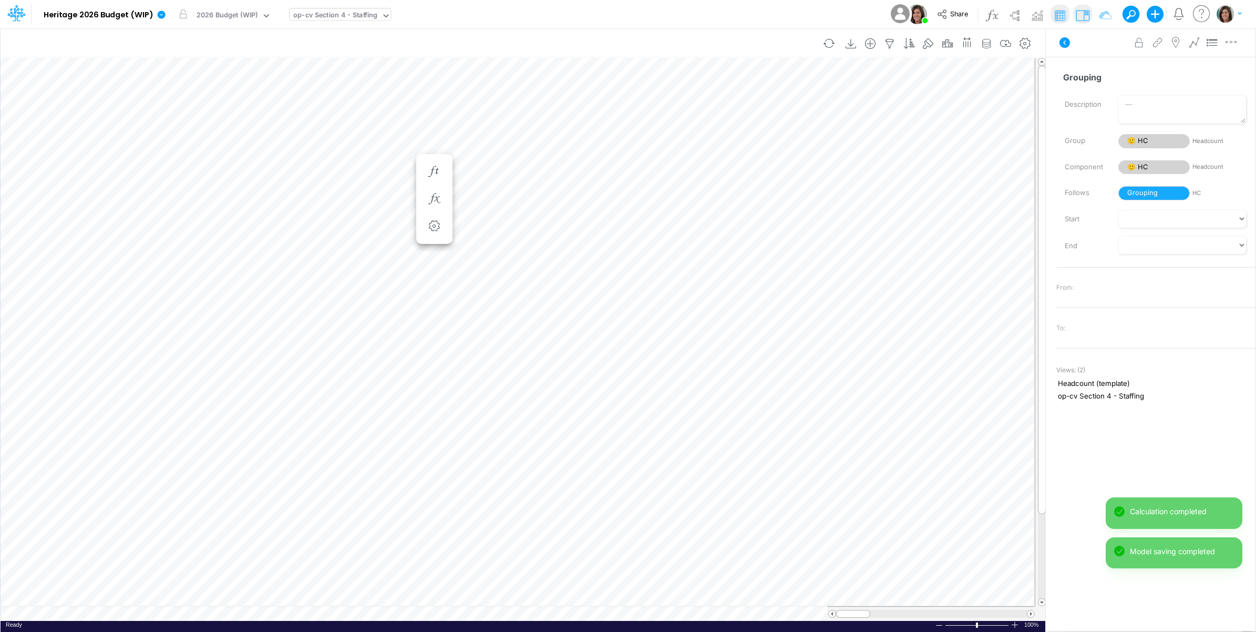
scroll to position [0, 1]
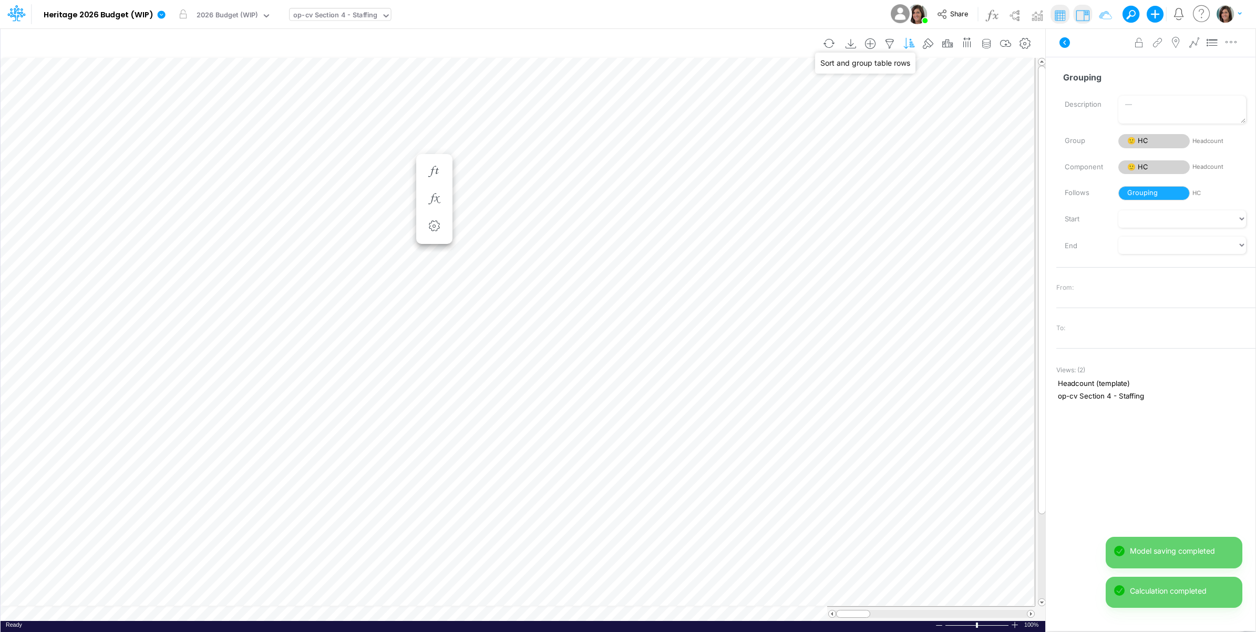
click at [907, 43] on icon "button" at bounding box center [909, 43] width 16 height 11
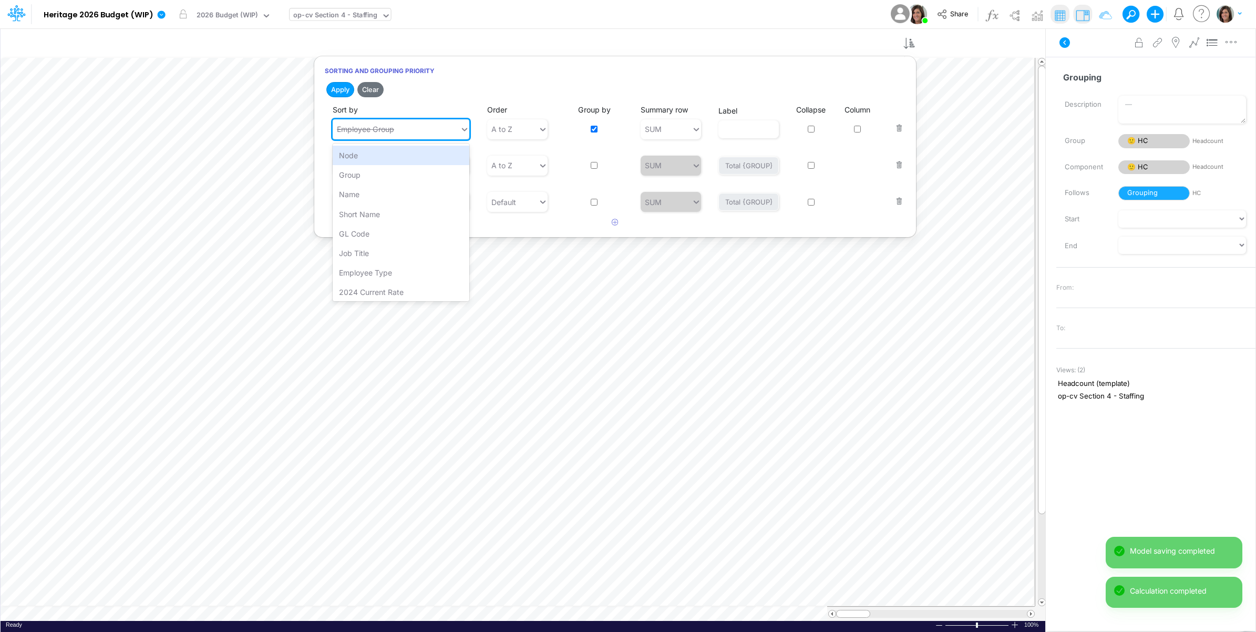
click at [410, 132] on div "Employee Group" at bounding box center [396, 128] width 127 height 17
click at [384, 291] on div "Grouping" at bounding box center [401, 289] width 137 height 19
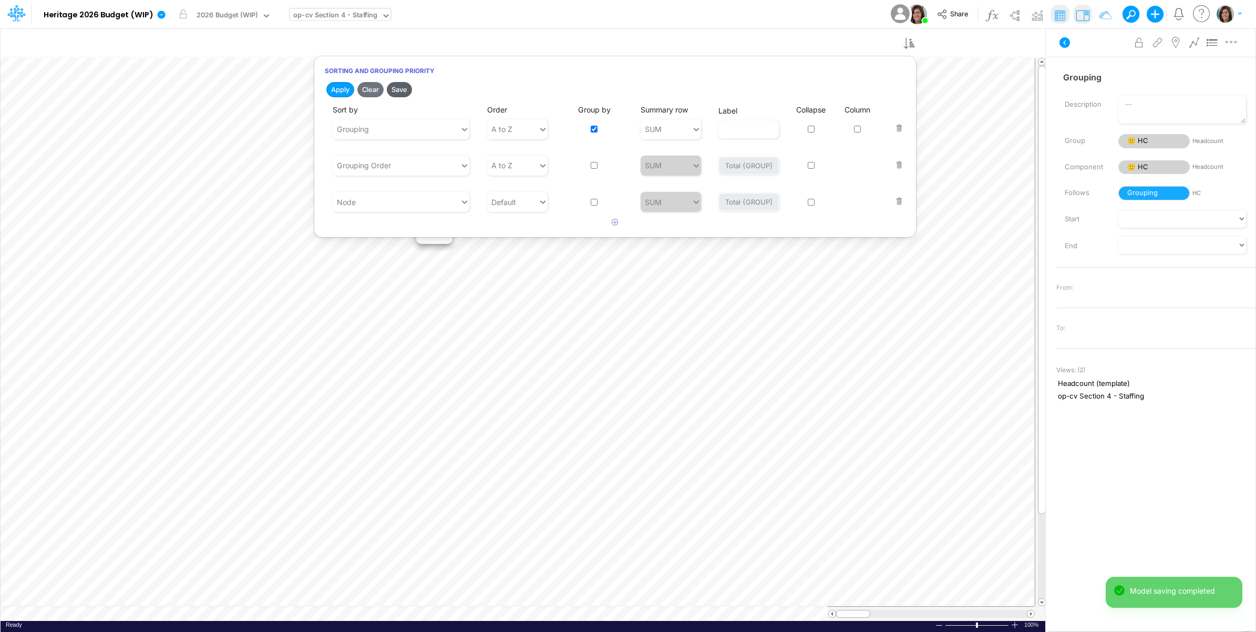
click at [401, 89] on button "Save" at bounding box center [399, 89] width 25 height 15
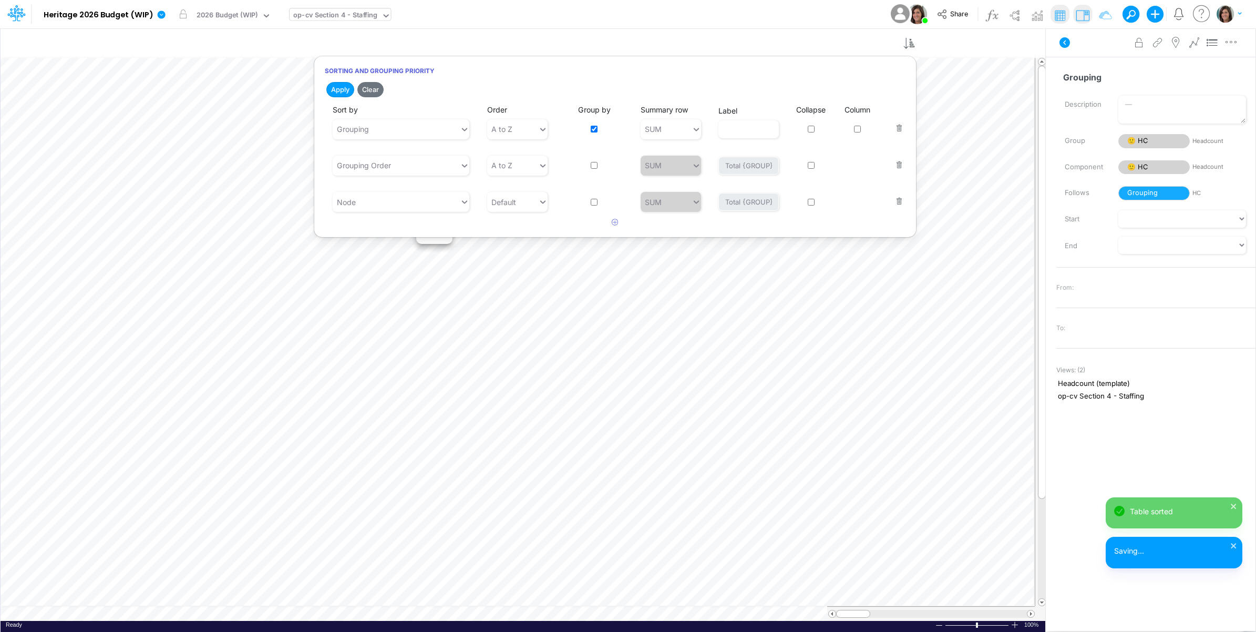
click at [528, 16] on div "Model Heritage 2026 Budget (WIP) Edit model settings Duplicate Import QuickBook…" at bounding box center [628, 14] width 1130 height 28
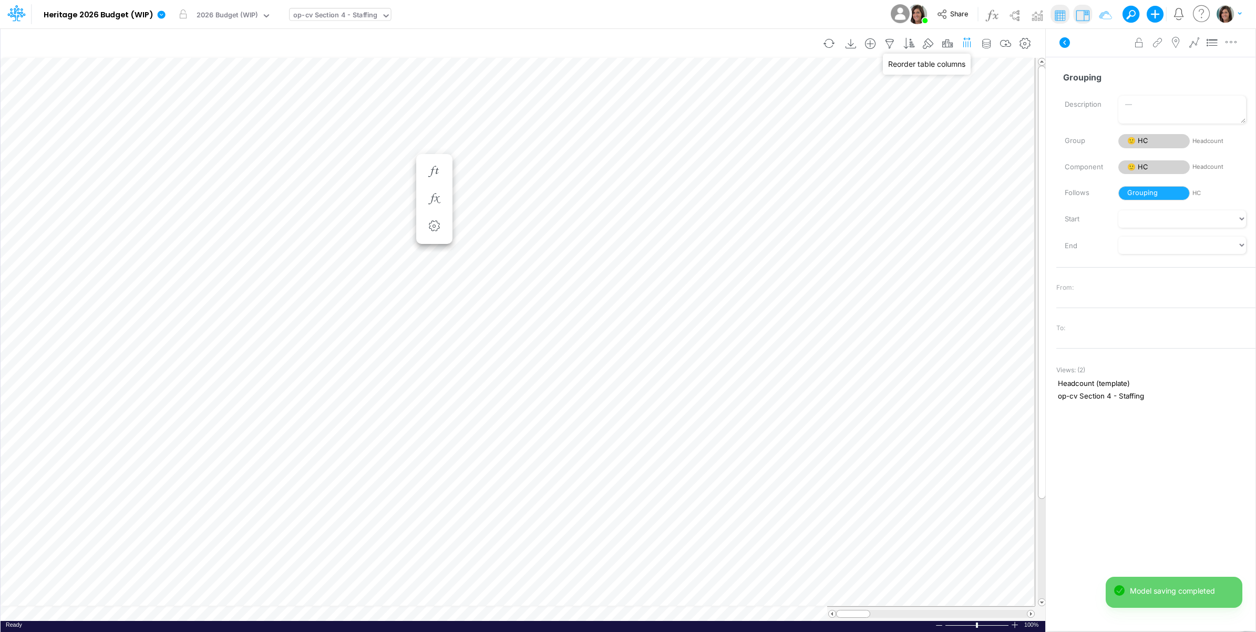
click at [965, 43] on icon "button" at bounding box center [967, 42] width 11 height 16
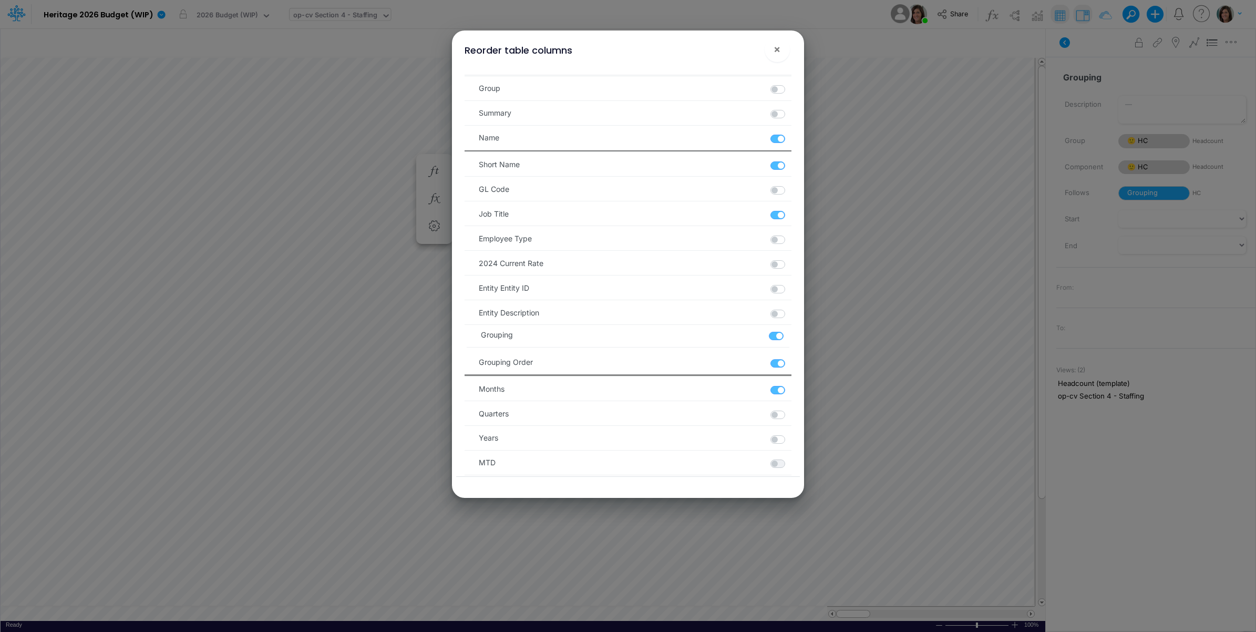
drag, startPoint x: 471, startPoint y: 363, endPoint x: 473, endPoint y: 330, distance: 33.2
click at [473, 330] on ul "Group Summary Name Short Name GL Code Job Title Employee Type 2024 Current Rate…" at bounding box center [627, 336] width 326 height 524
click at [777, 50] on span "×" at bounding box center [776, 49] width 7 height 13
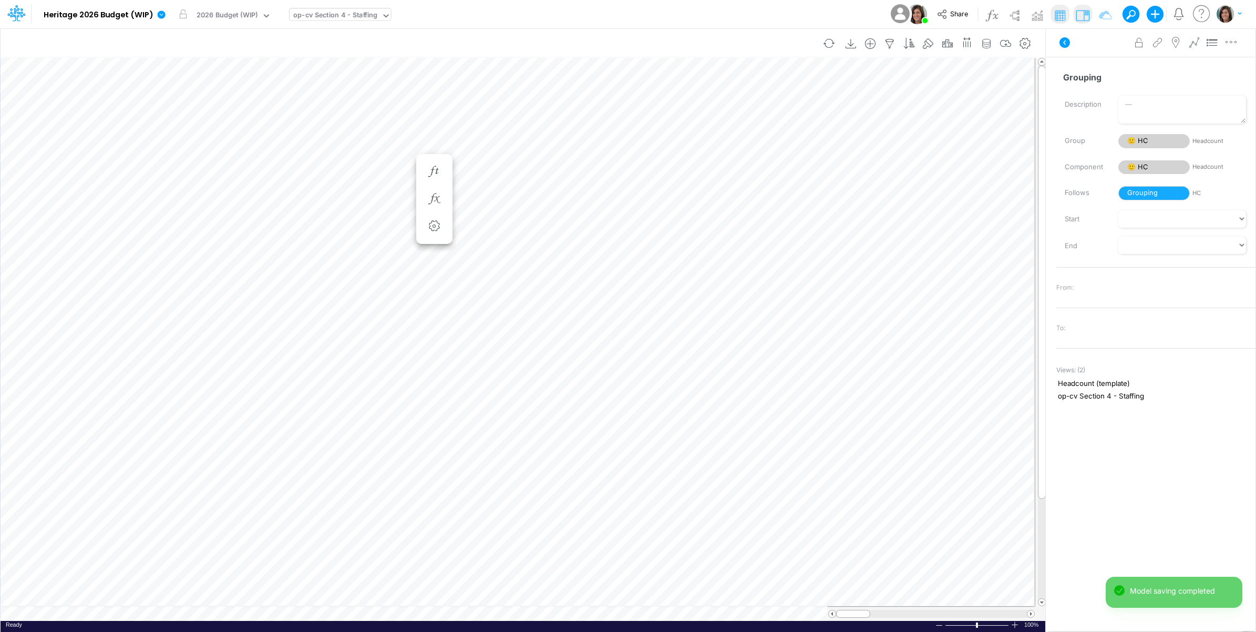
scroll to position [0, 1]
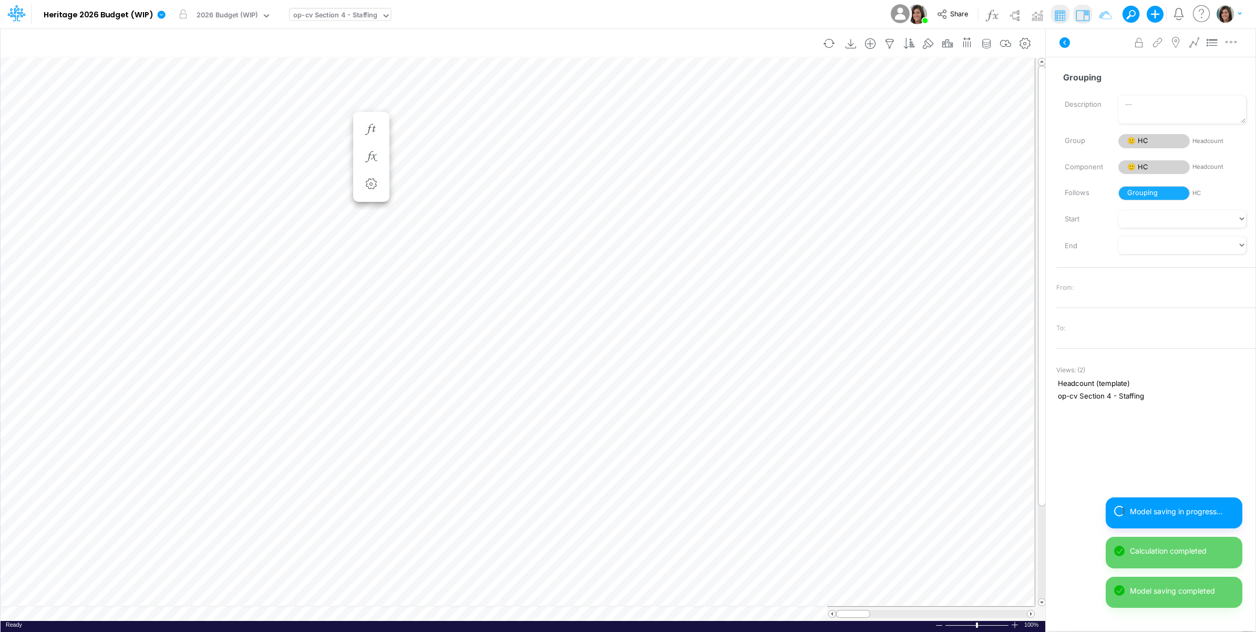
scroll to position [0, 1]
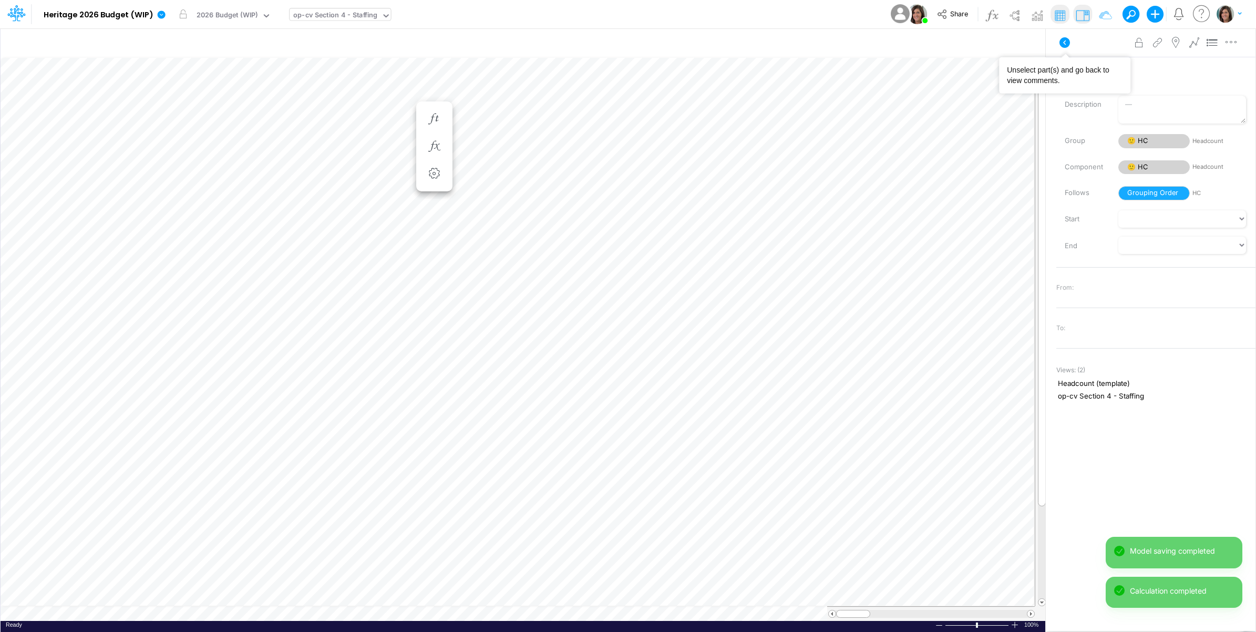
click at [1058, 37] on button at bounding box center [1064, 42] width 25 height 19
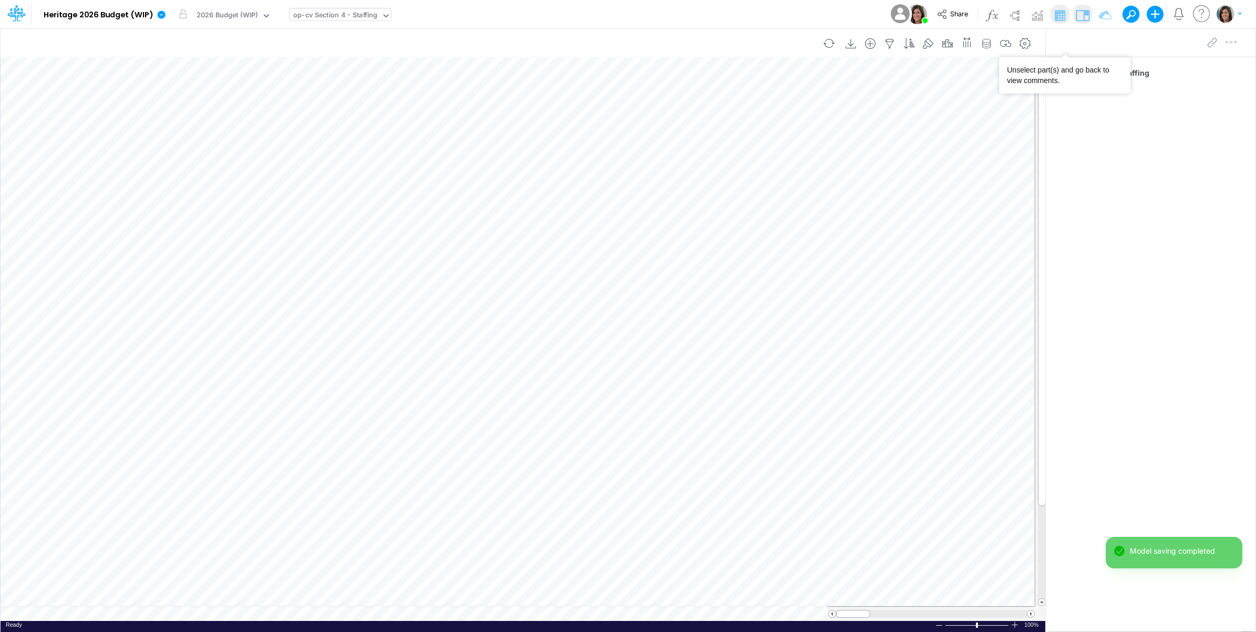
scroll to position [0, 1]
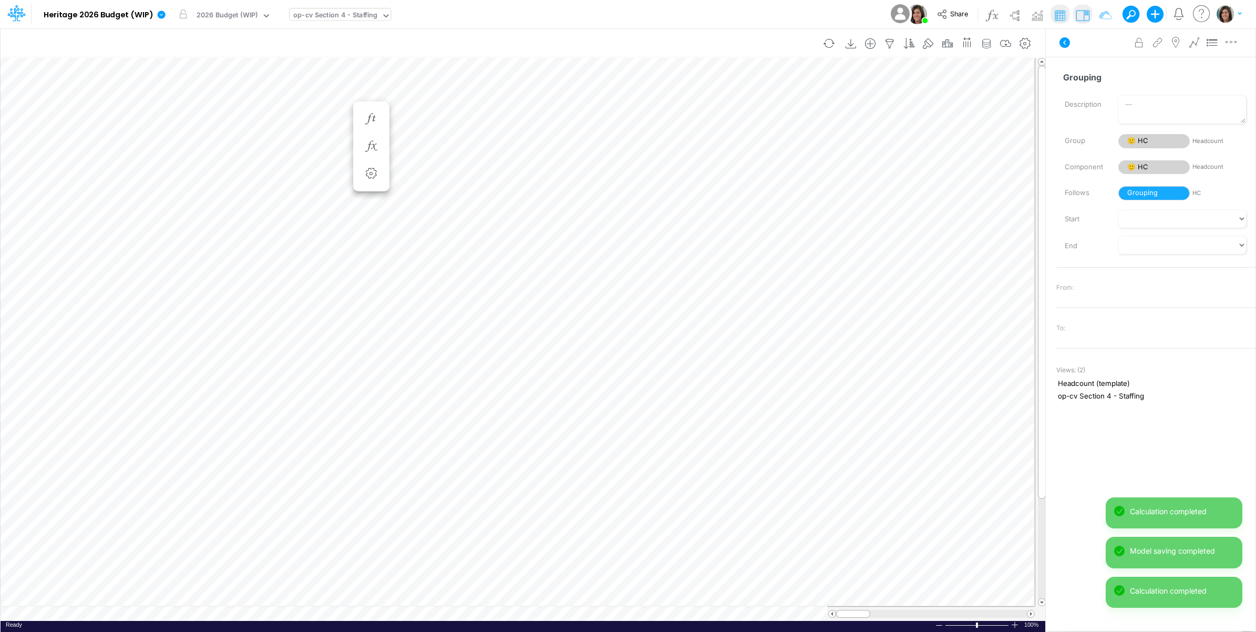
scroll to position [0, 1]
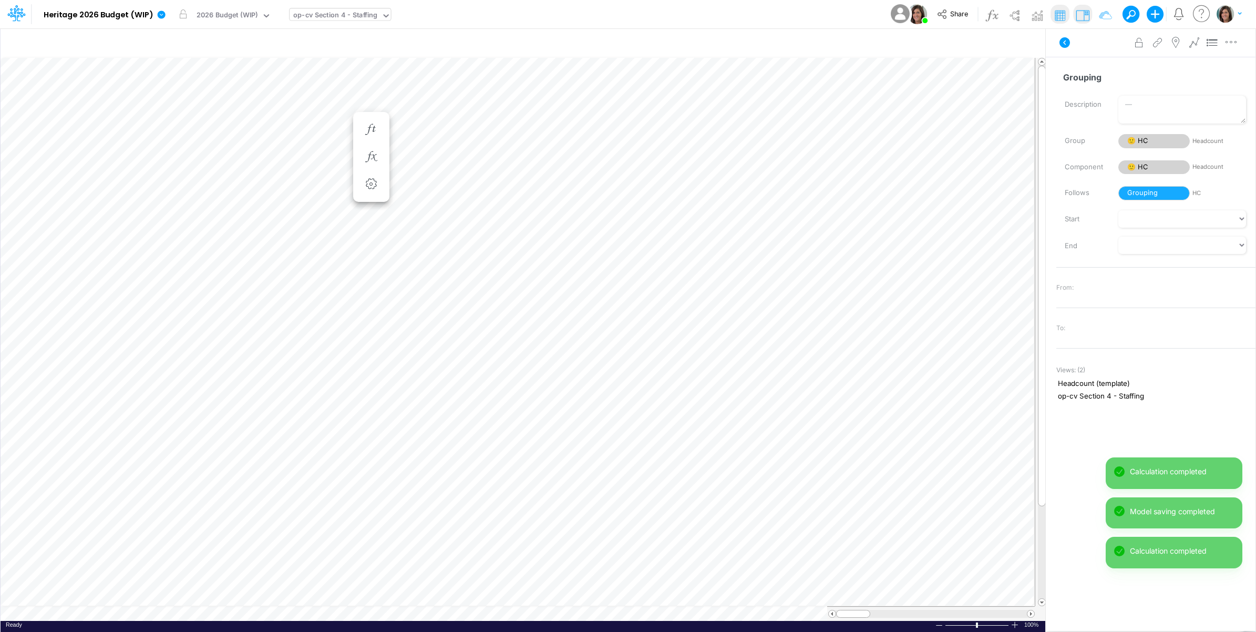
scroll to position [0, 1]
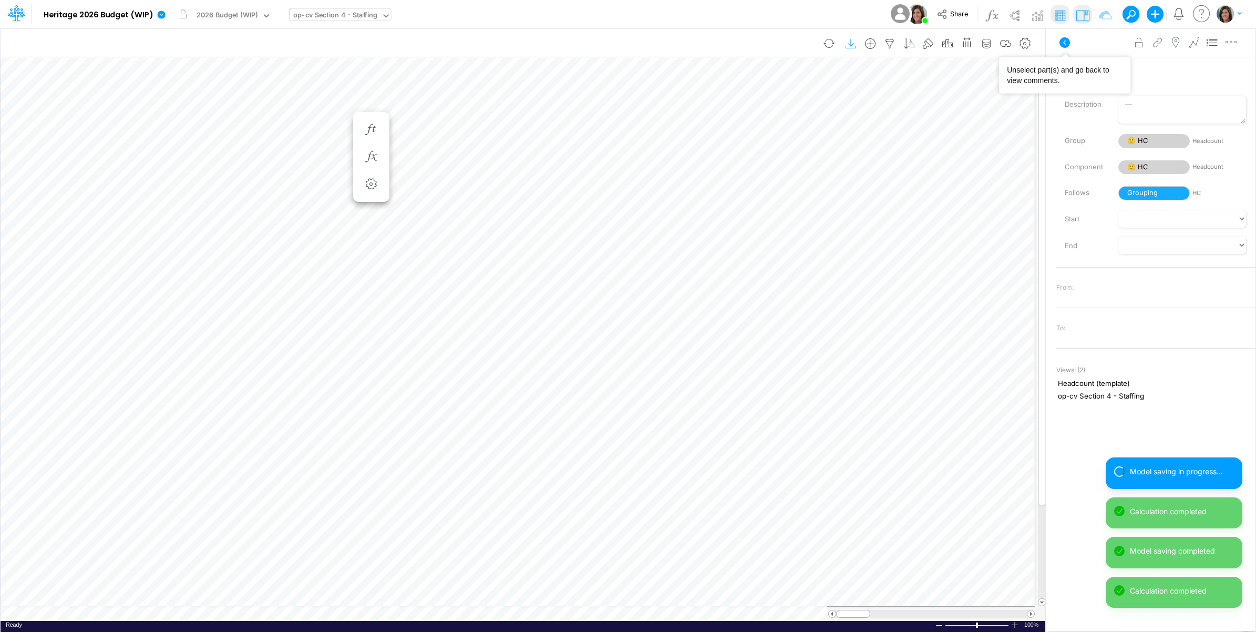
drag, startPoint x: 1065, startPoint y: 43, endPoint x: 852, endPoint y: 45, distance: 213.3
click at [1063, 43] on icon at bounding box center [1064, 42] width 11 height 11
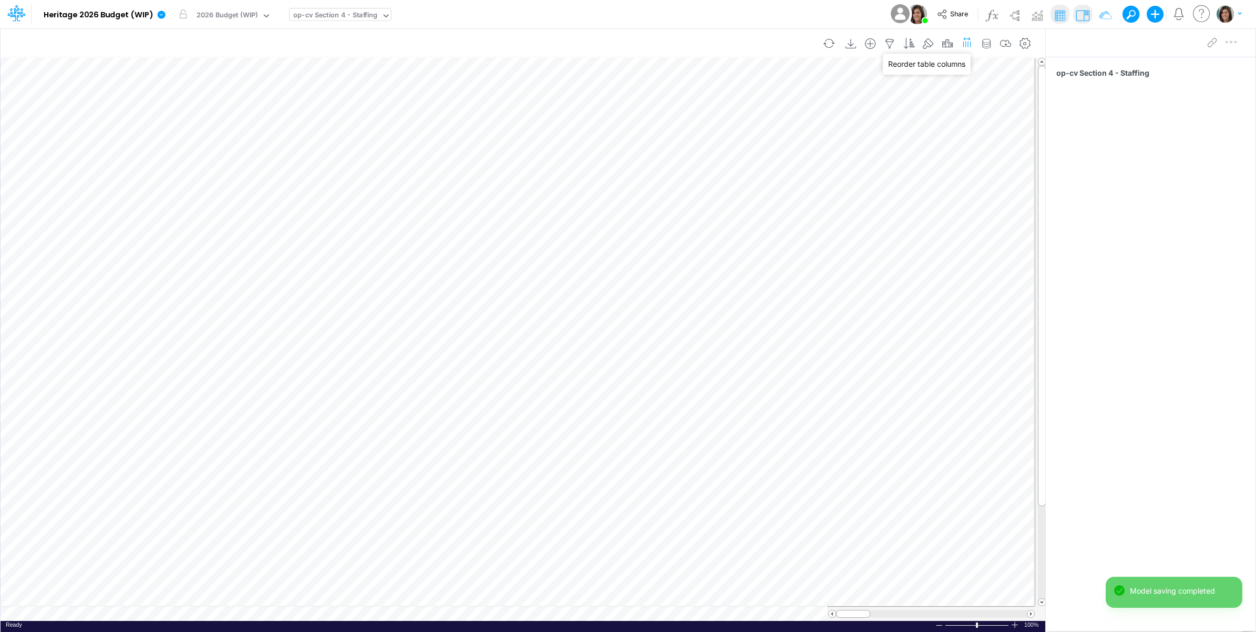
click at [968, 45] on icon "button" at bounding box center [967, 42] width 11 height 16
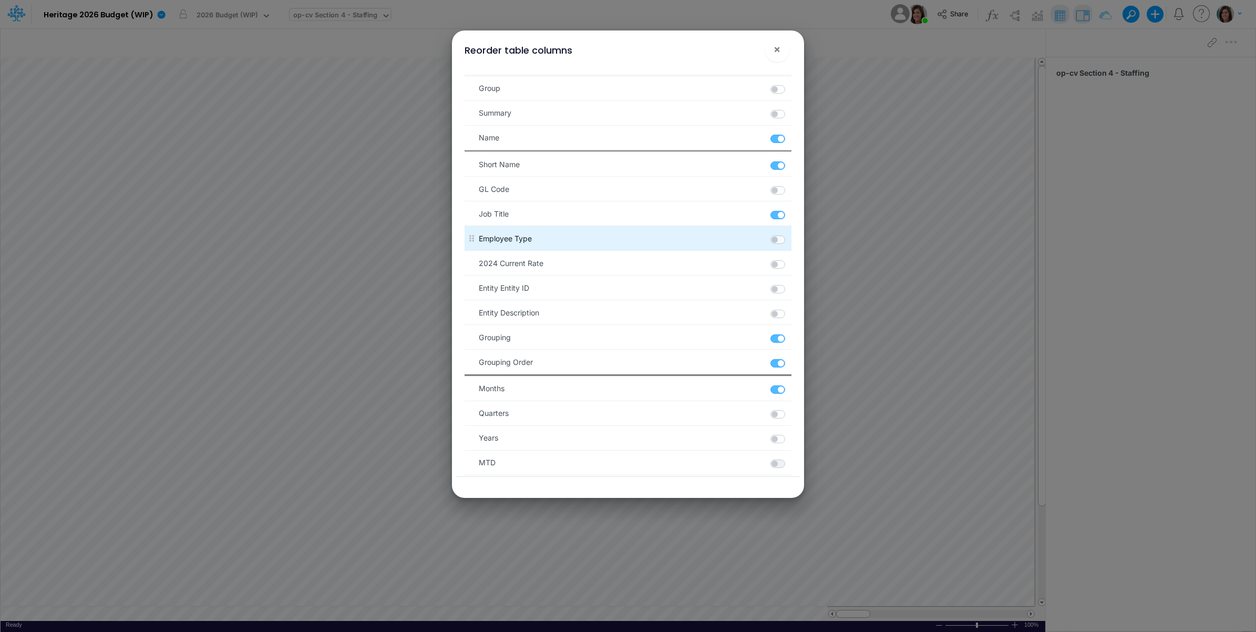
click at [789, 234] on label at bounding box center [790, 234] width 2 height 0
click at [789, 241] on Type "checkbox" at bounding box center [792, 237] width 7 height 7
checkbox Type "true"
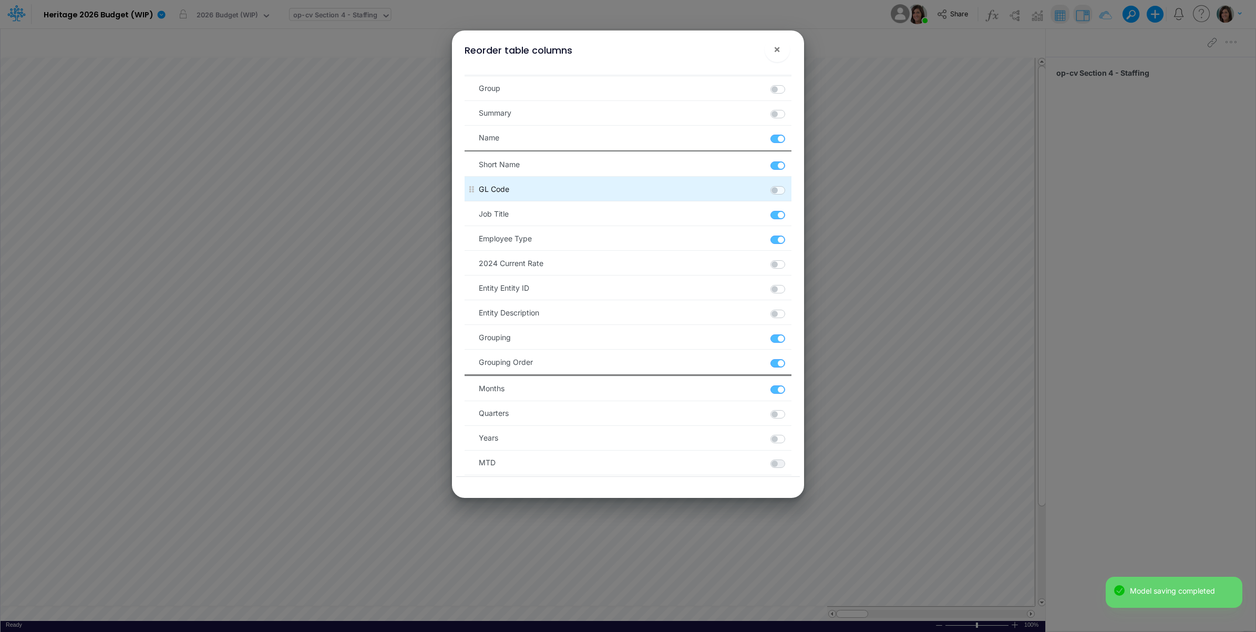
click at [789, 184] on label at bounding box center [790, 184] width 2 height 0
click at [789, 191] on Code "checkbox" at bounding box center [792, 187] width 7 height 7
checkbox Code "true"
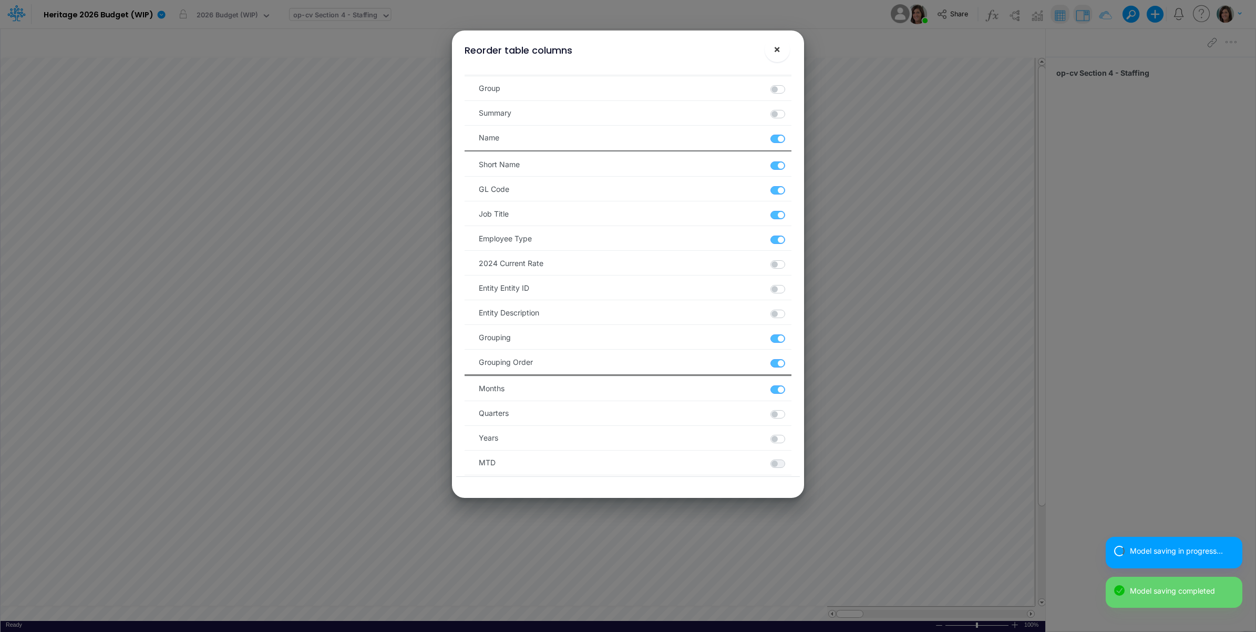
click at [774, 39] on button "×" at bounding box center [777, 49] width 25 height 25
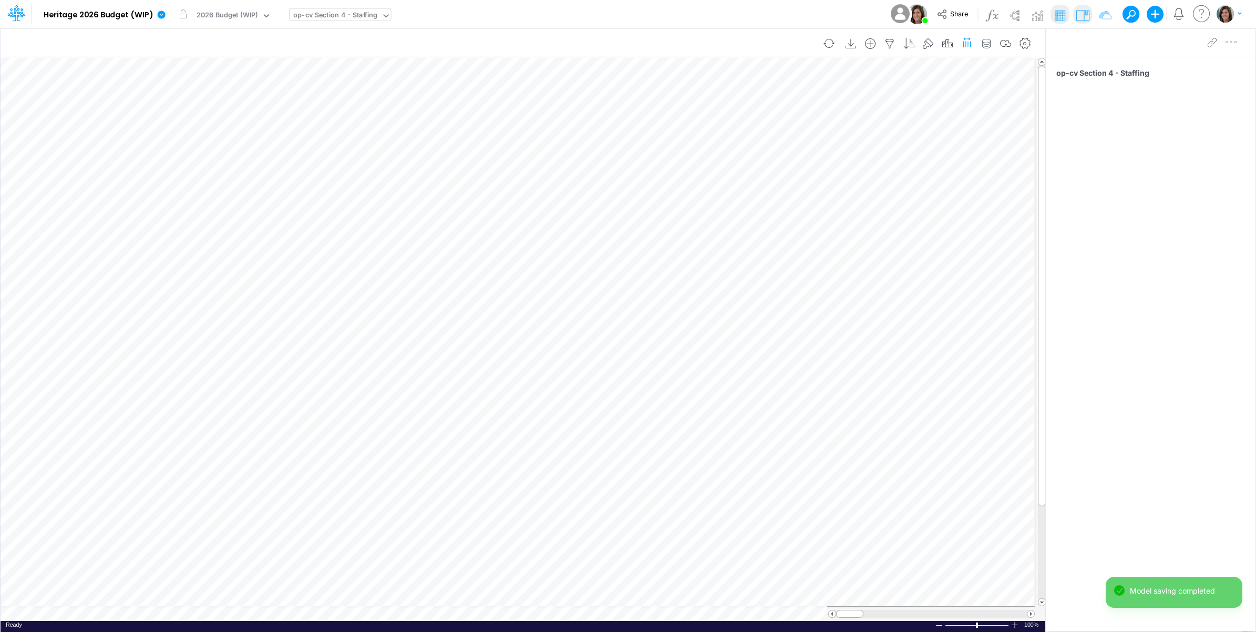
click at [963, 41] on icon "button" at bounding box center [967, 42] width 11 height 16
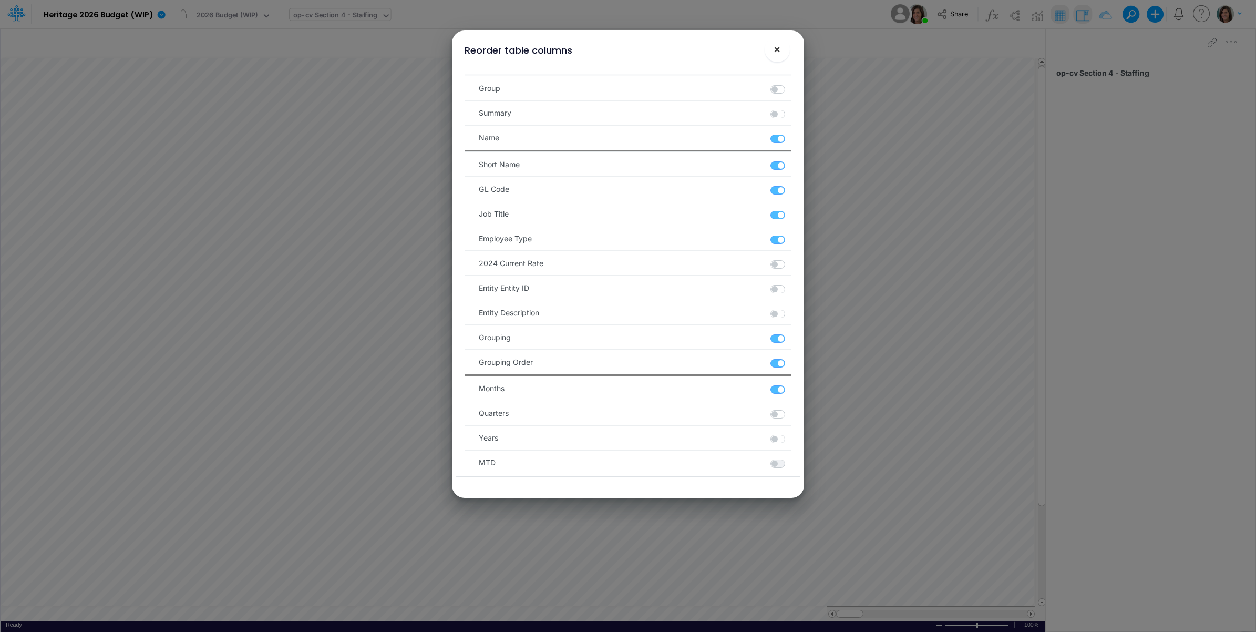
click at [779, 48] on span "×" at bounding box center [776, 49] width 7 height 13
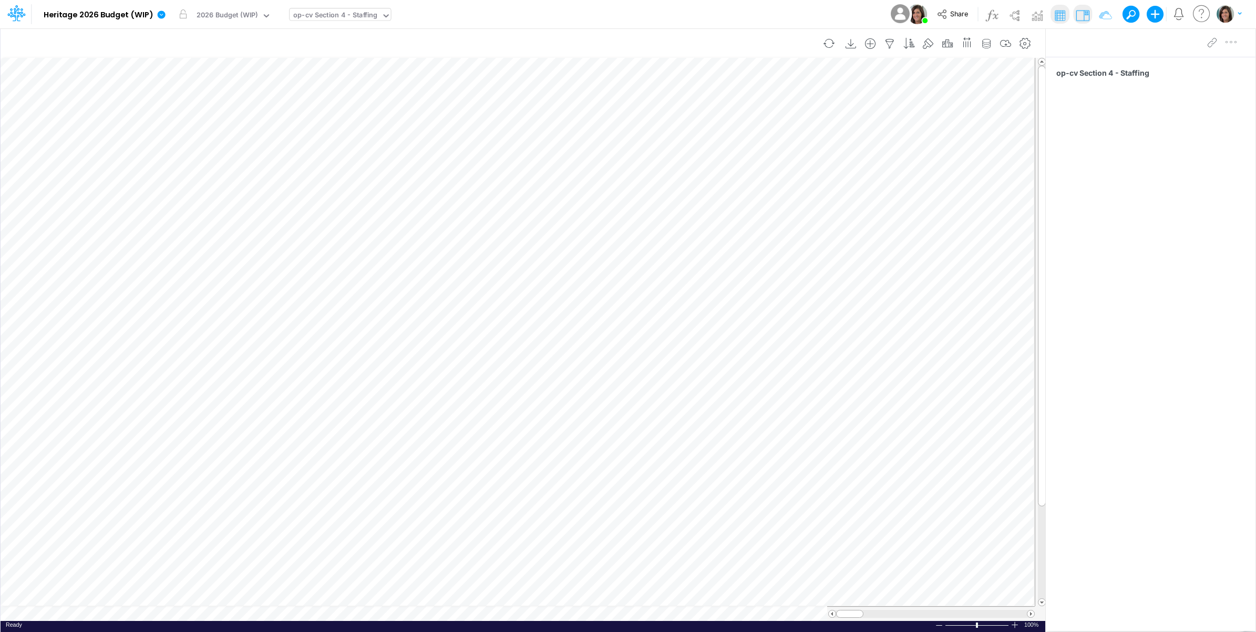
scroll to position [0, 1]
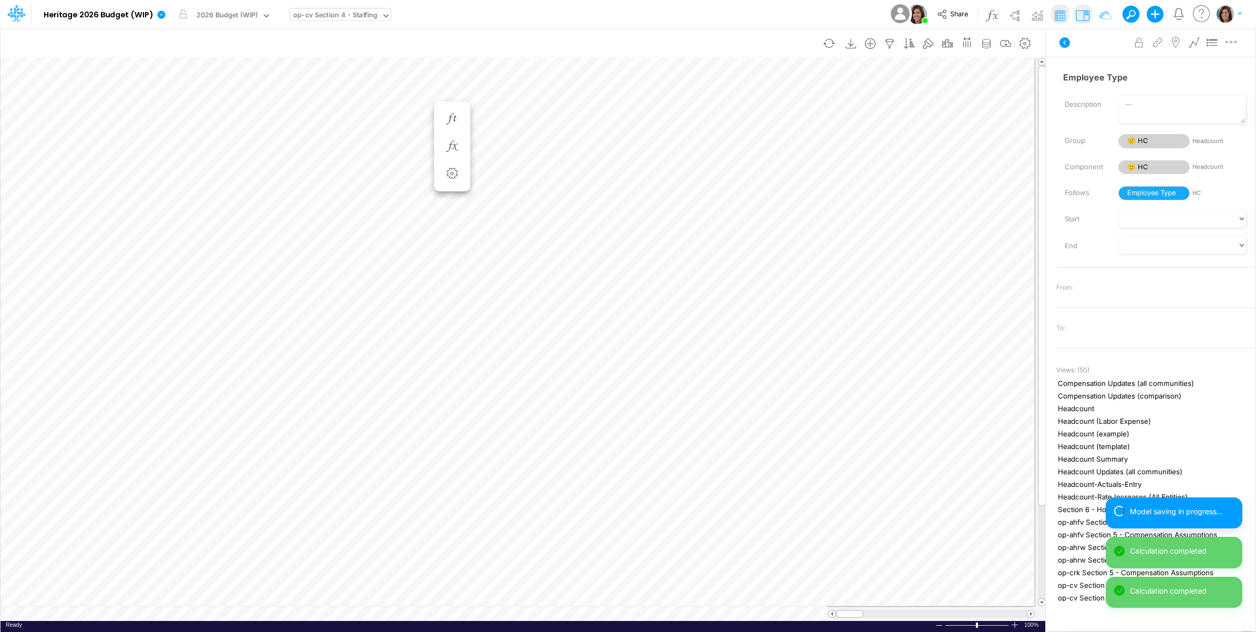
scroll to position [0, 1]
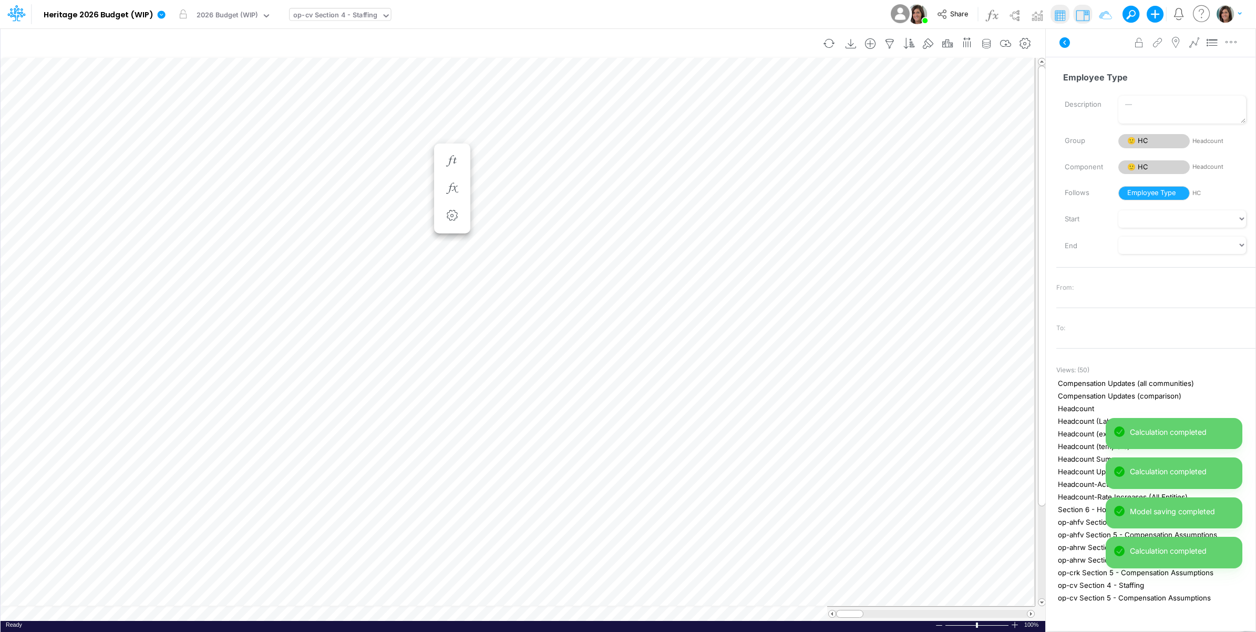
scroll to position [0, 1]
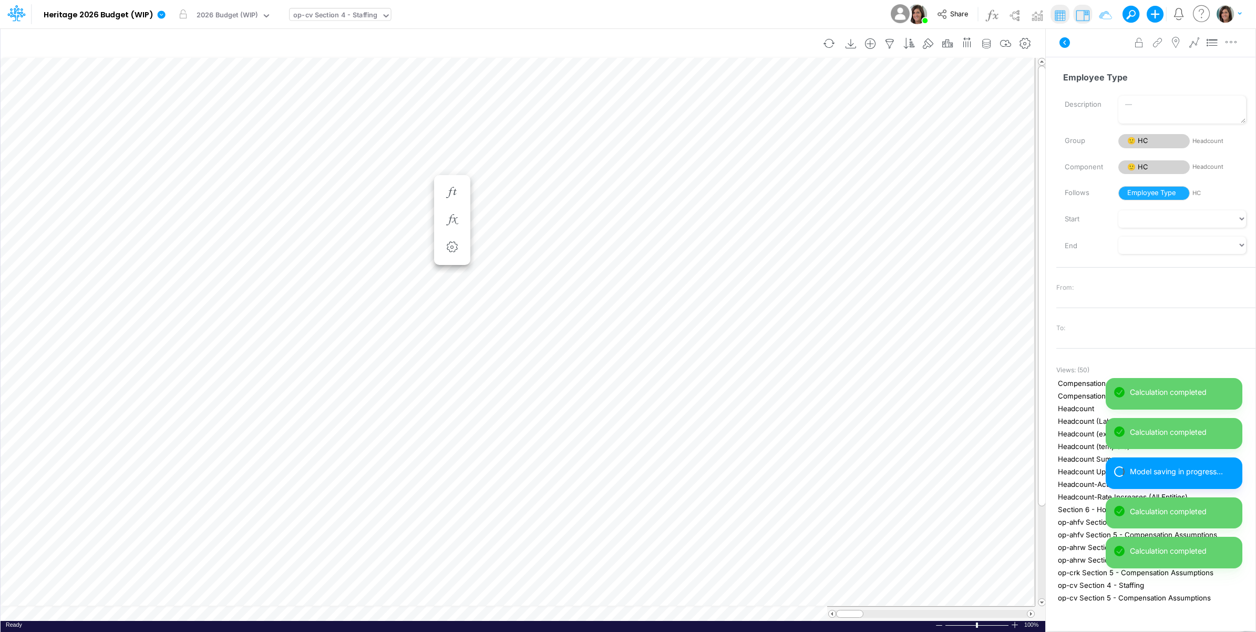
scroll to position [0, 1]
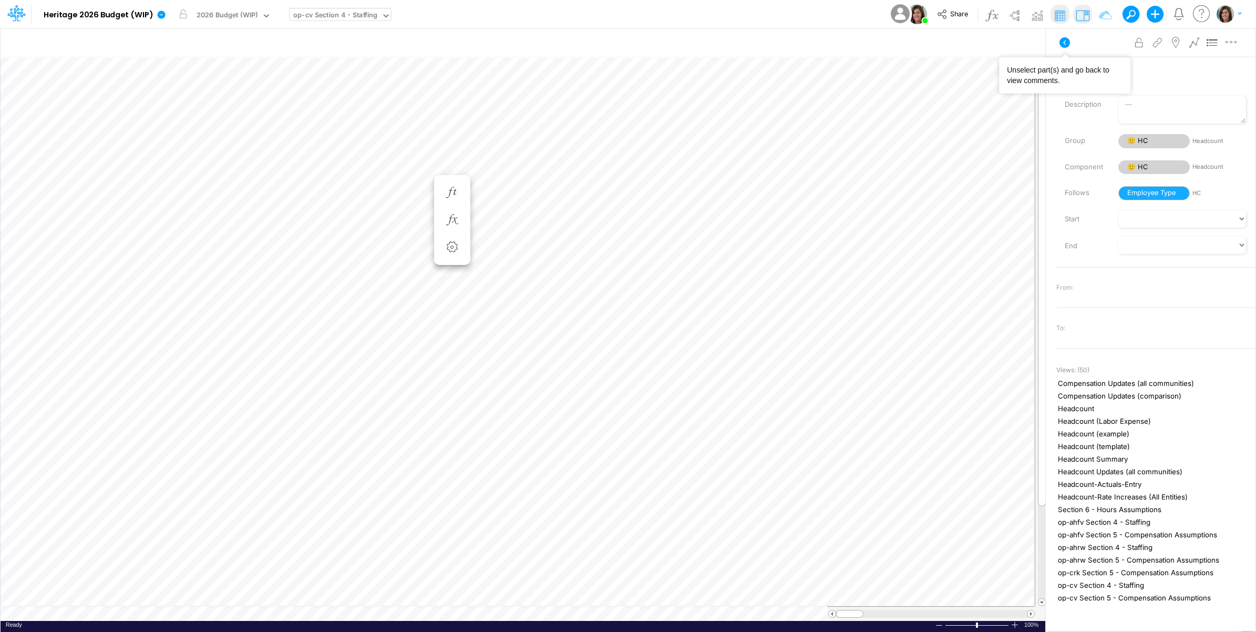
click at [1065, 40] on icon at bounding box center [1064, 42] width 13 height 13
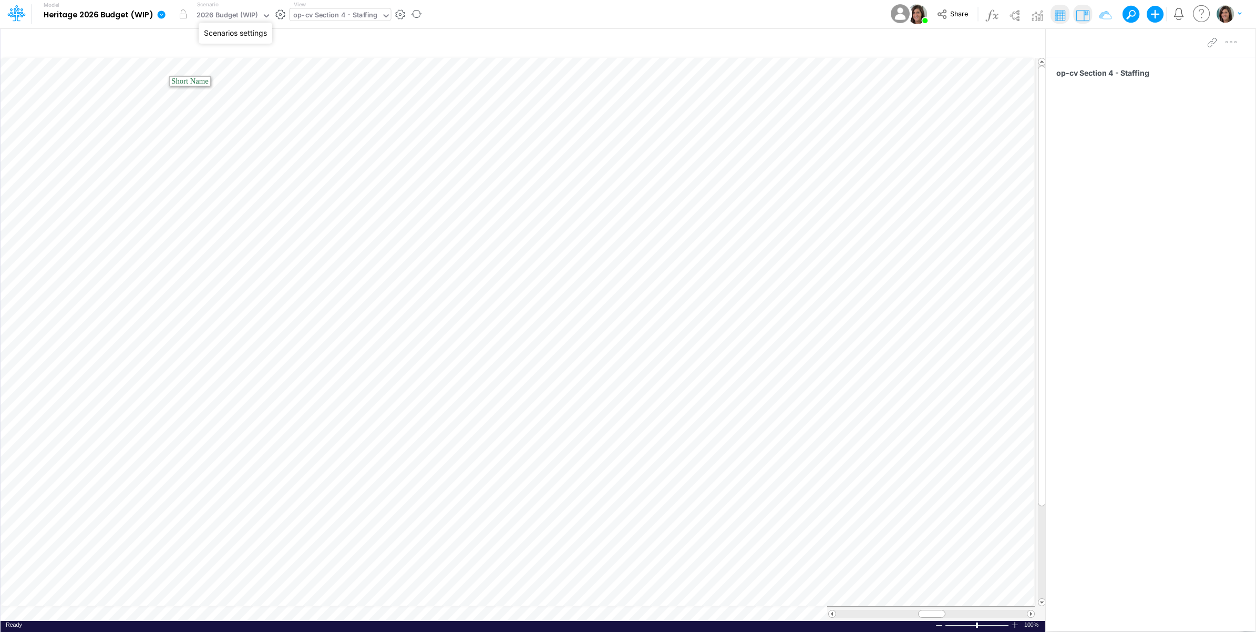
click at [282, 15] on button "button" at bounding box center [280, 14] width 11 height 11
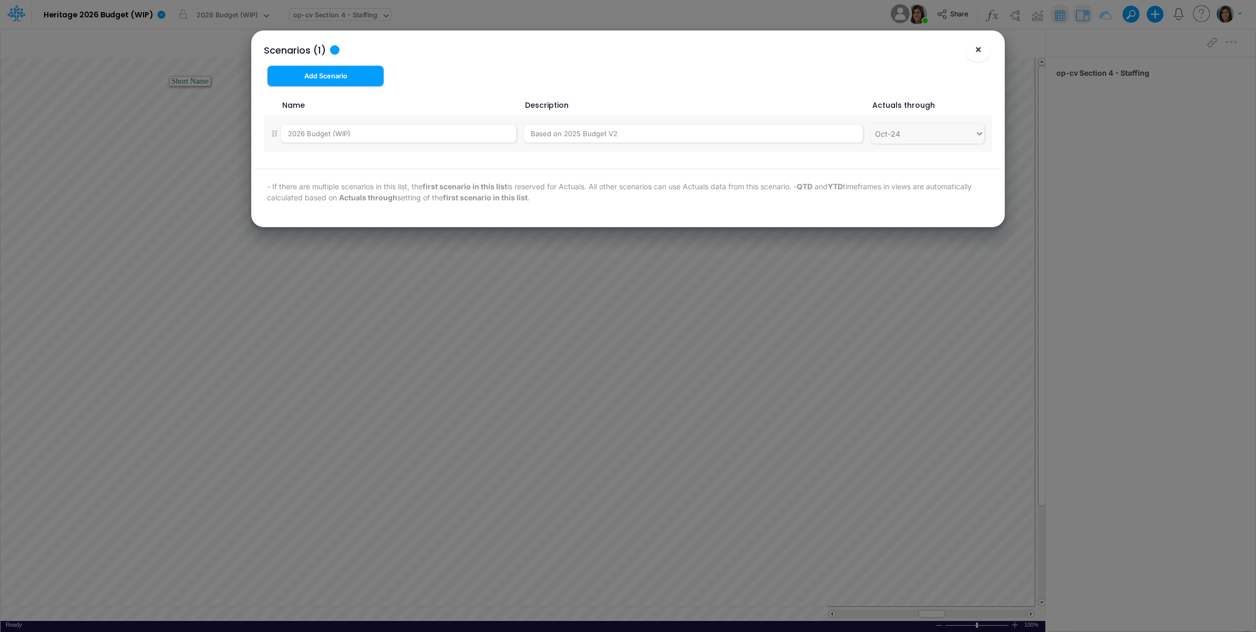
click at [976, 48] on span "×" at bounding box center [978, 49] width 7 height 13
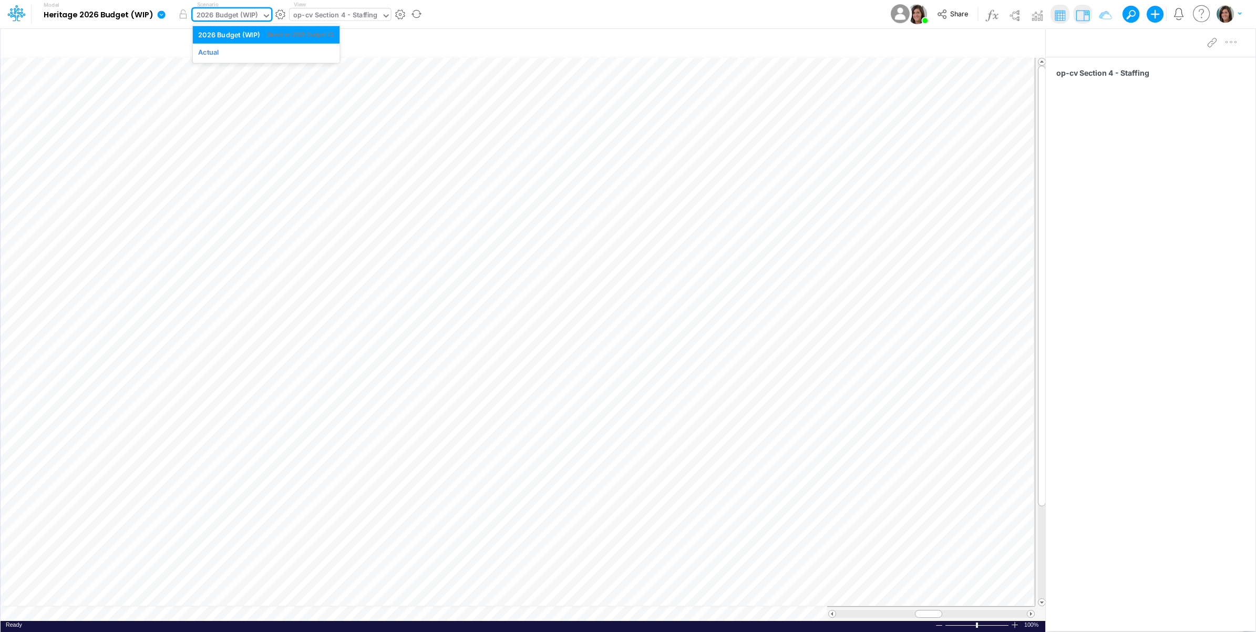
click at [239, 17] on div "2026 Budget (WIP)" at bounding box center [227, 16] width 61 height 12
click at [529, 8] on div "Model Heritage 2026 Budget (WIP) Edit model settings Duplicate Import QuickBook…" at bounding box center [628, 14] width 1130 height 28
click at [531, 17] on div "Model Heritage 2026 Budget (WIP) Edit model settings Duplicate Import QuickBook…" at bounding box center [628, 14] width 1130 height 28
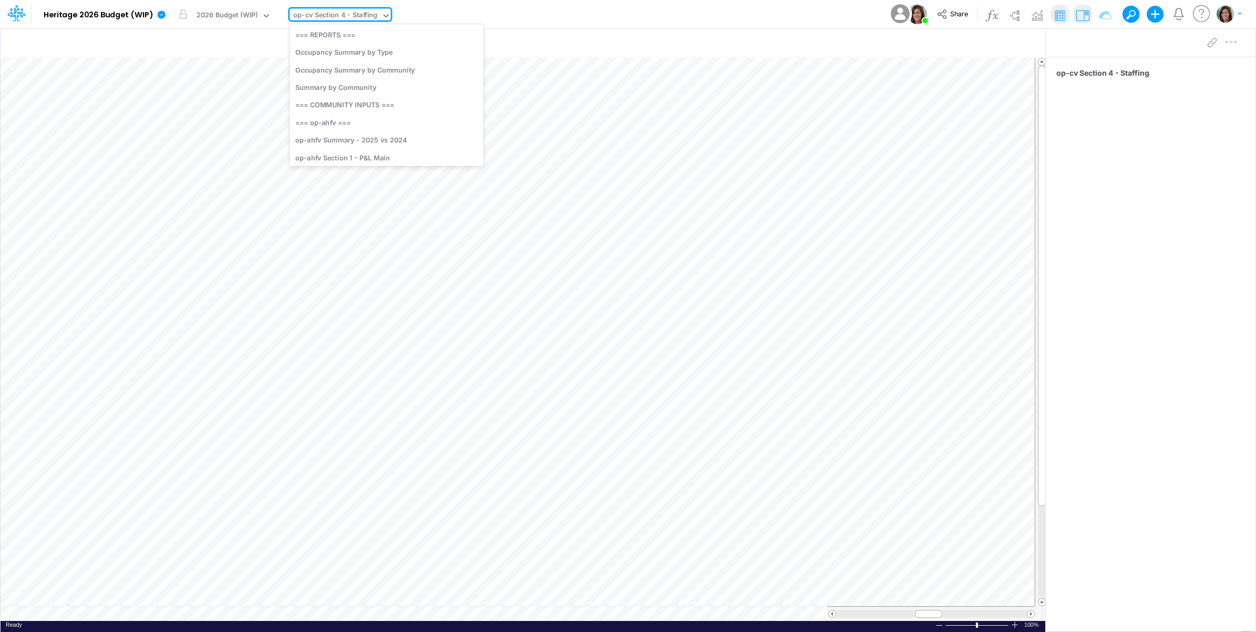
click at [343, 14] on div "op-cv Section 4 - Staffing" at bounding box center [335, 16] width 84 height 12
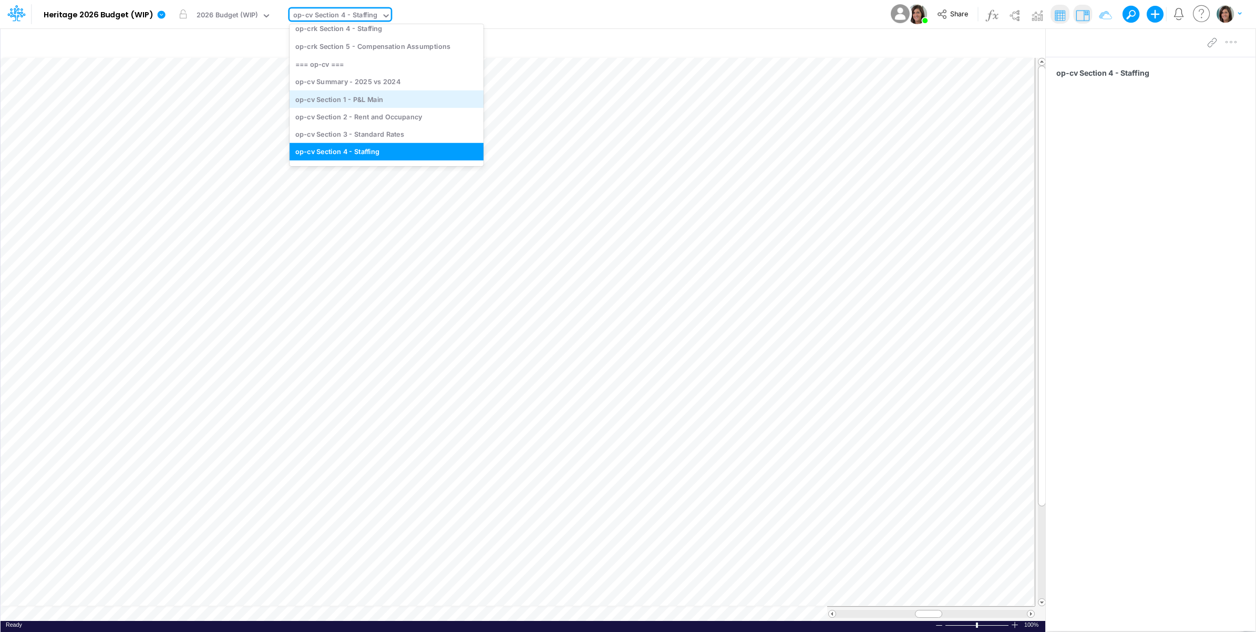
click at [385, 96] on div "op-cv Section 1 - P&L Main" at bounding box center [387, 98] width 194 height 17
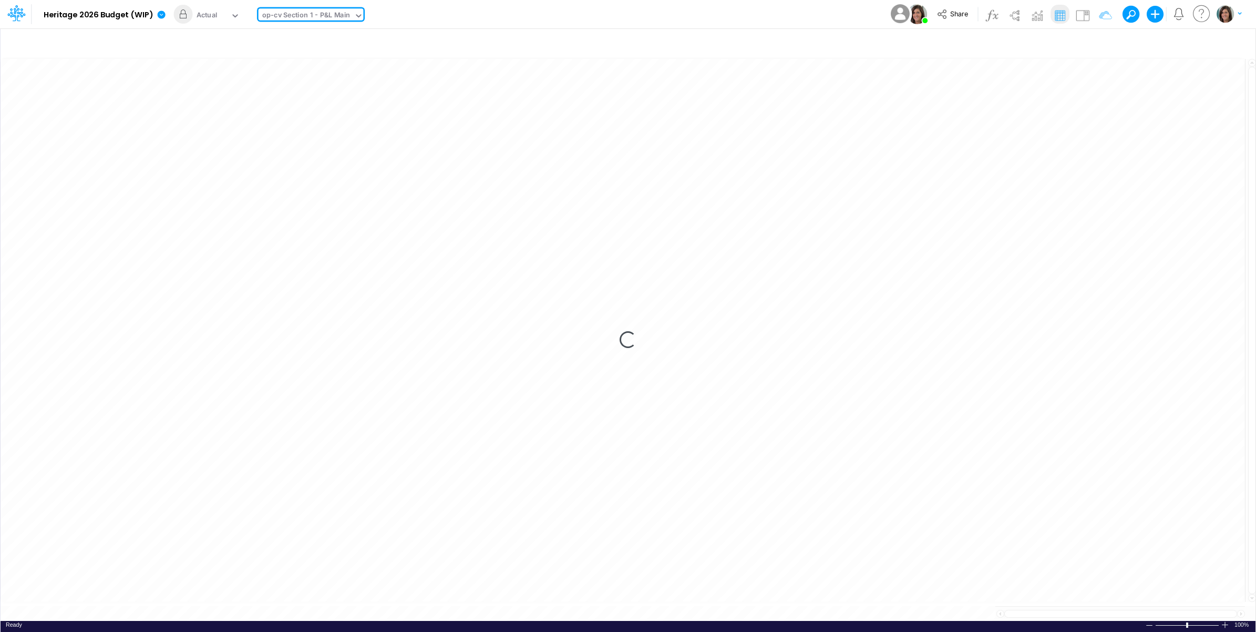
click at [476, 14] on div "Model Heritage 2026 Budget (WIP) Edit model settings Duplicate Import QuickBook…" at bounding box center [628, 14] width 1130 height 28
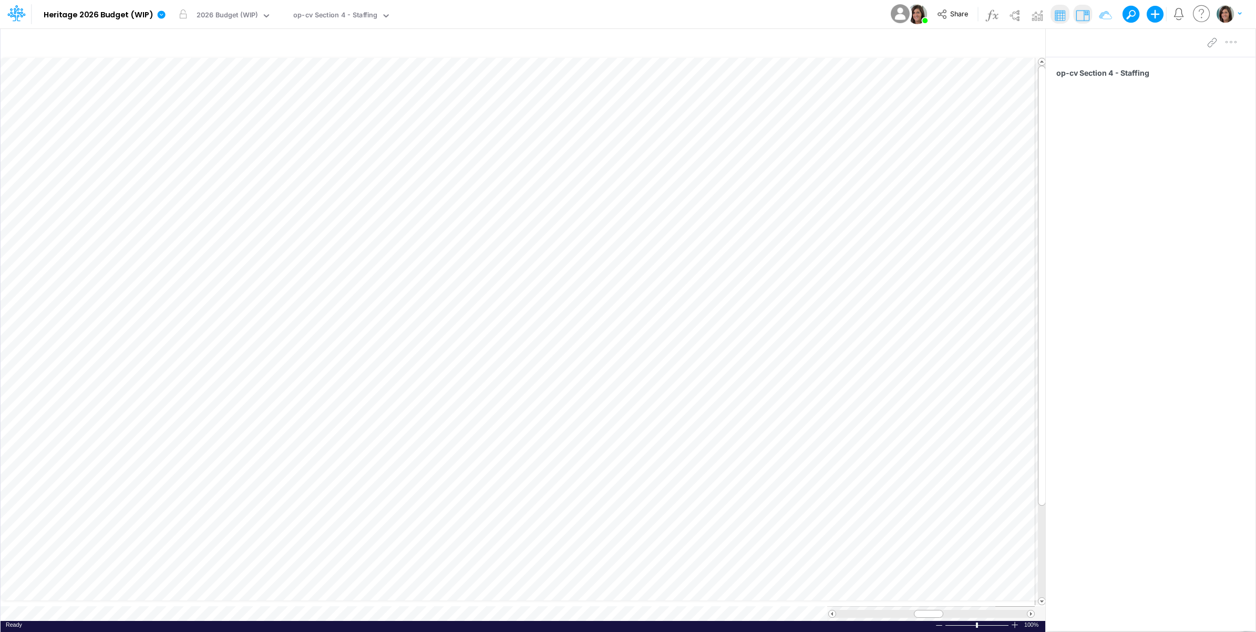
scroll to position [0, 1]
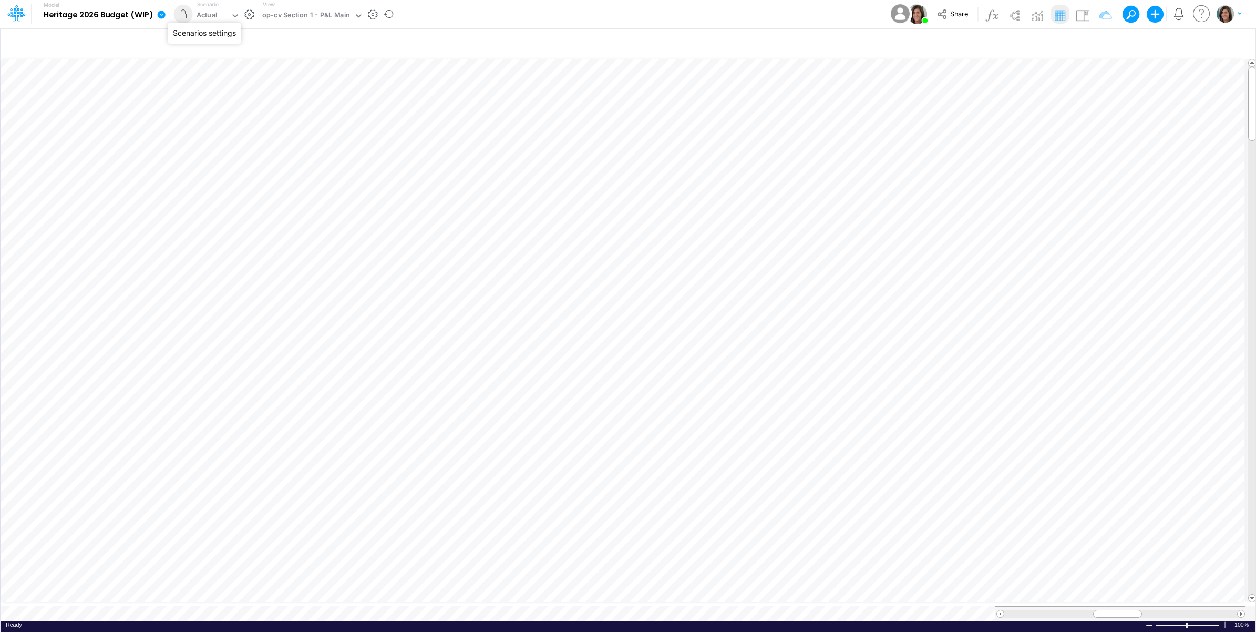
click at [253, 13] on button "button" at bounding box center [249, 14] width 11 height 11
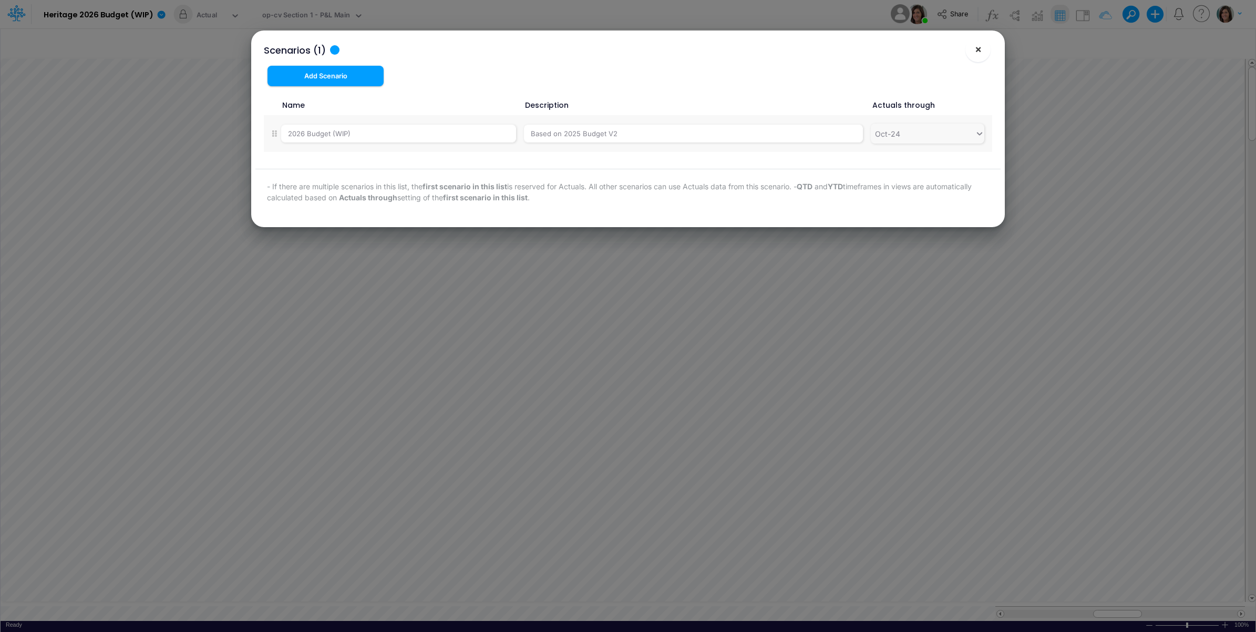
click at [981, 53] on span "×" at bounding box center [978, 49] width 7 height 13
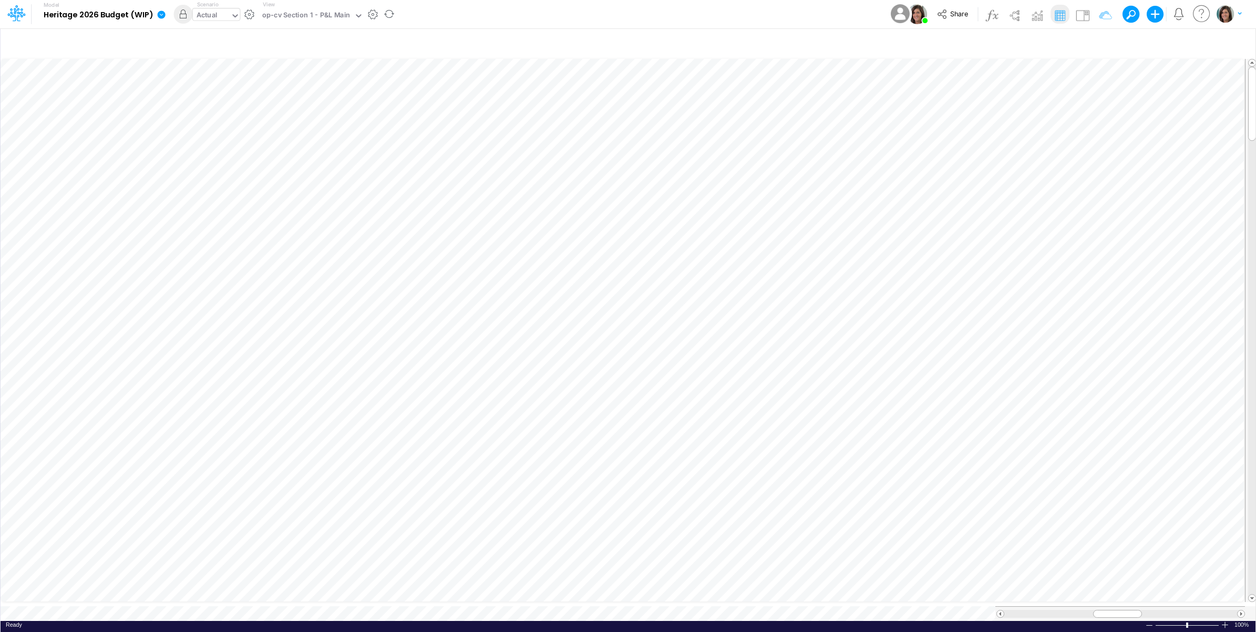
click at [222, 15] on div "Actual" at bounding box center [212, 16] width 38 height 16
click at [224, 37] on div "2026 Budget (WIP)" at bounding box center [228, 34] width 61 height 10
click at [437, 14] on div "Model Heritage 2026 Budget (WIP) Edit model settings Duplicate Import QuickBook…" at bounding box center [628, 14] width 1130 height 28
click at [502, 8] on div "Model Heritage 2026 Budget (WIP) Edit model settings Duplicate Import QuickBook…" at bounding box center [628, 14] width 1130 height 28
click at [500, 17] on div "Model Heritage 2026 Budget (WIP) Edit model settings Duplicate Import QuickBook…" at bounding box center [628, 14] width 1130 height 28
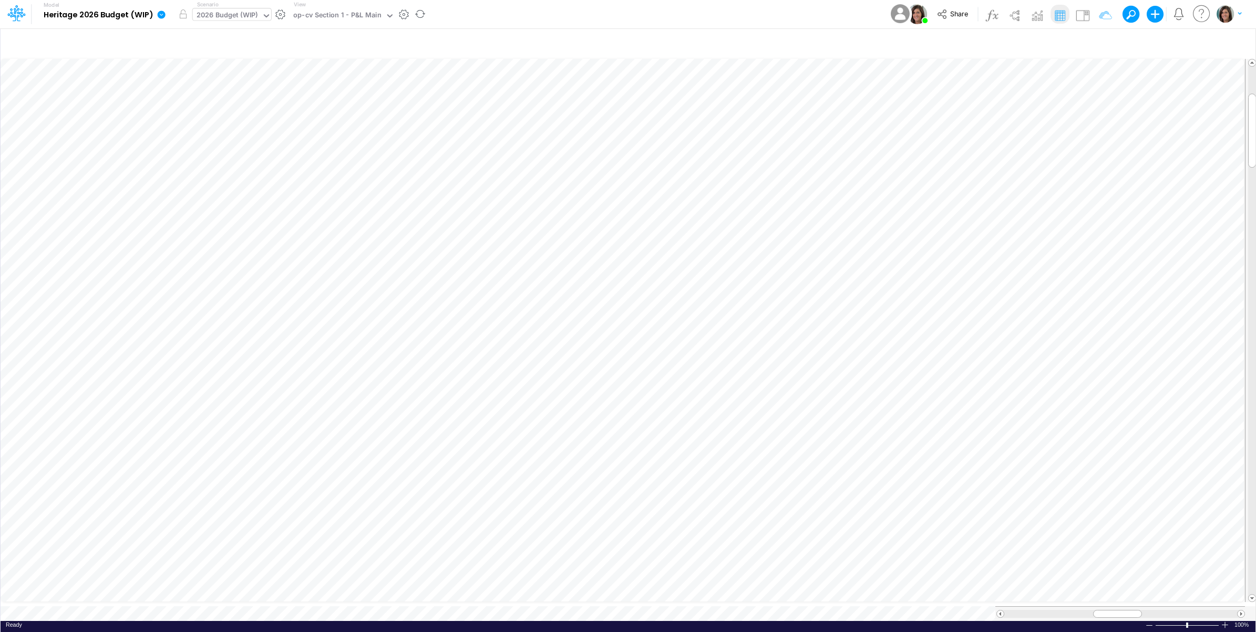
click at [260, 15] on div "2026 Budget (WIP)" at bounding box center [227, 16] width 69 height 16
click at [255, 51] on div "Actual" at bounding box center [266, 52] width 136 height 10
click at [405, 14] on div "Model Heritage 2026 Budget (WIP) Edit model settings Duplicate Import QuickBook…" at bounding box center [628, 14] width 1130 height 28
click at [180, 9] on button "button" at bounding box center [183, 14] width 19 height 19
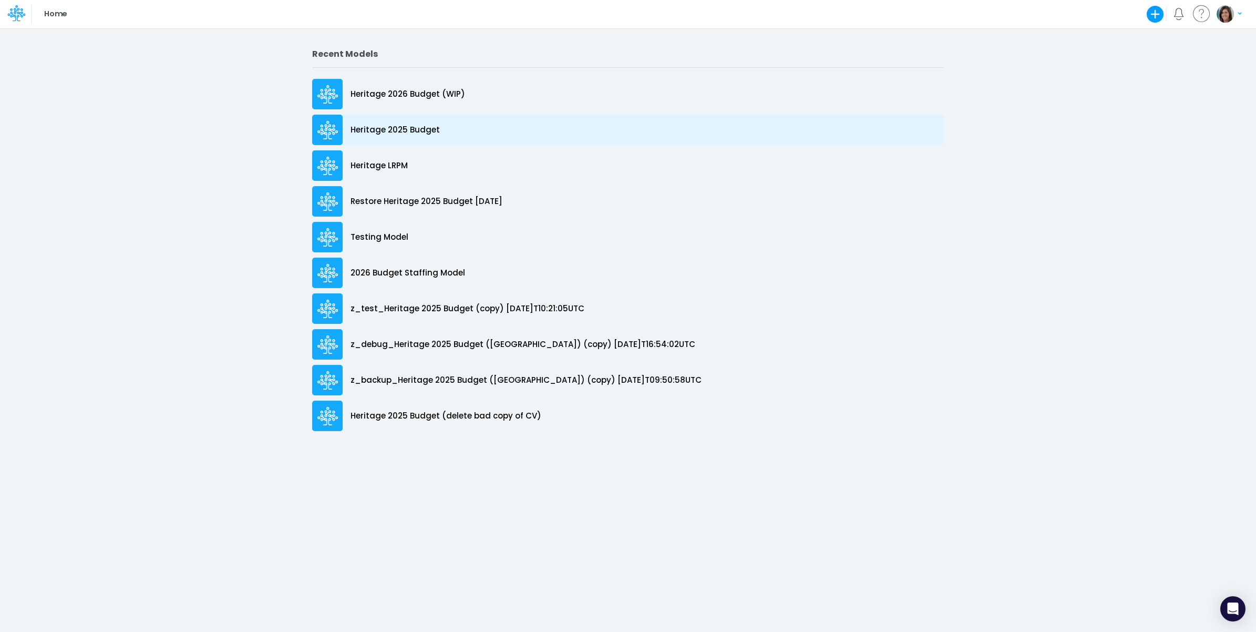
click at [448, 140] on div "Heritage 2025 Budget" at bounding box center [628, 130] width 632 height 30
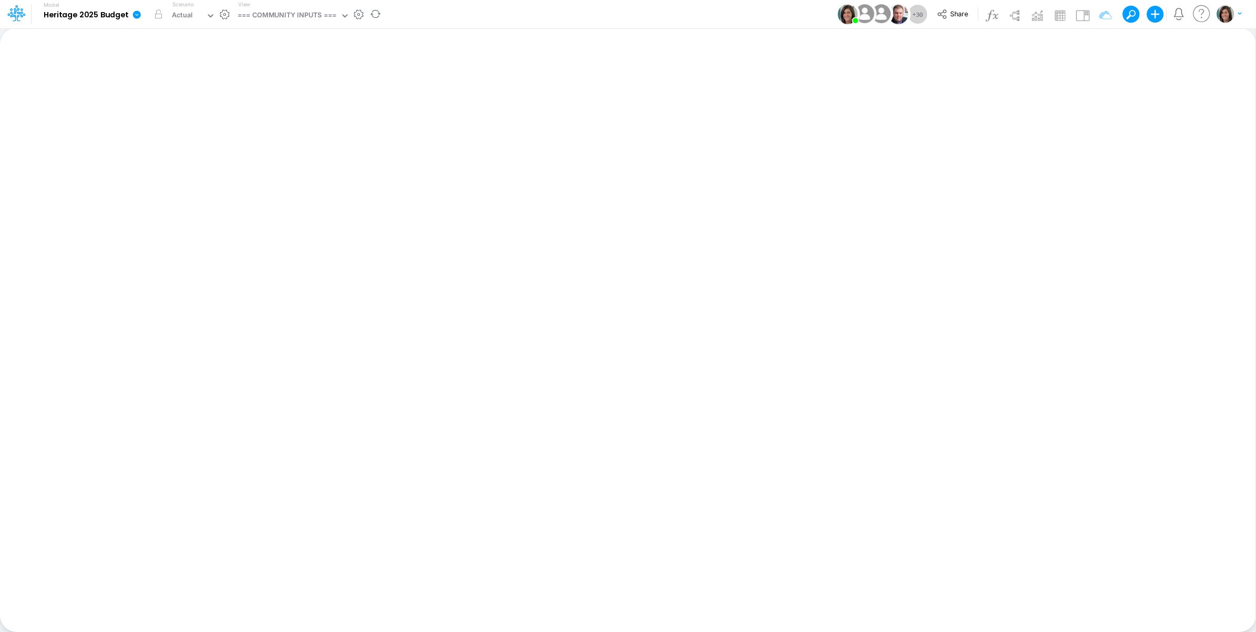
click at [303, 8] on div "View === COMMUNITY INPUTS ===" at bounding box center [292, 14] width 116 height 27
click at [303, 13] on div "=== COMMUNITY INPUTS ===" at bounding box center [287, 16] width 99 height 12
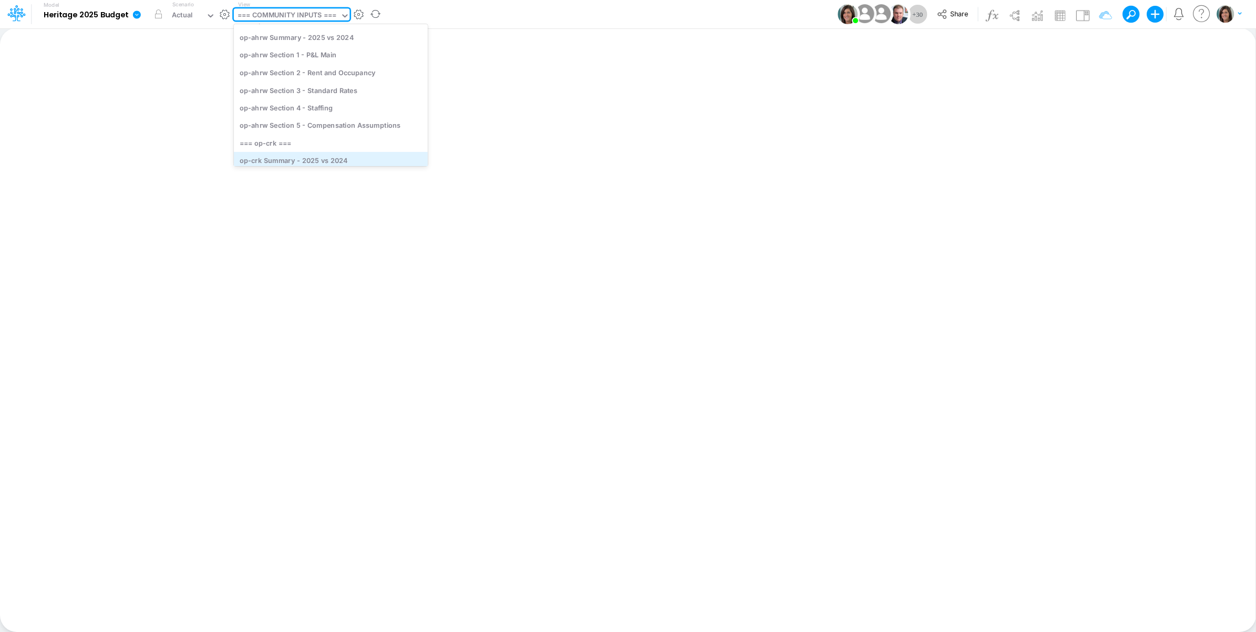
scroll to position [350, 0]
click at [353, 143] on div "op-crk Section 4 - Staffing" at bounding box center [331, 140] width 194 height 17
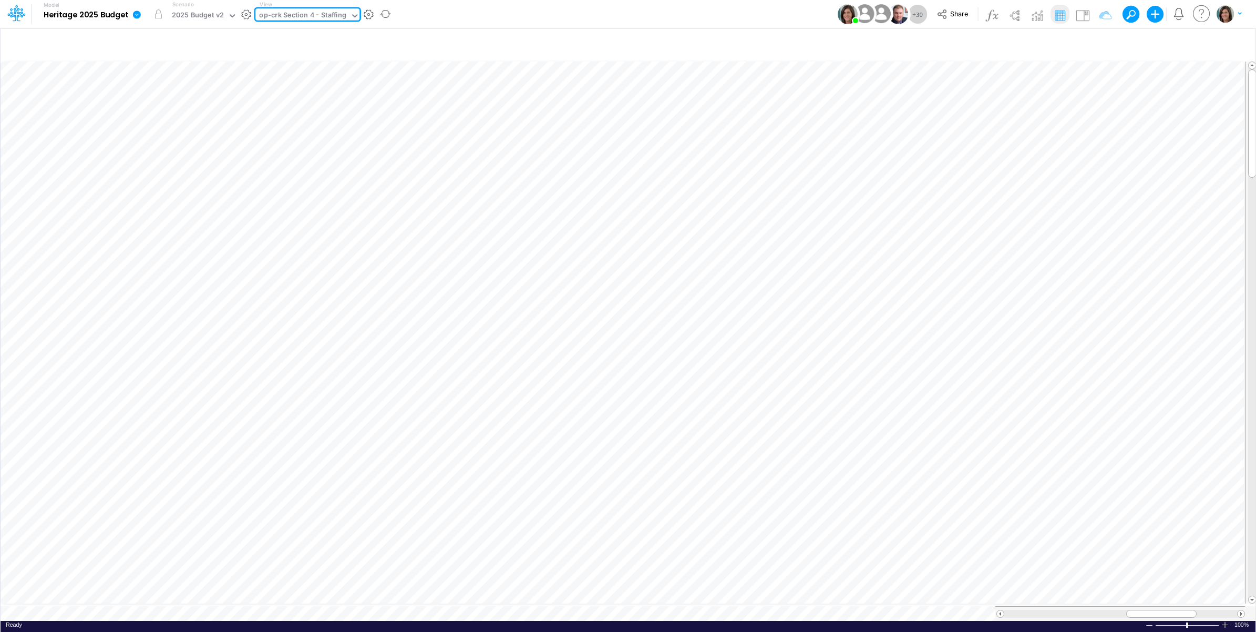
click at [470, 14] on div "Model Heritage 2025 Budget Edit model settings Duplicate Import QuickBooks Quic…" at bounding box center [628, 14] width 1130 height 28
click at [221, 19] on div "2026 Budget" at bounding box center [218, 16] width 42 height 12
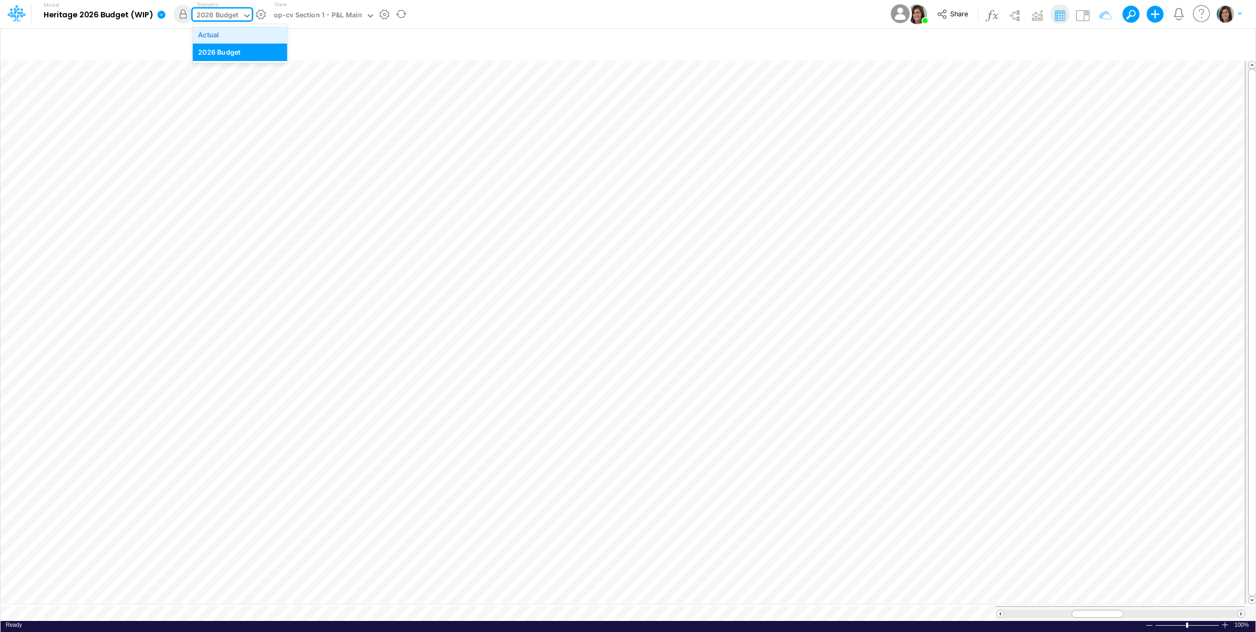
click at [227, 39] on div "Actual" at bounding box center [239, 34] width 83 height 10
click at [525, 14] on div "Model Heritage 2026 Budget (WIP) Edit model settings Duplicate Import QuickBook…" at bounding box center [628, 14] width 1130 height 28
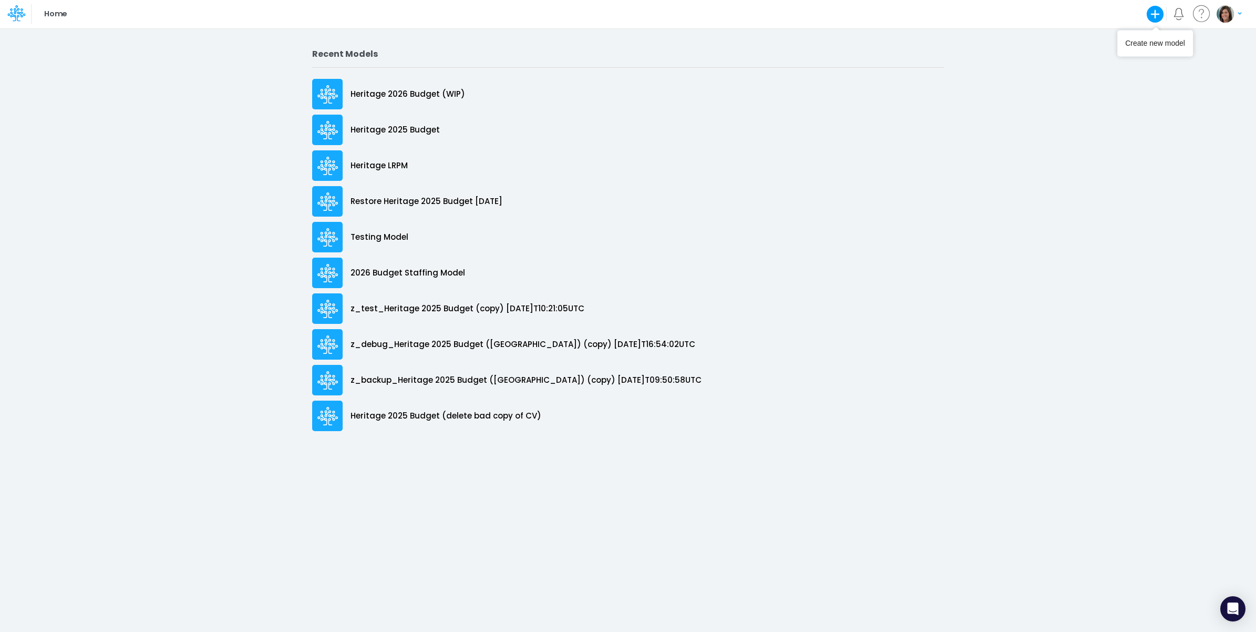
click at [1223, 13] on img "button" at bounding box center [1224, 13] width 17 height 17
click at [1161, 91] on button "Log out" at bounding box center [1186, 86] width 112 height 16
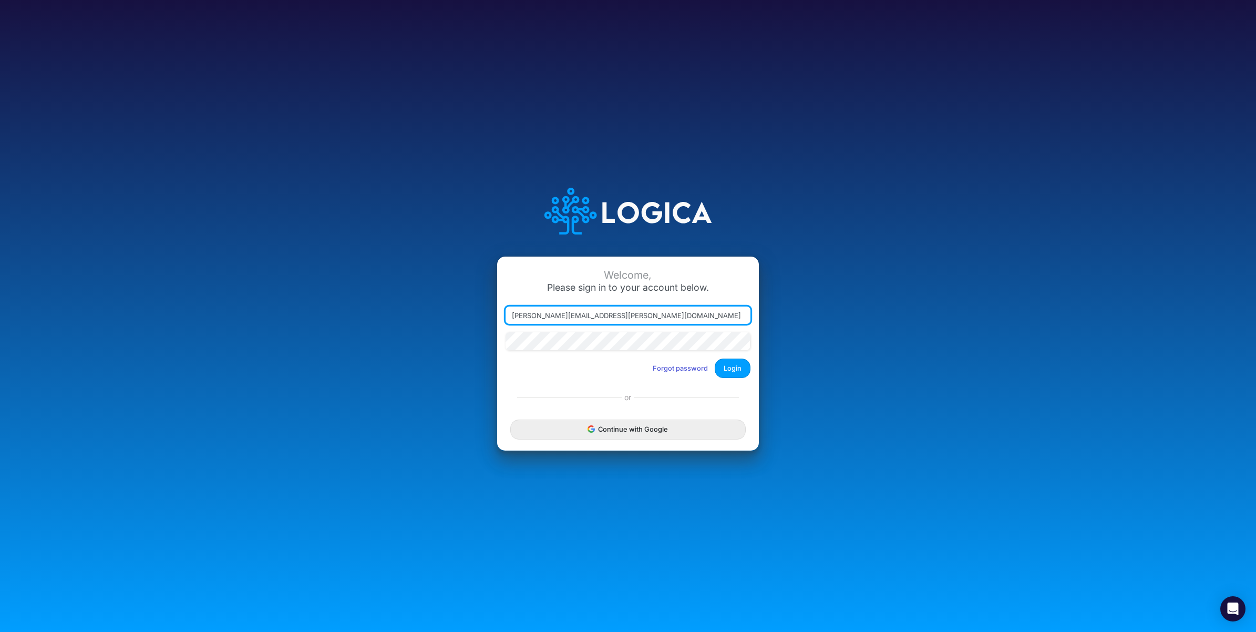
drag, startPoint x: 564, startPoint y: 316, endPoint x: 795, endPoint y: 327, distance: 231.5
click at [795, 327] on div "Welcome, Please sign in to your account below. [PERSON_NAME][EMAIL_ADDRESS][PER…" at bounding box center [627, 316] width 837 height 300
type input "[PERSON_NAME][EMAIL_ADDRESS][PERSON_NAME][DOMAIN_NAME]"
click at [726, 369] on button "Login" at bounding box center [733, 367] width 36 height 19
